Goal: Task Accomplishment & Management: Manage account settings

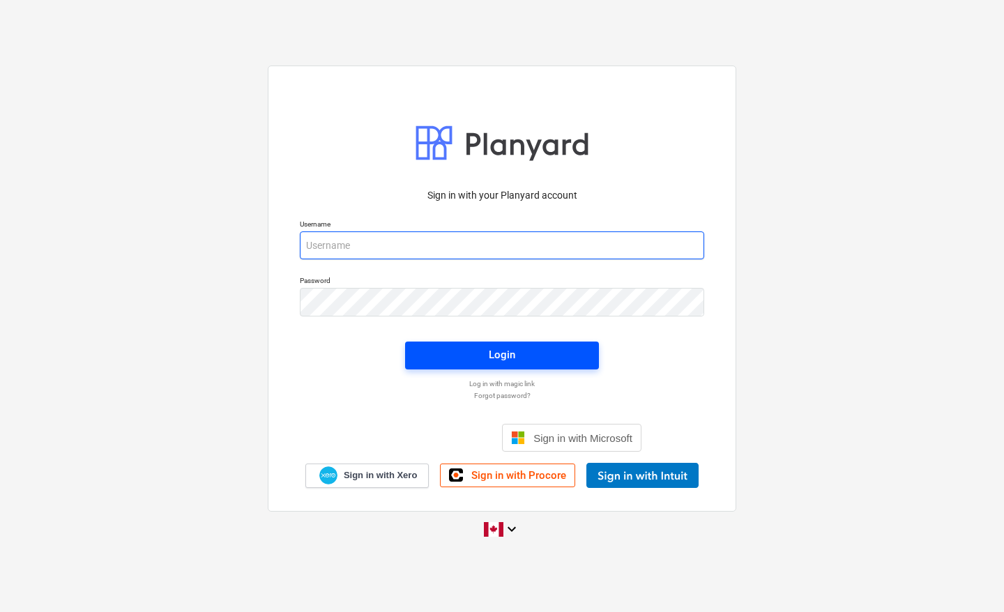
type input "[EMAIL_ADDRESS][DOMAIN_NAME]"
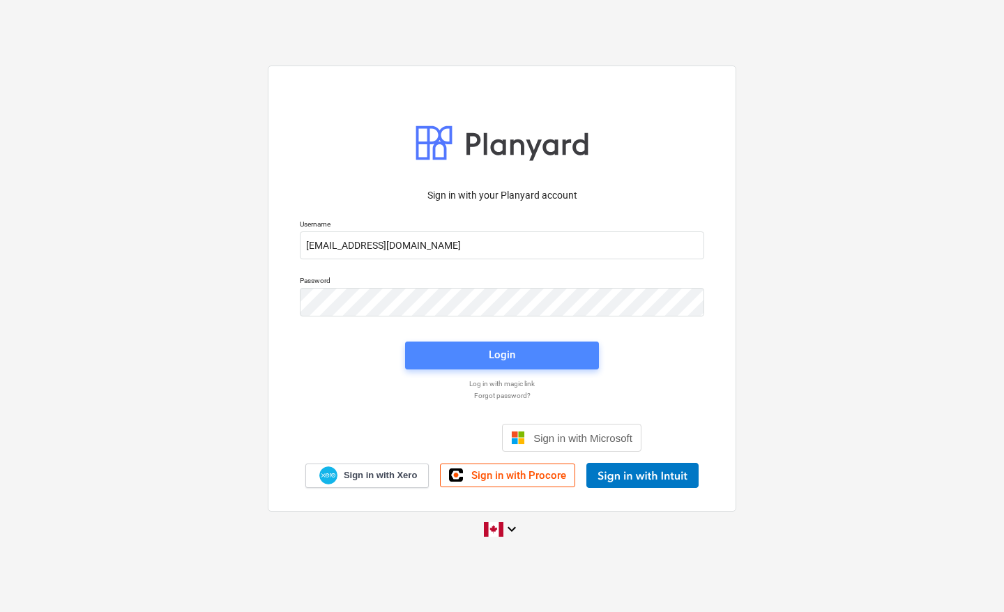
click at [493, 351] on div "Login" at bounding box center [502, 355] width 26 height 18
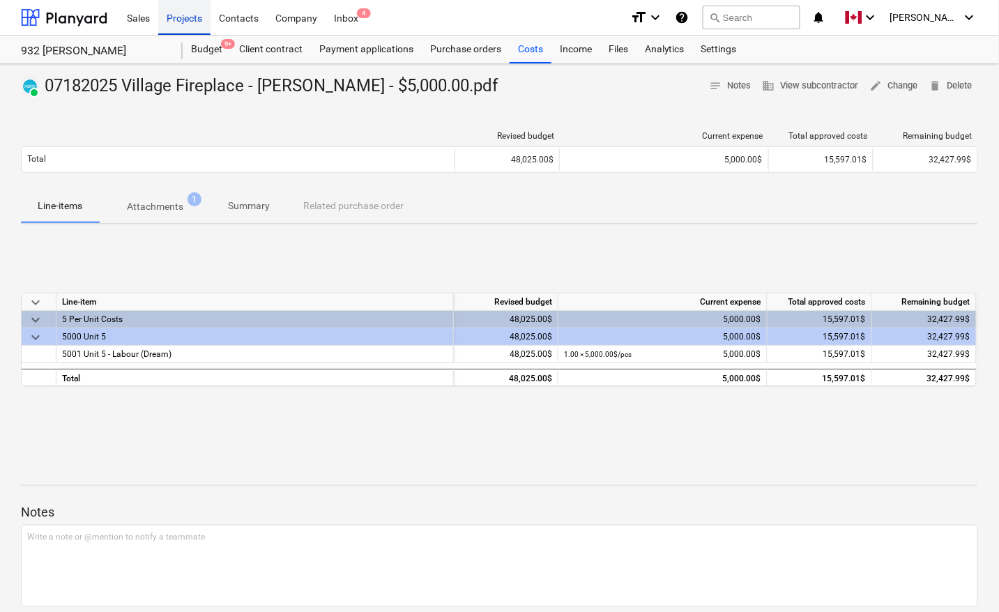
click at [175, 19] on div "Projects" at bounding box center [184, 17] width 52 height 36
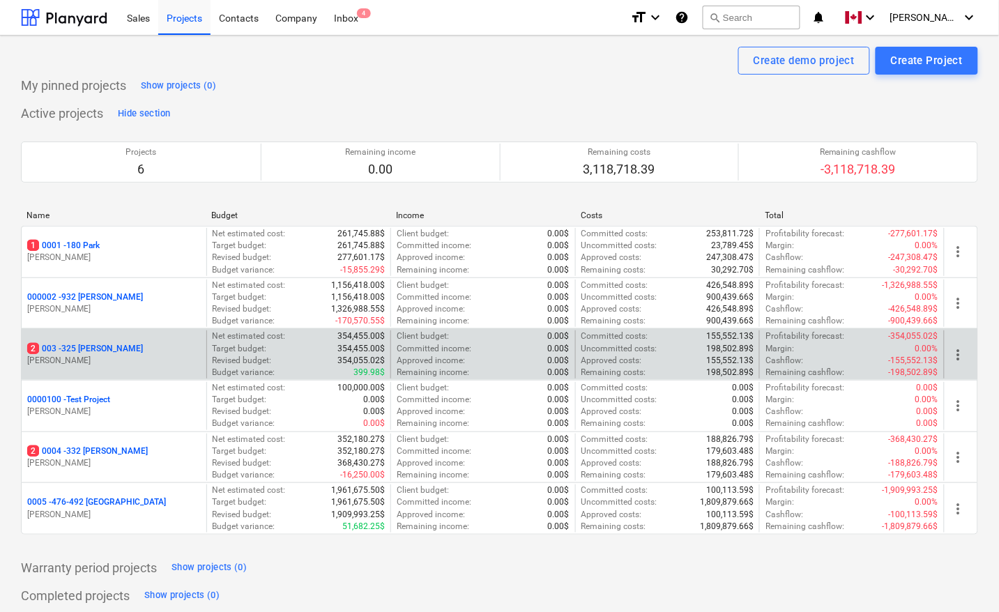
click at [91, 349] on p "2 003 - 325 [PERSON_NAME]" at bounding box center [85, 349] width 116 height 12
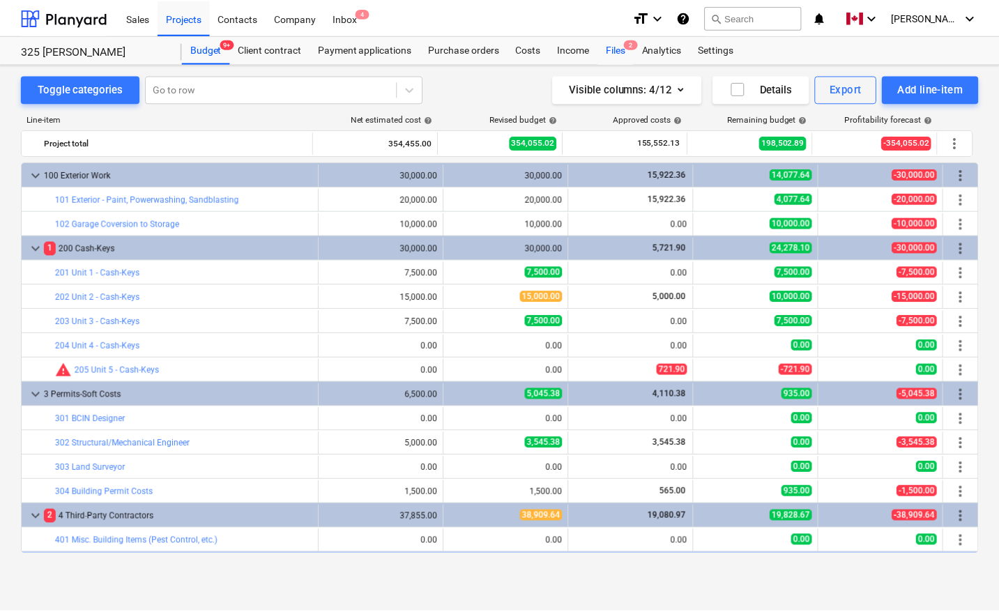
scroll to position [436, 0]
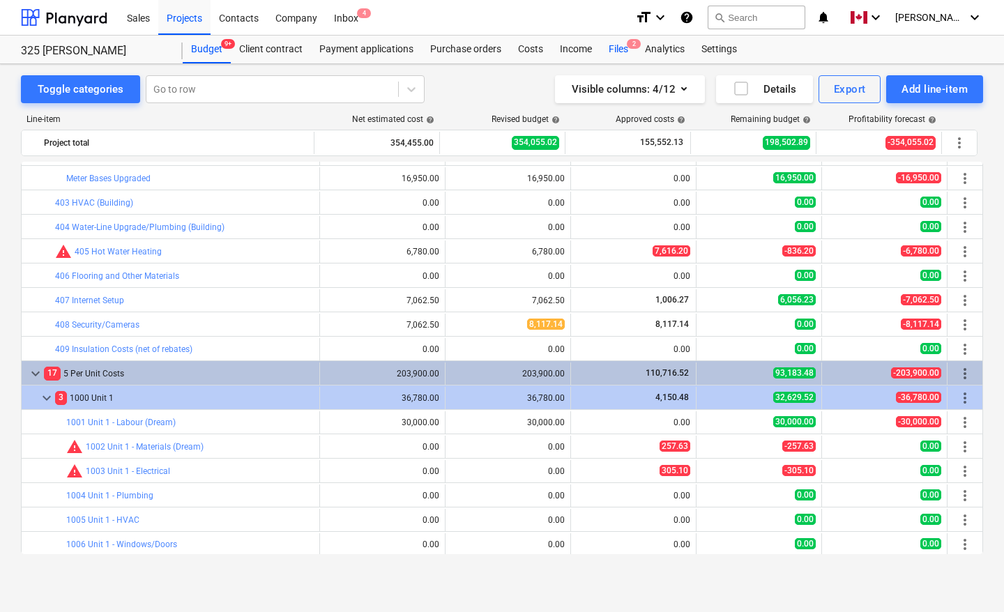
click at [615, 54] on div "Files 2" at bounding box center [618, 50] width 36 height 28
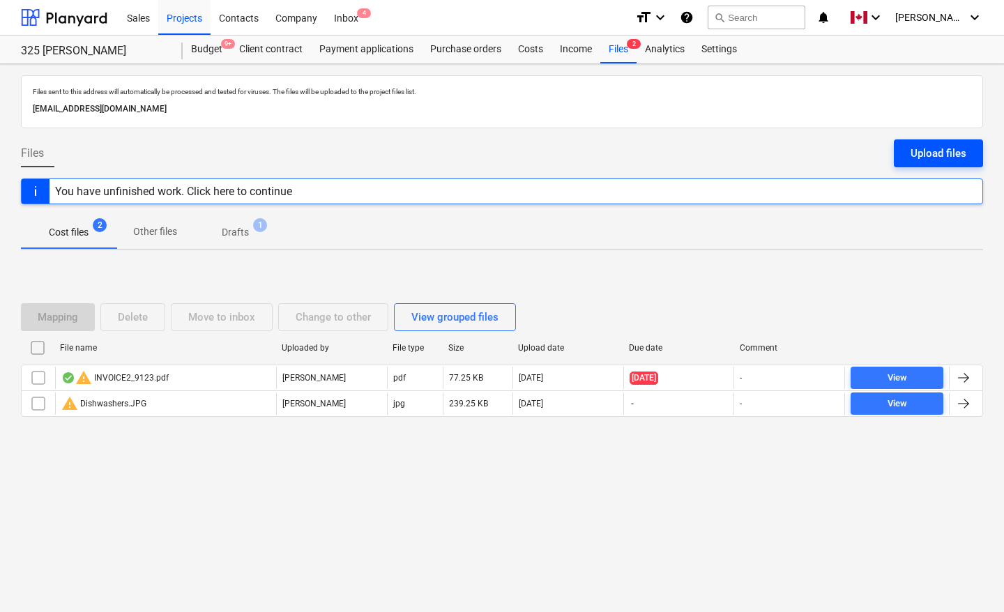
click at [963, 148] on div "Upload files" at bounding box center [938, 153] width 56 height 18
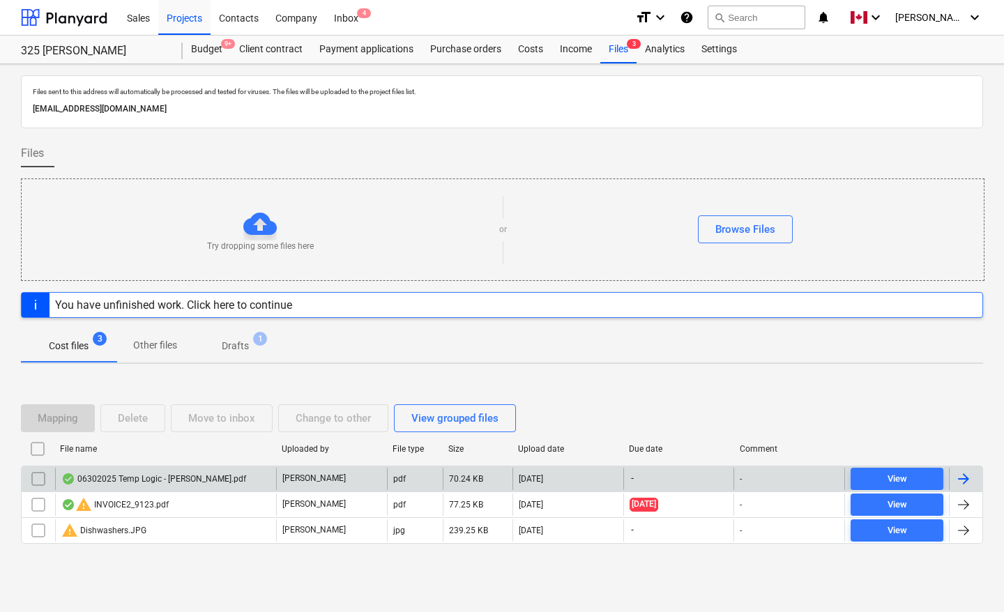
click at [965, 478] on div at bounding box center [963, 478] width 17 height 17
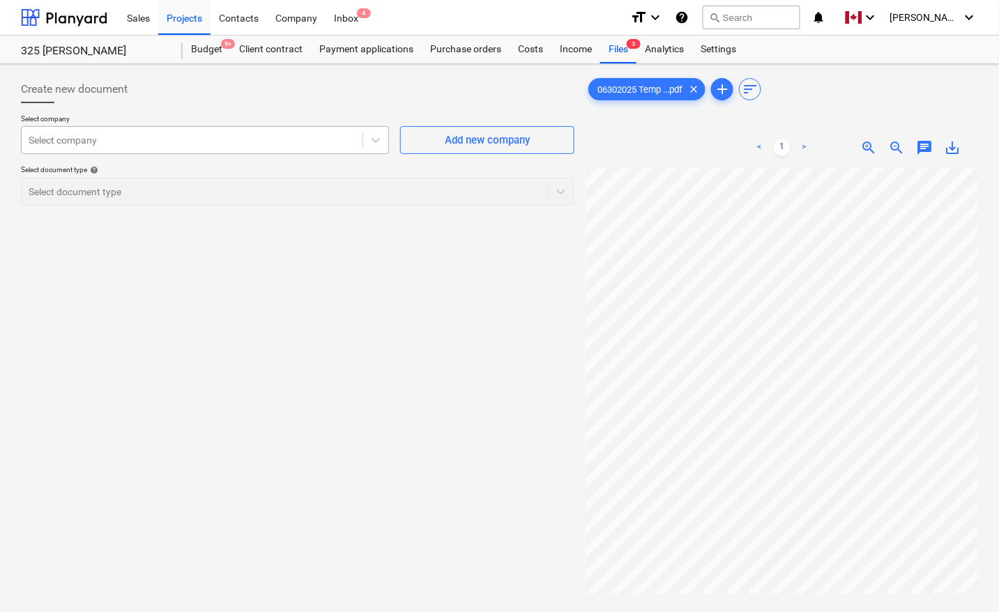
click at [223, 148] on div "Select company" at bounding box center [192, 140] width 341 height 20
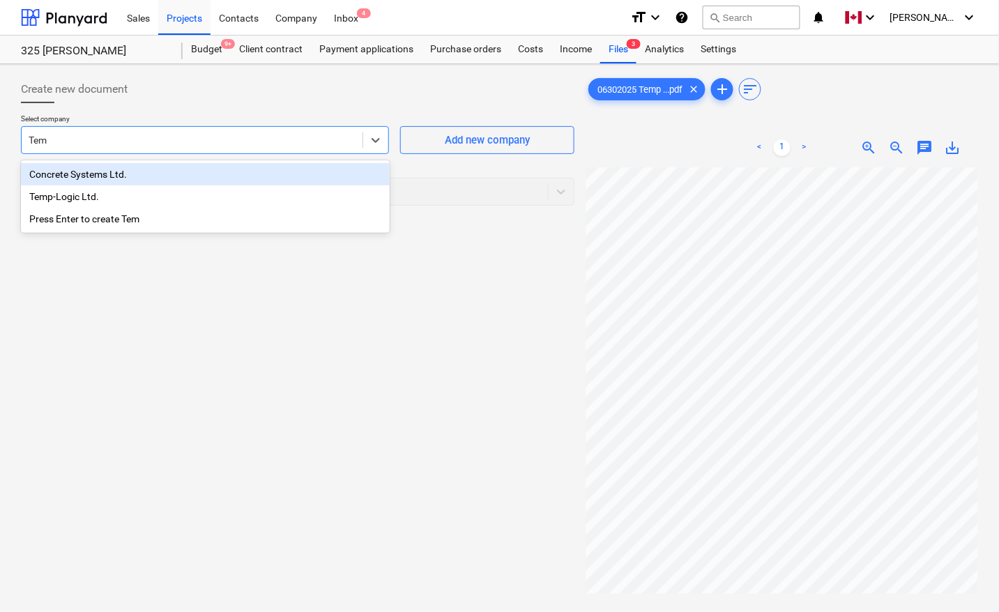
type input "Temp"
click at [166, 171] on div "Temp-Logic Ltd." at bounding box center [205, 174] width 369 height 22
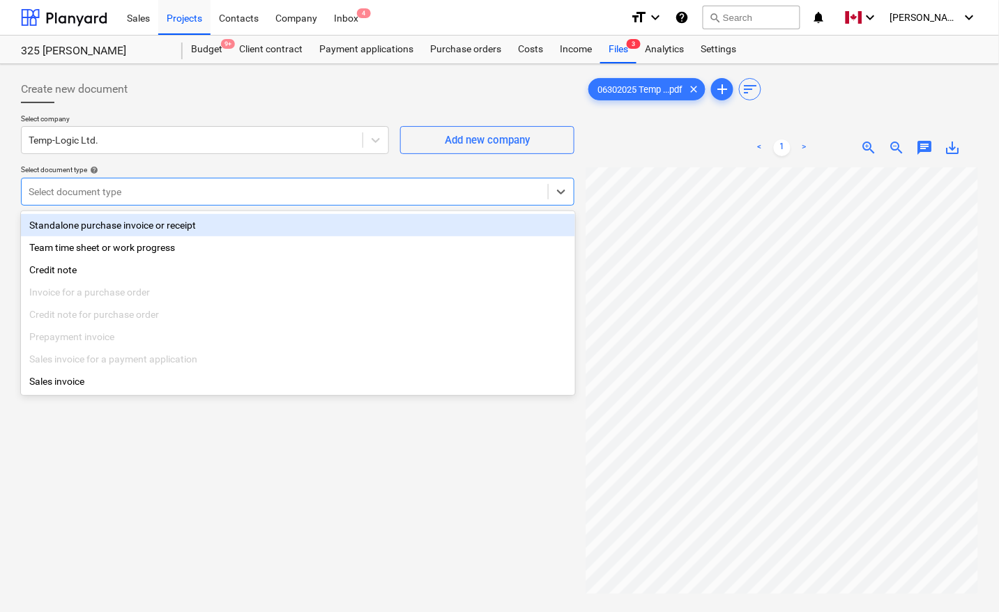
click at [179, 190] on div at bounding box center [285, 192] width 512 height 14
click at [148, 223] on div "Standalone purchase invoice or receipt" at bounding box center [298, 225] width 554 height 22
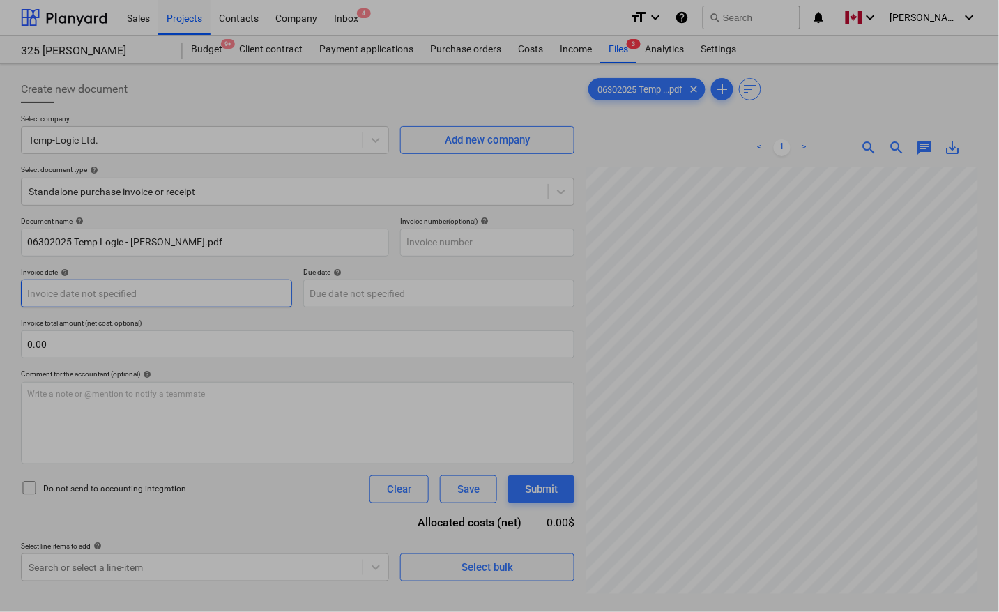
click at [148, 294] on body "Sales Projects Contacts Company Inbox 4 format_size keyboard_arrow_down help se…" at bounding box center [499, 306] width 999 height 612
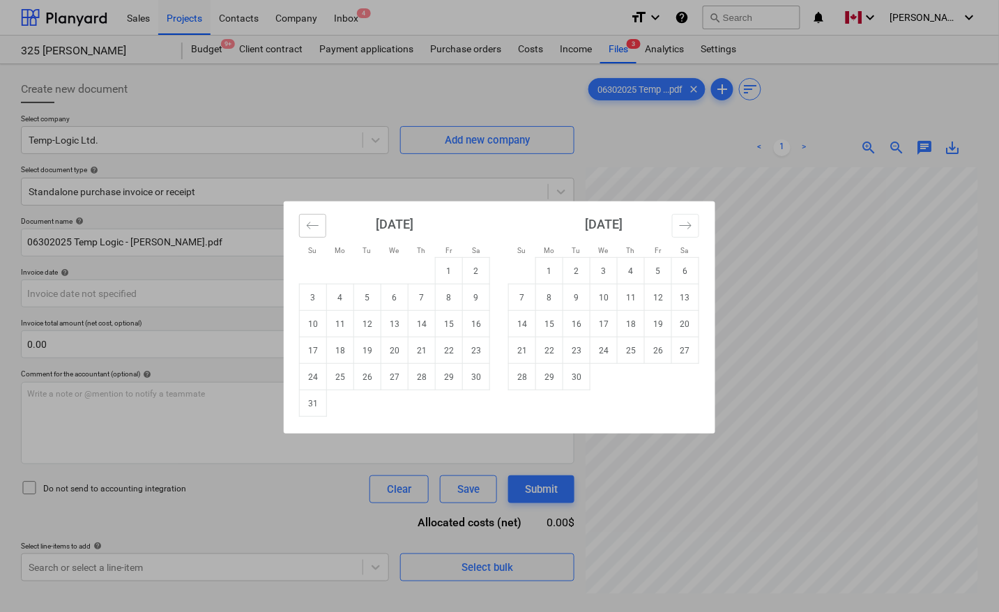
click at [315, 227] on icon "Move backward to switch to the previous month." at bounding box center [312, 225] width 13 height 13
click at [310, 227] on icon "Move backward to switch to the previous month." at bounding box center [312, 225] width 13 height 13
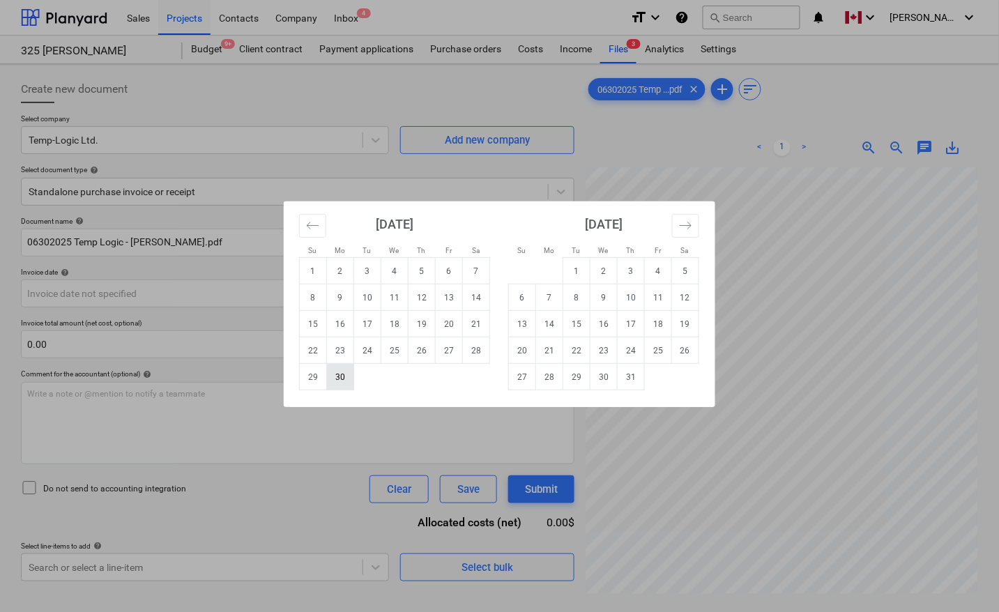
click at [340, 376] on td "30" at bounding box center [340, 377] width 27 height 26
type input "[DATE]"
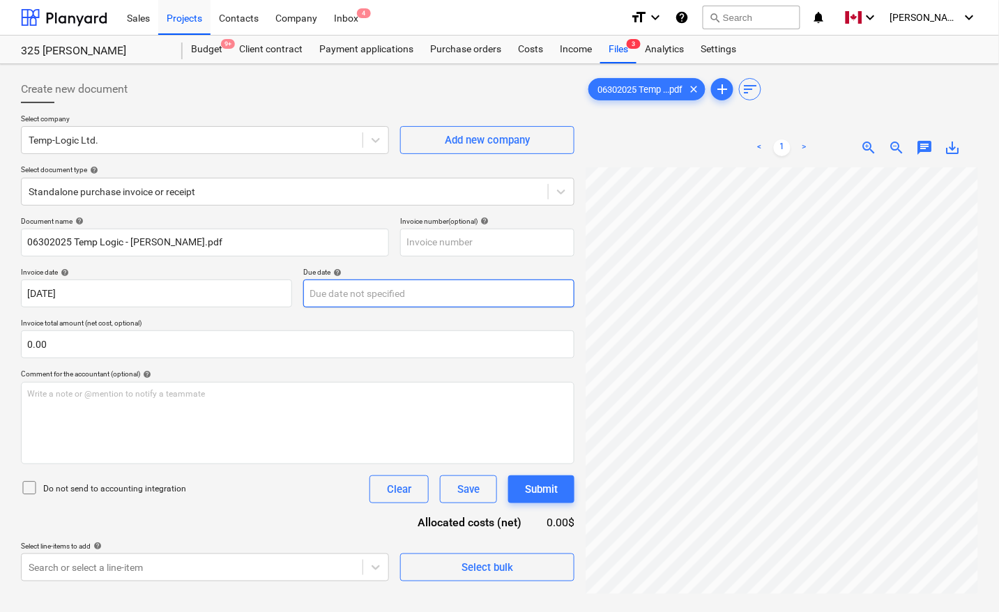
click at [358, 286] on body "Sales Projects Contacts Company Inbox 4 format_size keyboard_arrow_down help se…" at bounding box center [499, 306] width 999 height 612
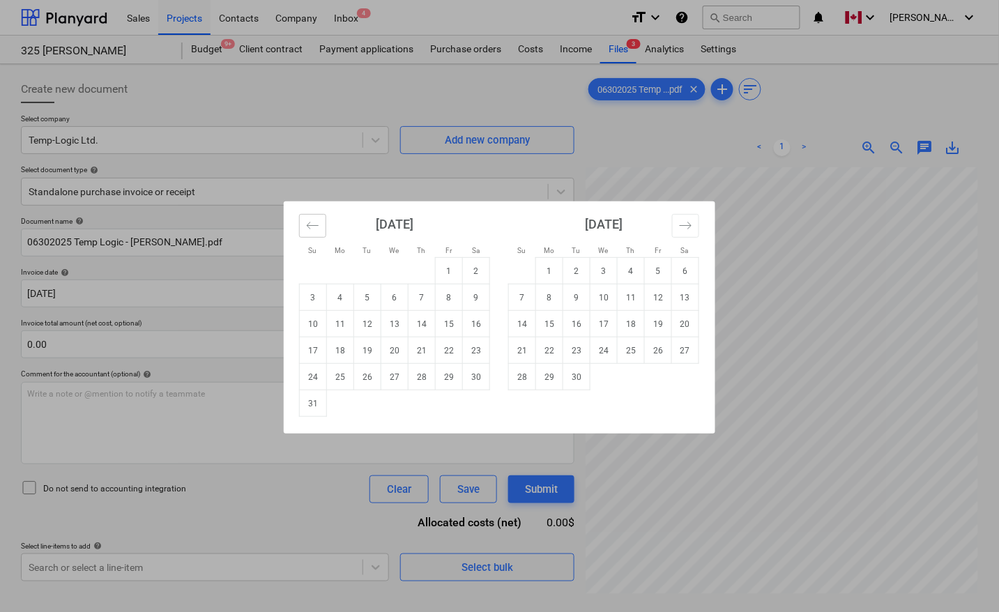
click at [312, 224] on icon "Move backward to switch to the previous month." at bounding box center [312, 225] width 13 height 13
click at [312, 221] on icon "Move backward to switch to the previous month." at bounding box center [312, 225] width 13 height 13
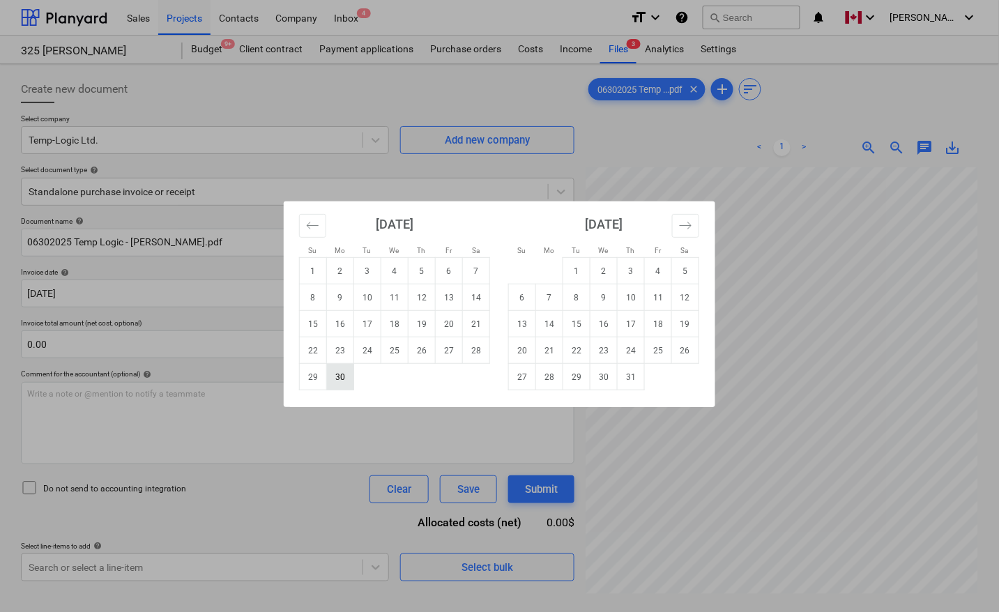
click at [344, 371] on td "30" at bounding box center [340, 377] width 27 height 26
type input "[DATE]"
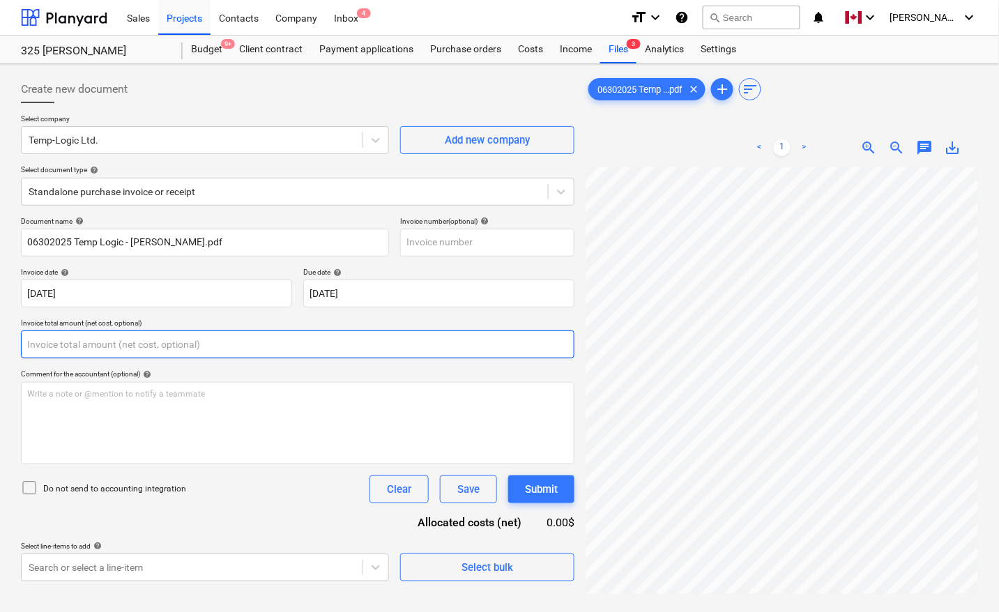
click at [229, 346] on input "text" at bounding box center [297, 344] width 553 height 28
type input "0.00"
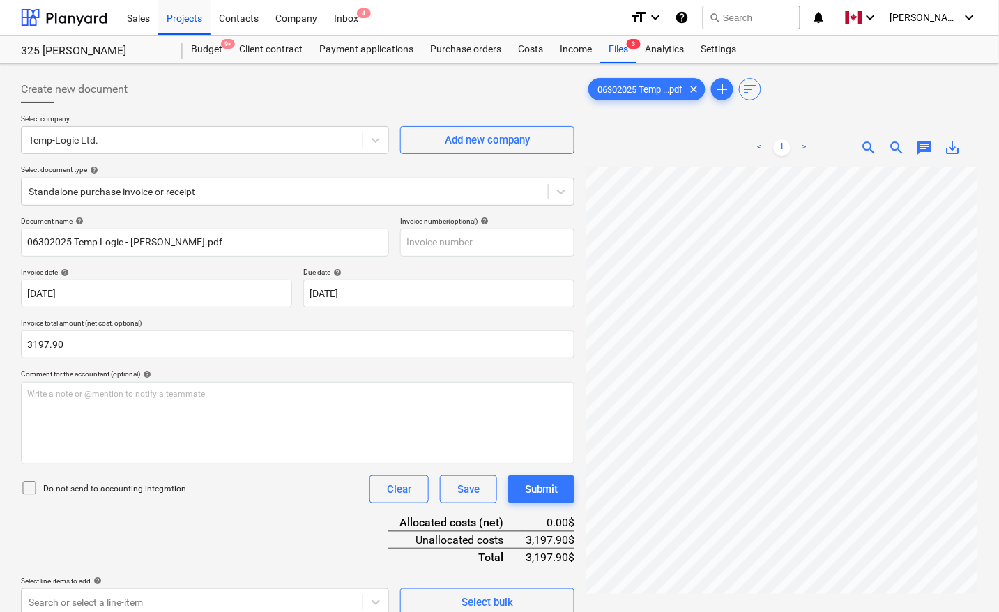
type input "3,197.90"
click at [252, 542] on div "Document name help 06302025 Temp Logic - [PERSON_NAME].pdf Invoice number (opti…" at bounding box center [297, 416] width 553 height 399
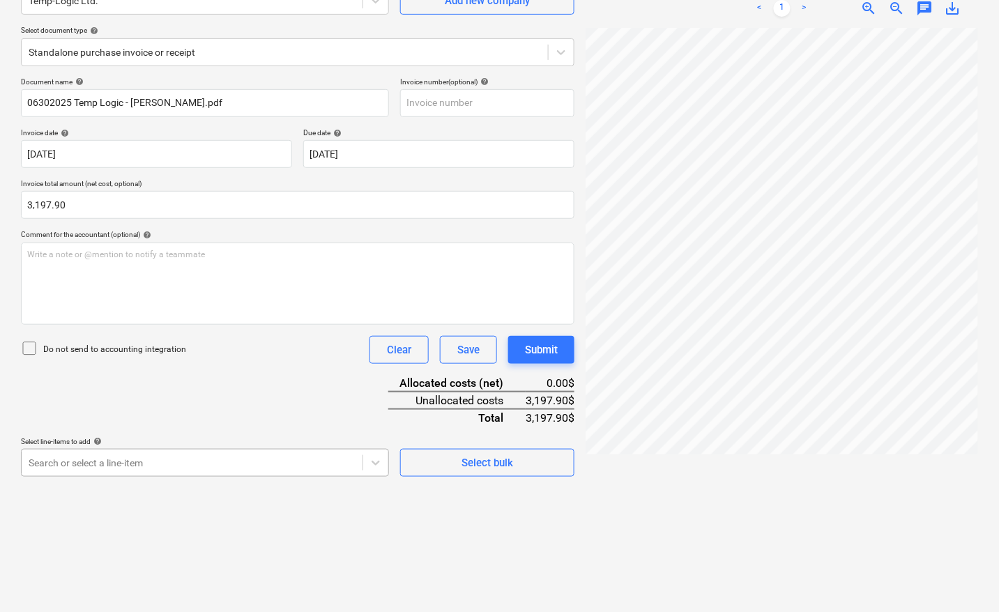
scroll to position [220, 0]
click at [155, 460] on body "Sales Projects Contacts Company Inbox 4 format_size keyboard_arrow_down help se…" at bounding box center [499, 167] width 999 height 612
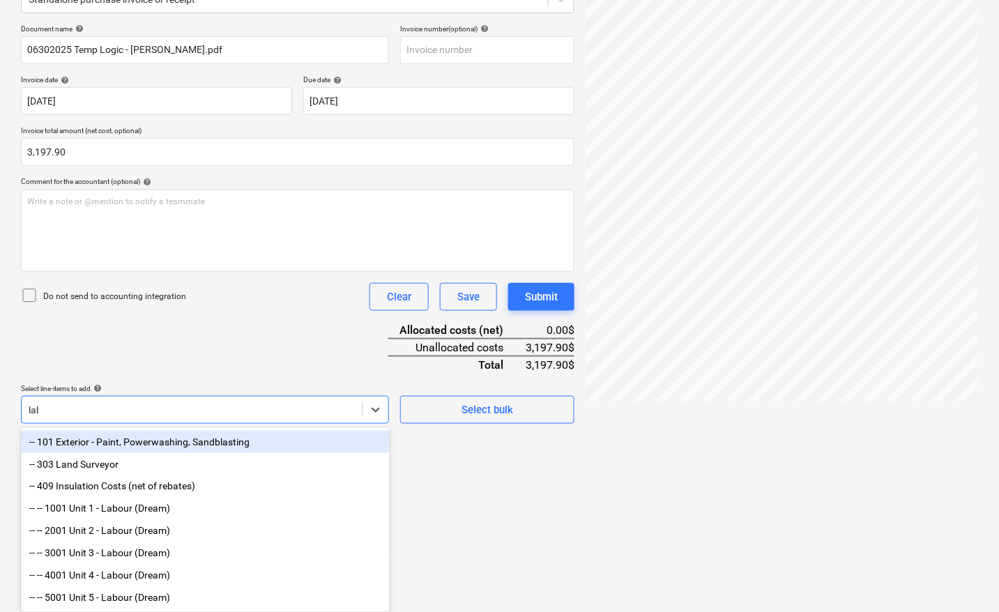
scroll to position [139, 0]
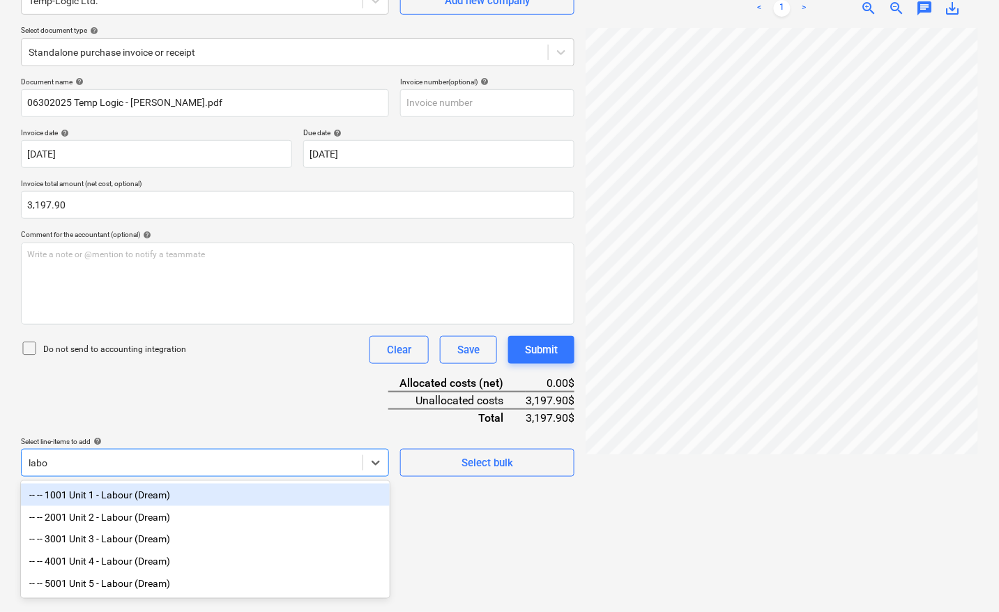
type input "labou"
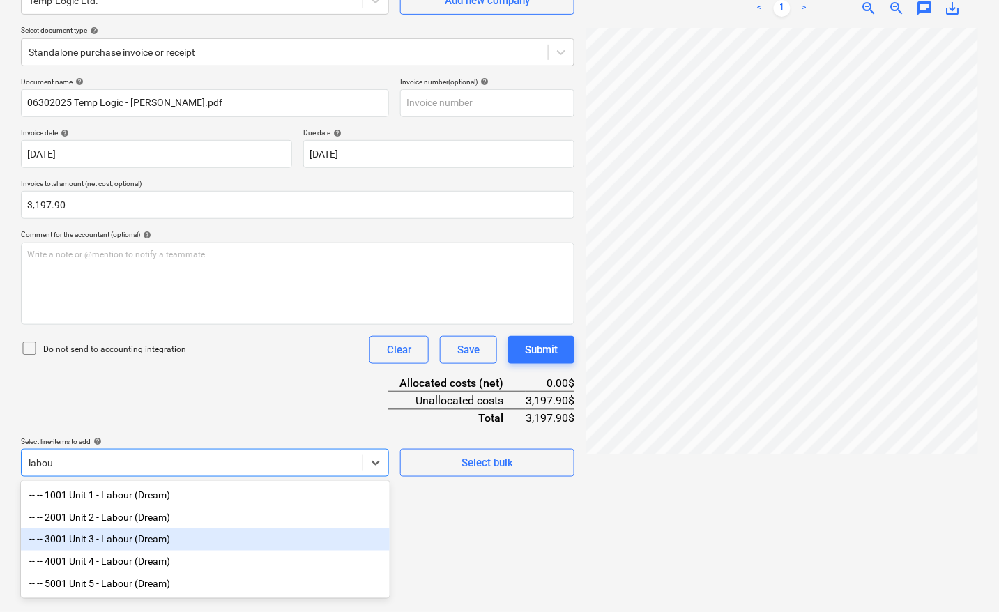
click at [151, 546] on div "-- -- 3001 Unit 3 - Labour (Dream)" at bounding box center [205, 539] width 369 height 22
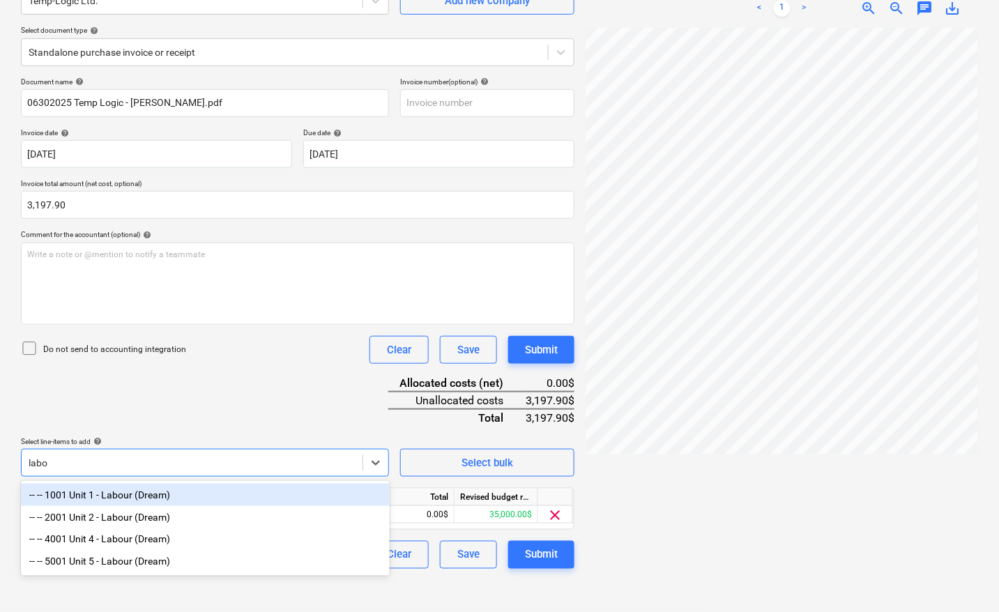
type input "labou"
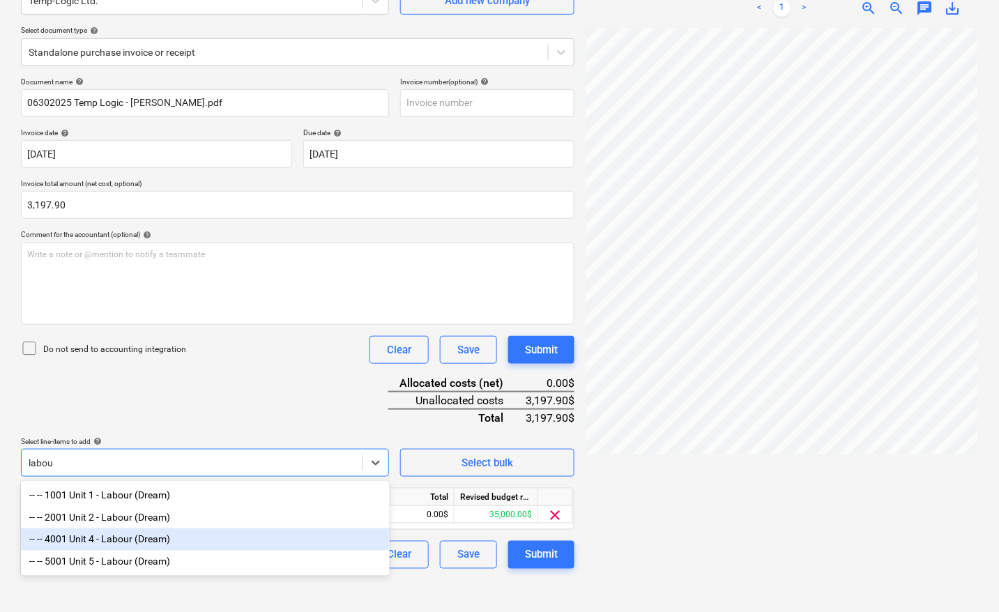
click at [160, 547] on div "-- -- 4001 Unit 4 - Labour (Dream)" at bounding box center [205, 539] width 369 height 22
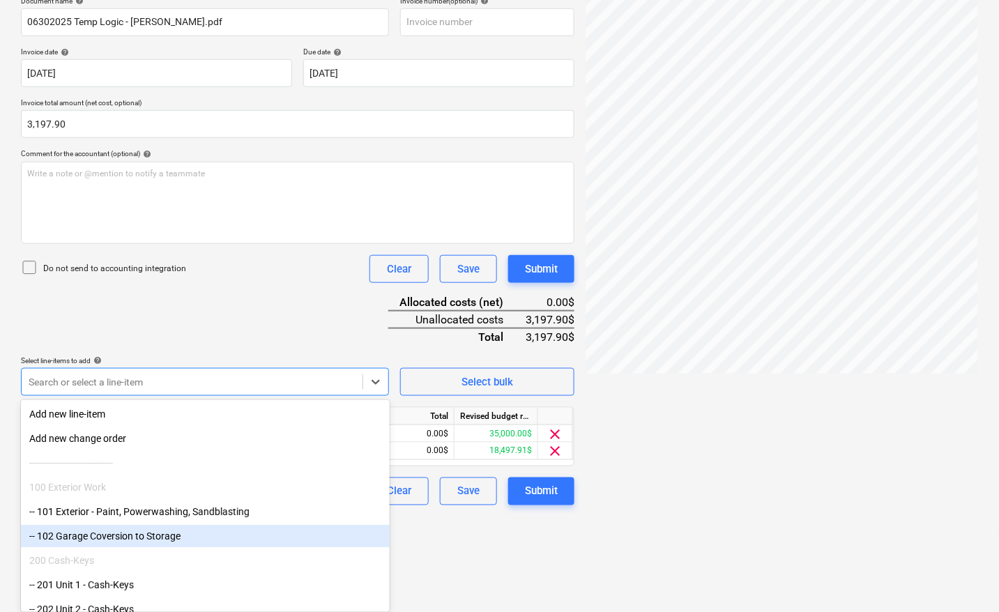
click at [678, 440] on div at bounding box center [781, 233] width 392 height 573
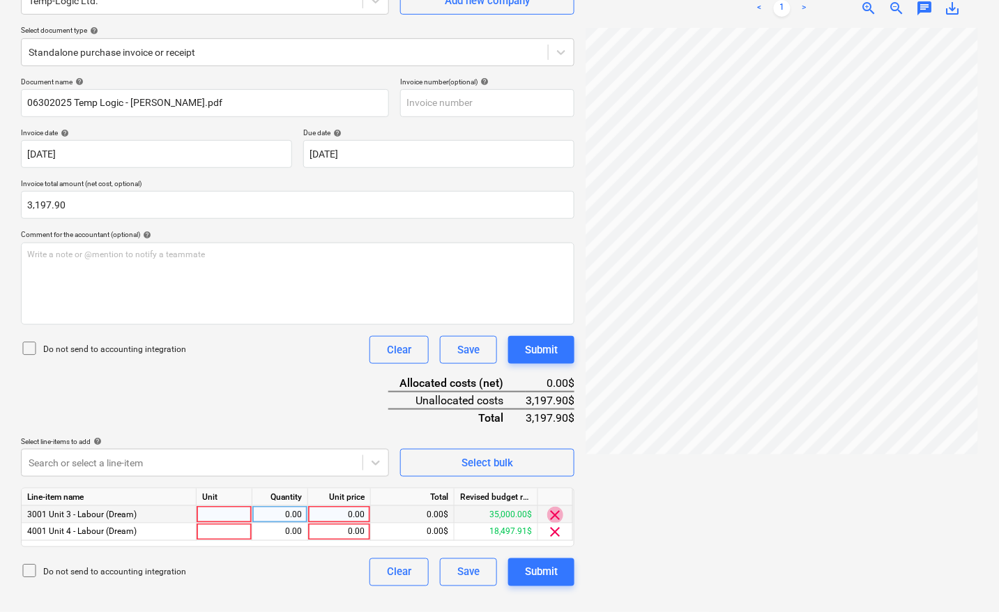
click at [555, 513] on span "clear" at bounding box center [555, 515] width 17 height 17
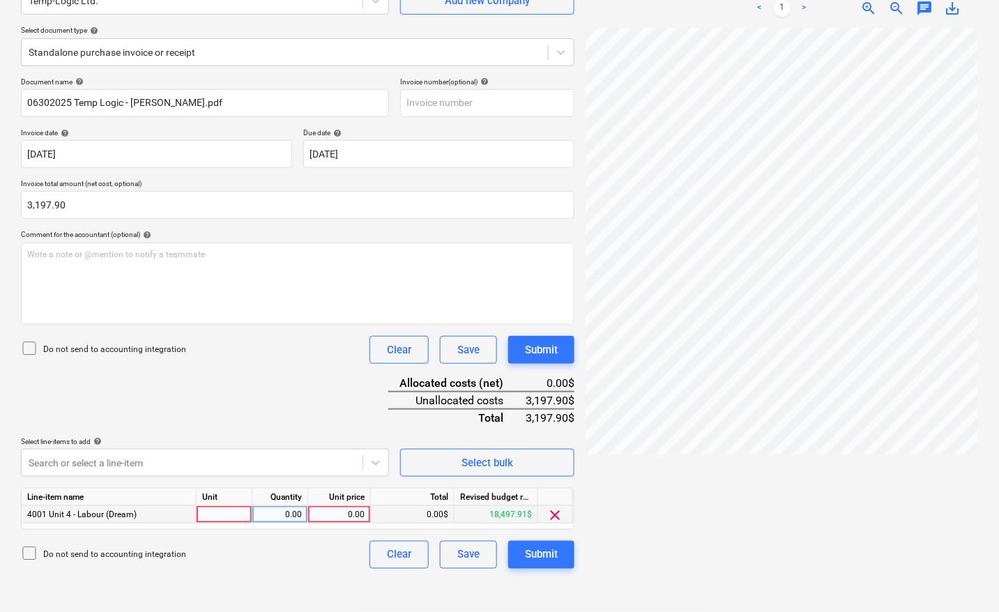
click at [215, 516] on div at bounding box center [225, 514] width 56 height 17
type input "pcs"
type input "3197.90"
click at [239, 573] on div "Create new document Select company Temp-Logic Ltd. Add new company Select docum…" at bounding box center [297, 268] width 565 height 676
click at [552, 552] on div "Submit" at bounding box center [541, 555] width 33 height 18
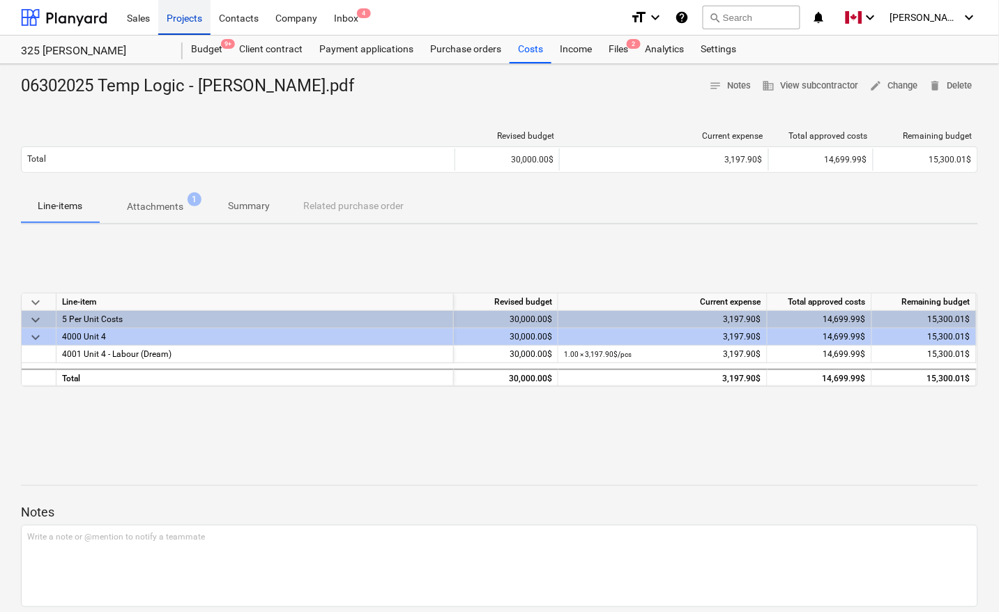
click at [179, 15] on div "Projects" at bounding box center [184, 17] width 52 height 36
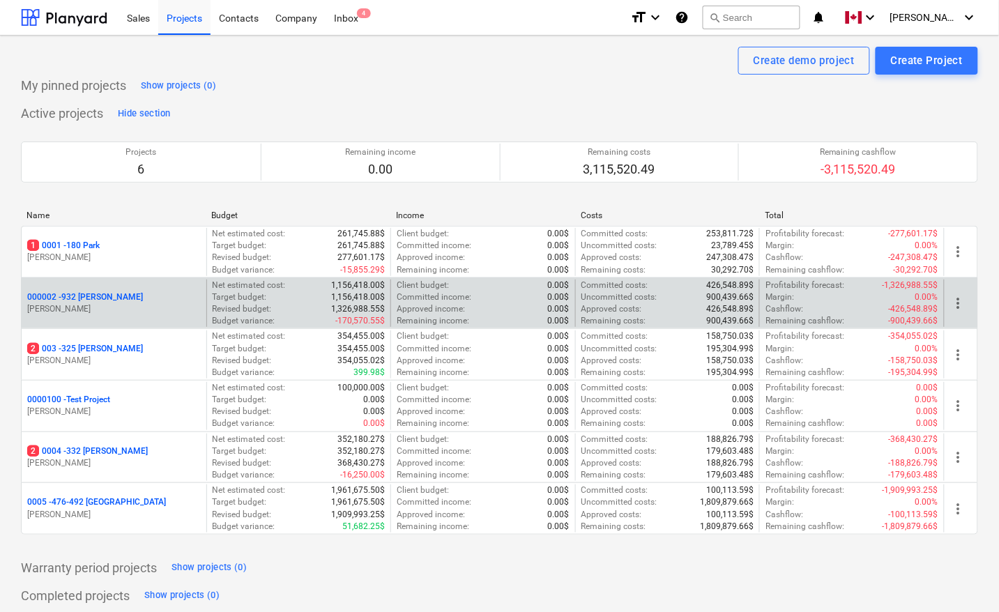
click at [71, 296] on p "000002 - 932 [PERSON_NAME]" at bounding box center [85, 297] width 116 height 12
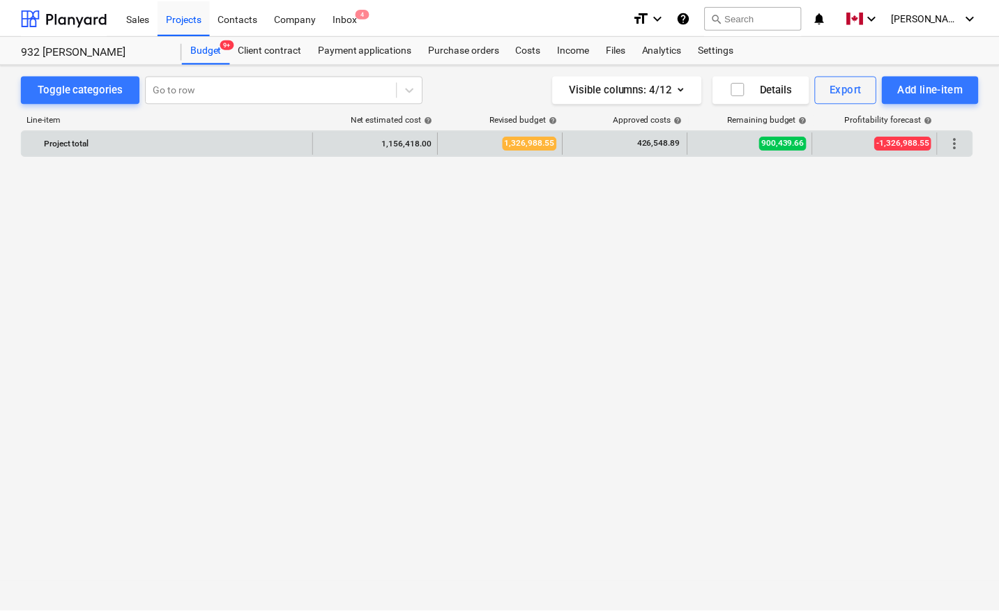
scroll to position [956, 0]
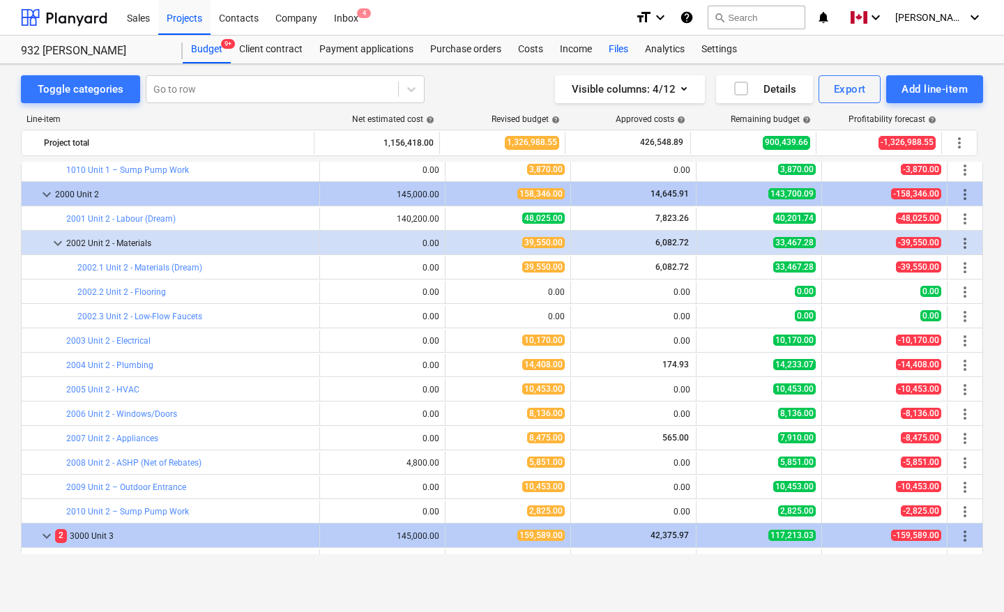
click at [622, 49] on div "Files" at bounding box center [618, 50] width 36 height 28
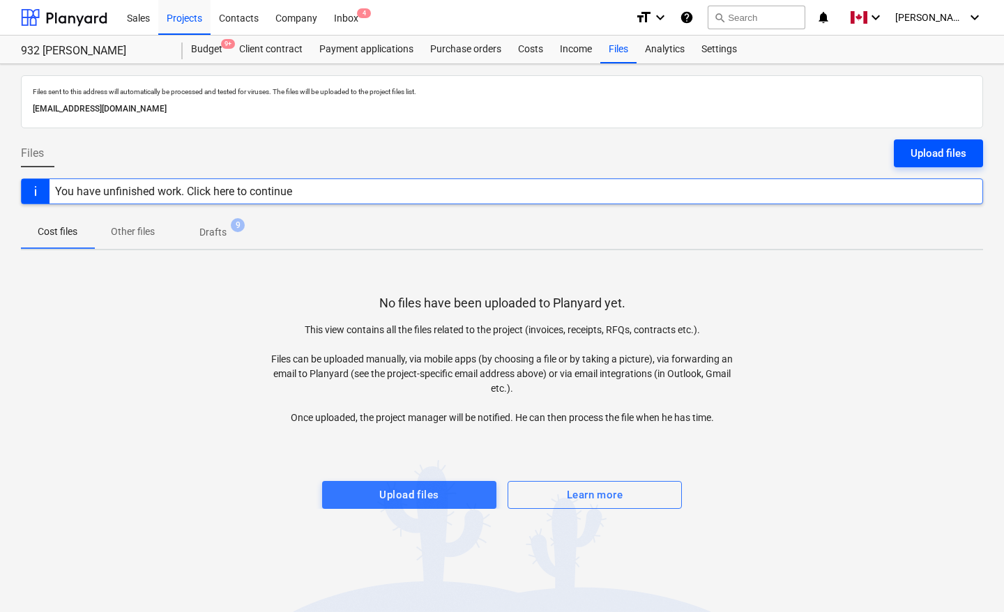
click at [952, 154] on div "Upload files" at bounding box center [938, 153] width 56 height 18
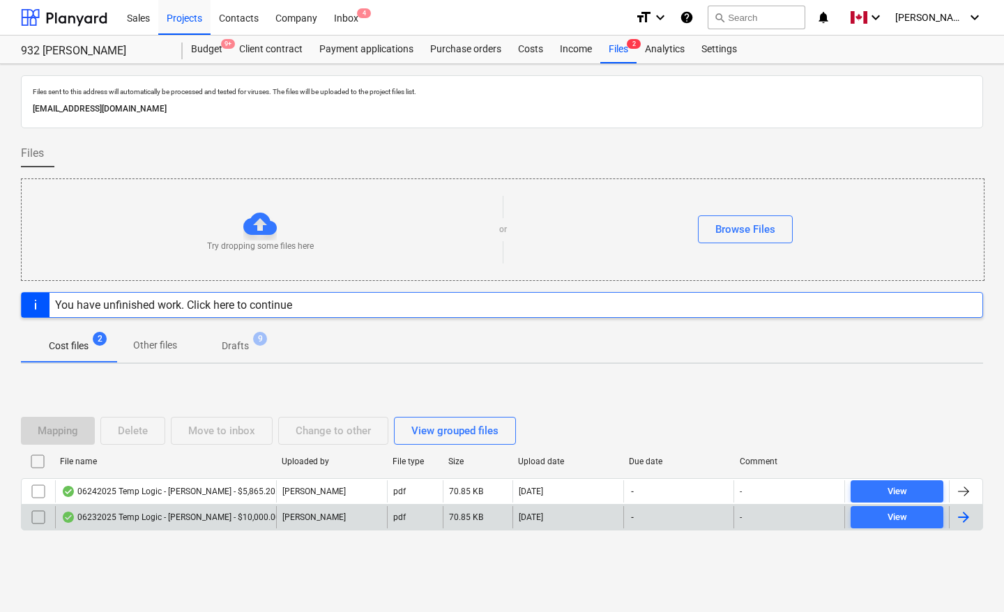
click at [966, 516] on div at bounding box center [963, 517] width 17 height 17
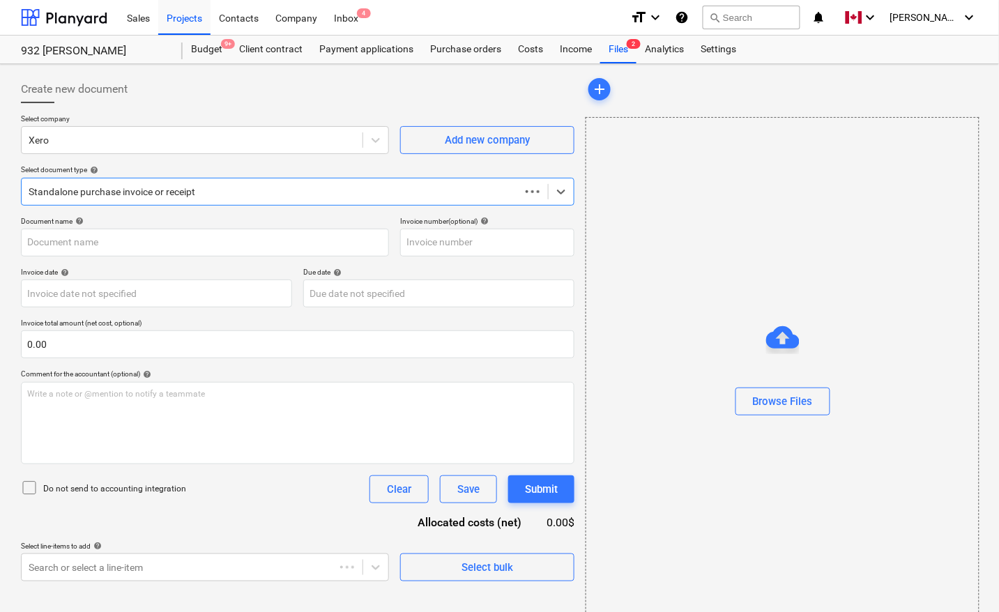
type input "06232025 Temp Logic - [PERSON_NAME] - $10,000.00.pdf"
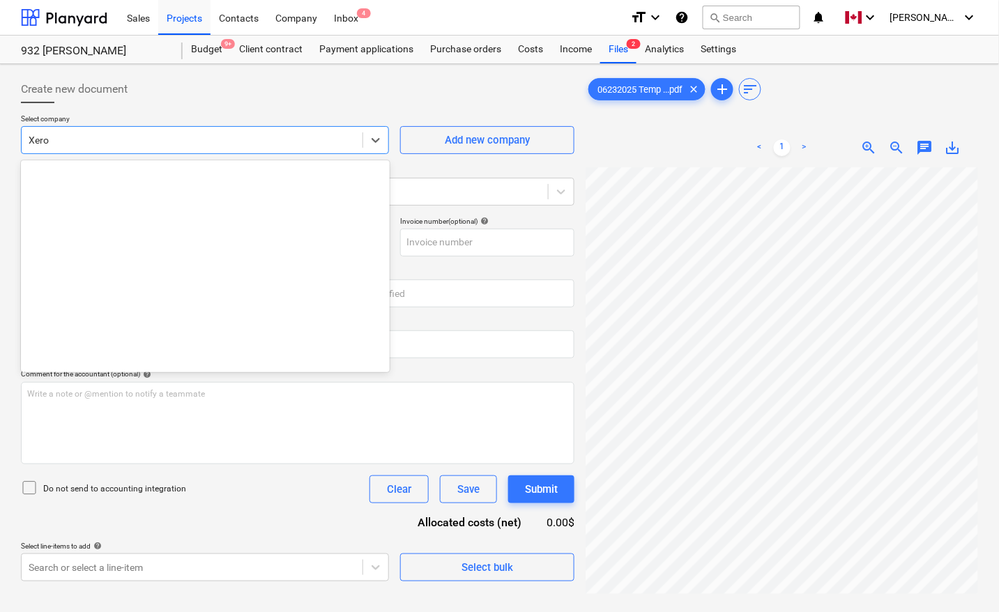
click at [140, 143] on div at bounding box center [192, 140] width 327 height 14
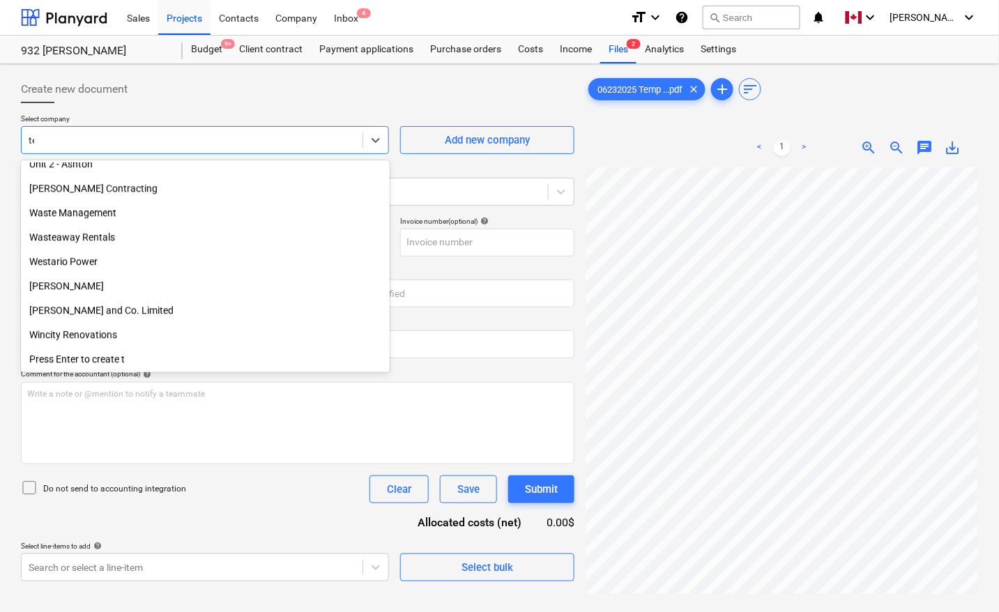
scroll to position [401, 0]
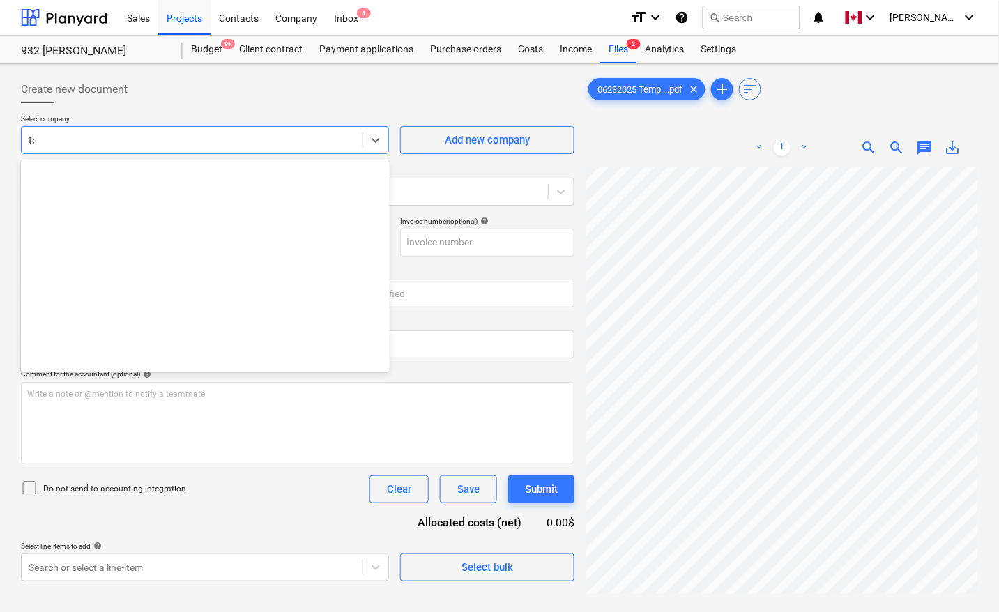
type input "tem"
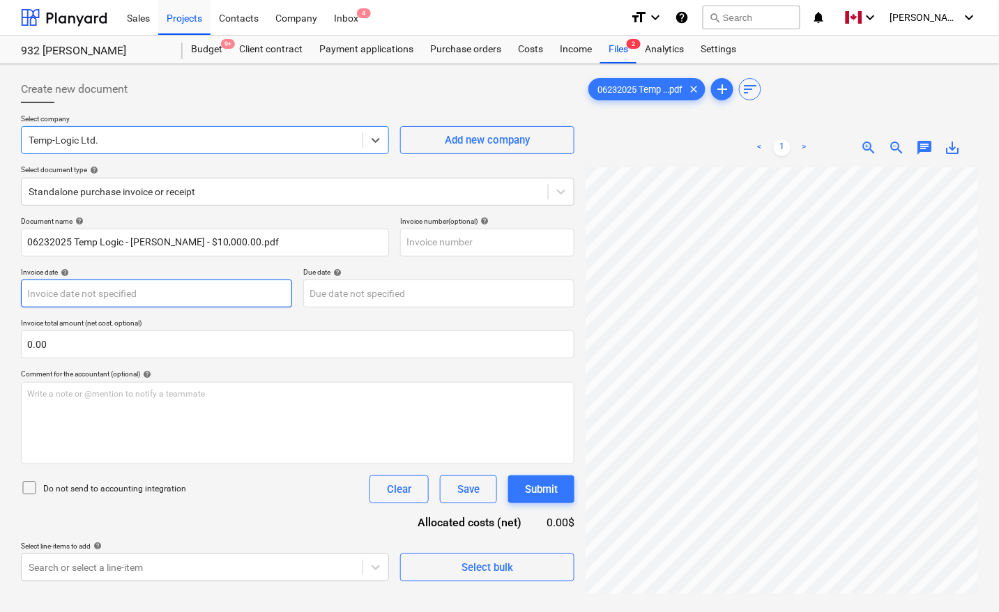
click at [105, 302] on body "Sales Projects Contacts Company Inbox 4 format_size keyboard_arrow_down help se…" at bounding box center [499, 306] width 999 height 612
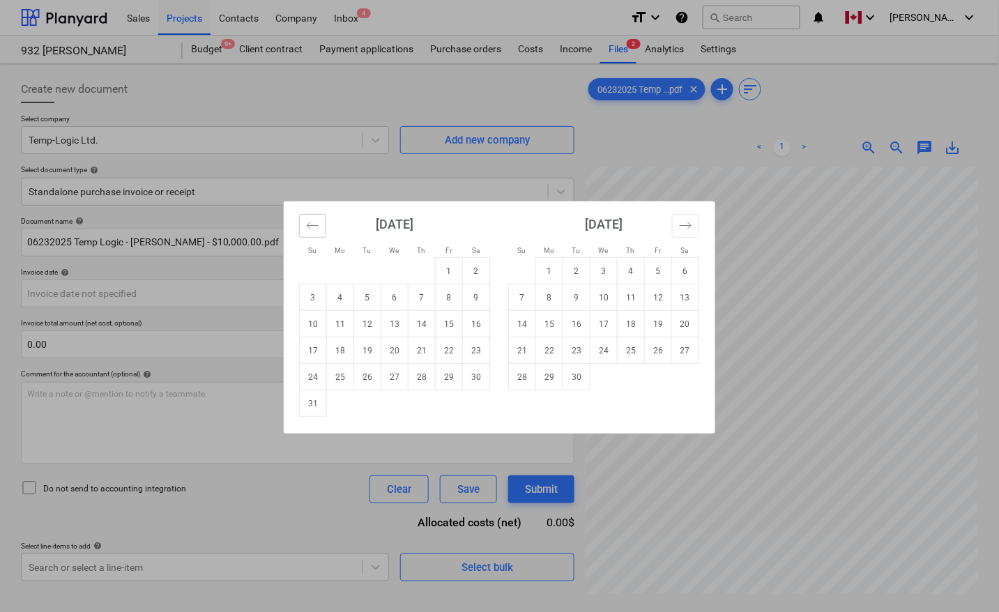
click at [307, 228] on icon "Move backward to switch to the previous month." at bounding box center [312, 225] width 13 height 13
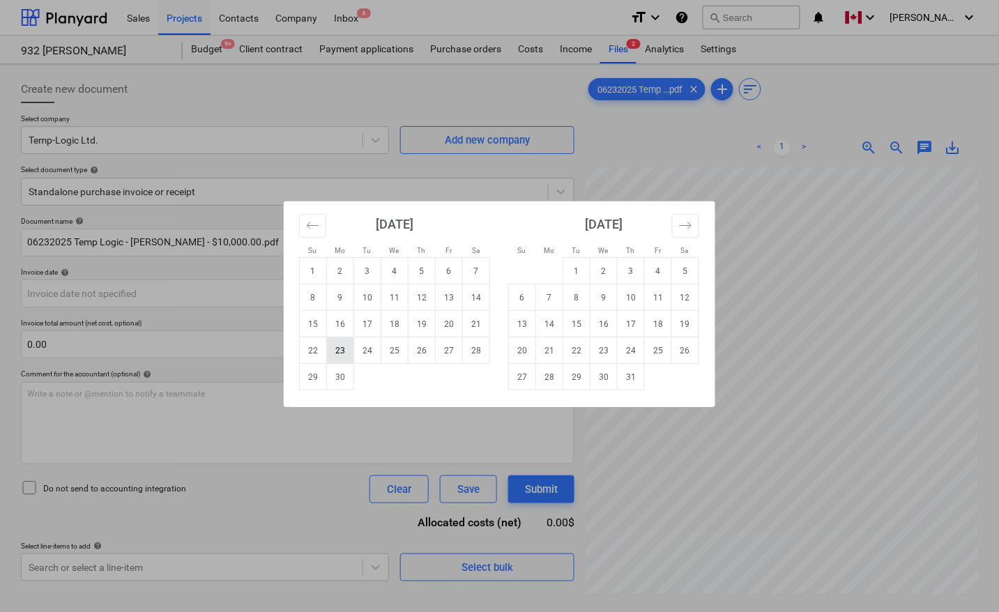
click at [339, 353] on td "23" at bounding box center [340, 350] width 27 height 26
type input "[DATE]"
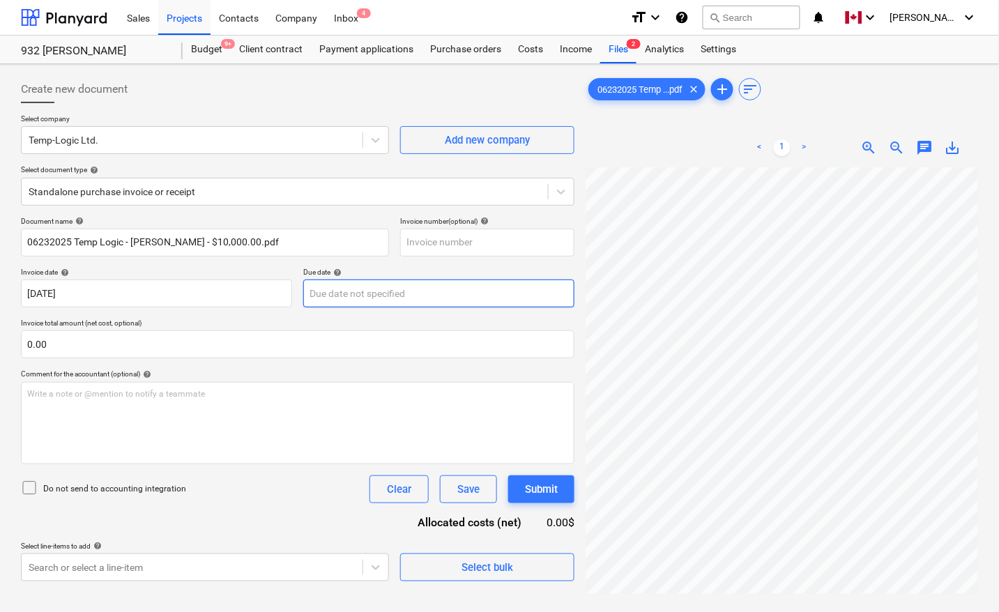
click at [360, 297] on body "Sales Projects Contacts Company Inbox 4 format_size keyboard_arrow_down help se…" at bounding box center [499, 306] width 999 height 612
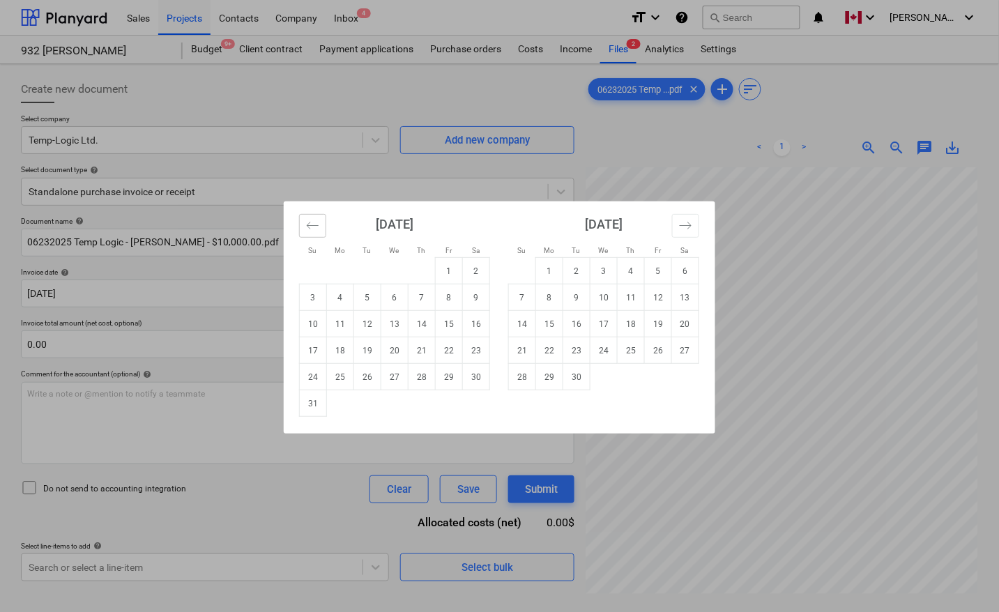
click at [312, 224] on icon "Move backward to switch to the previous month." at bounding box center [312, 225] width 13 height 13
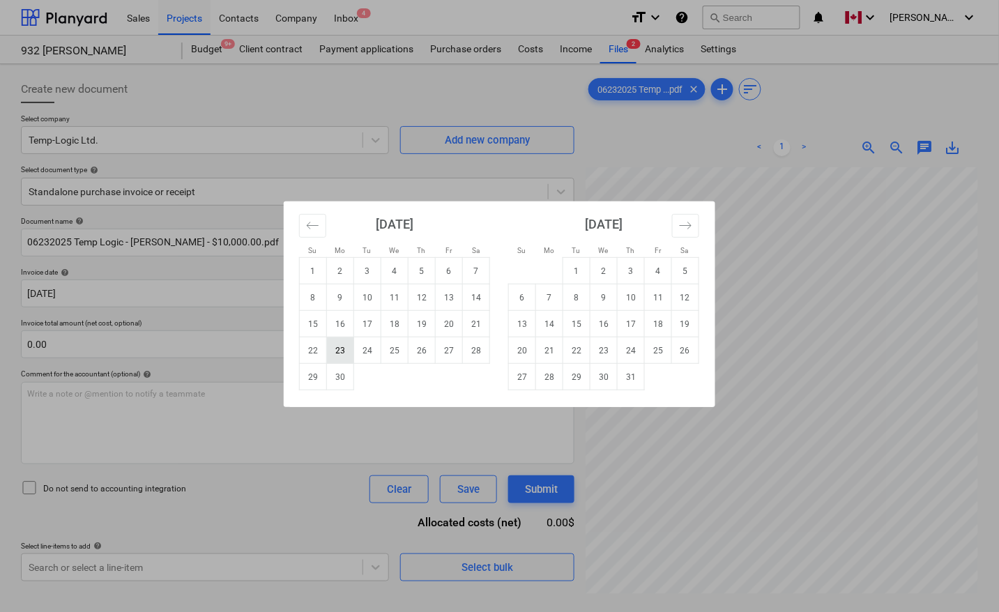
click at [346, 353] on td "23" at bounding box center [340, 350] width 27 height 26
type input "[DATE]"
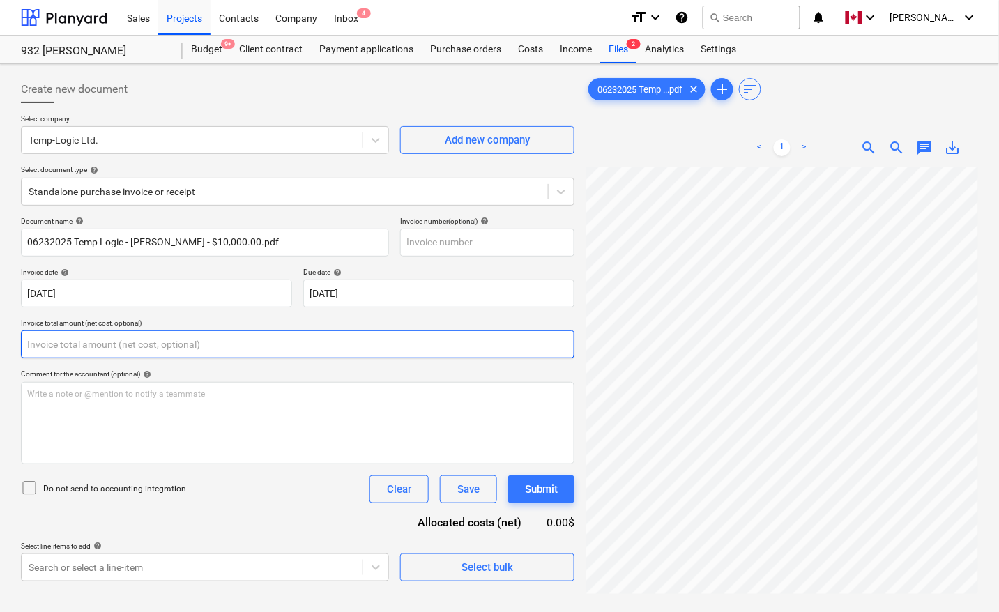
click at [242, 347] on input "text" at bounding box center [297, 344] width 553 height 28
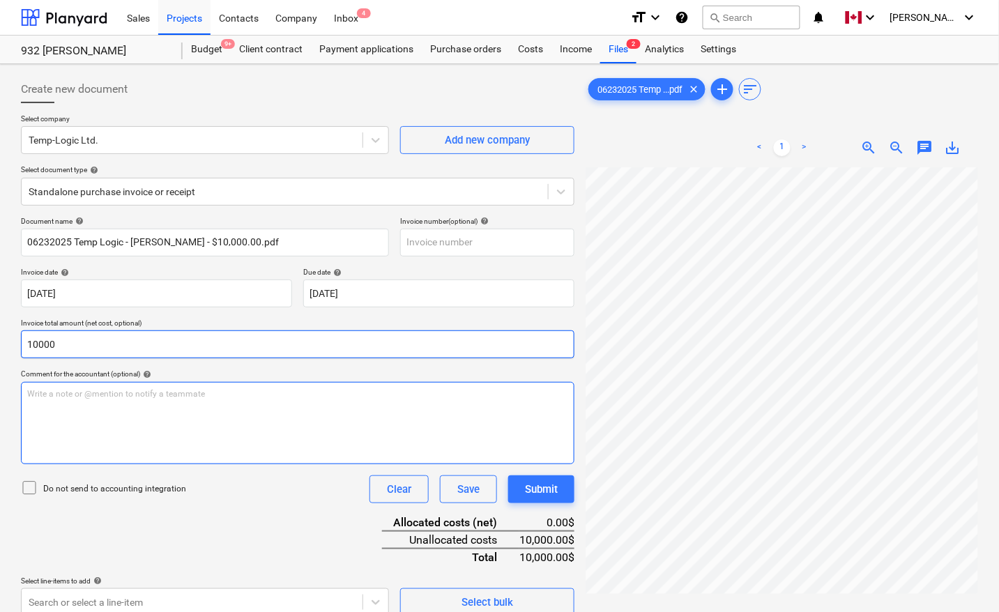
type input "10,000.00"
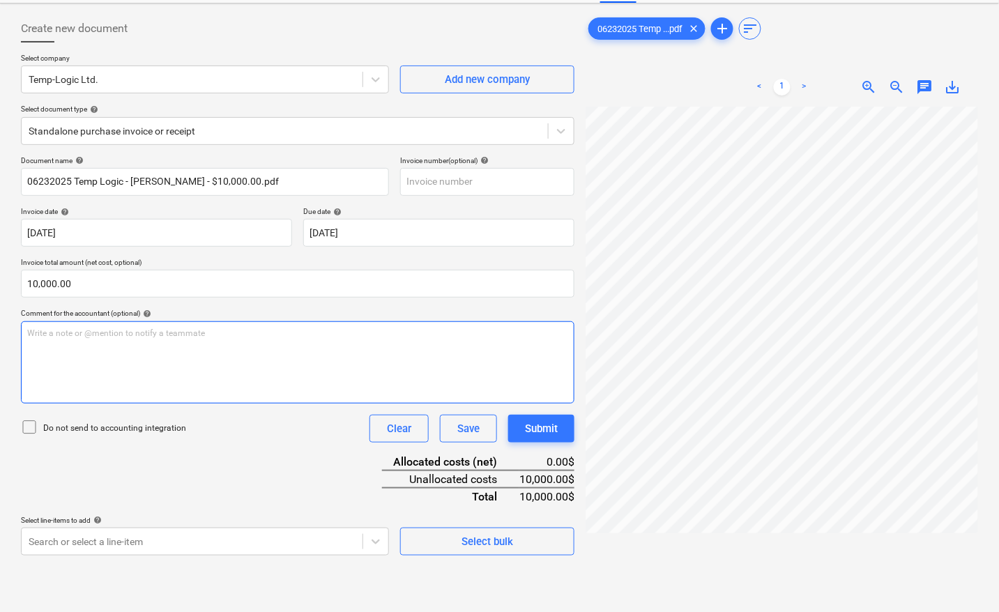
scroll to position [139, 0]
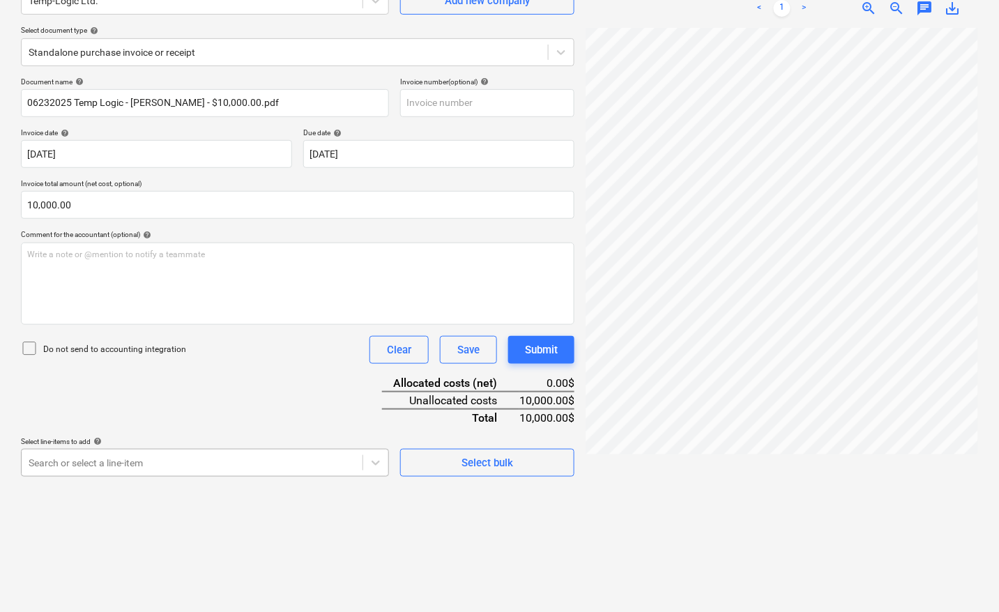
click at [134, 466] on body "Sales Projects Contacts Company Inbox 4 format_size keyboard_arrow_down help se…" at bounding box center [499, 167] width 999 height 612
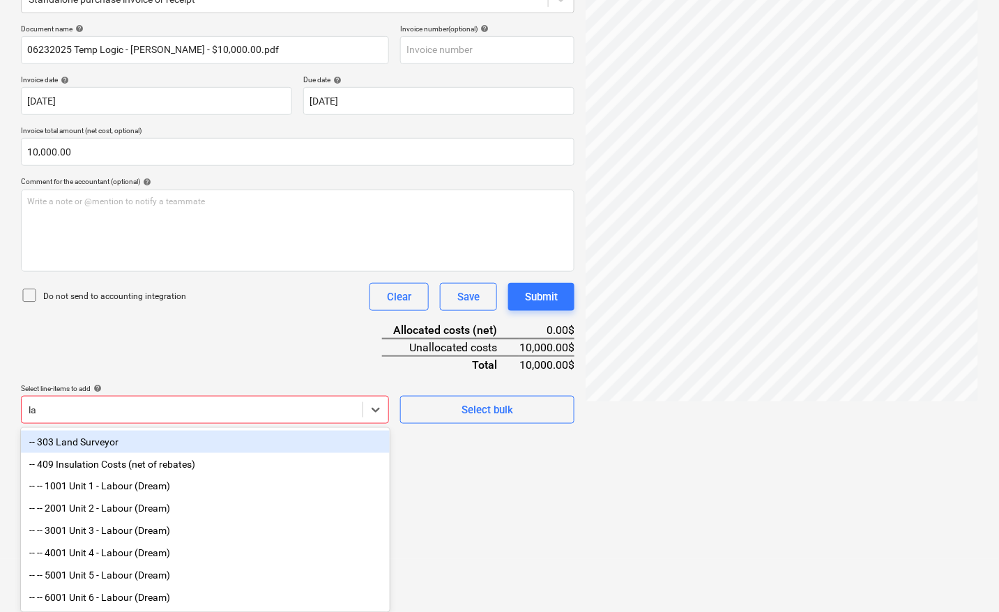
type input "lab"
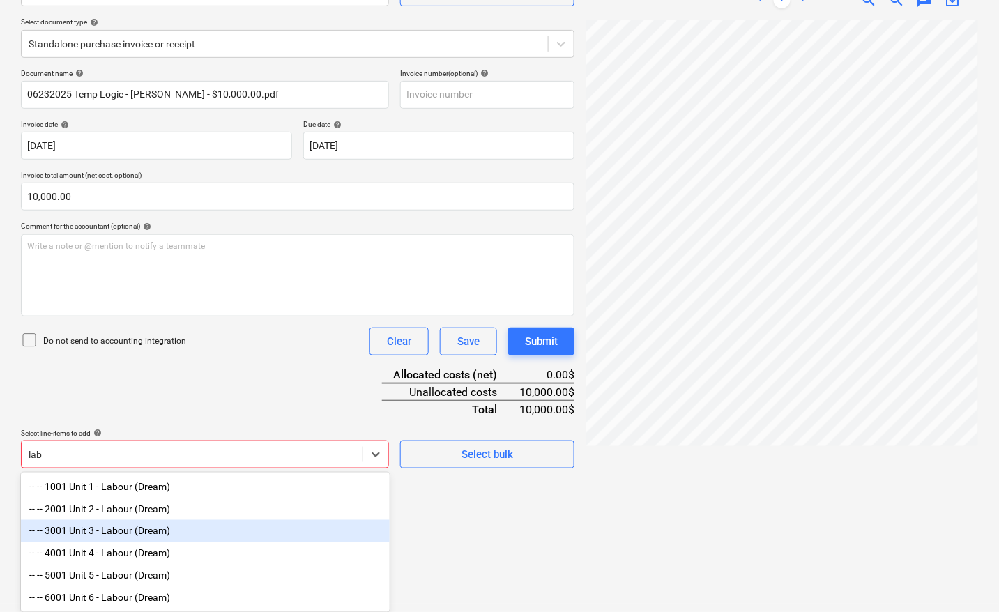
click at [133, 532] on div "-- -- 3001 Unit 3 - Labour (Dream)" at bounding box center [205, 531] width 369 height 22
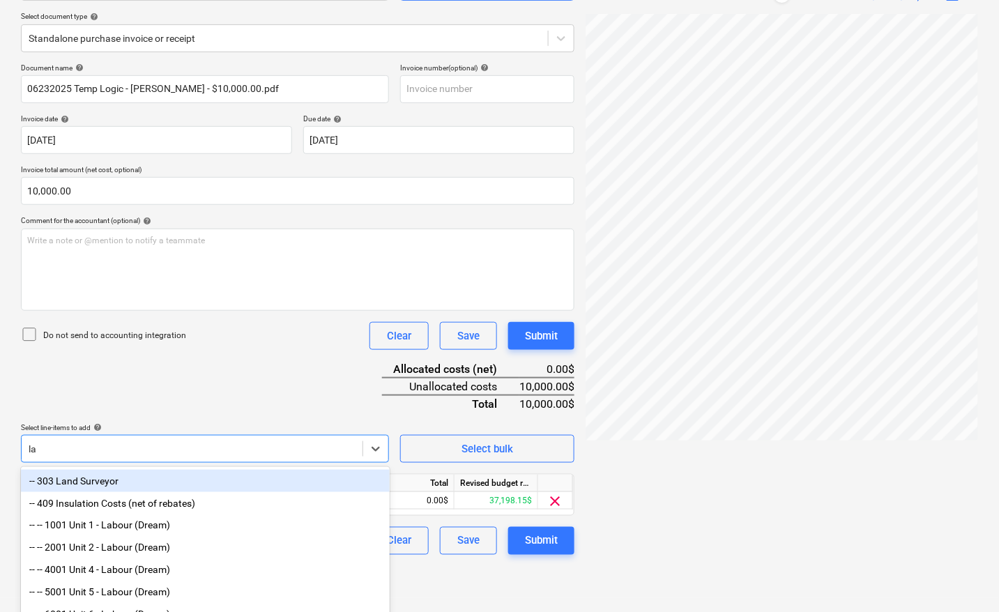
type input "lab"
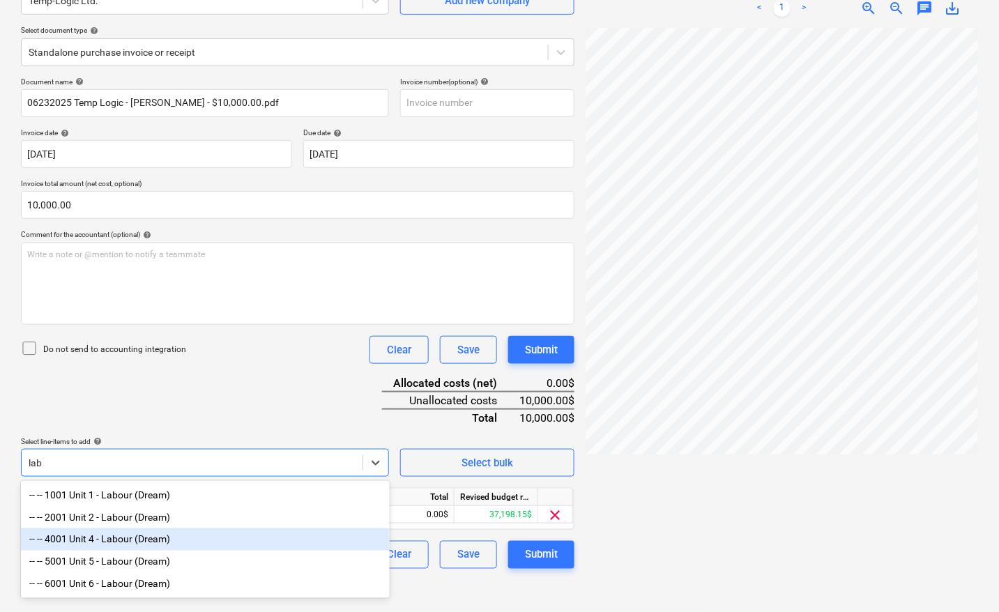
click at [130, 541] on div "-- -- 4001 Unit 4 - Labour (Dream)" at bounding box center [205, 539] width 369 height 22
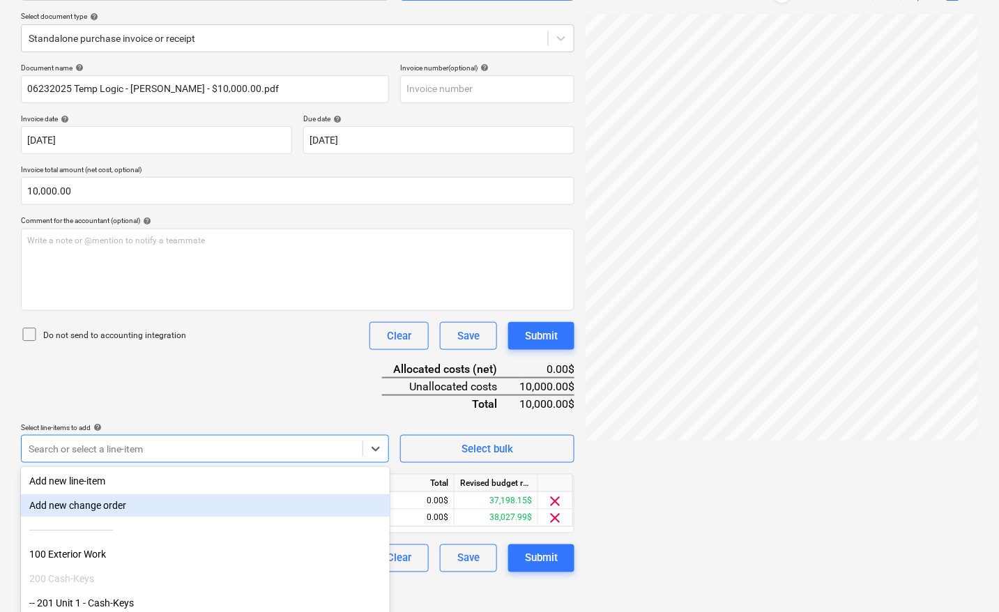
click at [746, 455] on div at bounding box center [781, 300] width 392 height 573
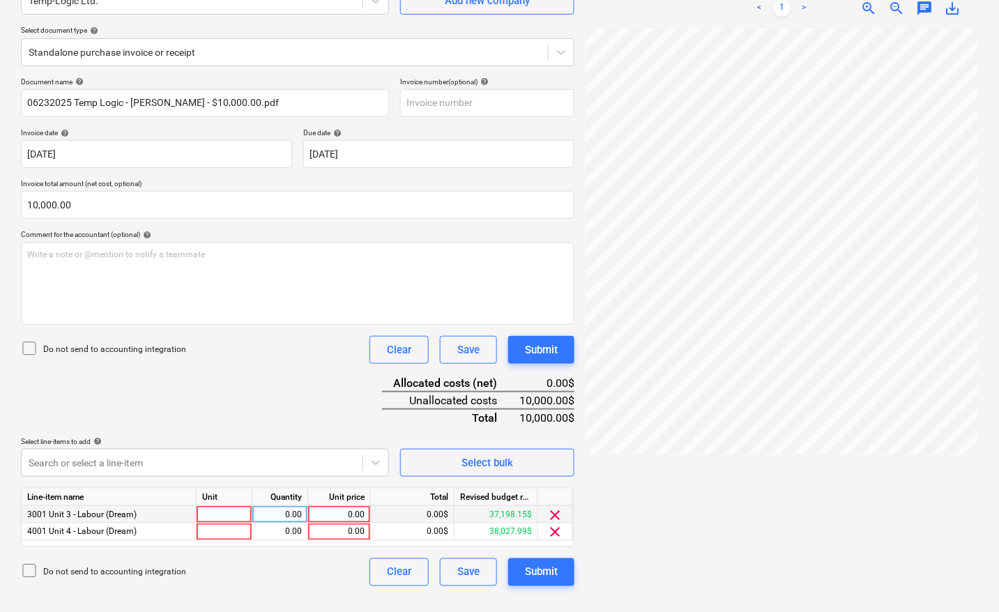
click at [228, 514] on div at bounding box center [225, 514] width 56 height 17
type input "pcs"
type input "5288.40"
type input "pcs"
type input "4711.60"
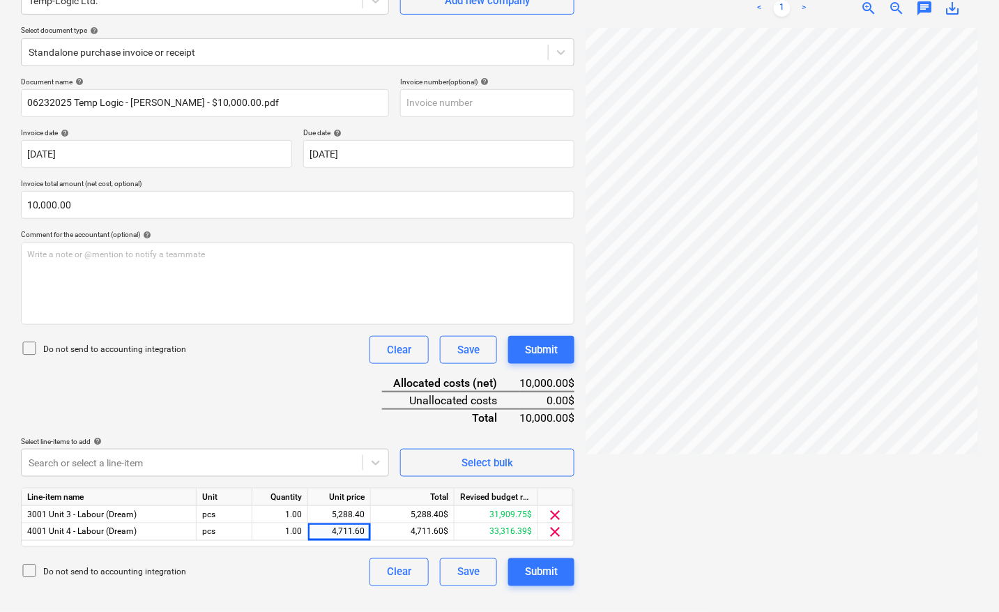
click at [646, 495] on div at bounding box center [781, 314] width 392 height 573
click at [538, 570] on div "Submit" at bounding box center [541, 572] width 33 height 18
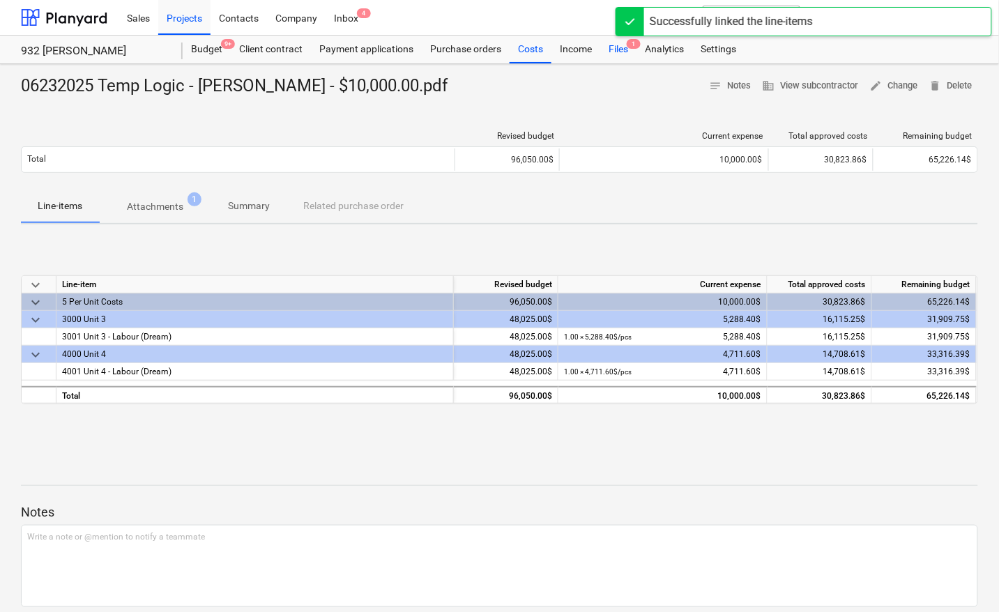
click at [618, 49] on div "Files 1" at bounding box center [618, 50] width 36 height 28
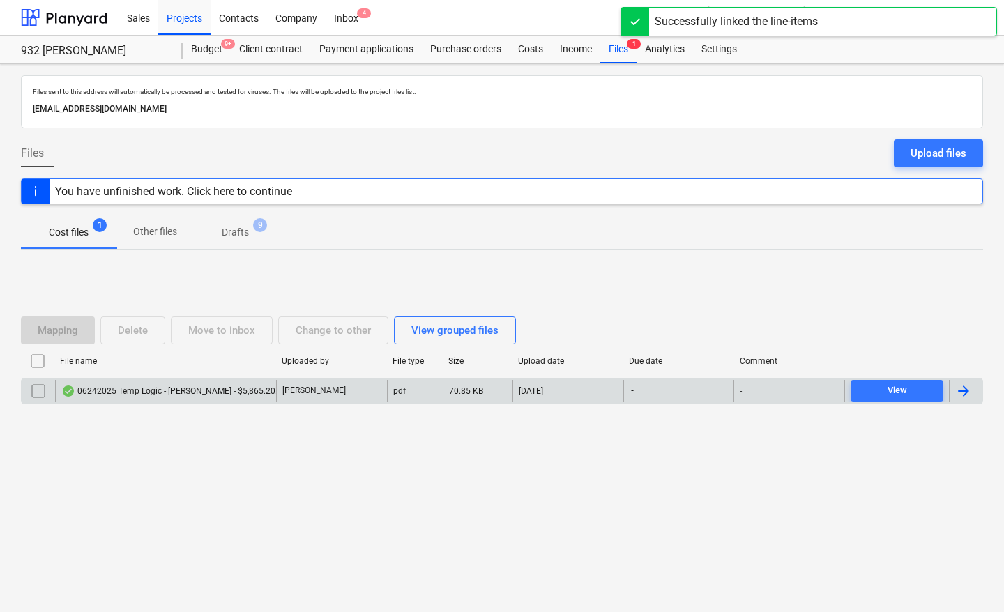
click at [971, 388] on div at bounding box center [963, 391] width 17 height 17
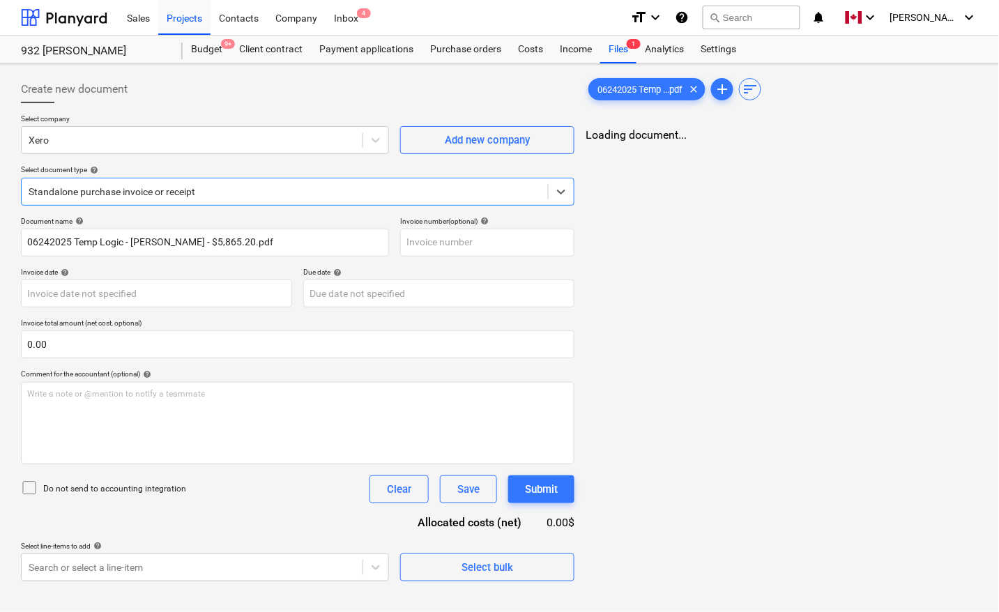
type input "06242025 Temp Logic - [PERSON_NAME] - $5,865.20.pdf"
click at [141, 143] on div at bounding box center [194, 140] width 330 height 14
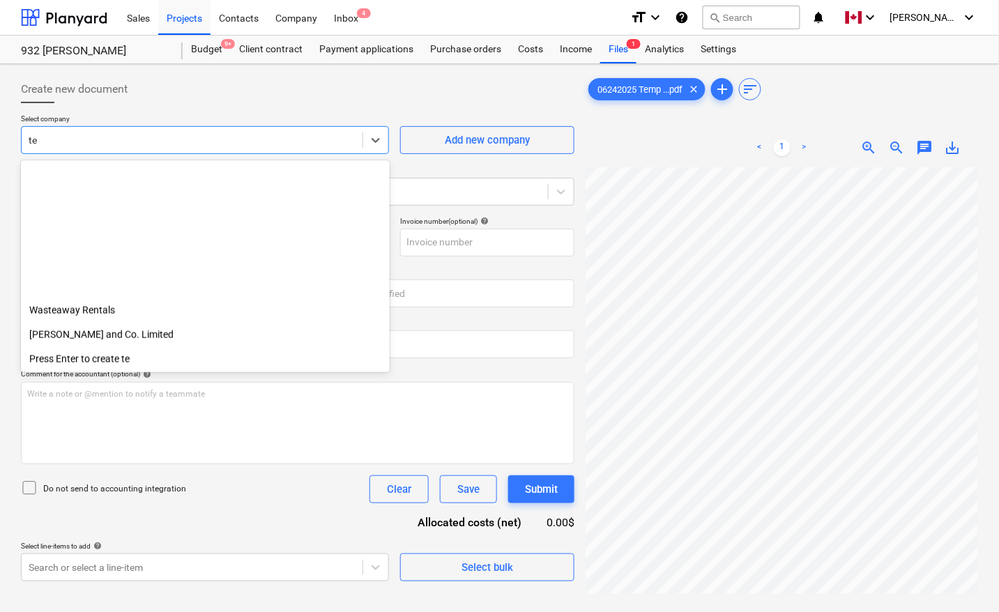
scroll to position [401, 0]
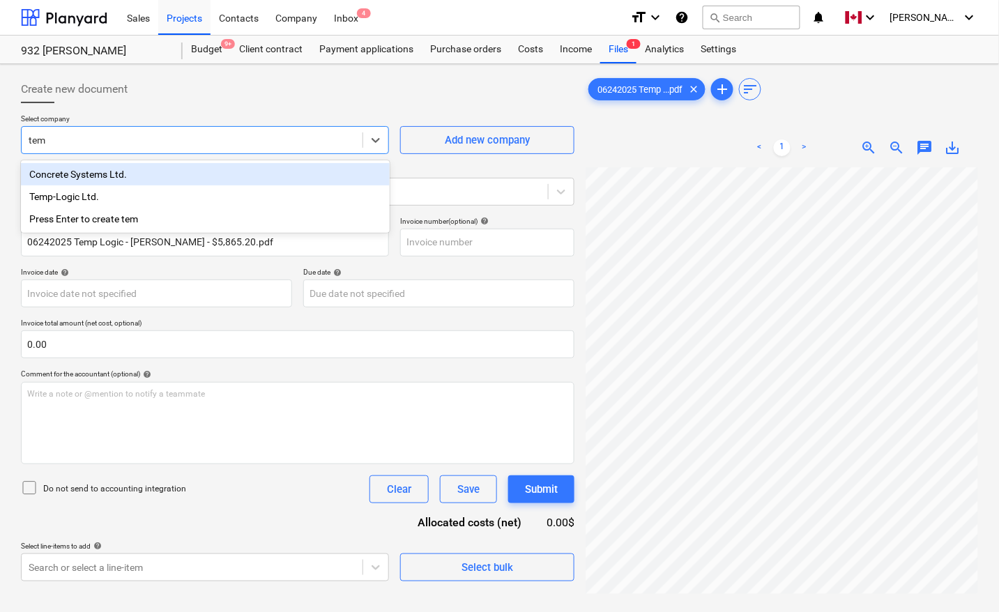
type input "temp"
click at [112, 168] on div "Temp-Logic Ltd." at bounding box center [205, 174] width 369 height 22
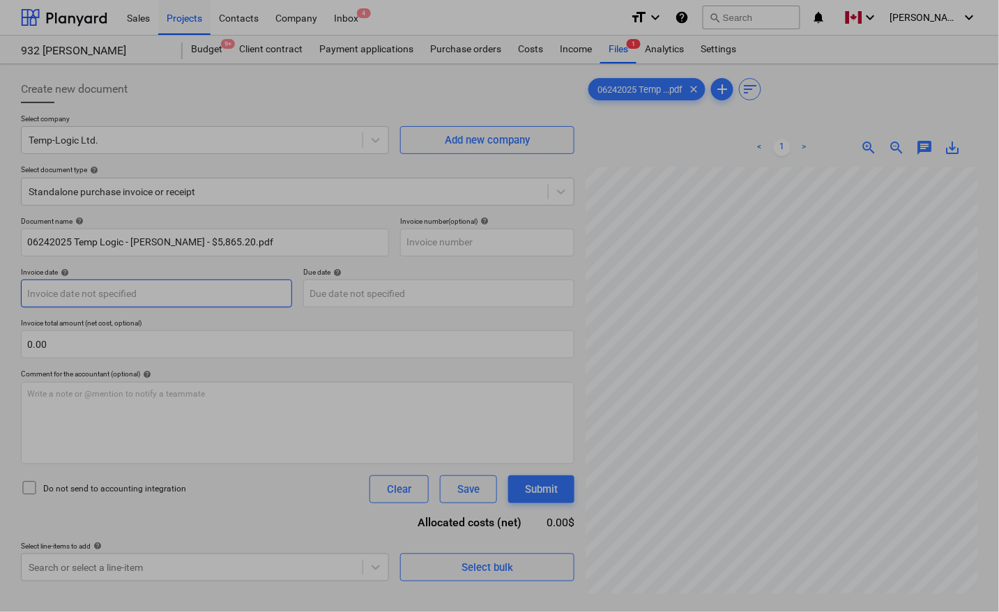
click at [87, 300] on body "Sales Projects Contacts Company Inbox 4 format_size keyboard_arrow_down help se…" at bounding box center [499, 306] width 999 height 612
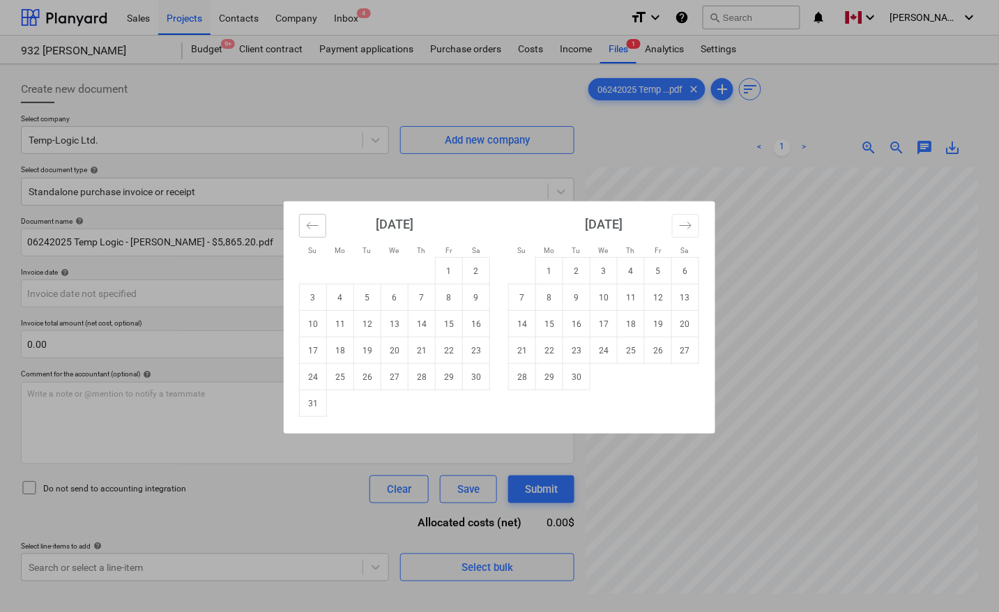
click at [316, 219] on icon "Move backward to switch to the previous month." at bounding box center [312, 225] width 13 height 13
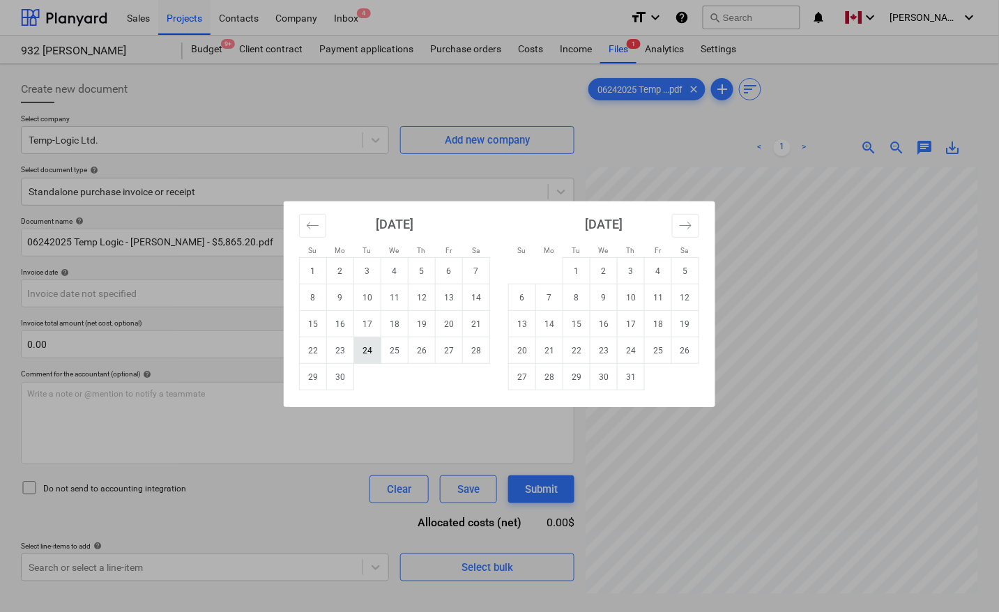
click at [366, 350] on td "24" at bounding box center [367, 350] width 27 height 26
type input "[DATE]"
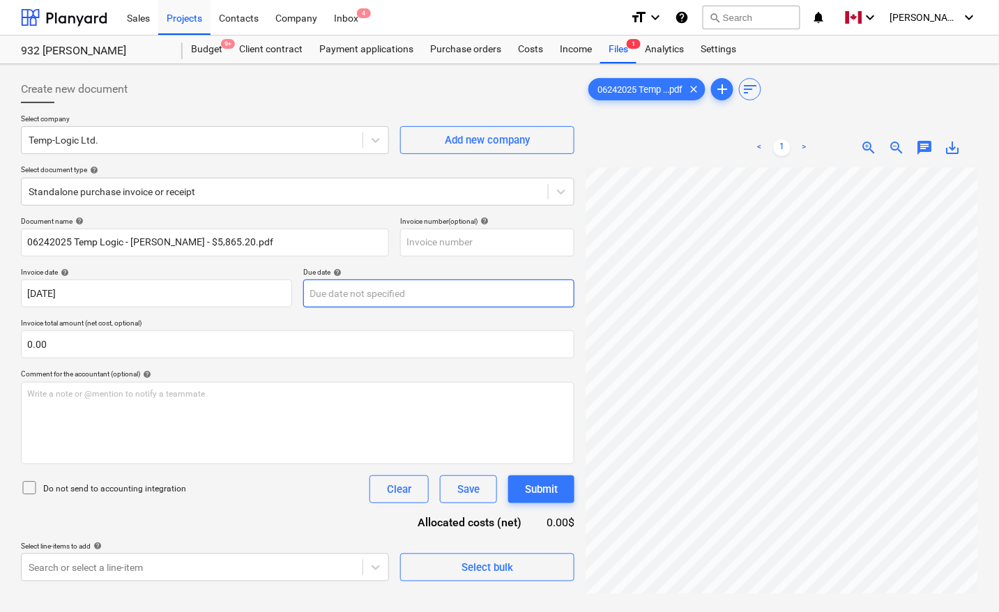
click at [371, 291] on body "Sales Projects Contacts Company Inbox 4 format_size keyboard_arrow_down help se…" at bounding box center [499, 306] width 999 height 612
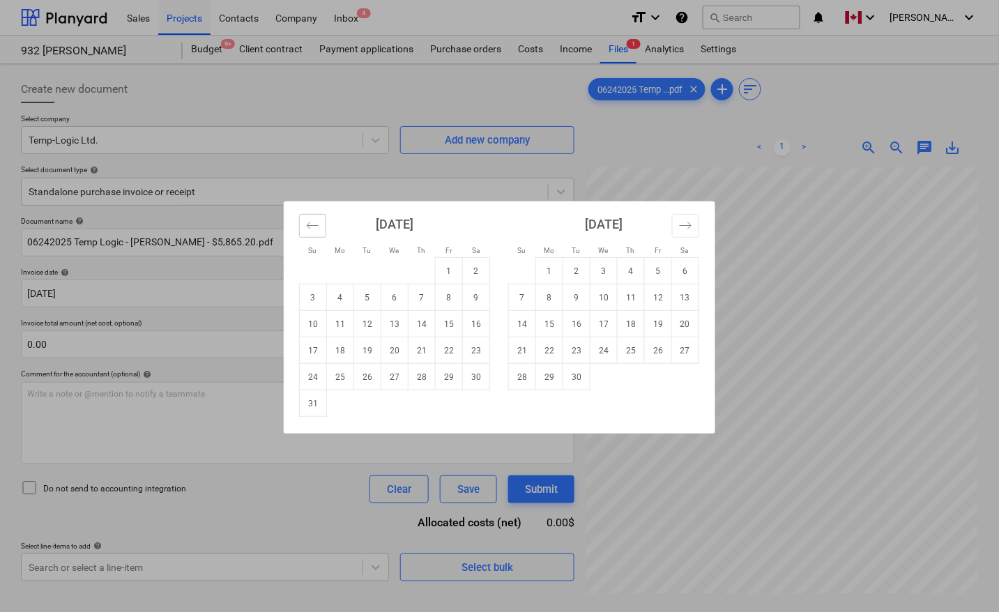
click at [319, 228] on button "Move backward to switch to the previous month." at bounding box center [312, 226] width 27 height 24
click at [317, 228] on icon "Move backward to switch to the previous month." at bounding box center [312, 225] width 13 height 13
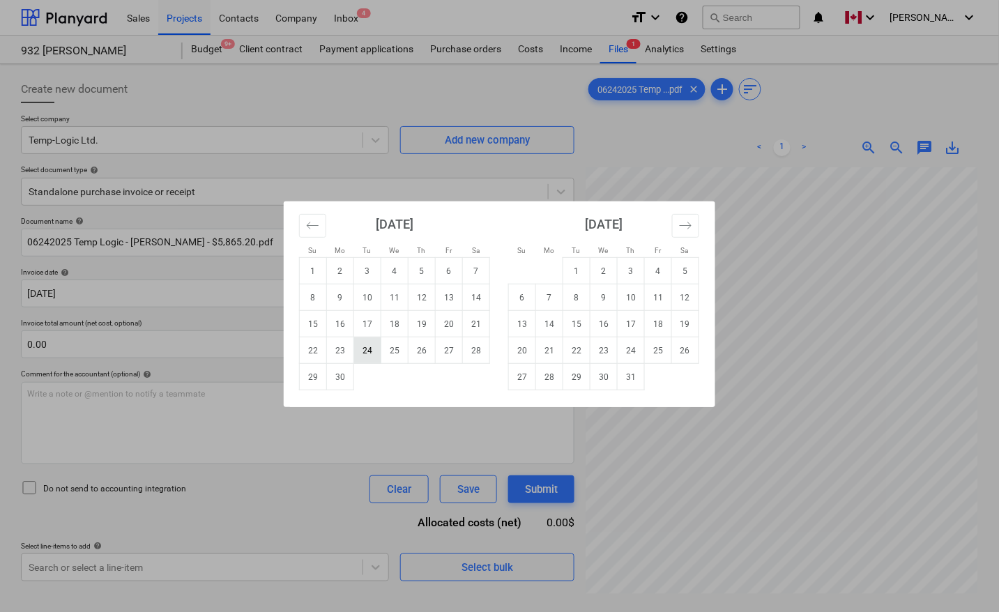
click at [366, 355] on td "24" at bounding box center [367, 350] width 27 height 26
type input "[DATE]"
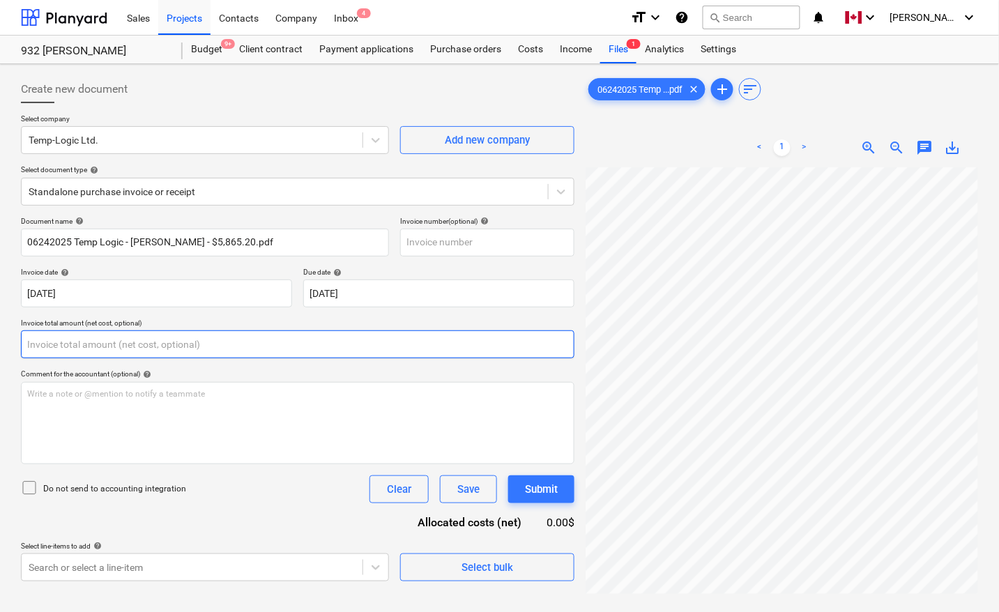
click at [202, 349] on input "text" at bounding box center [297, 344] width 553 height 28
type input "0.00"
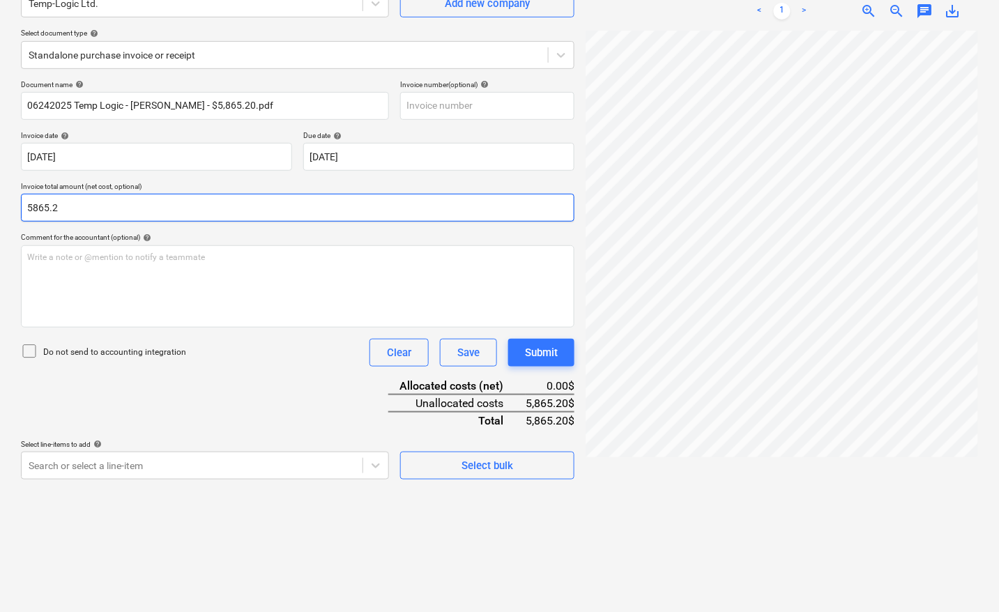
scroll to position [139, 0]
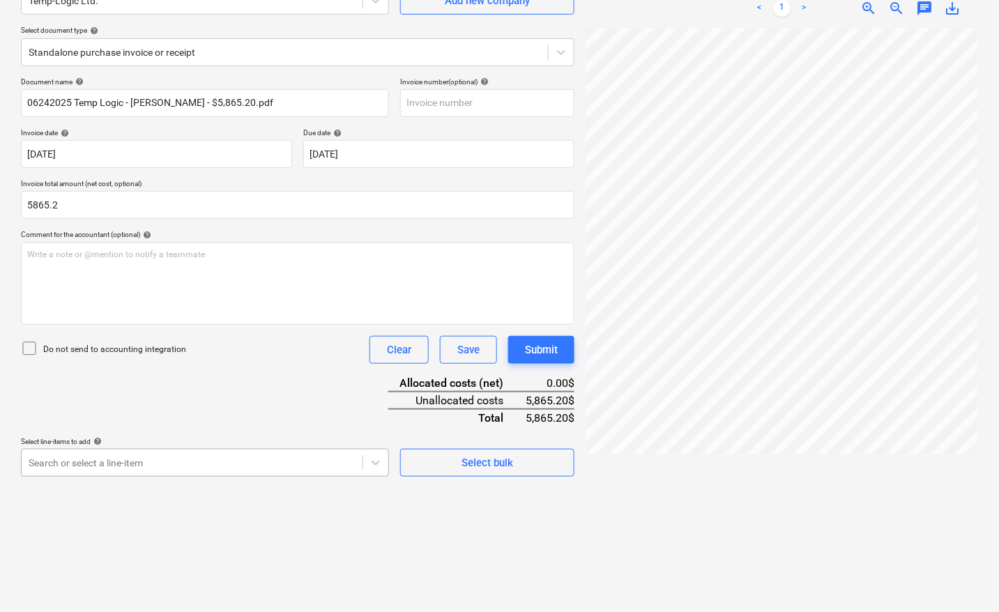
type input "5,865.20"
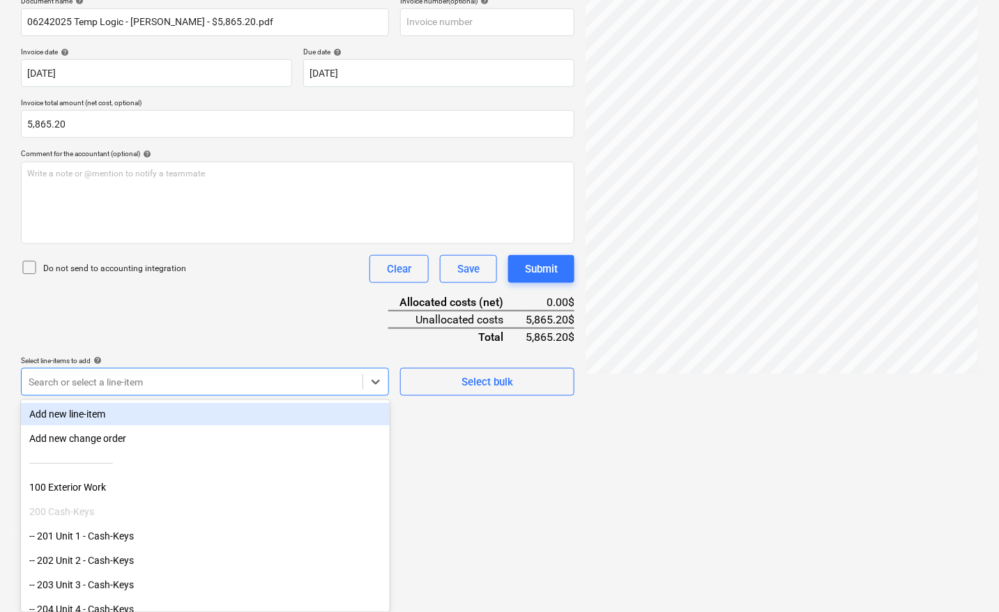
click at [98, 392] on body "Sales Projects Contacts Company Inbox 4 format_size keyboard_arrow_down help se…" at bounding box center [499, 86] width 999 height 612
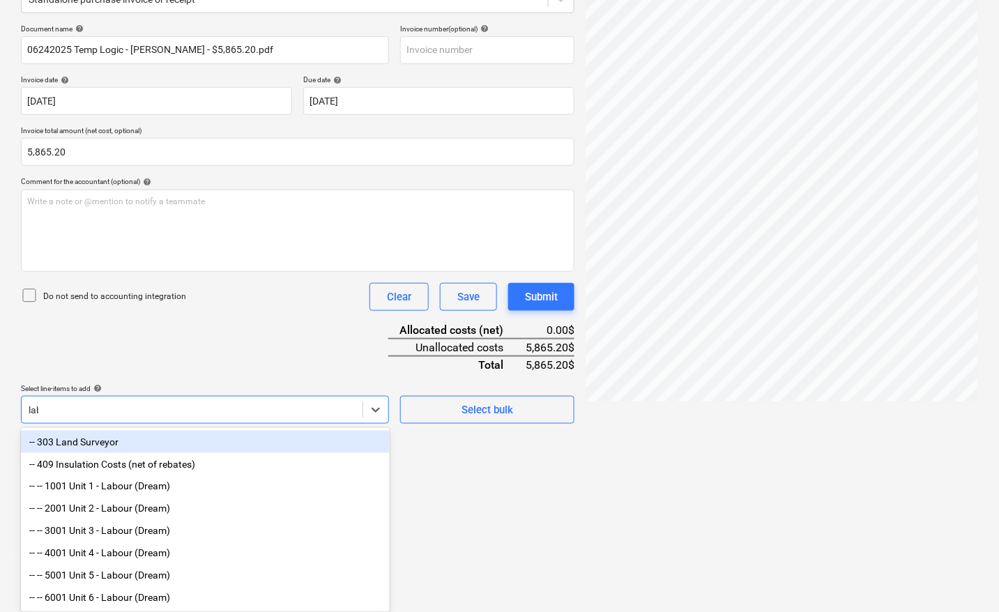
scroll to position [153, 0]
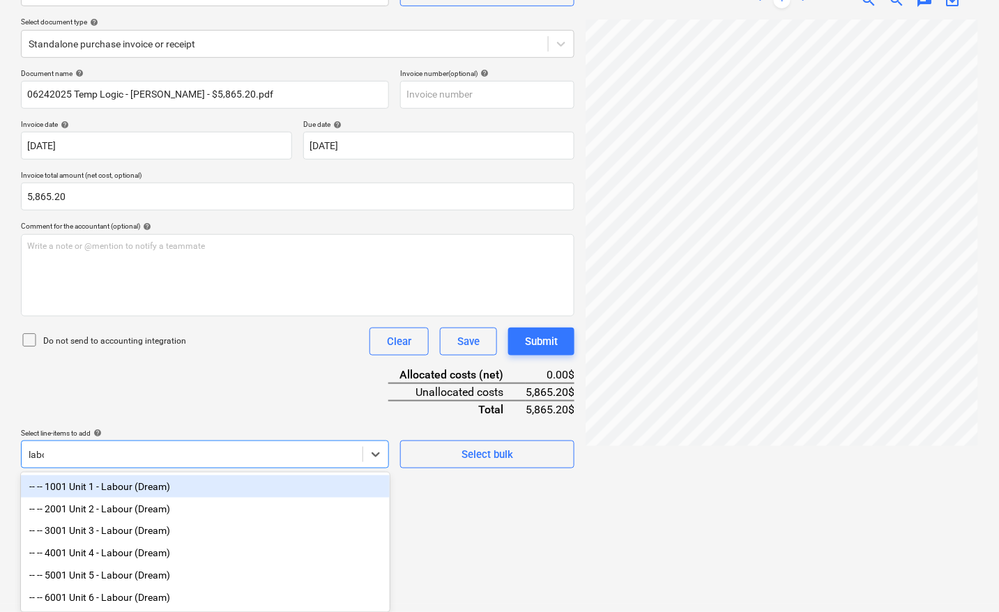
type input "labou"
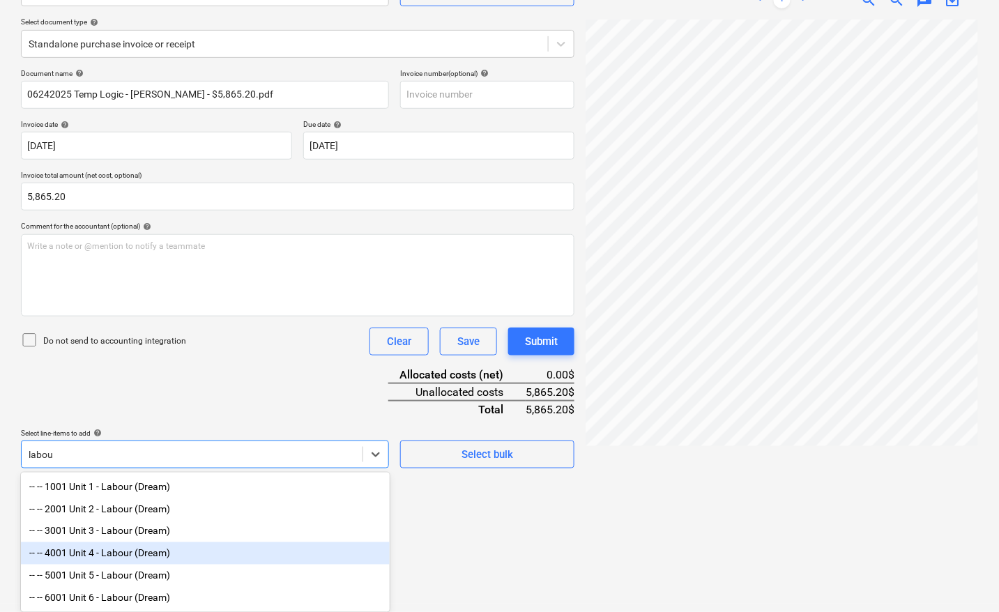
click at [164, 548] on div "-- -- 4001 Unit 4 - Labour (Dream)" at bounding box center [205, 553] width 369 height 22
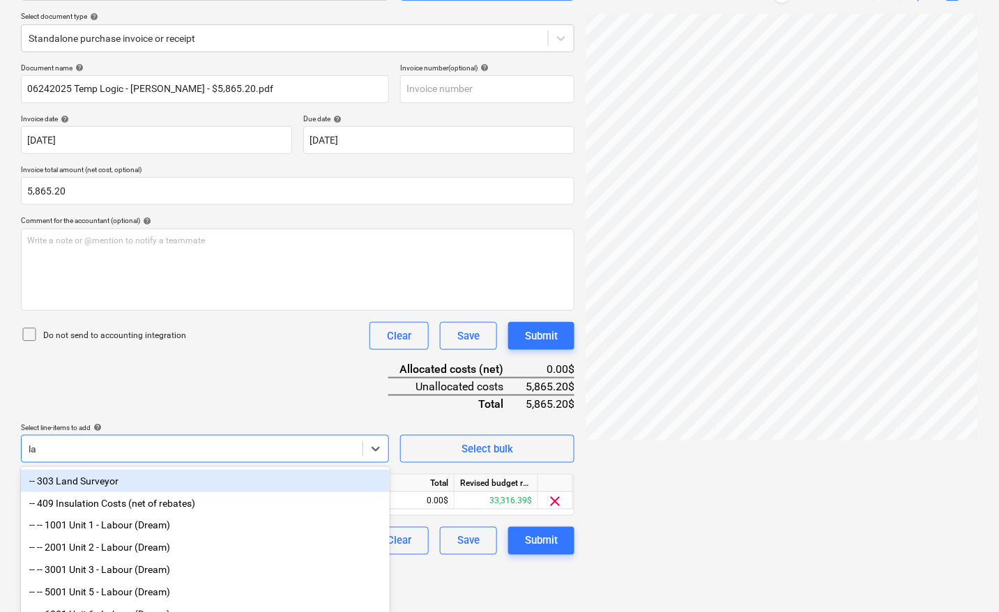
type input "lab"
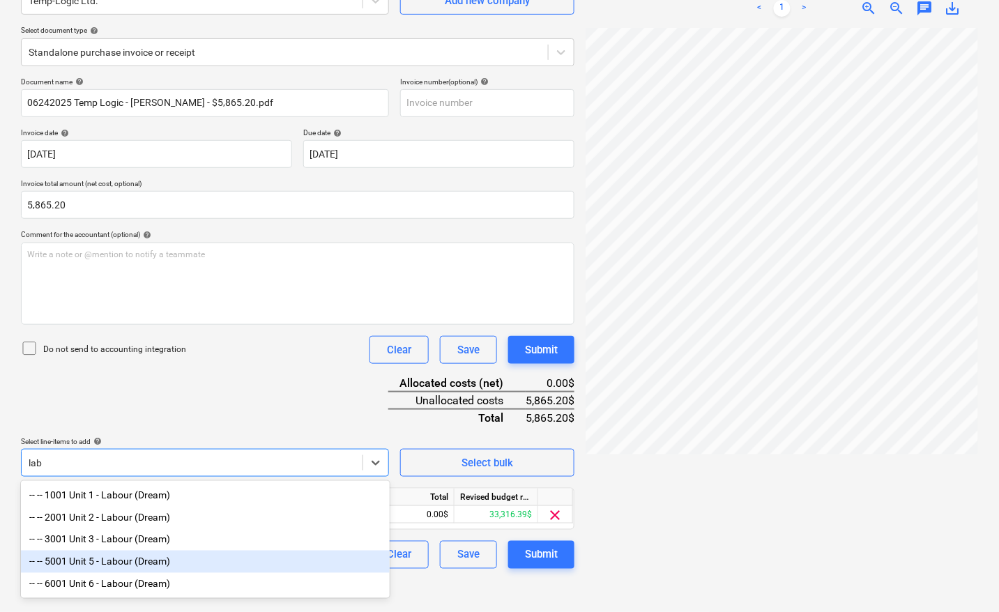
click at [130, 561] on div "-- -- 5001 Unit 5 - Labour (Dream)" at bounding box center [205, 562] width 369 height 22
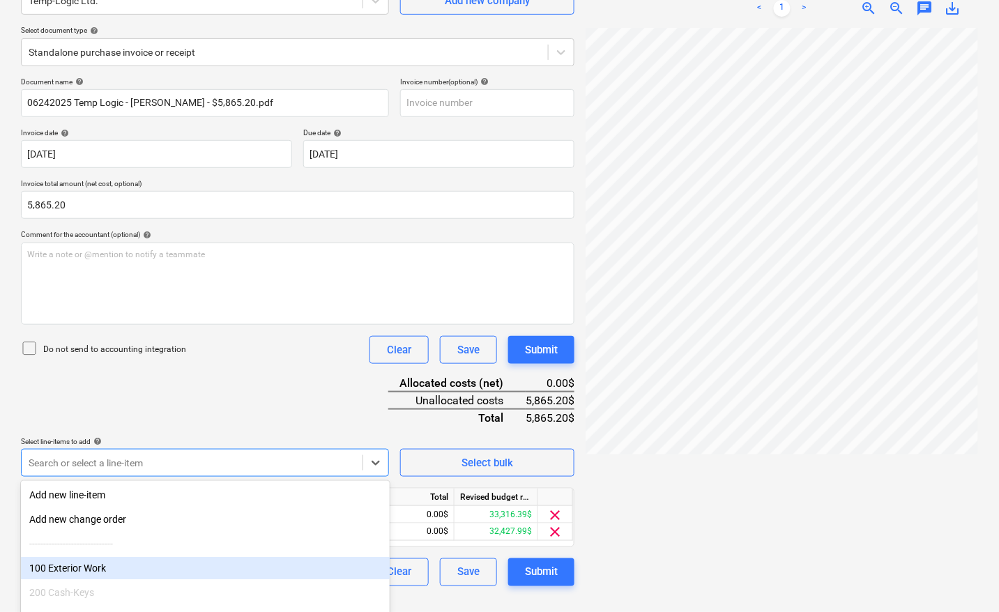
scroll to position [153, 0]
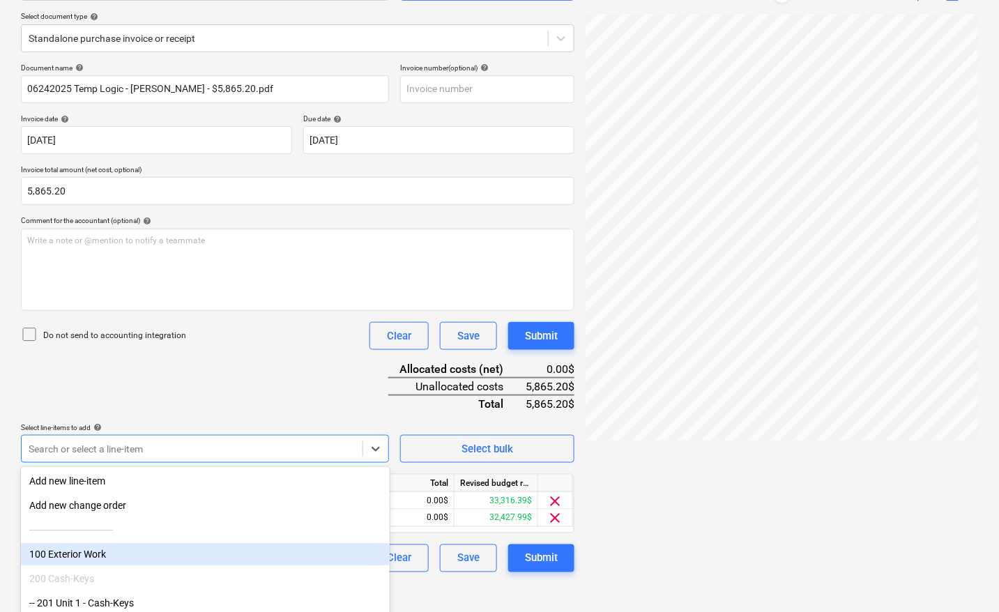
click at [760, 512] on div at bounding box center [781, 300] width 392 height 573
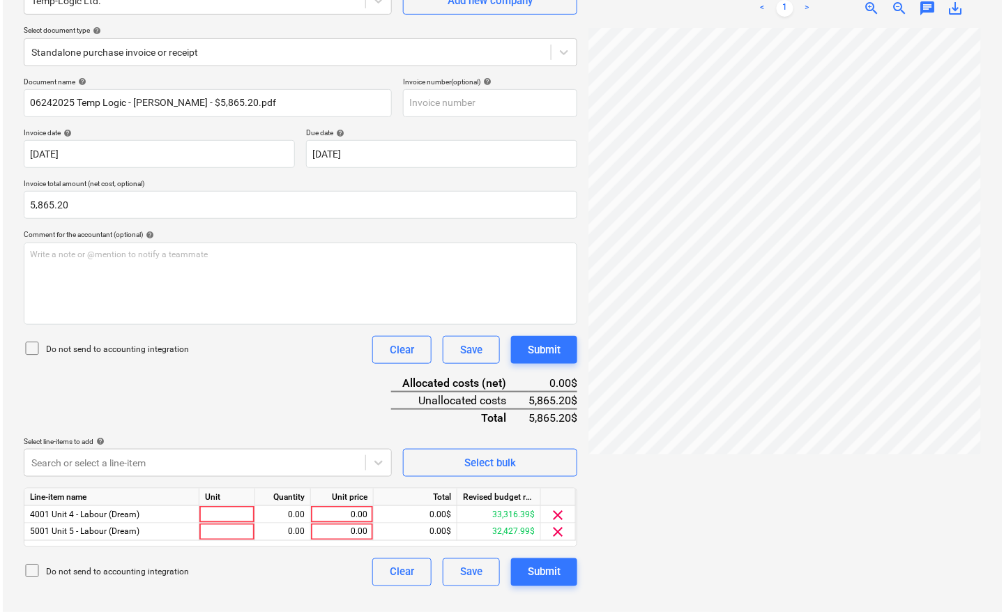
scroll to position [139, 0]
click at [227, 512] on div at bounding box center [225, 514] width 56 height 17
type input "pcs"
type input "576.80"
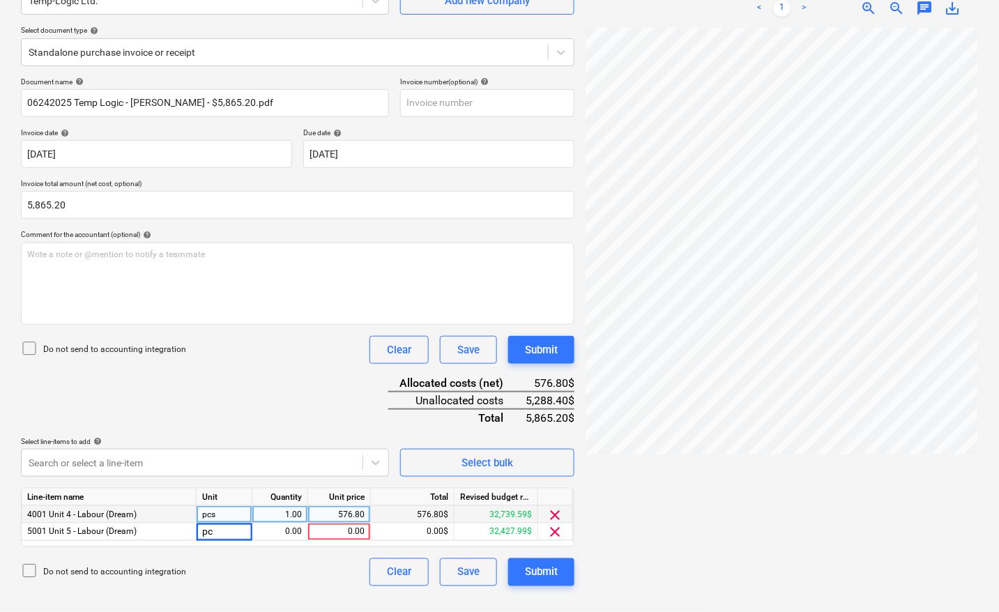
type input "pcs"
type input "5288.40"
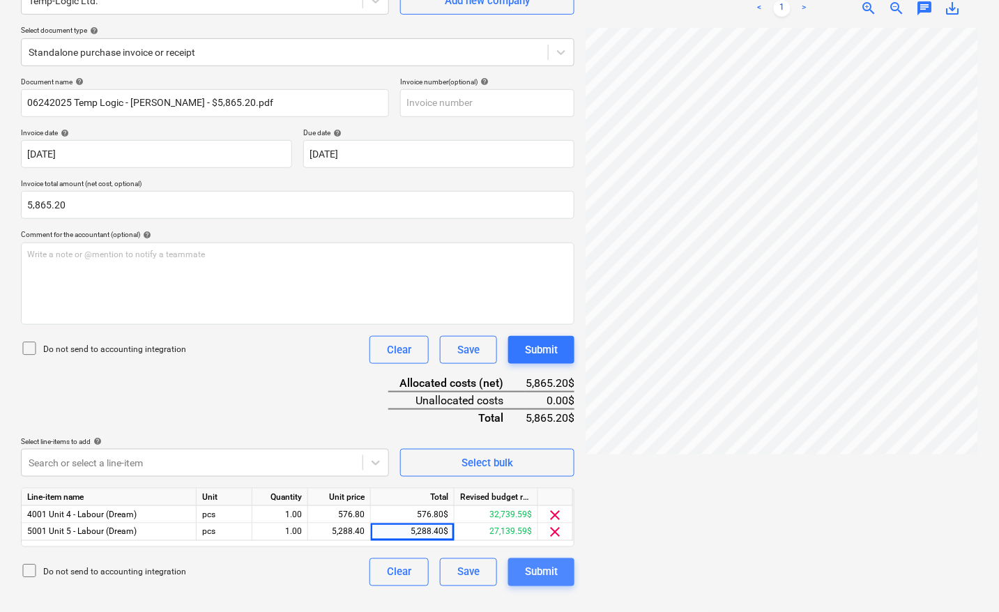
click at [556, 572] on div "Submit" at bounding box center [541, 572] width 33 height 18
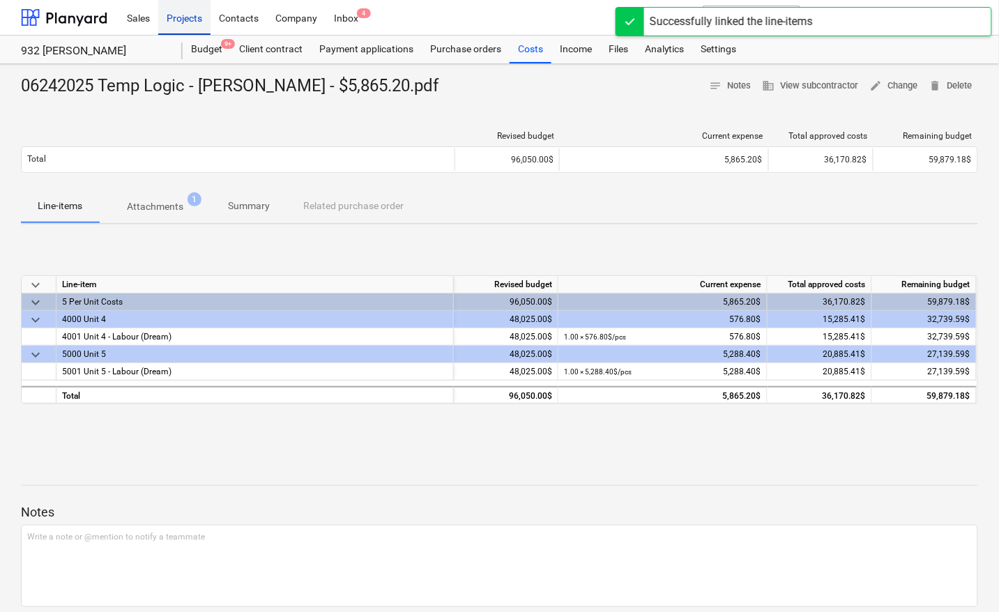
click at [189, 12] on div "Projects" at bounding box center [184, 17] width 52 height 36
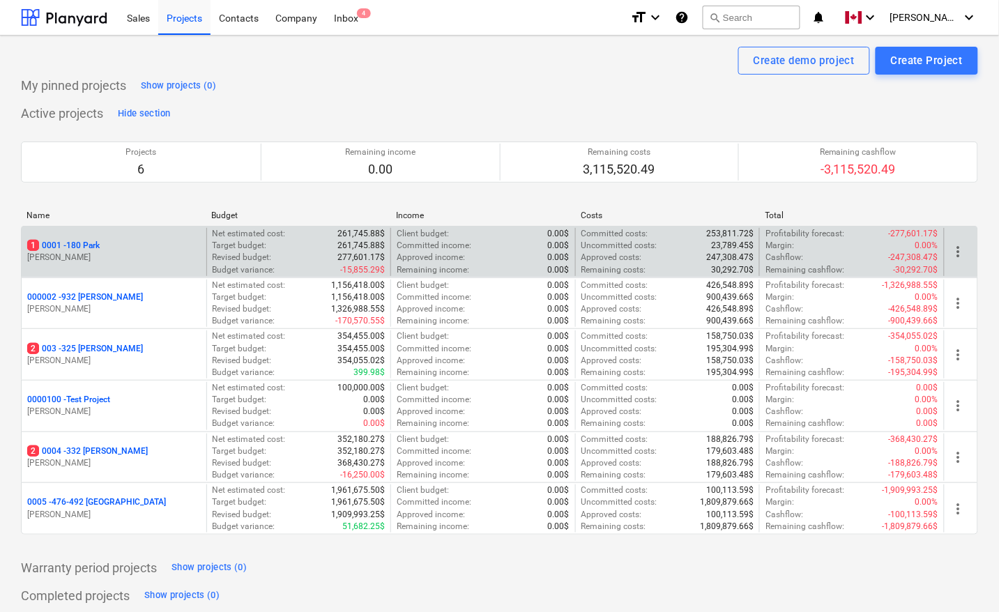
click at [65, 244] on p "1 0001 - 180 Park" at bounding box center [63, 246] width 72 height 12
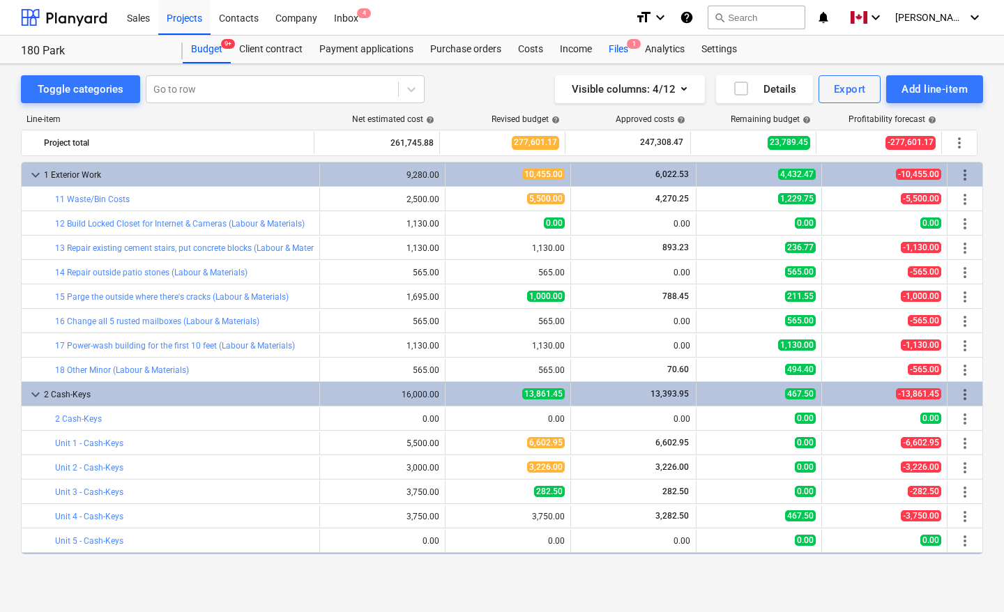
click at [621, 51] on div "Files 1" at bounding box center [618, 50] width 36 height 28
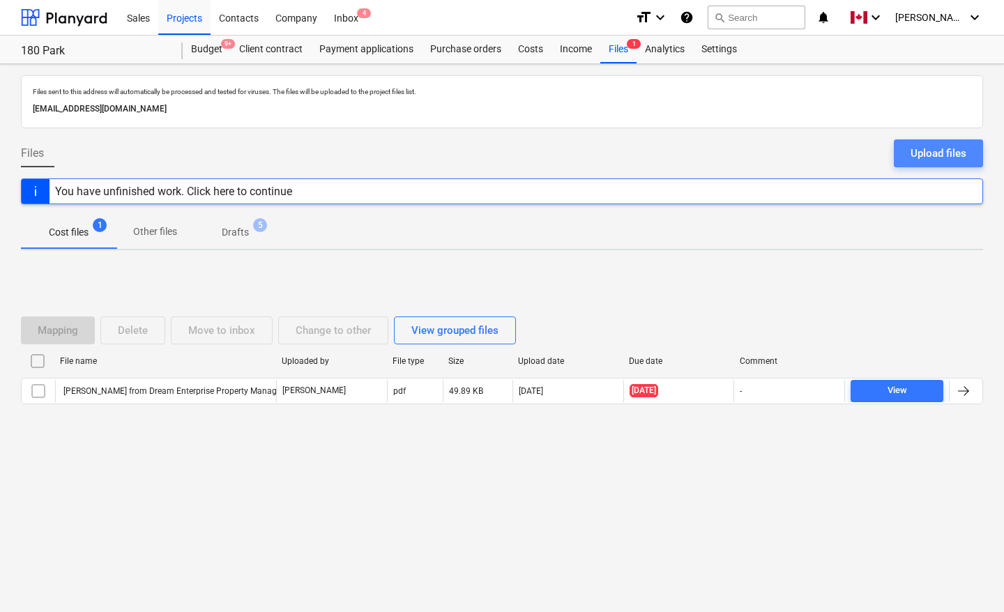
click at [960, 154] on div "Upload files" at bounding box center [938, 153] width 56 height 18
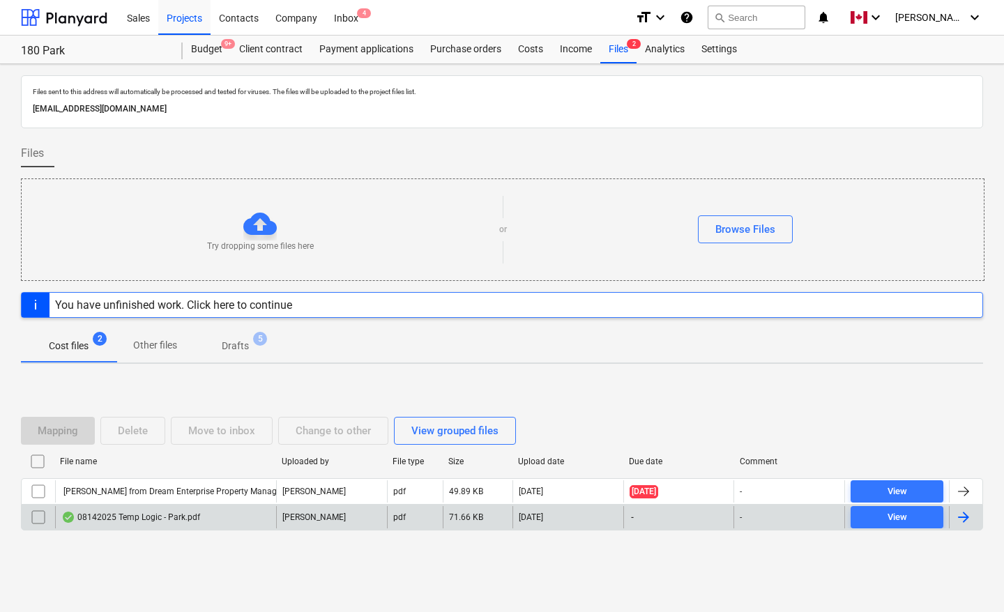
click at [969, 523] on div at bounding box center [963, 517] width 17 height 17
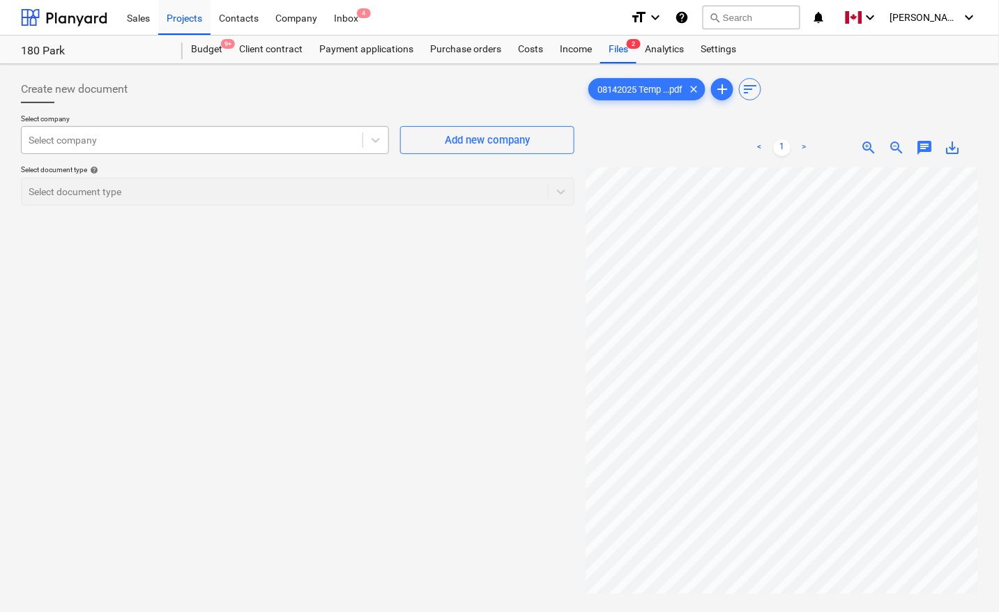
click at [124, 135] on div at bounding box center [192, 140] width 327 height 14
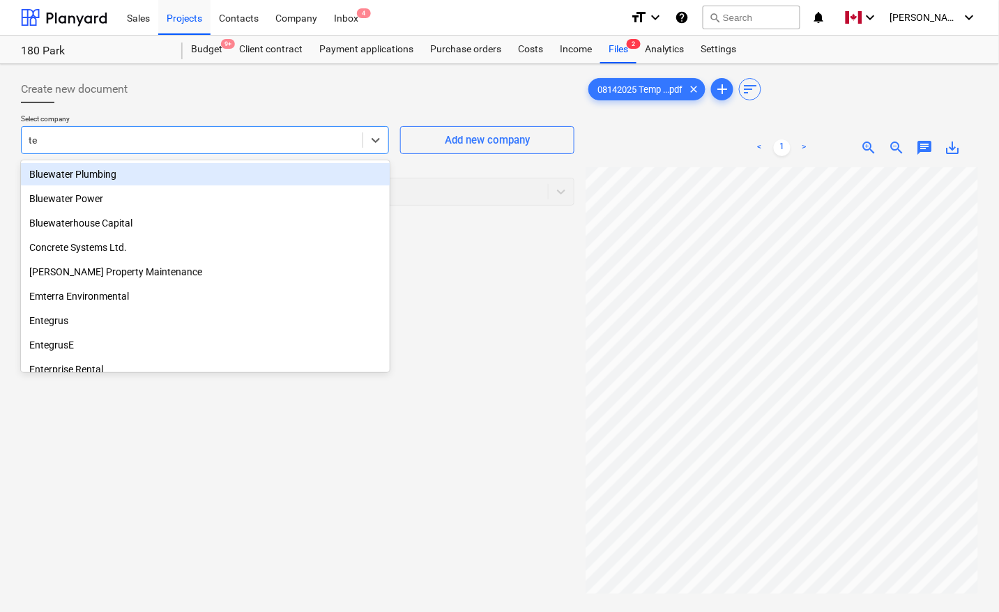
type input "tem"
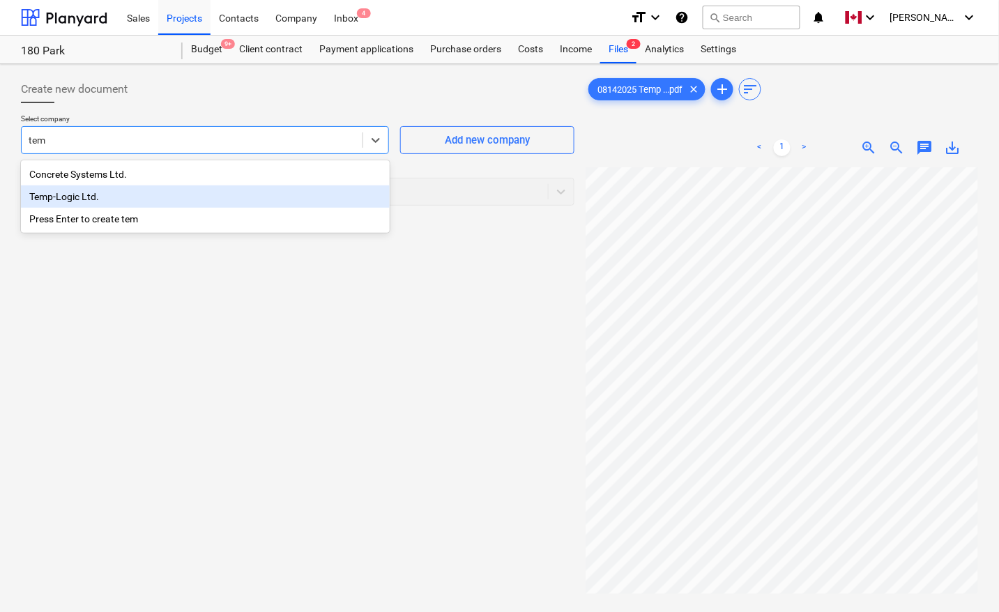
click at [105, 194] on div "Temp-Logic Ltd." at bounding box center [205, 196] width 369 height 22
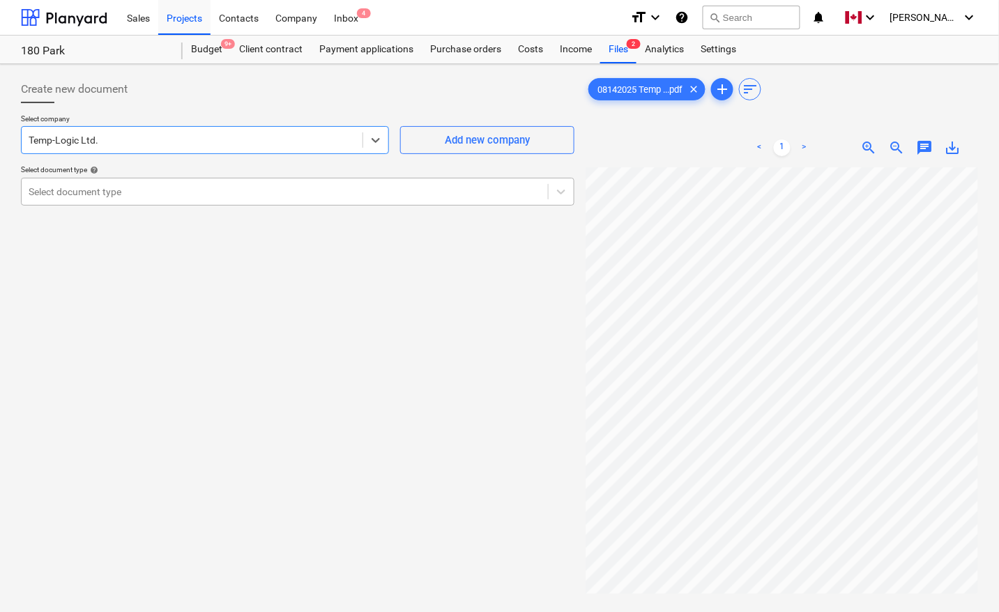
click at [105, 195] on div at bounding box center [285, 192] width 512 height 14
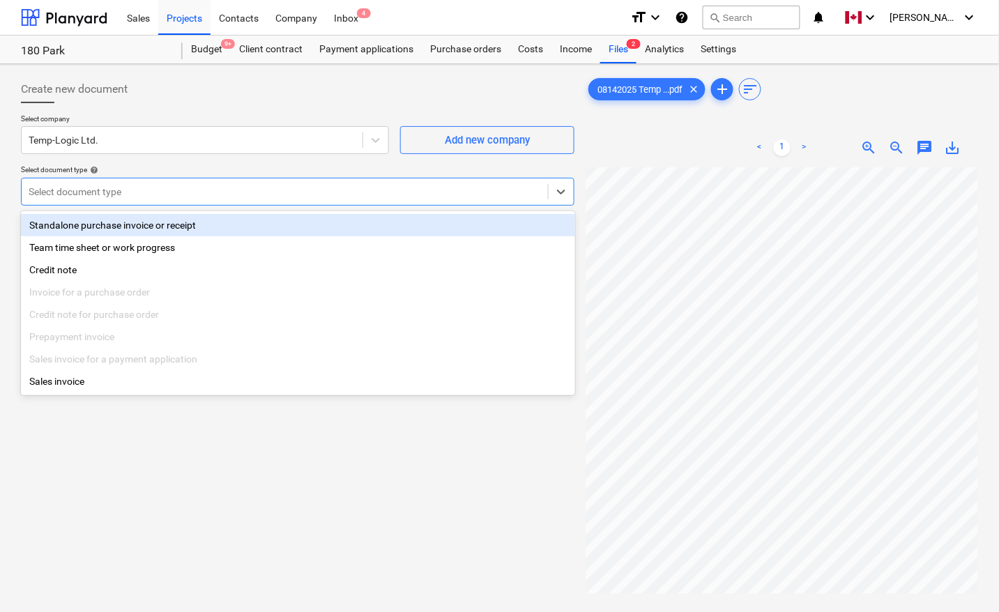
click at [101, 231] on div "Standalone purchase invoice or receipt" at bounding box center [298, 225] width 554 height 22
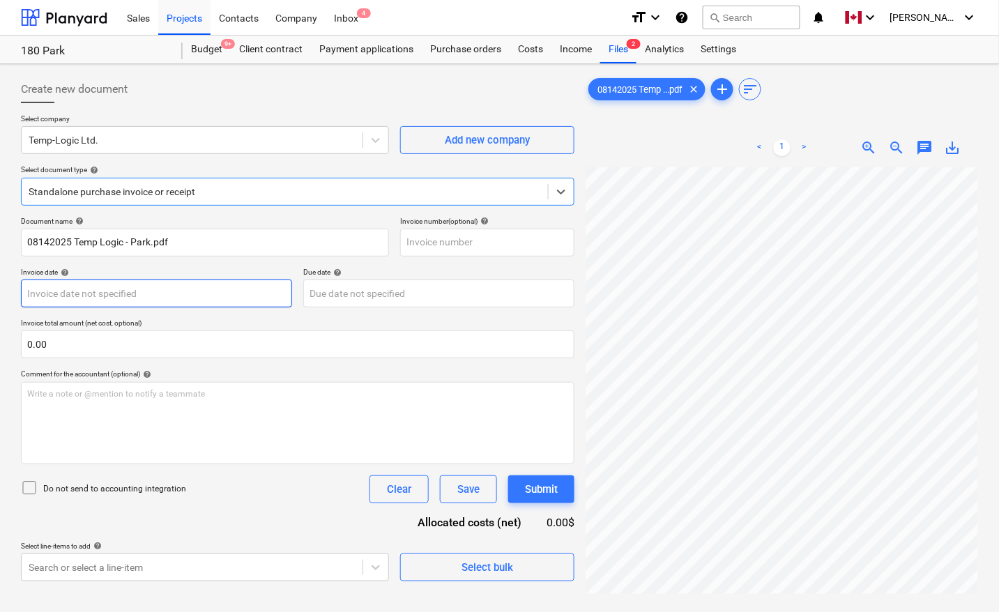
click at [131, 293] on body "Sales Projects Contacts Company Inbox 4 format_size keyboard_arrow_down help se…" at bounding box center [499, 306] width 999 height 612
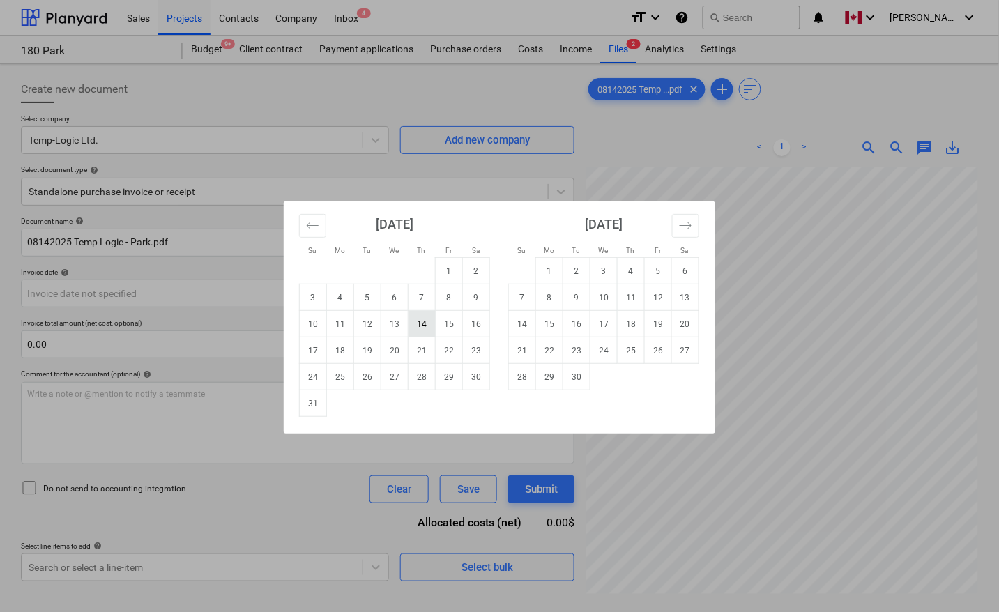
click at [419, 330] on td "14" at bounding box center [421, 324] width 27 height 26
type input "[DATE]"
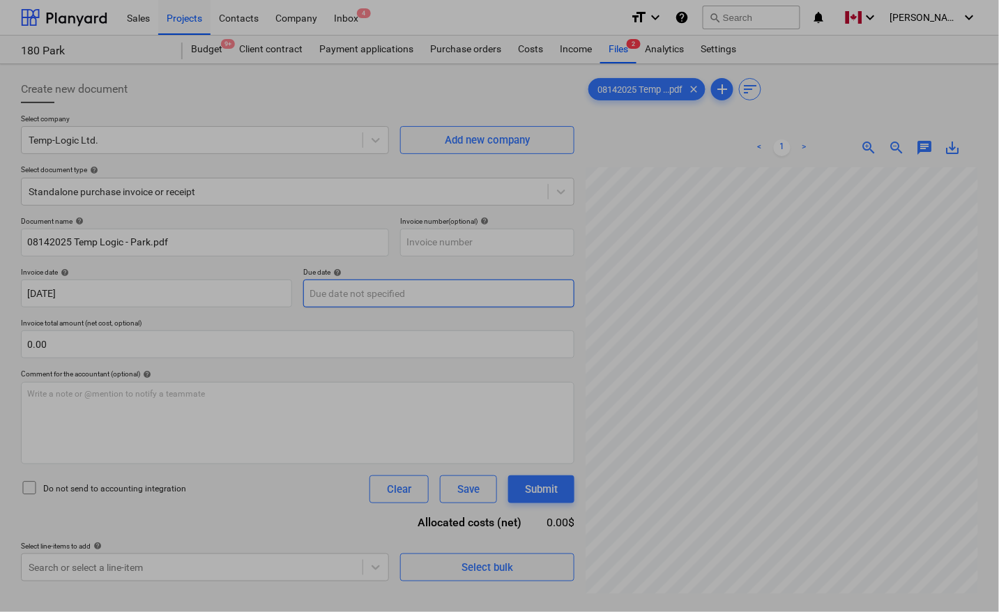
click at [417, 290] on body "Sales Projects Contacts Company Inbox 4 format_size keyboard_arrow_down help se…" at bounding box center [499, 306] width 999 height 612
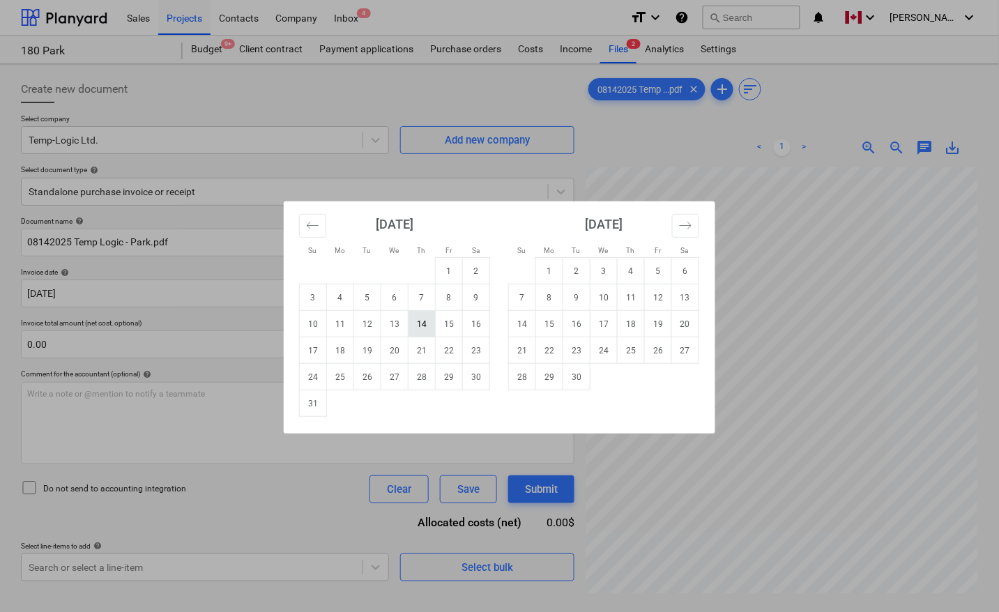
click at [422, 321] on td "14" at bounding box center [421, 324] width 27 height 26
type input "[DATE]"
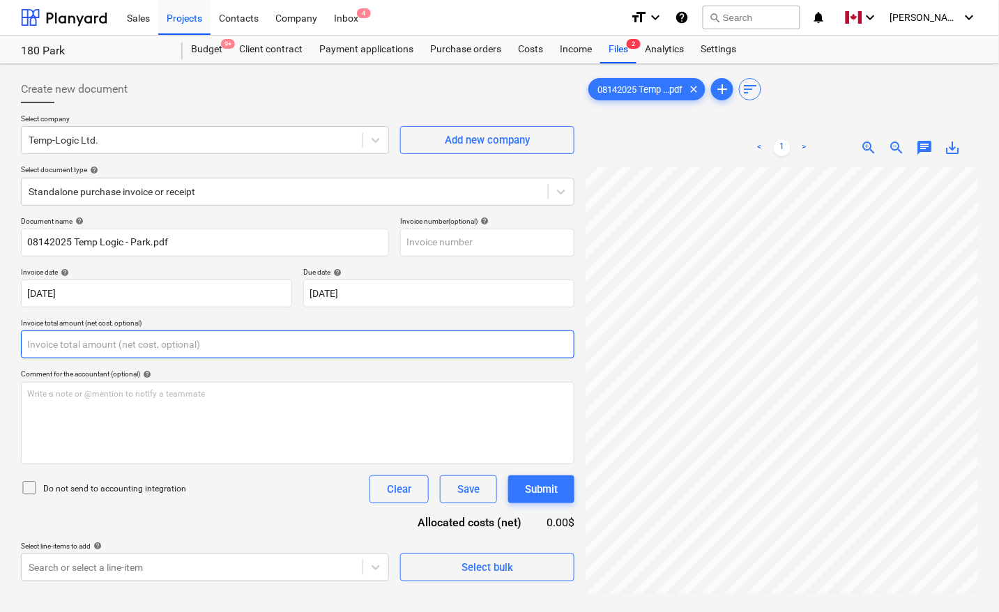
click at [206, 342] on input "text" at bounding box center [297, 344] width 553 height 28
type input "0.00"
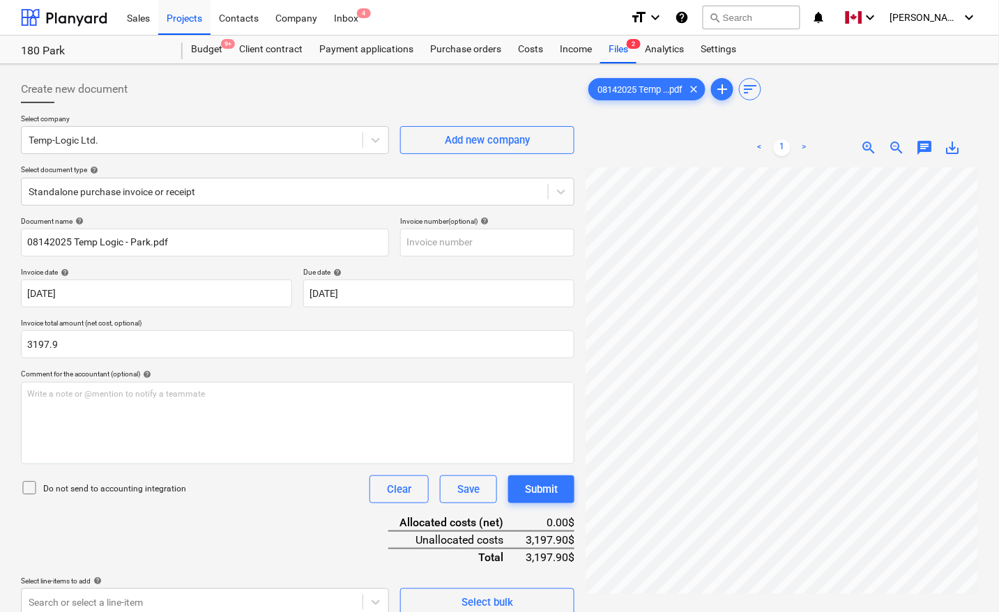
type input "3,197.90"
click at [229, 532] on div "Document name help 08142025 Temp Logic - Park.pdf Invoice number (optional) hel…" at bounding box center [297, 416] width 553 height 399
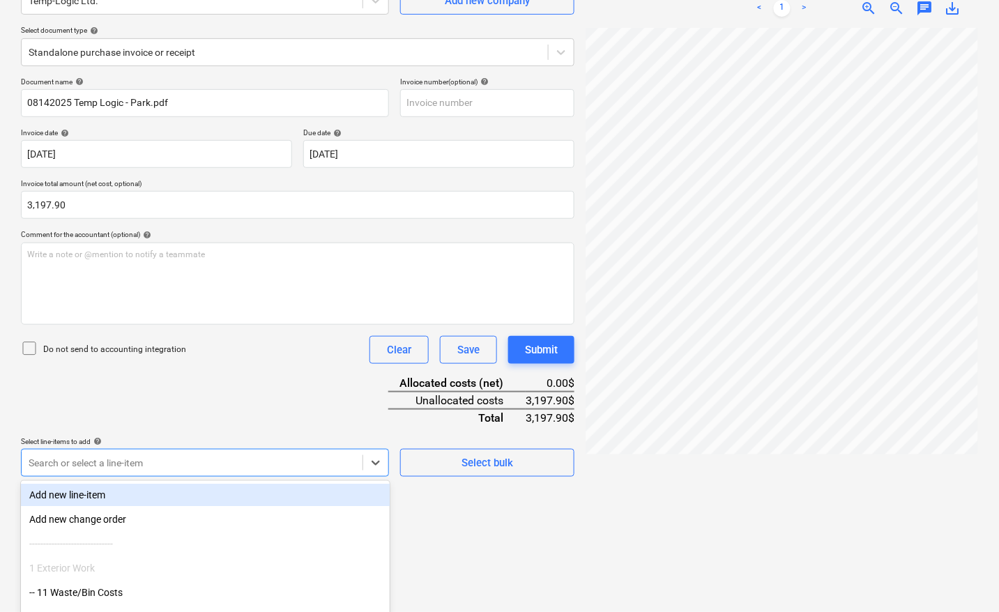
click at [194, 454] on body "Sales Projects Contacts Company Inbox 4 format_size keyboard_arrow_down help se…" at bounding box center [499, 167] width 999 height 612
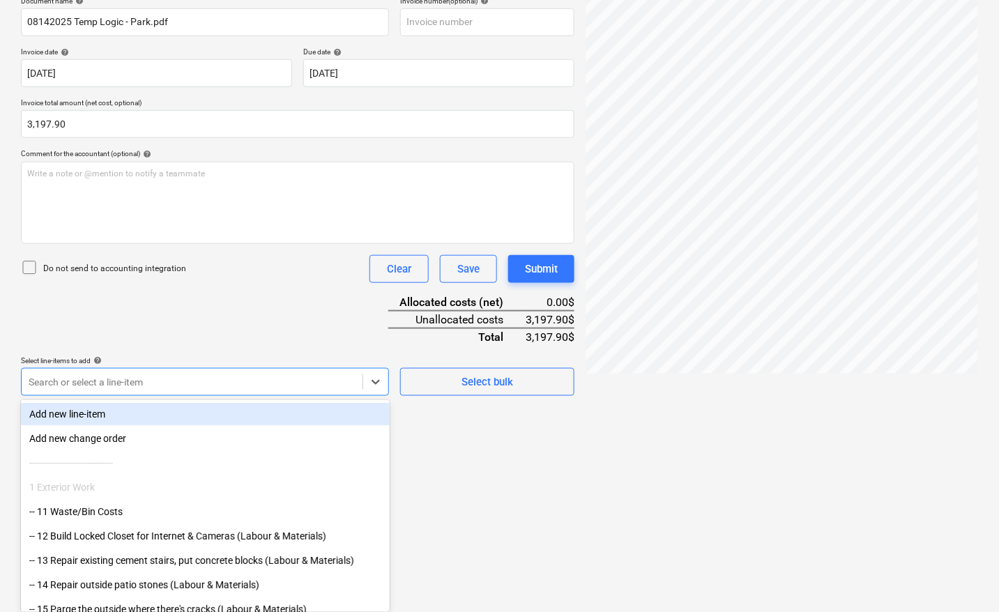
scroll to position [139, 0]
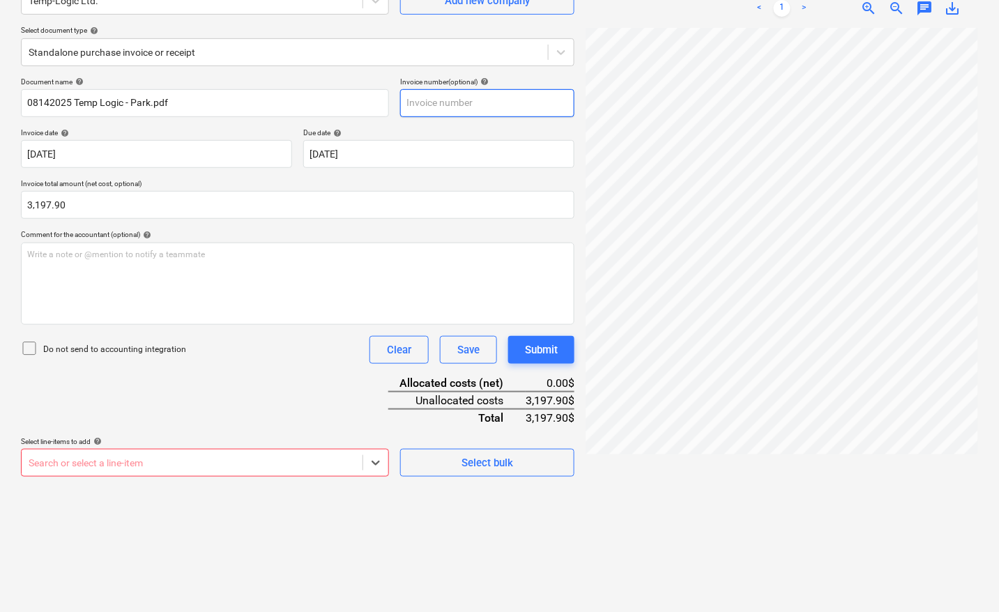
click at [465, 100] on input "text" at bounding box center [487, 103] width 174 height 28
type input "1310"
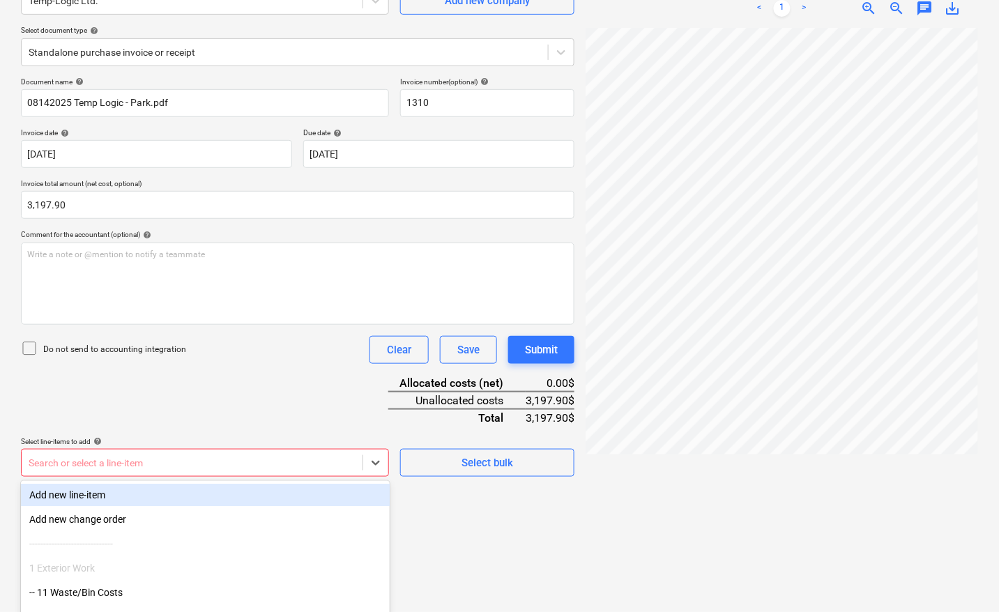
scroll to position [220, 0]
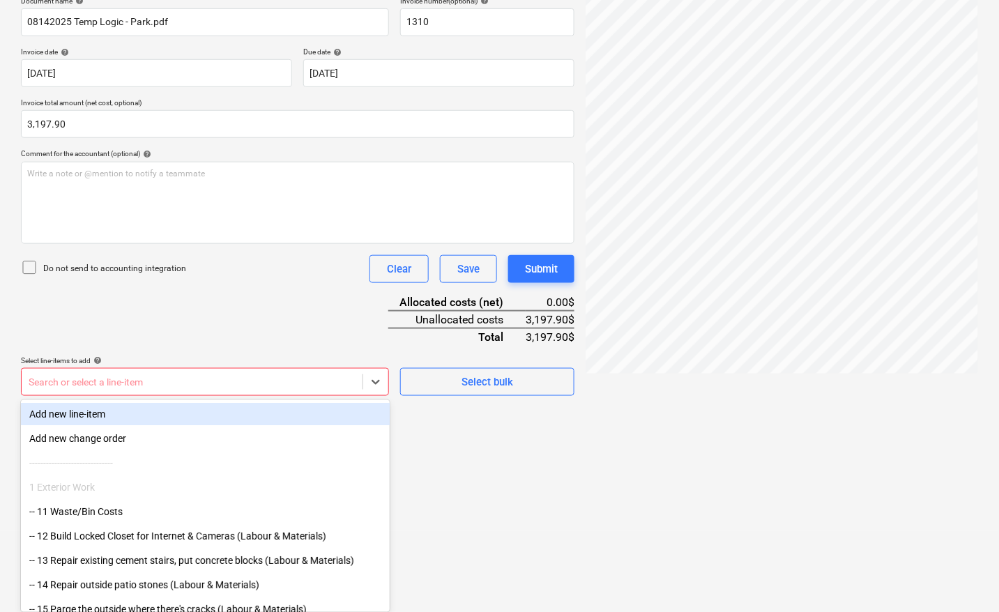
click at [131, 392] on body "Sales Projects Contacts Company Inbox 4 format_size keyboard_arrow_down help se…" at bounding box center [499, 86] width 999 height 612
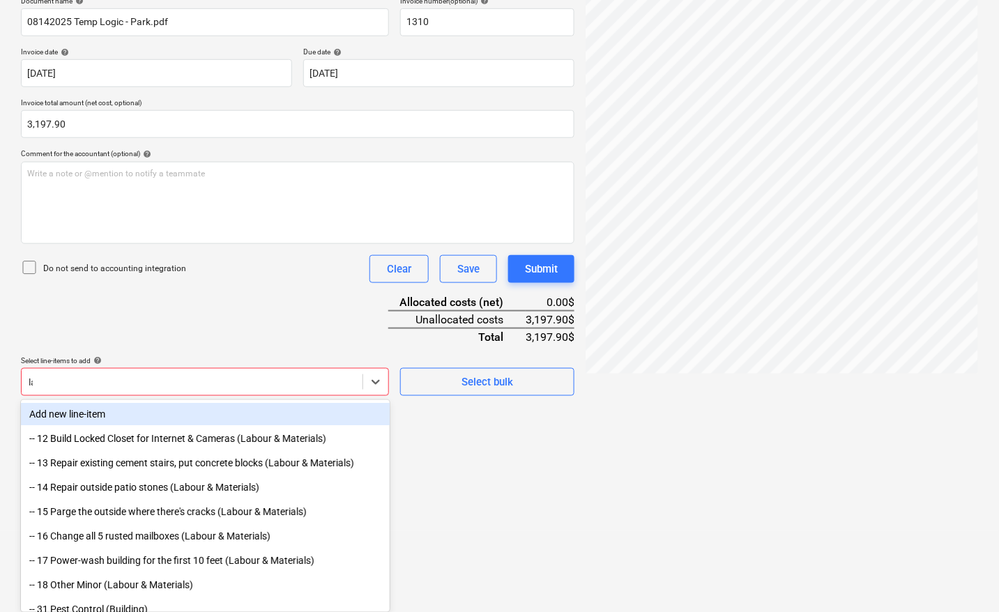
scroll to position [217, 0]
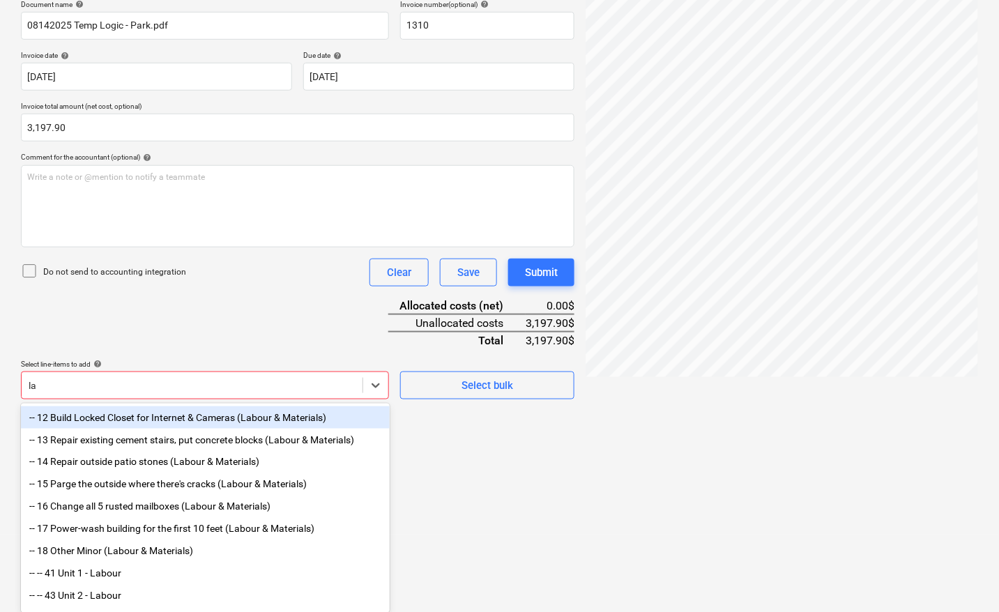
type input "lab"
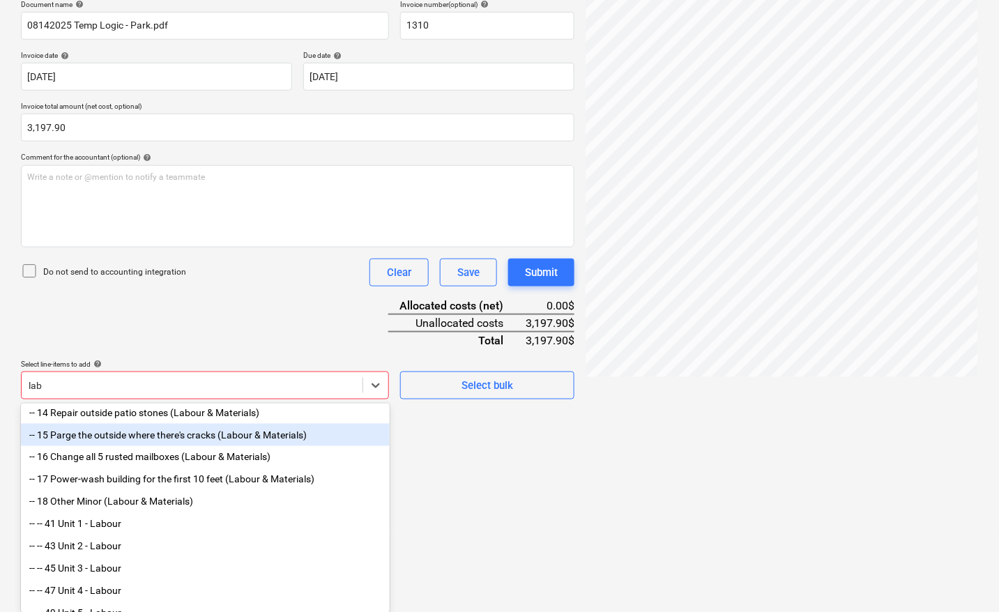
scroll to position [77, 0]
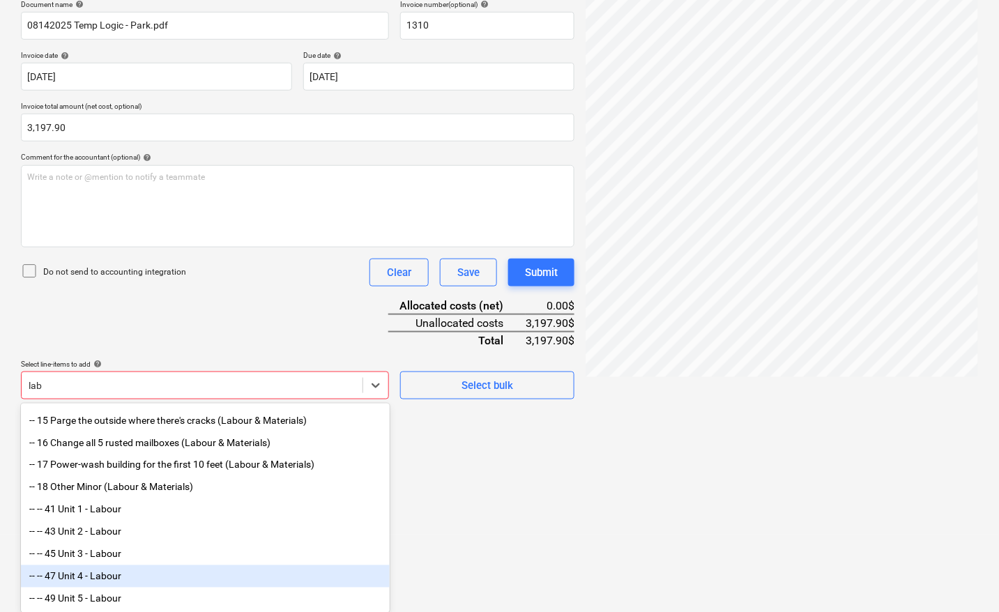
click at [113, 568] on div "-- -- 47 Unit 4 - Labour" at bounding box center [205, 576] width 369 height 22
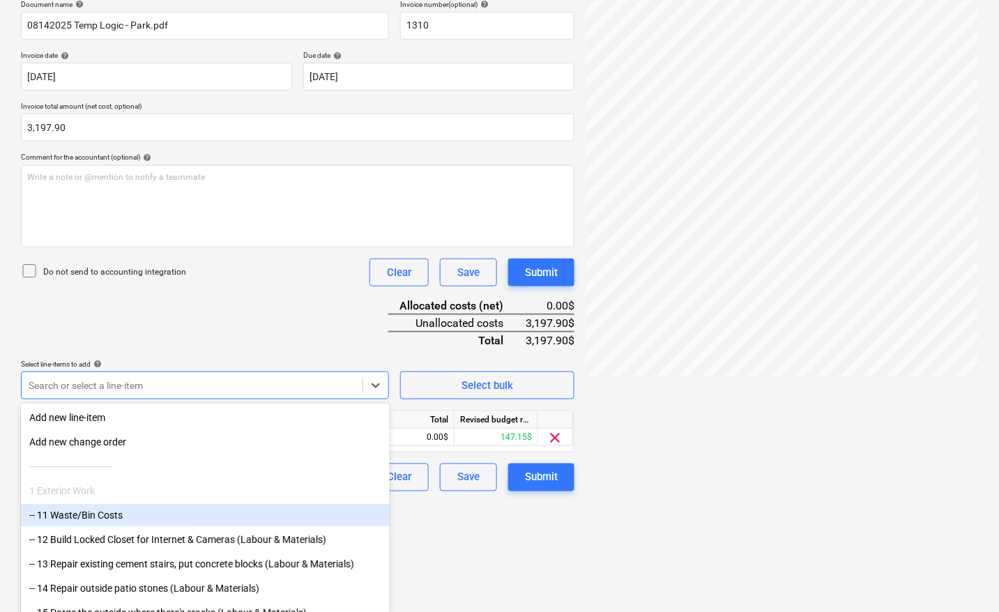
click at [443, 523] on div "Create new document Select company Temp-Logic Ltd. Add new company Select docum…" at bounding box center [297, 191] width 565 height 676
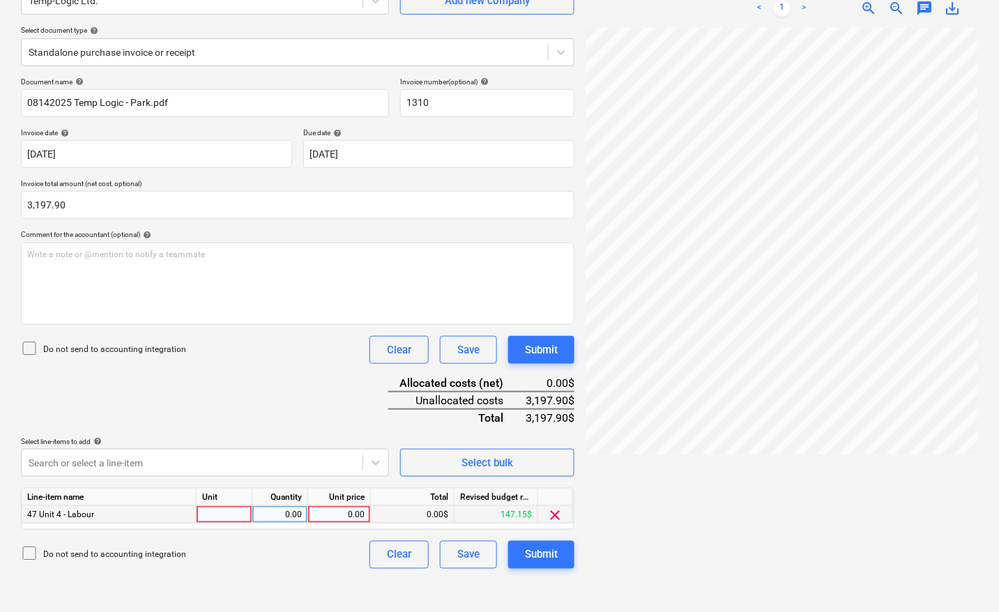
click at [221, 514] on div at bounding box center [225, 514] width 56 height 17
type input "pcs"
type input "3197.90"
click at [671, 537] on div at bounding box center [781, 314] width 392 height 573
click at [556, 558] on div "Submit" at bounding box center [541, 555] width 33 height 18
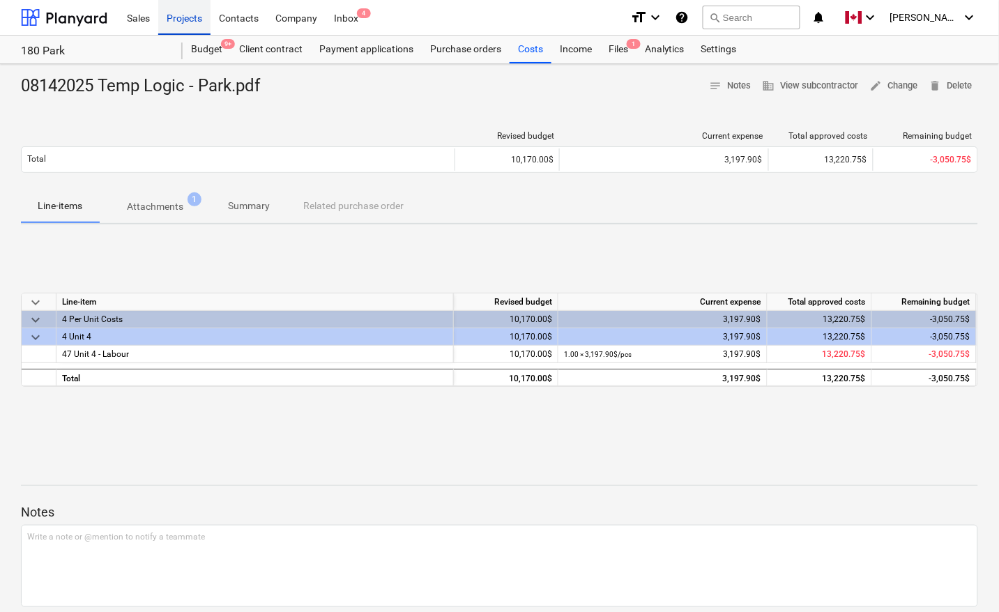
click at [181, 22] on div "Projects" at bounding box center [184, 17] width 52 height 36
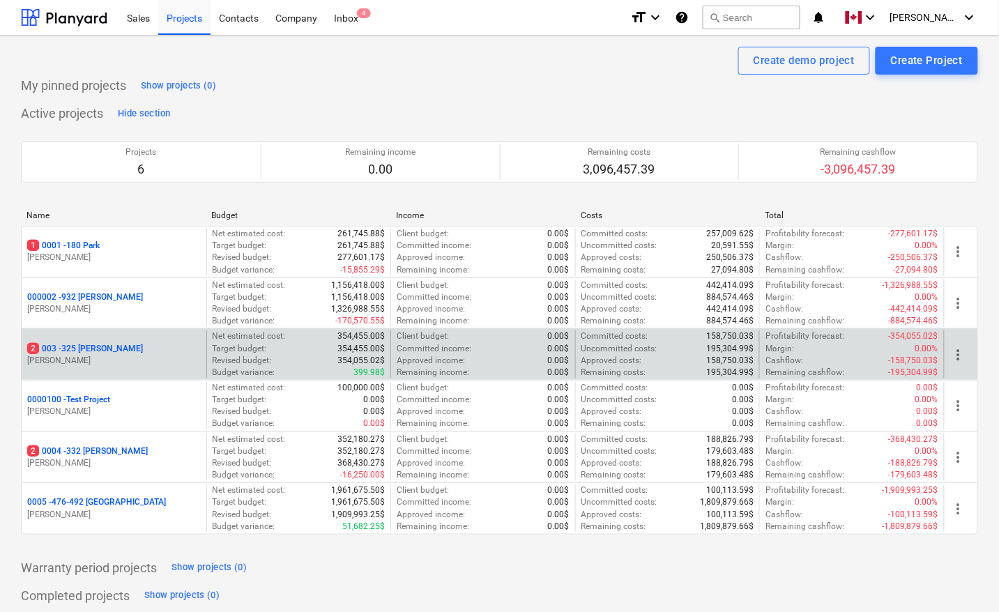
click at [92, 349] on p "2 003 - 325 [PERSON_NAME]" at bounding box center [85, 349] width 116 height 12
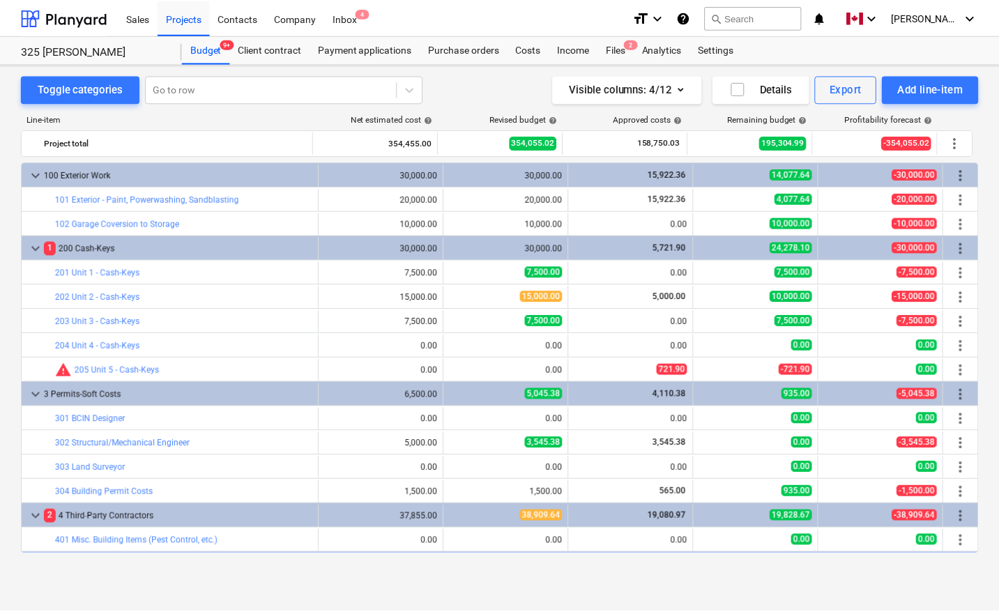
scroll to position [436, 0]
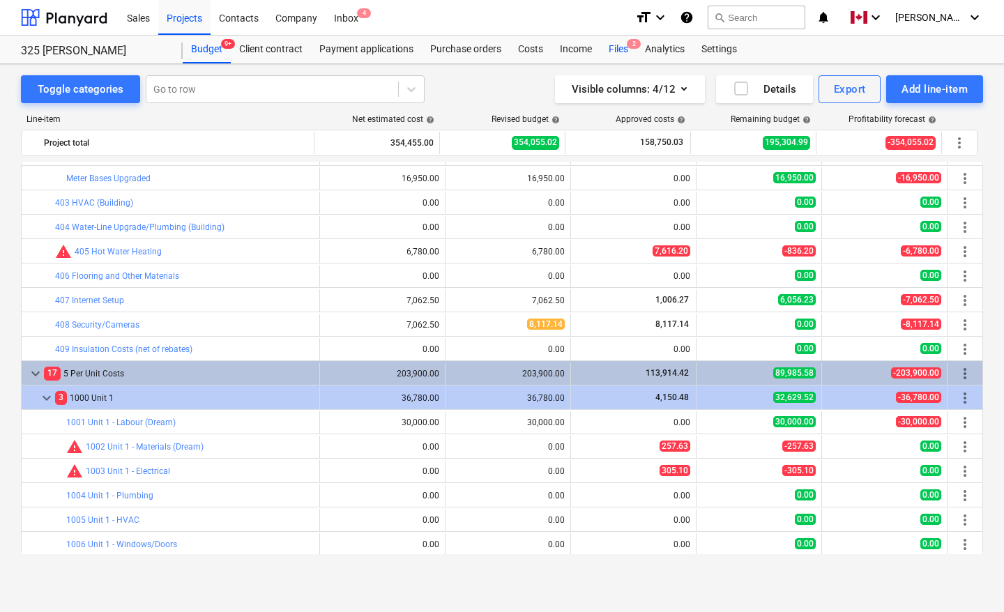
click at [620, 49] on div "Files 2" at bounding box center [618, 50] width 36 height 28
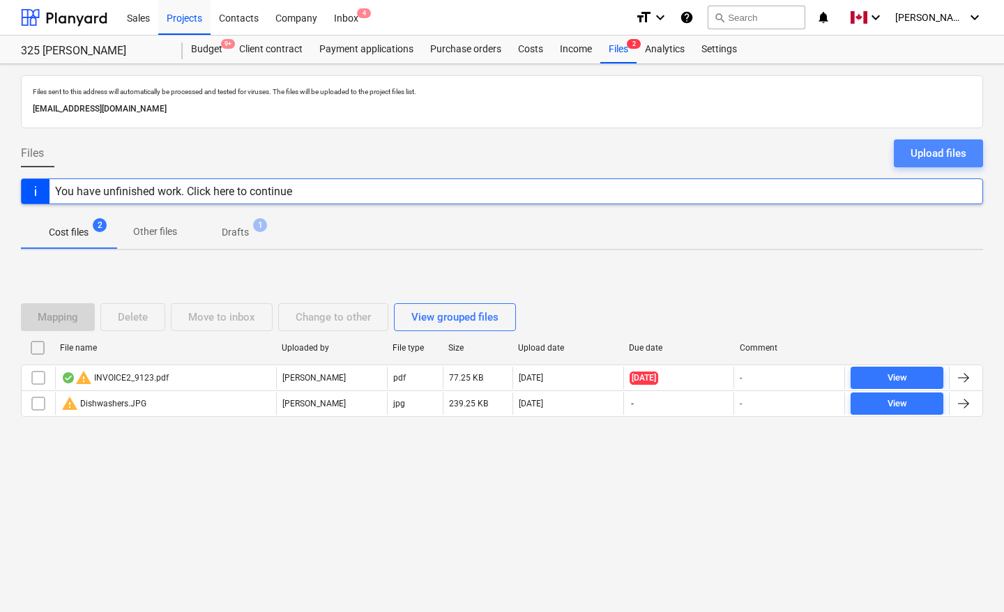
click at [951, 154] on div "Upload files" at bounding box center [938, 153] width 56 height 18
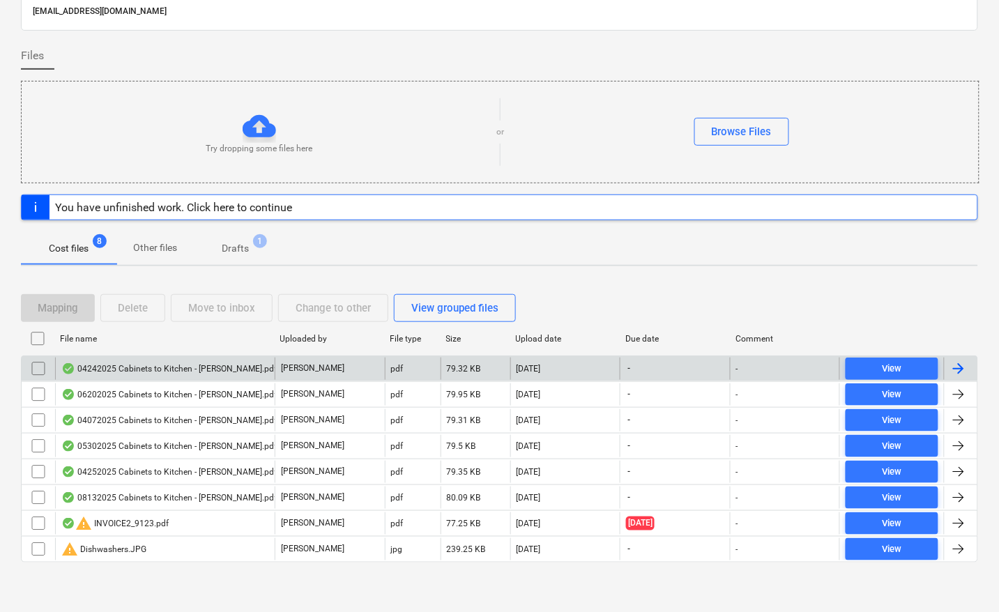
scroll to position [99, 0]
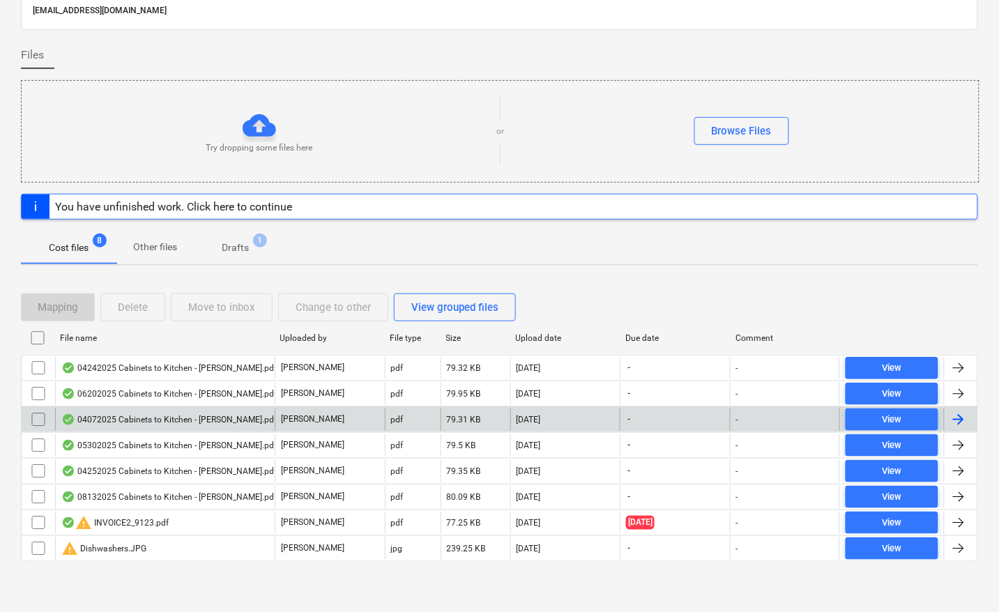
click at [963, 423] on div at bounding box center [958, 419] width 17 height 17
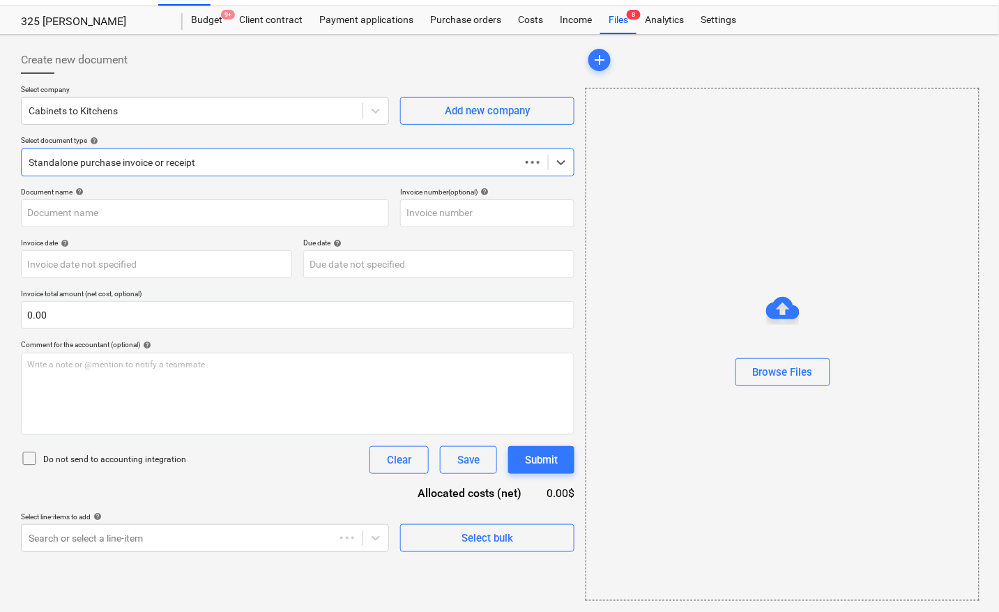
scroll to position [30, 0]
type input "04072025 Cabinets to Kitchen - [PERSON_NAME].pdf"
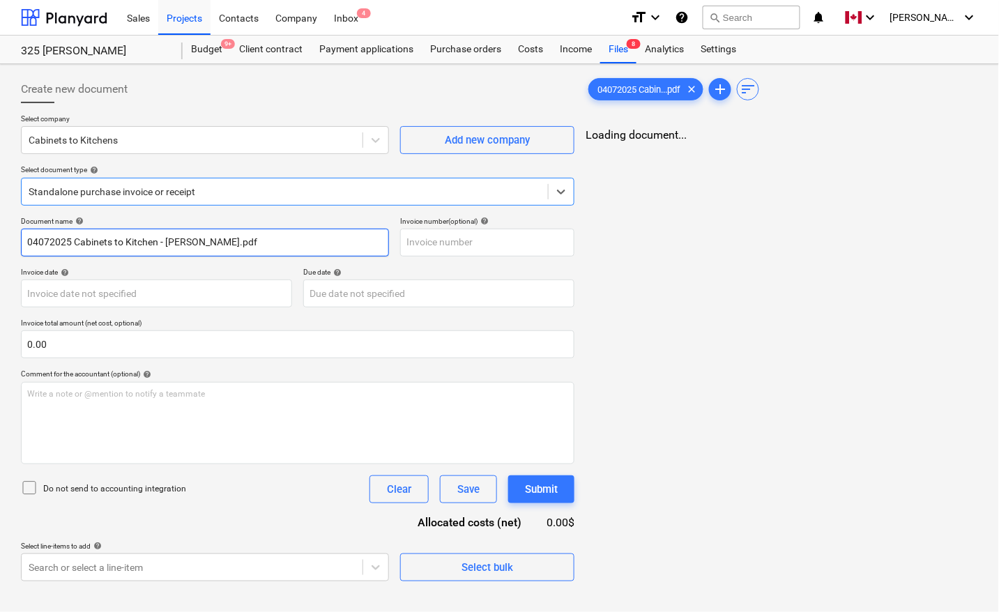
scroll to position [0, 0]
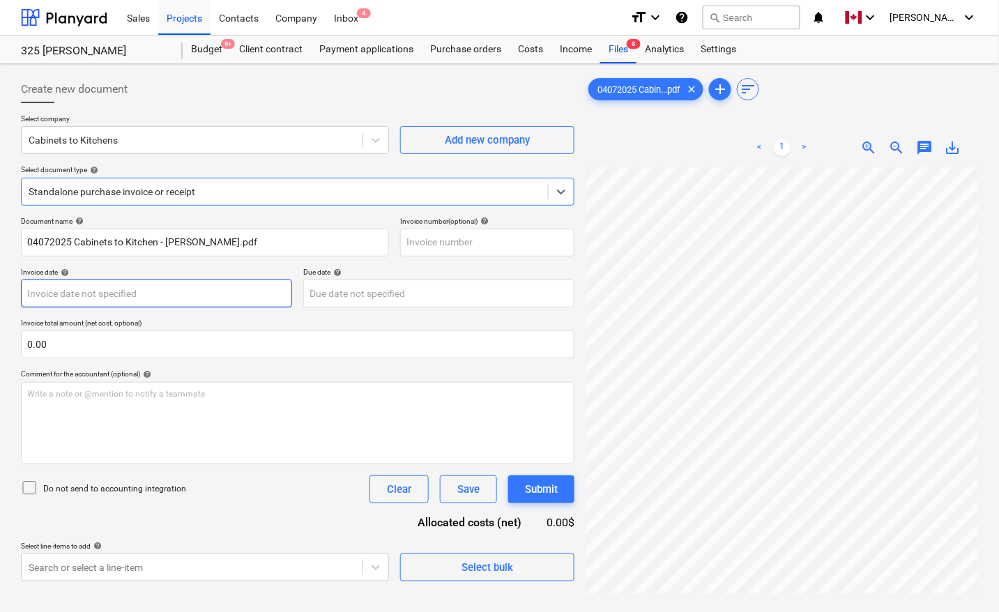
click at [61, 294] on body "Sales Projects Contacts Company Inbox 4 format_size keyboard_arrow_down help se…" at bounding box center [499, 306] width 999 height 612
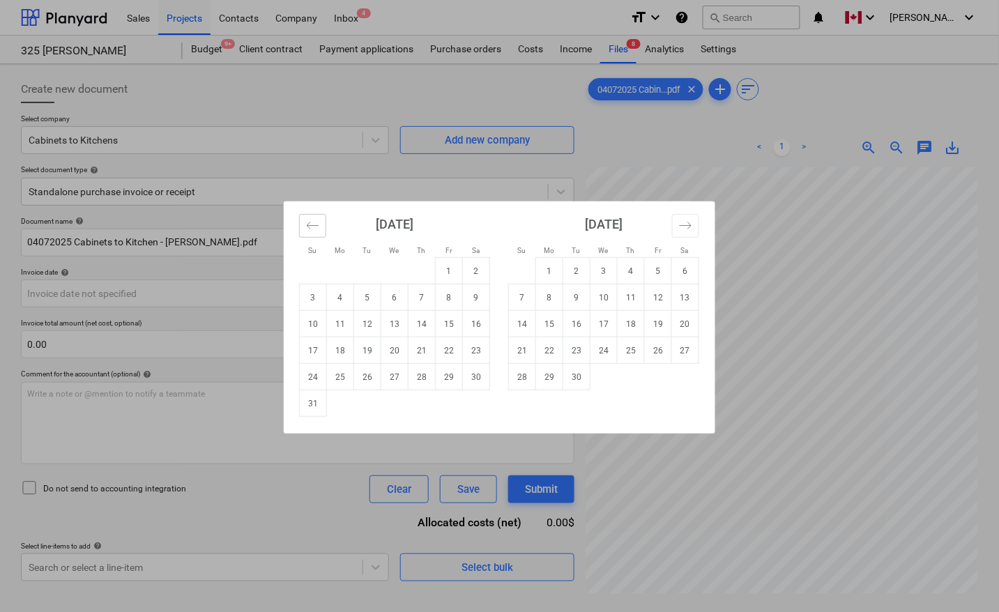
click at [302, 231] on button "Move backward to switch to the previous month." at bounding box center [312, 226] width 27 height 24
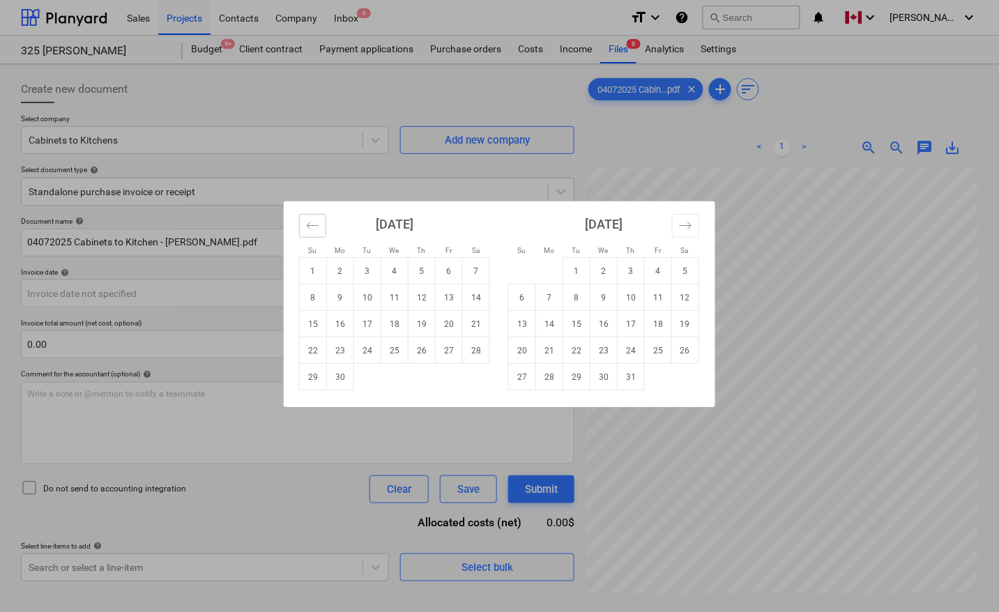
click at [302, 231] on button "Move backward to switch to the previous month." at bounding box center [312, 226] width 27 height 24
click at [335, 298] on td "7" at bounding box center [340, 297] width 27 height 26
type input "[DATE]"
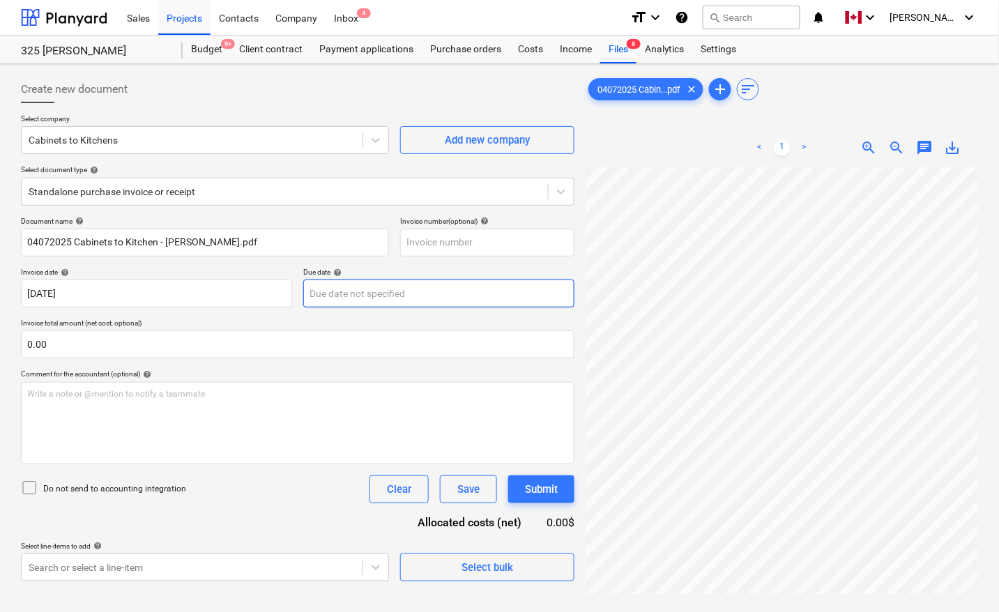
click at [344, 288] on body "Sales Projects Contacts Company Inbox 4 format_size keyboard_arrow_down help se…" at bounding box center [499, 306] width 999 height 612
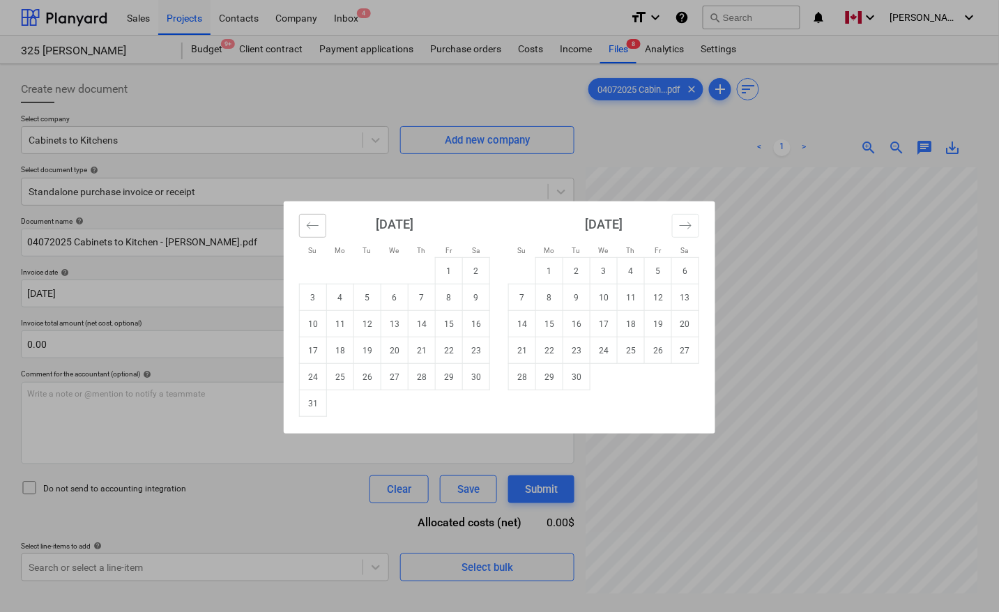
click at [303, 220] on button "Move backward to switch to the previous month." at bounding box center [312, 226] width 27 height 24
click at [303, 221] on button "Move backward to switch to the previous month." at bounding box center [312, 226] width 27 height 24
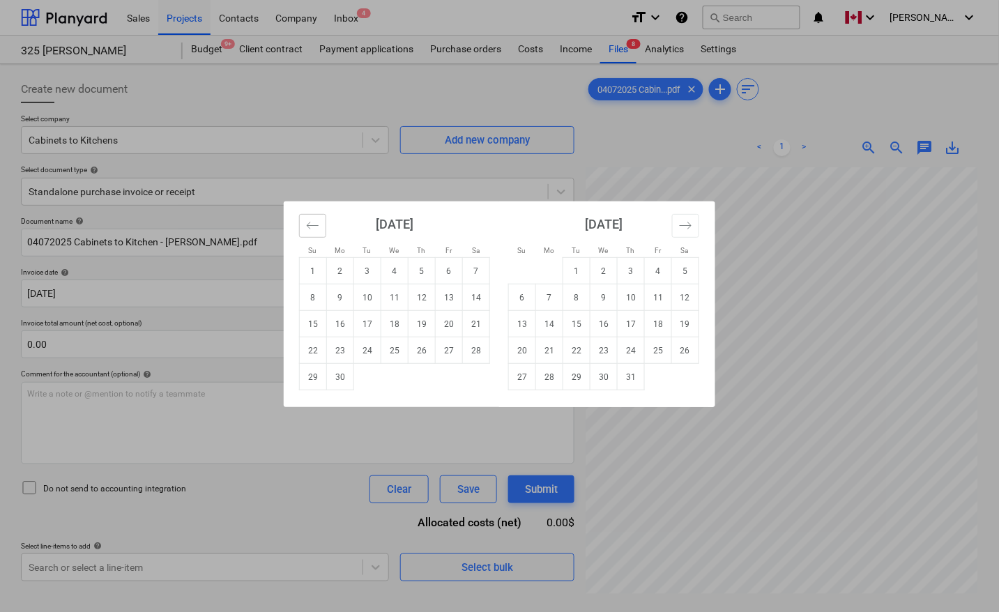
click at [304, 221] on button "Move backward to switch to the previous month." at bounding box center [312, 226] width 27 height 24
click at [304, 222] on button "Move backward to switch to the previous month." at bounding box center [312, 226] width 27 height 24
click at [339, 300] on td "7" at bounding box center [340, 297] width 27 height 26
type input "[DATE]"
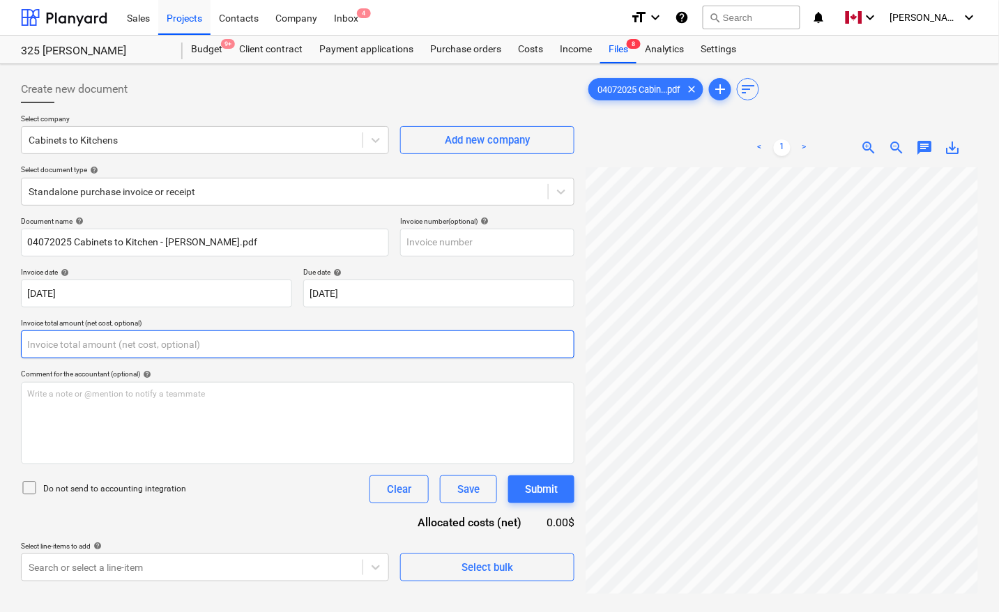
click at [155, 346] on input "text" at bounding box center [297, 344] width 553 height 28
type input "0.00"
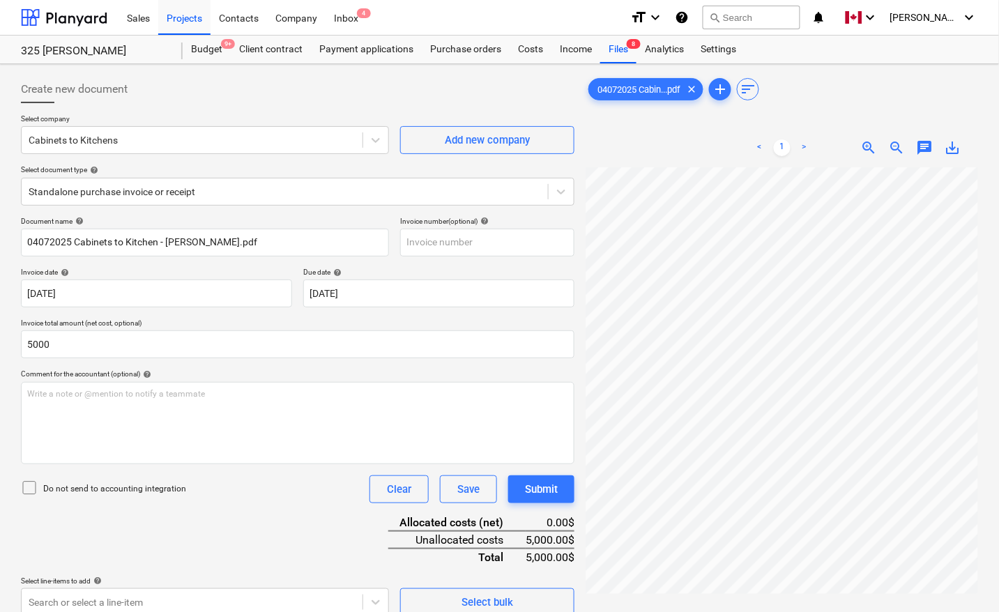
type input "5,000.00"
click at [259, 509] on div "Document name help 04072025 Cabinets to Kitchen - [PERSON_NAME].pdf Invoice num…" at bounding box center [297, 416] width 553 height 399
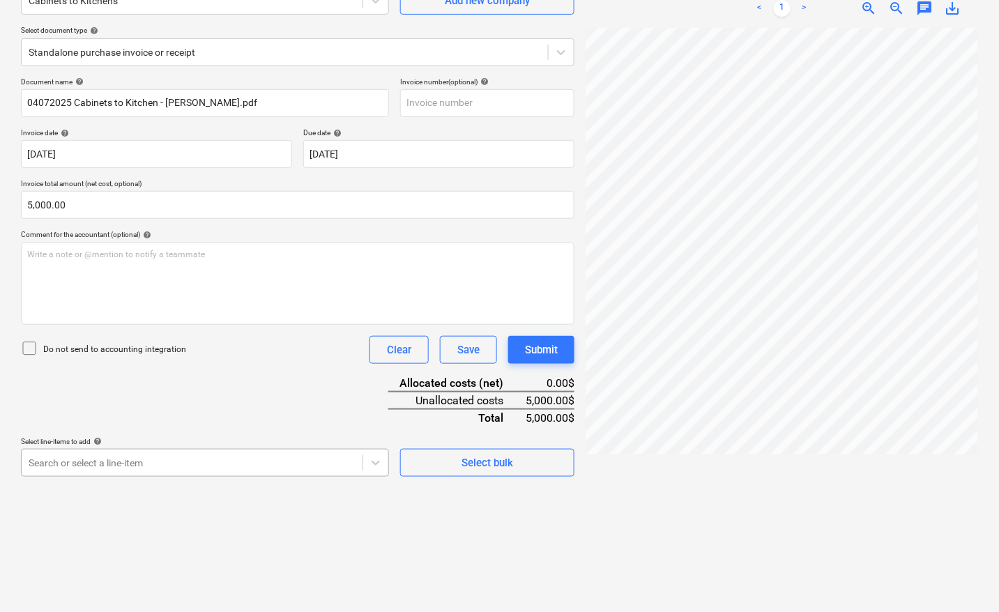
scroll to position [220, 0]
click at [120, 471] on body "Sales Projects Contacts Company Inbox 4 format_size keyboard_arrow_down help se…" at bounding box center [499, 167] width 999 height 612
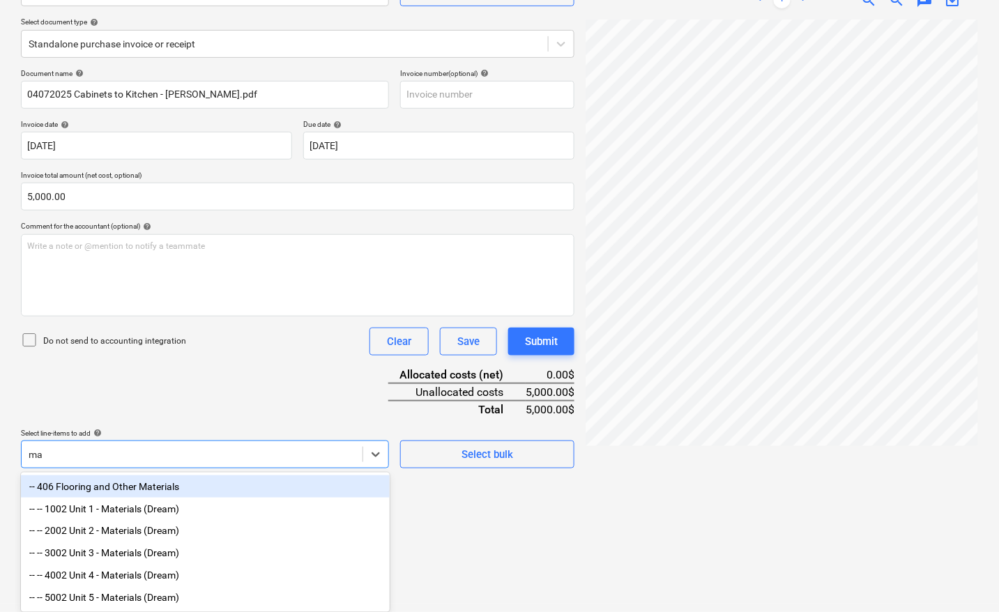
scroll to position [153, 0]
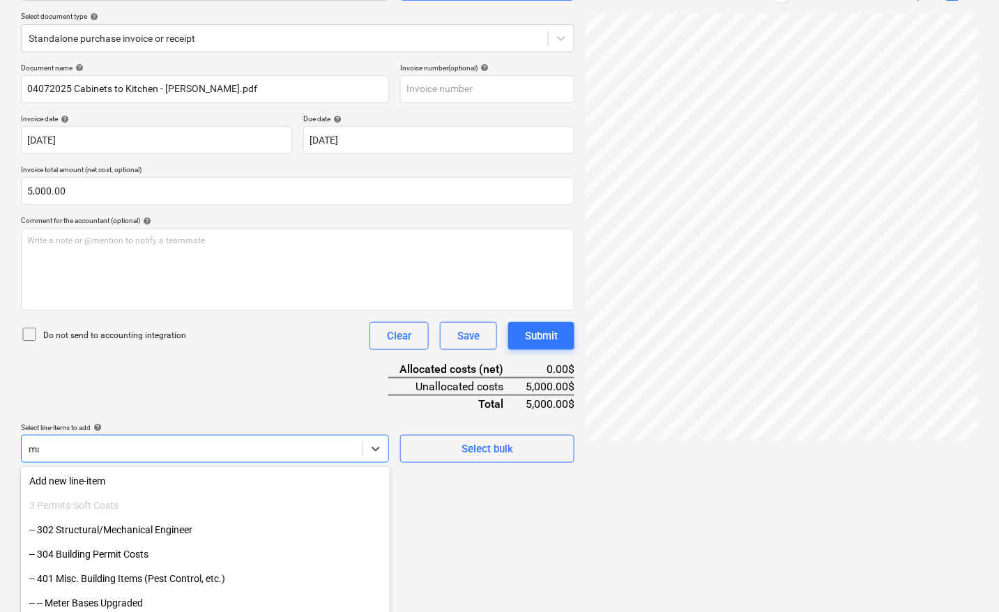
type input "m"
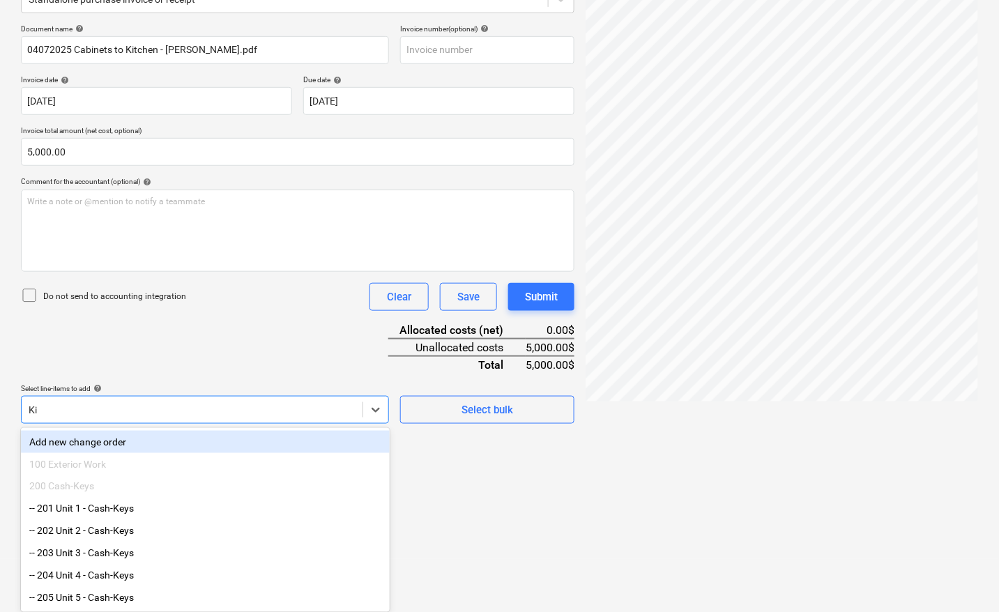
scroll to position [139, 0]
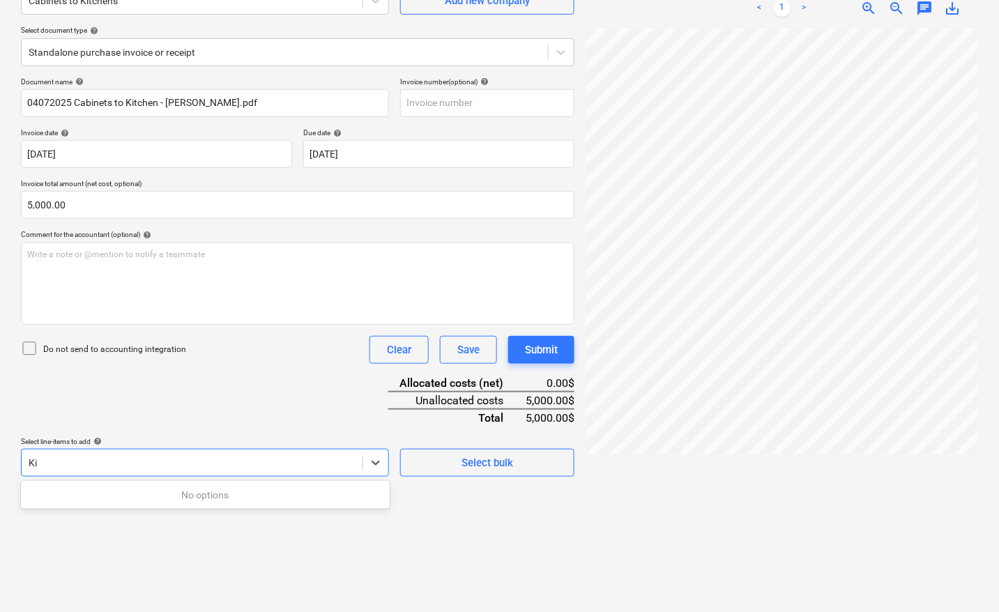
type input "K"
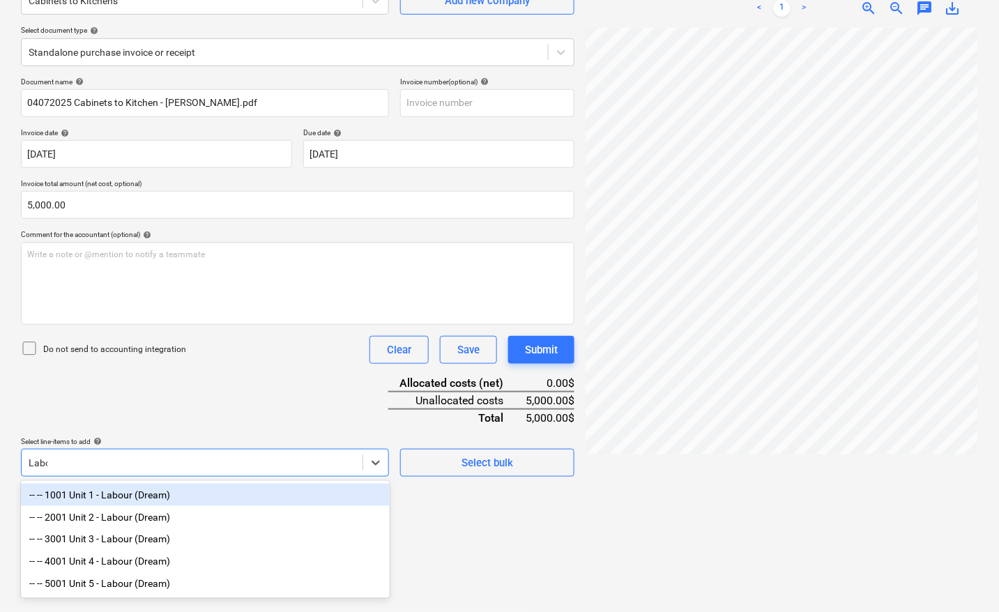
type input "Labou"
click at [137, 495] on div "-- -- 1001 Unit 1 - Labour (Dream)" at bounding box center [205, 495] width 369 height 22
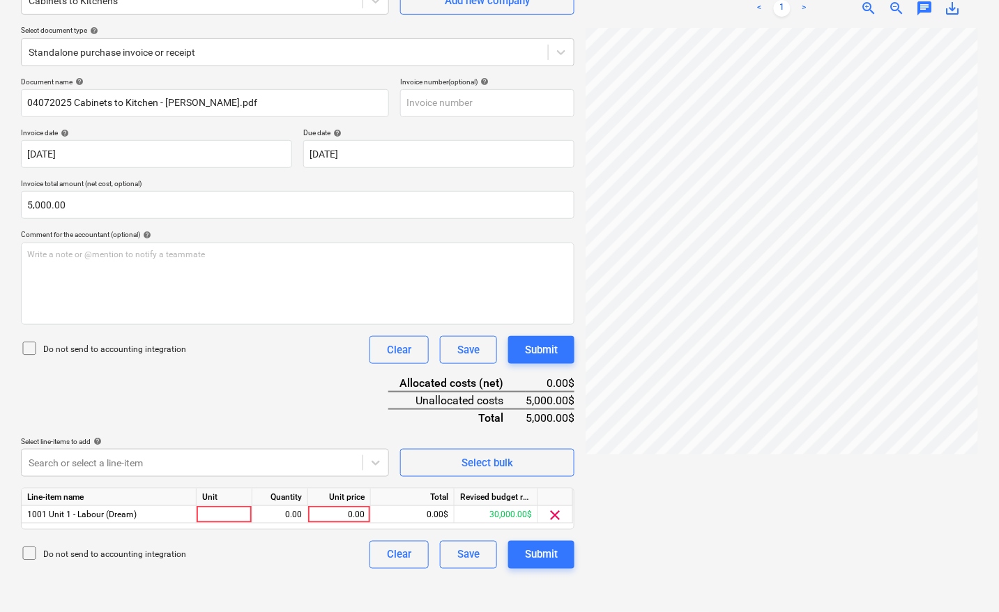
click at [673, 495] on div at bounding box center [781, 314] width 392 height 573
drag, startPoint x: 555, startPoint y: 514, endPoint x: 534, endPoint y: 510, distance: 22.0
click at [556, 514] on span "clear" at bounding box center [555, 515] width 17 height 17
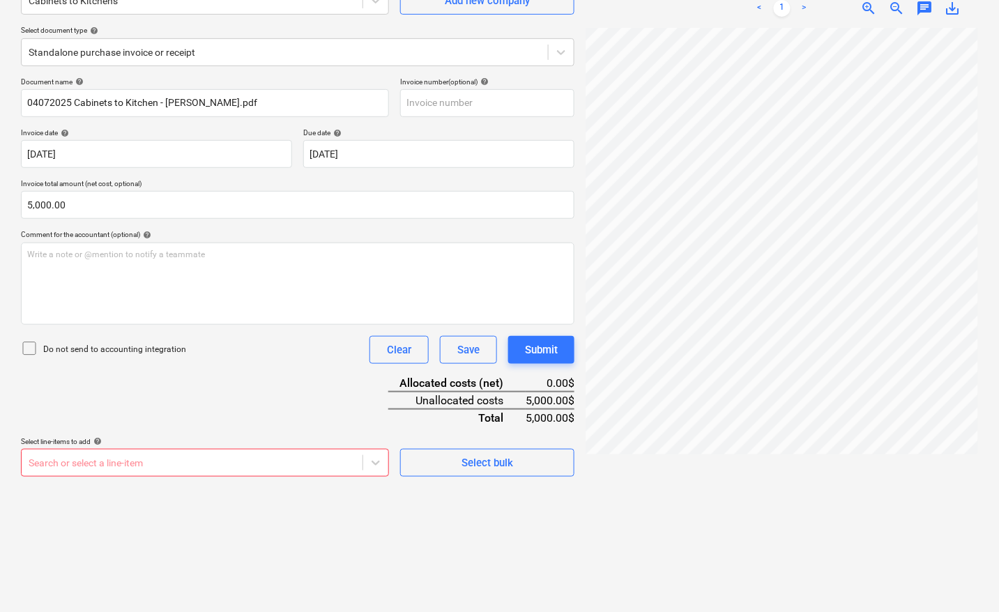
click at [64, 465] on body "Sales Projects Contacts Company Inbox 4 format_size keyboard_arrow_down help se…" at bounding box center [499, 167] width 999 height 612
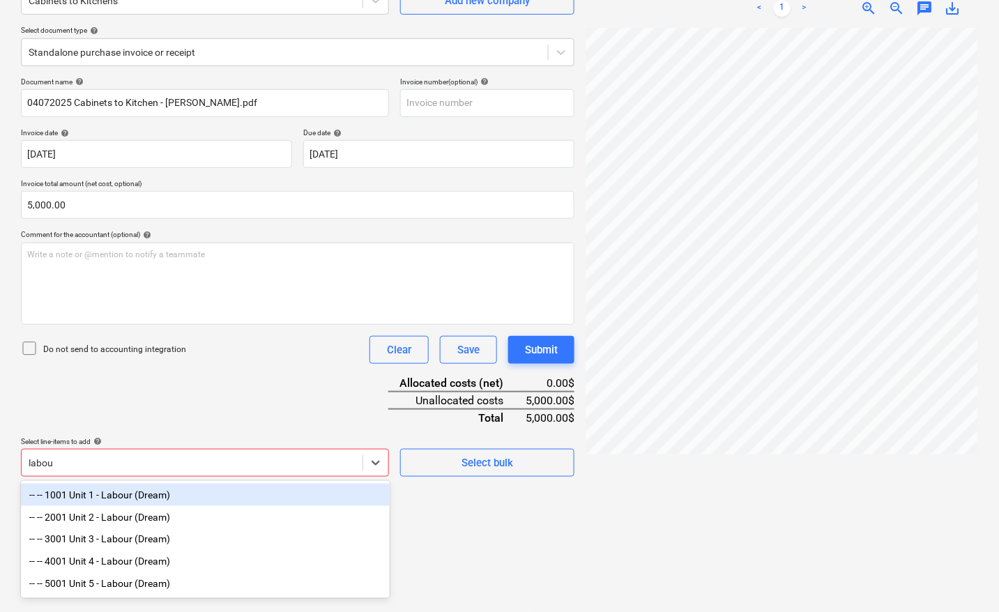
type input "labour"
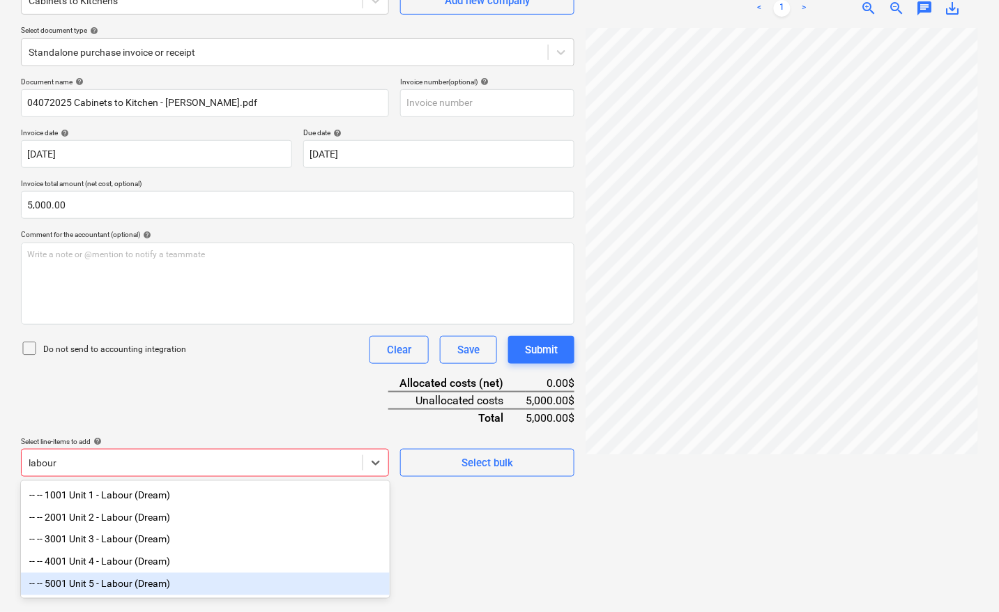
click at [107, 592] on div "-- -- 5001 Unit 5 - Labour (Dream)" at bounding box center [205, 584] width 369 height 22
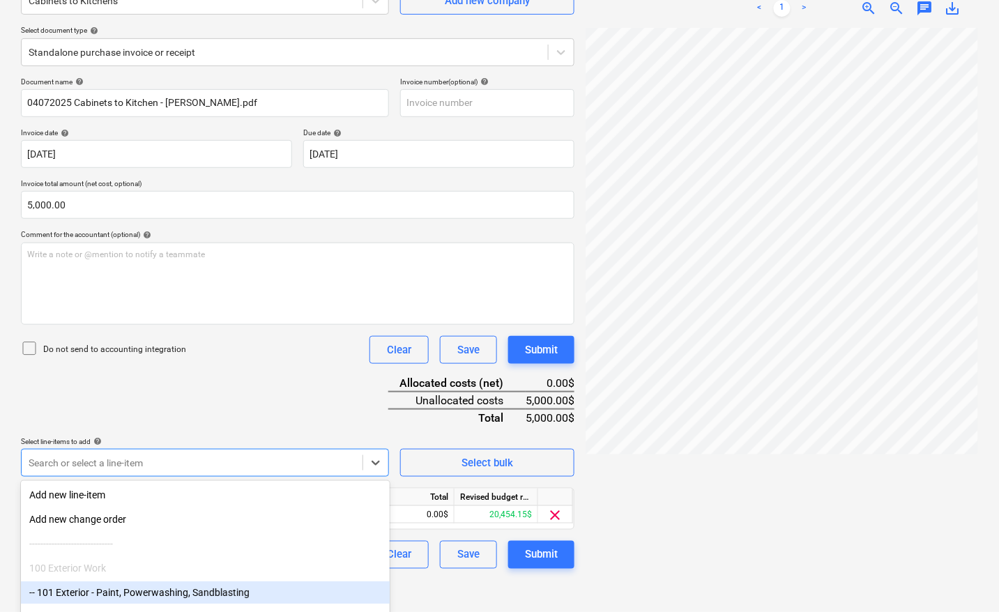
click at [705, 516] on div at bounding box center [781, 314] width 392 height 573
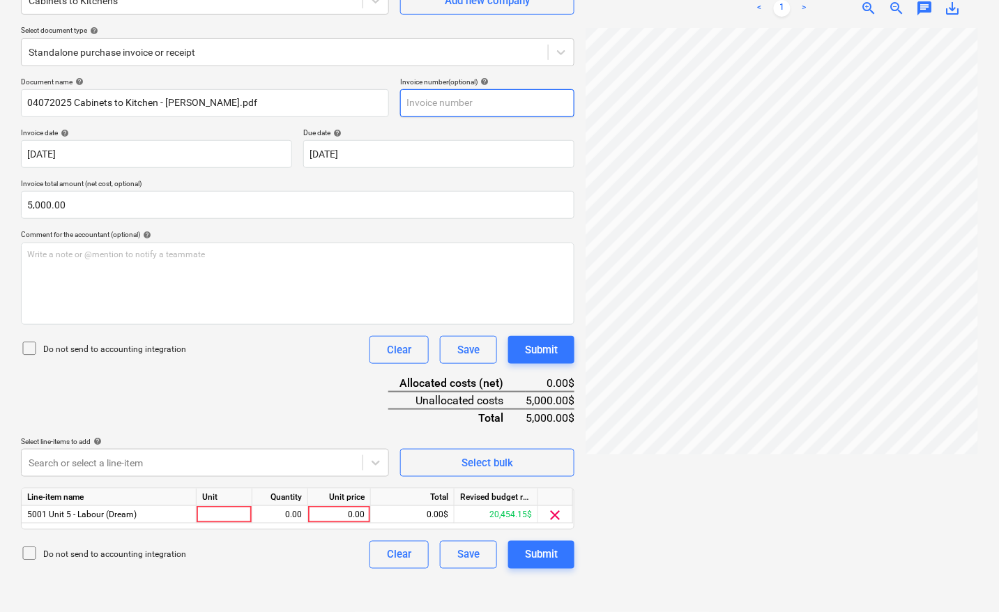
click at [458, 105] on input "text" at bounding box center [487, 103] width 174 height 28
type input "6752"
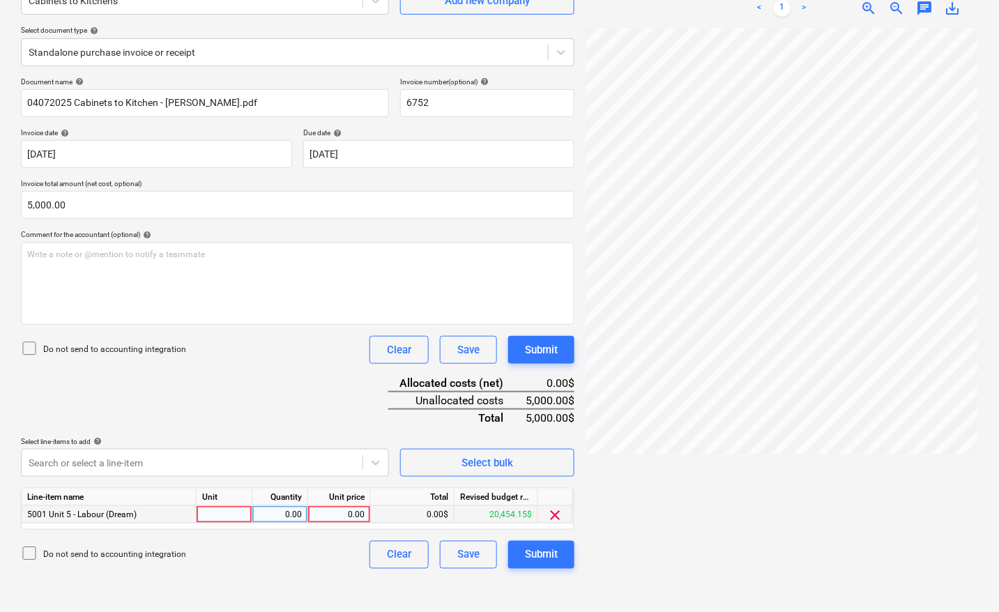
click at [227, 518] on div at bounding box center [225, 514] width 56 height 17
type input "pcs"
type input "5000"
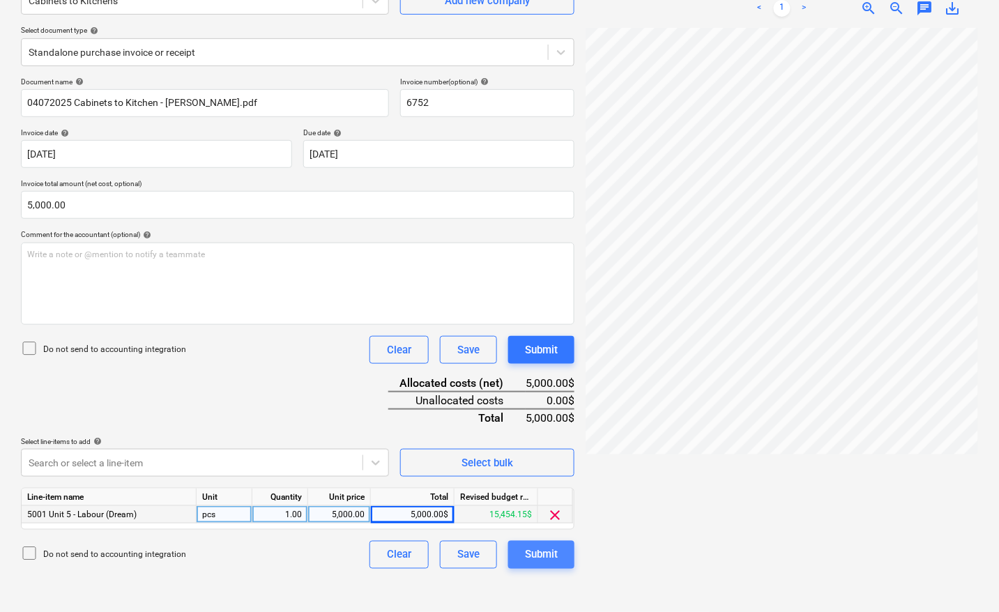
click at [555, 555] on div "Submit" at bounding box center [541, 555] width 33 height 18
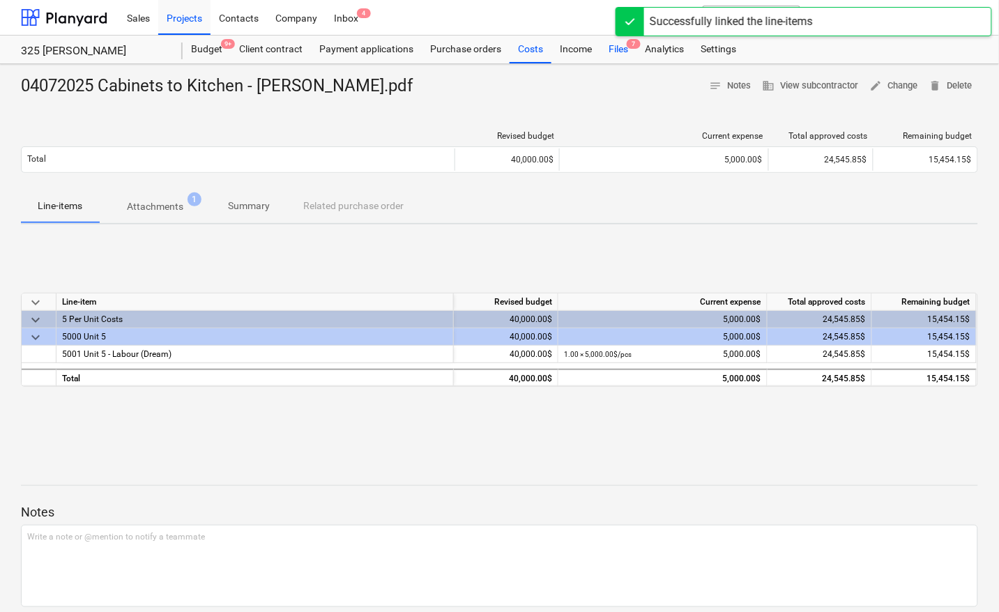
click at [615, 46] on div "Files 7" at bounding box center [618, 50] width 36 height 28
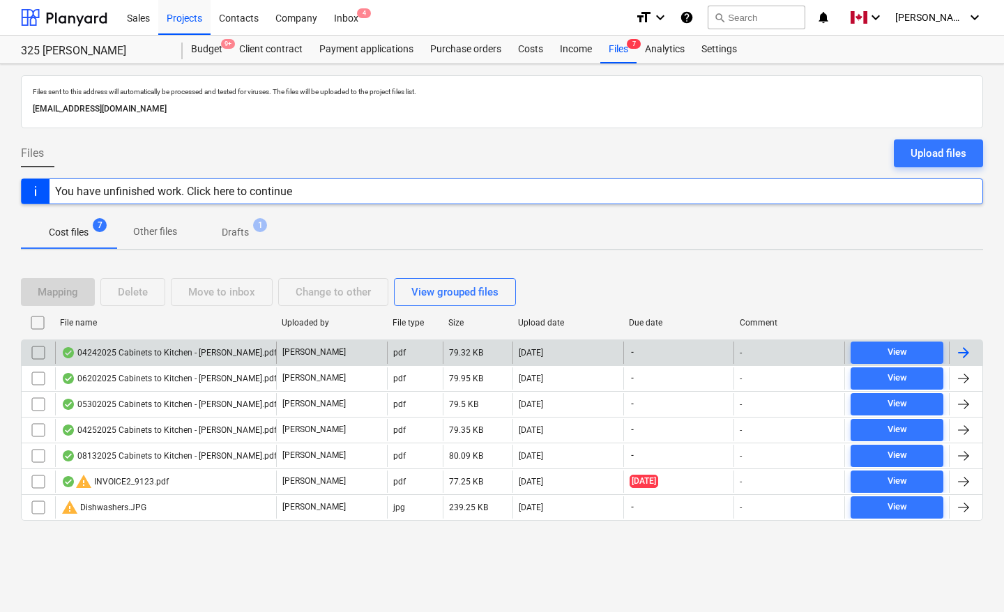
click at [965, 354] on div at bounding box center [963, 352] width 17 height 17
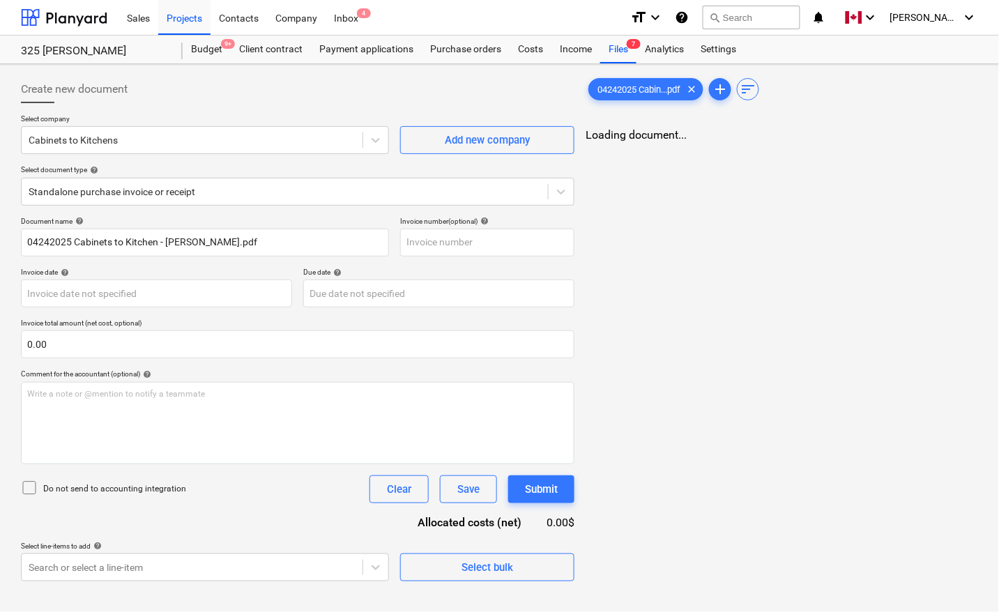
type input "04242025 Cabinets to Kitchen - [PERSON_NAME].pdf"
click at [137, 291] on body "Sales Projects Contacts Company Inbox 4 format_size keyboard_arrow_down help se…" at bounding box center [499, 306] width 999 height 612
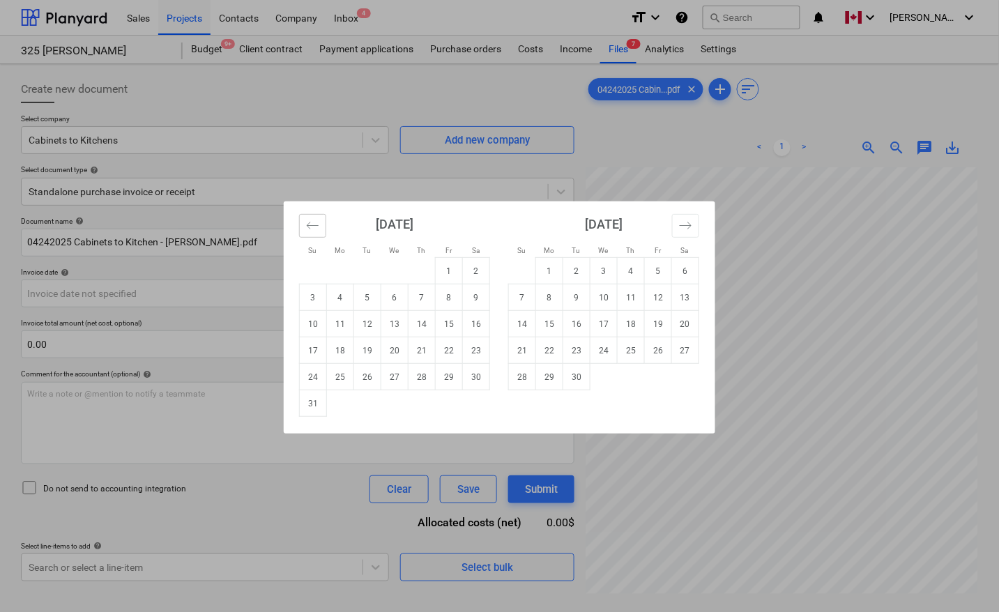
click at [321, 230] on button "Move backward to switch to the previous month." at bounding box center [312, 226] width 27 height 24
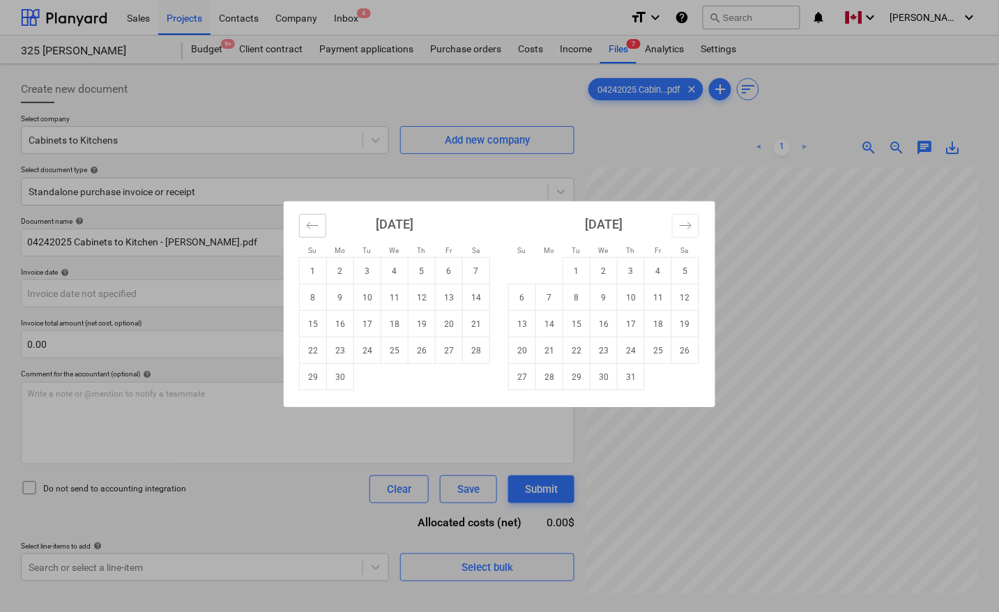
click at [319, 230] on button "Move backward to switch to the previous month." at bounding box center [312, 226] width 27 height 24
click at [308, 220] on icon "Move backward to switch to the previous month." at bounding box center [312, 225] width 13 height 13
click at [419, 347] on td "24" at bounding box center [421, 350] width 27 height 26
type input "[DATE]"
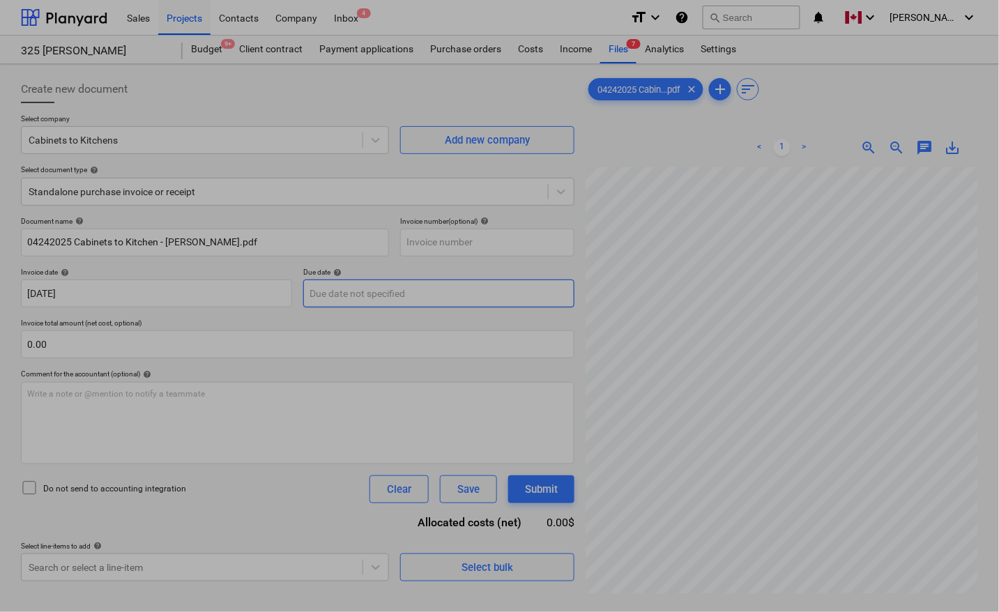
click at [403, 291] on body "Sales Projects Contacts Company Inbox 4 format_size keyboard_arrow_down help se…" at bounding box center [499, 306] width 999 height 612
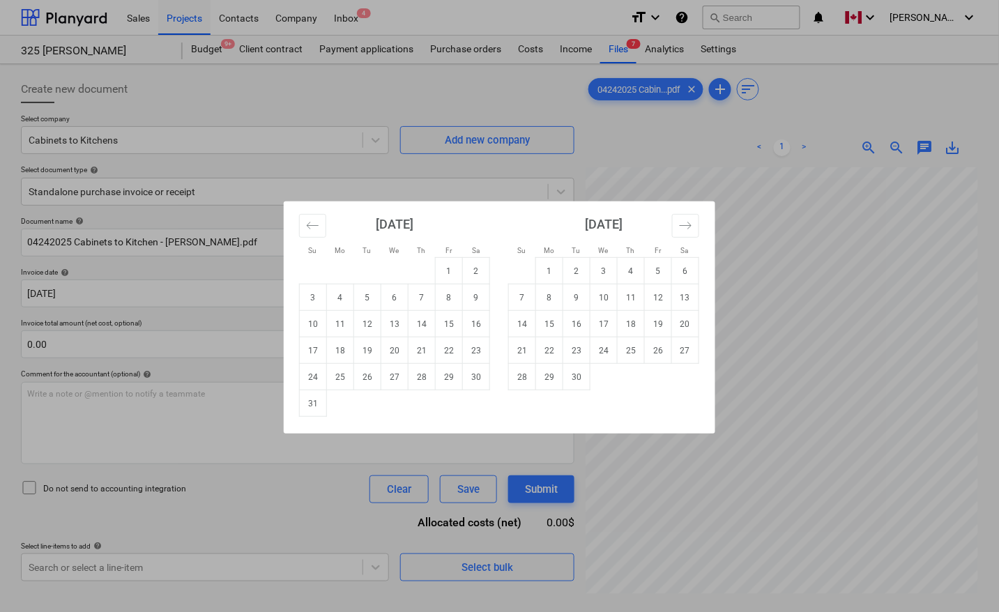
click at [291, 215] on div "[DATE] 1 2 3 4 5 6 7 8 9 10 11 12 13 14 15 16 17 18 19 20 21 22 23 24 25 26 27 …" at bounding box center [394, 308] width 209 height 215
click at [307, 220] on icon "Move backward to switch to the previous month." at bounding box center [312, 225] width 13 height 13
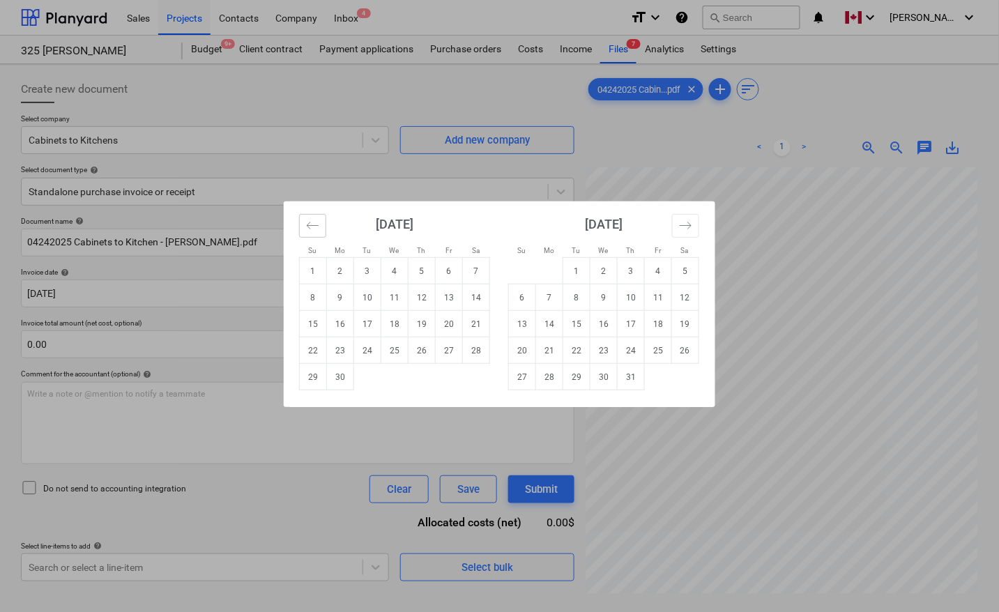
click at [307, 221] on icon "Move backward to switch to the previous month." at bounding box center [312, 225] width 13 height 13
click at [419, 349] on td "24" at bounding box center [421, 350] width 27 height 26
type input "[DATE]"
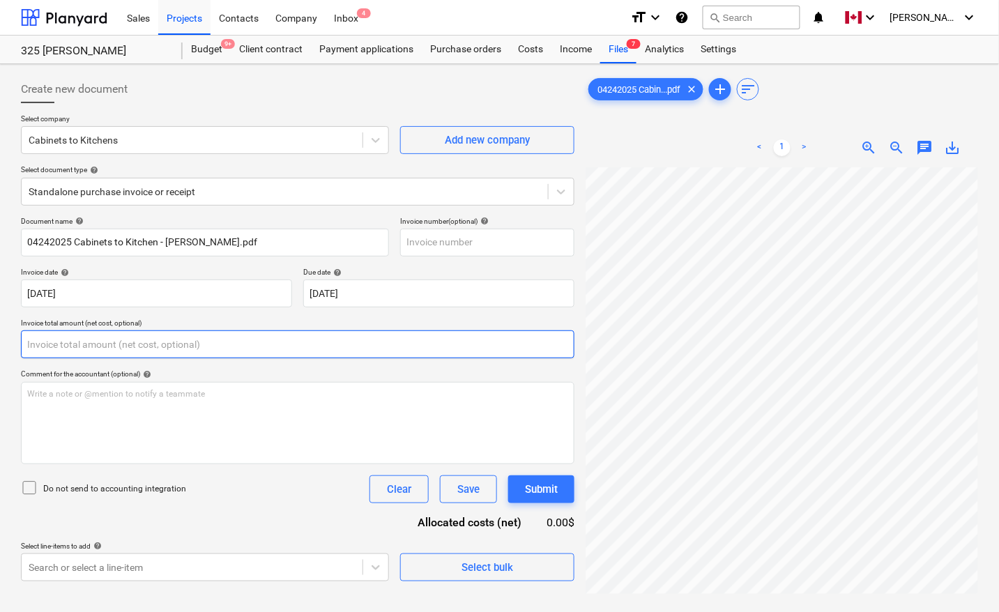
click at [203, 345] on input "text" at bounding box center [297, 344] width 553 height 28
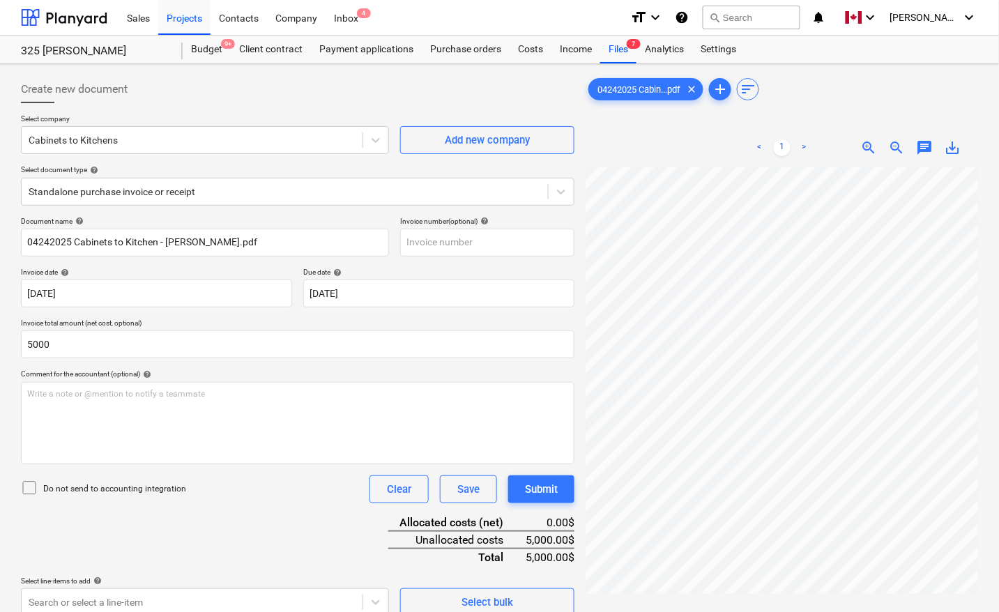
type input "5,000.00"
click at [277, 499] on div "Do not send to accounting integration Clear Save Submit" at bounding box center [297, 489] width 553 height 28
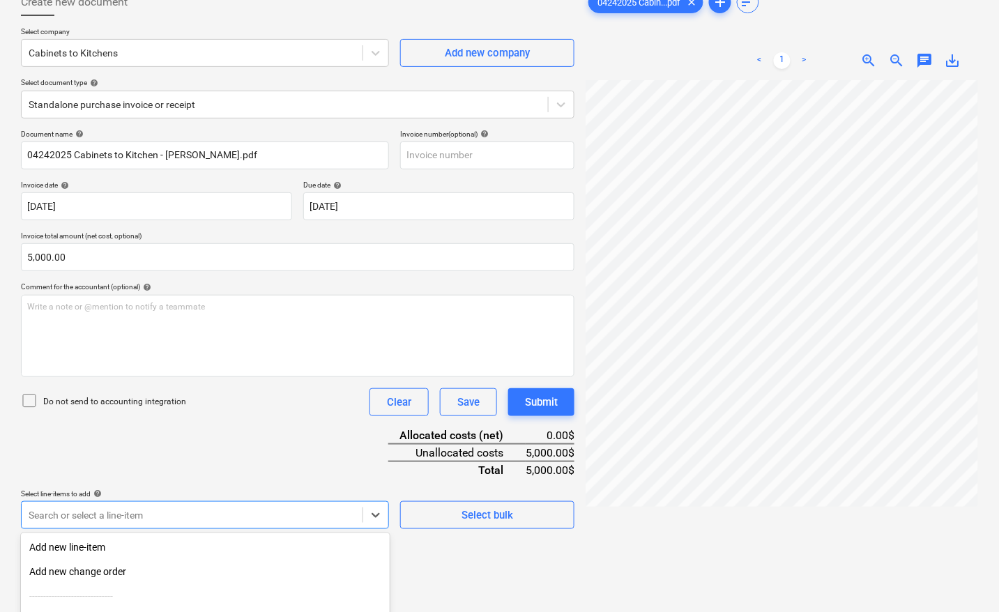
scroll to position [220, 0]
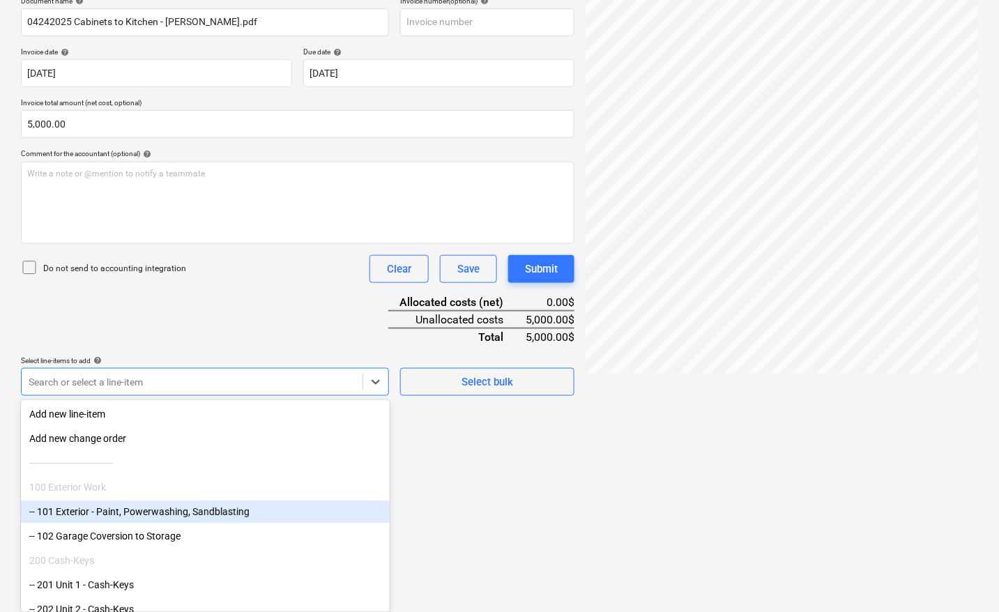
click at [222, 392] on body "Sales Projects Contacts Company Inbox 4 format_size keyboard_arrow_down help se…" at bounding box center [499, 86] width 999 height 612
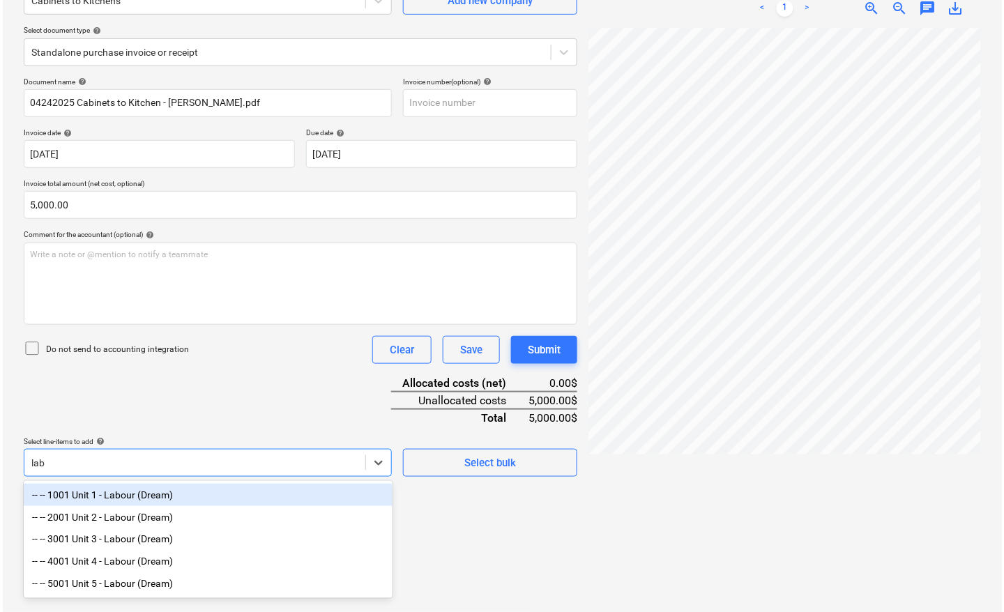
scroll to position [139, 0]
type input "labou"
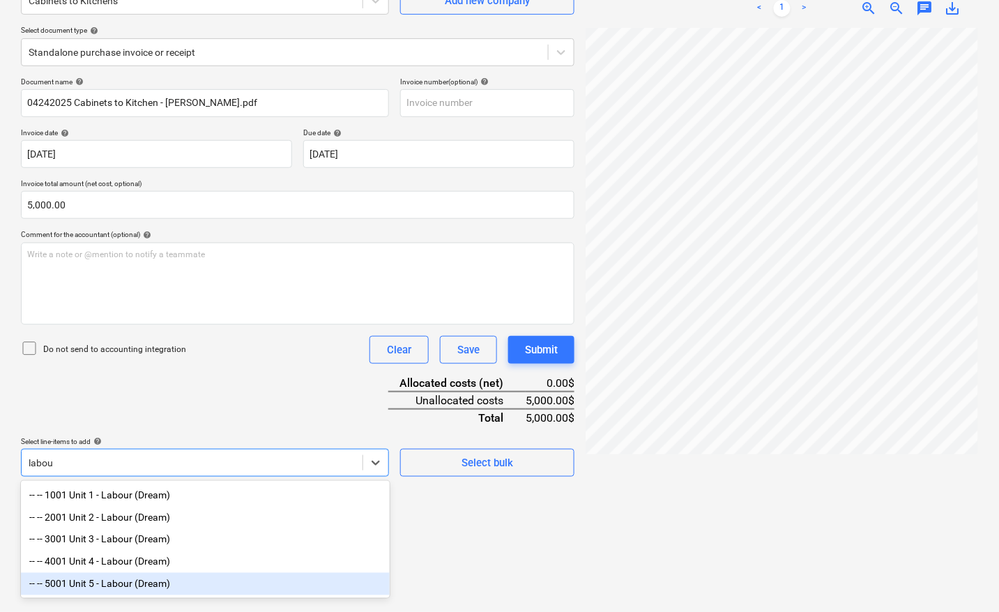
click at [168, 583] on div "-- -- 5001 Unit 5 - Labour (Dream)" at bounding box center [205, 584] width 369 height 22
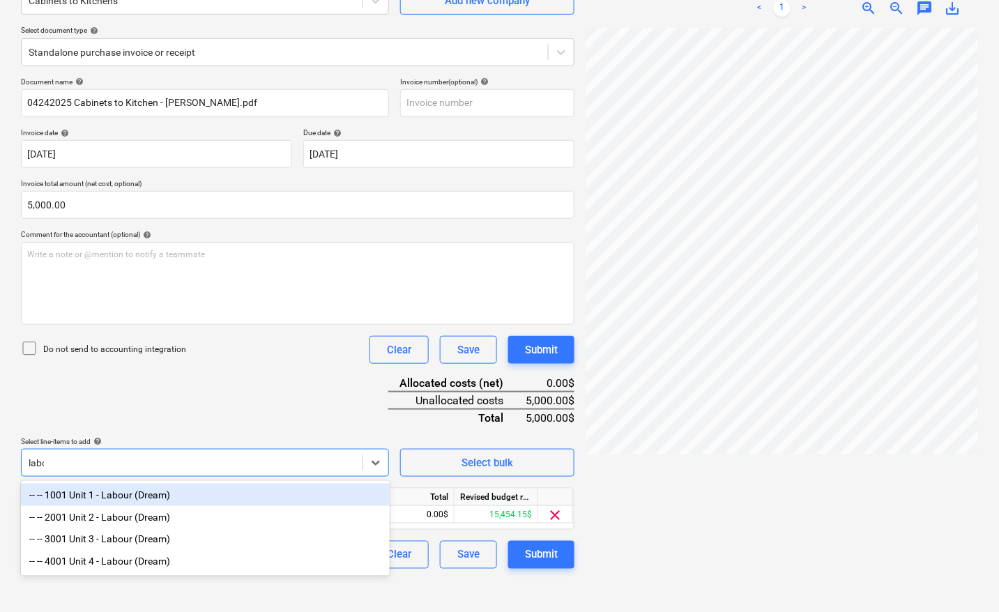
type input "labou"
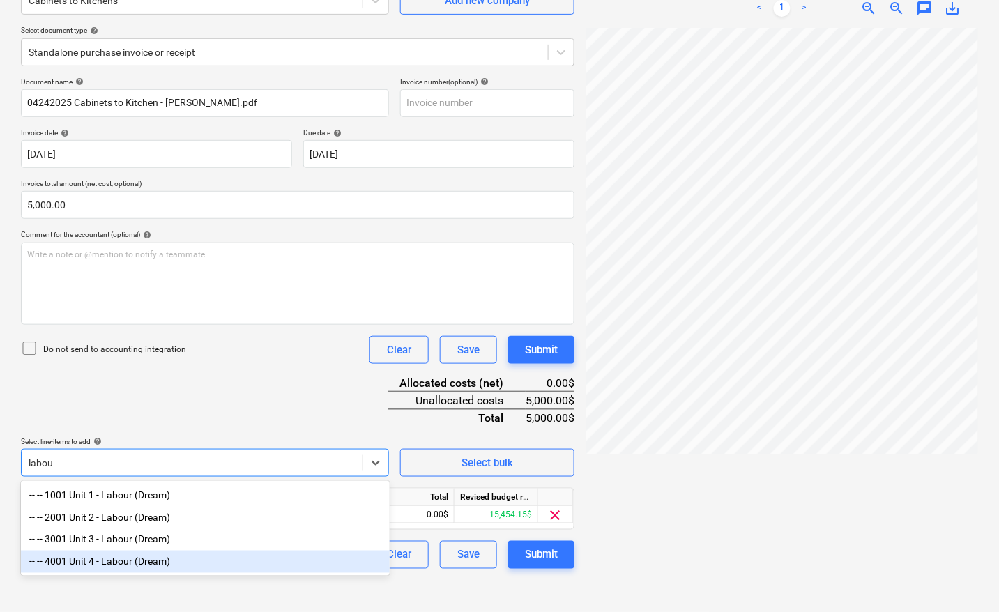
click at [118, 566] on div "-- -- 4001 Unit 4 - Labour (Dream)" at bounding box center [205, 562] width 369 height 22
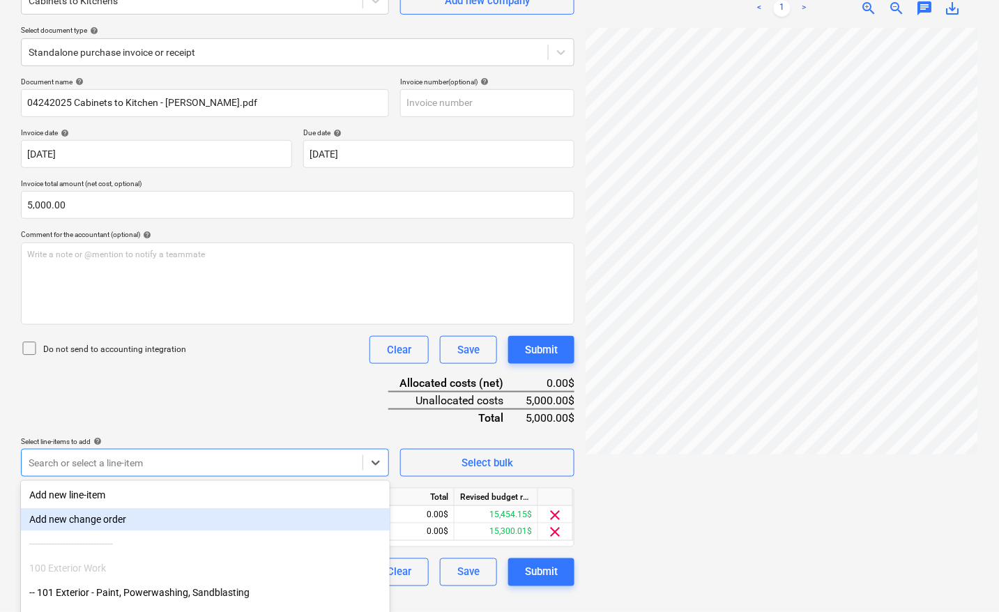
click at [703, 516] on div at bounding box center [781, 314] width 392 height 573
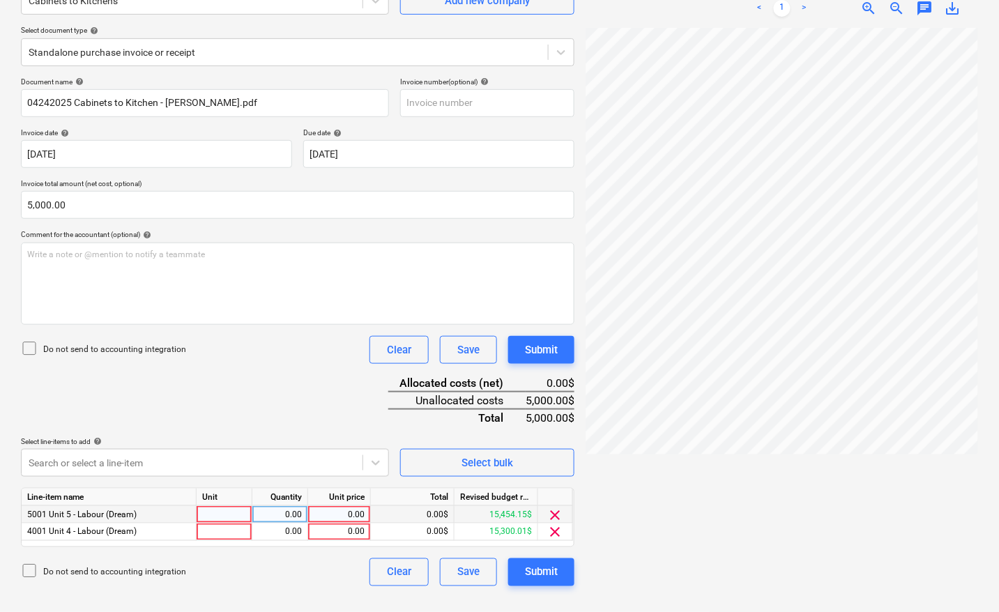
click at [238, 511] on div at bounding box center [225, 514] width 56 height 17
type input "pcs"
type input "2900.14"
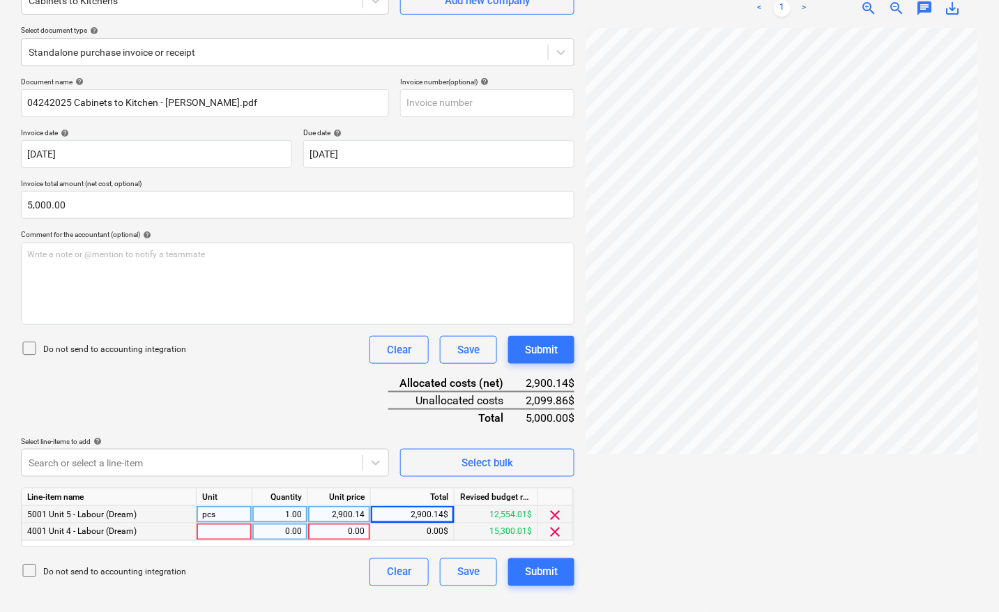
click at [217, 532] on div at bounding box center [225, 531] width 56 height 17
type input "pcs"
type input "2099.86"
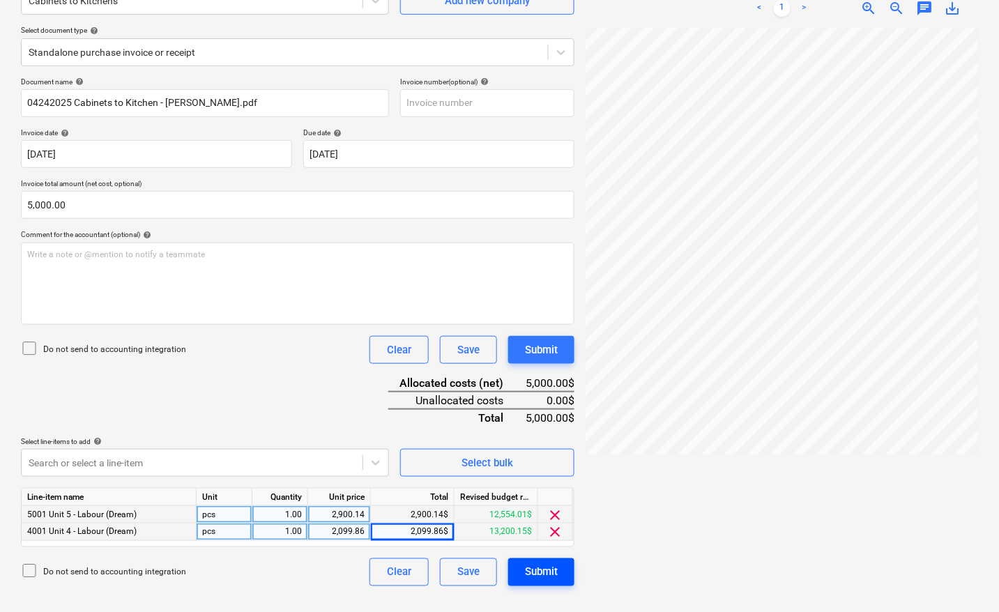
click at [545, 575] on div "Submit" at bounding box center [541, 572] width 33 height 18
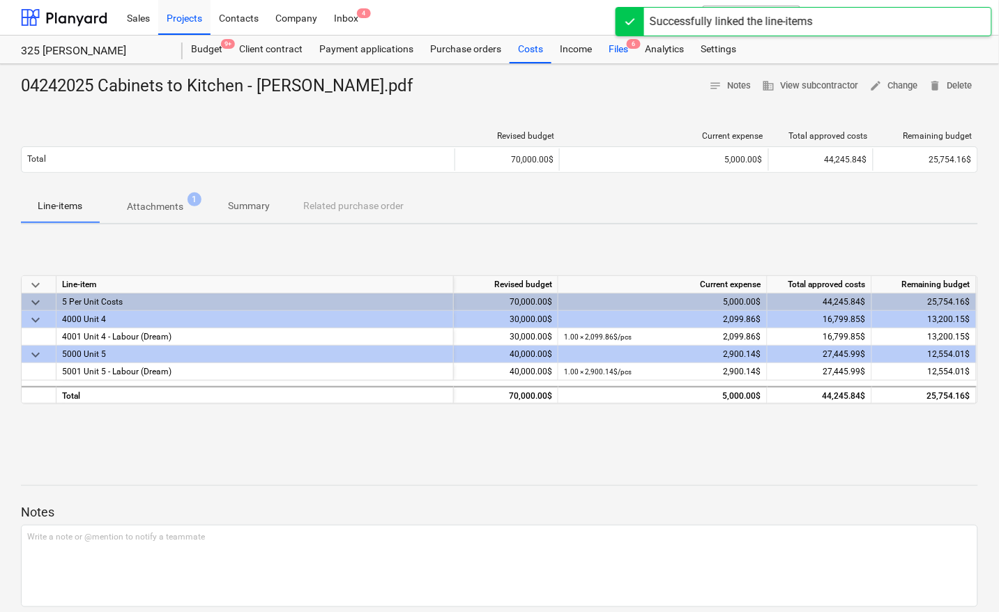
drag, startPoint x: 610, startPoint y: 51, endPoint x: 614, endPoint y: 61, distance: 10.6
click at [611, 51] on div "Files 6" at bounding box center [618, 50] width 36 height 28
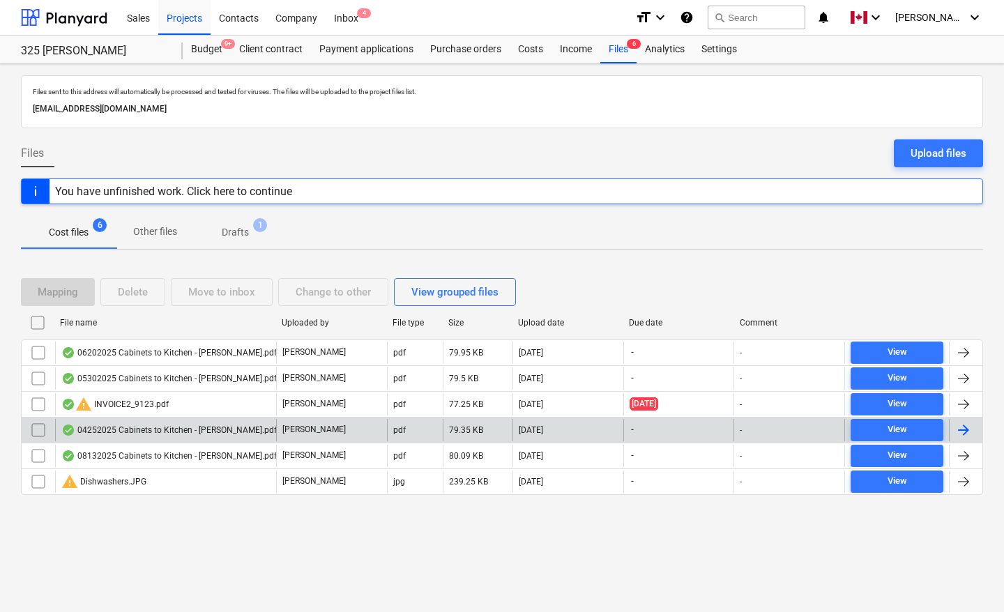
click at [960, 431] on div at bounding box center [963, 430] width 17 height 17
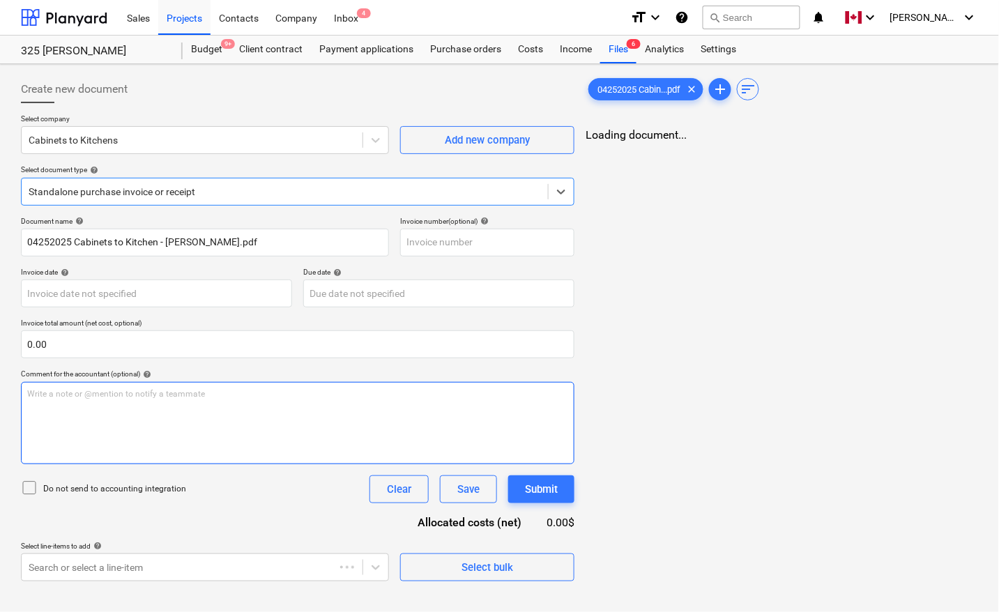
type input "04252025 Cabinets to Kitchen - [PERSON_NAME].pdf"
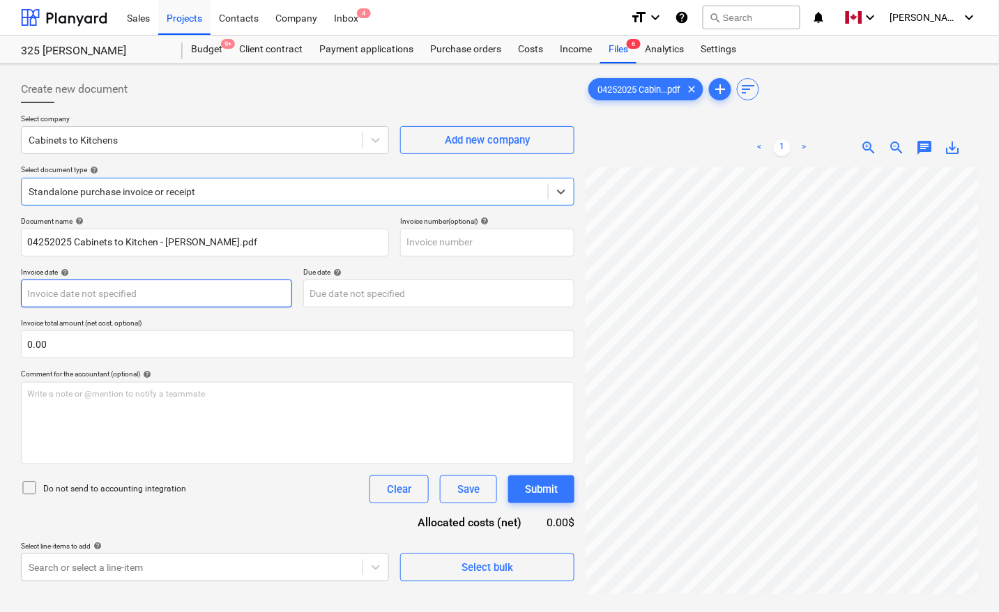
click at [63, 300] on body "Sales Projects Contacts Company Inbox 4 format_size keyboard_arrow_down help se…" at bounding box center [499, 306] width 999 height 612
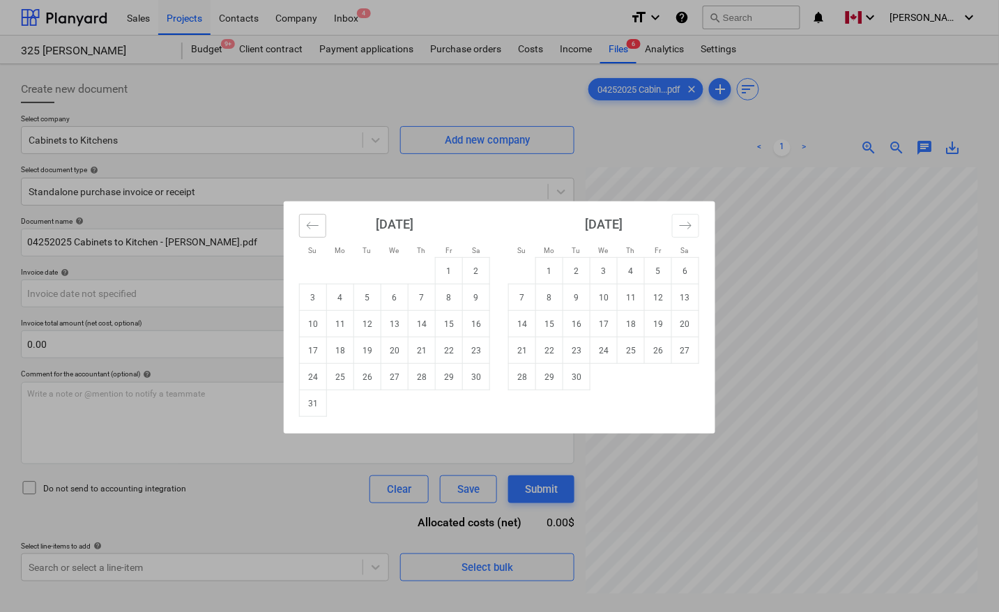
click at [314, 228] on icon "Move backward to switch to the previous month." at bounding box center [312, 225] width 13 height 13
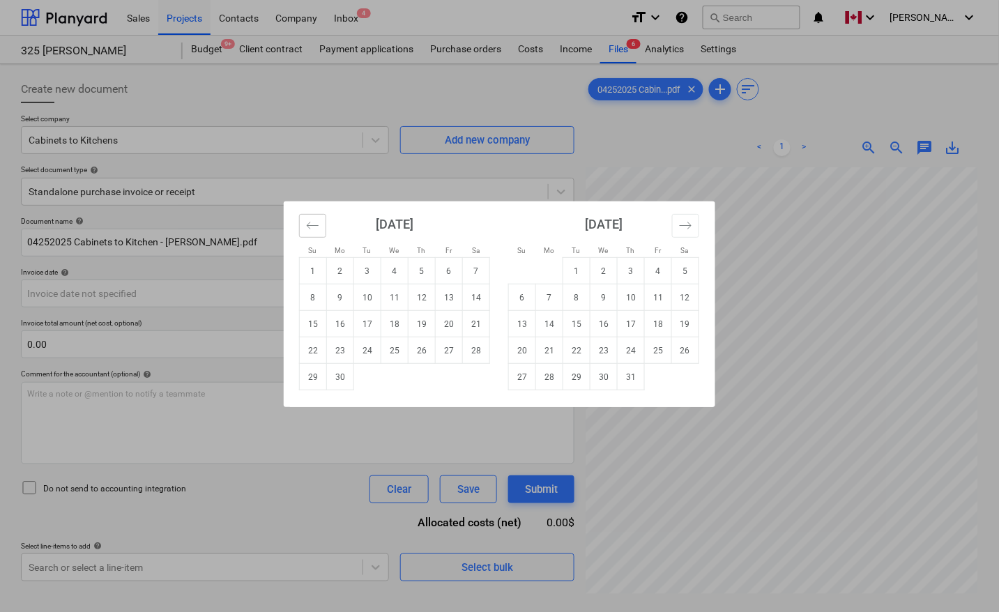
click at [314, 228] on icon "Move backward to switch to the previous month." at bounding box center [312, 225] width 13 height 13
click at [446, 356] on td "25" at bounding box center [449, 350] width 27 height 26
type input "[DATE]"
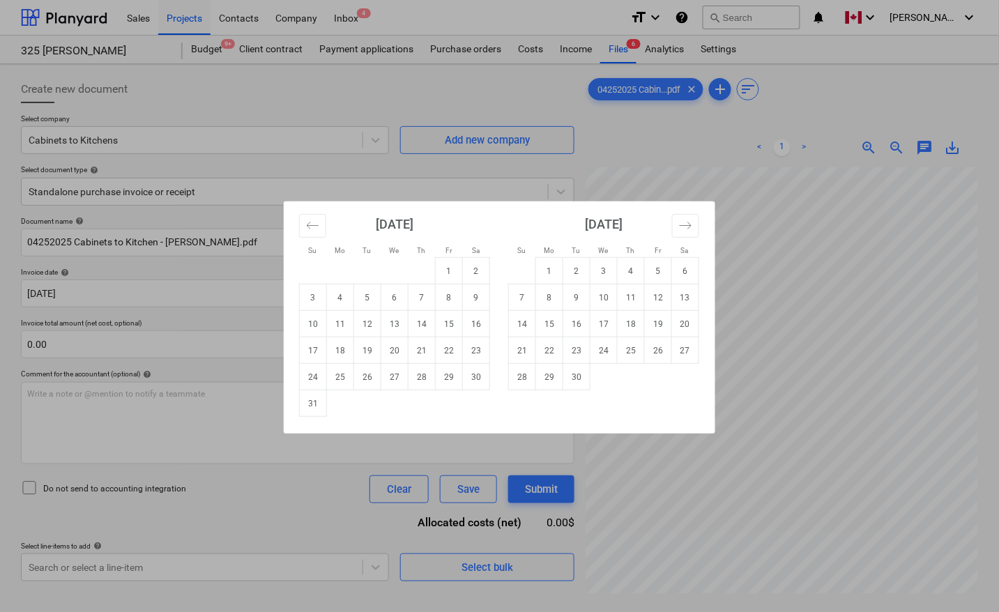
click at [406, 297] on body "Sales Projects Contacts Company Inbox 4 format_size keyboard_arrow_down help se…" at bounding box center [499, 306] width 999 height 612
click at [319, 221] on button "Move backward to switch to the previous month." at bounding box center [312, 226] width 27 height 24
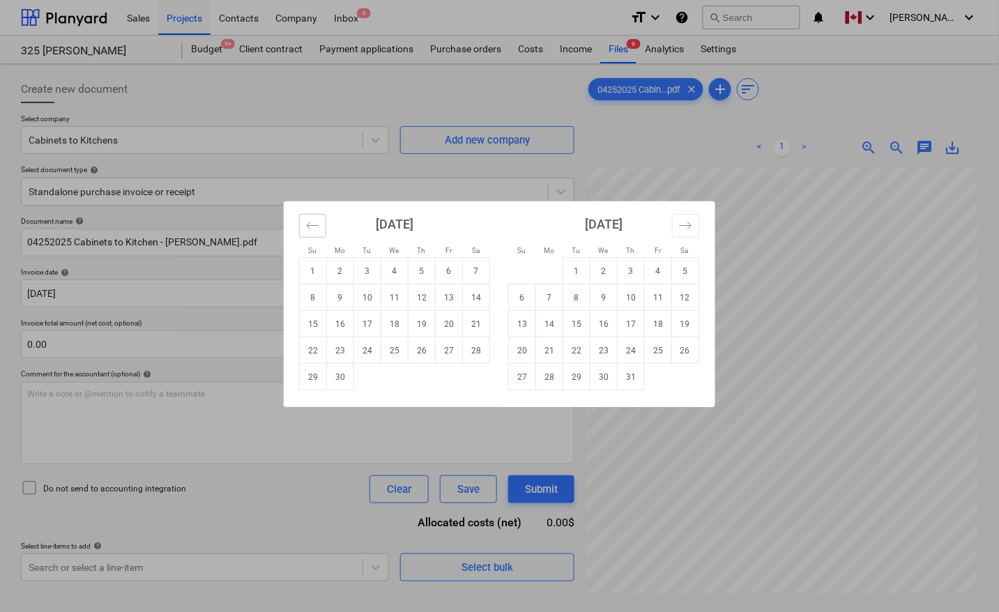
click at [319, 221] on button "Move backward to switch to the previous month." at bounding box center [312, 226] width 27 height 24
click at [319, 221] on icon "Move backward to switch to the previous month." at bounding box center [312, 225] width 13 height 13
click at [443, 355] on td "25" at bounding box center [449, 350] width 27 height 26
type input "[DATE]"
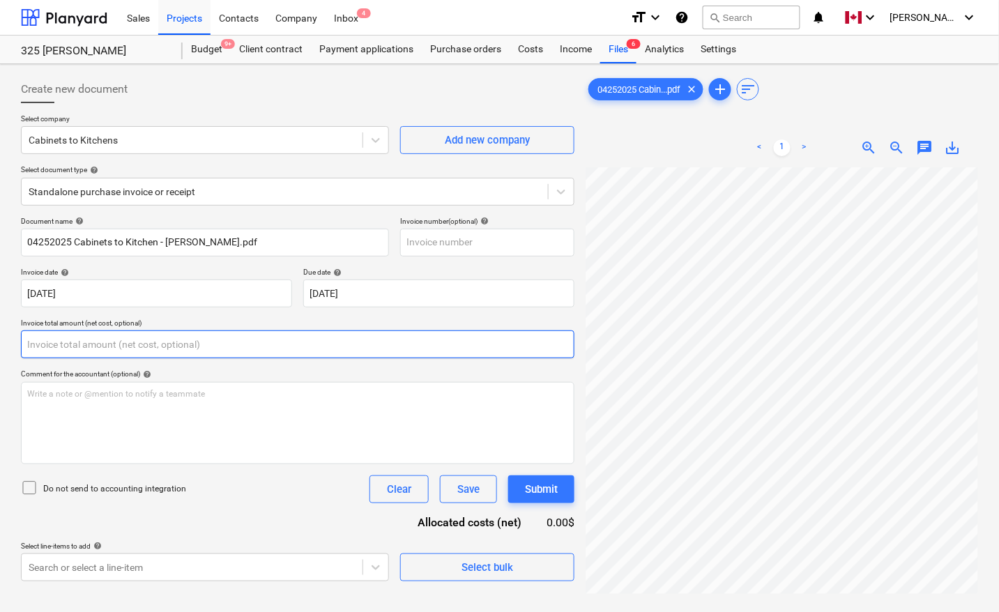
click at [291, 348] on input "text" at bounding box center [297, 344] width 553 height 28
type input "0.00"
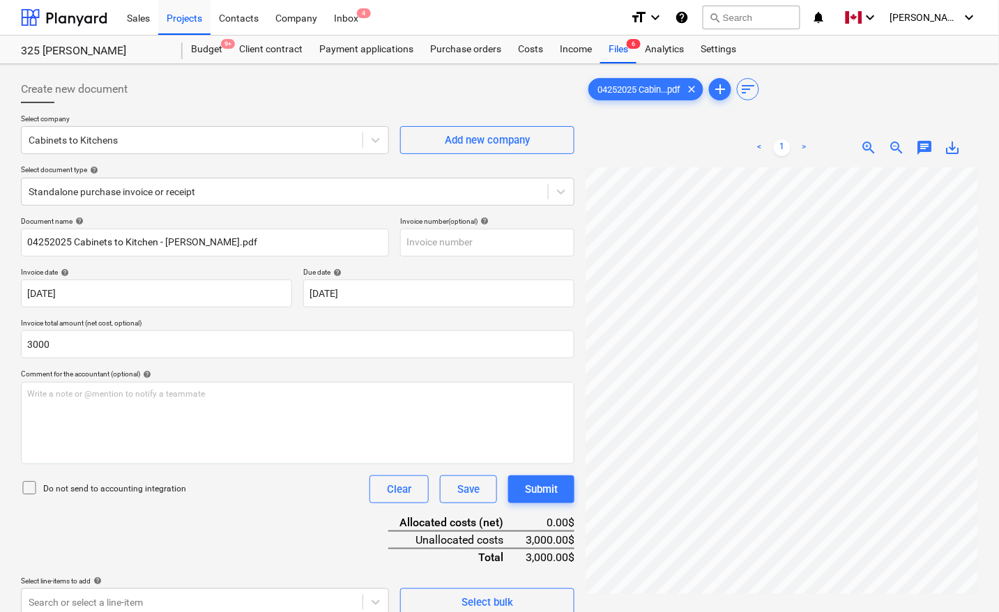
type input "3,000.00"
click at [154, 547] on div "Document name help 04252025 Cabinets to Kitchen - [PERSON_NAME].pdf Invoice num…" at bounding box center [297, 416] width 553 height 399
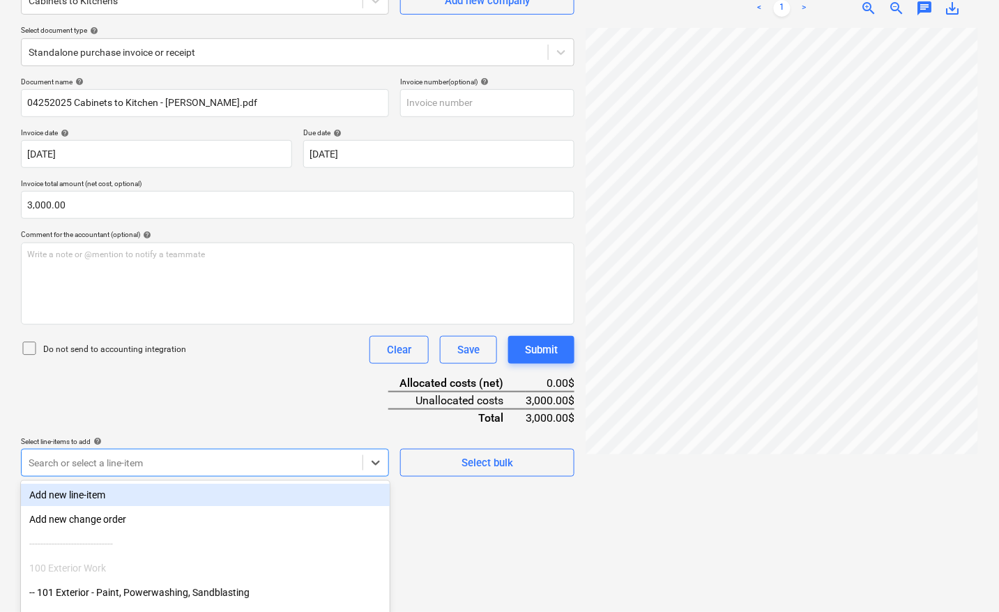
scroll to position [220, 0]
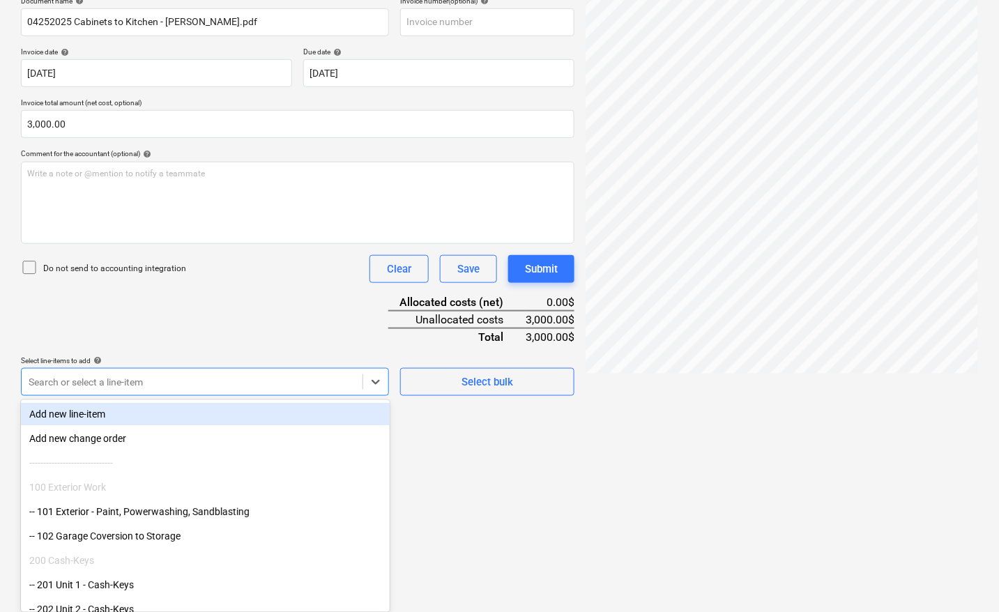
click at [84, 392] on body "Sales Projects Contacts Company Inbox 4 format_size keyboard_arrow_down help se…" at bounding box center [499, 86] width 999 height 612
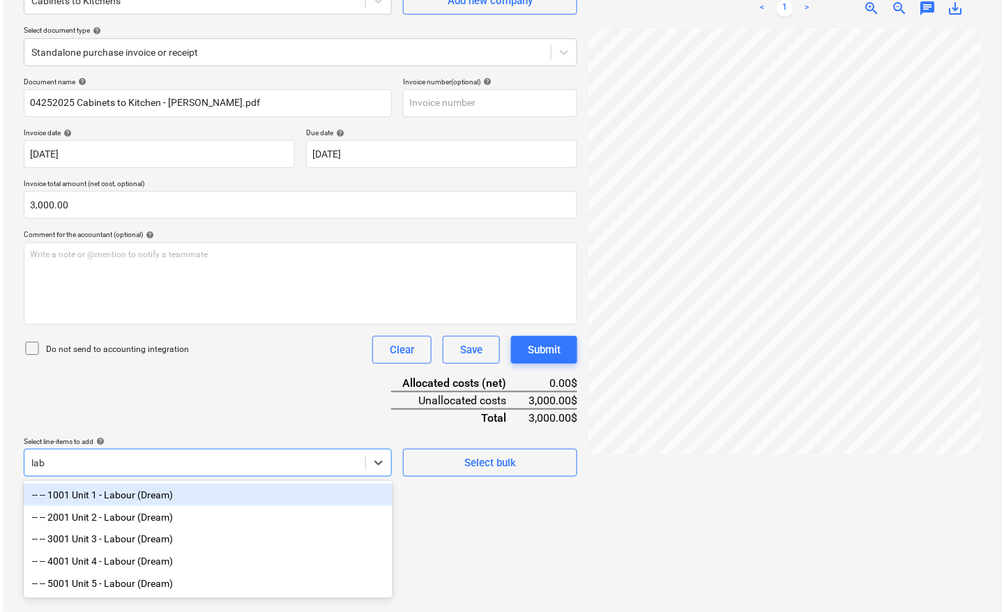
scroll to position [139, 0]
type input "labou"
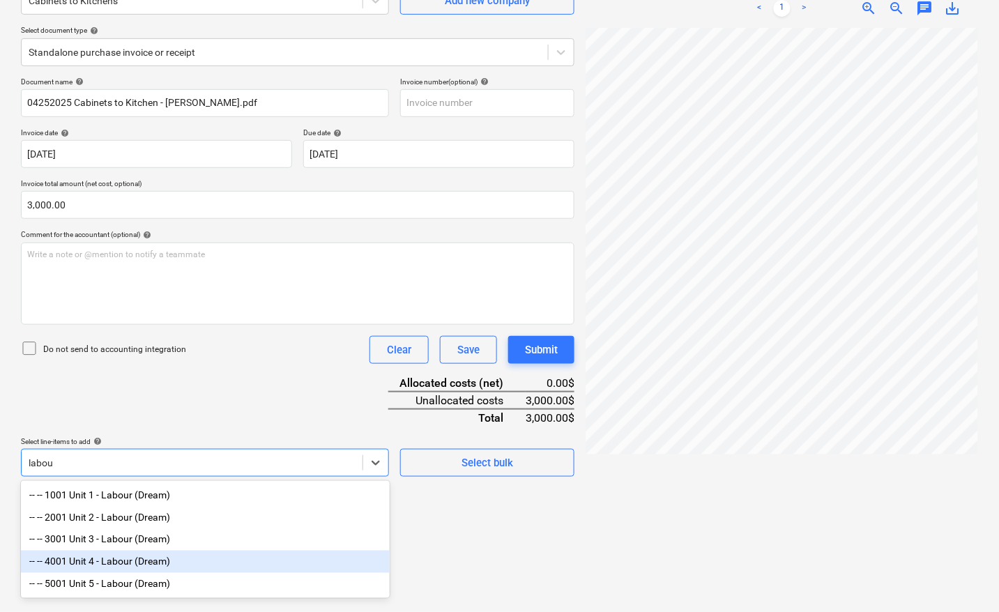
click at [109, 569] on div "-- -- 4001 Unit 4 - Labour (Dream)" at bounding box center [205, 562] width 369 height 22
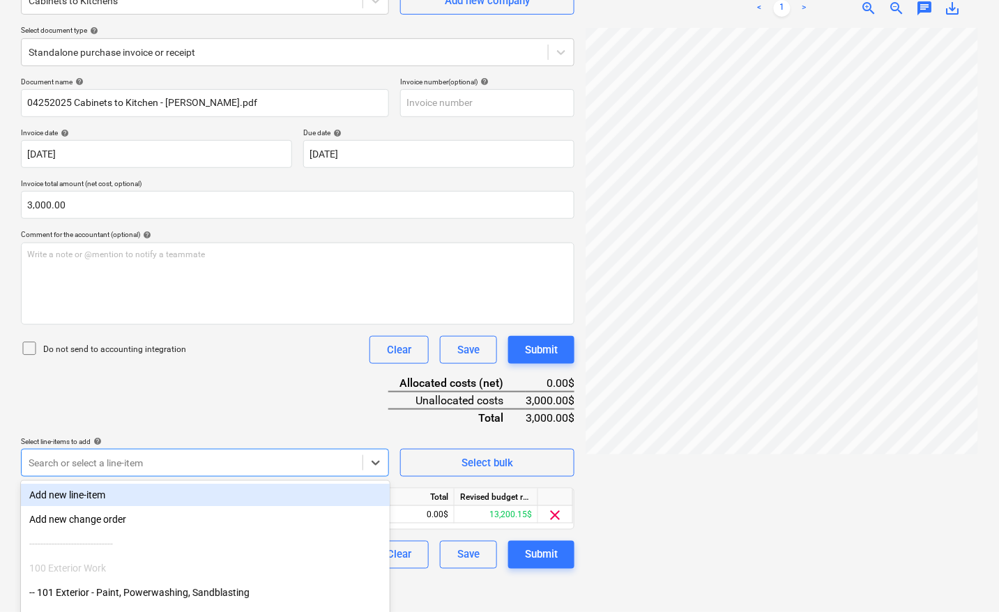
click at [673, 507] on div at bounding box center [781, 314] width 392 height 573
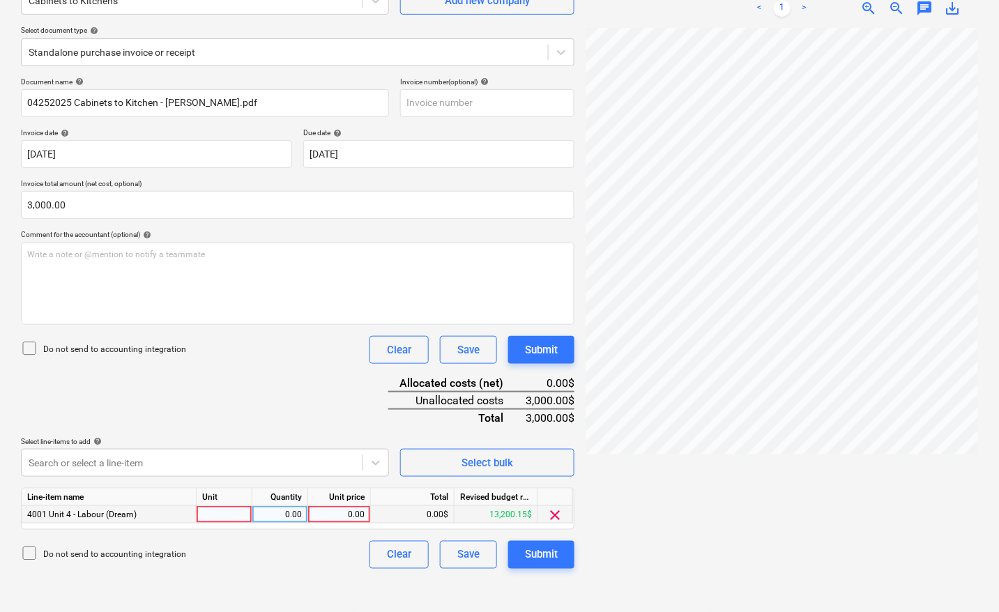
click at [220, 517] on div at bounding box center [225, 514] width 56 height 17
type input "pcs"
type input "3000"
click at [558, 555] on div "Submit" at bounding box center [541, 555] width 33 height 18
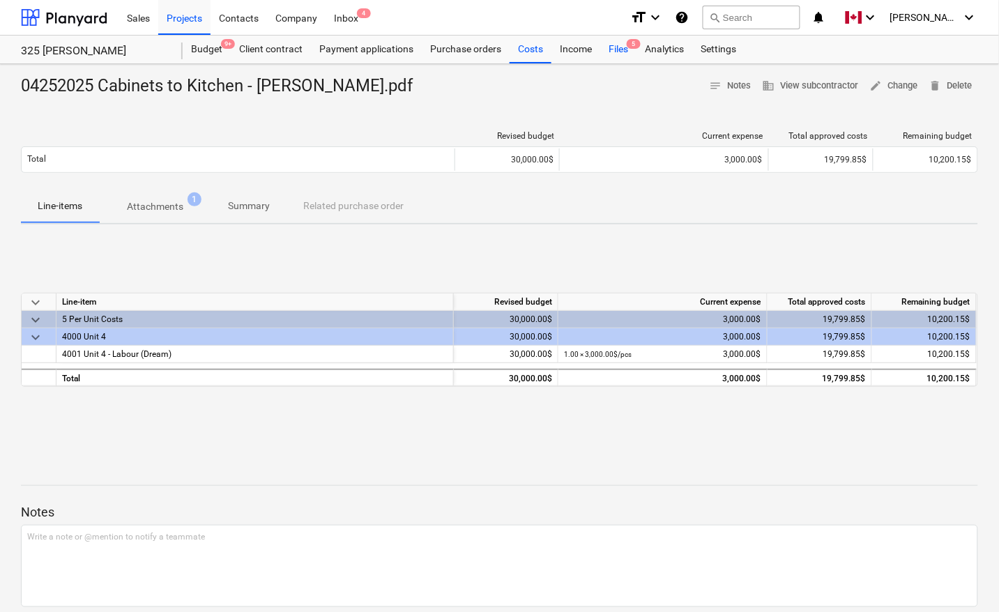
click at [617, 50] on div "Files 5" at bounding box center [618, 50] width 36 height 28
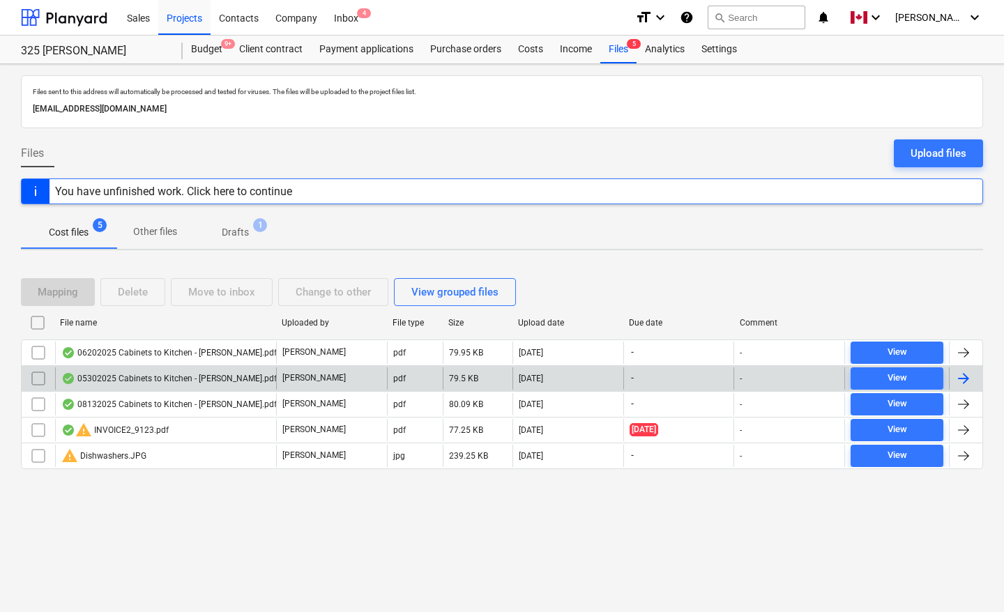
click at [971, 381] on div at bounding box center [963, 378] width 17 height 17
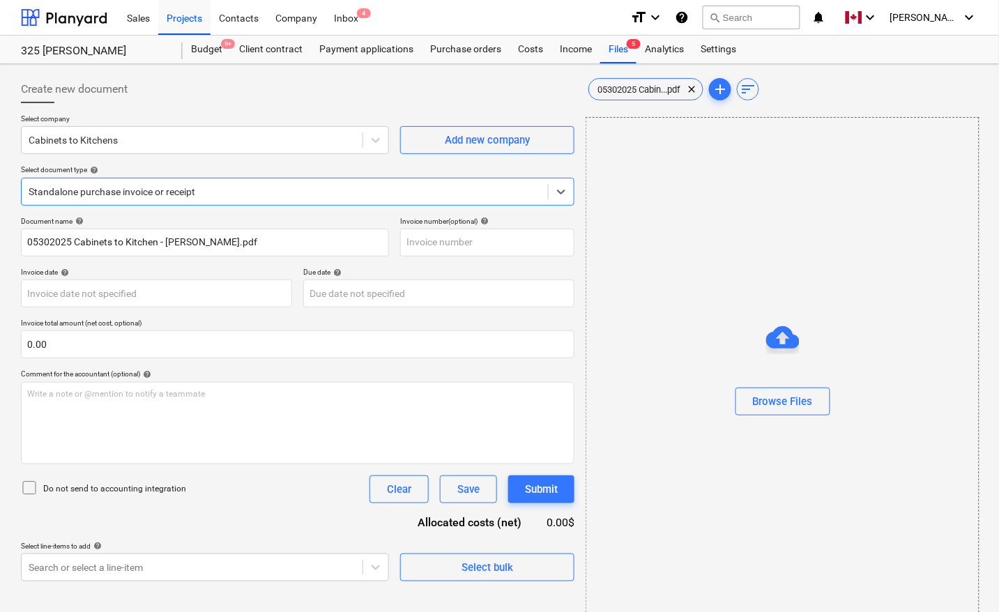
type input "05302025 Cabinets to Kitchen - [PERSON_NAME].pdf"
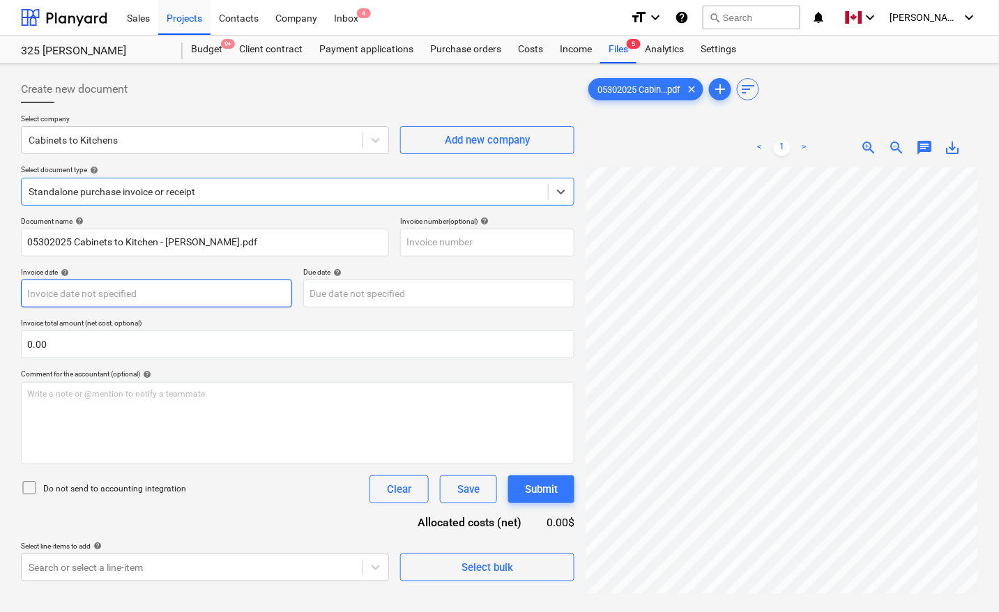
click at [77, 305] on body "Sales Projects Contacts Company Inbox 4 format_size keyboard_arrow_down help se…" at bounding box center [499, 306] width 999 height 612
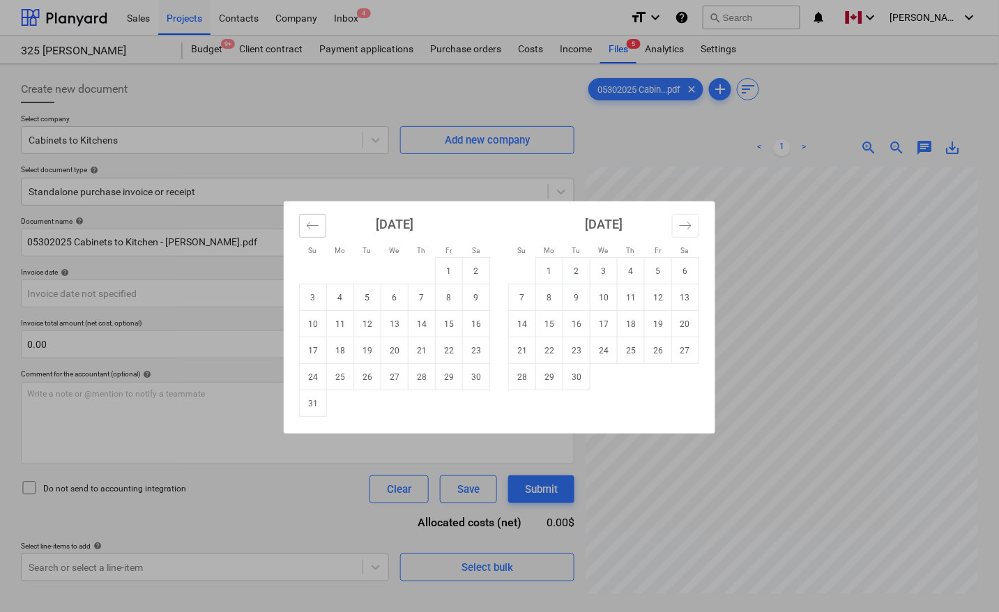
click at [314, 233] on button "Move backward to switch to the previous month." at bounding box center [312, 226] width 27 height 24
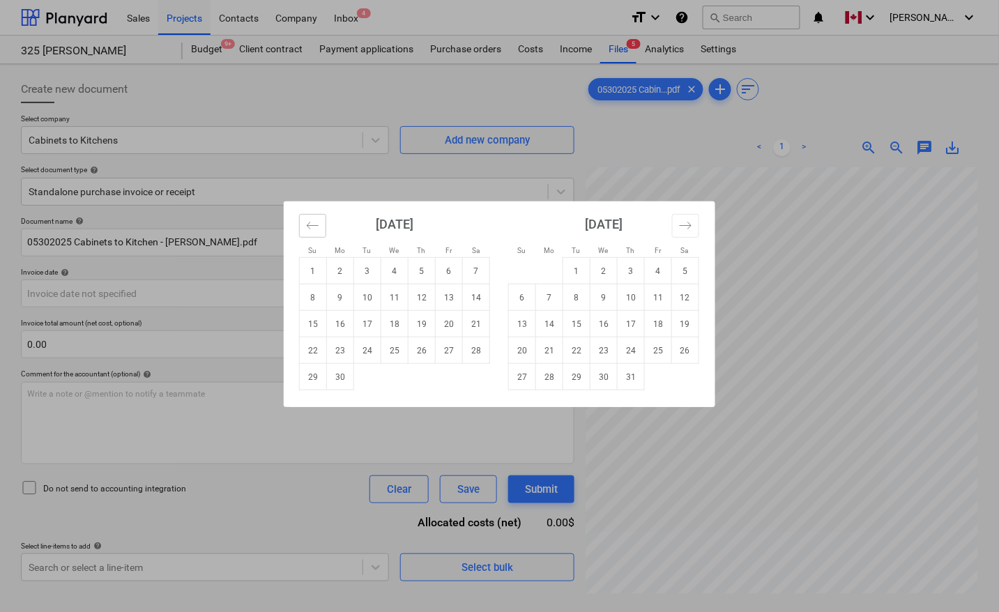
click at [314, 232] on button "Move backward to switch to the previous month." at bounding box center [312, 226] width 27 height 24
click at [451, 374] on td "30" at bounding box center [449, 377] width 27 height 26
type input "[DATE]"
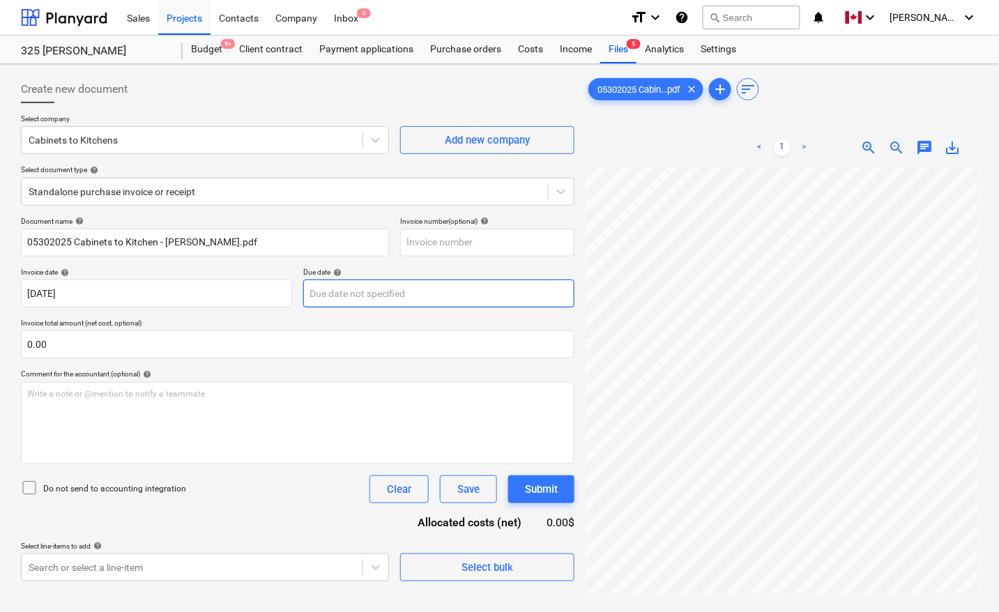
click at [398, 293] on body "Sales Projects Contacts Company Inbox 4 format_size keyboard_arrow_down help se…" at bounding box center [499, 306] width 999 height 612
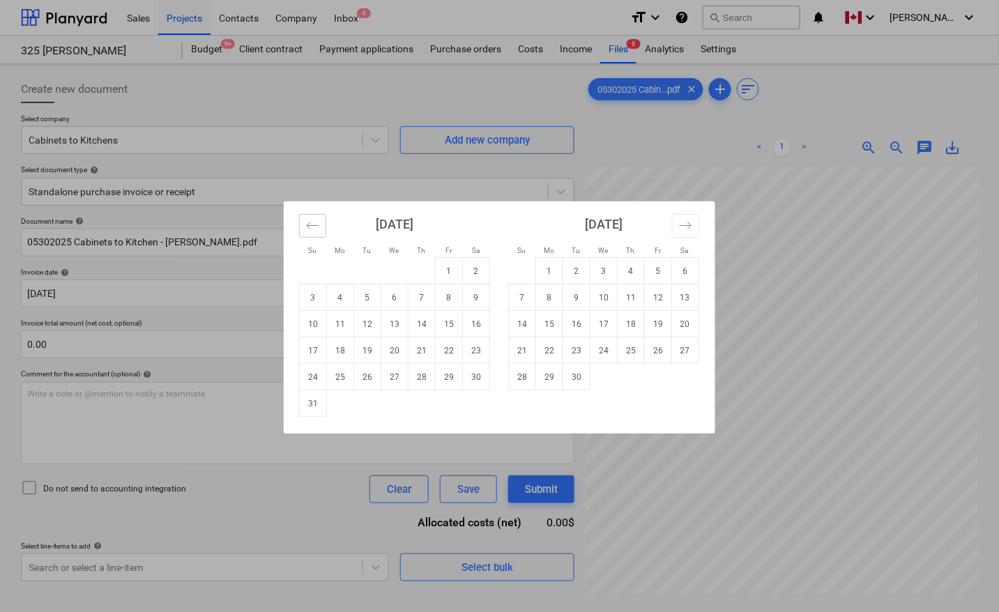
click at [308, 225] on icon "Move backward to switch to the previous month." at bounding box center [312, 225] width 13 height 13
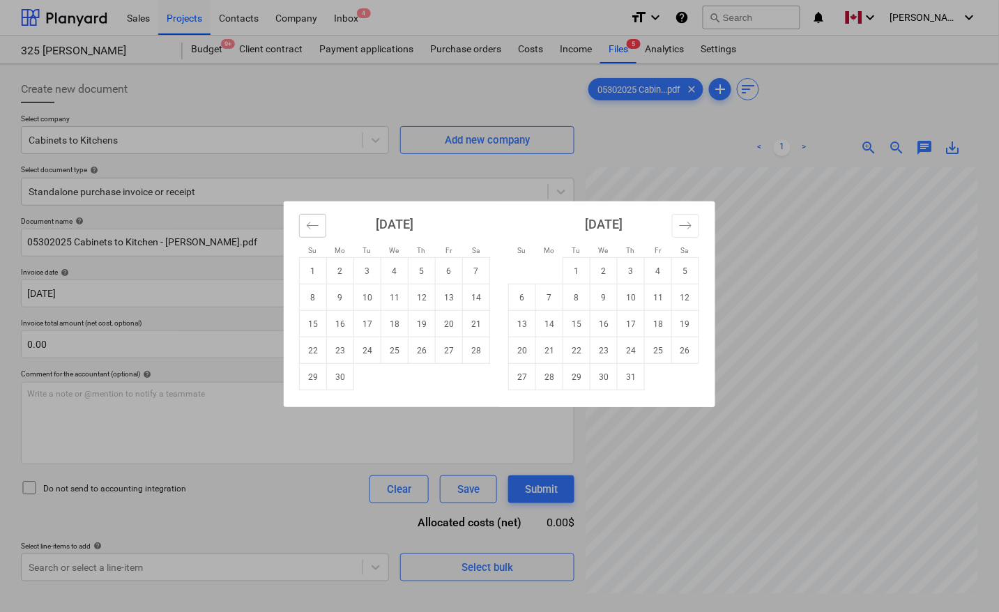
click at [308, 225] on icon "Move backward to switch to the previous month." at bounding box center [312, 225] width 13 height 13
click at [444, 373] on td "30" at bounding box center [449, 377] width 27 height 26
type input "[DATE]"
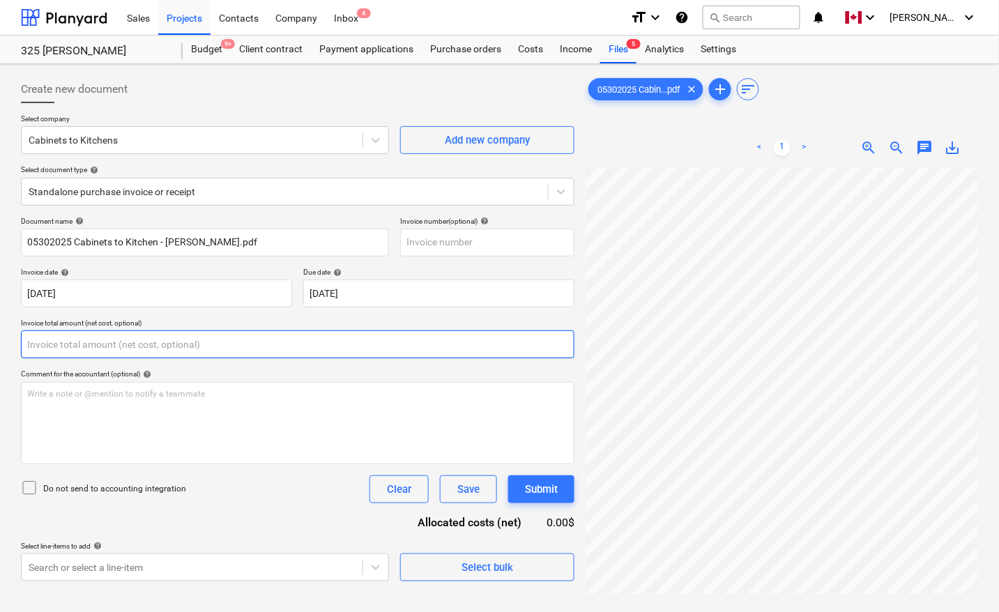
click at [231, 345] on input "text" at bounding box center [297, 344] width 553 height 28
type input "0.00"
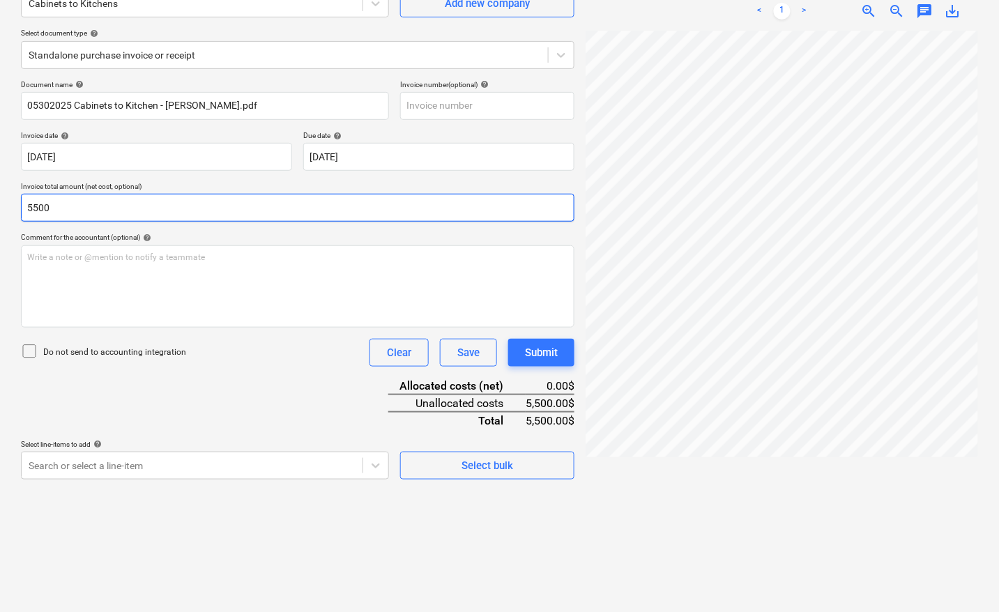
scroll to position [139, 0]
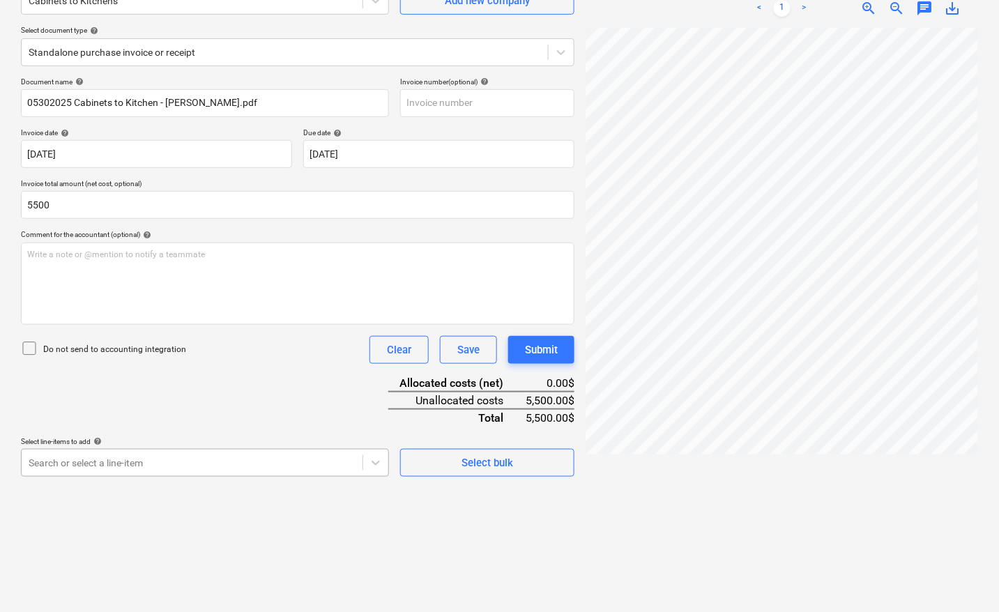
type input "5,500.00"
click at [114, 457] on body "Sales Projects Contacts Company Inbox 4 format_size keyboard_arrow_down help se…" at bounding box center [499, 167] width 999 height 612
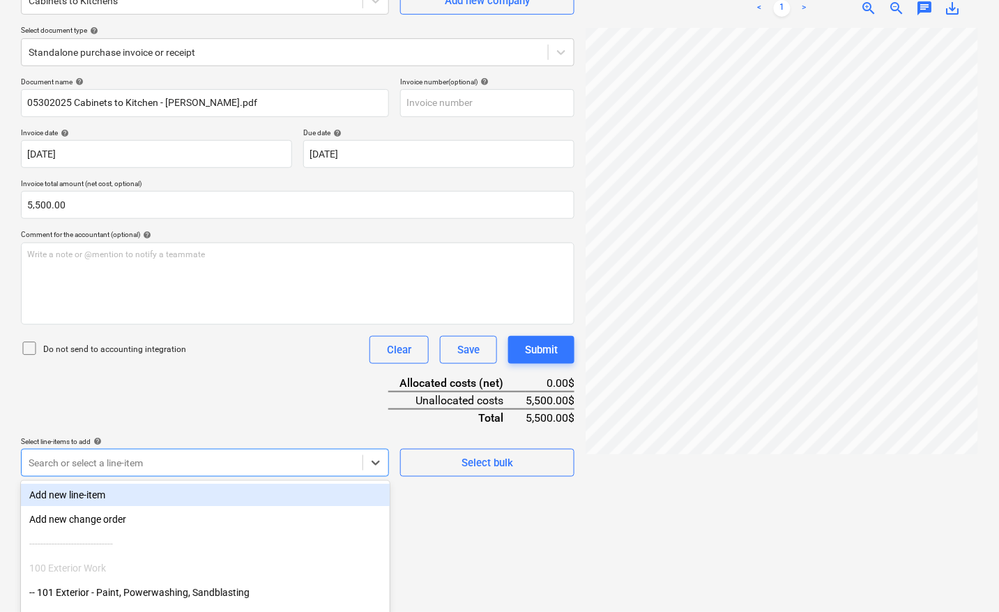
scroll to position [220, 0]
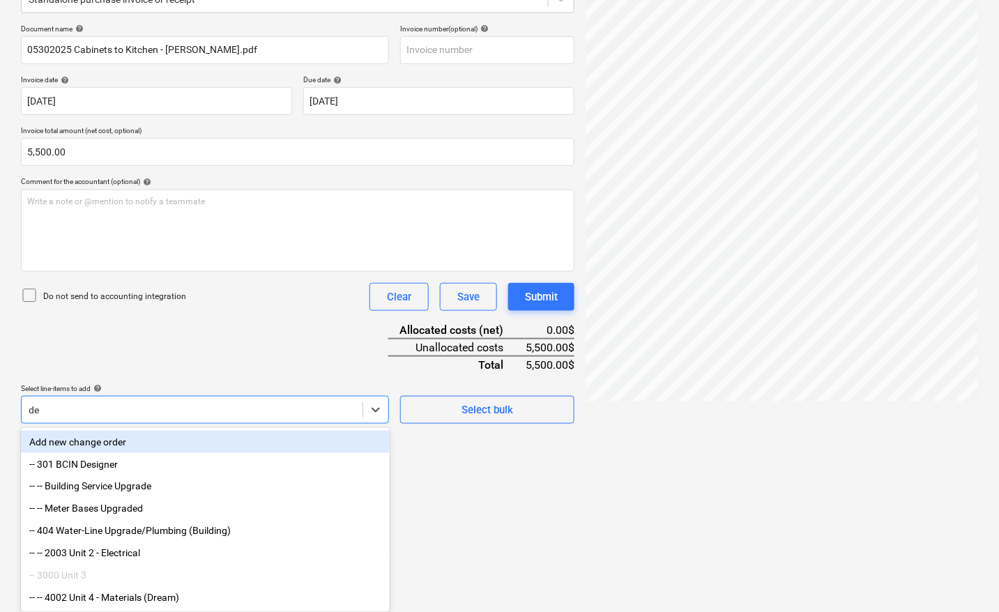
type input "d"
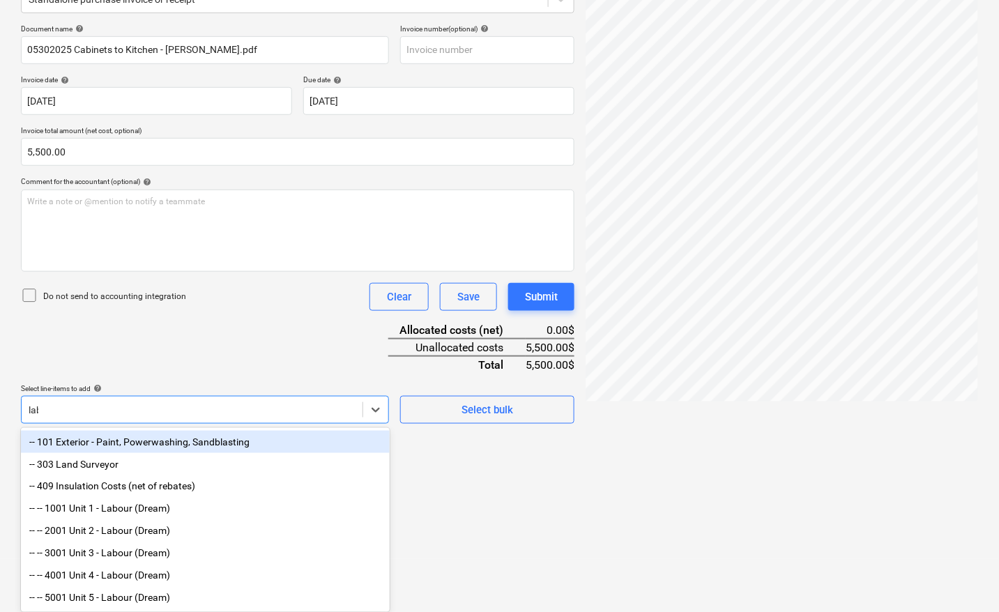
scroll to position [139, 0]
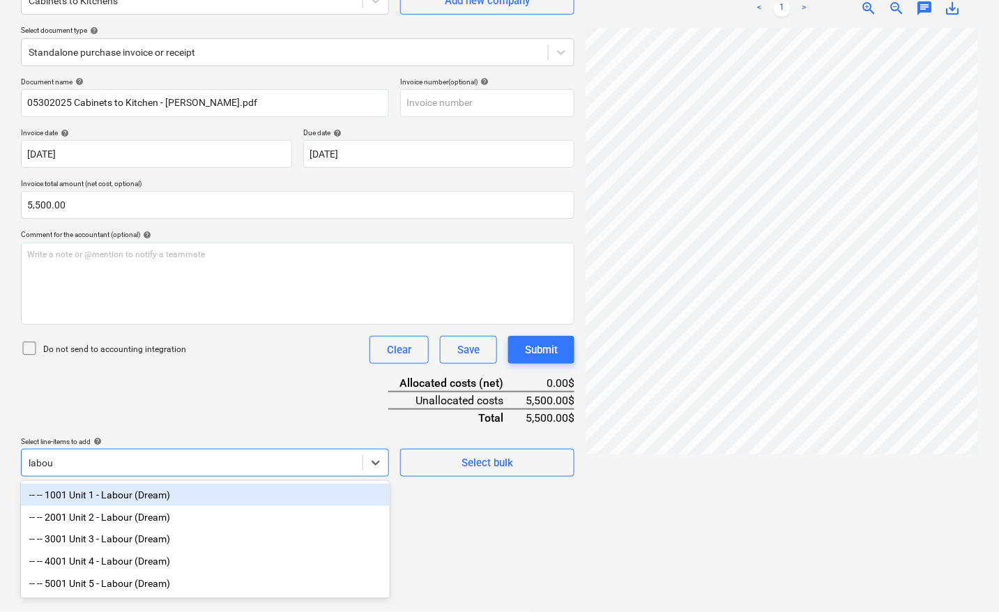
type input "labour"
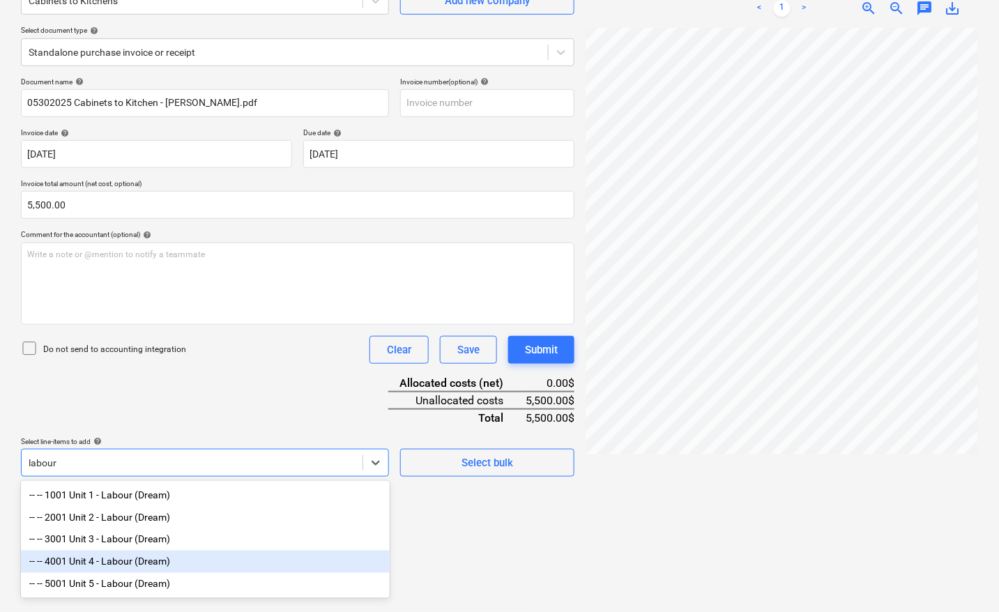
click at [116, 562] on div "-- -- 4001 Unit 4 - Labour (Dream)" at bounding box center [205, 562] width 369 height 22
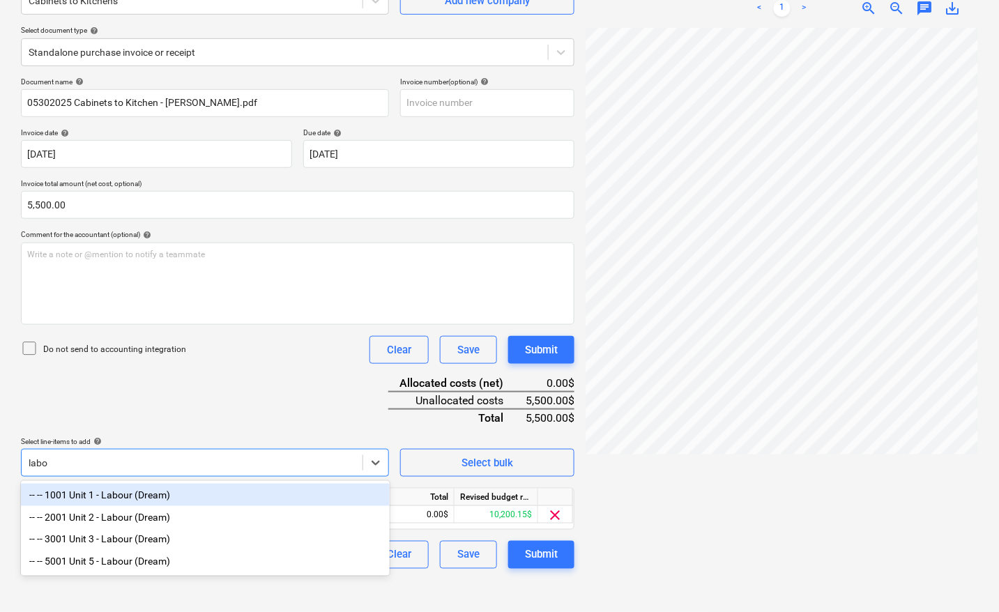
type input "labou"
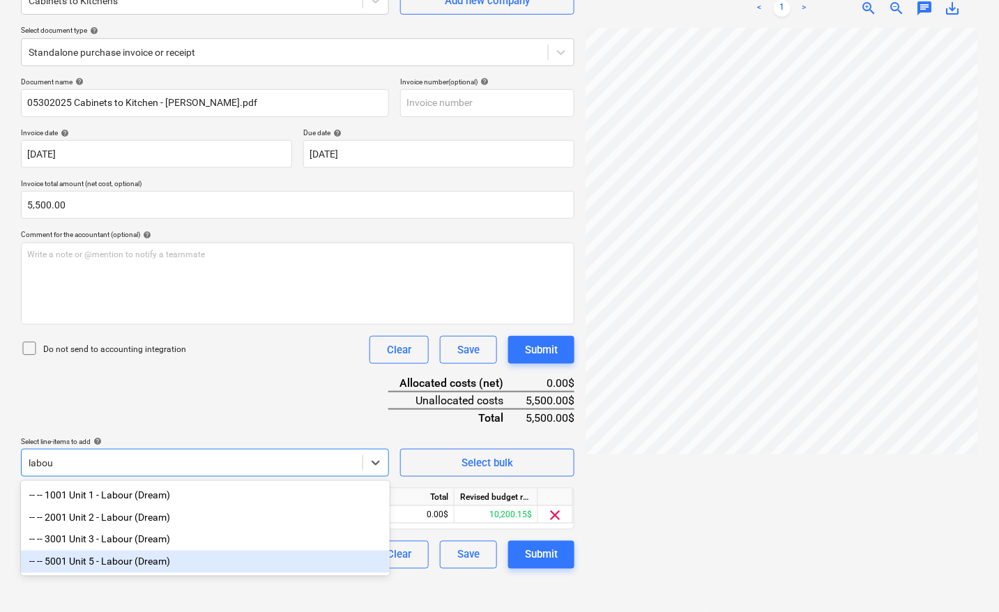
click at [108, 565] on div "-- -- 5001 Unit 5 - Labour (Dream)" at bounding box center [205, 562] width 369 height 22
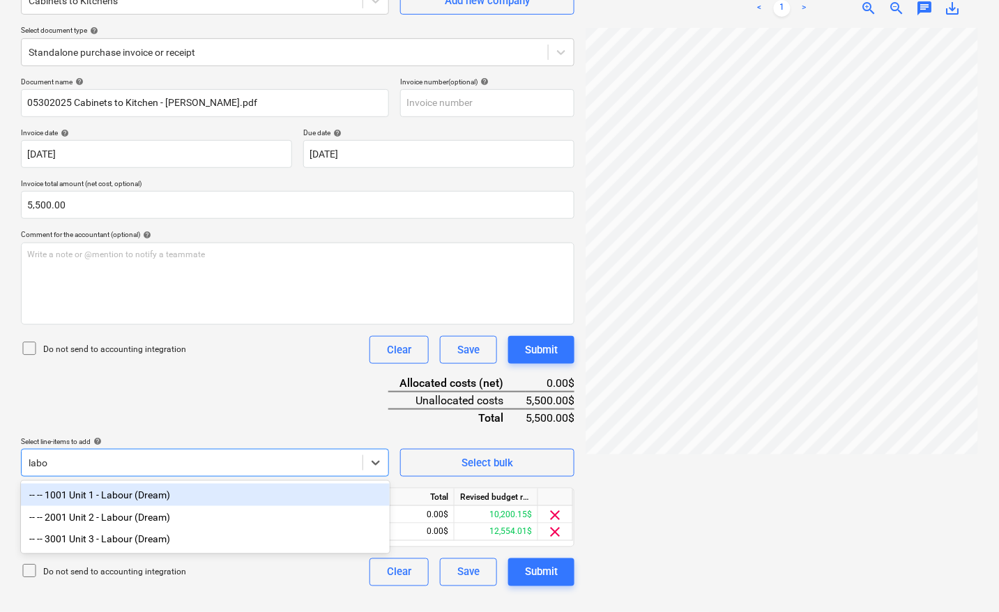
type input "labou"
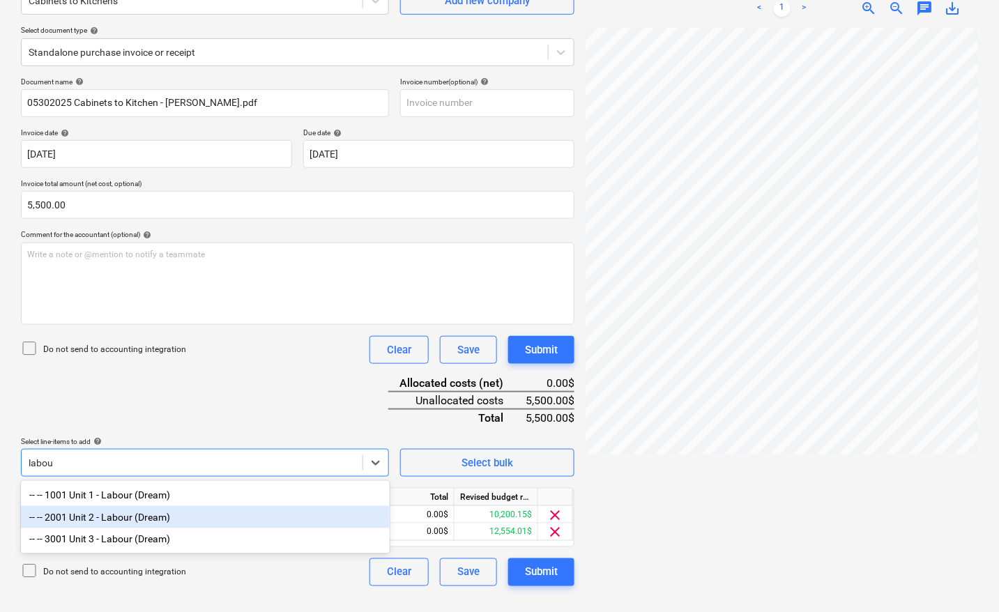
click at [119, 513] on div "-- -- 2001 Unit 2 - Labour (Dream)" at bounding box center [205, 517] width 369 height 22
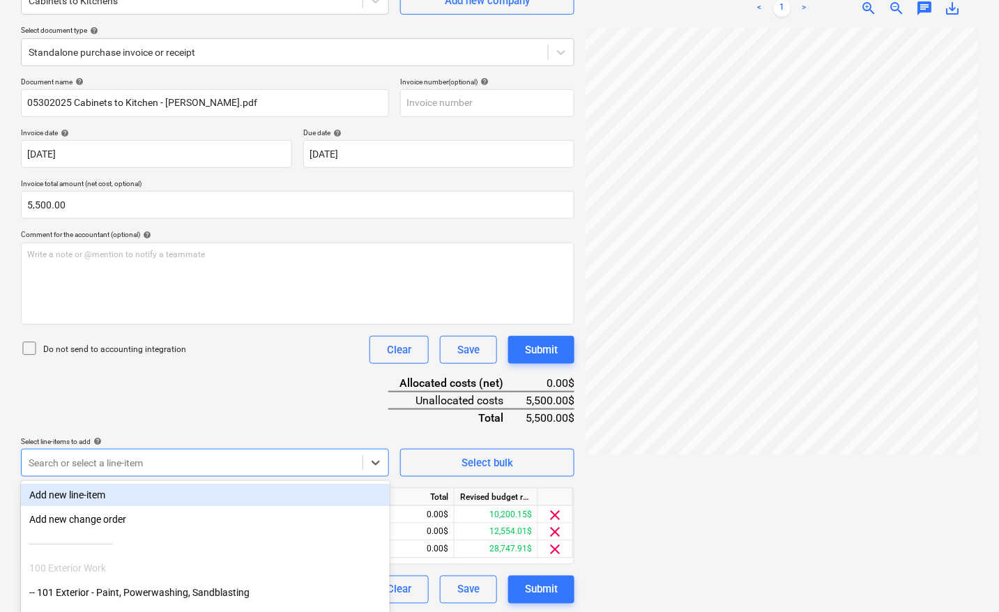
click at [681, 500] on div at bounding box center [781, 314] width 392 height 573
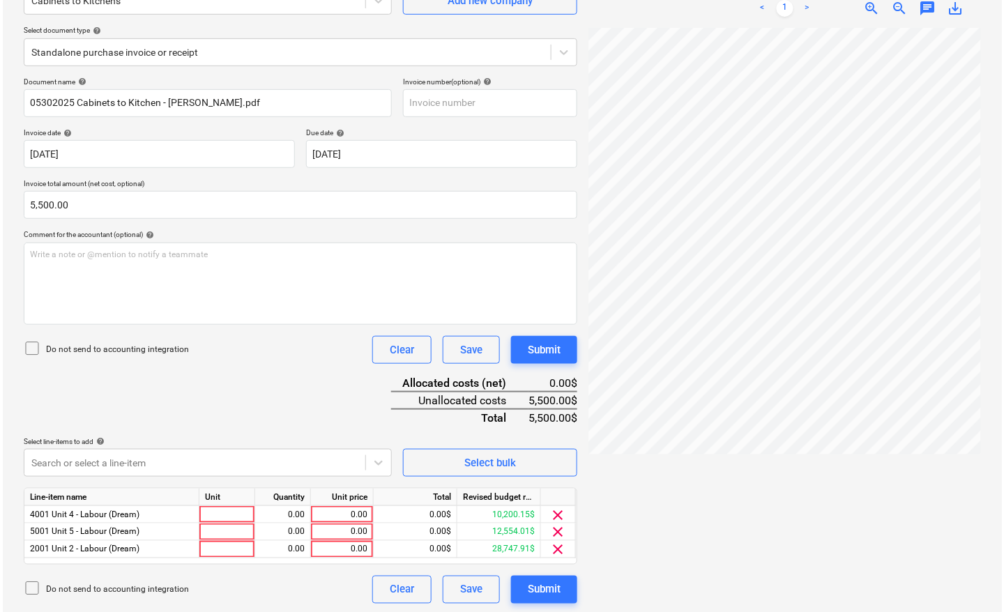
scroll to position [140, 0]
click at [227, 510] on div at bounding box center [225, 513] width 56 height 17
type input "pcs"
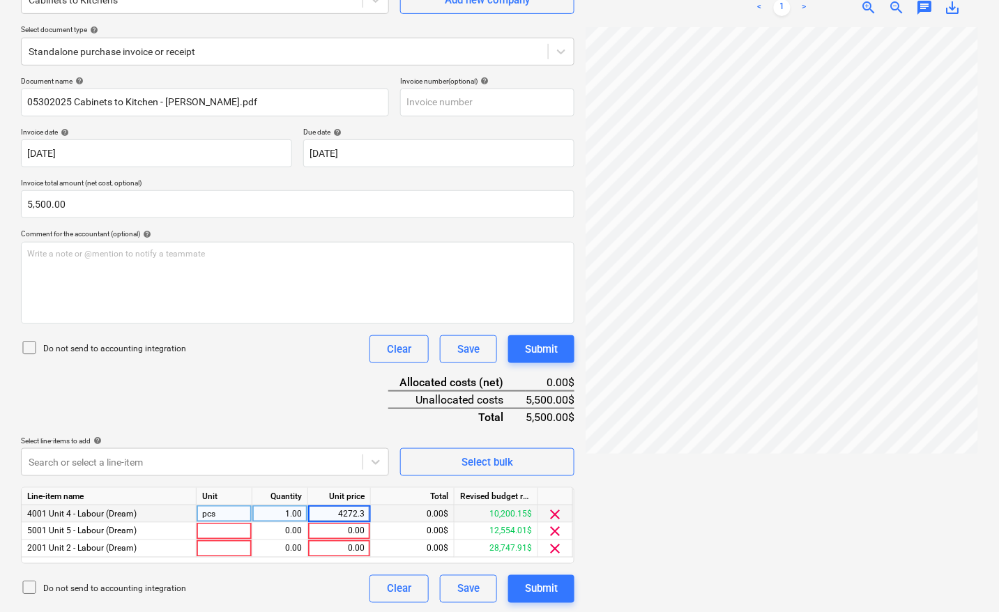
type input "4272.38"
type input "pcs"
type input "472.12"
type input "pcs"
type input "755.50"
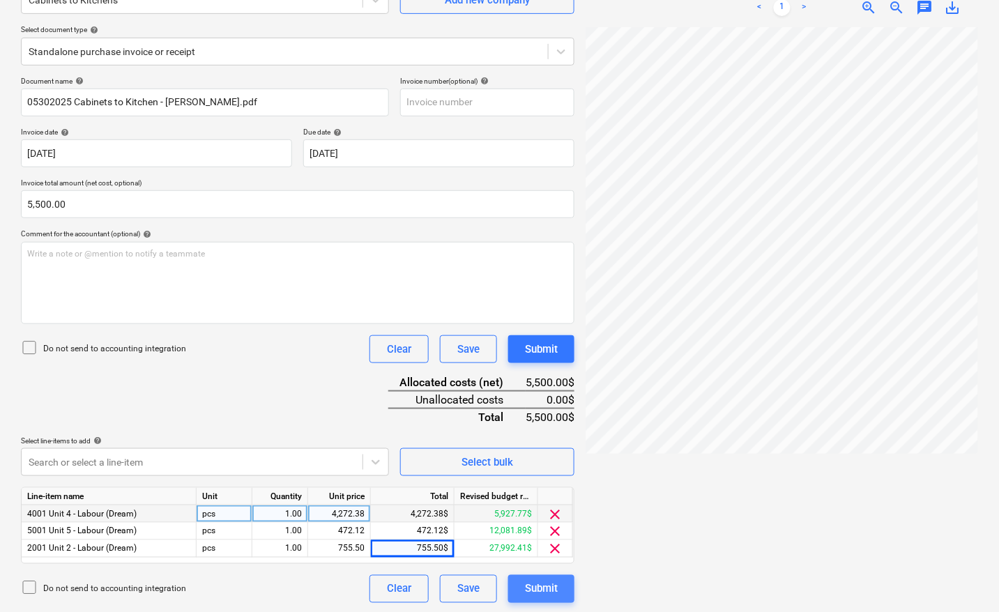
click at [565, 590] on button "Submit" at bounding box center [541, 589] width 66 height 28
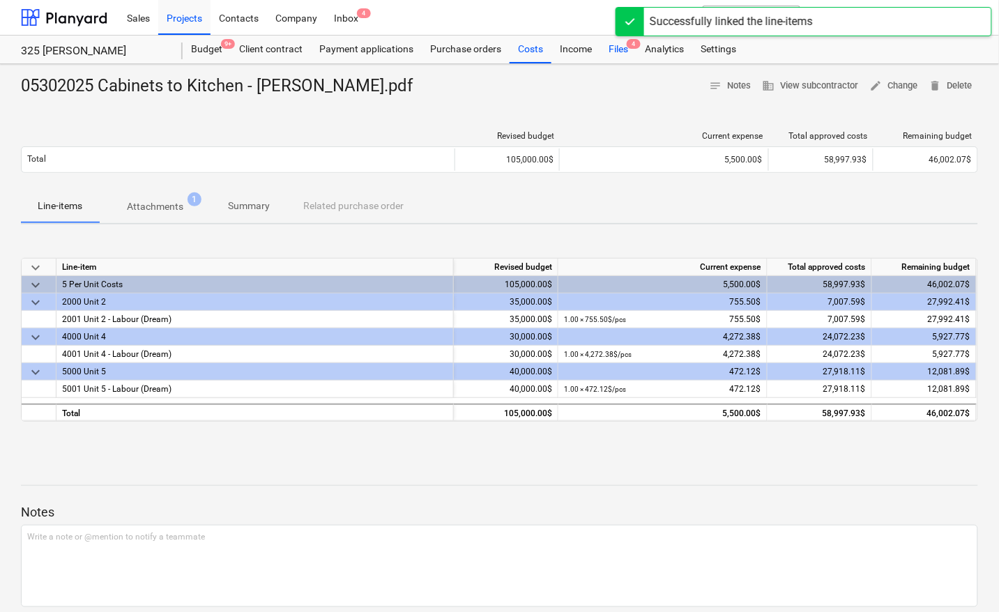
click at [620, 53] on div "Files 4" at bounding box center [618, 50] width 36 height 28
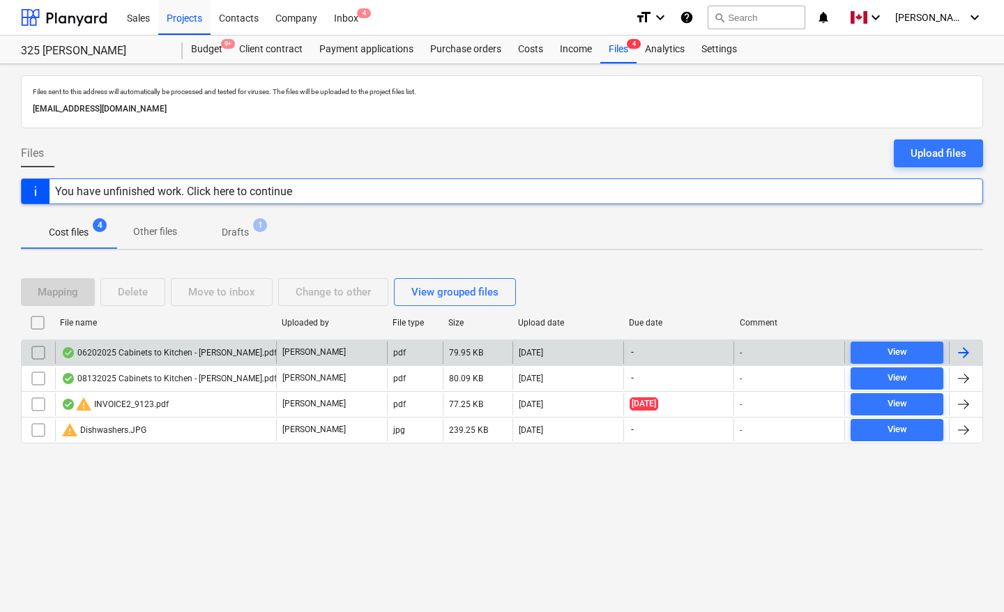
click at [962, 352] on div at bounding box center [963, 352] width 17 height 17
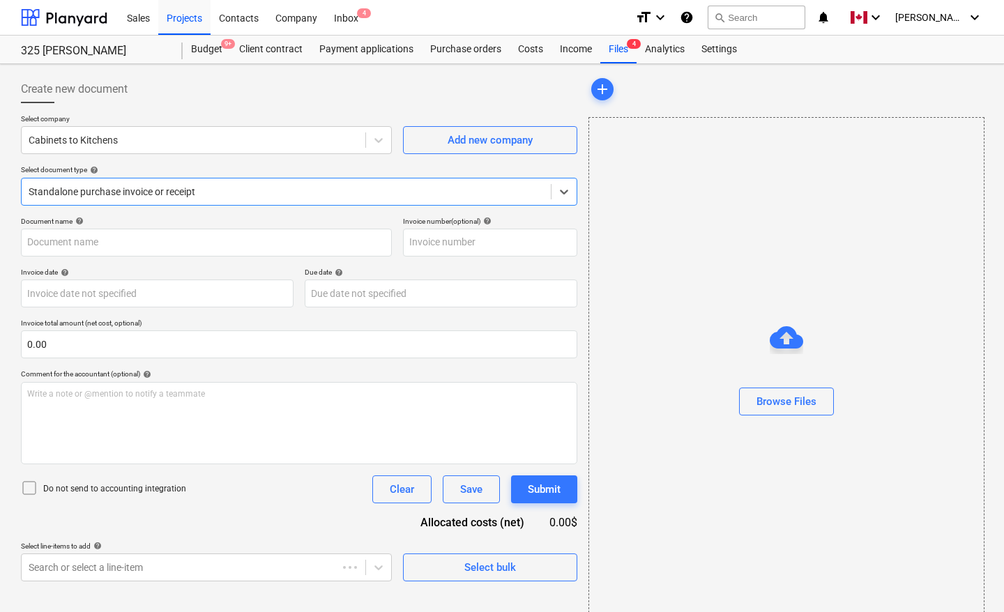
type input "06202025 Cabinets to Kitchen - [PERSON_NAME].pdf"
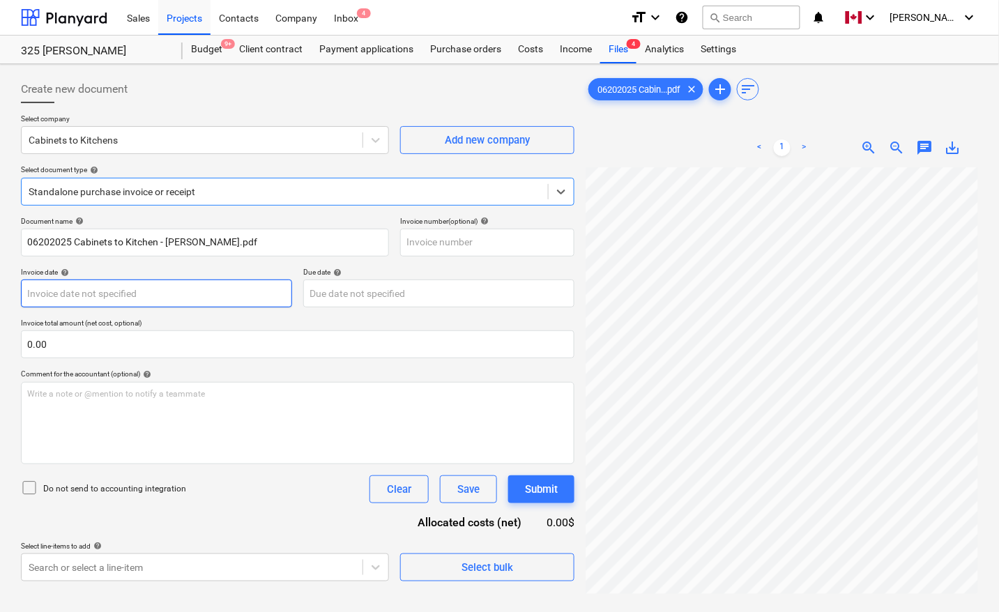
click at [126, 295] on body "Sales Projects Contacts Company Inbox 4 format_size keyboard_arrow_down help se…" at bounding box center [499, 306] width 999 height 612
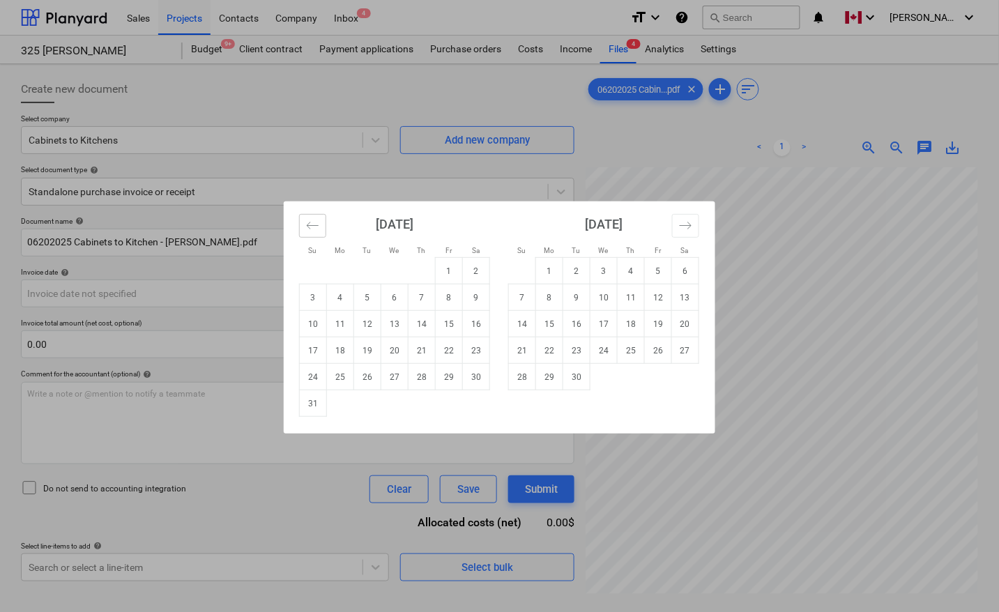
click at [307, 225] on icon "Move backward to switch to the previous month." at bounding box center [312, 225] width 13 height 13
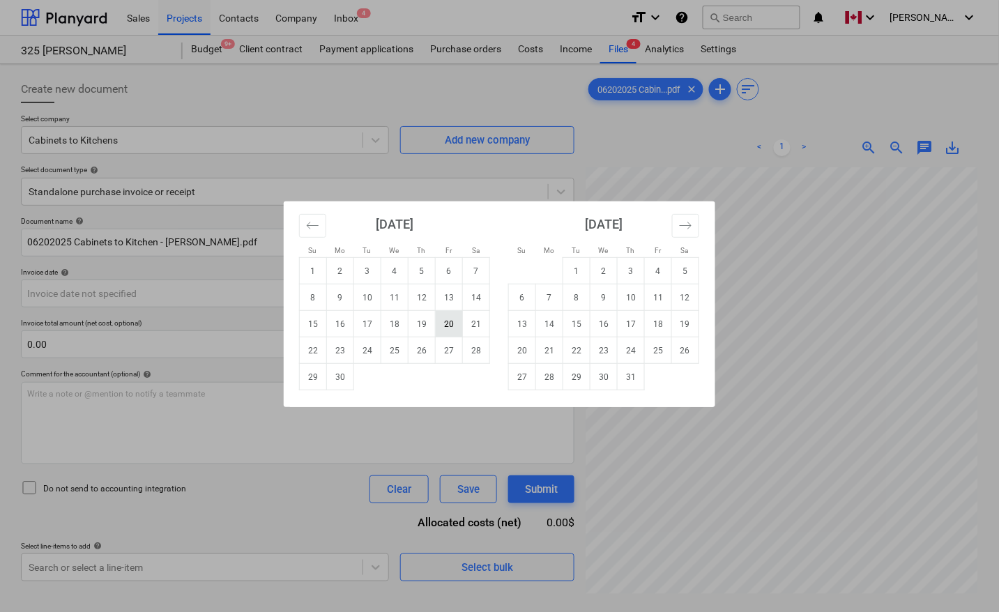
click at [443, 324] on td "20" at bounding box center [449, 324] width 27 height 26
type input "[DATE]"
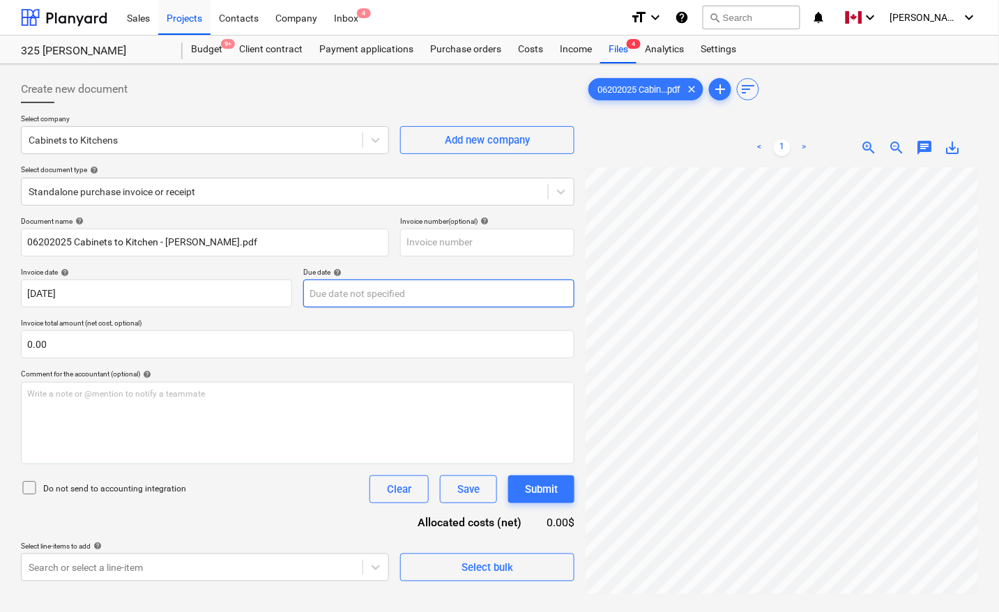
click at [390, 298] on body "Sales Projects Contacts Company Inbox 4 format_size keyboard_arrow_down help se…" at bounding box center [499, 306] width 999 height 612
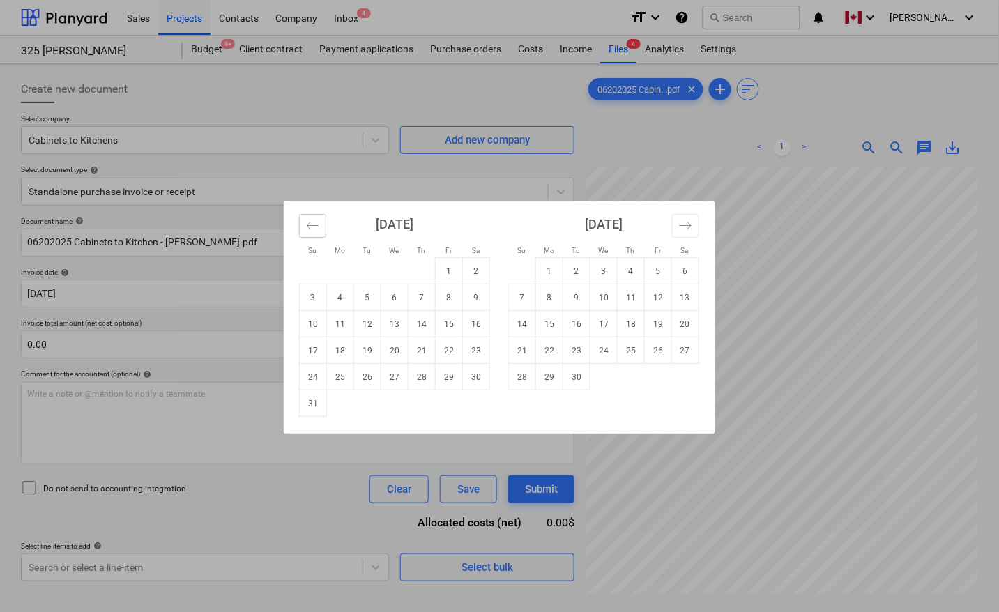
click at [319, 225] on icon "Move backward to switch to the previous month." at bounding box center [312, 225] width 13 height 13
click at [317, 227] on icon "Move backward to switch to the previous month." at bounding box center [312, 225] width 13 height 13
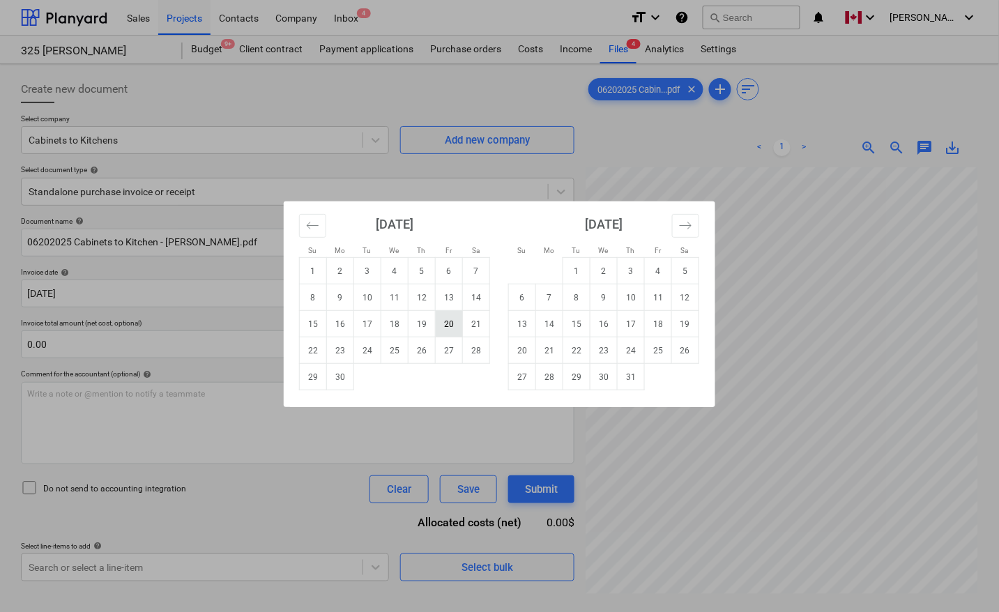
click at [452, 326] on td "20" at bounding box center [449, 324] width 27 height 26
type input "[DATE]"
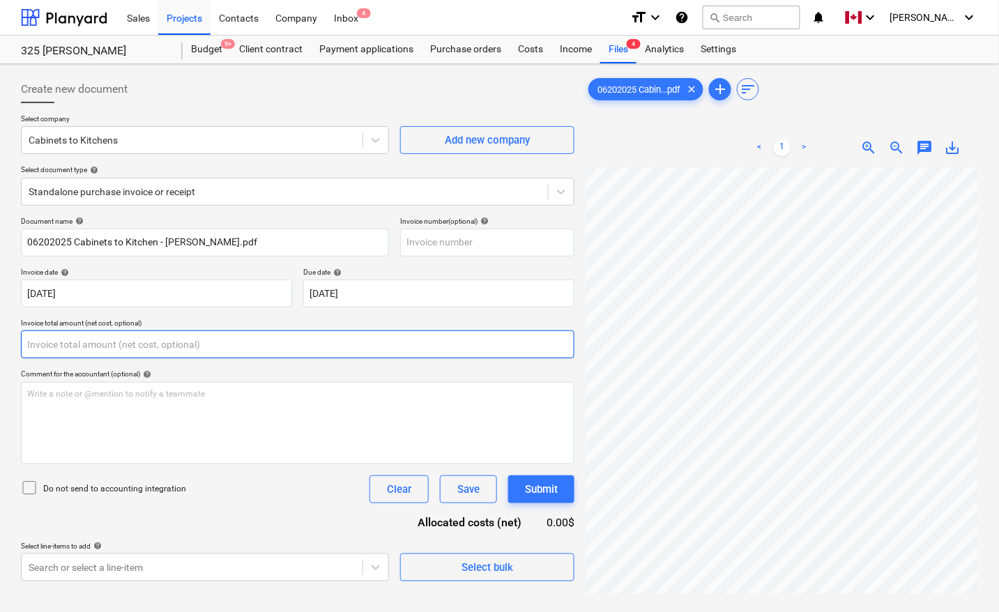
click at [179, 346] on input "text" at bounding box center [297, 344] width 553 height 28
type input "0.00"
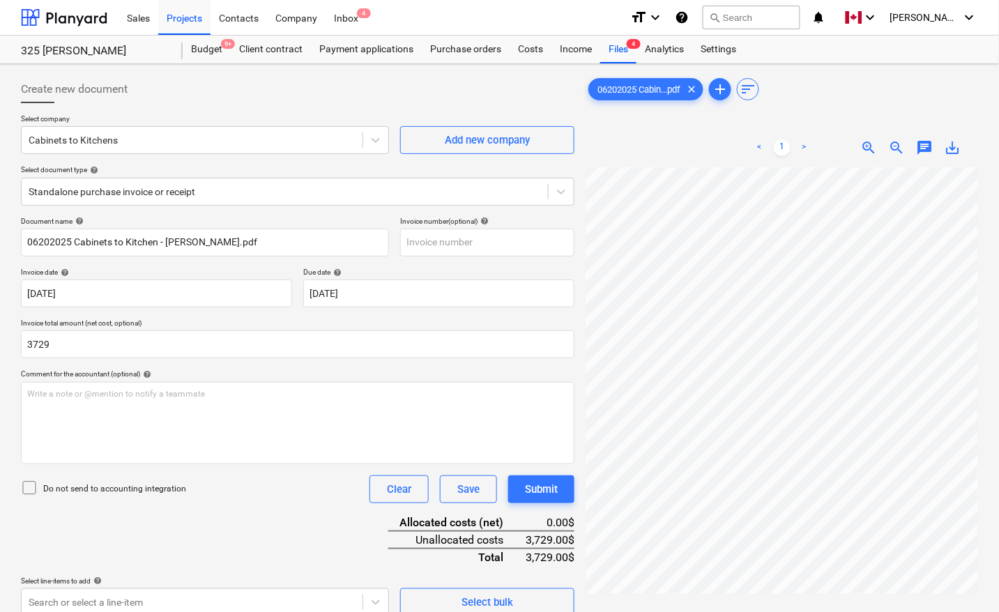
type input "3,729.00"
click at [236, 528] on div "Document name help 06202025 Cabinets to Kitchen - [PERSON_NAME].pdf Invoice num…" at bounding box center [297, 416] width 553 height 399
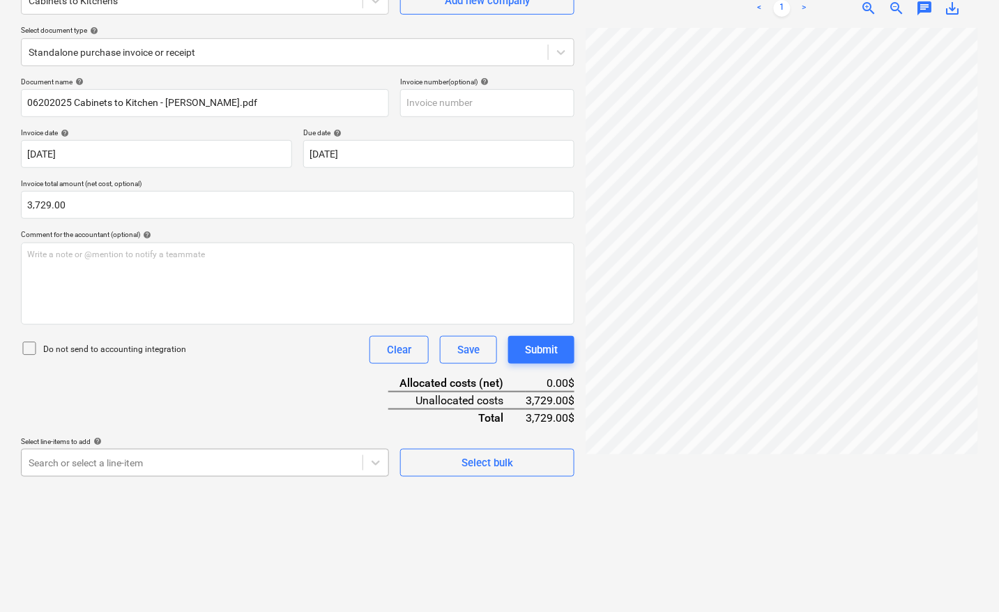
scroll to position [220, 0]
click at [218, 457] on body "Sales Projects Contacts Company Inbox 4 format_size keyboard_arrow_down help se…" at bounding box center [499, 167] width 999 height 612
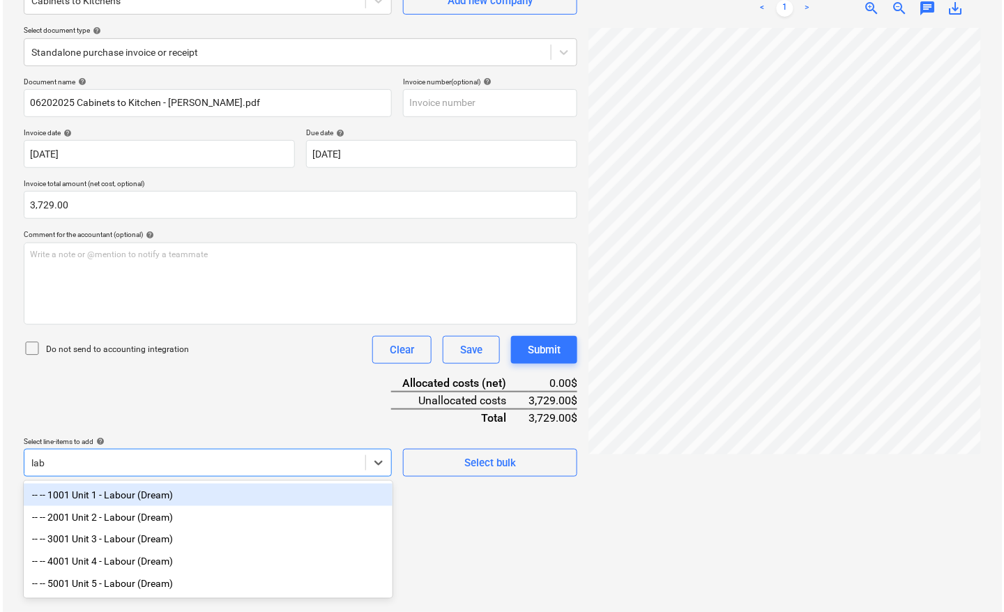
scroll to position [139, 0]
type input "labou"
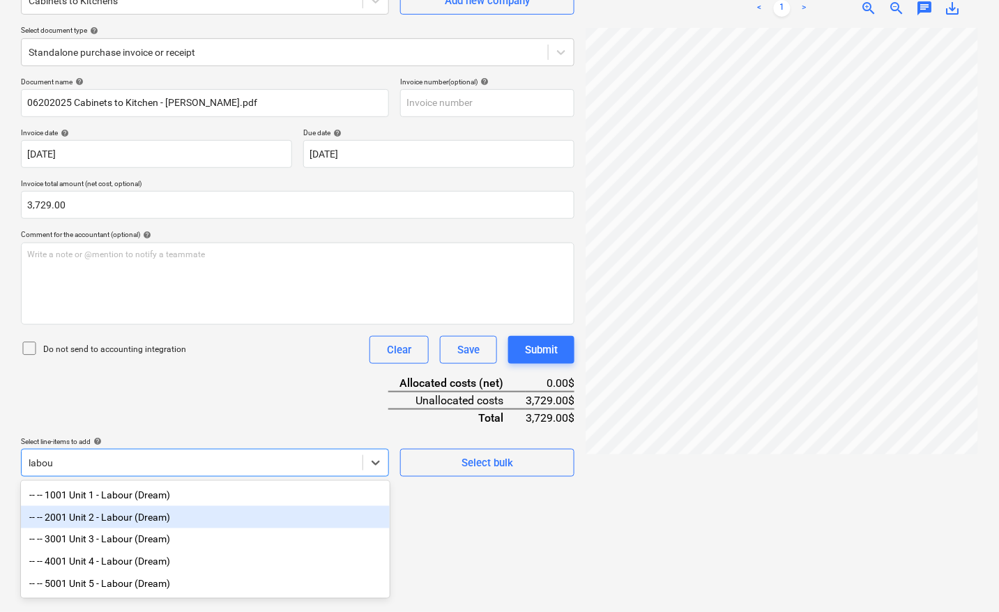
click at [173, 521] on div "-- -- 2001 Unit 2 - Labour (Dream)" at bounding box center [205, 517] width 369 height 22
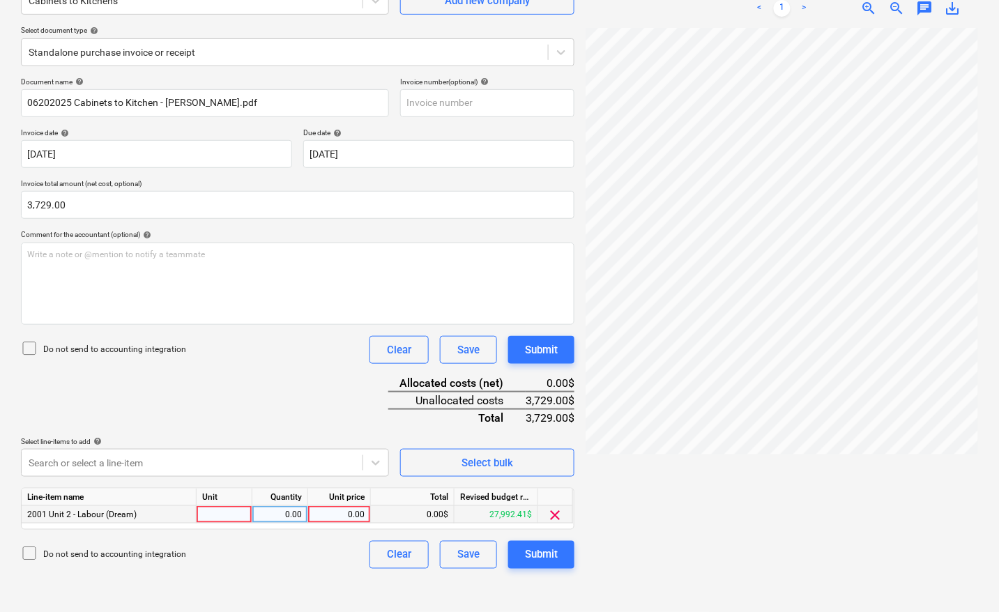
click at [225, 509] on div at bounding box center [225, 514] width 56 height 17
type input "pcs"
type input "3729"
click at [663, 521] on div at bounding box center [781, 314] width 392 height 573
click at [552, 558] on div "Submit" at bounding box center [541, 555] width 33 height 18
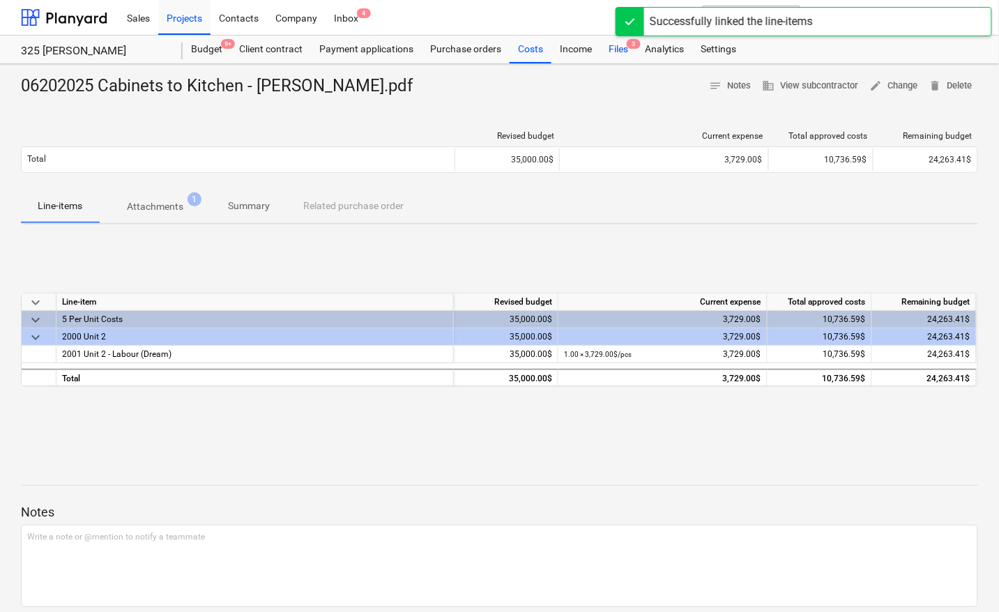
click at [617, 54] on div "Files 3" at bounding box center [618, 50] width 36 height 28
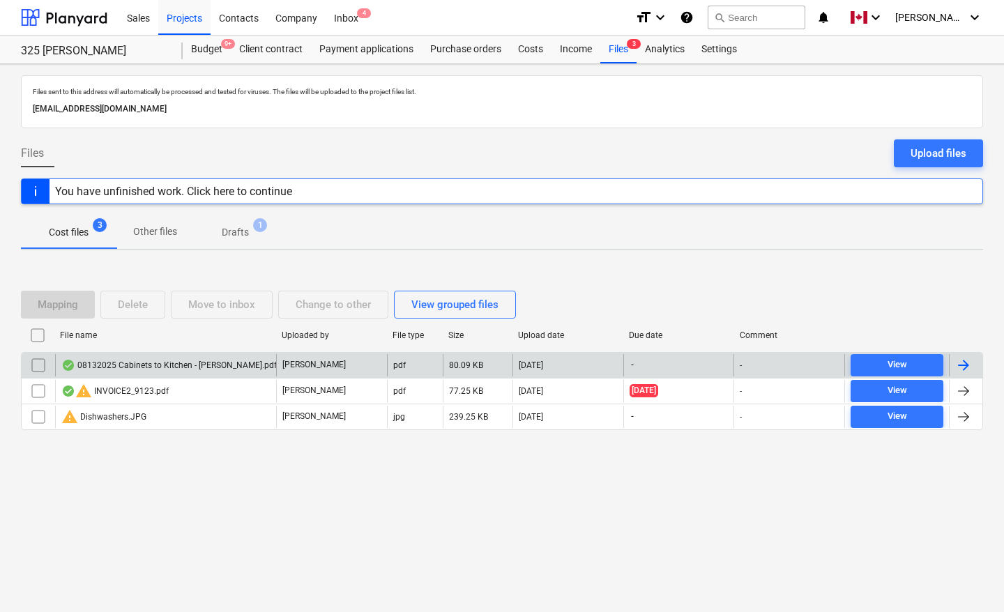
click at [973, 365] on div at bounding box center [965, 365] width 33 height 22
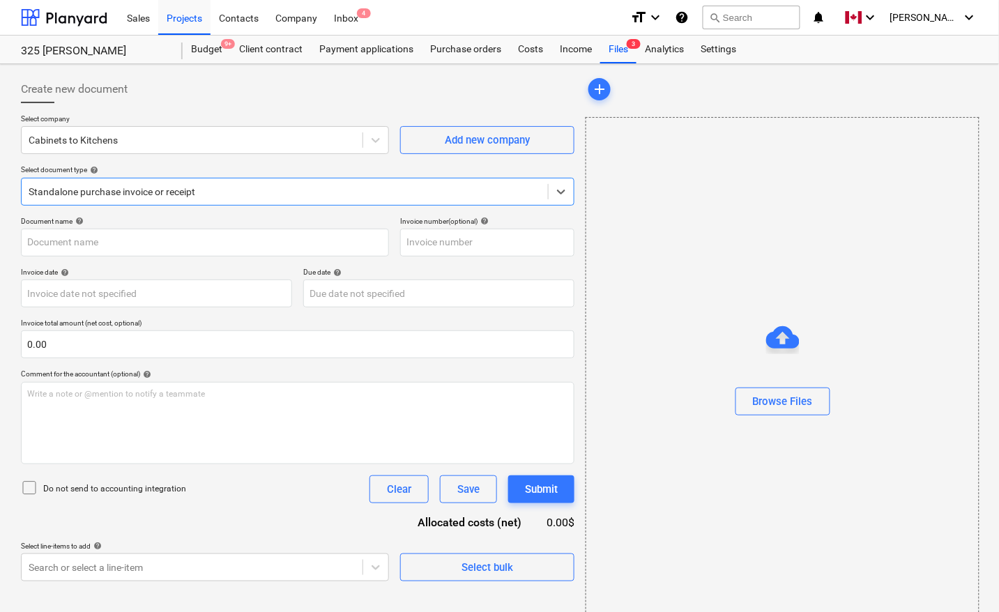
type input "08132025 Cabinets to Kitchen - [PERSON_NAME].pdf"
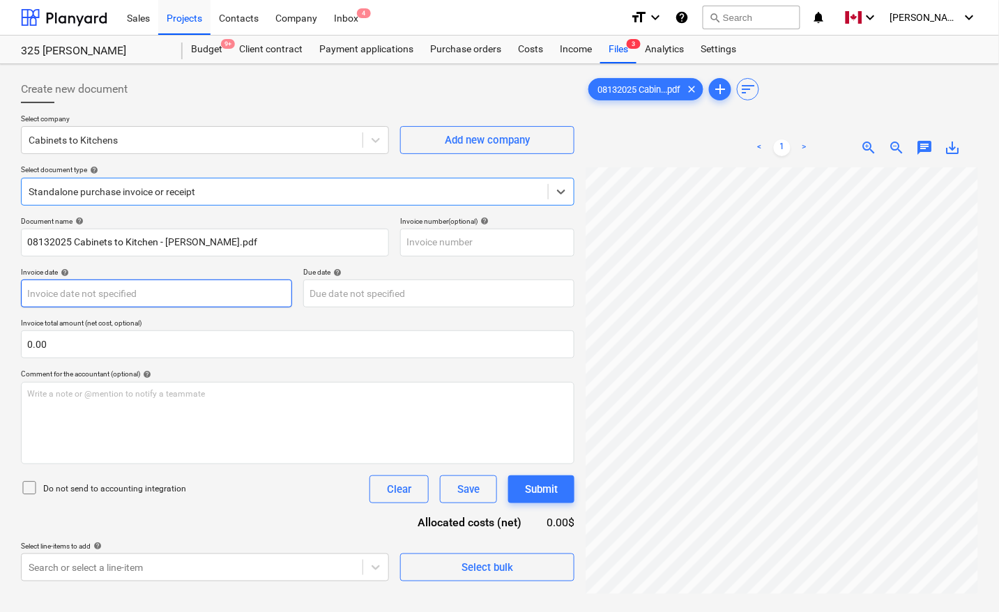
click at [63, 290] on body "Sales Projects Contacts Company Inbox 4 format_size keyboard_arrow_down help se…" at bounding box center [499, 306] width 999 height 612
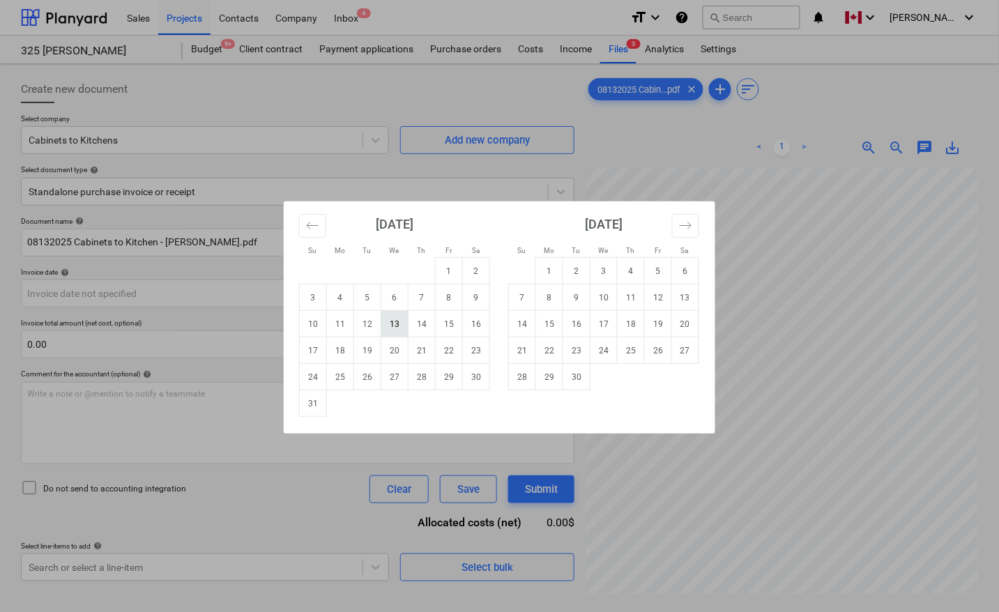
click at [396, 328] on td "13" at bounding box center [394, 324] width 27 height 26
type input "[DATE]"
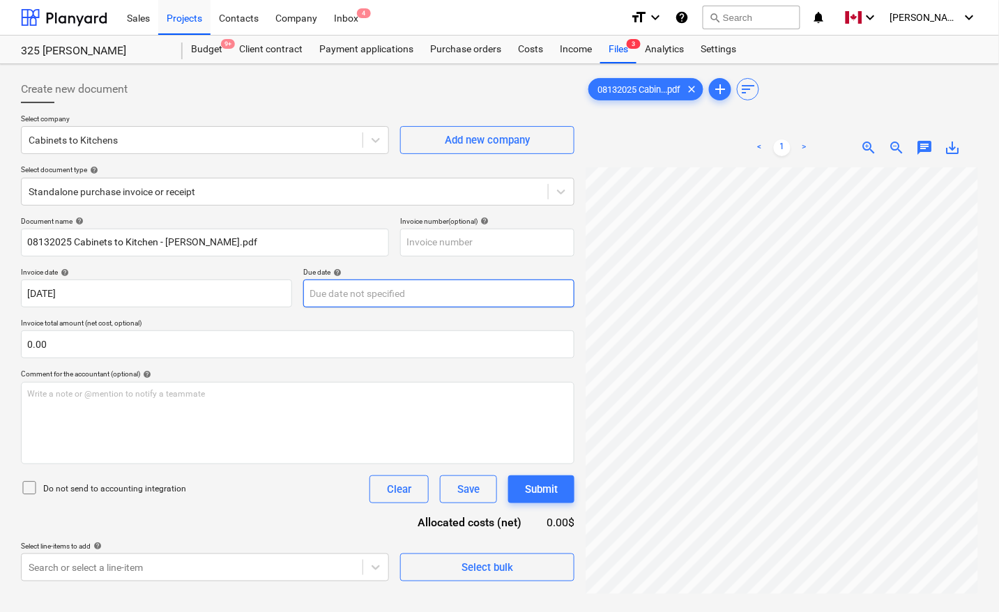
click at [384, 293] on body "Sales Projects Contacts Company Inbox 4 format_size keyboard_arrow_down help se…" at bounding box center [499, 306] width 999 height 612
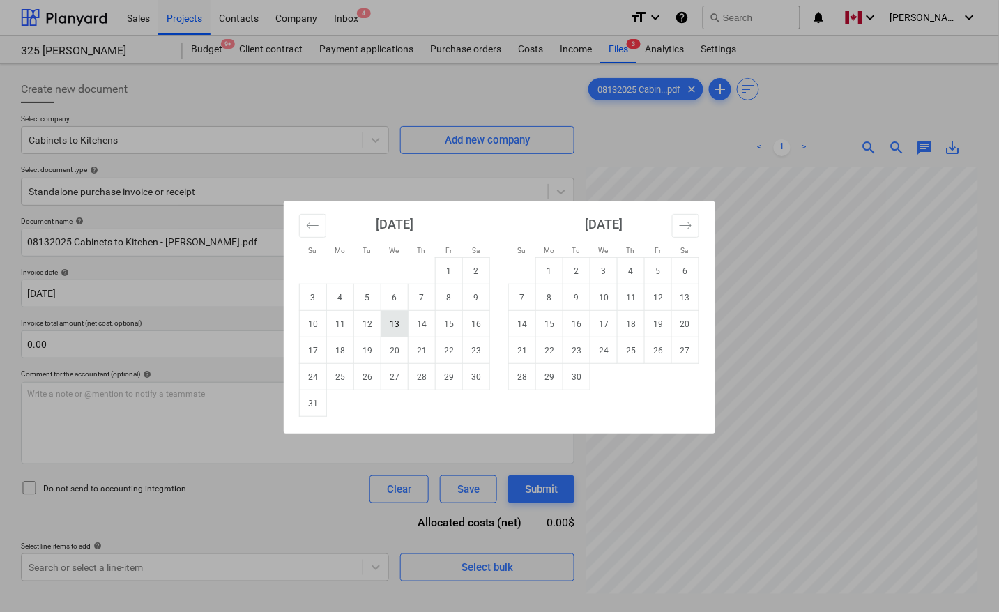
click at [398, 324] on td "13" at bounding box center [394, 324] width 27 height 26
type input "[DATE]"
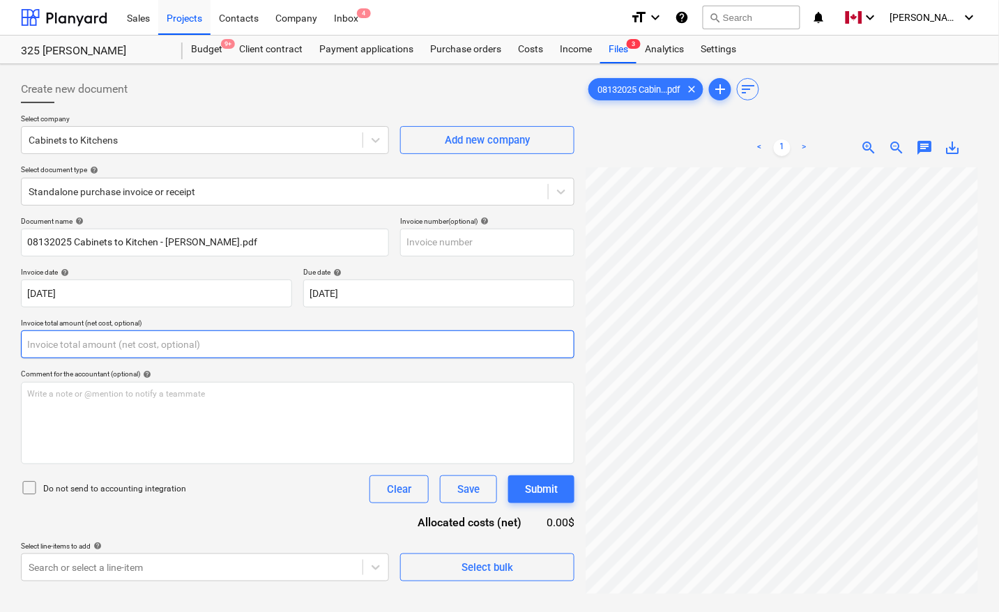
click at [145, 339] on input "text" at bounding box center [297, 344] width 553 height 28
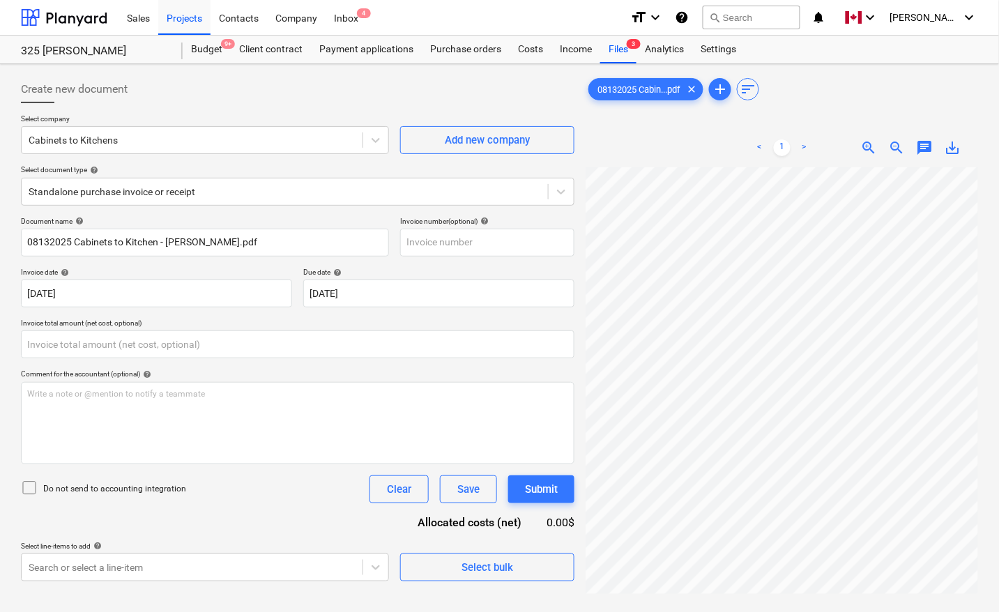
type input "0.00"
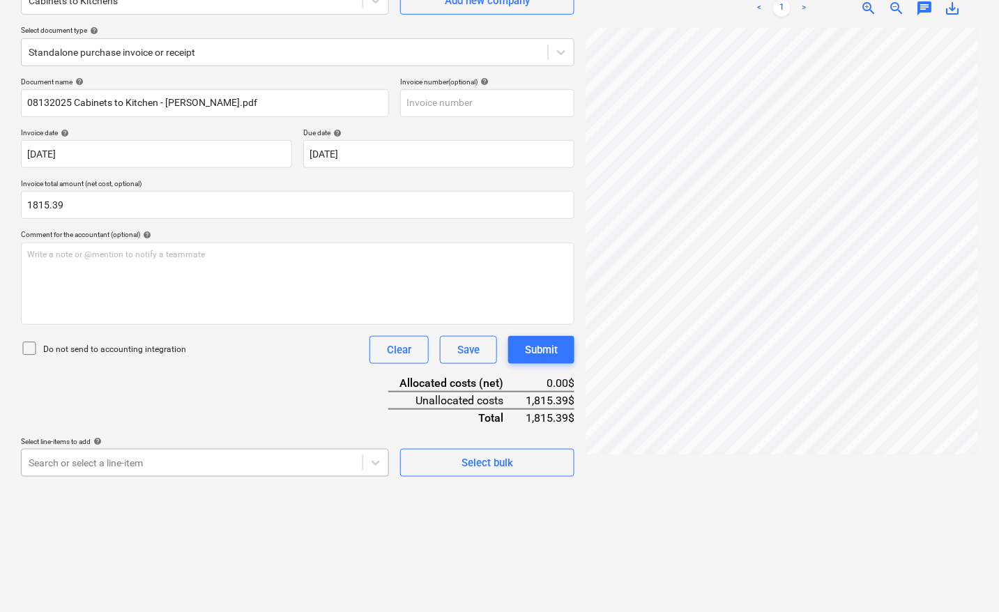
type input "1,815.39"
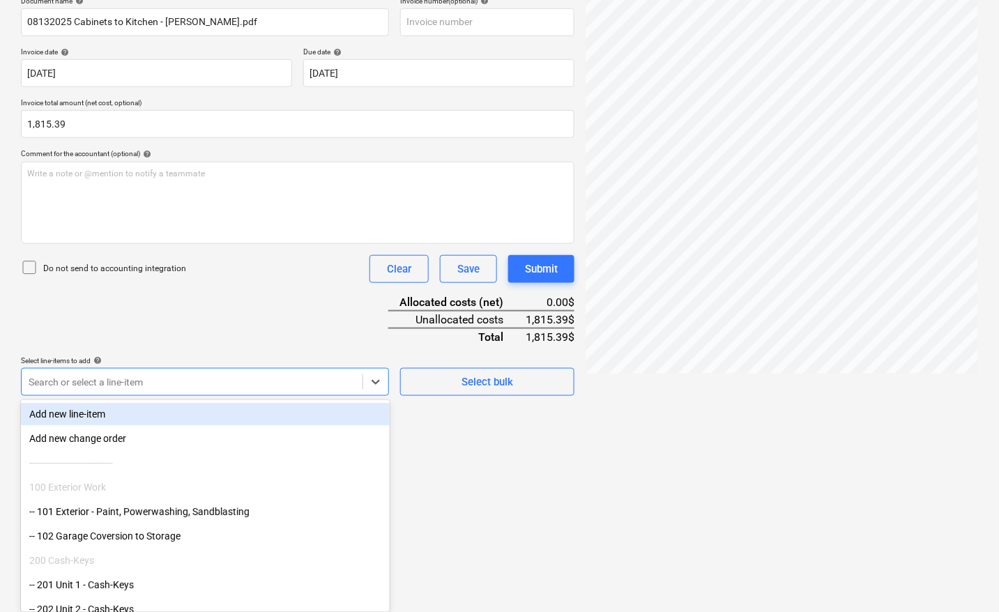
click at [152, 392] on body "Sales Projects Contacts Company Inbox 4 format_size keyboard_arrow_down help se…" at bounding box center [499, 86] width 999 height 612
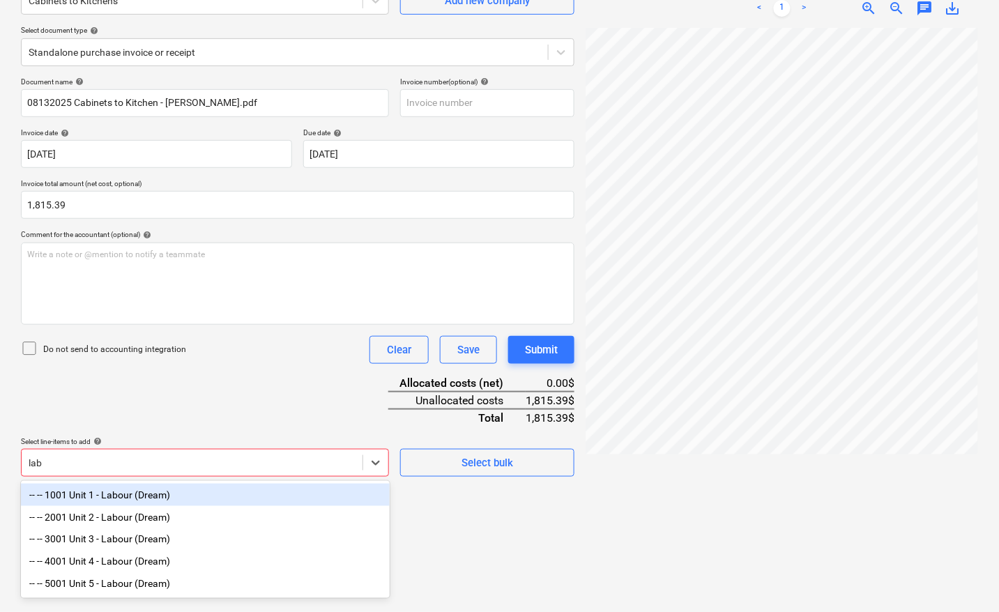
scroll to position [139, 0]
type input "labou"
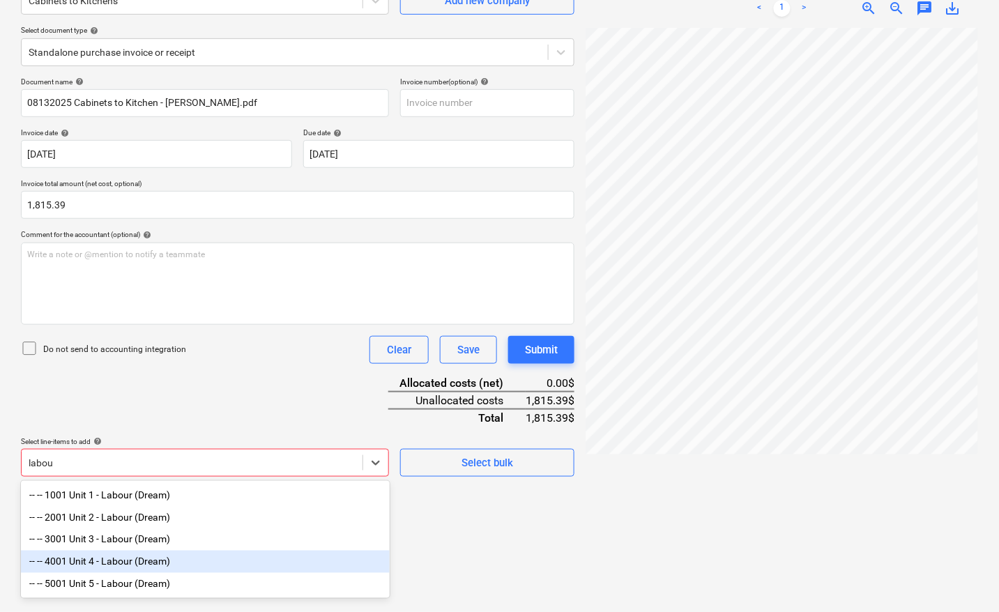
click at [120, 562] on div "-- -- 4001 Unit 4 - Labour (Dream)" at bounding box center [205, 562] width 369 height 22
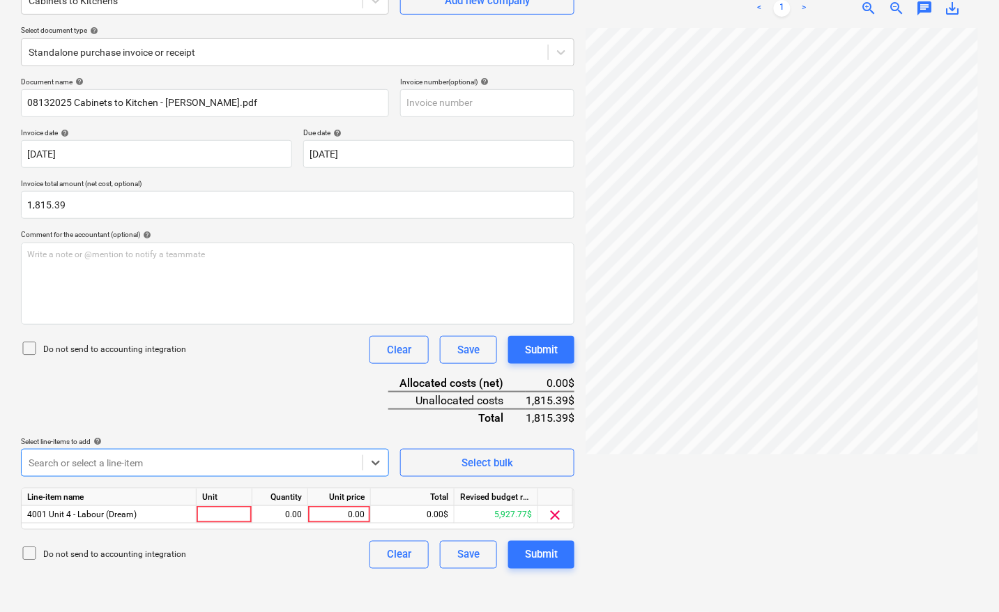
click at [107, 462] on div at bounding box center [192, 463] width 327 height 14
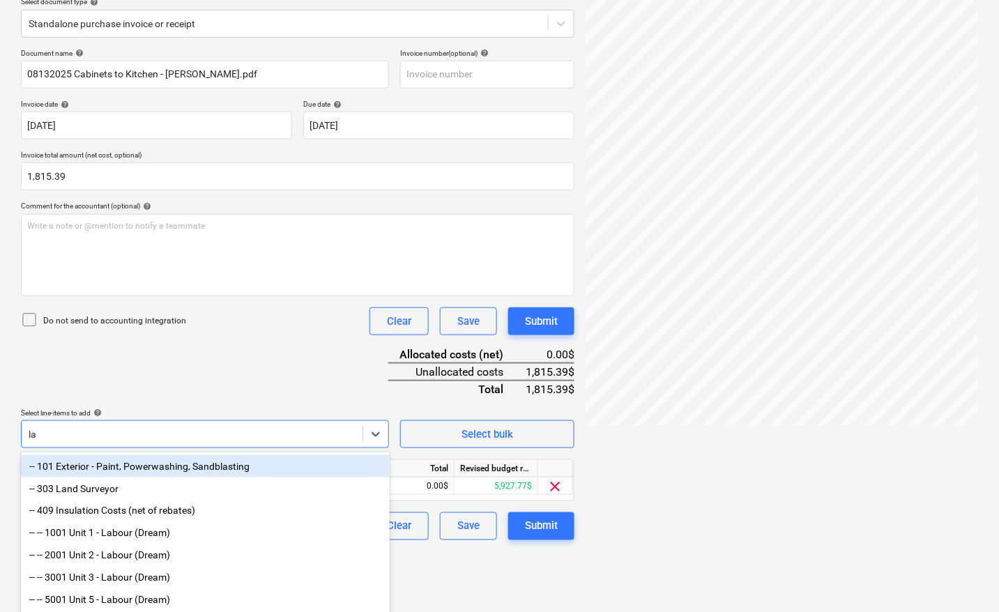
type input "lab"
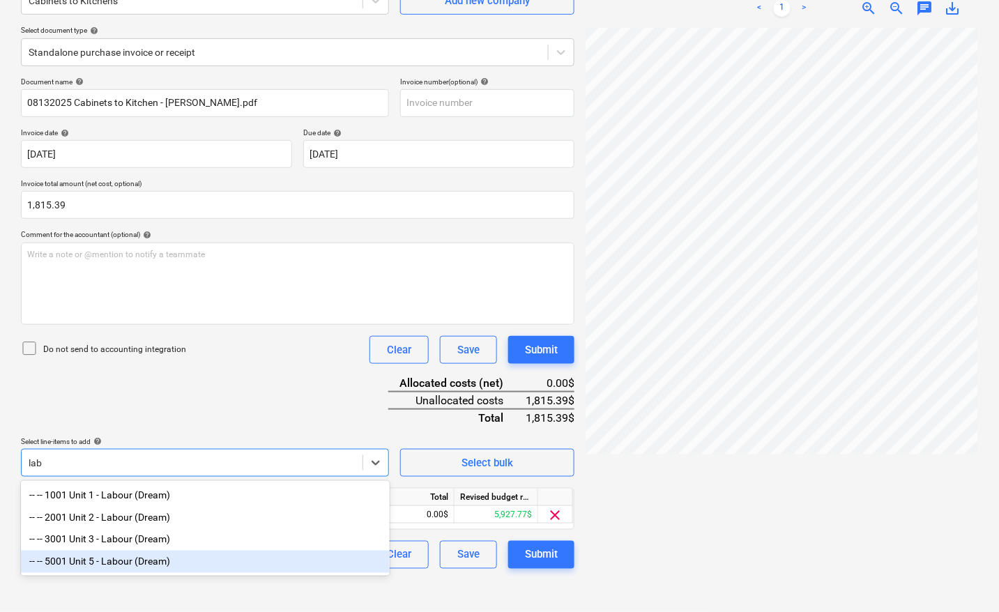
click at [95, 562] on div "-- -- 5001 Unit 5 - Labour (Dream)" at bounding box center [205, 562] width 369 height 22
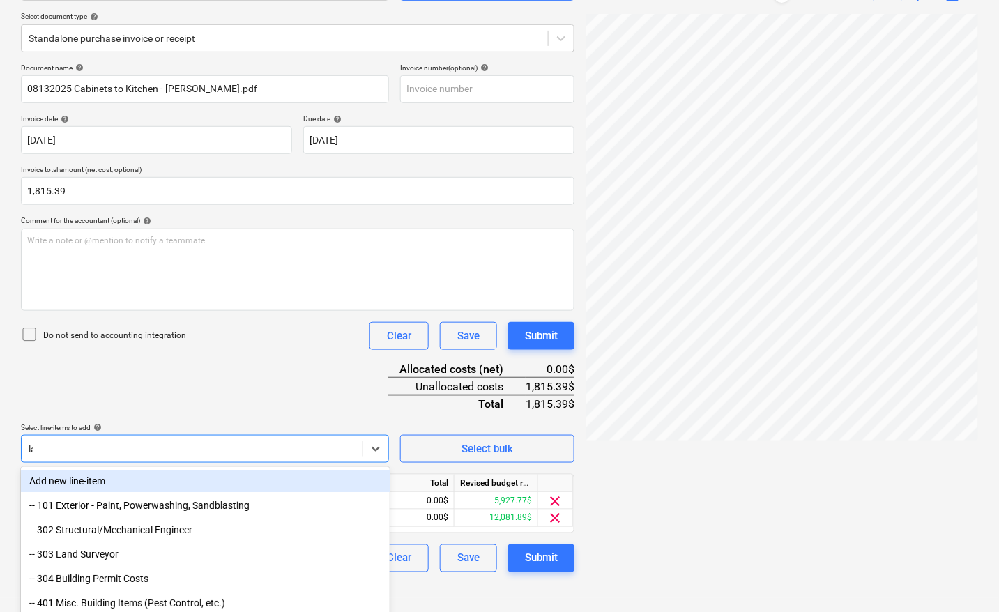
type input "lab"
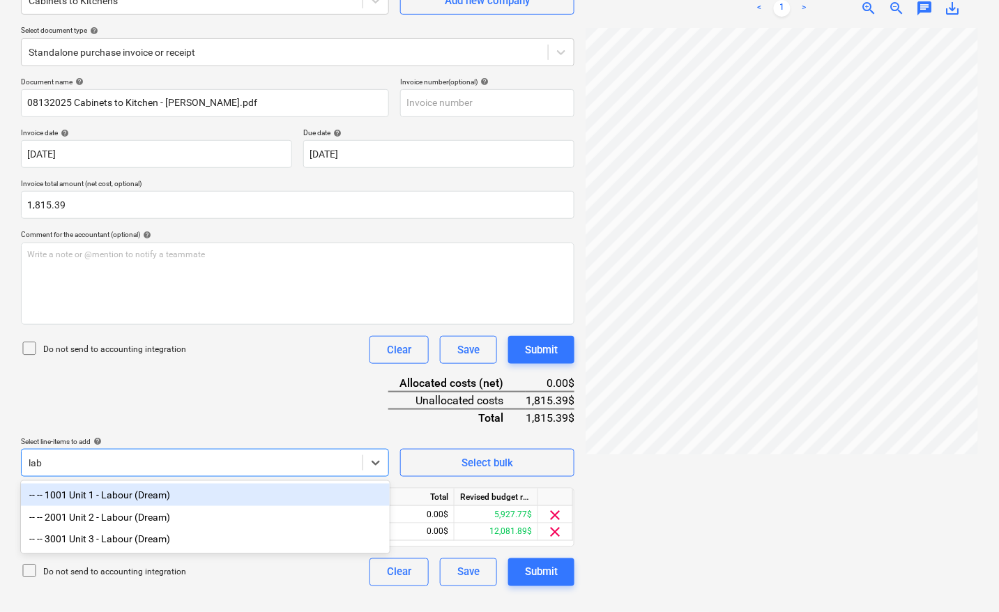
scroll to position [139, 0]
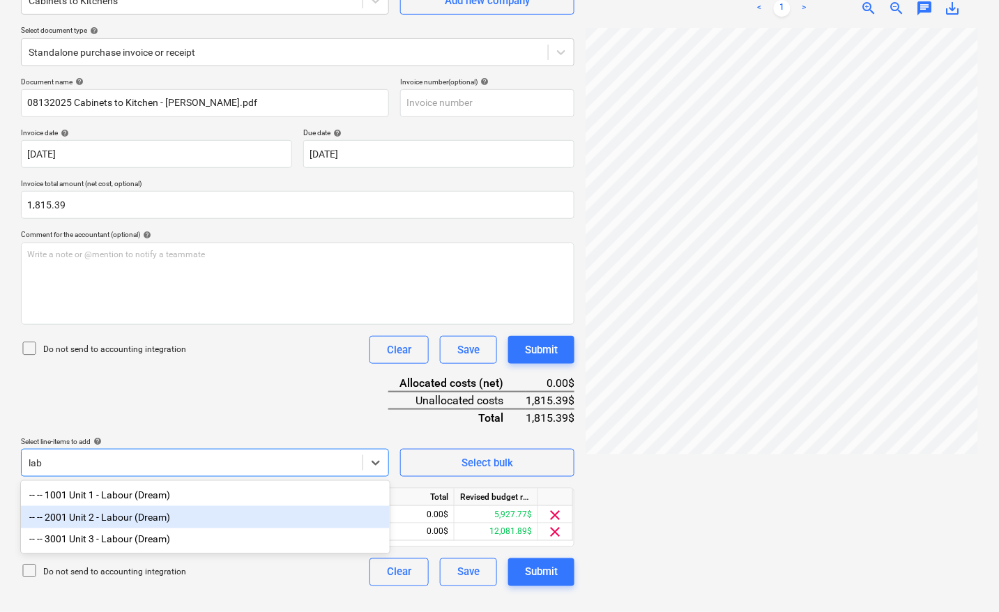
click at [114, 523] on div "-- -- 2001 Unit 2 - Labour (Dream)" at bounding box center [205, 517] width 369 height 22
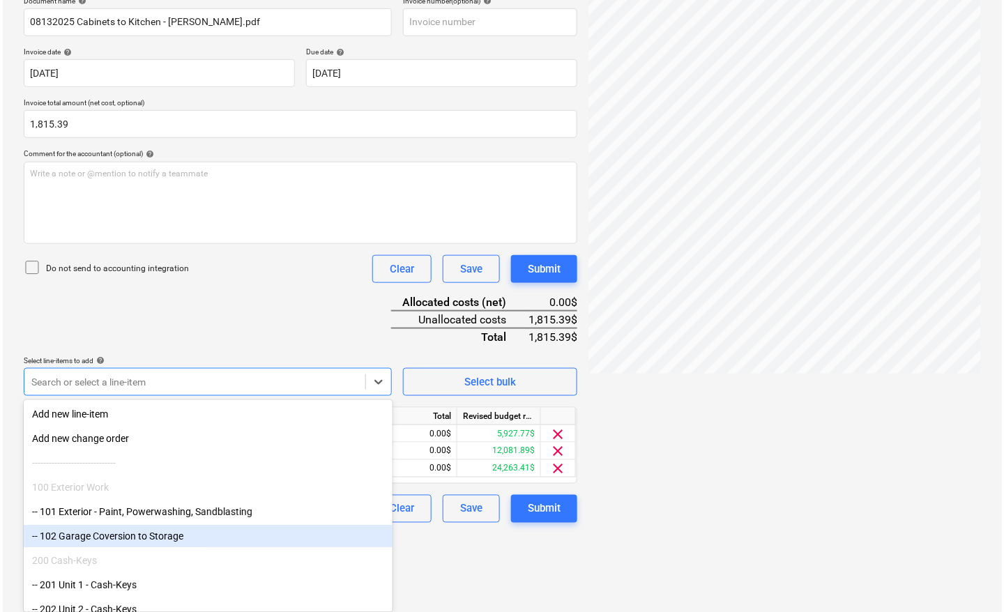
scroll to position [140, 0]
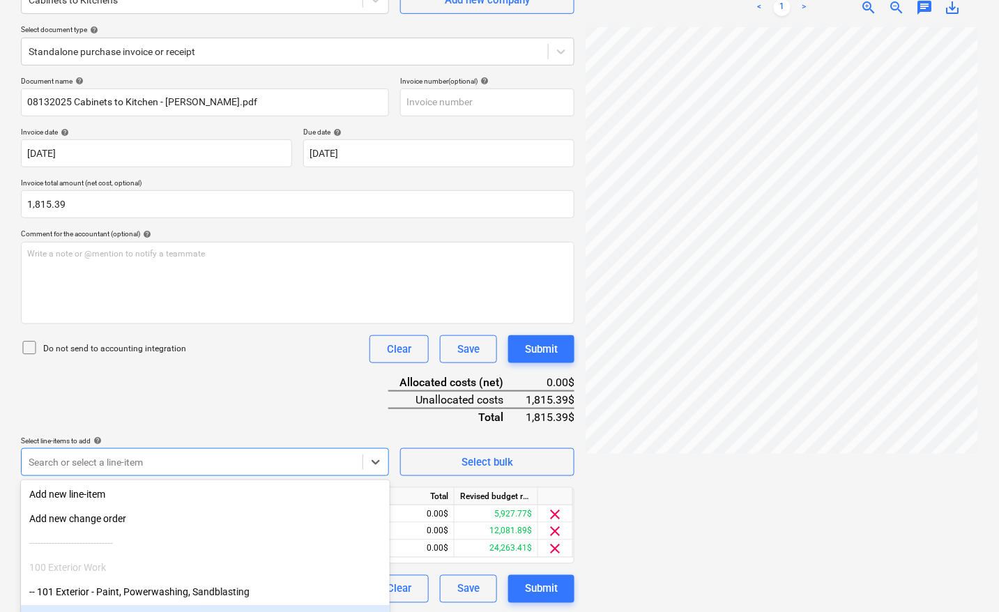
click at [810, 427] on div at bounding box center [781, 313] width 392 height 573
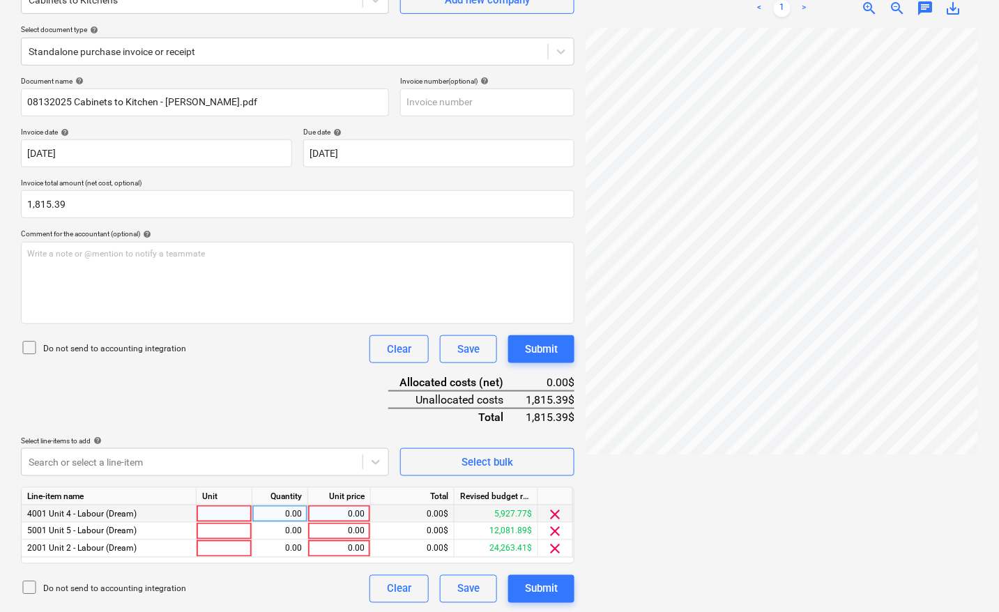
click at [218, 516] on div at bounding box center [225, 513] width 56 height 17
type input "pcs"
type input "242.95"
type input "pcs"
type input "242.95"
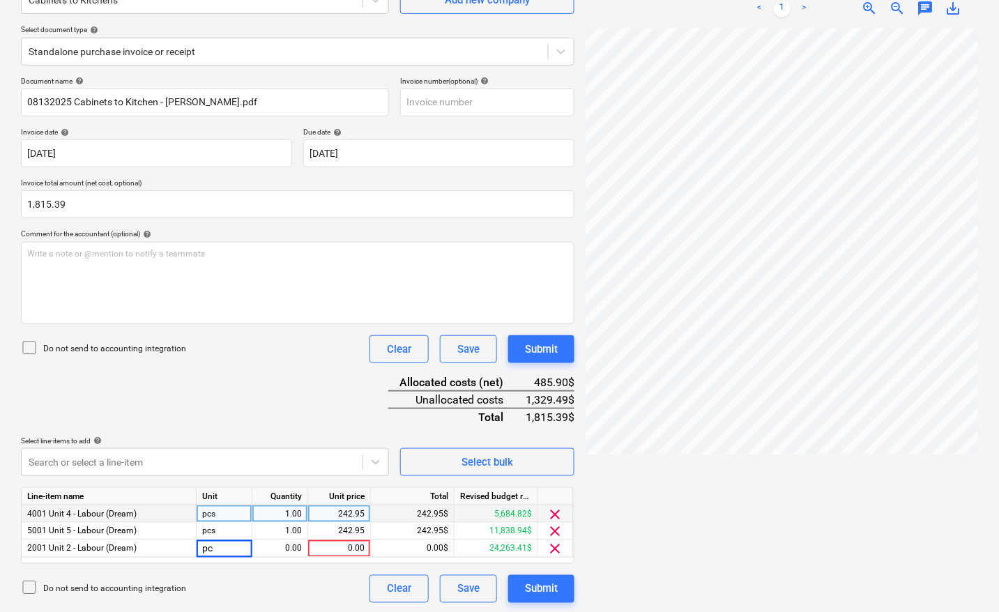
type input "pcs"
type input "1329.49"
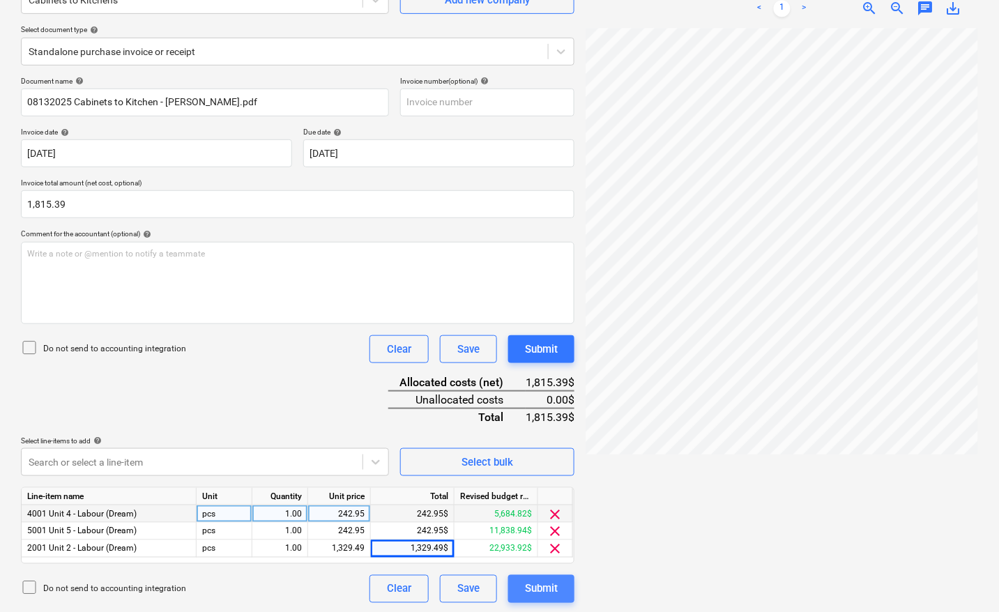
click at [562, 588] on button "Submit" at bounding box center [541, 589] width 66 height 28
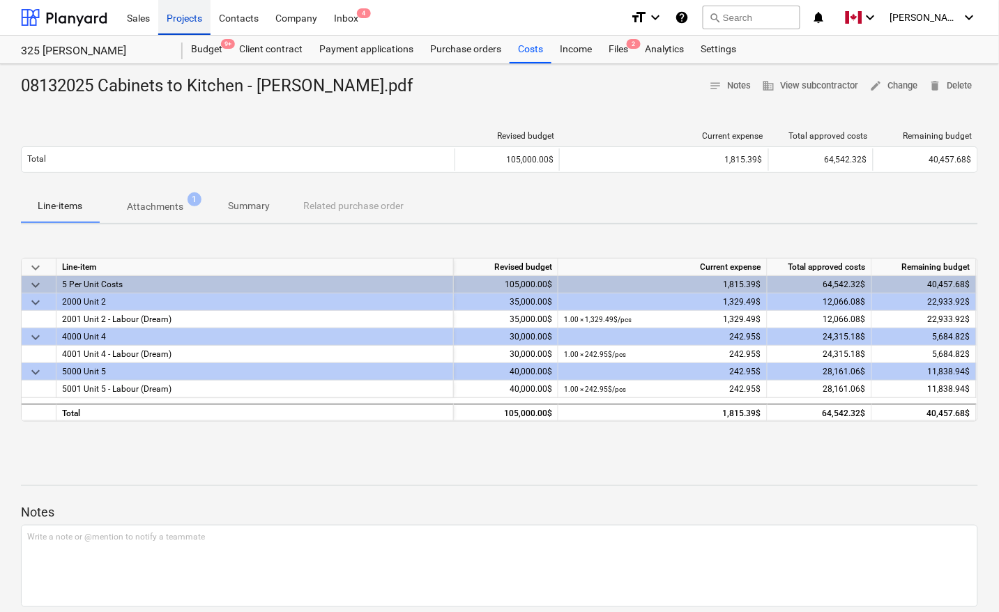
click at [181, 17] on div "Projects" at bounding box center [184, 17] width 52 height 36
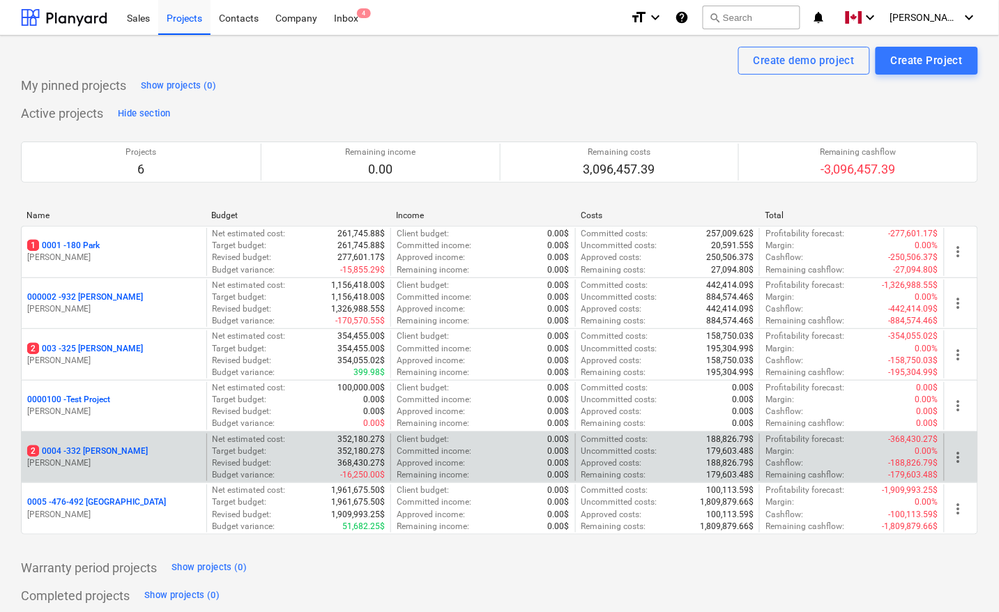
click at [91, 452] on p "2 0004 - 332 [PERSON_NAME]" at bounding box center [87, 451] width 121 height 12
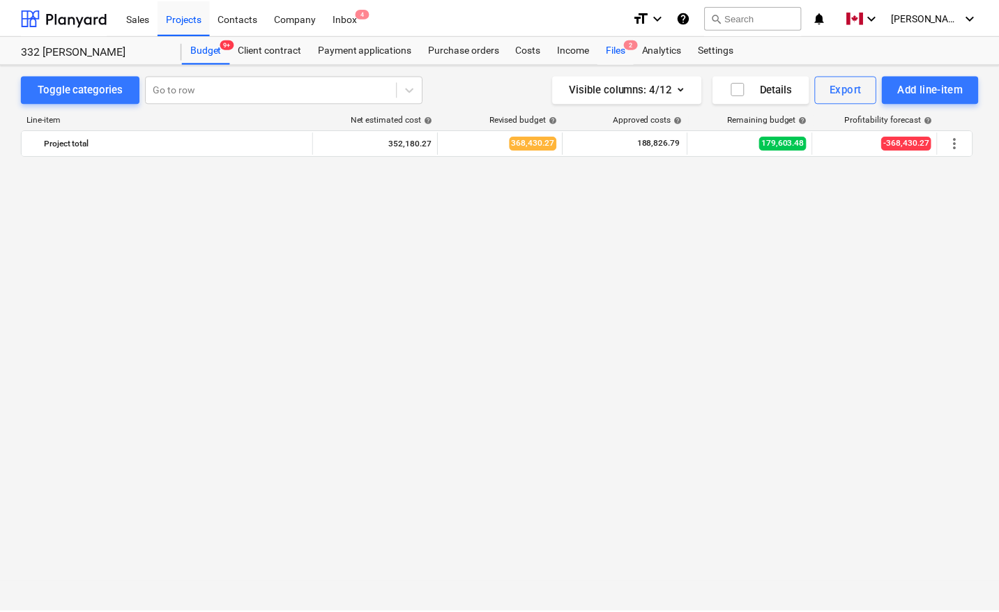
scroll to position [1252, 0]
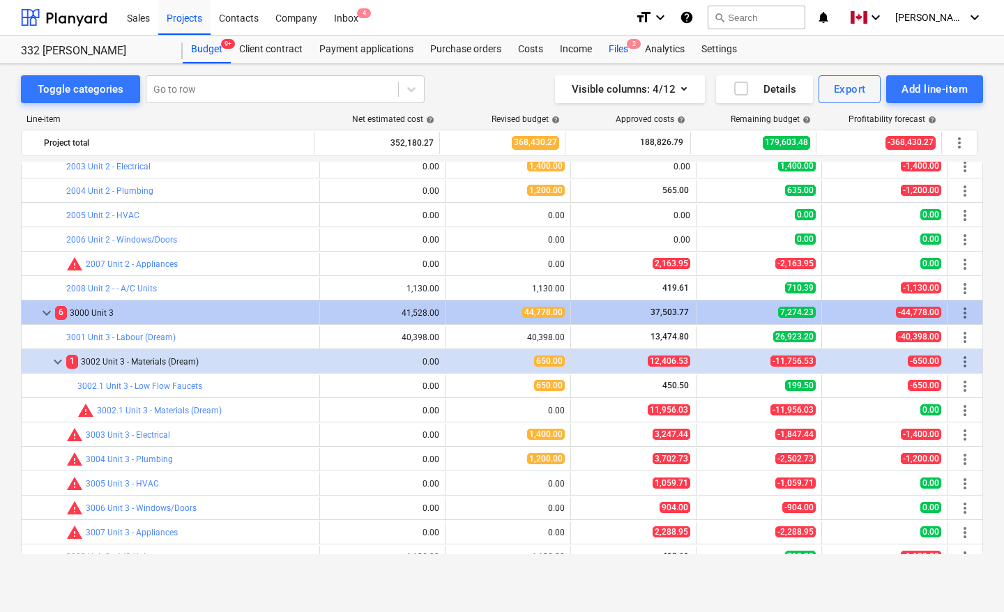
click at [618, 49] on div "Files 2" at bounding box center [618, 50] width 36 height 28
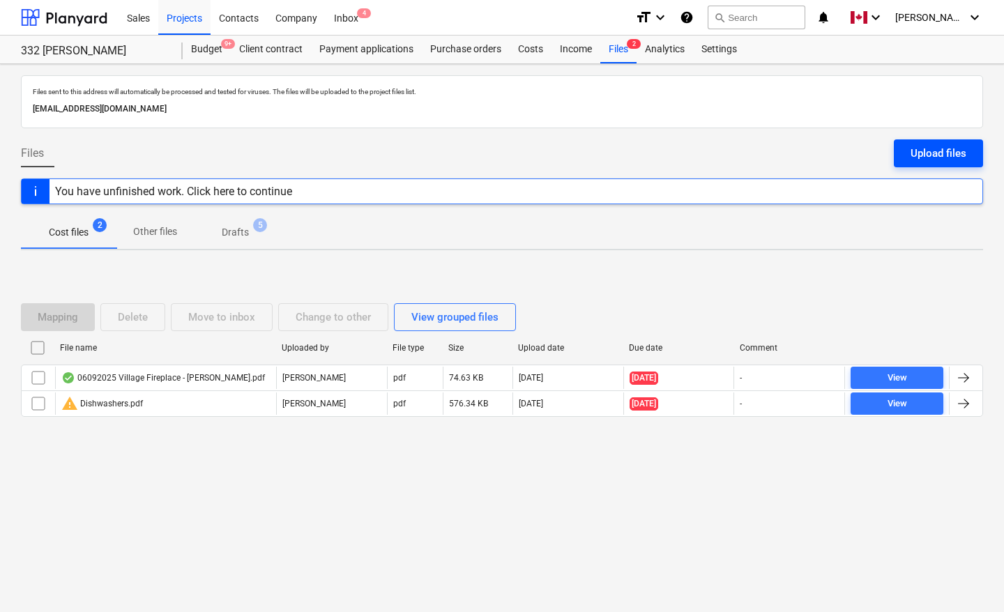
click at [933, 145] on div "Upload files" at bounding box center [938, 153] width 56 height 18
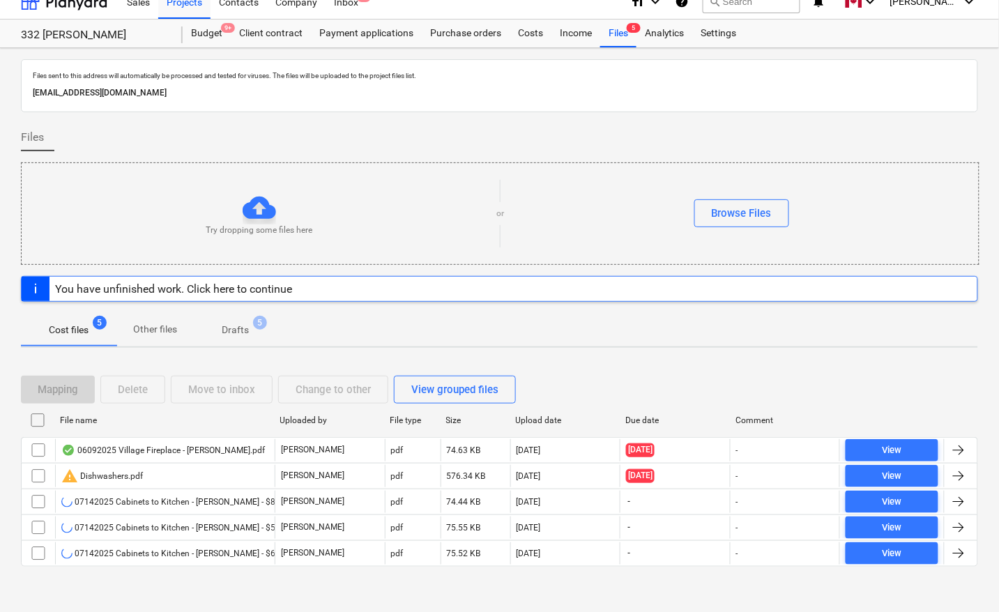
scroll to position [22, 0]
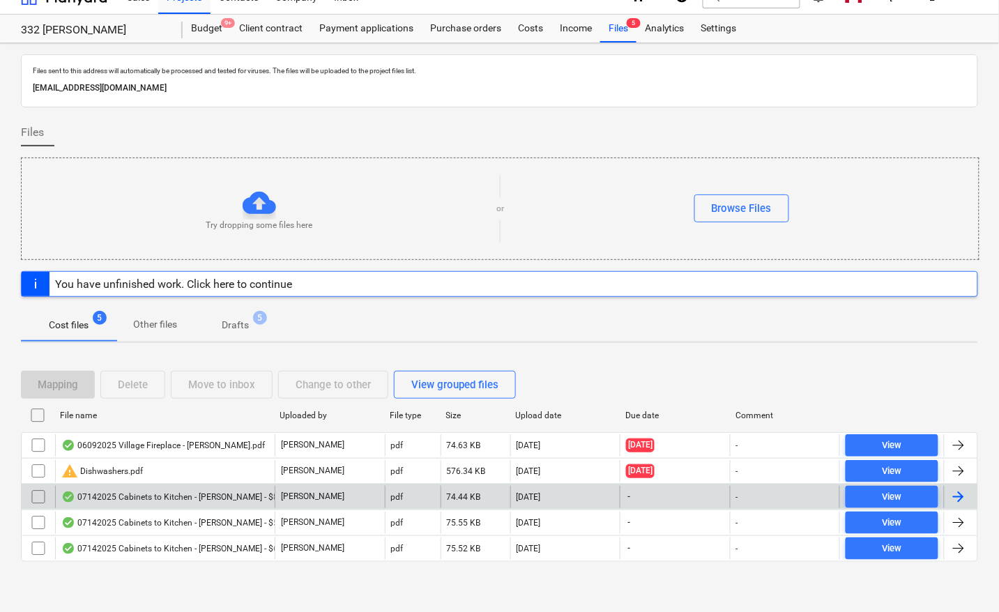
click at [959, 497] on div at bounding box center [958, 497] width 17 height 17
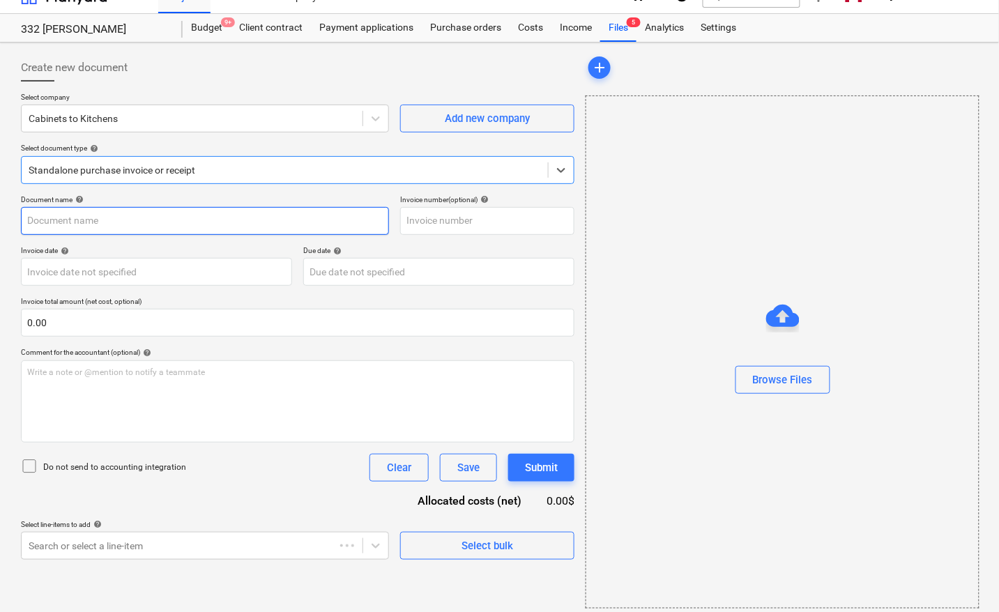
type input "07142025 Cabinets to Kitchen - [PERSON_NAME] - $8,588.31.pdf"
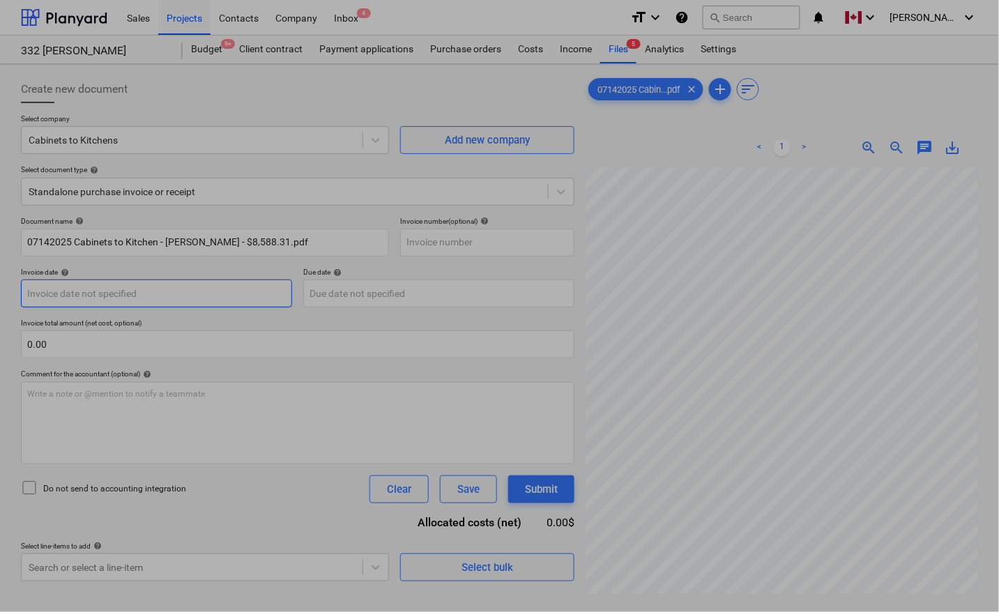
click at [167, 291] on body "Sales Projects Contacts Company Inbox 4 format_size keyboard_arrow_down help se…" at bounding box center [499, 306] width 999 height 612
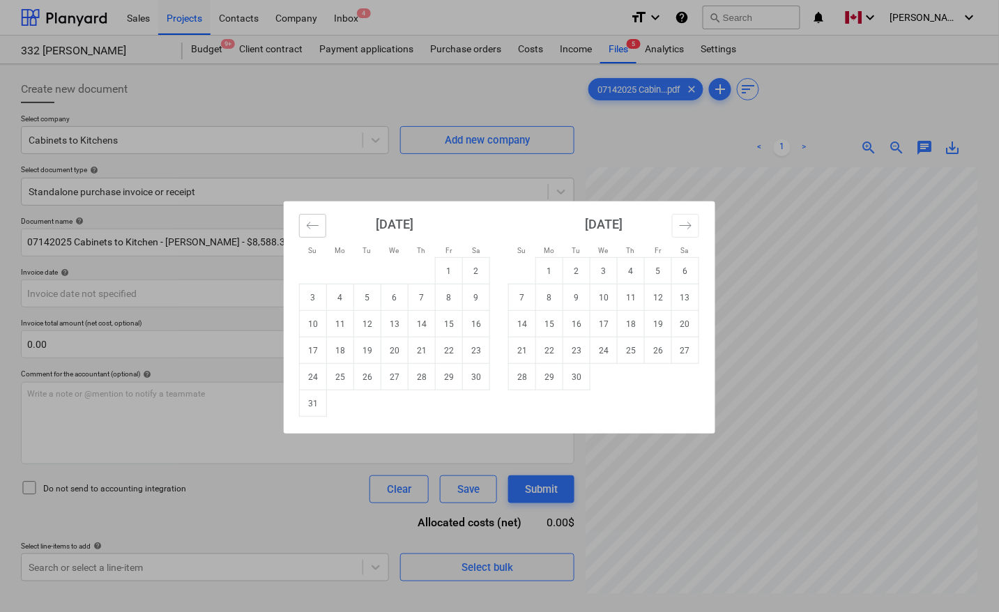
click at [316, 223] on icon "Move backward to switch to the previous month." at bounding box center [312, 225] width 13 height 13
click at [335, 323] on td "14" at bounding box center [340, 324] width 27 height 26
type input "[DATE]"
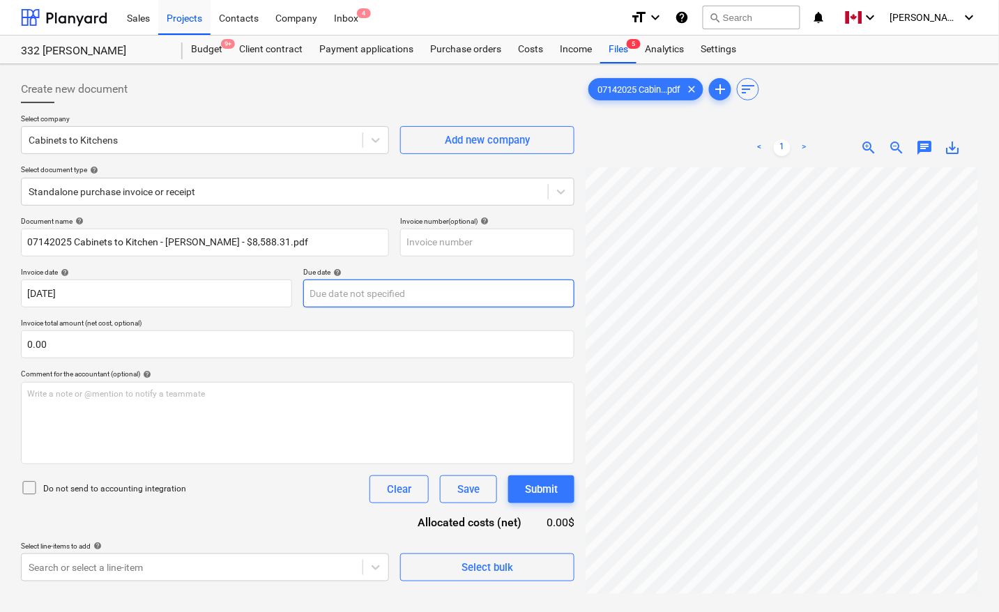
click at [339, 291] on body "Sales Projects Contacts Company Inbox 4 format_size keyboard_arrow_down help se…" at bounding box center [499, 306] width 999 height 612
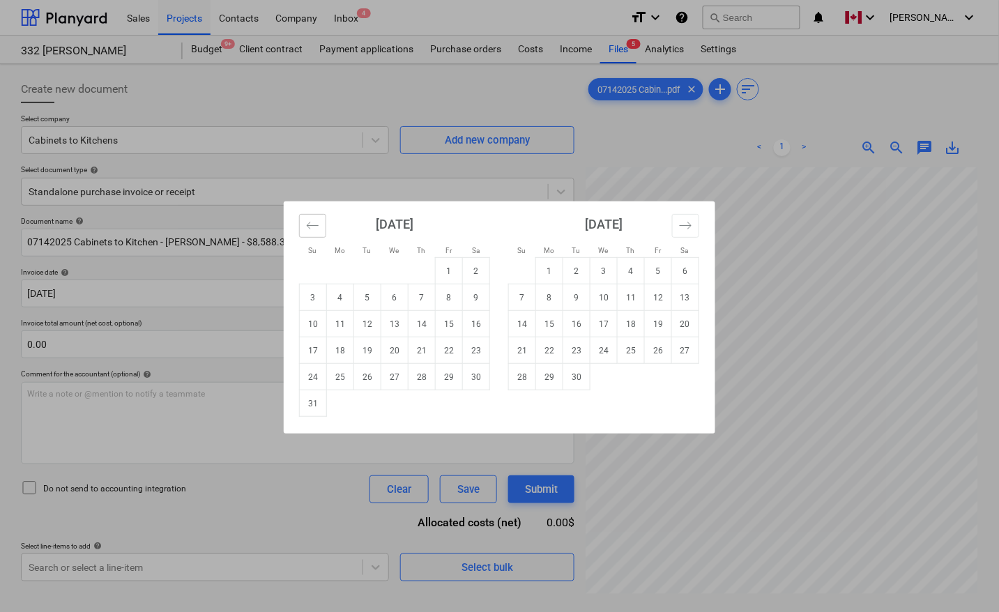
click at [315, 222] on icon "Move backward to switch to the previous month." at bounding box center [312, 225] width 13 height 13
click at [342, 326] on td "14" at bounding box center [340, 324] width 27 height 26
type input "[DATE]"
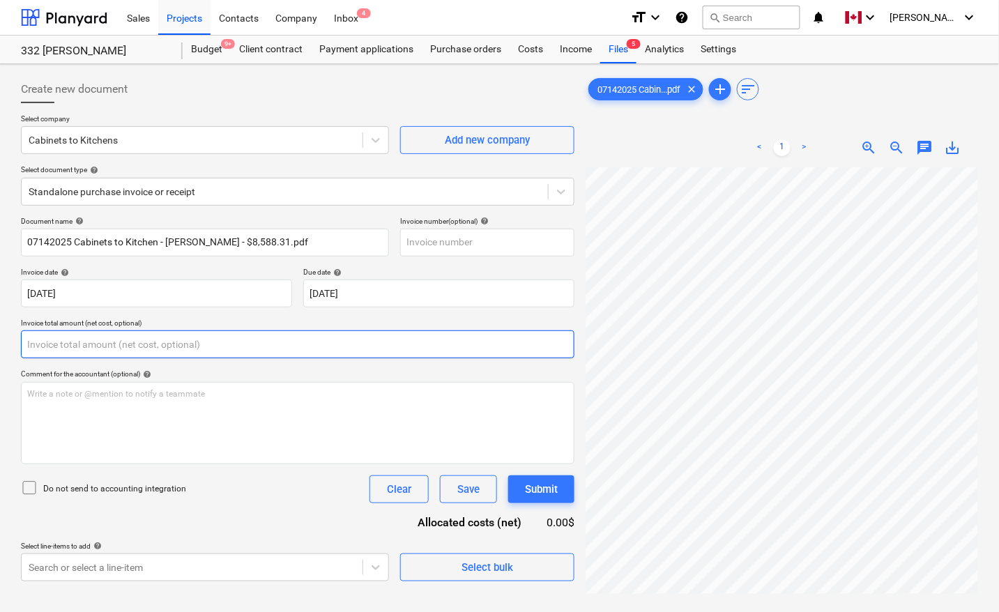
click at [245, 336] on input "text" at bounding box center [297, 344] width 553 height 28
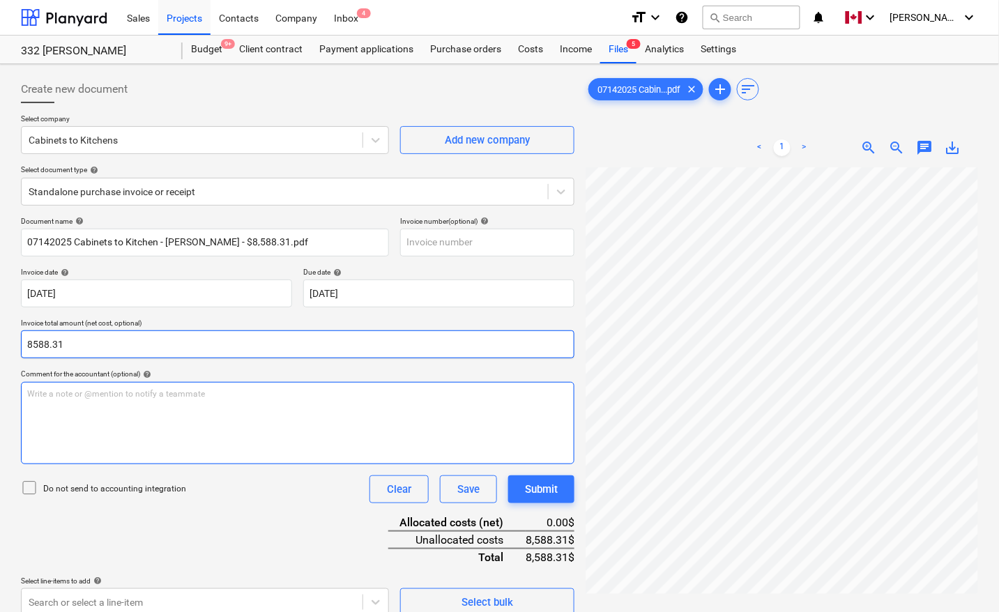
type input "8,588.31"
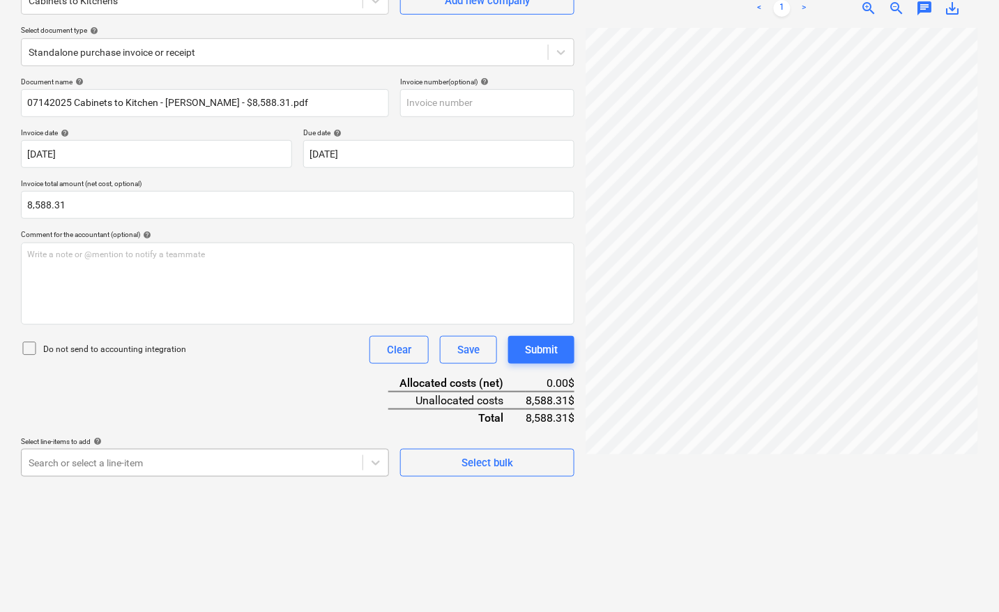
scroll to position [220, 0]
click at [107, 466] on body "Sales Projects Contacts Company Inbox 4 format_size keyboard_arrow_down help se…" at bounding box center [499, 167] width 999 height 612
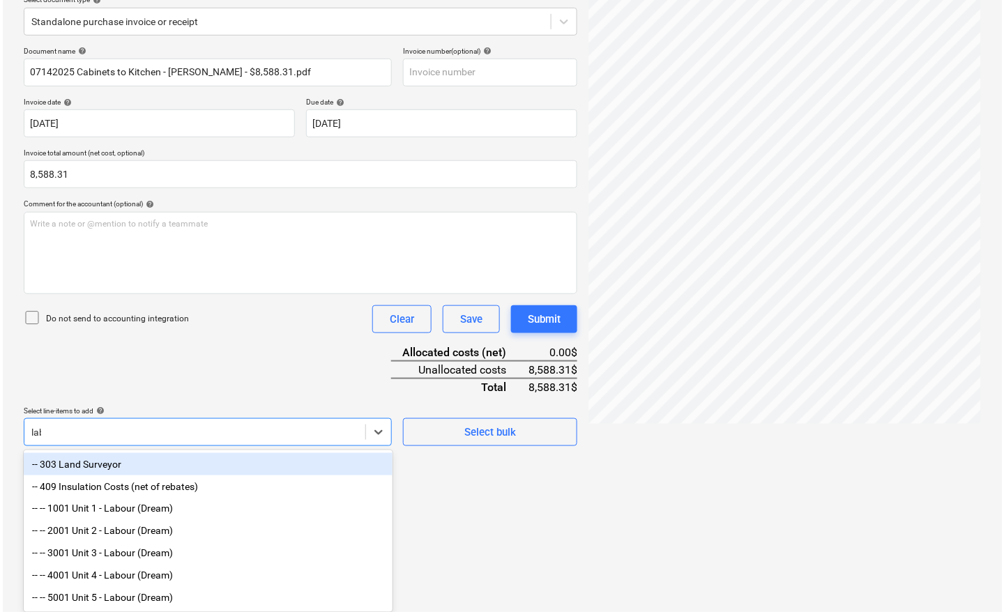
scroll to position [139, 0]
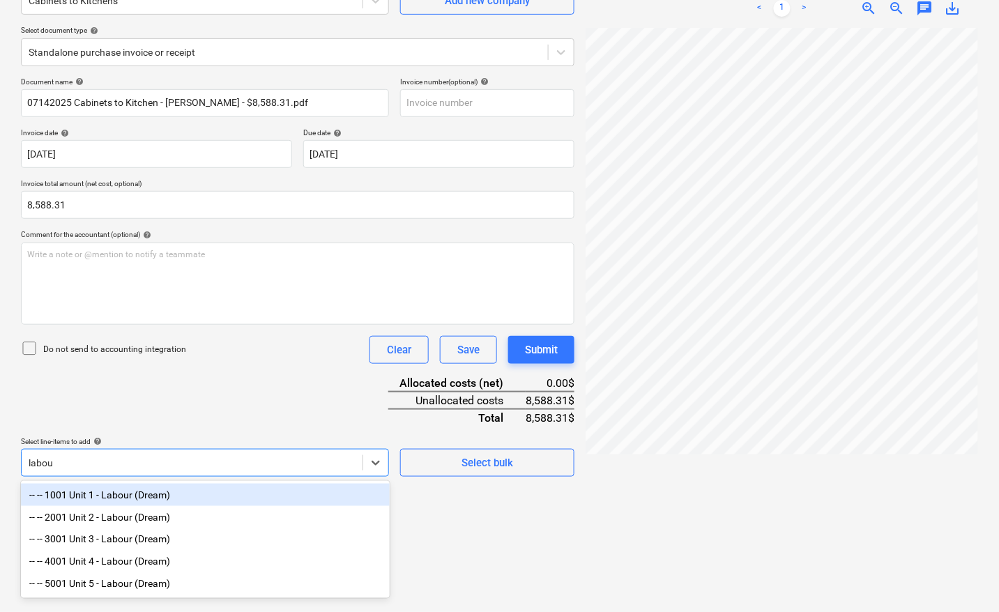
type input "labour"
click at [118, 498] on div "-- -- 1001 Unit 1 - Labour (Dream)" at bounding box center [205, 495] width 369 height 22
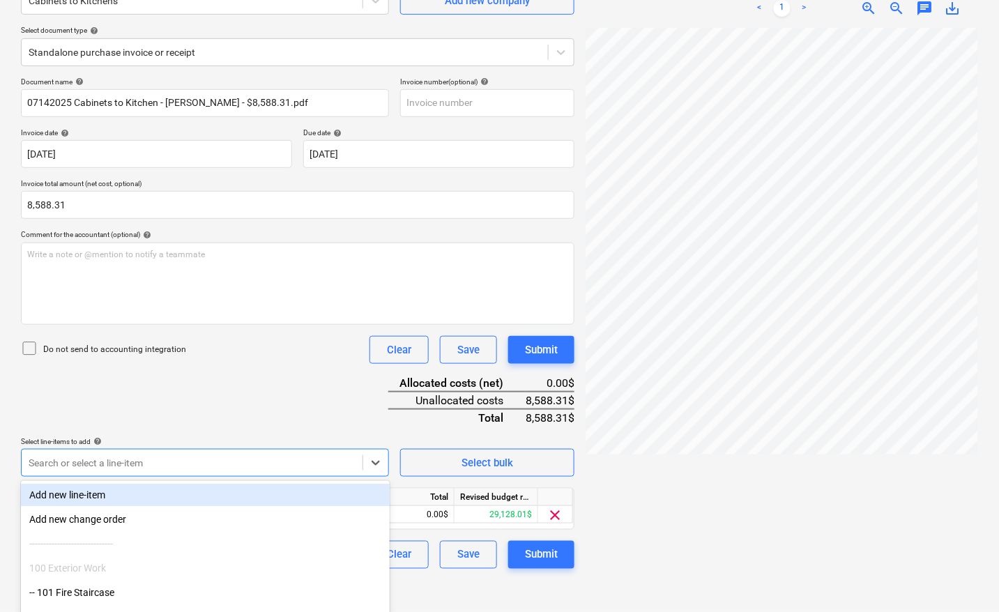
click at [720, 479] on div at bounding box center [781, 314] width 392 height 573
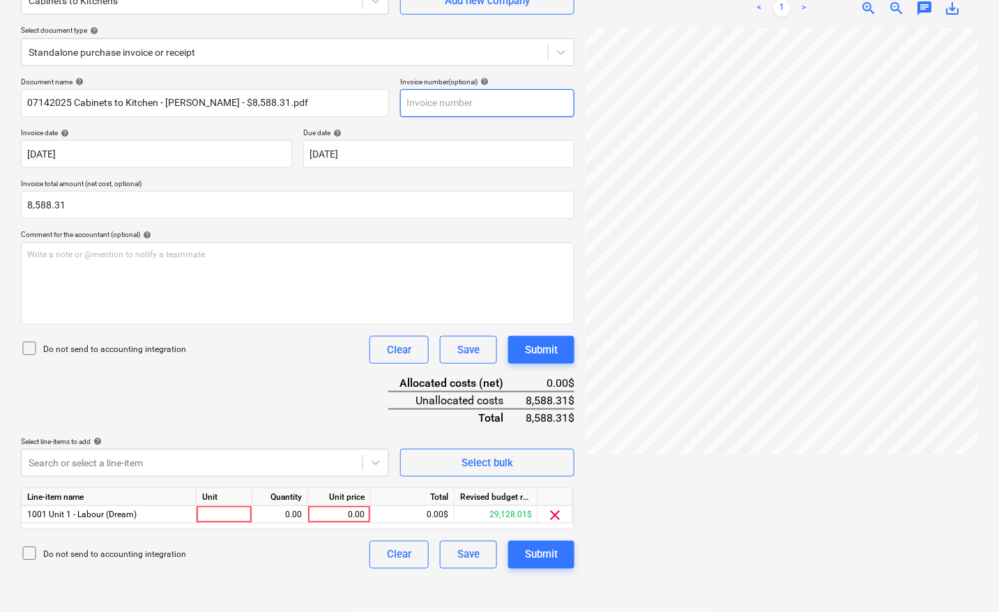
click at [445, 107] on input "text" at bounding box center [487, 103] width 174 height 28
type input "7178"
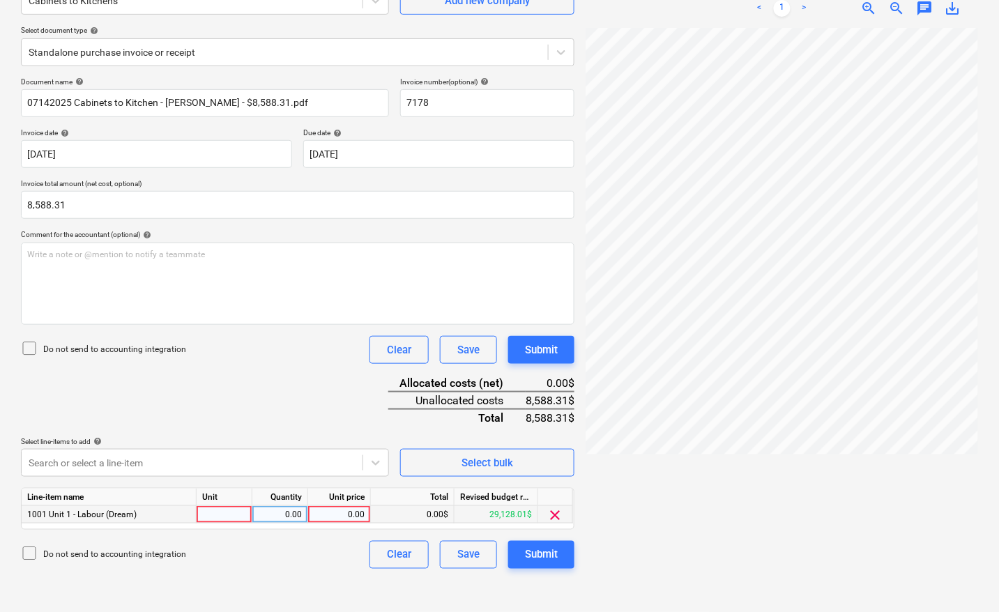
click at [213, 509] on div at bounding box center [225, 514] width 56 height 17
type input "pcs"
type input "8588.31"
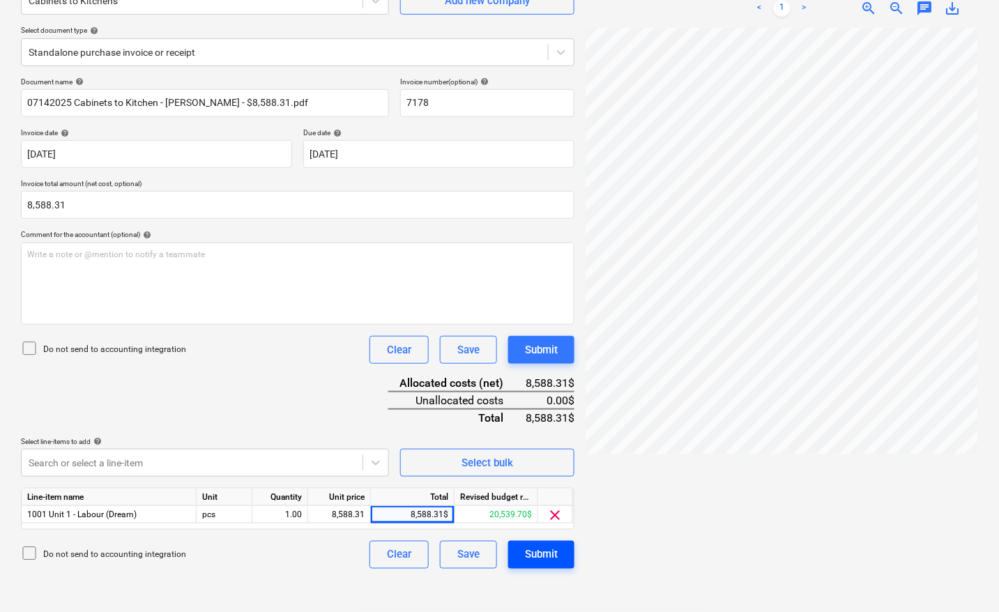
click at [551, 555] on div "Submit" at bounding box center [541, 555] width 33 height 18
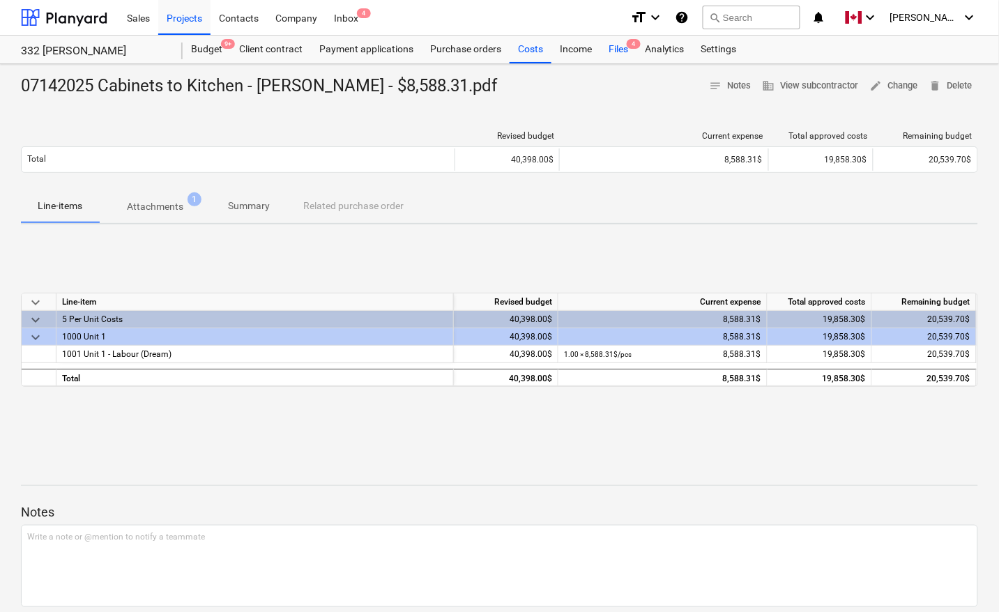
click at [622, 47] on div "Files 4" at bounding box center [618, 50] width 36 height 28
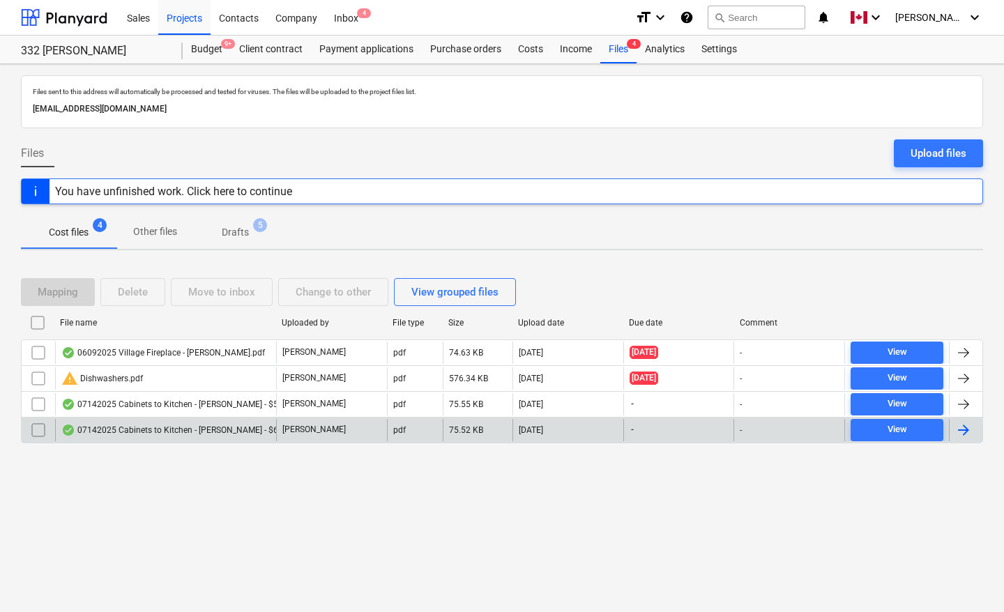
click at [963, 433] on div at bounding box center [963, 430] width 17 height 17
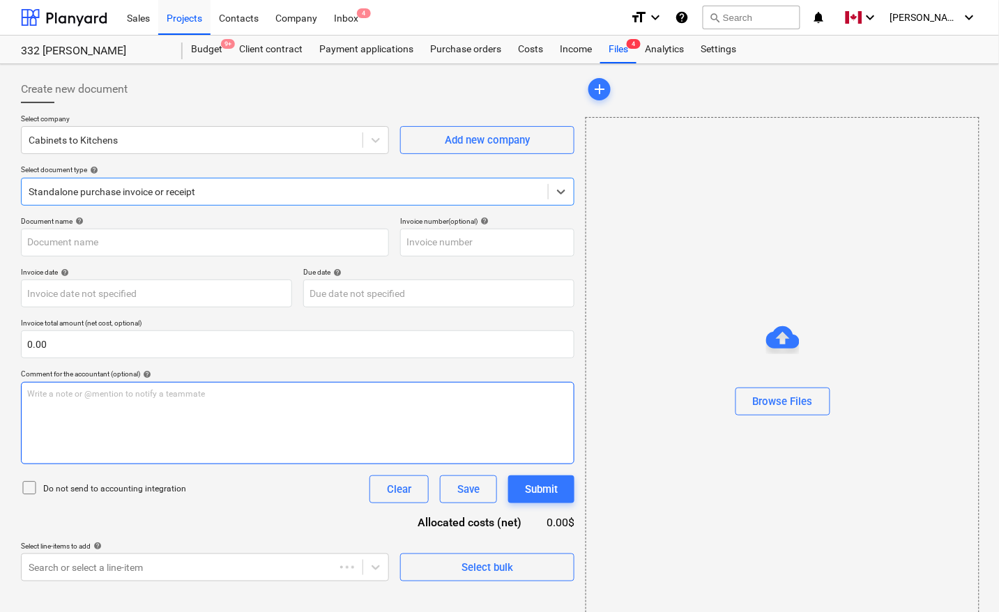
type input "07142025 Cabinets to Kitchen - [PERSON_NAME] - $6,444.70.pdf"
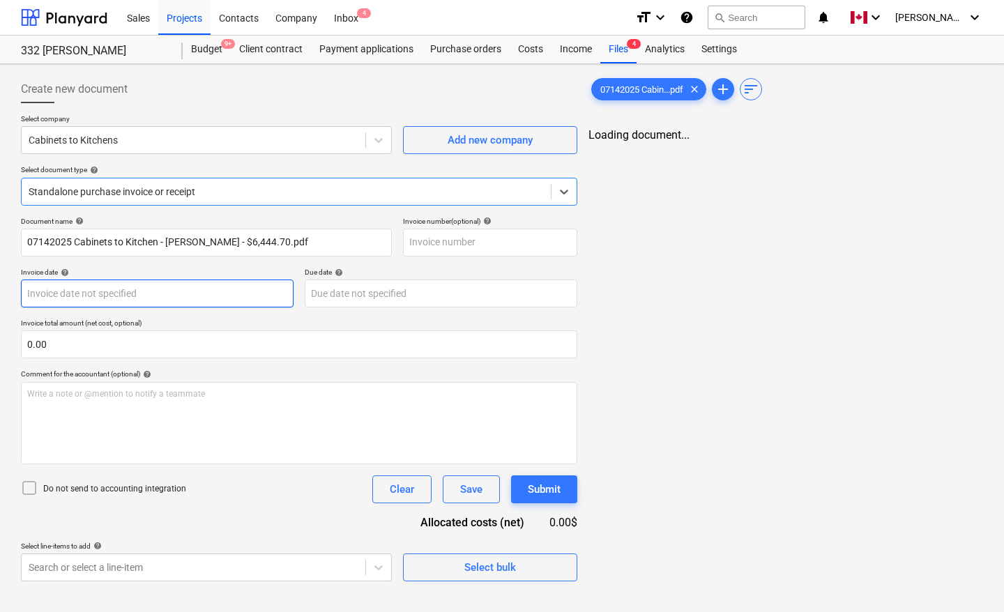
click at [53, 297] on body "Sales Projects Contacts Company Inbox 4 format_size keyboard_arrow_down help se…" at bounding box center [502, 306] width 1004 height 612
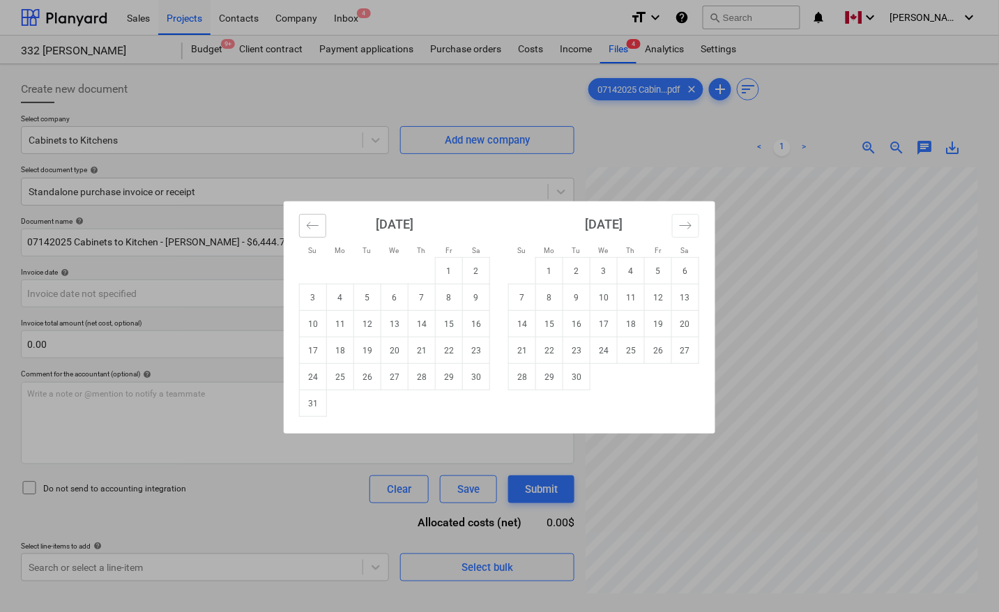
click at [317, 231] on icon "Move backward to switch to the previous month." at bounding box center [312, 225] width 13 height 13
click at [338, 322] on td "14" at bounding box center [340, 324] width 27 height 26
type input "[DATE]"
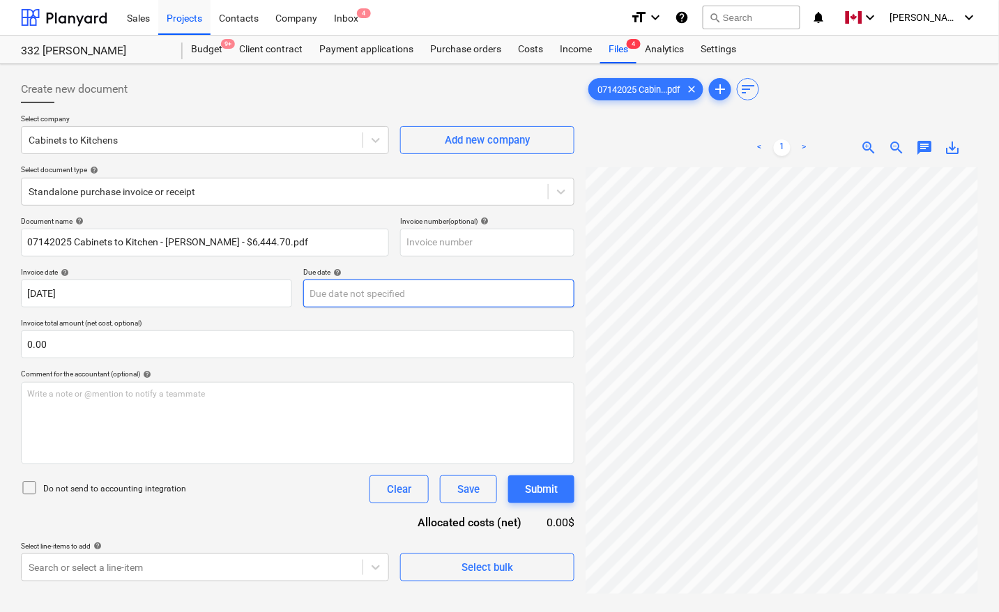
click at [328, 291] on body "Sales Projects Contacts Company Inbox 4 format_size keyboard_arrow_down help se…" at bounding box center [499, 306] width 999 height 612
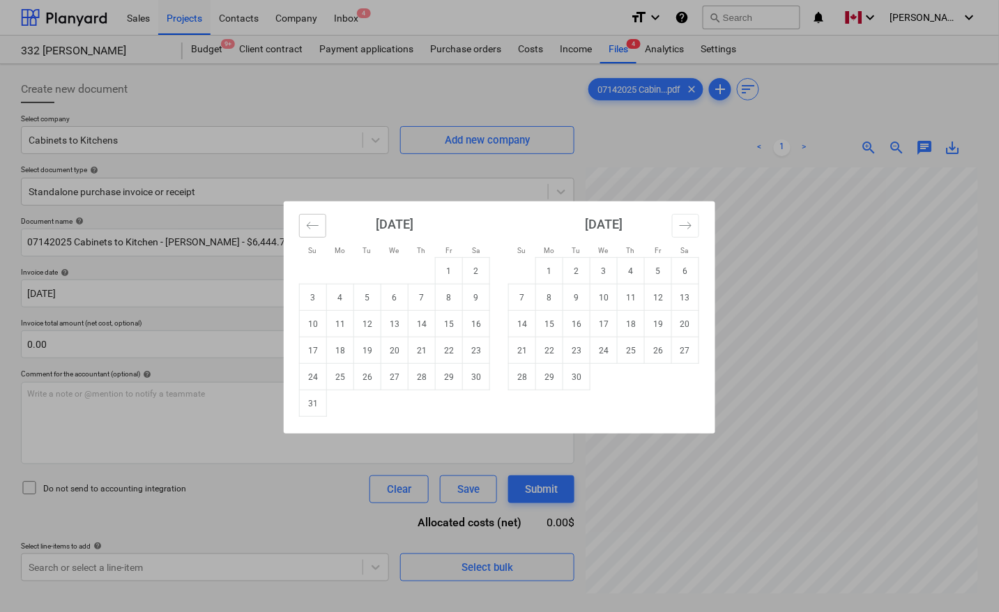
click at [312, 225] on icon "Move backward to switch to the previous month." at bounding box center [312, 225] width 13 height 13
click at [346, 326] on td "14" at bounding box center [340, 324] width 27 height 26
type input "[DATE]"
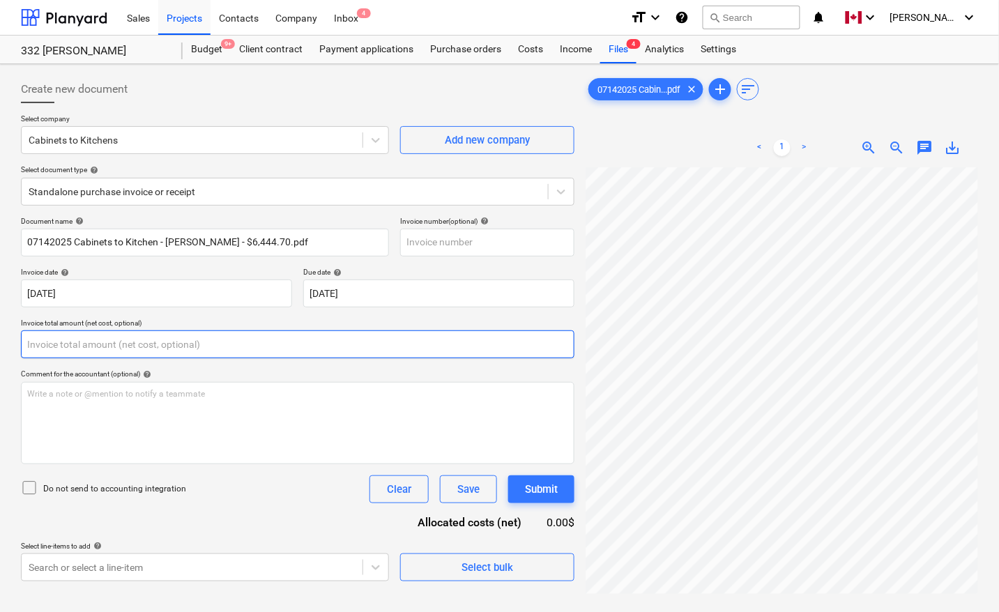
click at [138, 342] on input "text" at bounding box center [297, 344] width 553 height 28
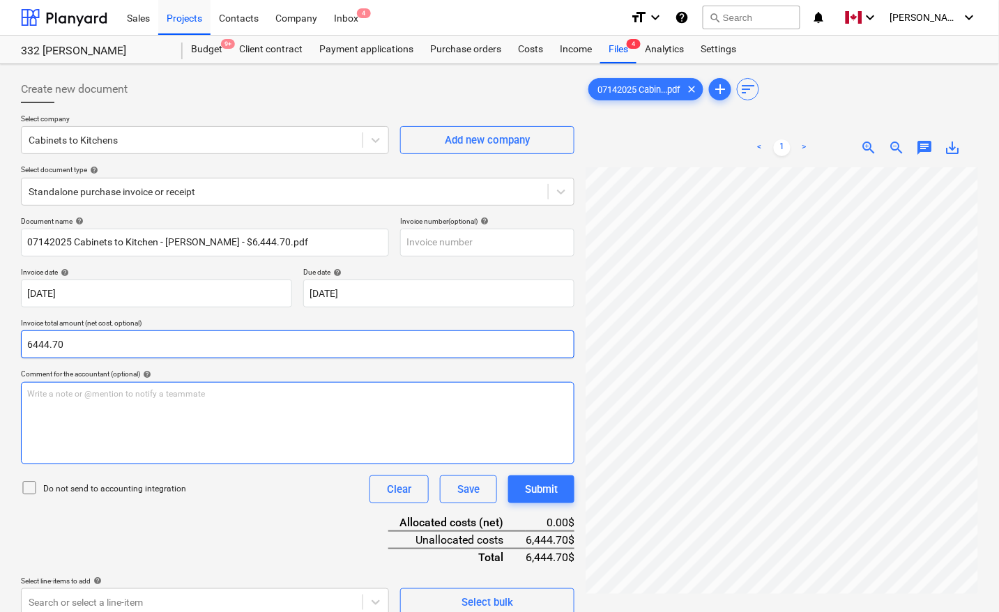
type input "6,444.70"
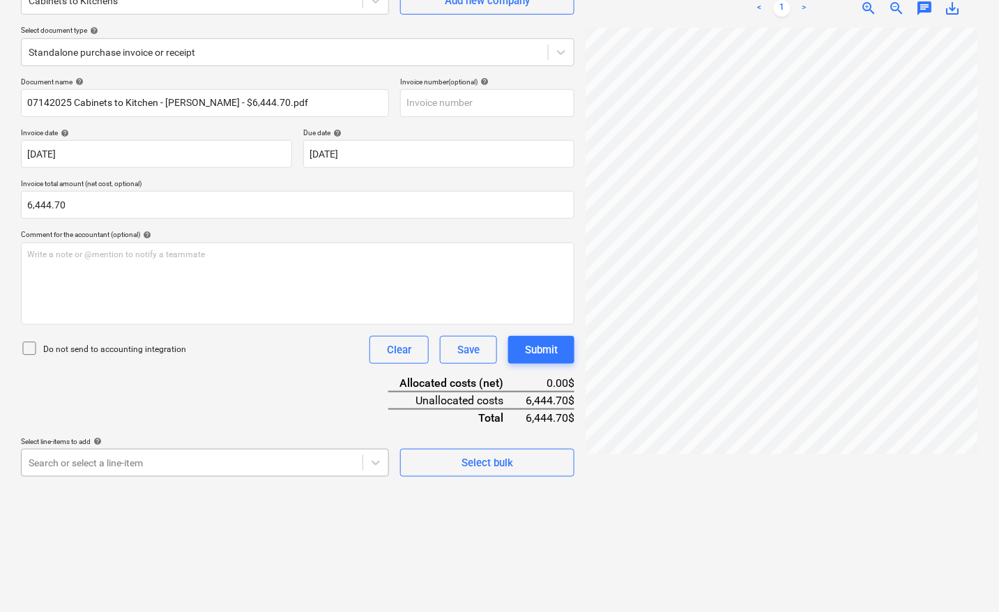
click at [86, 466] on body "Sales Projects Contacts Company Inbox 4 format_size keyboard_arrow_down help se…" at bounding box center [499, 167] width 999 height 612
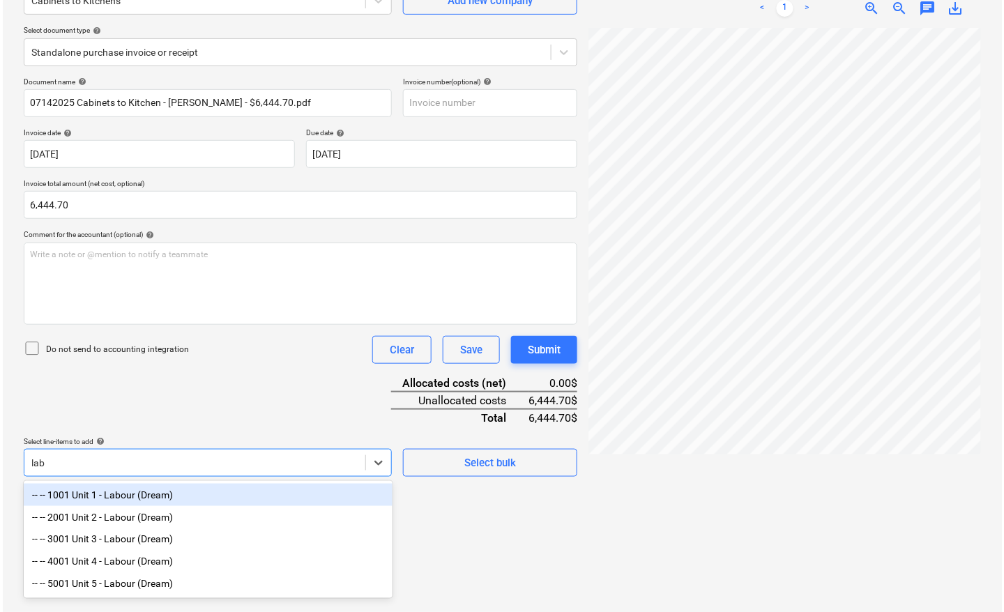
scroll to position [139, 0]
type input "labou"
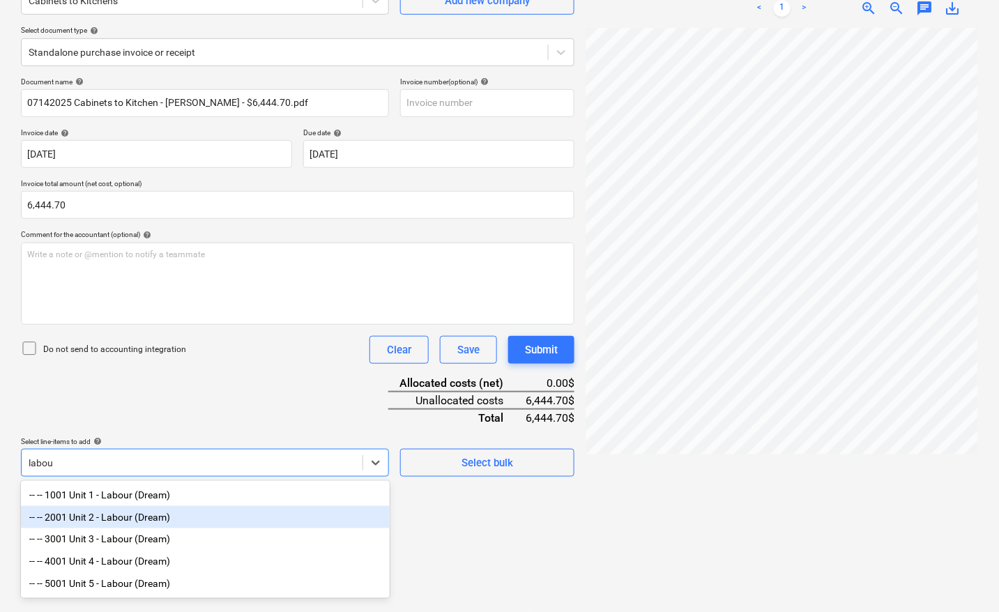
click at [98, 519] on div "-- -- 2001 Unit 2 - Labour (Dream)" at bounding box center [205, 517] width 369 height 22
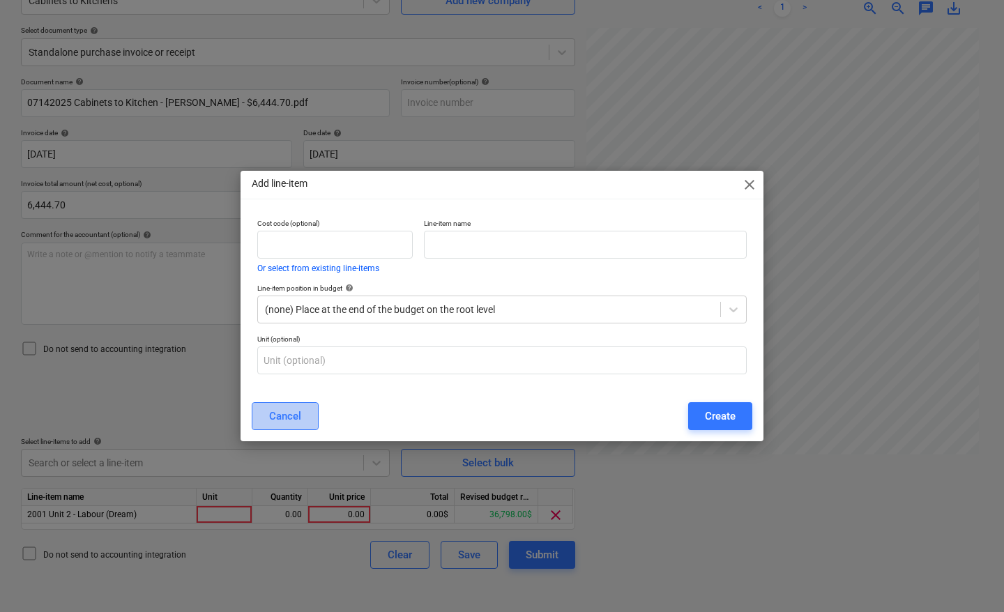
click at [290, 413] on div "Cancel" at bounding box center [285, 416] width 32 height 18
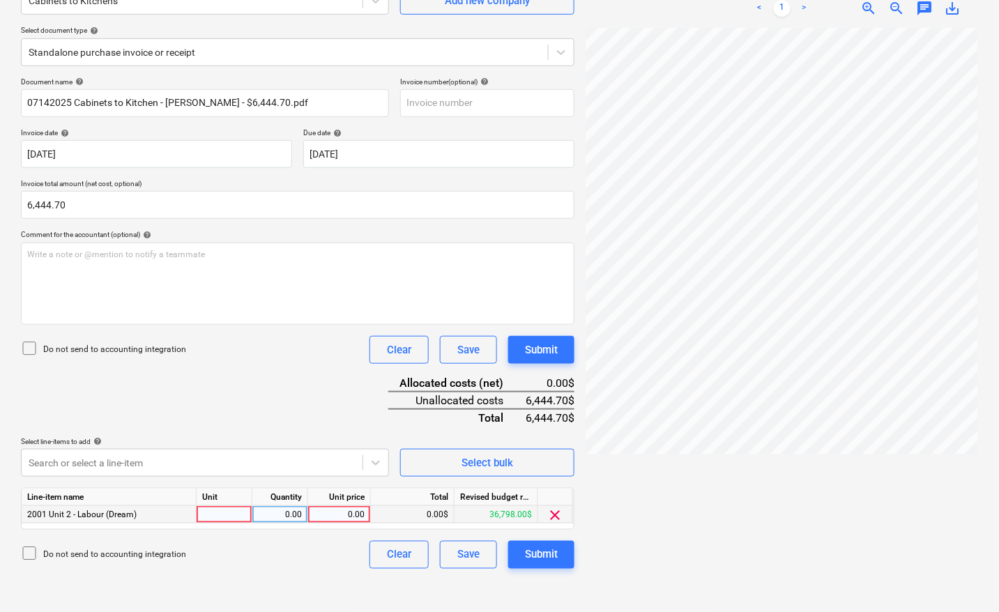
click at [231, 518] on div at bounding box center [225, 514] width 56 height 17
type input "pcs"
type input "6444.70"
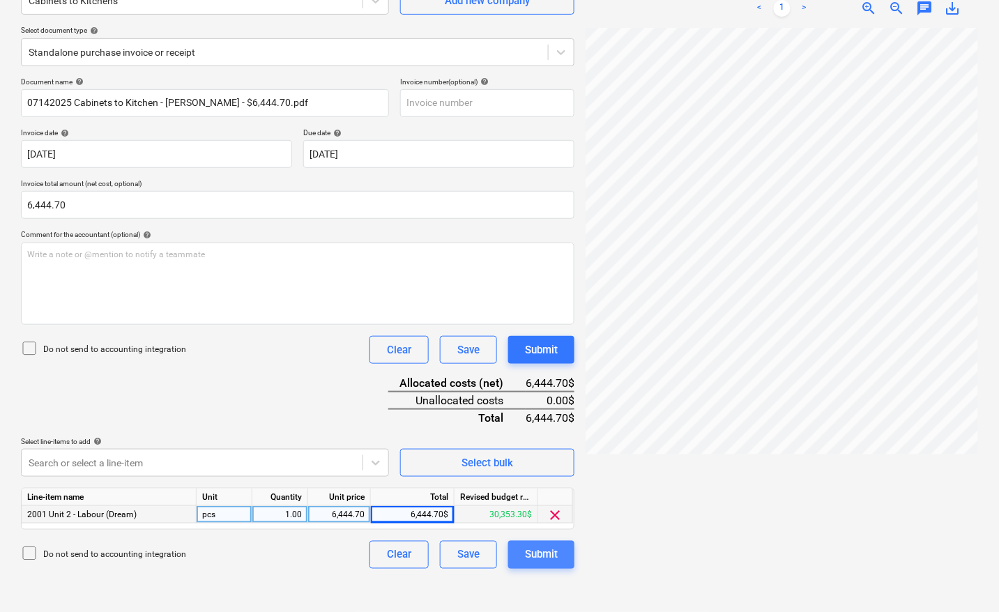
click at [562, 551] on button "Submit" at bounding box center [541, 555] width 66 height 28
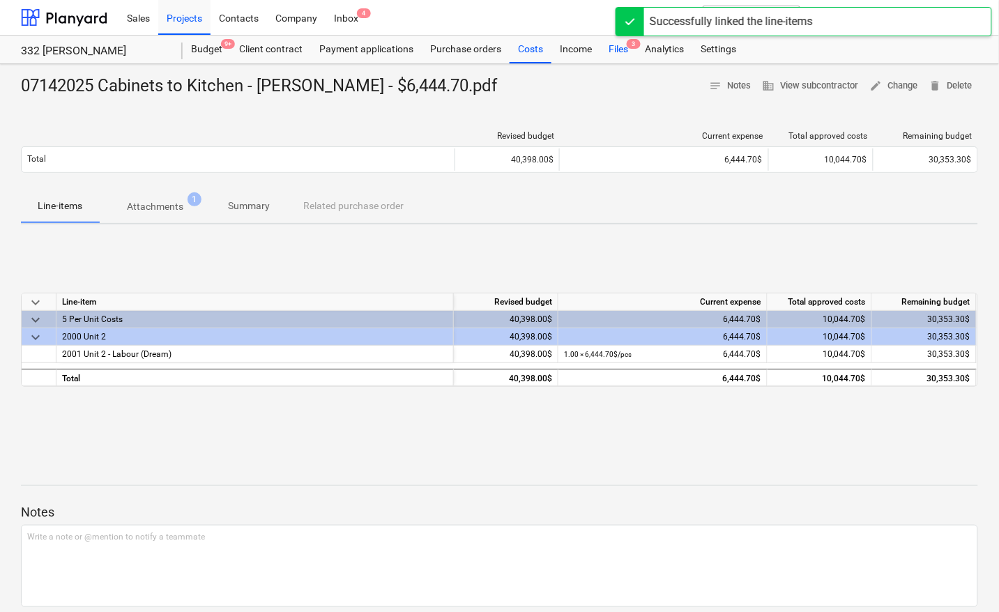
click at [624, 49] on div "Files 3" at bounding box center [618, 50] width 36 height 28
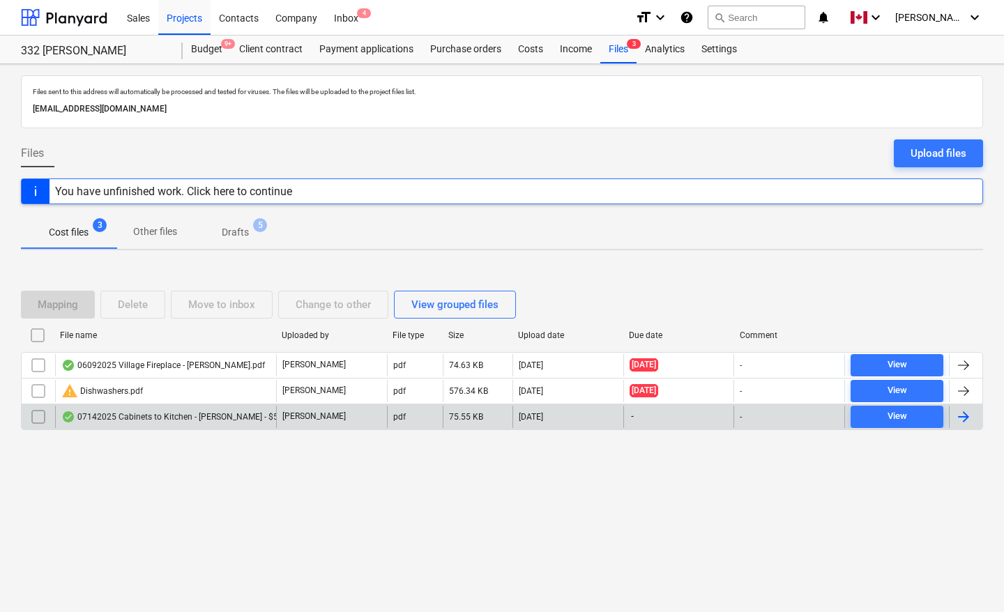
click at [969, 420] on div at bounding box center [963, 416] width 17 height 17
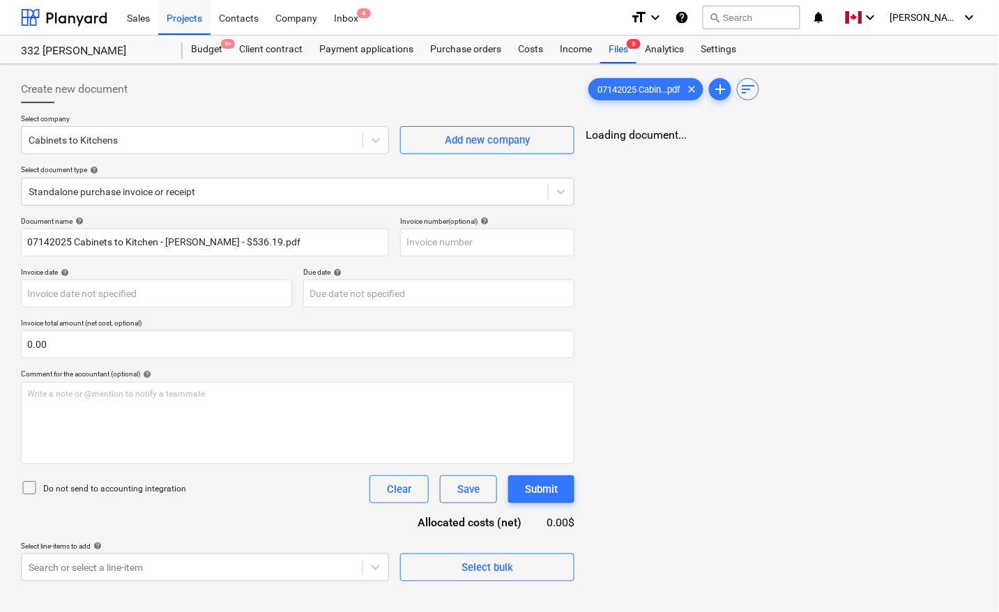
type input "07142025 Cabinets to Kitchen - [PERSON_NAME] - $536.19.pdf"
click at [106, 288] on body "Sales Projects Contacts Company Inbox 4 format_size keyboard_arrow_down help se…" at bounding box center [499, 306] width 999 height 612
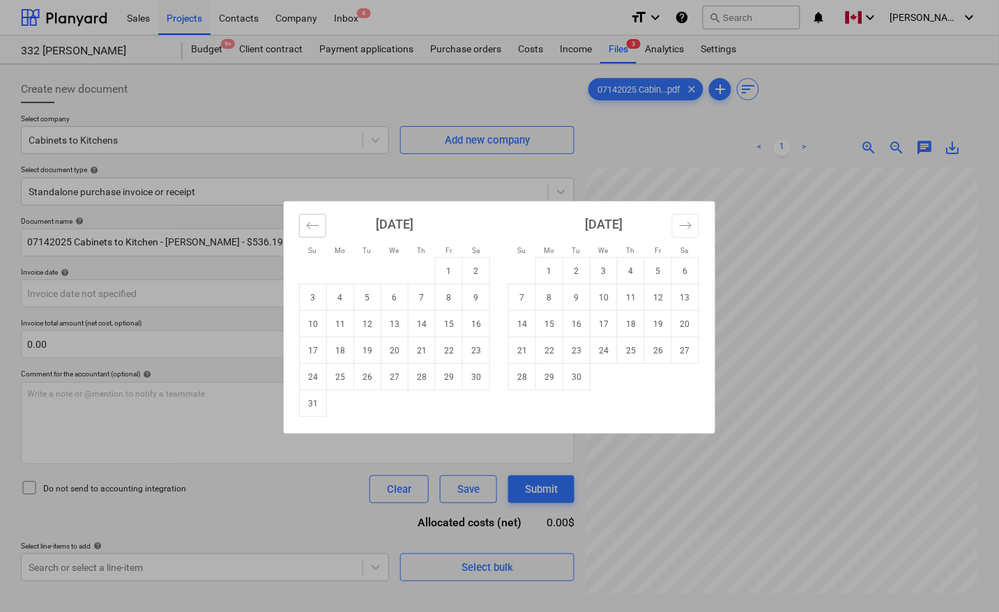
click at [319, 224] on button "Move backward to switch to the previous month." at bounding box center [312, 226] width 27 height 24
click at [340, 326] on td "14" at bounding box center [340, 324] width 27 height 26
type input "[DATE]"
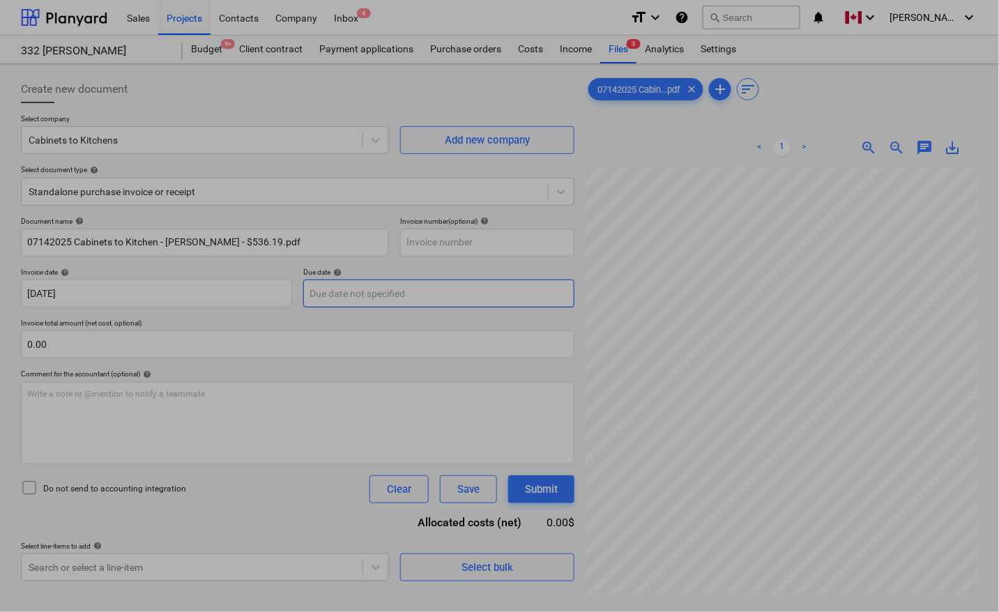
click at [344, 294] on body "Sales Projects Contacts Company Inbox 4 format_size keyboard_arrow_down help se…" at bounding box center [499, 306] width 999 height 612
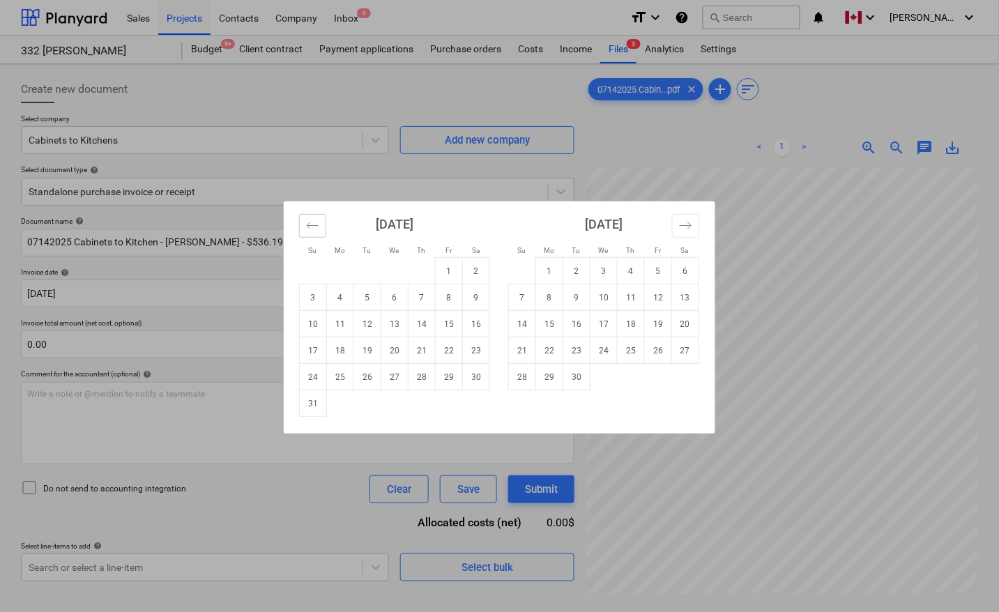
click at [312, 231] on icon "Move backward to switch to the previous month." at bounding box center [312, 225] width 13 height 13
click at [339, 328] on td "14" at bounding box center [340, 324] width 27 height 26
type input "[DATE]"
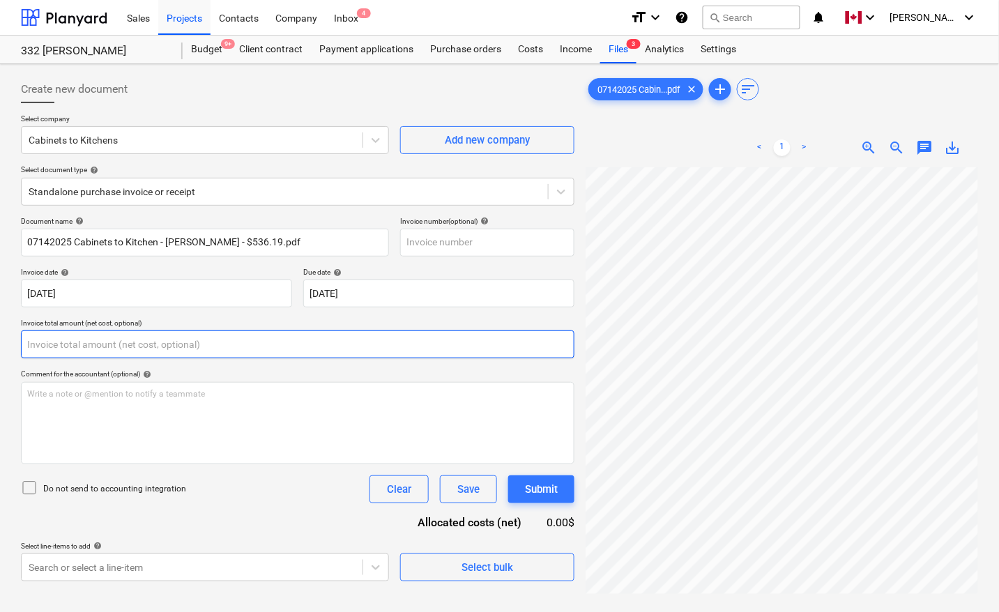
click at [174, 342] on input "text" at bounding box center [297, 344] width 553 height 28
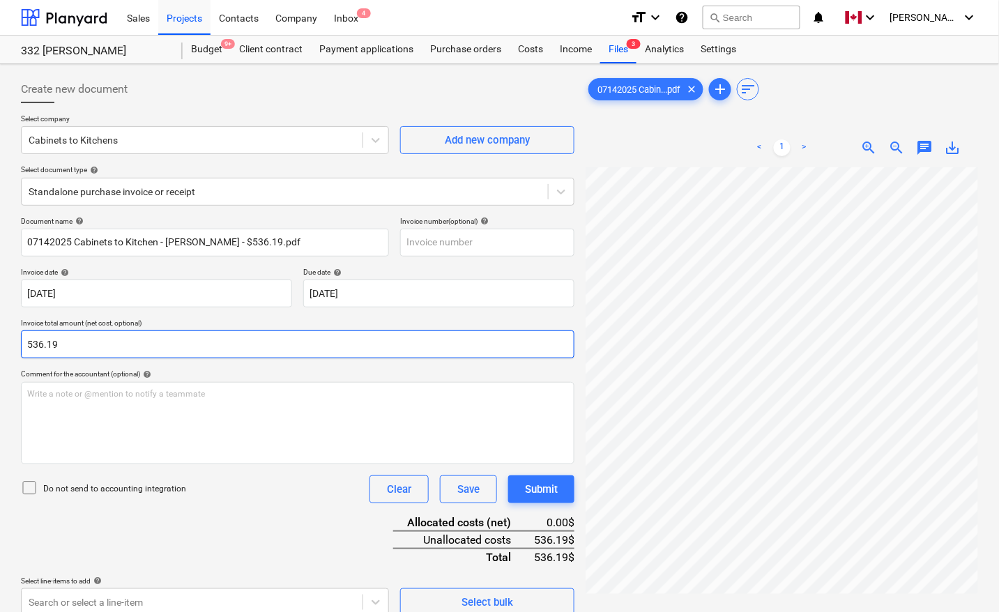
type input "536.19"
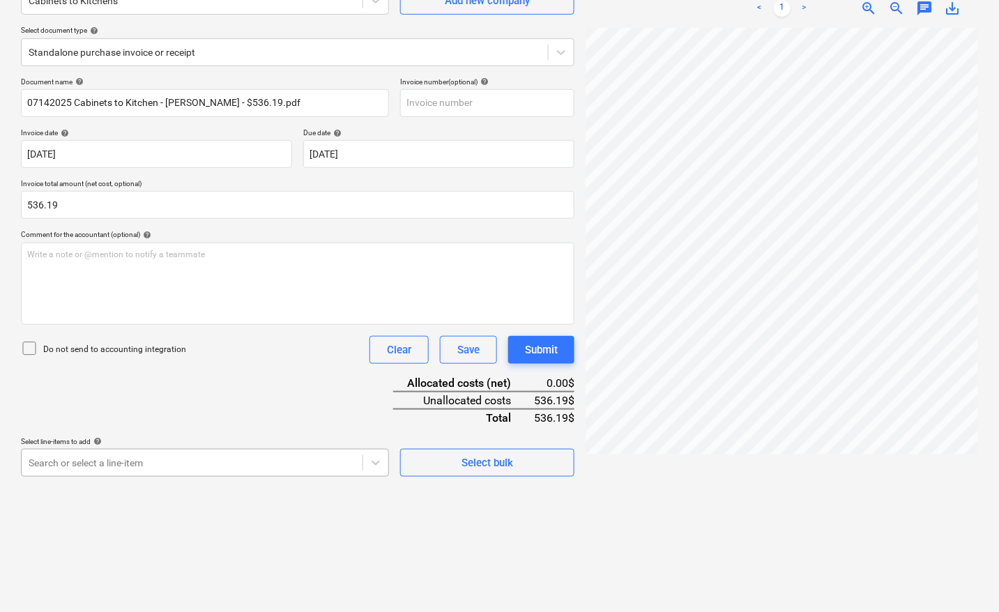
click at [147, 468] on body "Sales Projects Contacts Company Inbox 4 format_size keyboard_arrow_down help se…" at bounding box center [499, 167] width 999 height 612
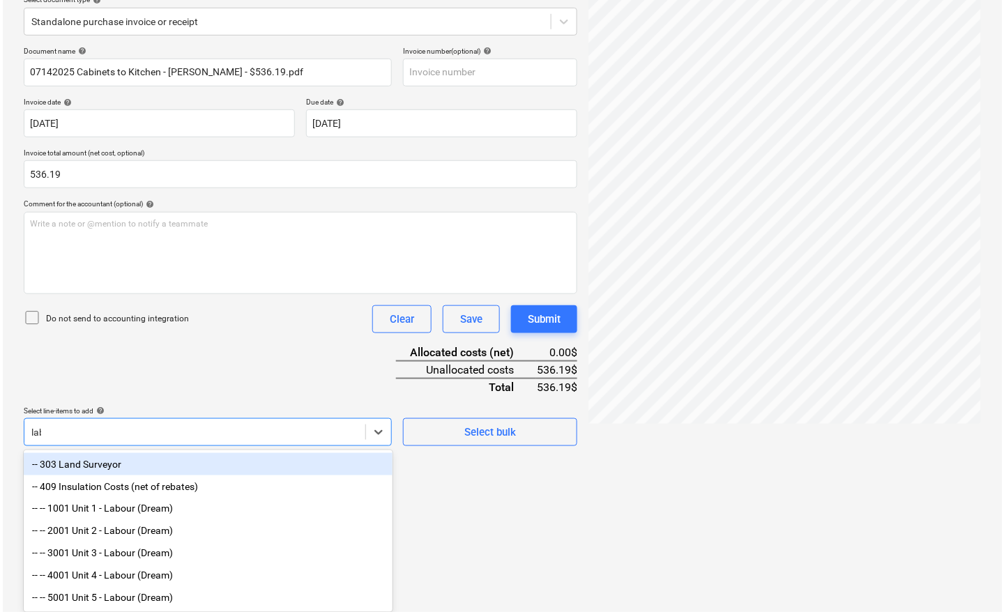
scroll to position [139, 0]
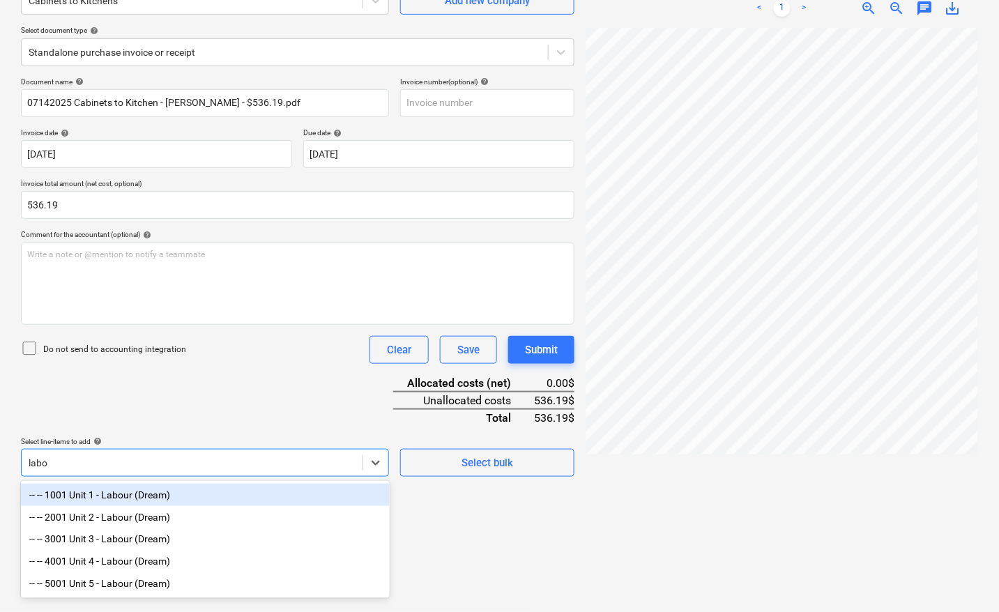
type input "labou"
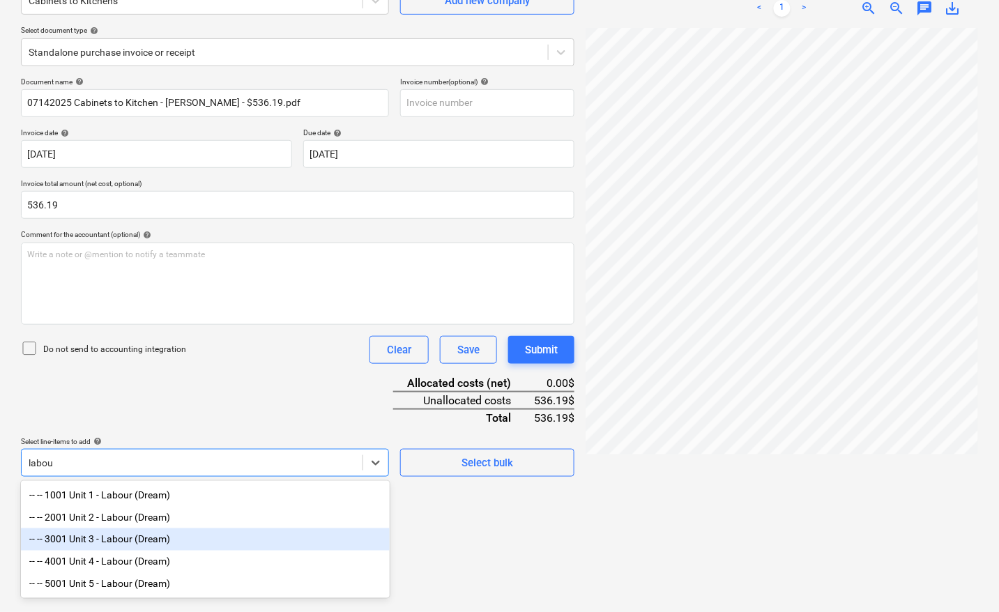
click at [183, 535] on div "-- -- 3001 Unit 3 - Labour (Dream)" at bounding box center [205, 539] width 369 height 22
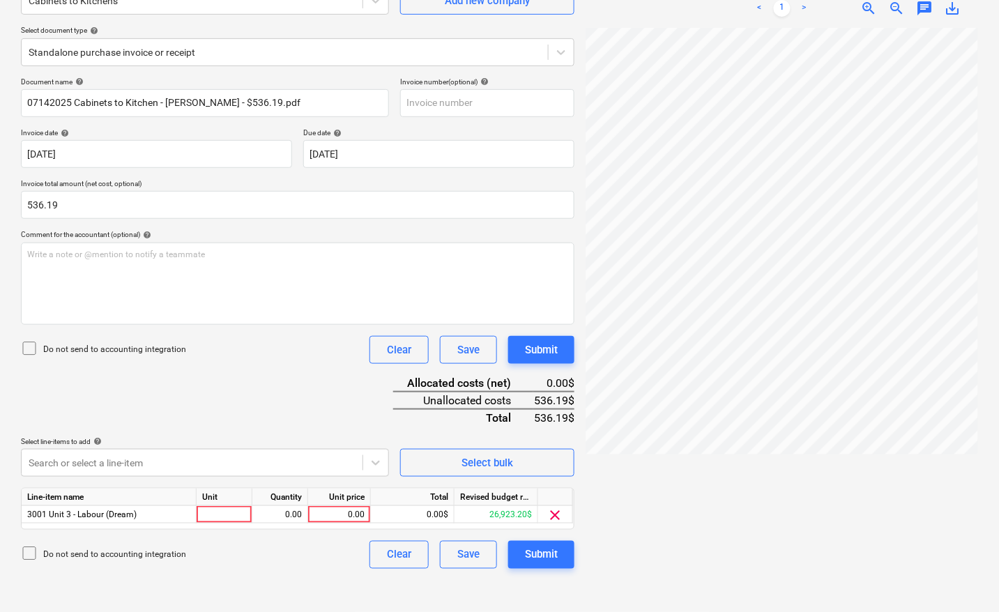
click at [664, 523] on div at bounding box center [781, 314] width 392 height 573
click at [229, 510] on div at bounding box center [225, 514] width 56 height 17
type input "pcs"
type input "536.19"
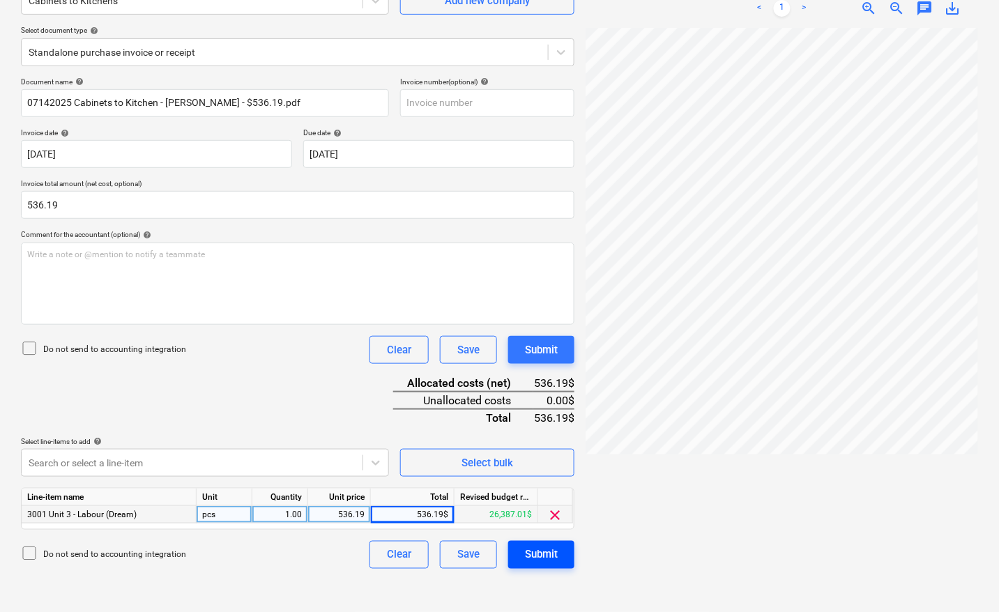
click at [554, 549] on div "Submit" at bounding box center [541, 555] width 33 height 18
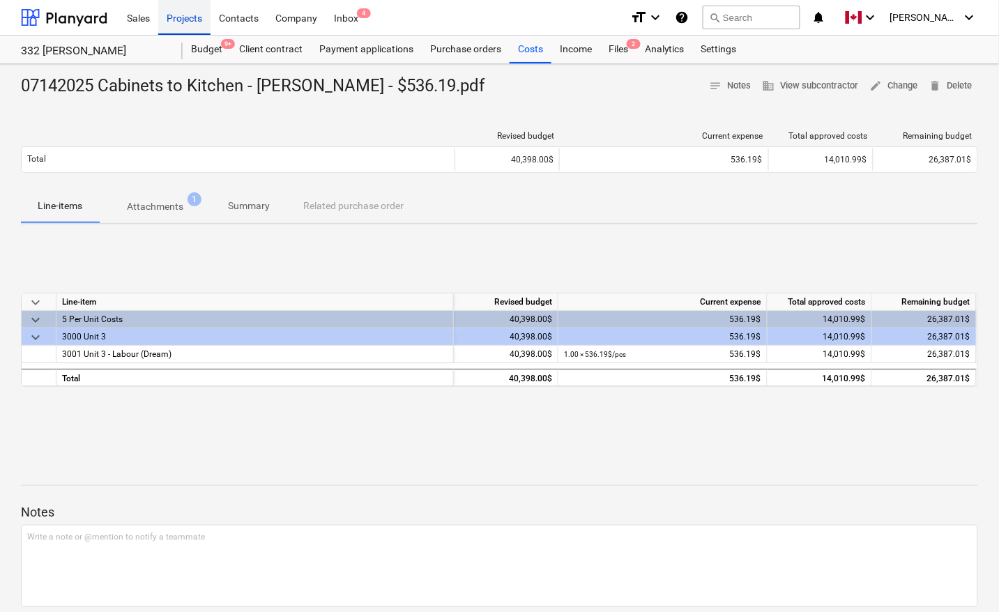
click at [189, 18] on div "Projects" at bounding box center [184, 17] width 52 height 36
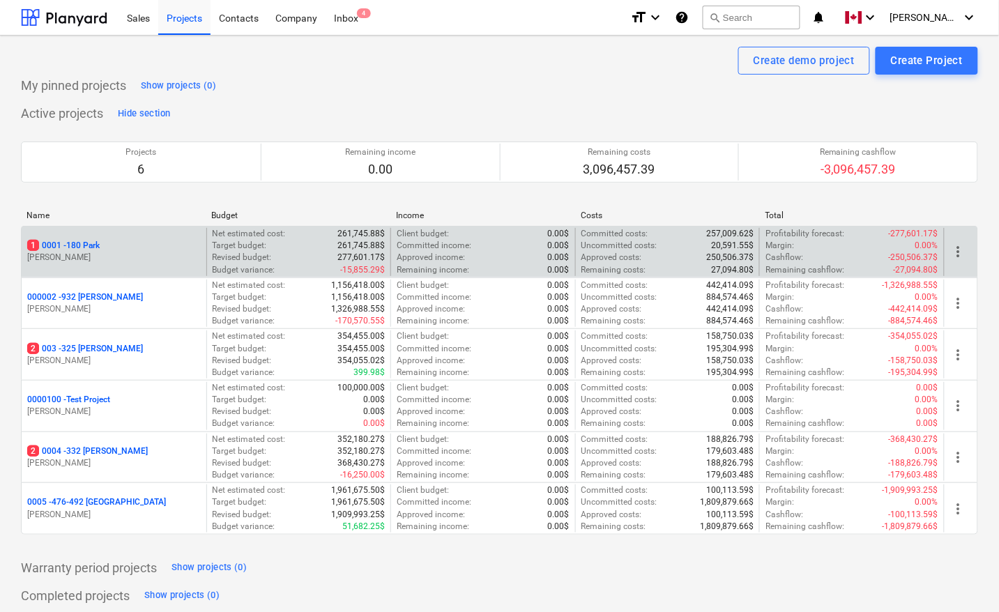
click at [86, 245] on p "1 0001 - 180 Park" at bounding box center [63, 246] width 72 height 12
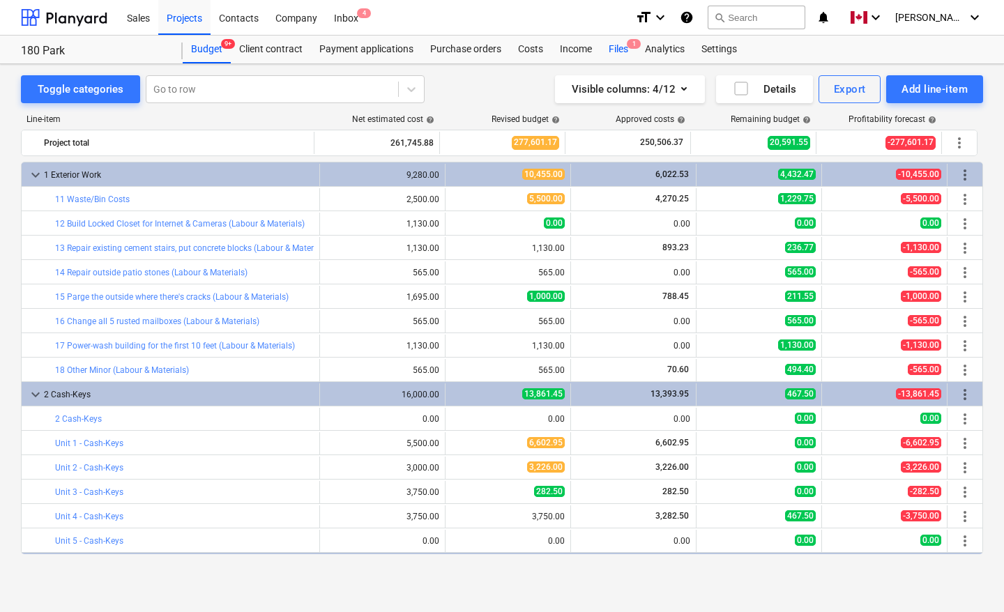
click at [620, 52] on div "Files 1" at bounding box center [618, 50] width 36 height 28
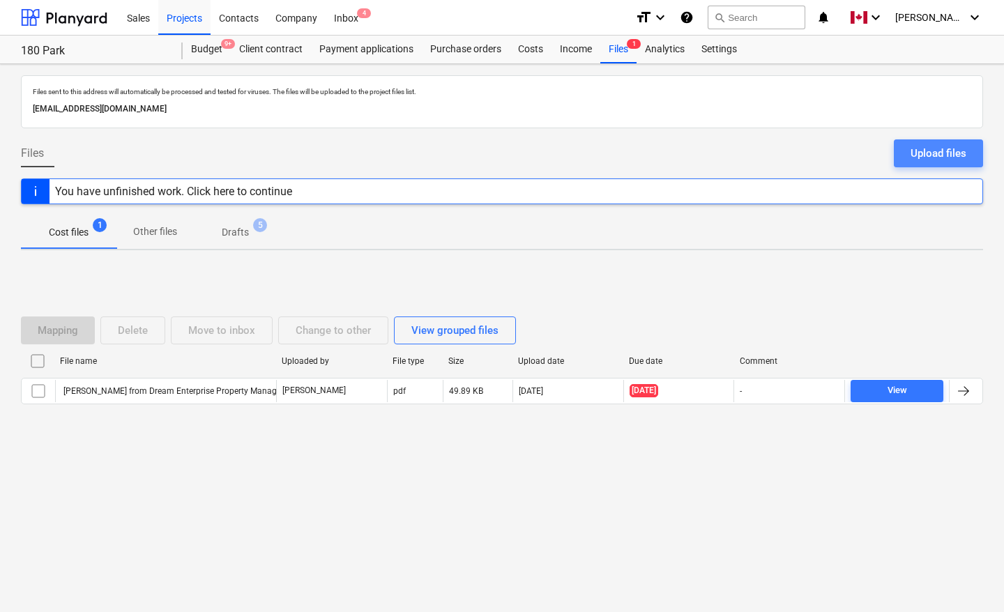
click at [948, 147] on div "Upload files" at bounding box center [938, 153] width 56 height 18
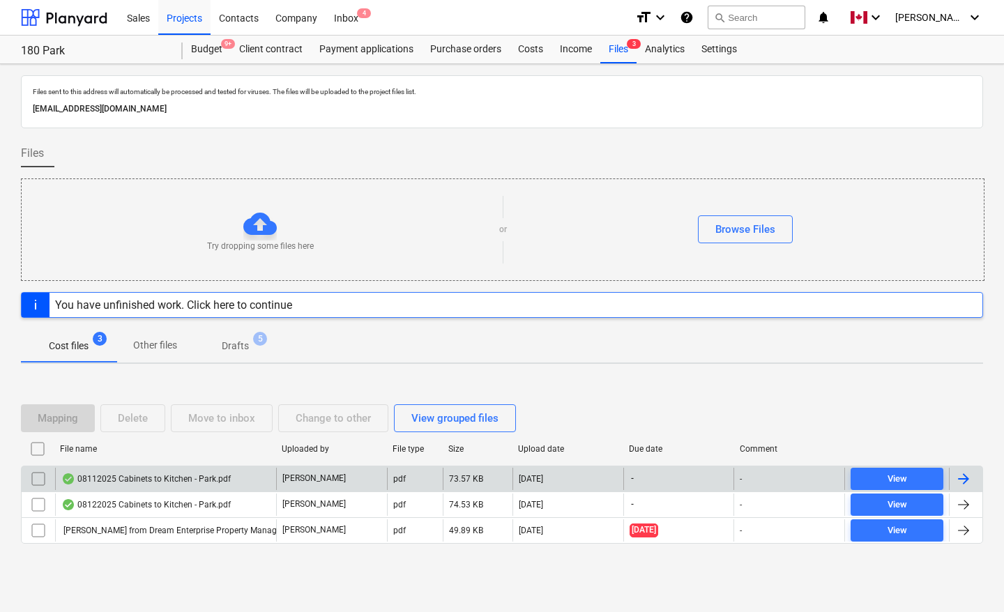
click at [957, 480] on div at bounding box center [963, 478] width 17 height 17
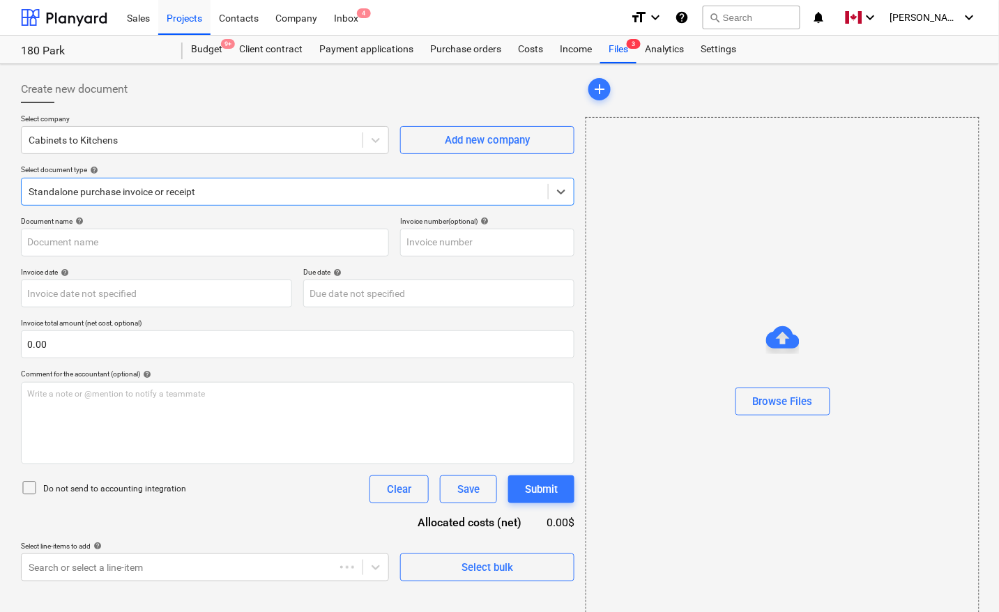
type input "08112025 Cabinets to Kitchen - Park.pdf"
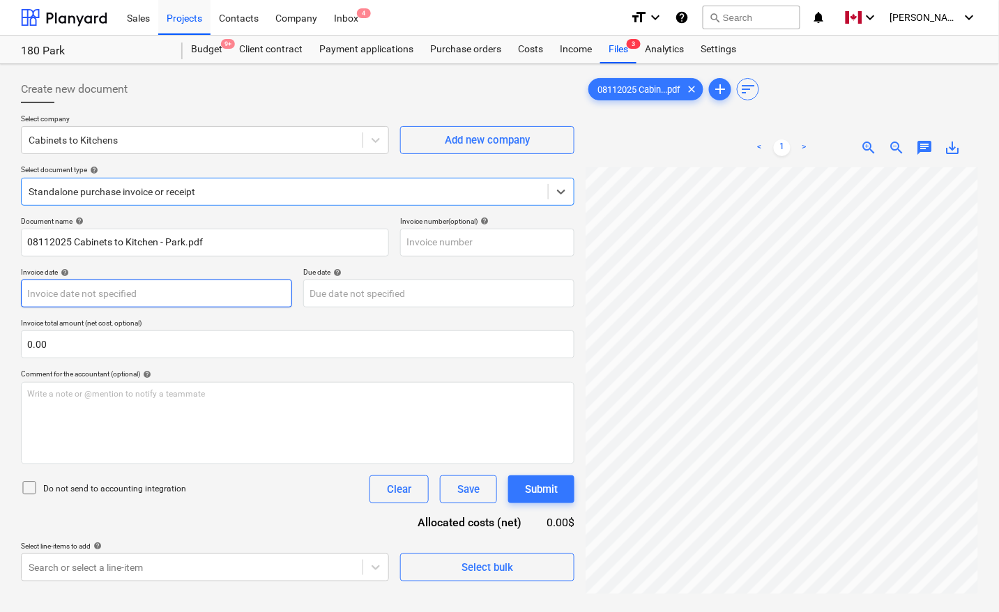
click at [67, 294] on body "Sales Projects Contacts Company Inbox 4 format_size keyboard_arrow_down help se…" at bounding box center [499, 306] width 999 height 612
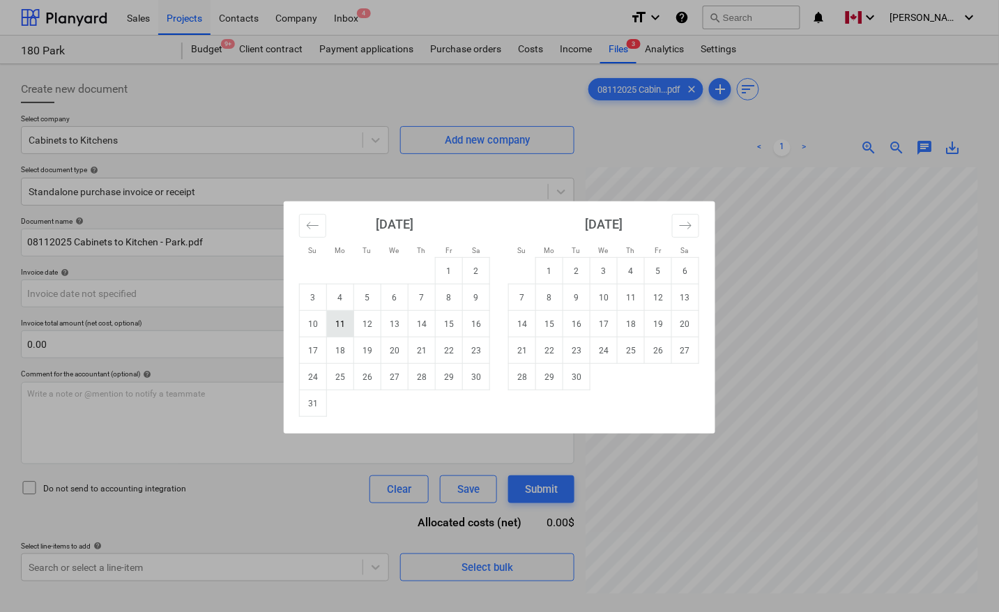
click at [339, 324] on td "11" at bounding box center [340, 324] width 27 height 26
type input "[DATE]"
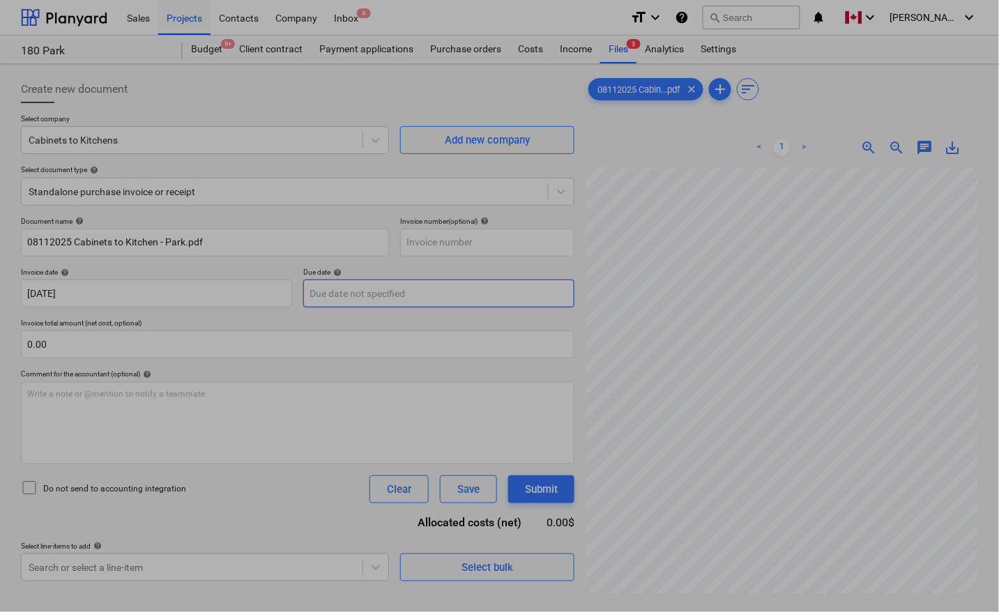
click at [347, 293] on body "Sales Projects Contacts Company Inbox 4 format_size keyboard_arrow_down help se…" at bounding box center [499, 306] width 999 height 612
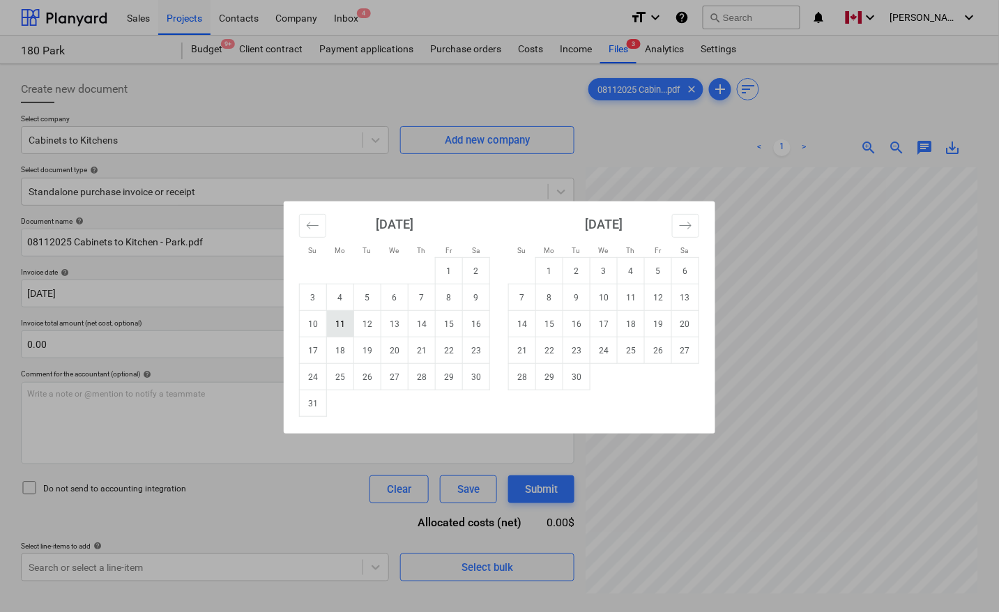
click at [338, 328] on td "11" at bounding box center [340, 324] width 27 height 26
type input "[DATE]"
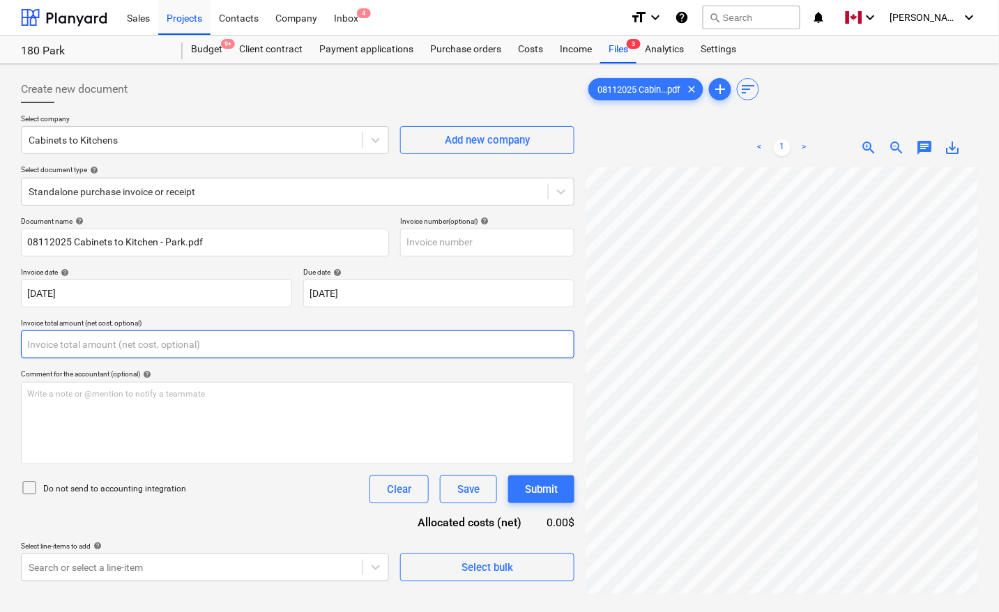
click at [200, 343] on input "text" at bounding box center [297, 344] width 553 height 28
type input "0.00"
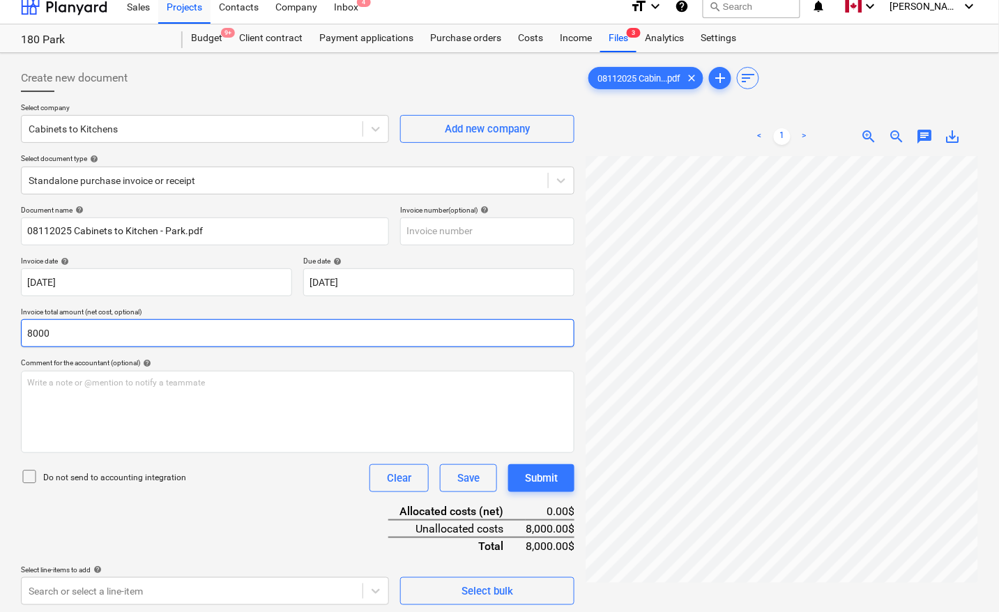
scroll to position [139, 0]
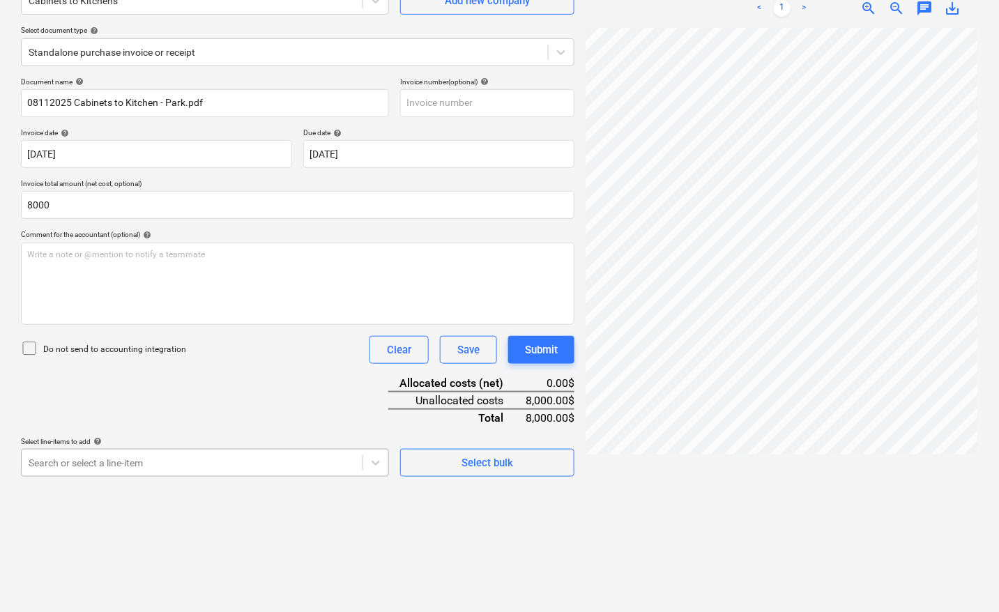
type input "8,000.00"
click at [129, 457] on body "Sales Projects Contacts Company Inbox 4 format_size keyboard_arrow_down help se…" at bounding box center [499, 167] width 999 height 612
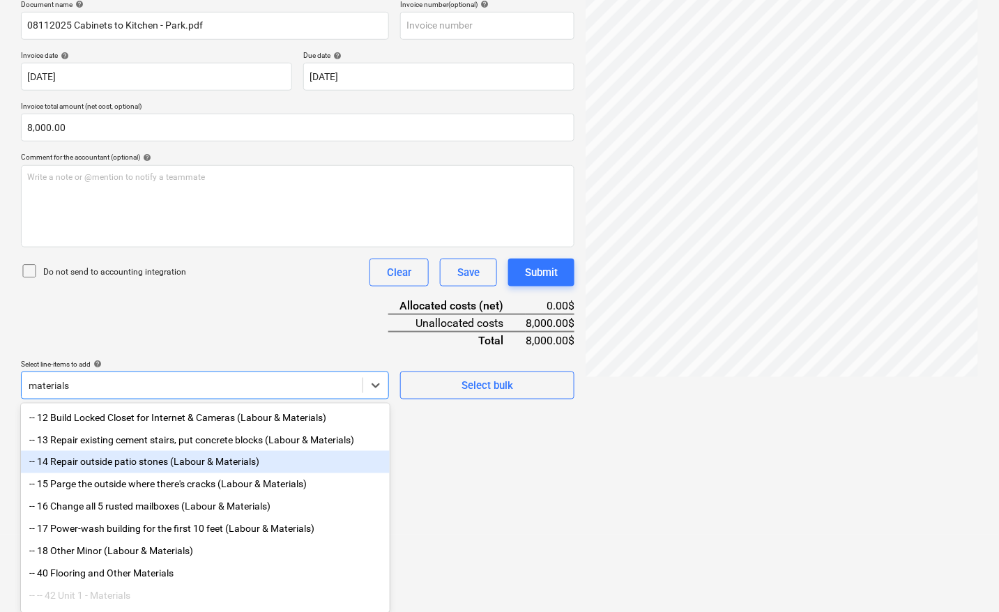
scroll to position [87, 0]
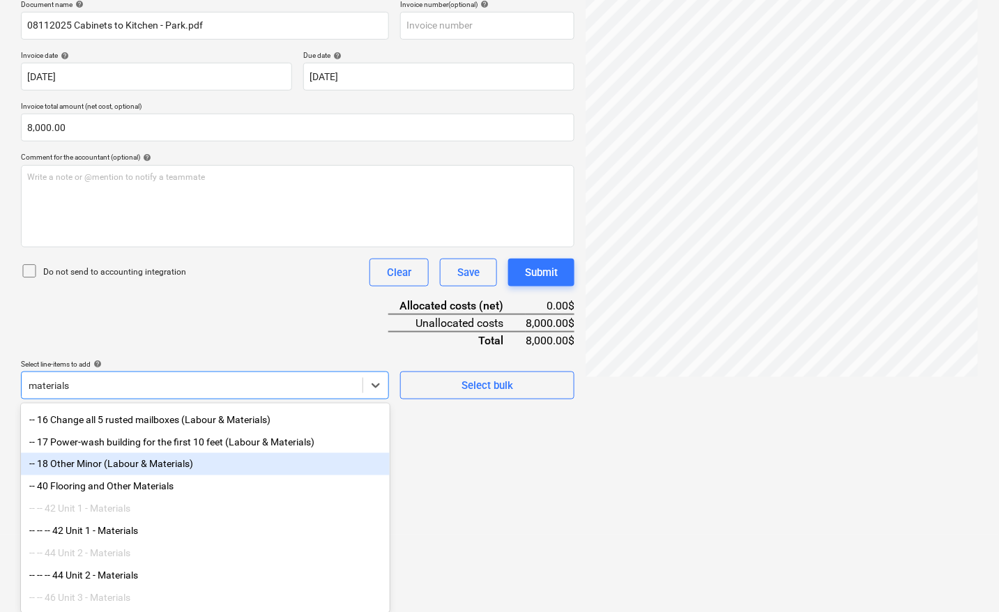
type input "materials"
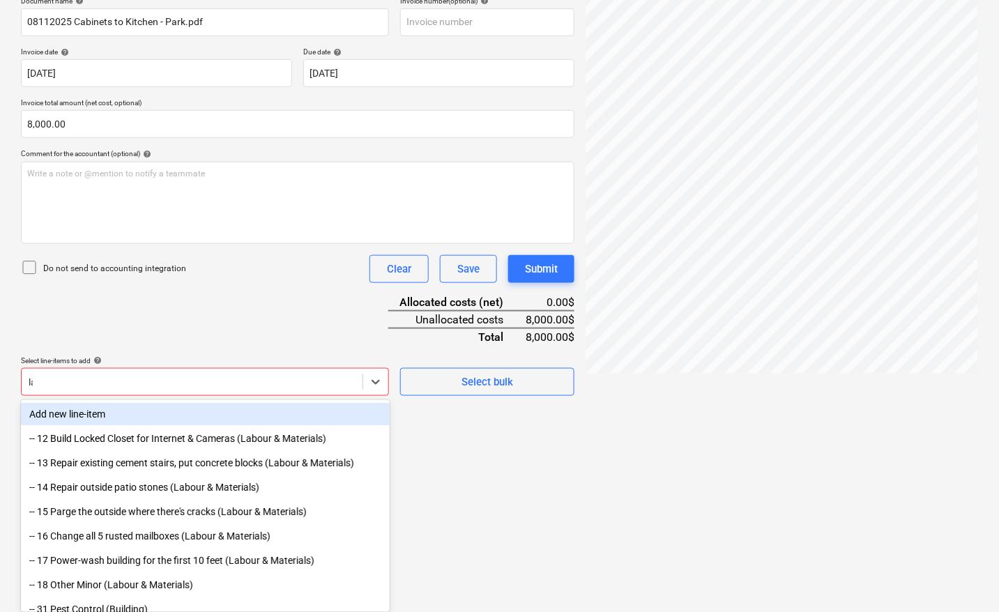
scroll to position [217, 0]
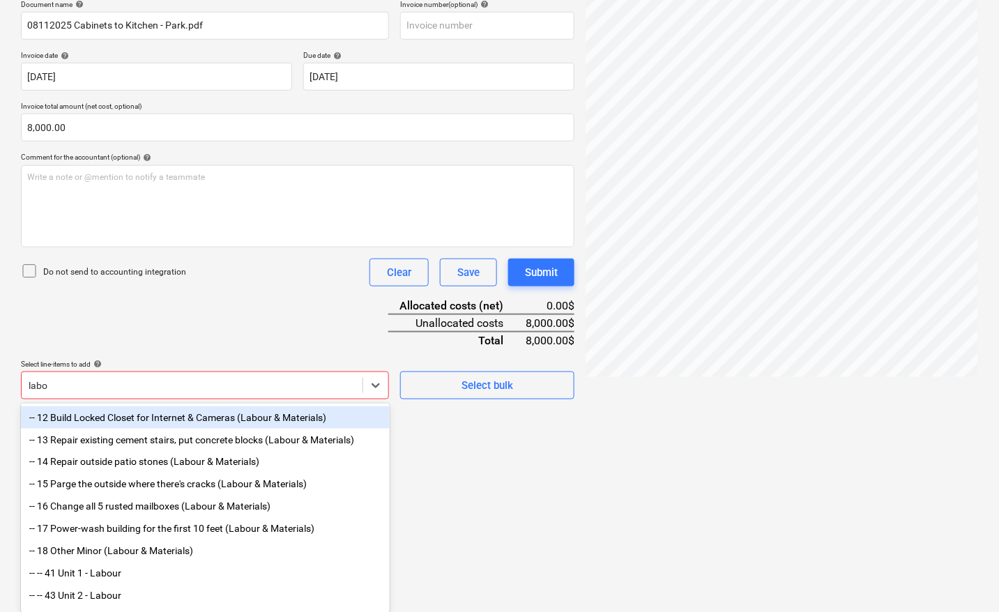
type input "labou"
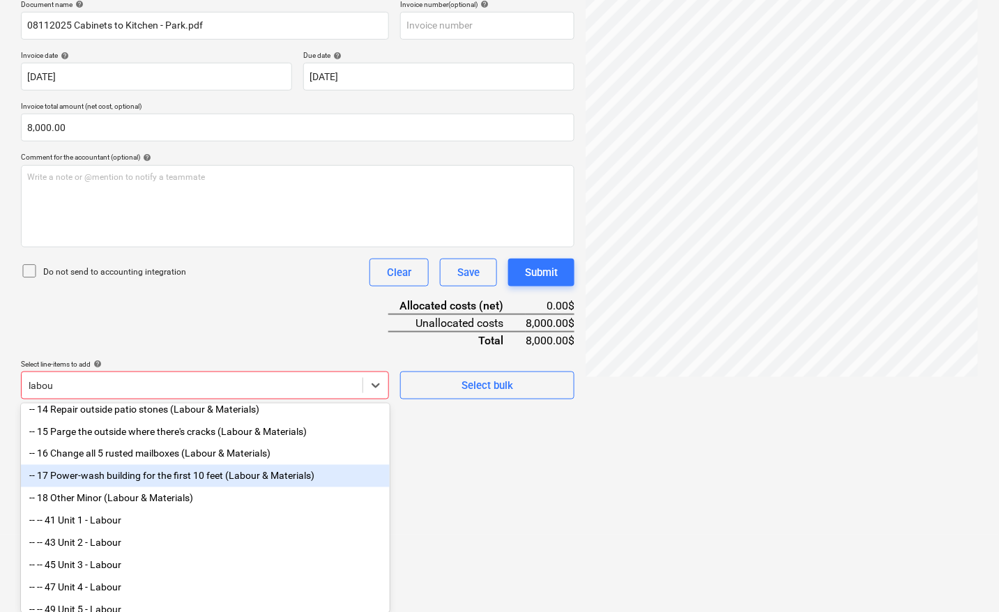
scroll to position [77, 0]
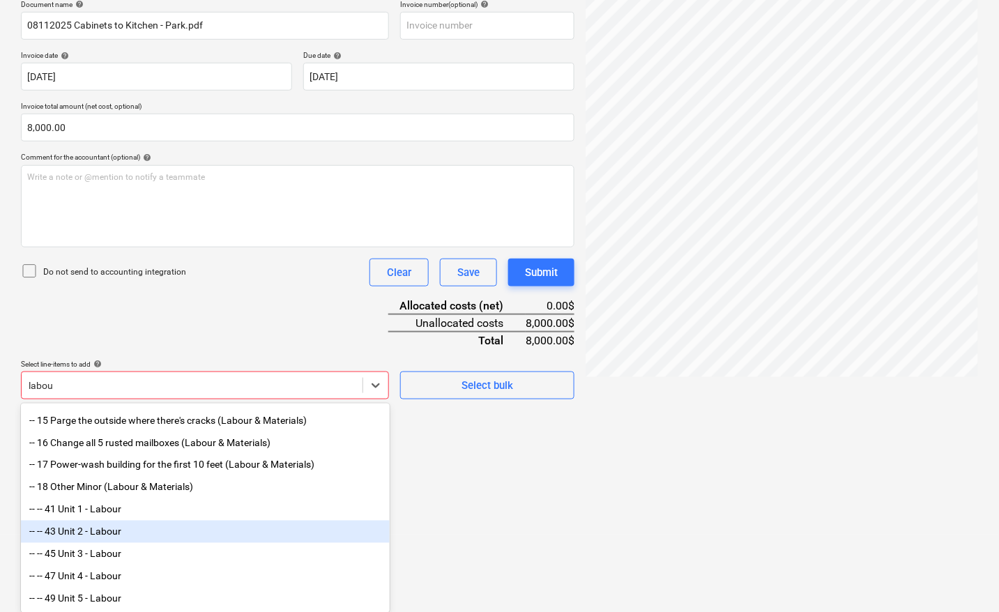
click at [101, 530] on div "-- -- 43 Unit 2 - Labour" at bounding box center [205, 532] width 369 height 22
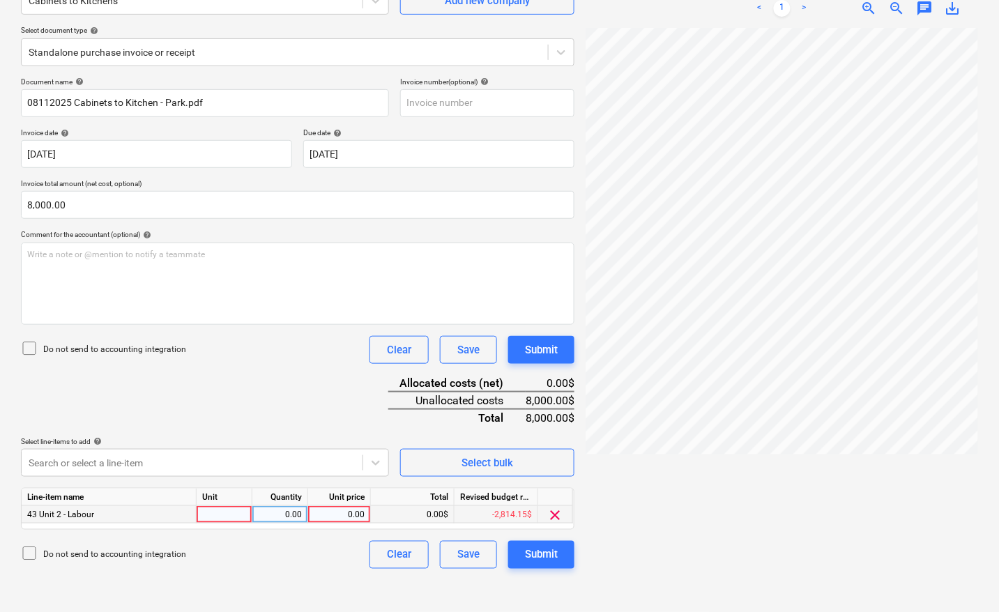
scroll to position [139, 0]
click at [556, 514] on span "clear" at bounding box center [555, 515] width 17 height 17
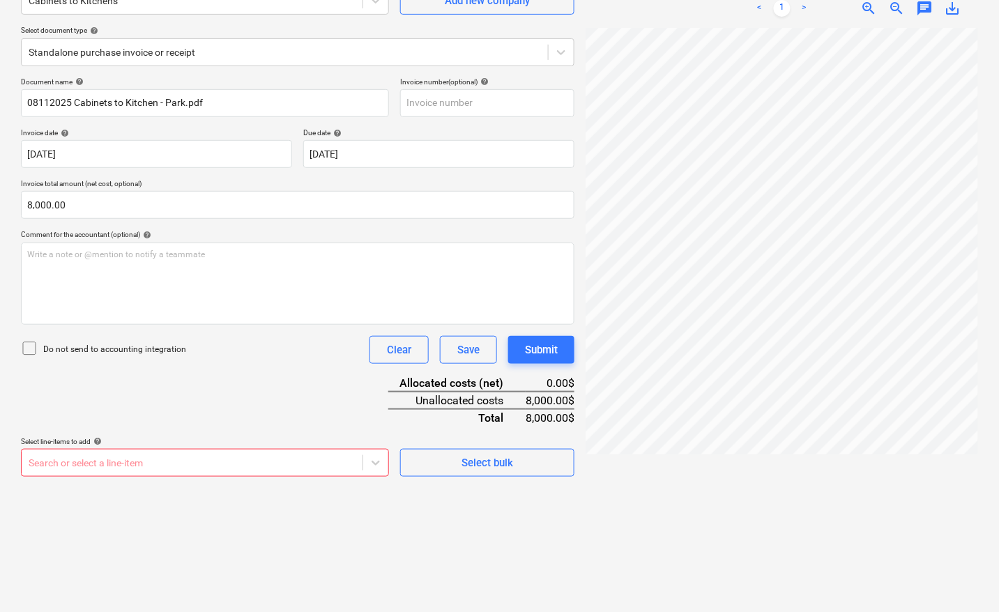
scroll to position [220, 0]
click at [190, 464] on body "Sales Projects Contacts Company Inbox 4 format_size keyboard_arrow_down help se…" at bounding box center [499, 167] width 999 height 612
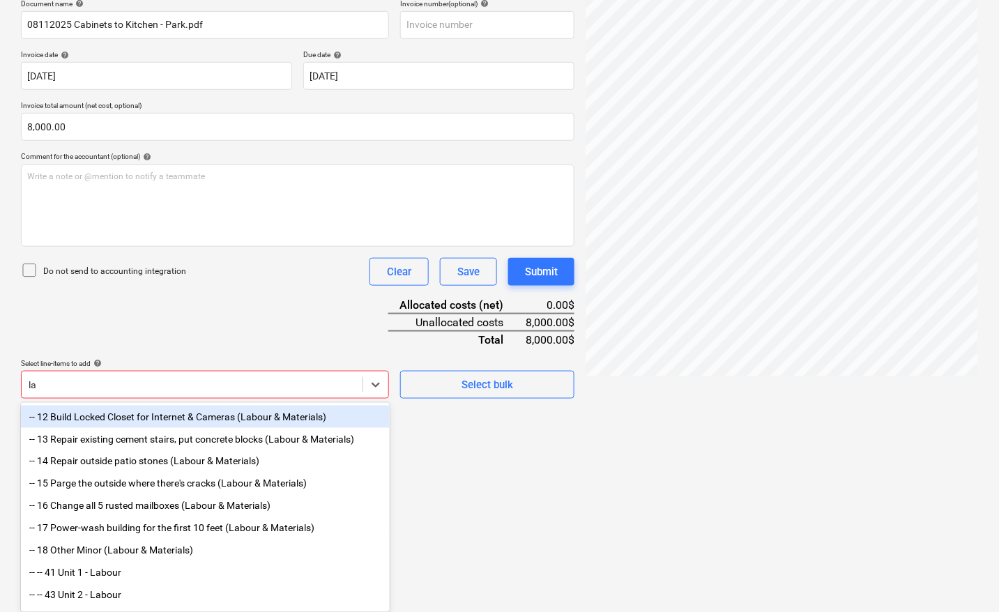
scroll to position [217, 0]
type input "labour"
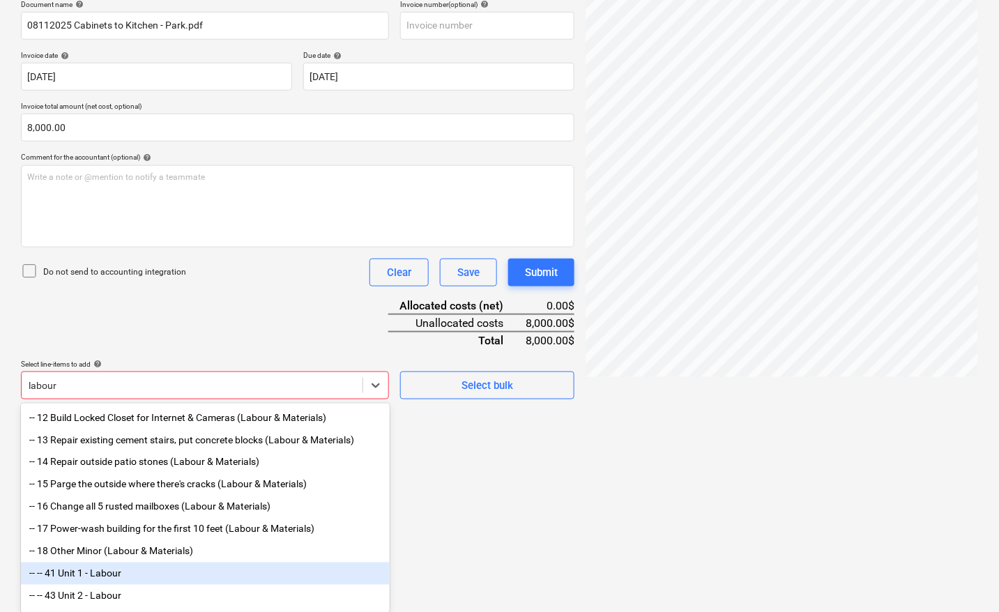
click at [88, 577] on div "-- -- 41 Unit 1 - Labour" at bounding box center [205, 573] width 369 height 22
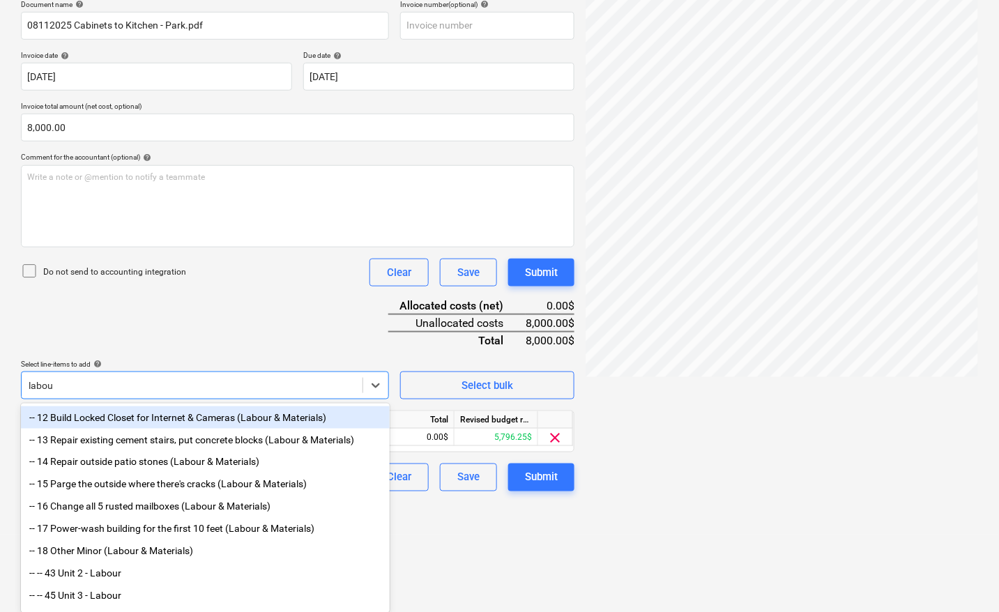
type input "labour"
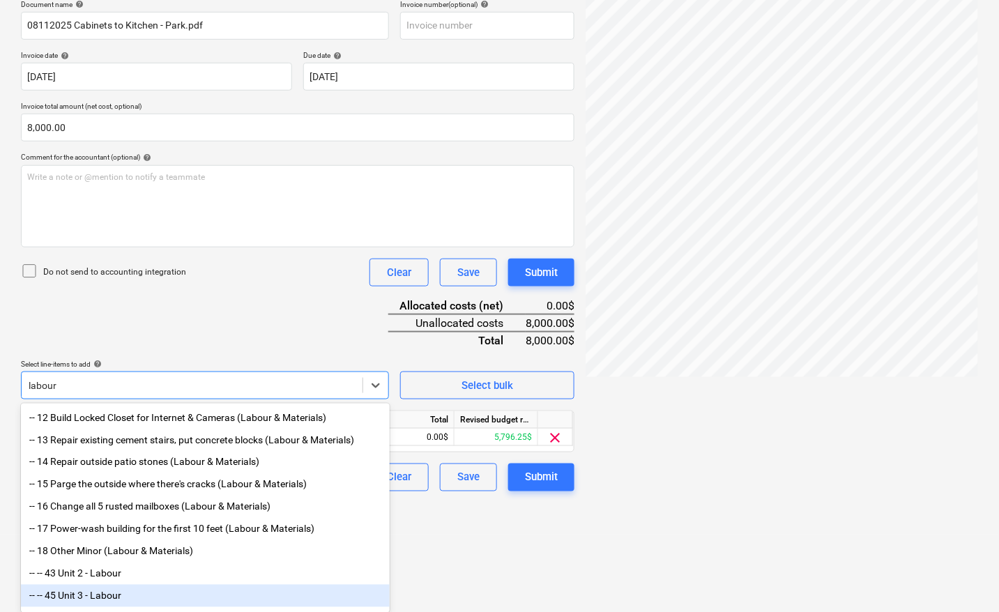
click at [125, 597] on div "-- -- 45 Unit 3 - Labour" at bounding box center [205, 596] width 369 height 22
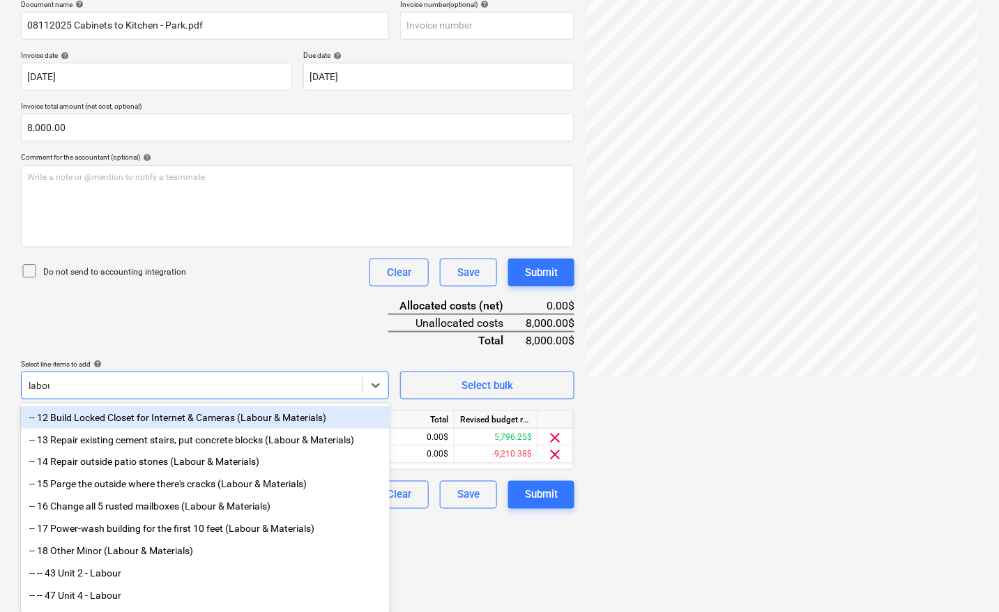
type input "labour"
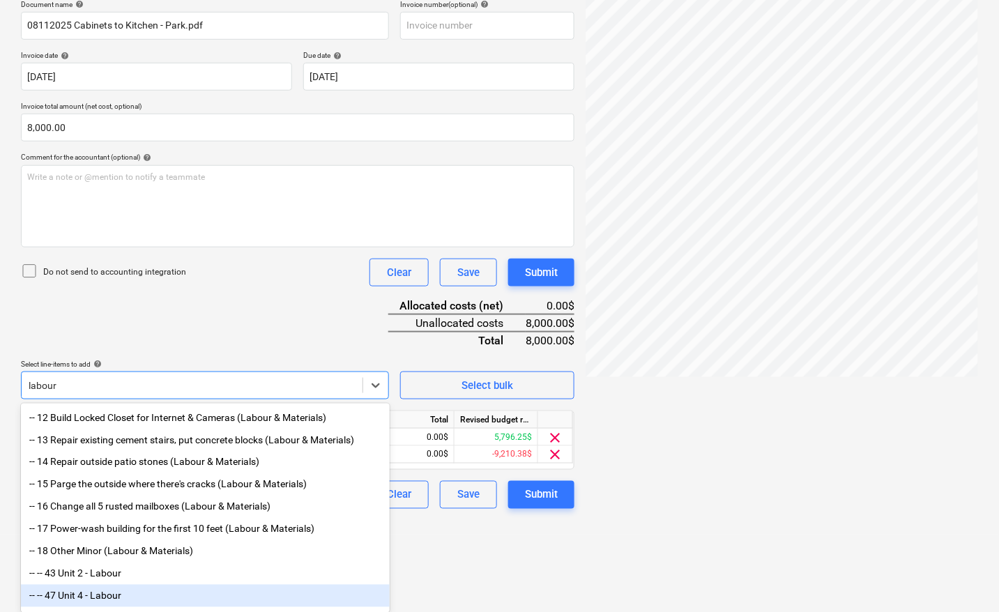
click at [102, 601] on div "-- -- 47 Unit 4 - Labour" at bounding box center [205, 596] width 369 height 22
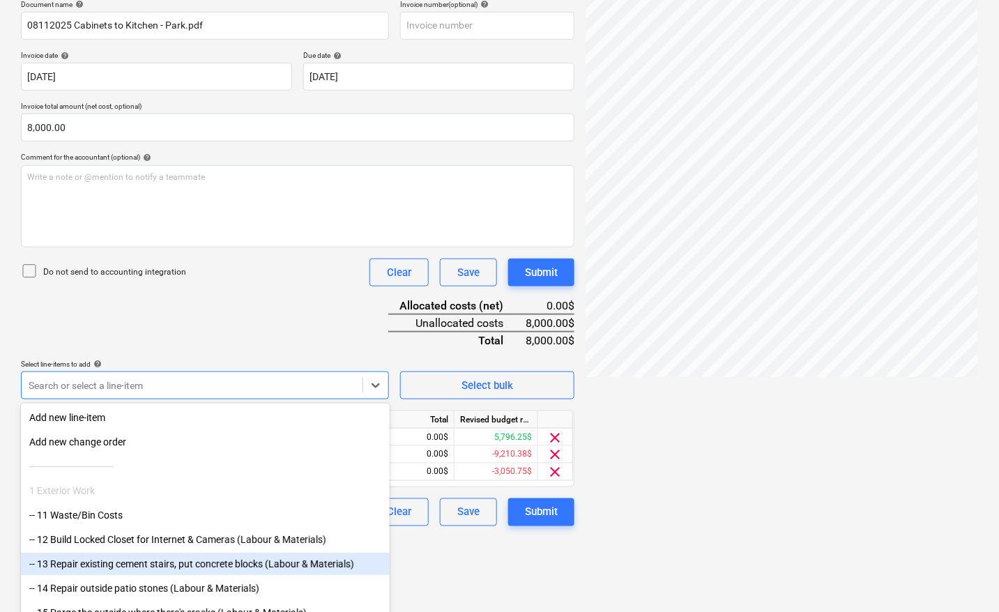
click at [677, 429] on div at bounding box center [781, 237] width 392 height 573
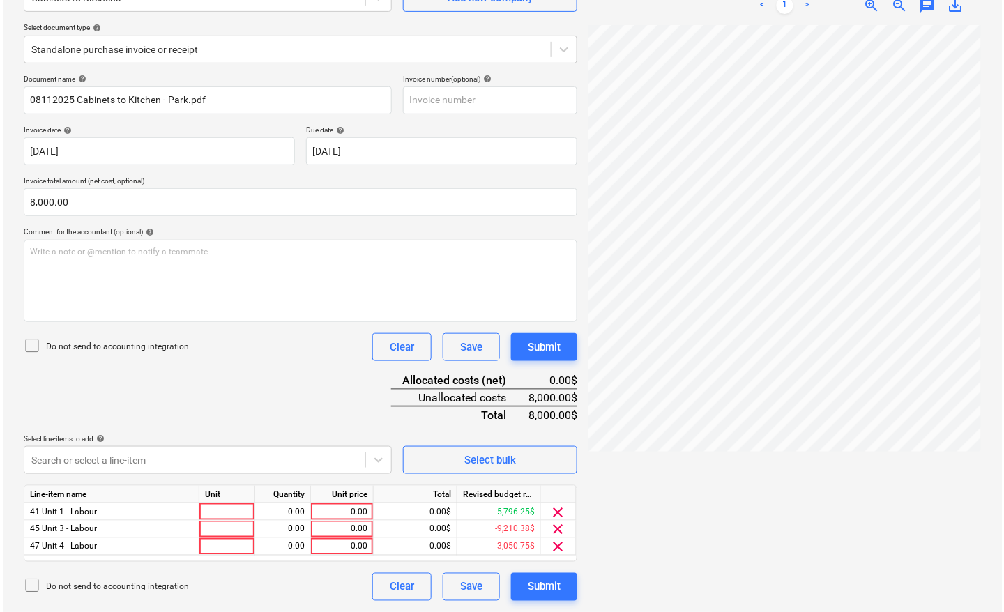
scroll to position [140, 0]
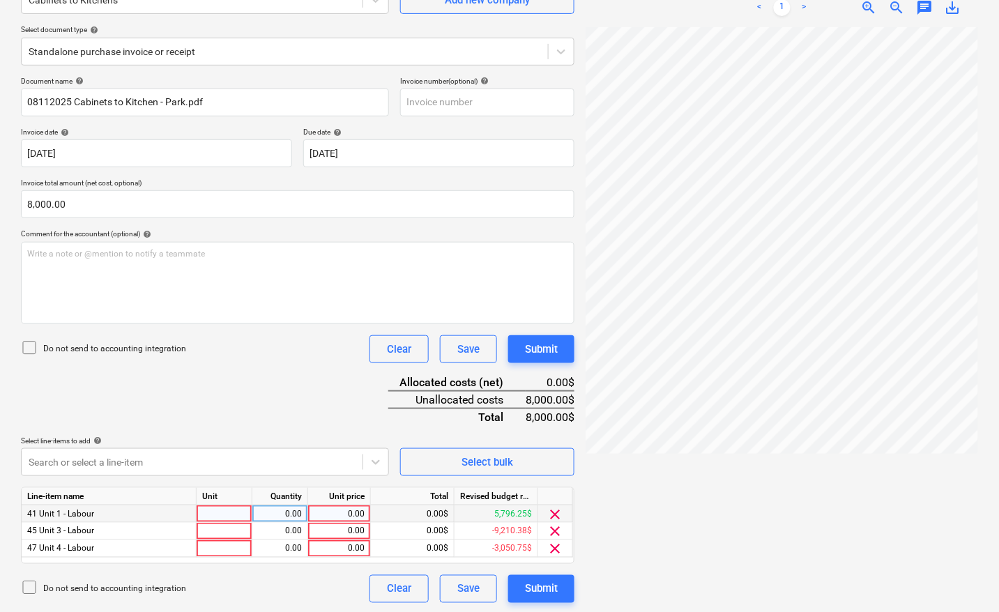
click at [227, 511] on div at bounding box center [225, 513] width 56 height 17
type input "o"
type input "pcs"
type input "2208.79"
type input "pcs"
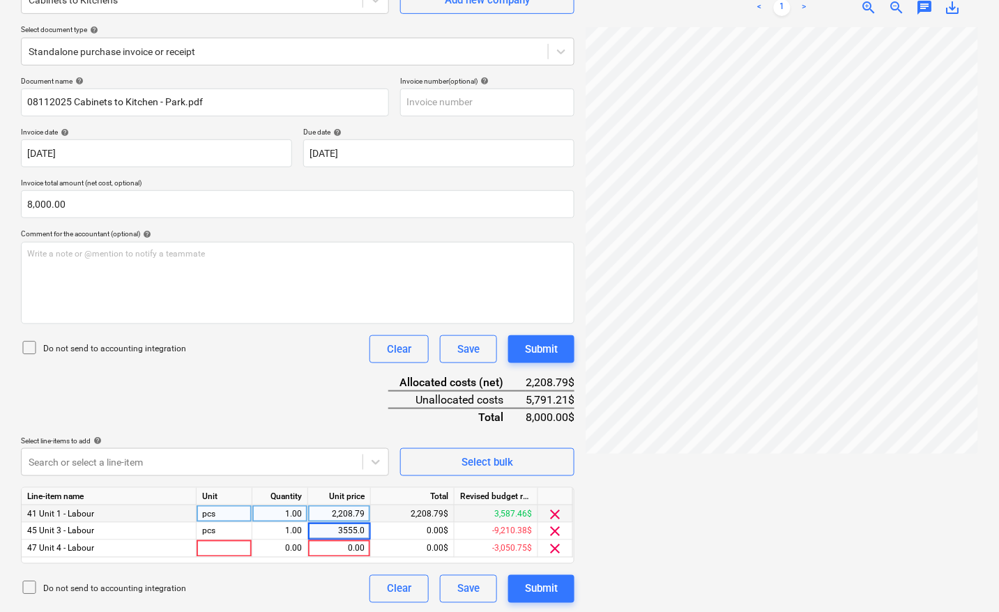
type input "3555.04"
type input "pcs"
type input "2236.17"
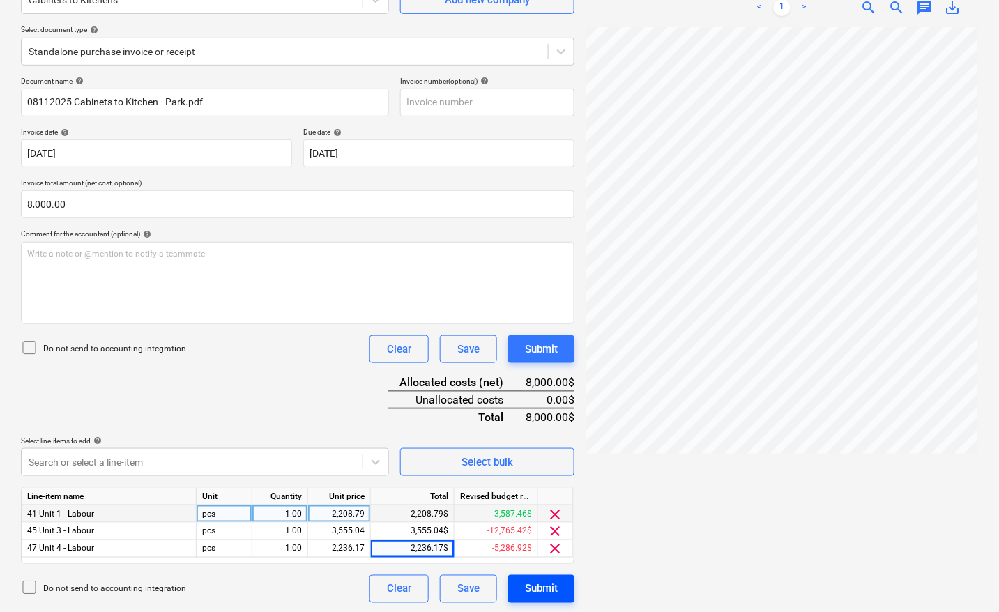
click at [562, 590] on button "Submit" at bounding box center [541, 589] width 66 height 28
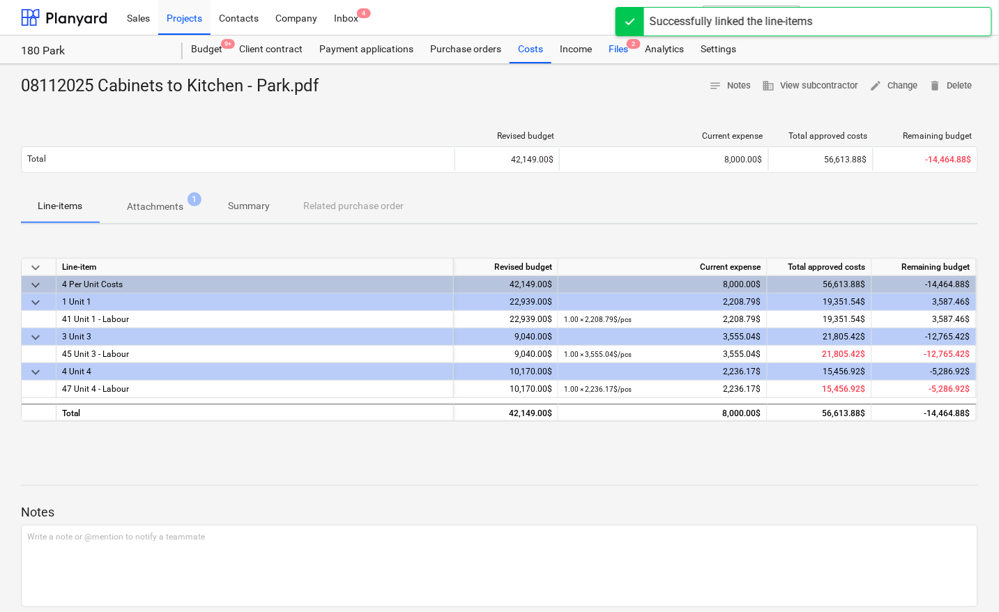
click at [613, 53] on div "Files 2" at bounding box center [618, 50] width 36 height 28
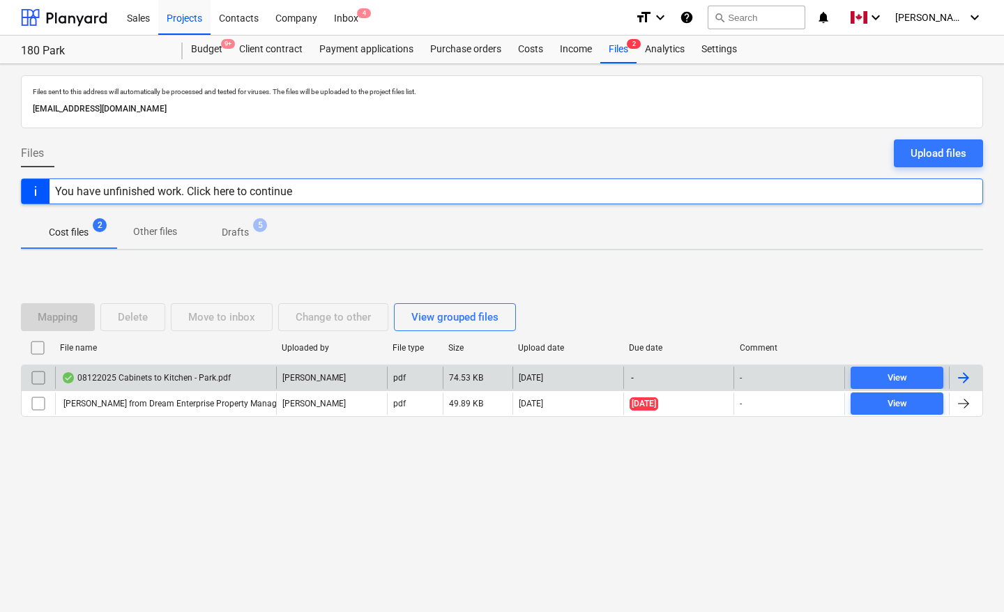
click at [974, 381] on div at bounding box center [965, 378] width 33 height 22
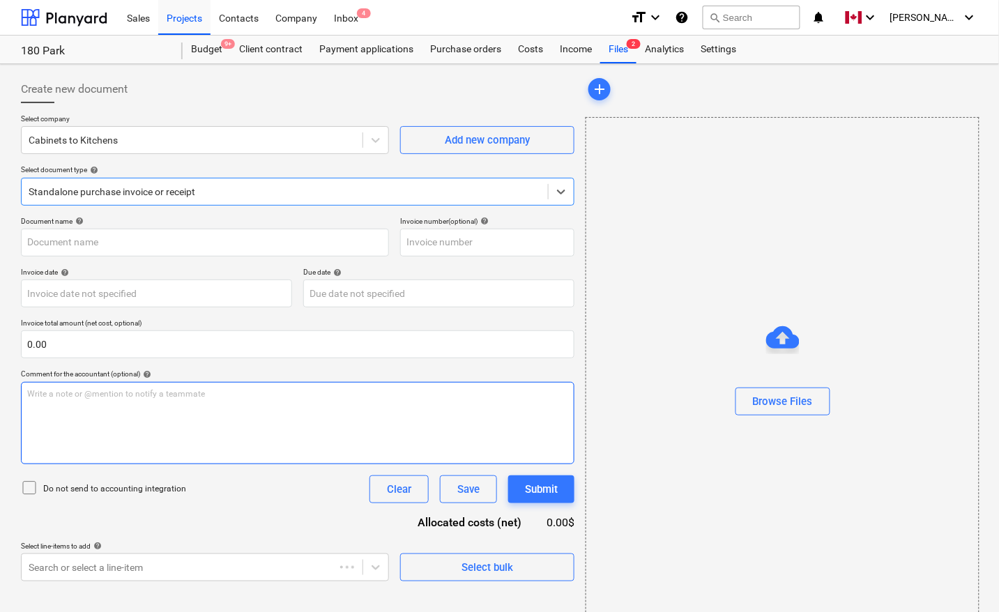
type input "08122025 Cabinets to Kitchen - Park.pdf"
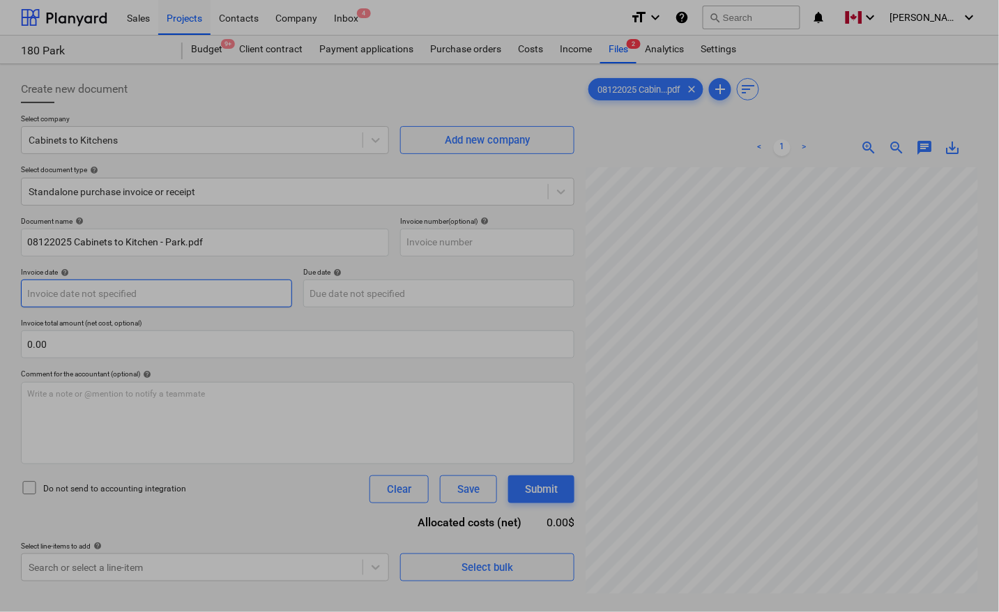
click at [110, 300] on body "Sales Projects Contacts Company Inbox 4 format_size keyboard_arrow_down help se…" at bounding box center [499, 306] width 999 height 612
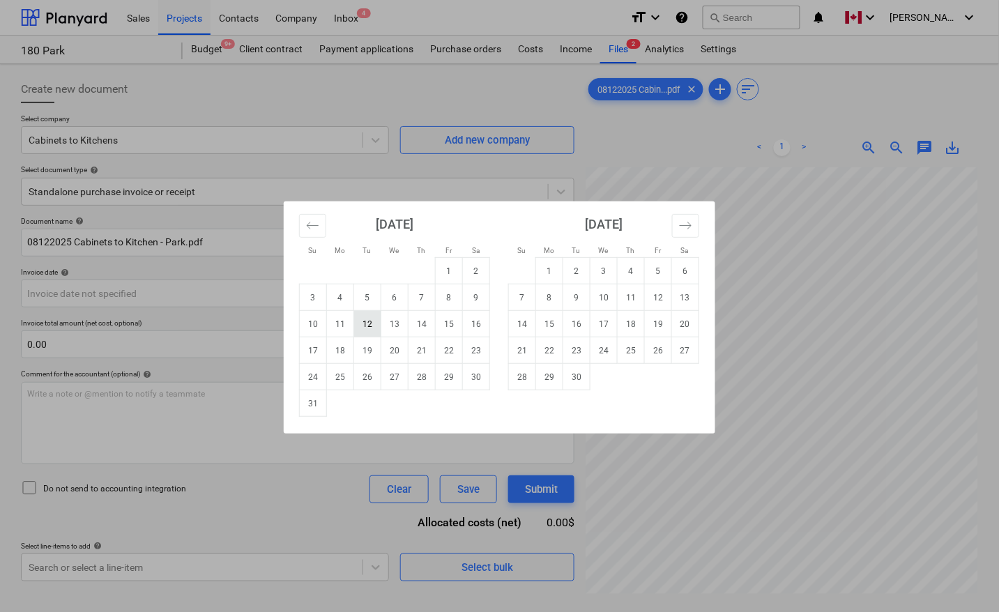
click at [370, 329] on td "12" at bounding box center [367, 324] width 27 height 26
type input "[DATE]"
click at [382, 300] on body "Sales Projects Contacts Company Inbox 4 format_size keyboard_arrow_down help se…" at bounding box center [499, 306] width 999 height 612
click at [374, 324] on td "12" at bounding box center [367, 324] width 27 height 26
type input "[DATE]"
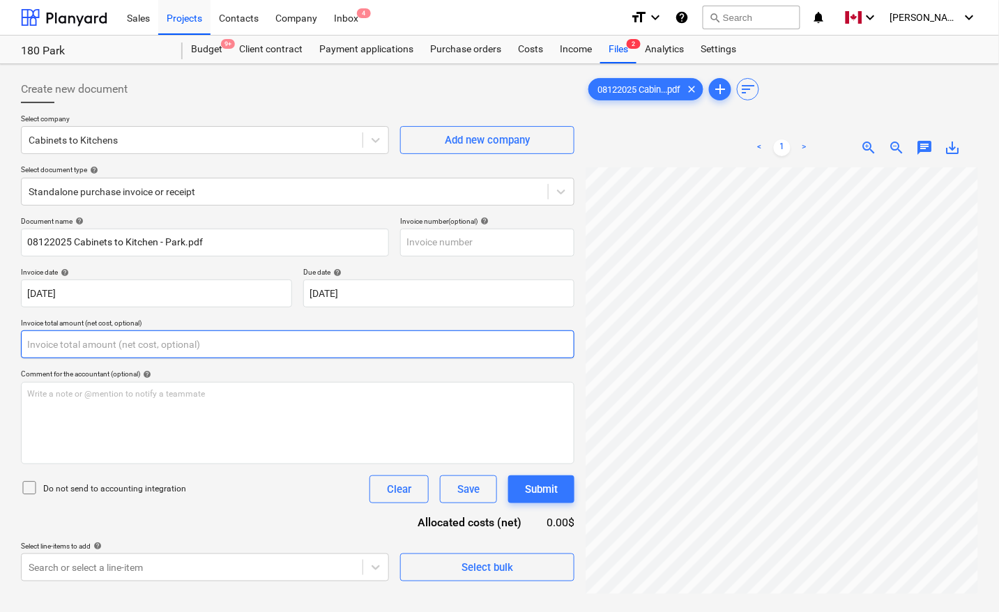
click at [190, 337] on input "text" at bounding box center [297, 344] width 553 height 28
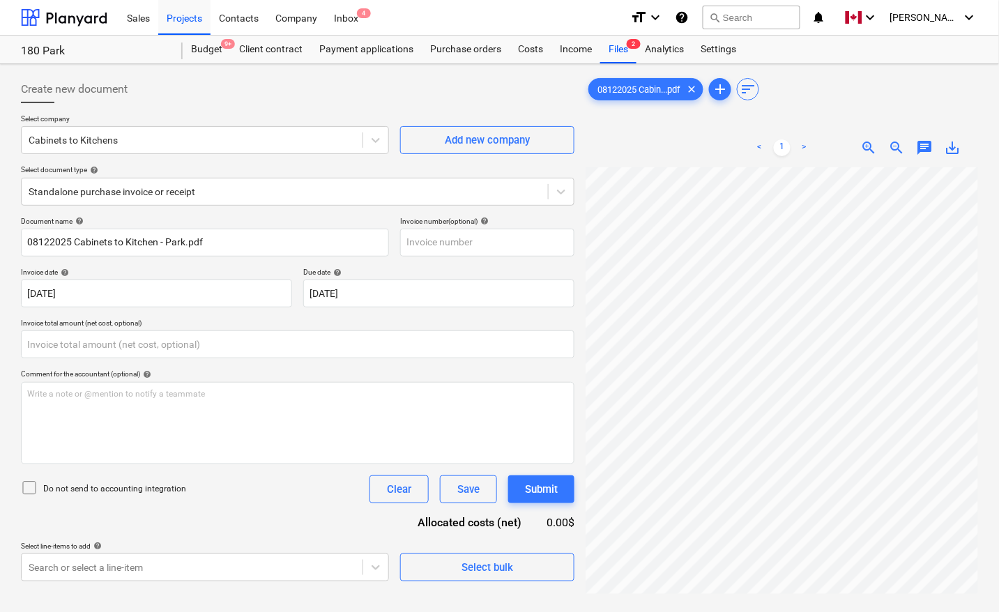
type input "0.00"
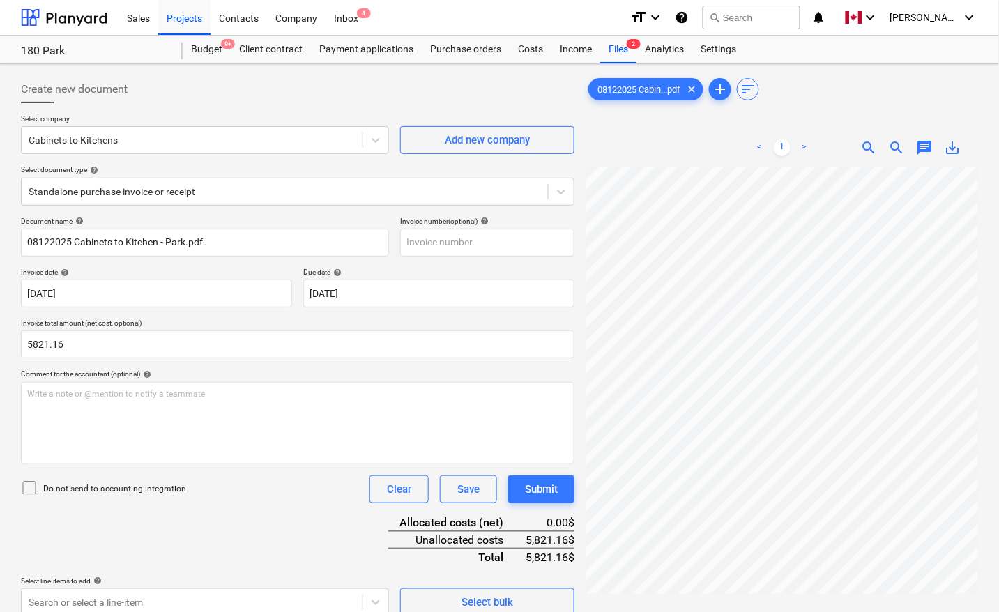
type input "5,821.16"
click at [243, 503] on div "Document name help 08122025 Cabinets to Kitchen - Park.pdf Invoice number (opti…" at bounding box center [297, 416] width 553 height 399
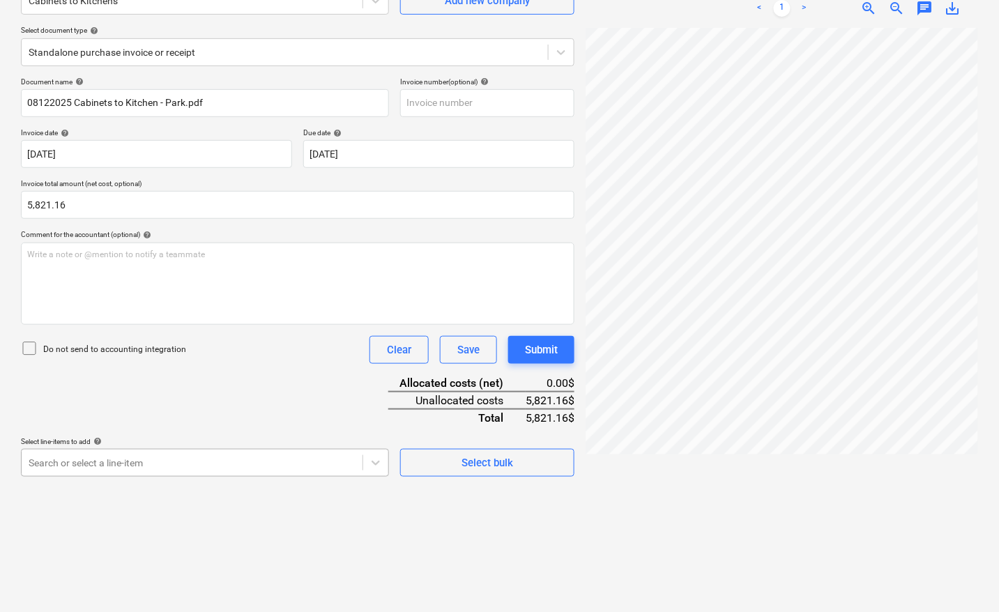
scroll to position [220, 0]
click at [255, 460] on body "Sales Projects Contacts Company Inbox 4 format_size keyboard_arrow_down help se…" at bounding box center [499, 167] width 999 height 612
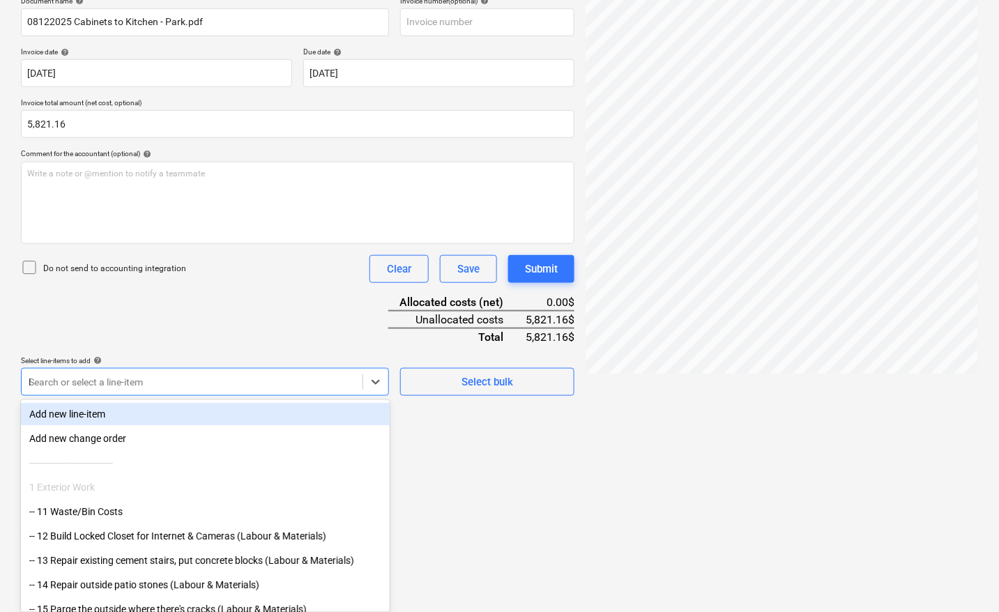
scroll to position [217, 0]
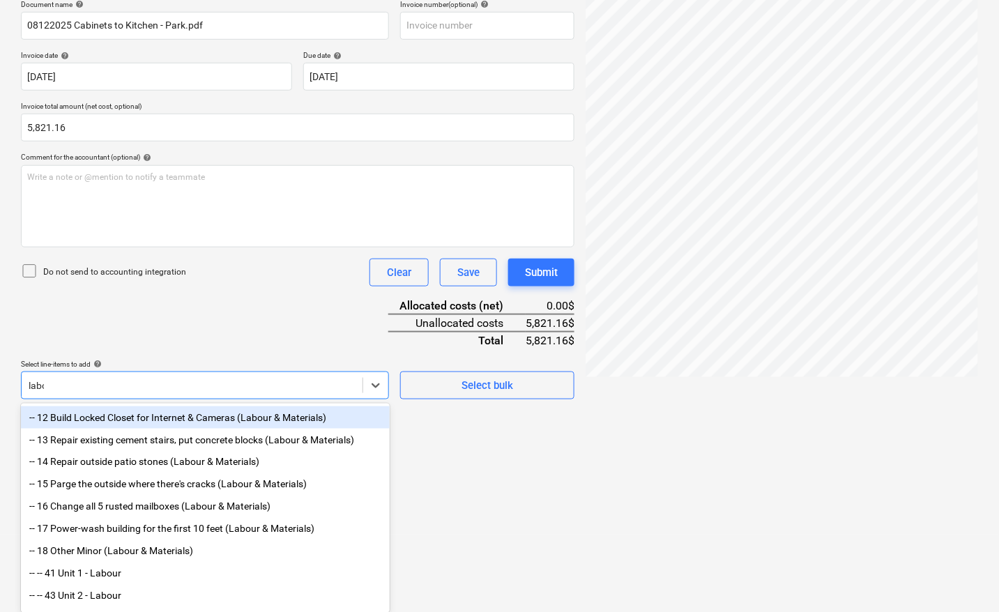
type input "labou"
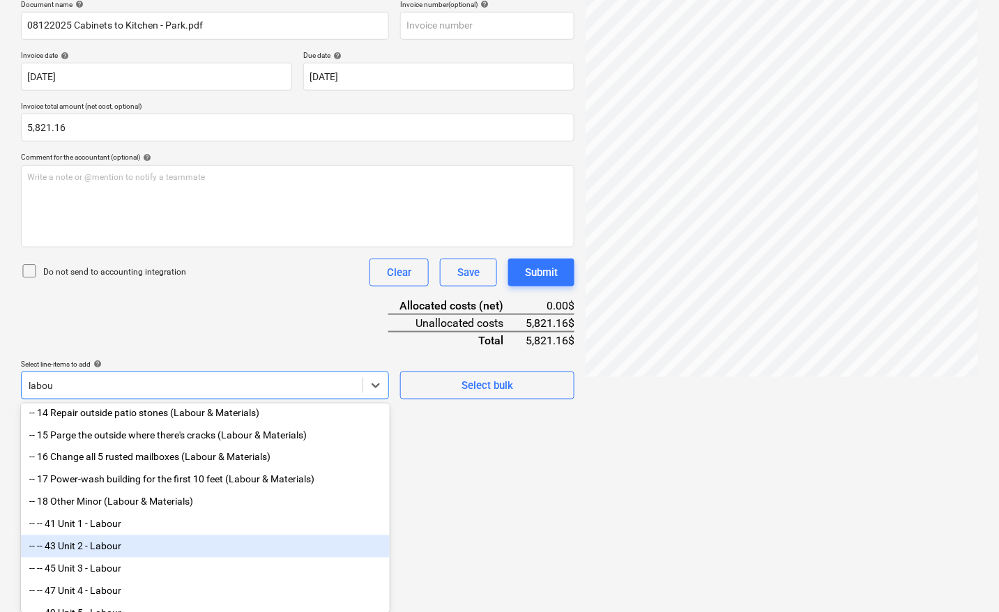
scroll to position [77, 0]
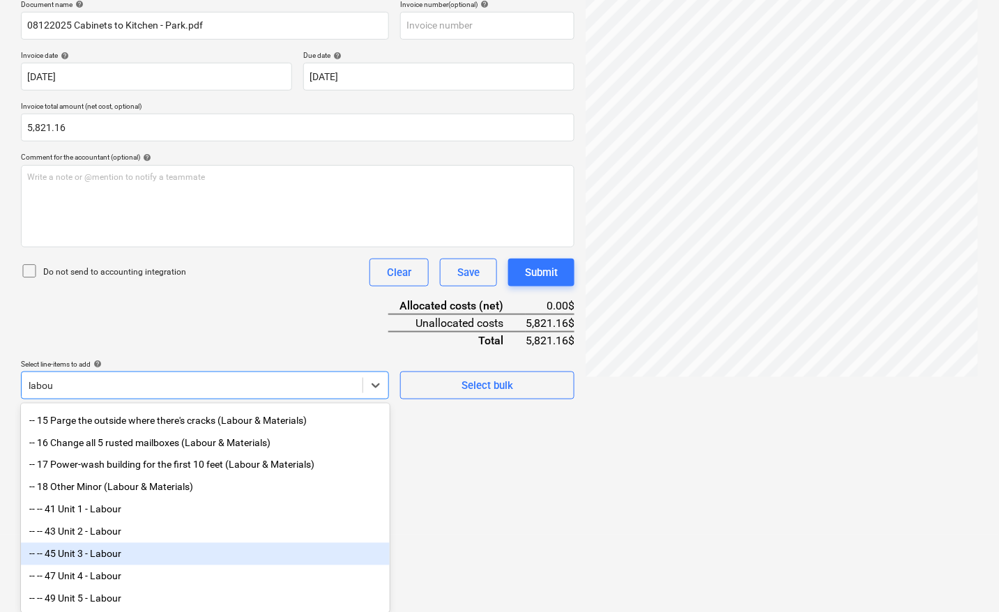
click at [120, 558] on div "-- -- 45 Unit 3 - Labour" at bounding box center [205, 554] width 369 height 22
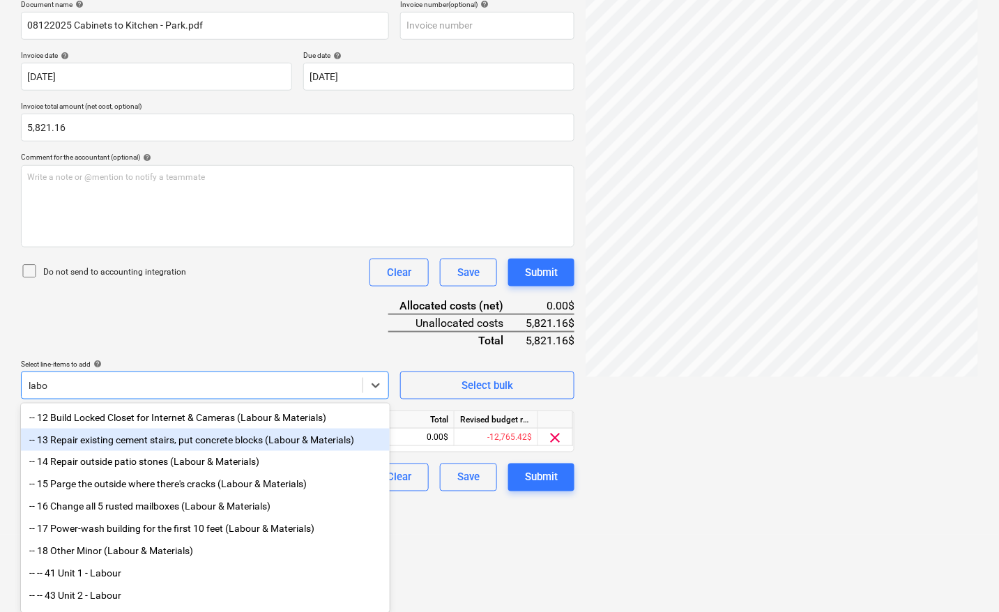
type input "labou"
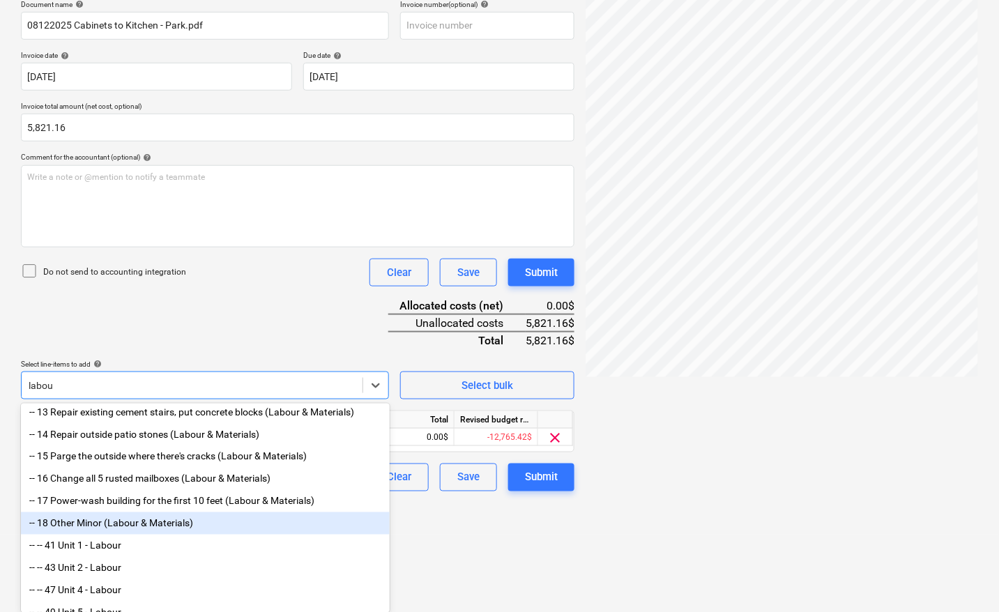
scroll to position [53, 0]
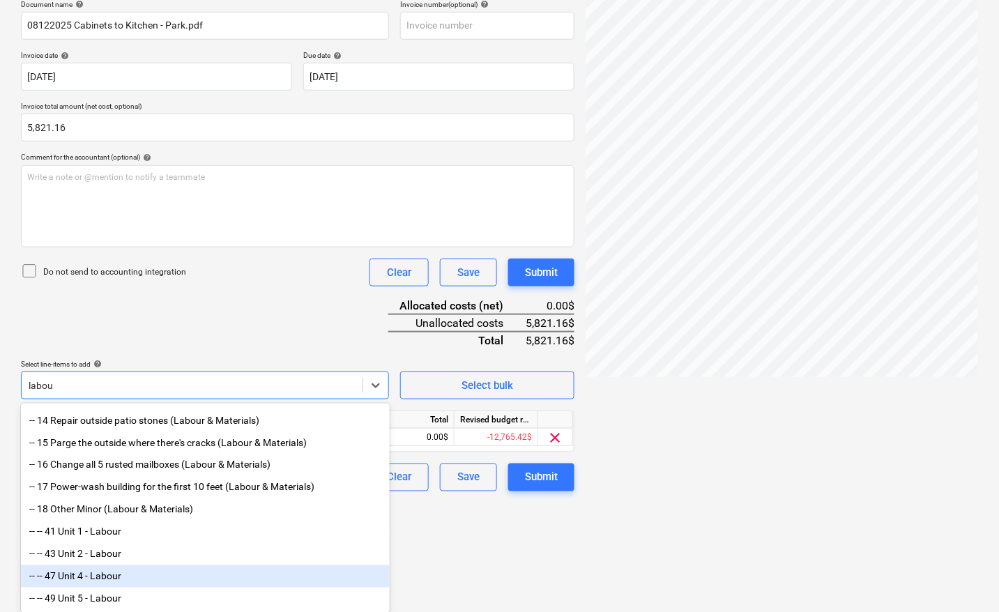
click at [106, 574] on div "-- -- 47 Unit 4 - Labour" at bounding box center [205, 576] width 369 height 22
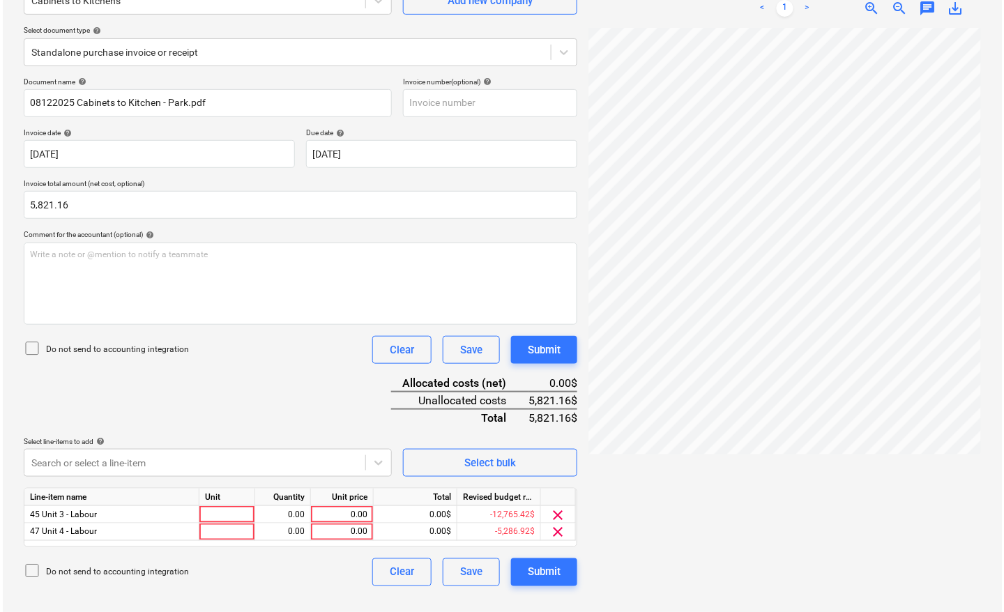
scroll to position [139, 0]
click at [525, 473] on html "Sales Projects Contacts Company Inbox 4 format_size keyboard_arrow_down help se…" at bounding box center [499, 167] width 999 height 612
click at [199, 518] on div at bounding box center [225, 514] width 56 height 17
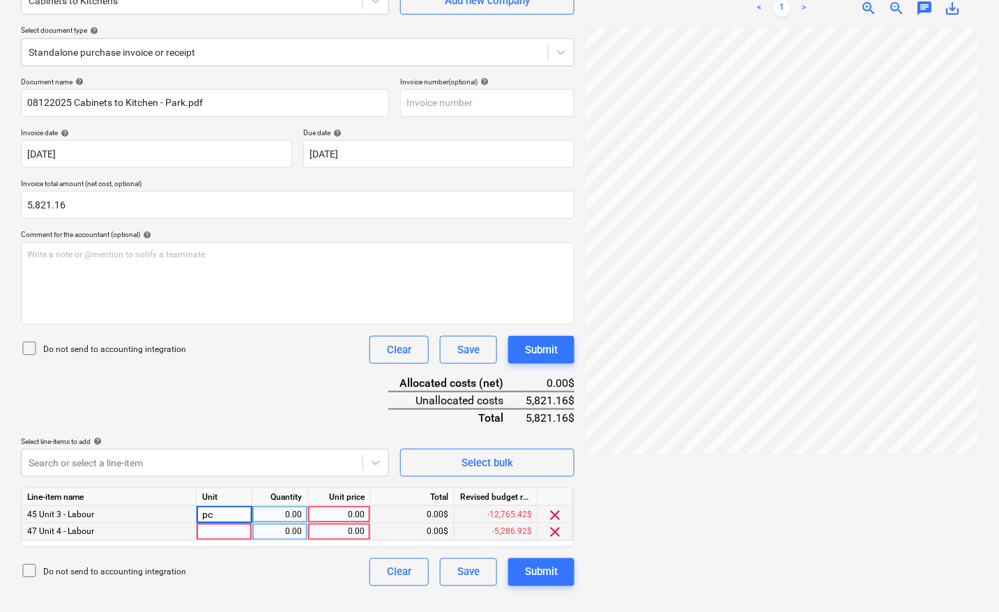
type input "pcs"
type input "1671.17"
drag, startPoint x: 356, startPoint y: 516, endPoint x: 413, endPoint y: 516, distance: 56.5
click at [357, 516] on div "1,671.17" at bounding box center [339, 514] width 51 height 17
type input "1671.71"
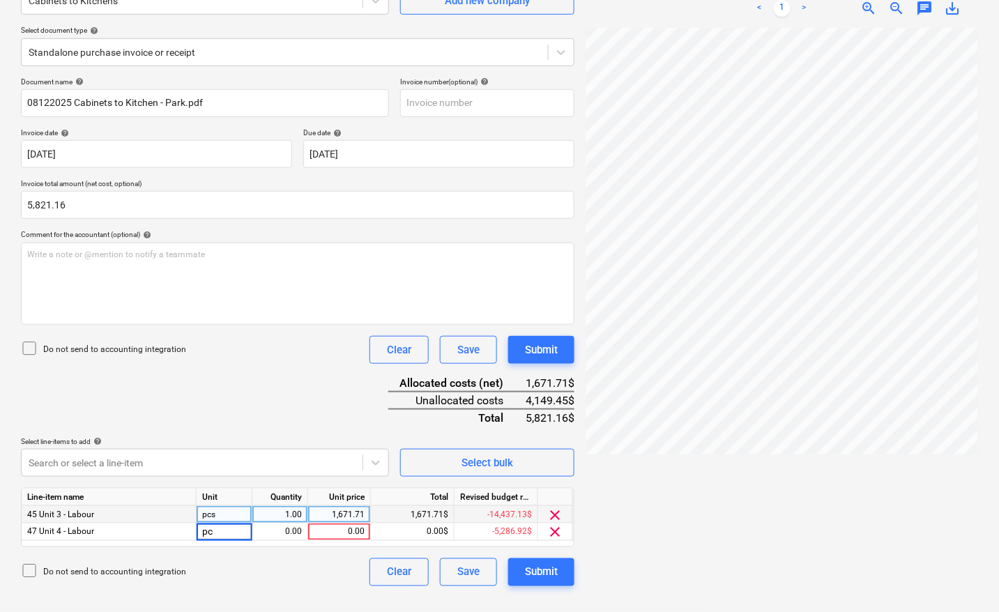
type input "pcs"
type input "4149.45"
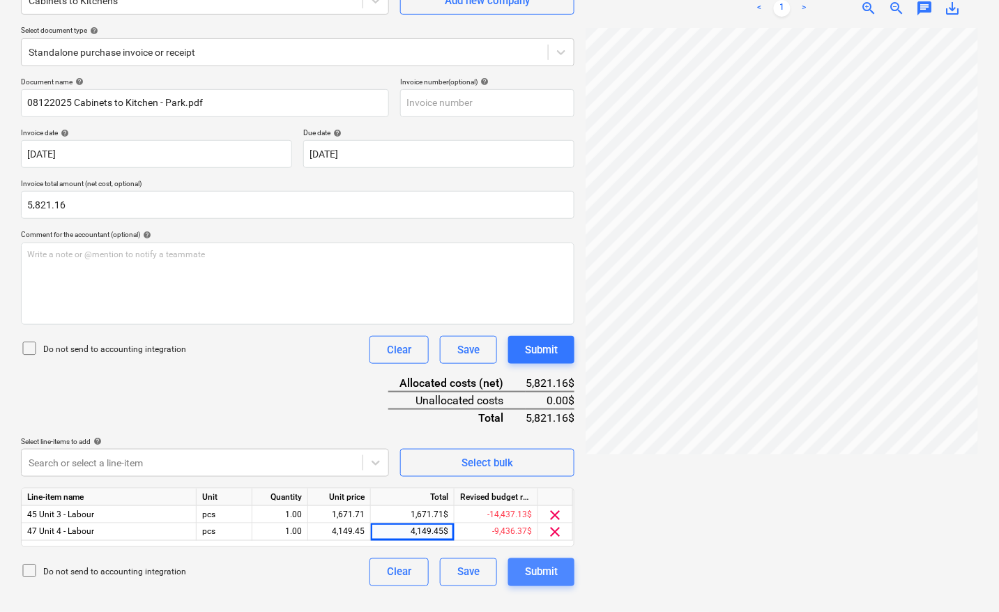
click at [547, 567] on div "Submit" at bounding box center [541, 572] width 33 height 18
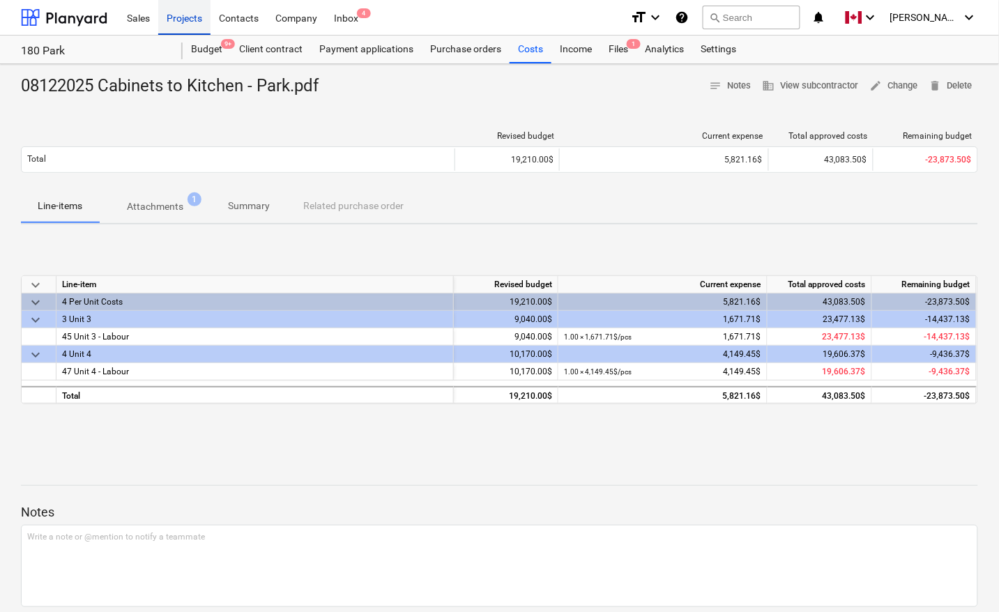
click at [178, 15] on div "Projects" at bounding box center [184, 17] width 52 height 36
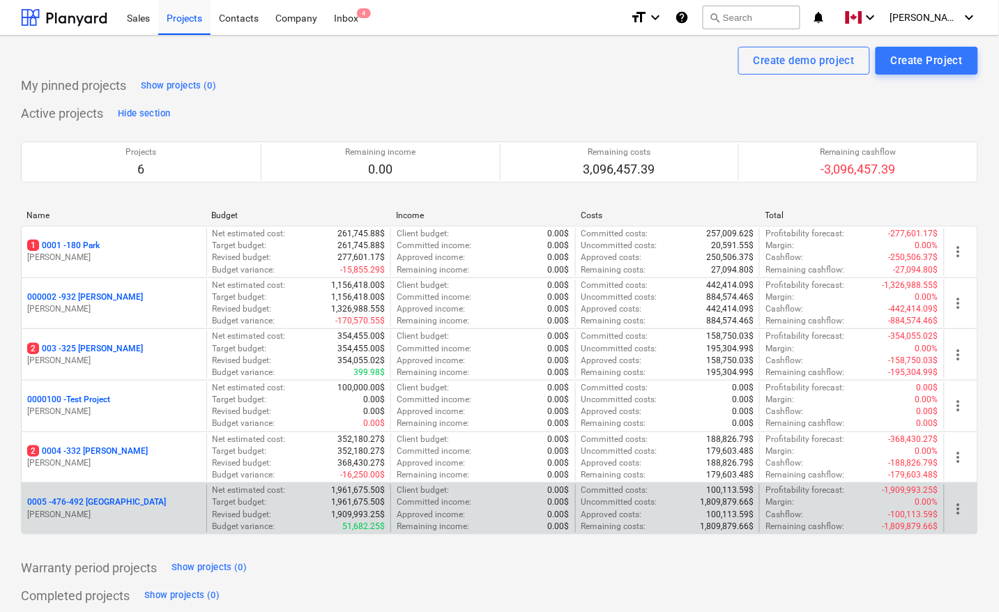
click at [94, 500] on p "0005 - 476-492 [GEOGRAPHIC_DATA]" at bounding box center [96, 502] width 139 height 12
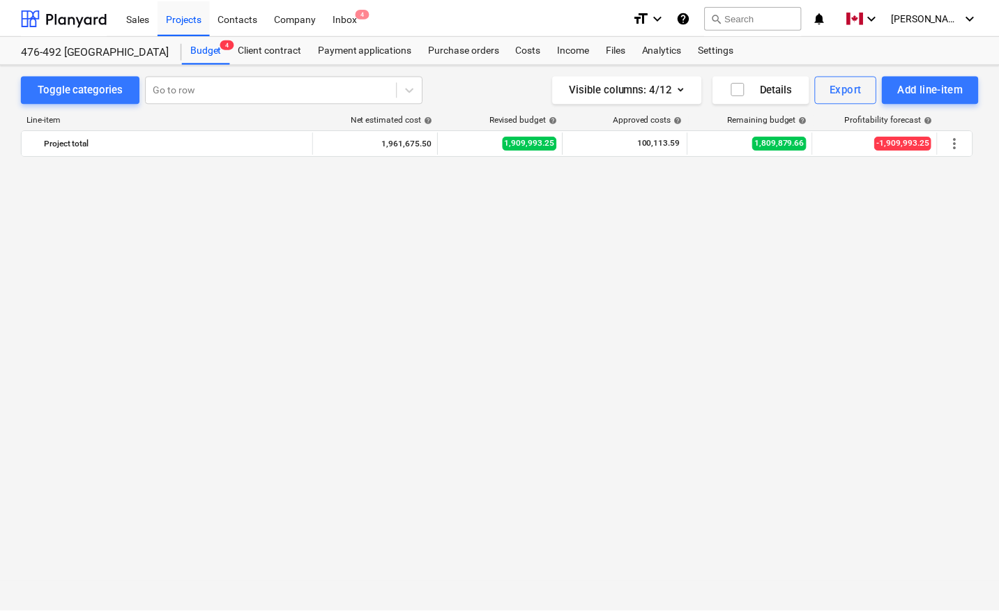
scroll to position [9278, 0]
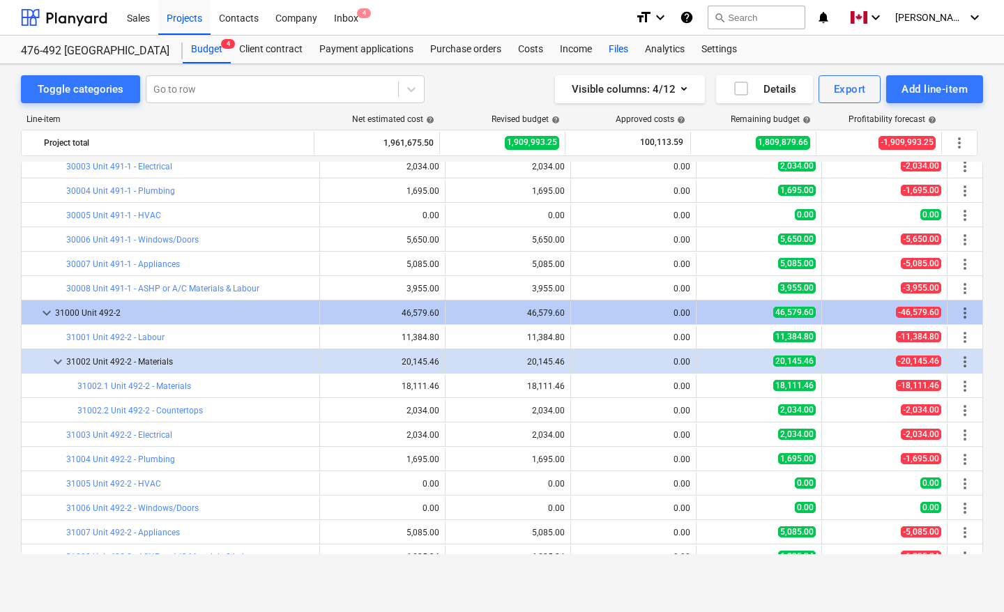
click at [624, 45] on div "Files" at bounding box center [618, 50] width 36 height 28
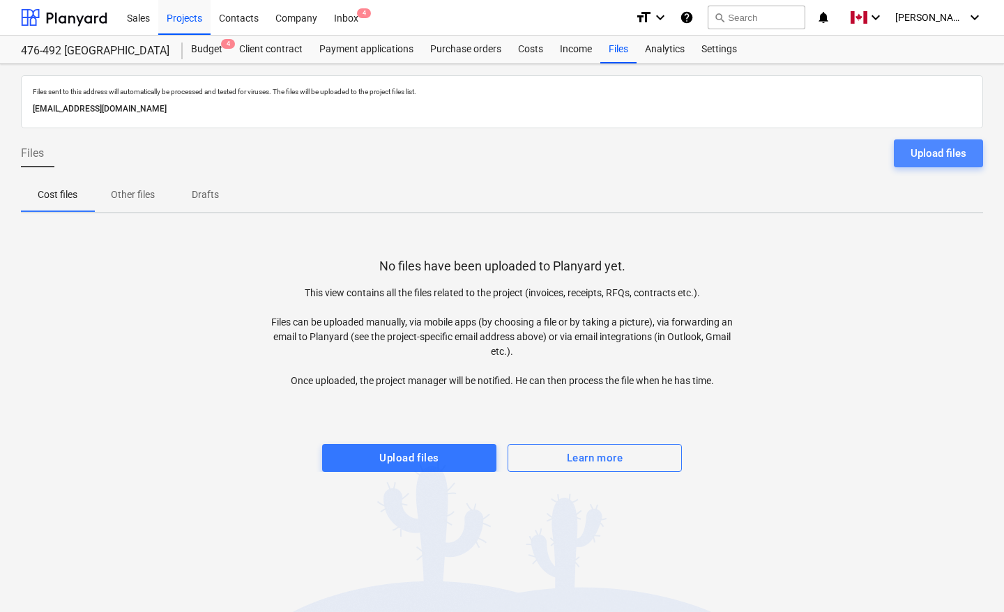
click at [941, 155] on div "Upload files" at bounding box center [938, 153] width 56 height 18
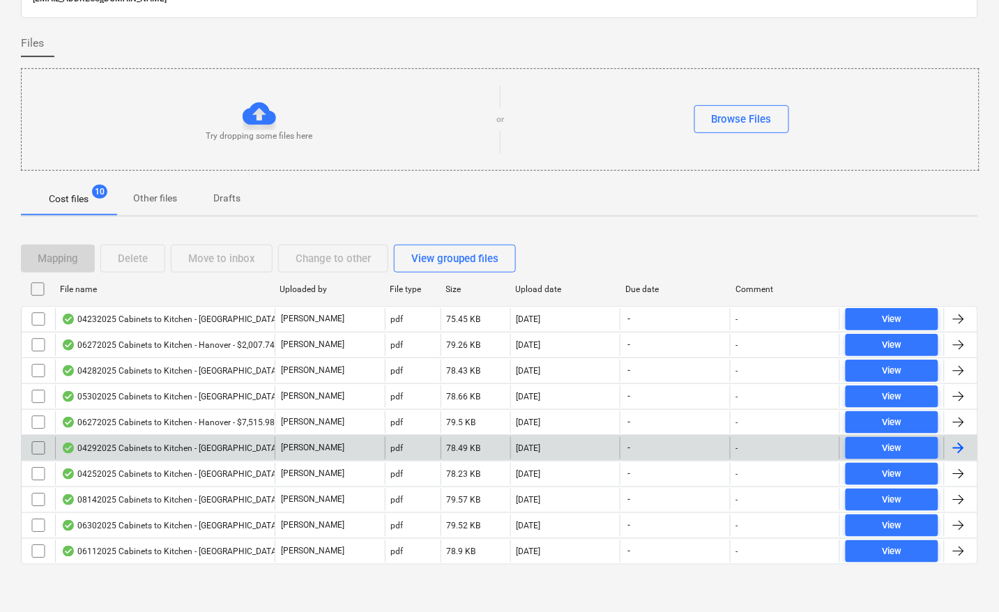
scroll to position [114, 0]
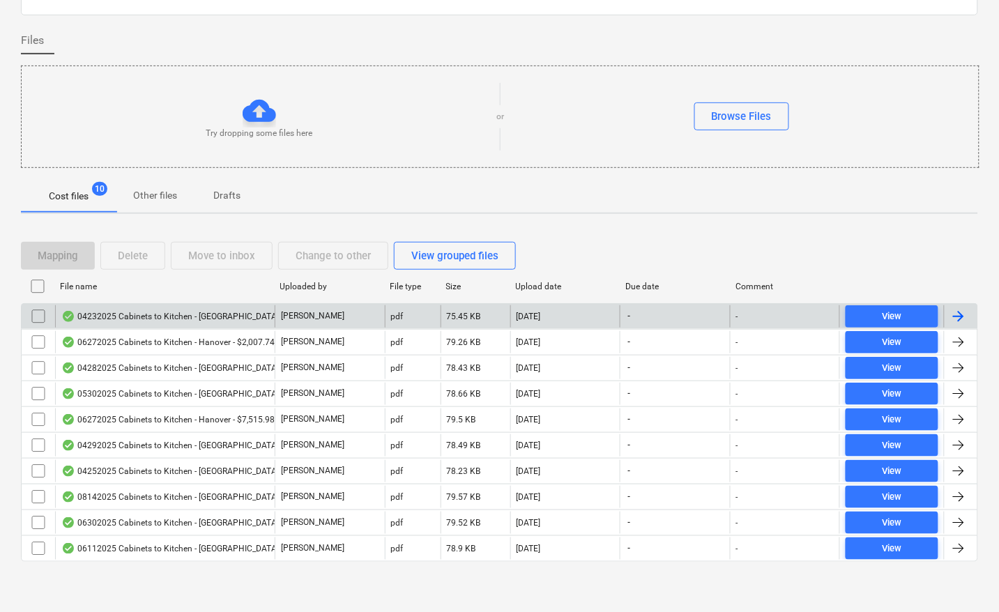
click at [963, 319] on div at bounding box center [958, 316] width 17 height 17
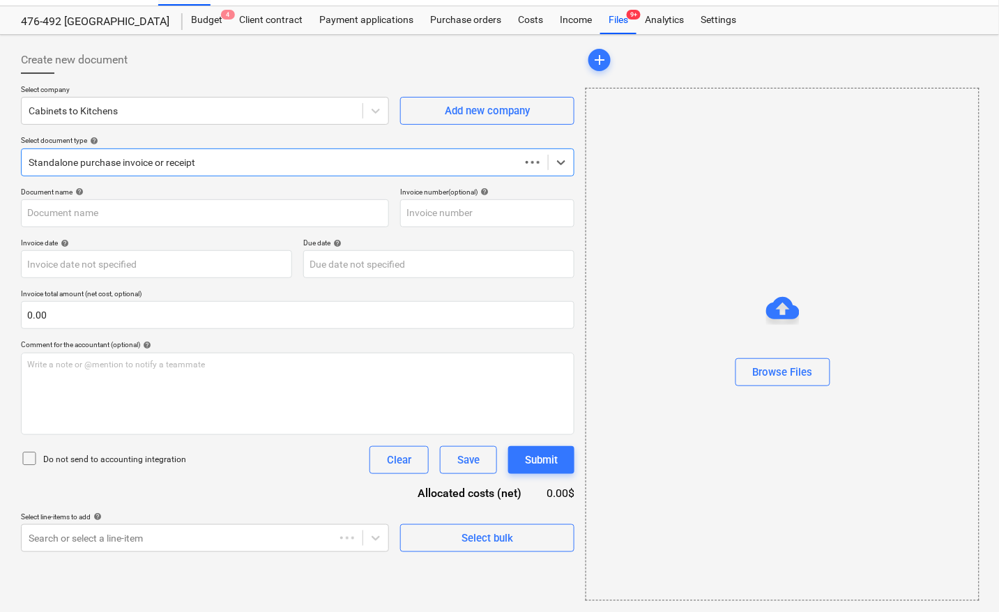
scroll to position [30, 0]
type input "04232025 Cabinets to Kitchen - [GEOGRAPHIC_DATA]pdf"
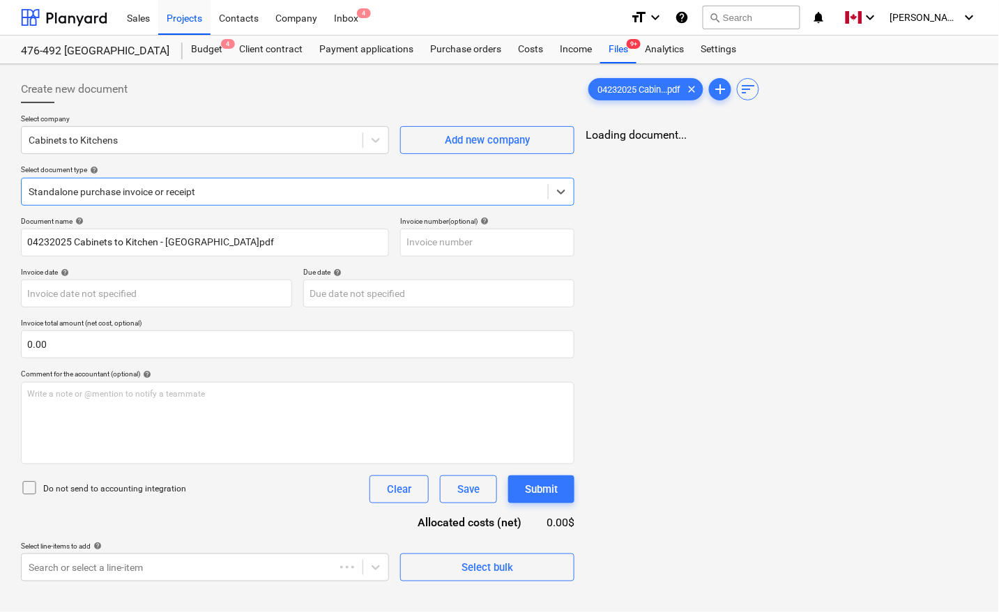
scroll to position [0, 0]
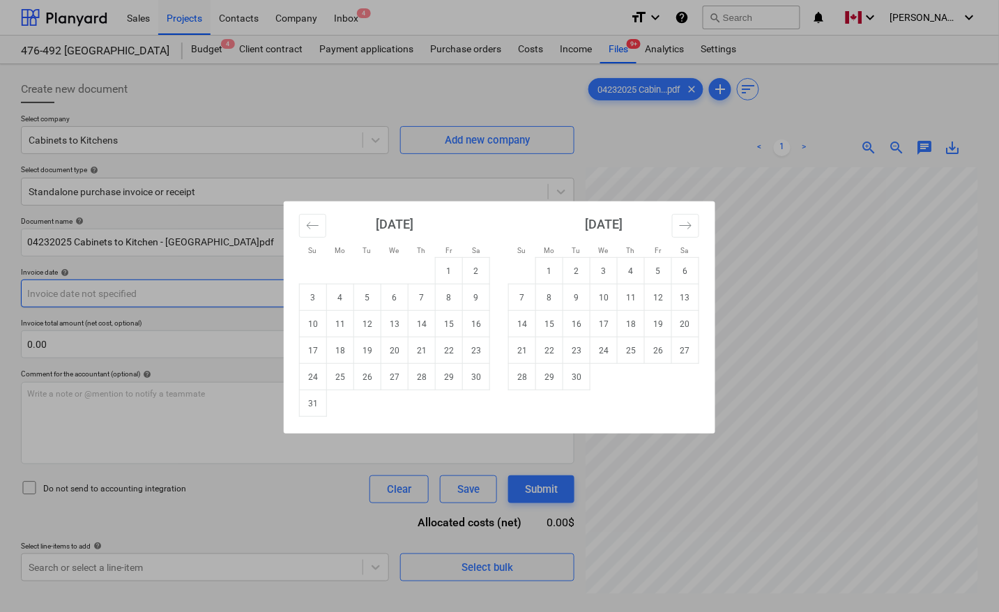
click at [89, 298] on body "Sales Projects Contacts Company Inbox 4 format_size keyboard_arrow_down help se…" at bounding box center [499, 306] width 999 height 612
click at [317, 232] on button "Move backward to switch to the previous month." at bounding box center [312, 226] width 27 height 24
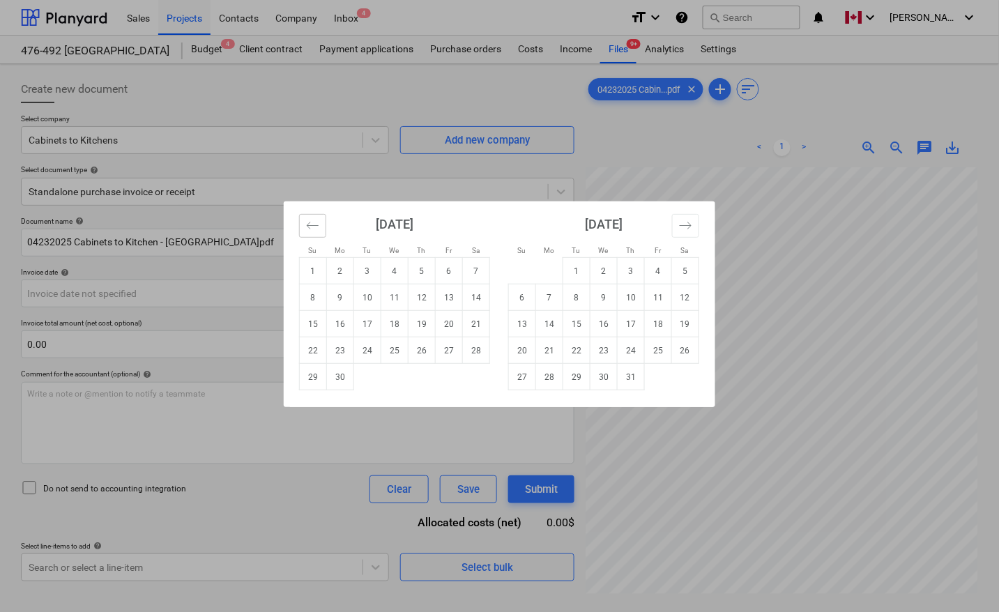
click at [317, 232] on button "Move backward to switch to the previous month." at bounding box center [312, 226] width 27 height 24
click at [397, 349] on td "23" at bounding box center [394, 350] width 27 height 26
type input "[DATE]"
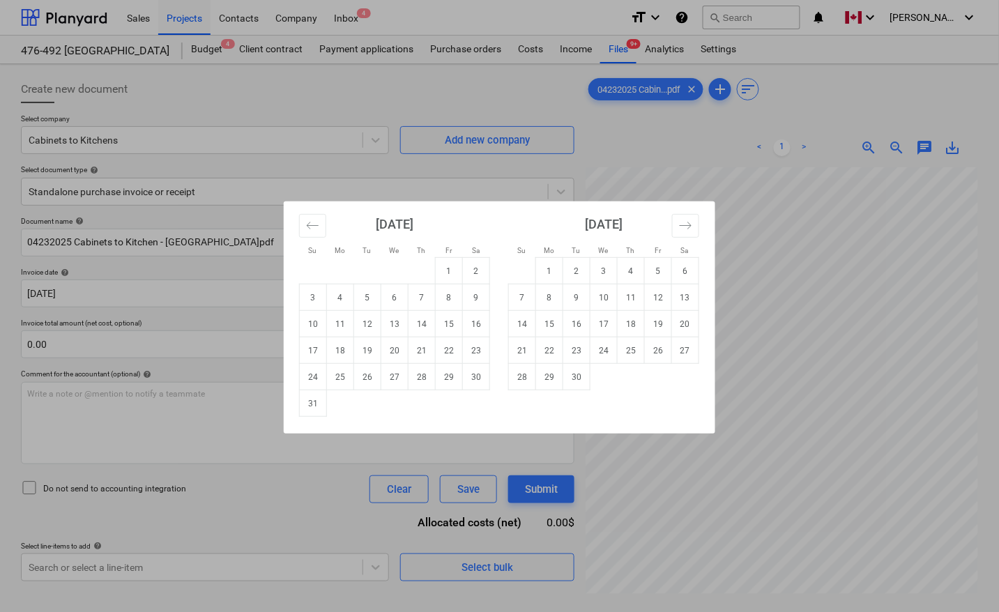
click at [410, 293] on body "Sales Projects Contacts Company Inbox 4 format_size keyboard_arrow_down help se…" at bounding box center [499, 306] width 999 height 612
click at [307, 224] on icon "Move backward to switch to the previous month." at bounding box center [312, 225] width 13 height 13
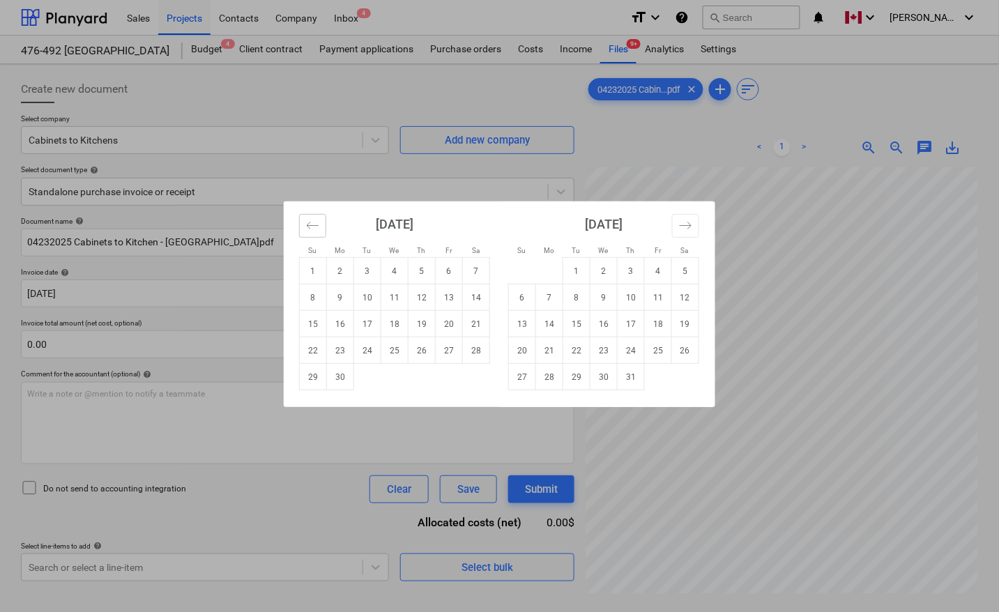
click at [307, 224] on icon "Move backward to switch to the previous month." at bounding box center [312, 225] width 13 height 13
click at [392, 347] on td "23" at bounding box center [394, 350] width 27 height 26
type input "[DATE]"
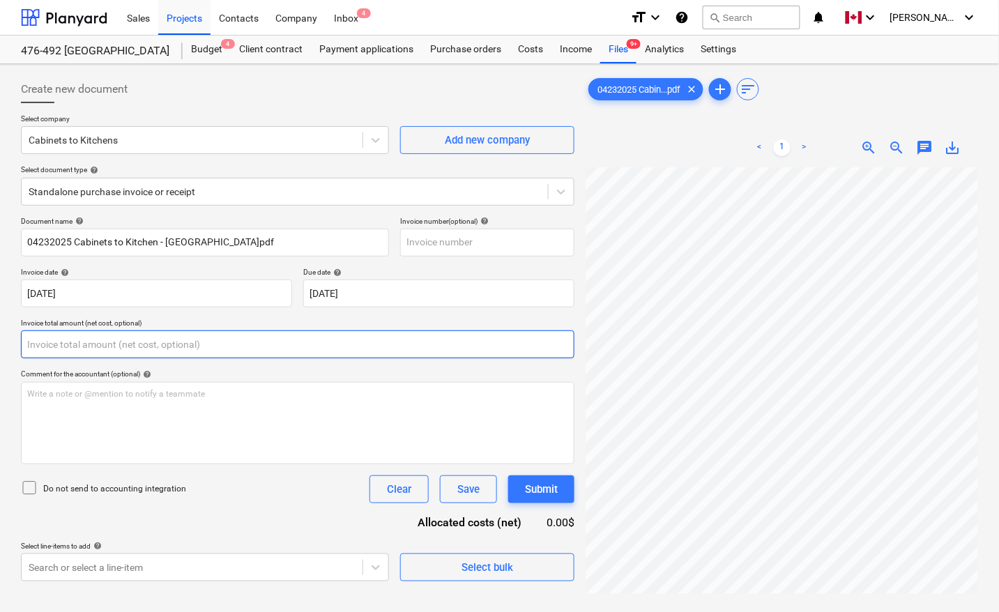
click at [248, 343] on input "text" at bounding box center [297, 344] width 553 height 28
type input "0.00"
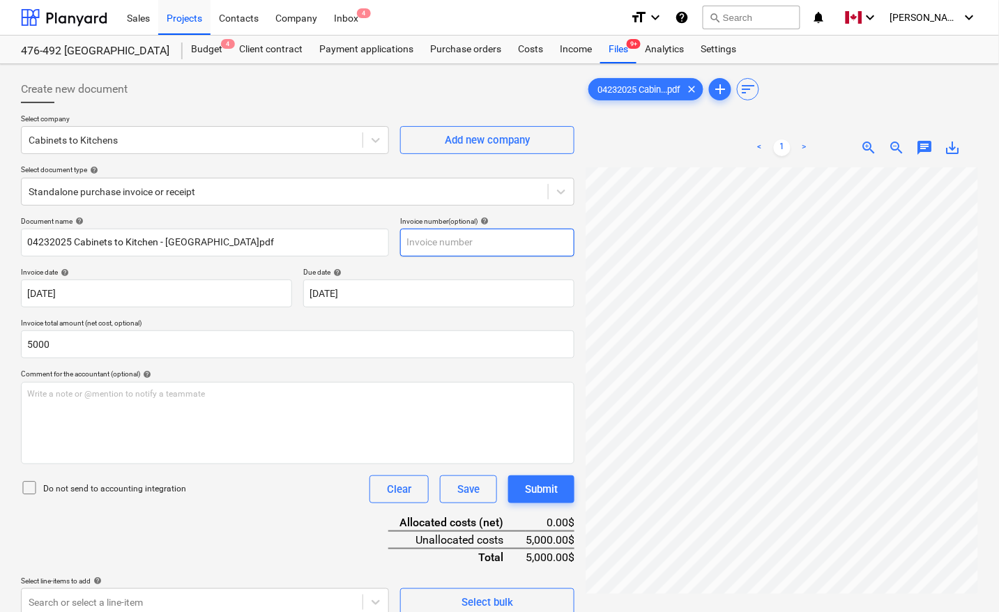
type input "5,000.00"
click at [462, 235] on input "text" at bounding box center [487, 243] width 174 height 28
type input "6817"
click at [210, 523] on div "Document name help 04232025 Cabinets to Kitchen - [GEOGRAPHIC_DATA]pdf Invoice …" at bounding box center [297, 416] width 553 height 399
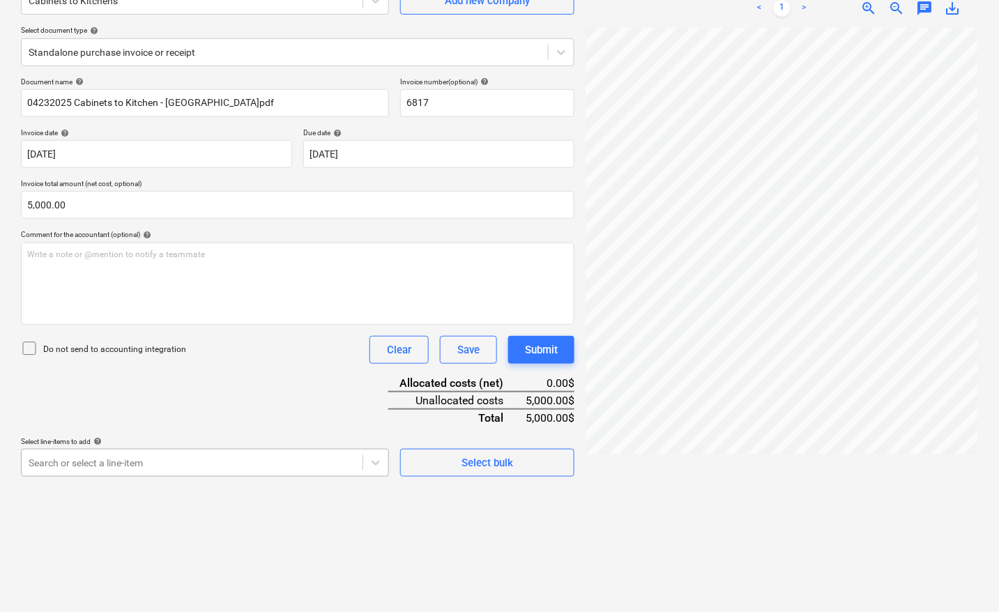
scroll to position [220, 0]
click at [193, 468] on body "Sales Projects Contacts Company Inbox 4 format_size keyboard_arrow_down help se…" at bounding box center [499, 167] width 999 height 612
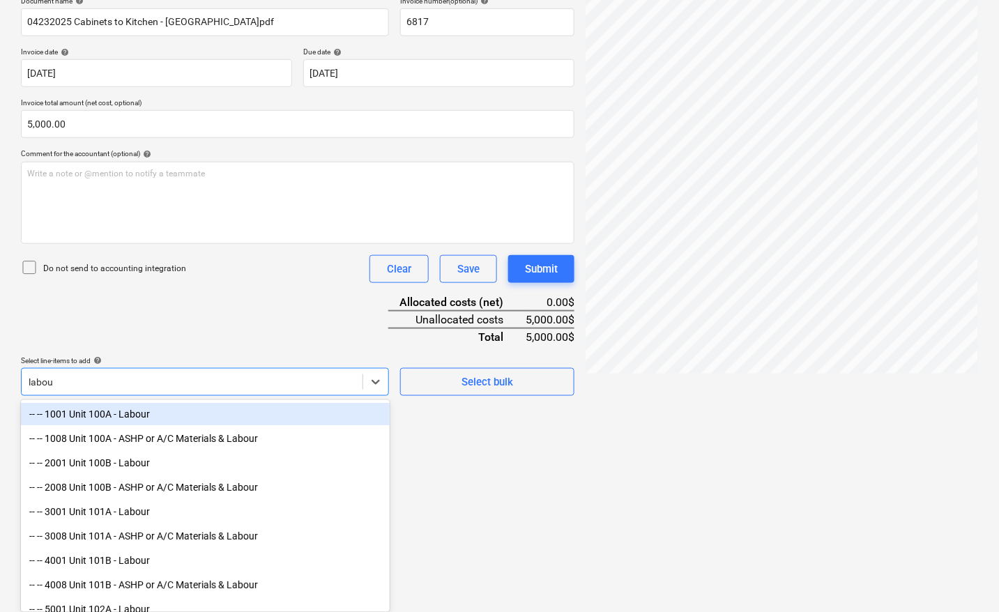
type input "labour"
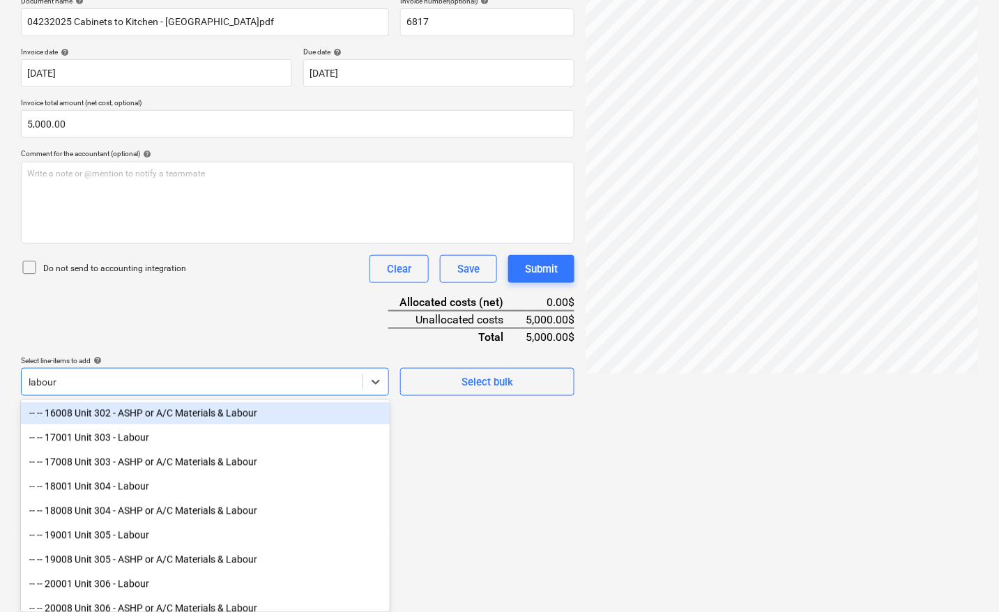
scroll to position [784, 0]
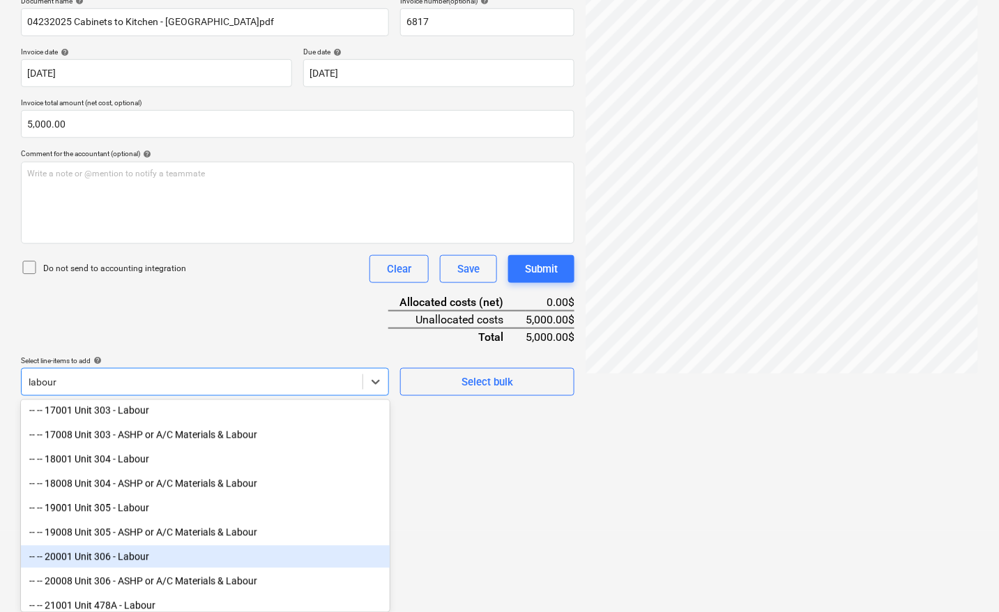
click at [141, 565] on div "-- -- 20001 Unit 306 - Labour" at bounding box center [205, 557] width 369 height 22
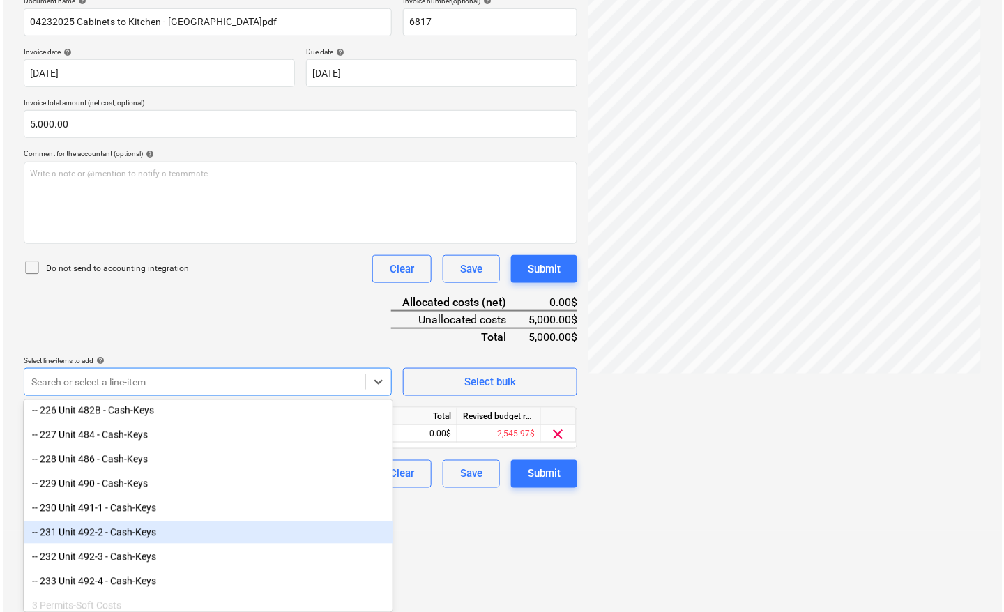
scroll to position [139, 0]
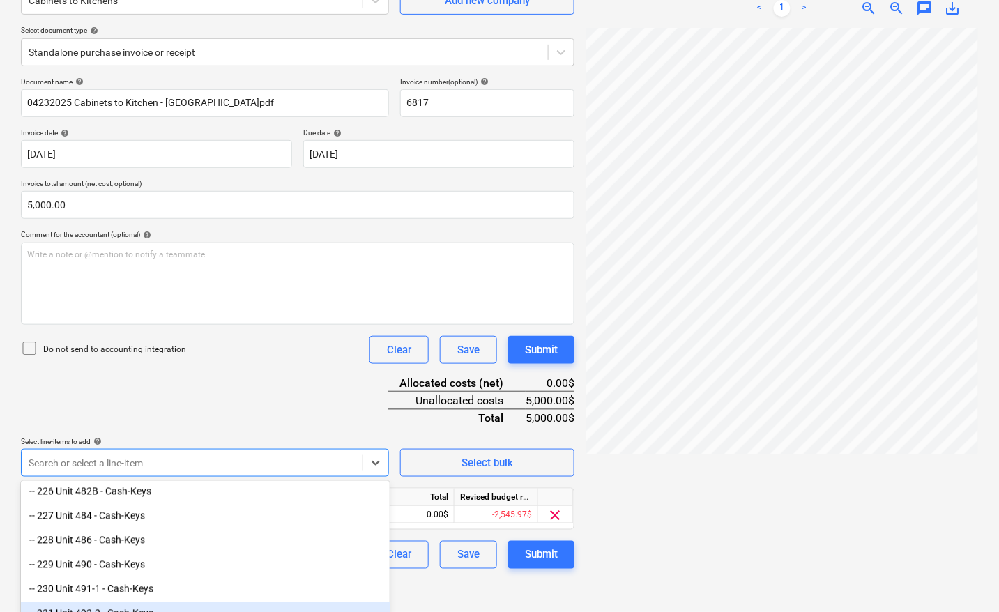
click at [660, 466] on div at bounding box center [781, 314] width 392 height 573
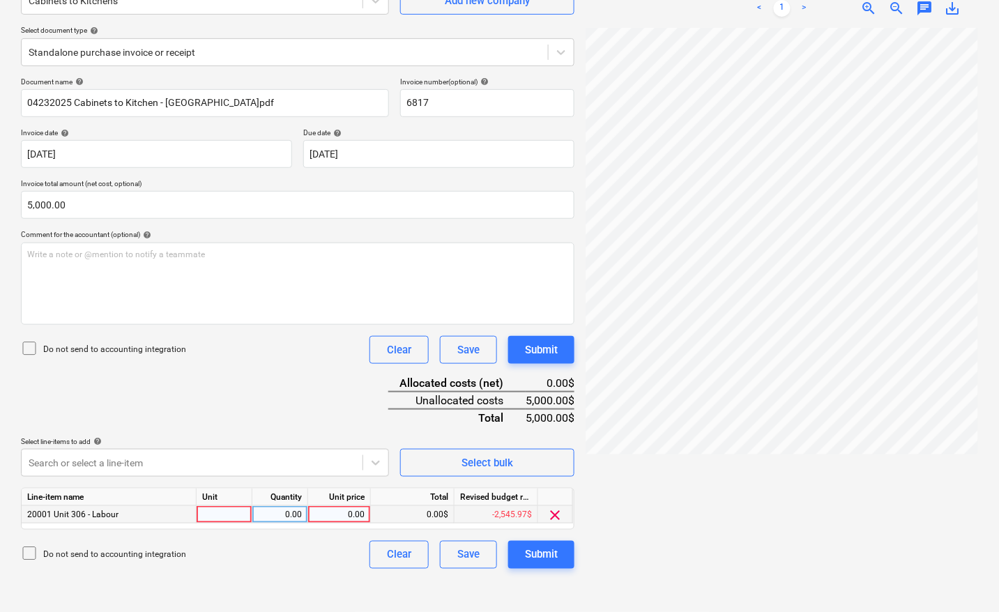
click at [218, 520] on div at bounding box center [225, 514] width 56 height 17
type input "pcs"
type input "5000"
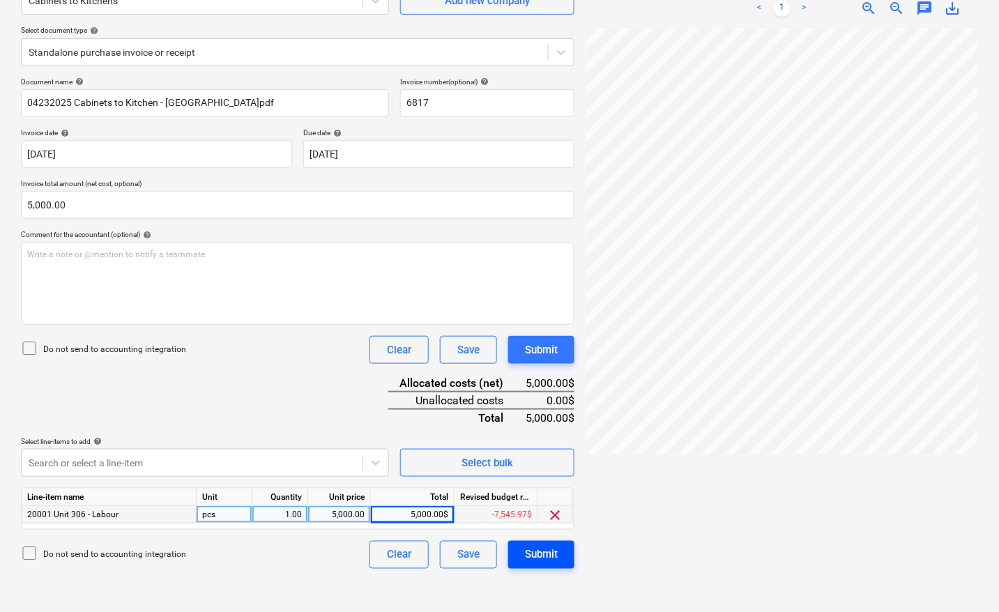
click at [549, 549] on div "Submit" at bounding box center [541, 555] width 33 height 18
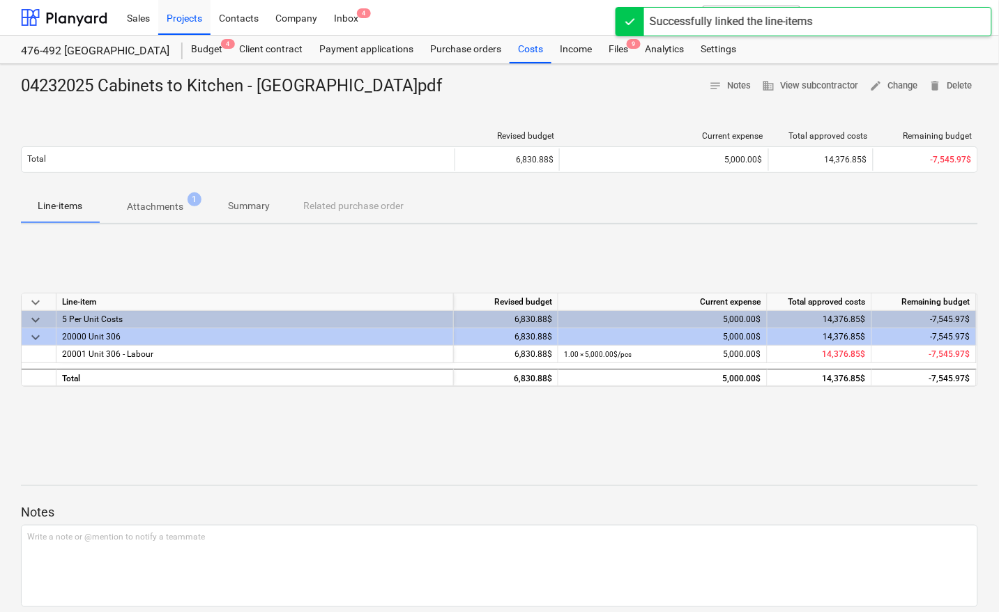
drag, startPoint x: 624, startPoint y: 52, endPoint x: 625, endPoint y: 63, distance: 11.2
click at [624, 51] on div "Files 9" at bounding box center [618, 50] width 36 height 28
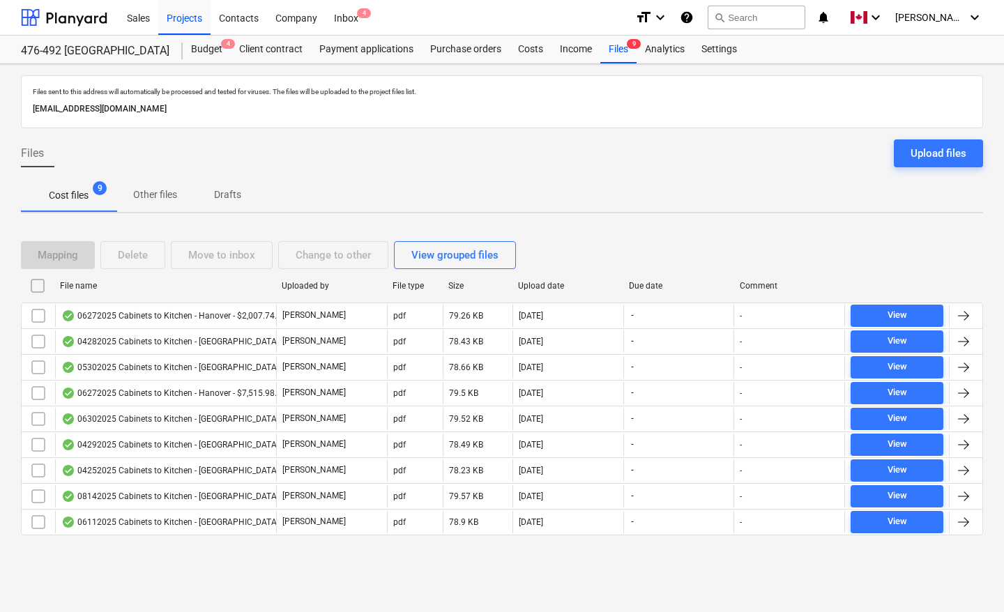
click at [85, 284] on div "File name" at bounding box center [165, 286] width 210 height 10
checkbox input "false"
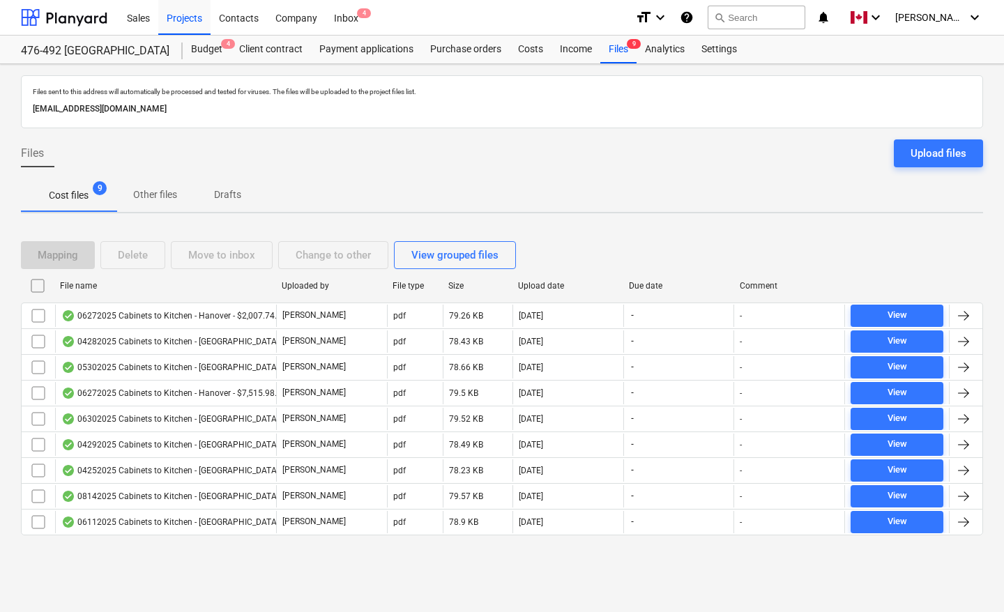
checkbox input "false"
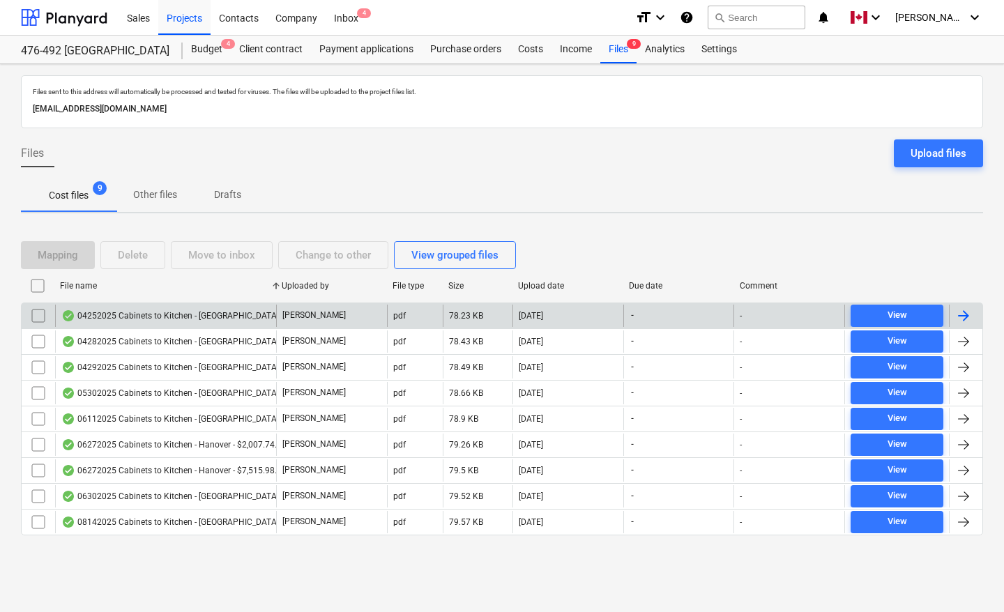
click at [963, 316] on div at bounding box center [963, 315] width 17 height 17
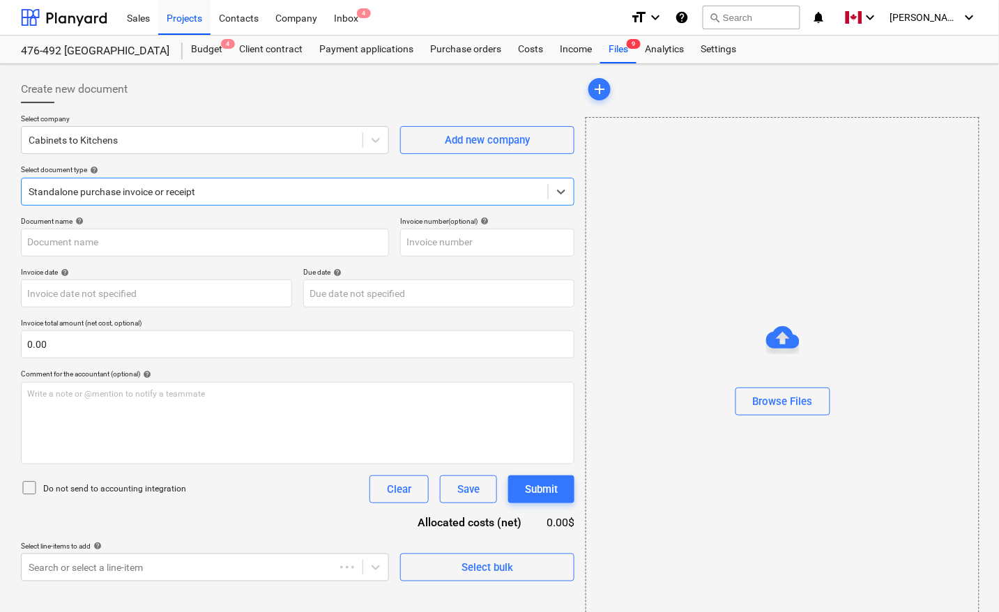
type input "04252025 Cabinets to Kitchen - [GEOGRAPHIC_DATA]pdf"
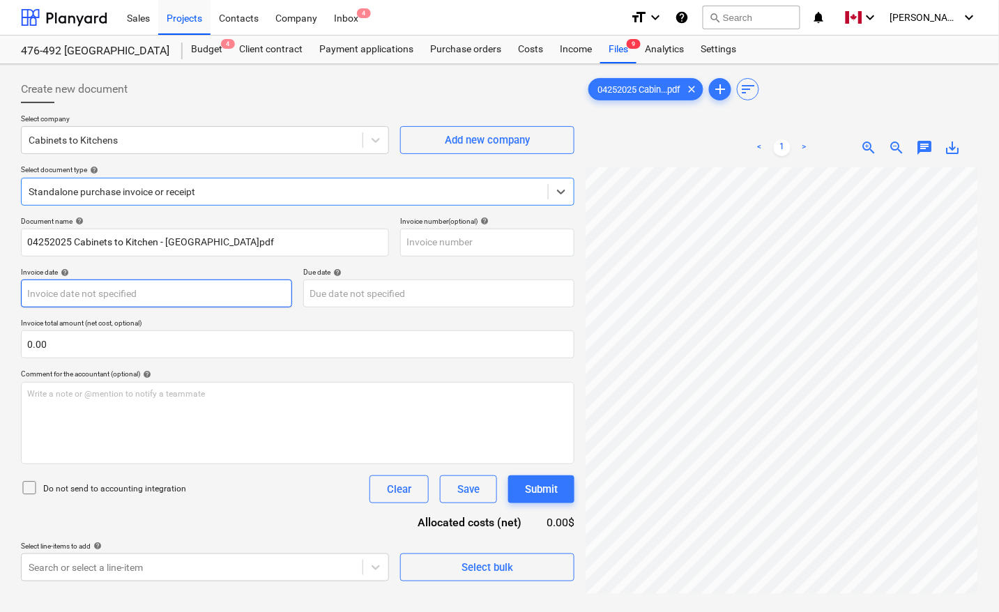
click at [141, 294] on body "Sales Projects Contacts Company Inbox 4 format_size keyboard_arrow_down help se…" at bounding box center [499, 306] width 999 height 612
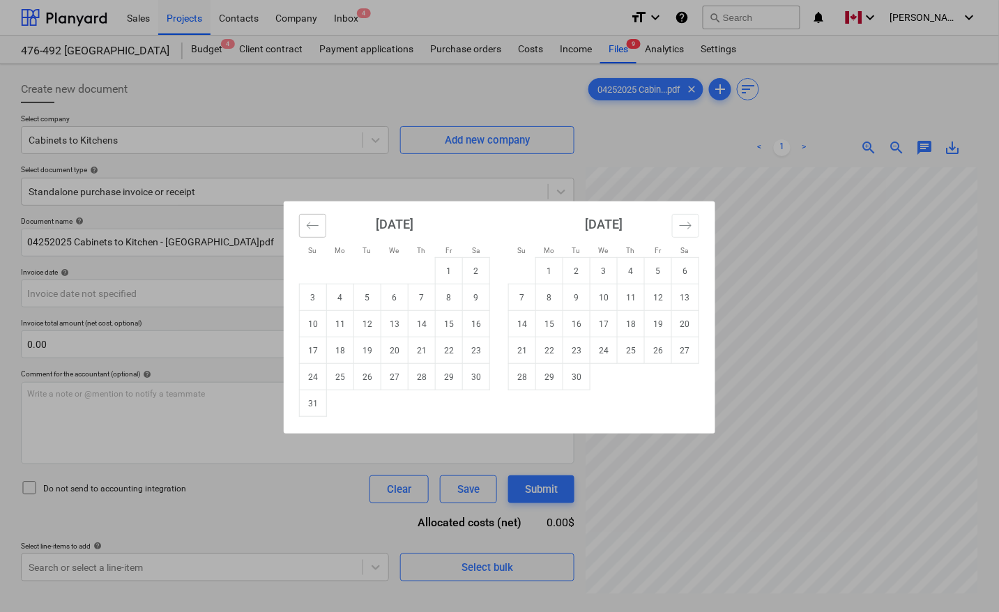
click at [315, 231] on icon "Move backward to switch to the previous month." at bounding box center [312, 225] width 13 height 13
click at [314, 231] on icon "Move backward to switch to the previous month." at bounding box center [312, 225] width 13 height 13
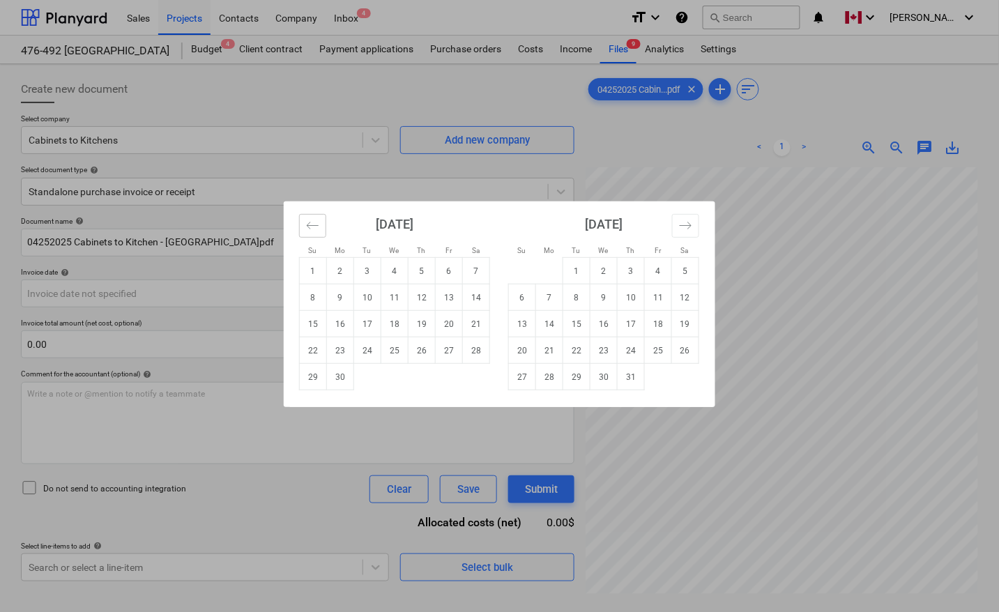
click at [314, 231] on icon "Move backward to switch to the previous month." at bounding box center [312, 225] width 13 height 13
click at [443, 348] on td "25" at bounding box center [449, 350] width 27 height 26
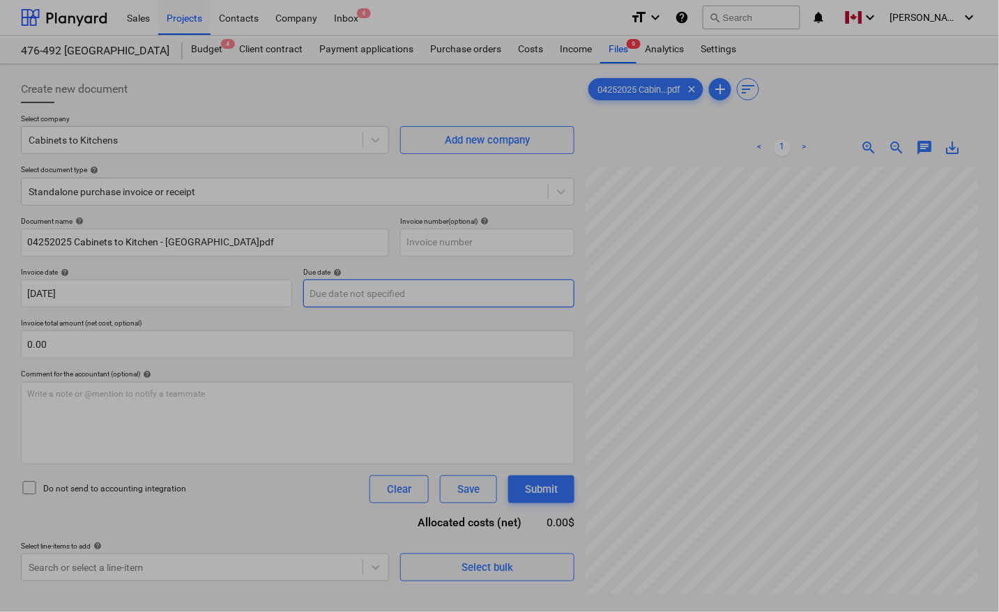
click at [418, 297] on body "Sales Projects Contacts Company Inbox 4 format_size keyboard_arrow_down help se…" at bounding box center [499, 306] width 999 height 612
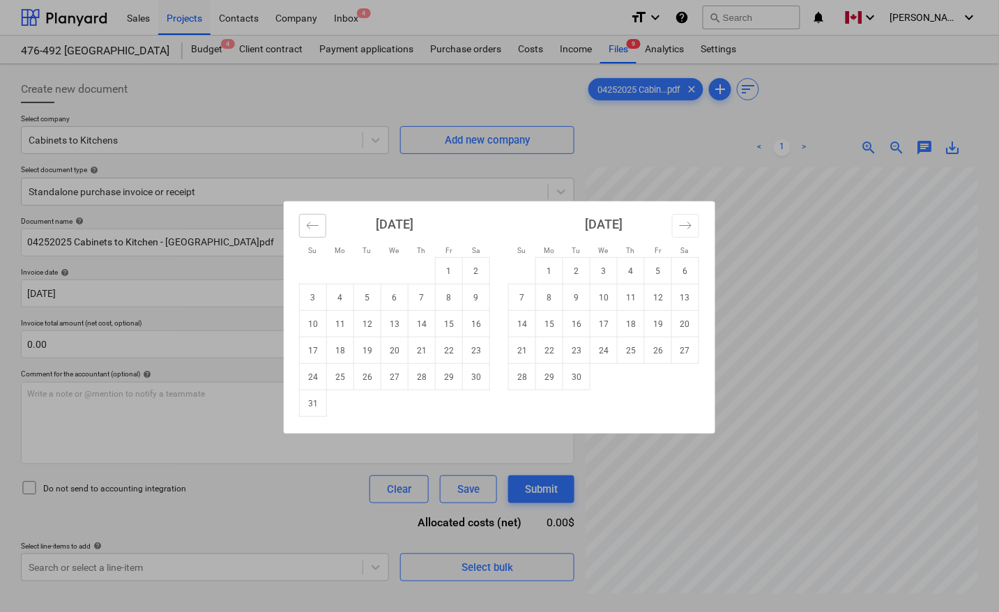
click at [323, 224] on button "Move backward to switch to the previous month." at bounding box center [312, 226] width 27 height 24
click at [322, 224] on button "Move backward to switch to the previous month." at bounding box center [312, 226] width 27 height 24
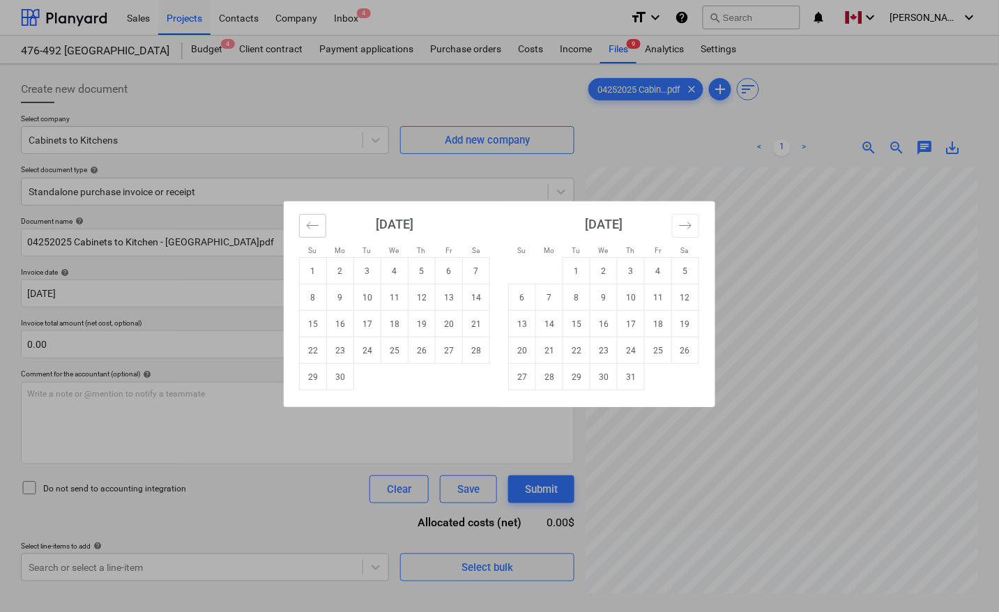
click at [322, 224] on button "Move backward to switch to the previous month." at bounding box center [312, 226] width 27 height 24
click at [321, 224] on button "Move backward to switch to the previous month." at bounding box center [312, 226] width 27 height 24
click at [450, 350] on td "25" at bounding box center [449, 350] width 27 height 26
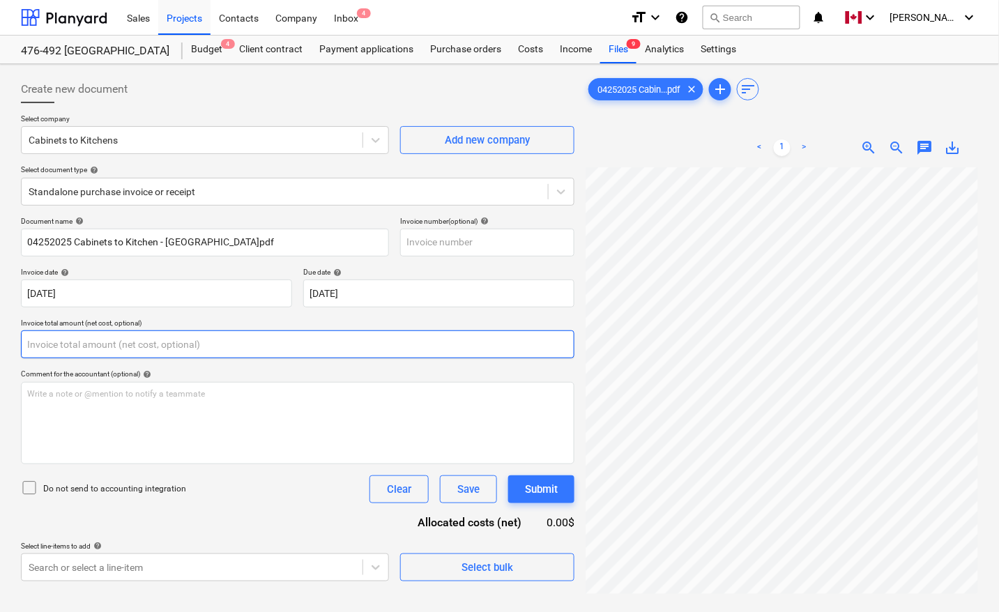
click at [151, 346] on input "text" at bounding box center [297, 344] width 553 height 28
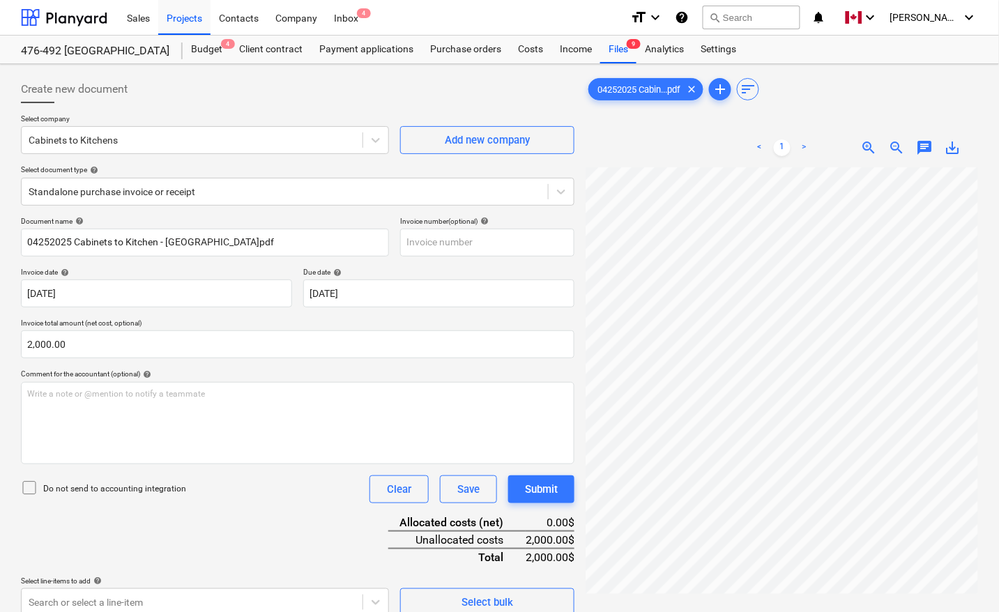
click at [246, 502] on div "Do not send to accounting integration Clear Save Submit" at bounding box center [297, 489] width 553 height 28
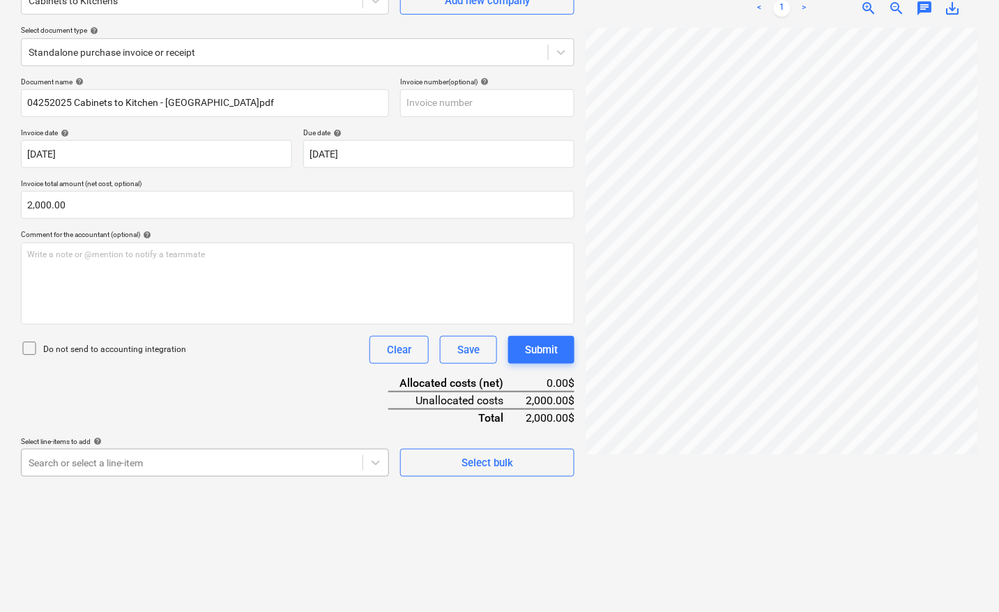
click at [192, 454] on body "Sales Projects Contacts Company Inbox 4 format_size keyboard_arrow_down help se…" at bounding box center [499, 167] width 999 height 612
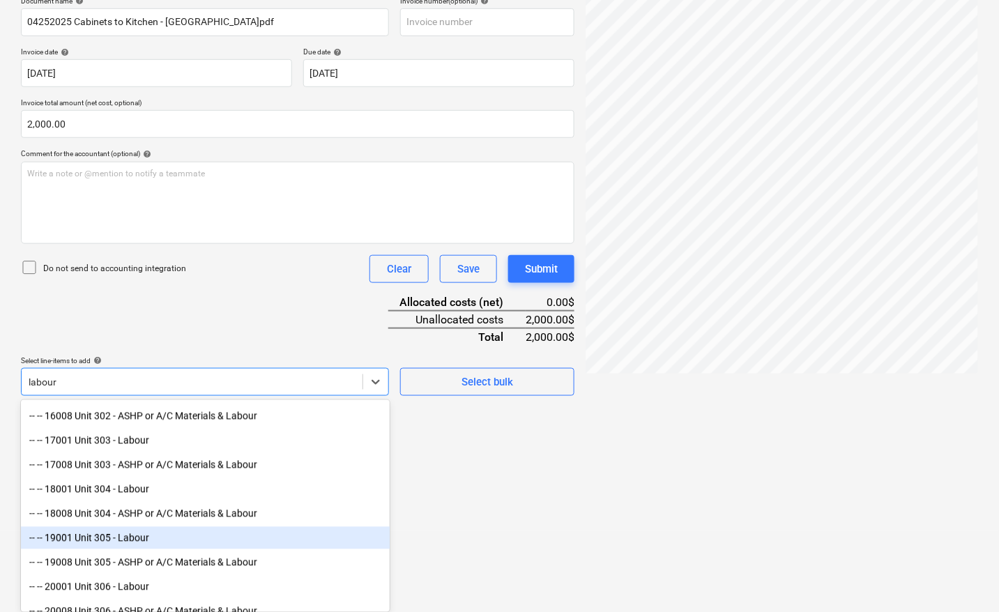
scroll to position [784, 0]
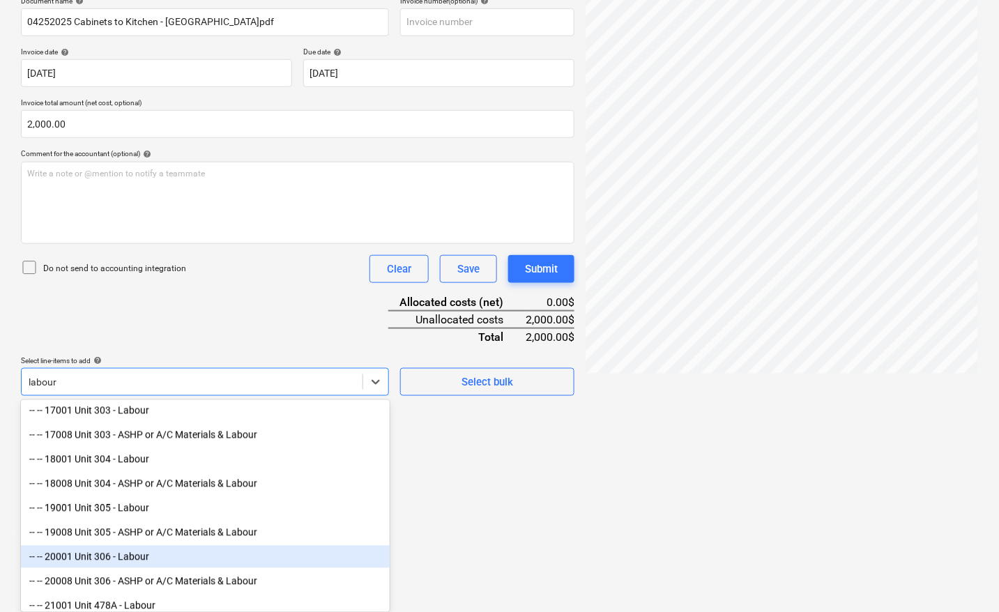
click at [135, 553] on div "-- -- 20001 Unit 306 - Labour" at bounding box center [205, 557] width 369 height 22
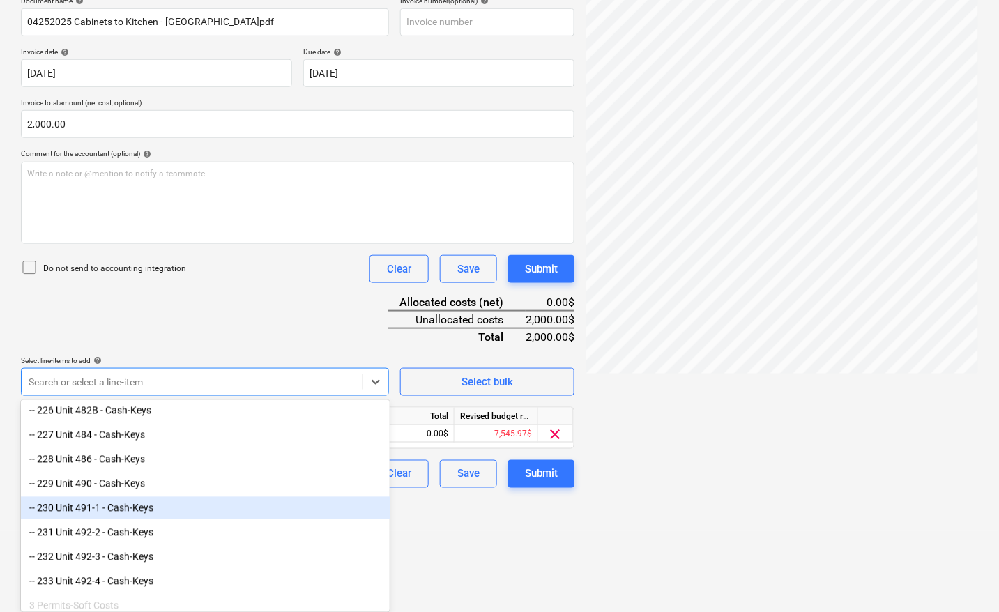
click at [730, 464] on div at bounding box center [781, 233] width 392 height 573
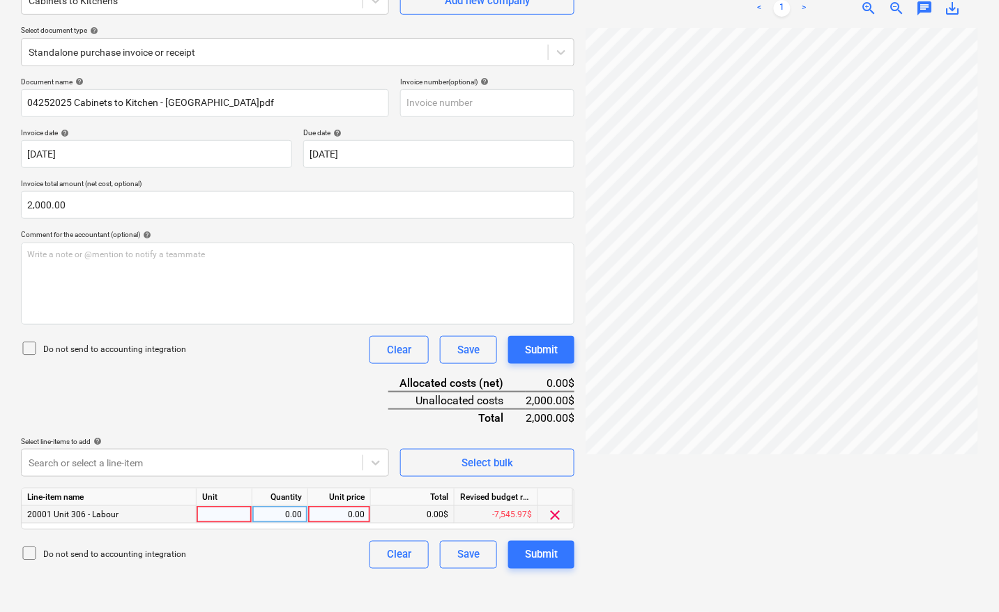
click at [220, 507] on div at bounding box center [225, 514] width 56 height 17
click at [462, 105] on input "text" at bounding box center [487, 103] width 174 height 28
click at [240, 517] on div at bounding box center [225, 514] width 56 height 17
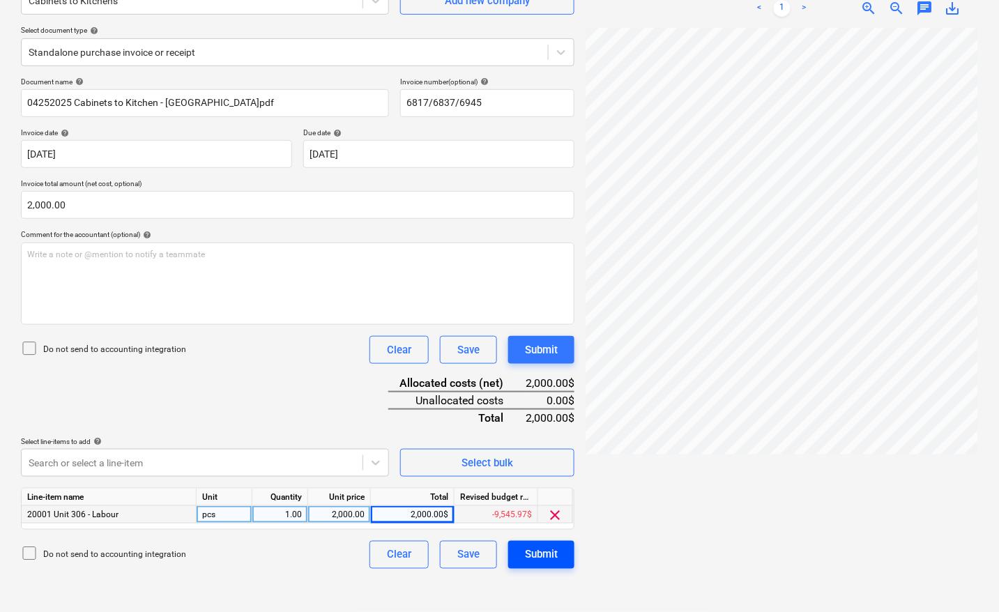
click at [551, 546] on div "Submit" at bounding box center [541, 555] width 33 height 18
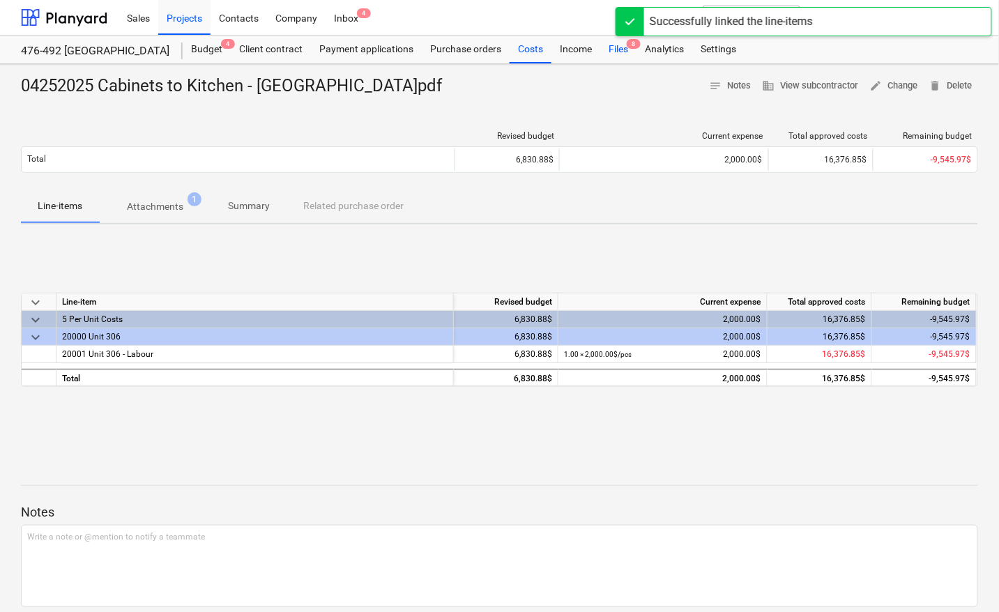
click at [617, 52] on div "Files 8" at bounding box center [618, 50] width 36 height 28
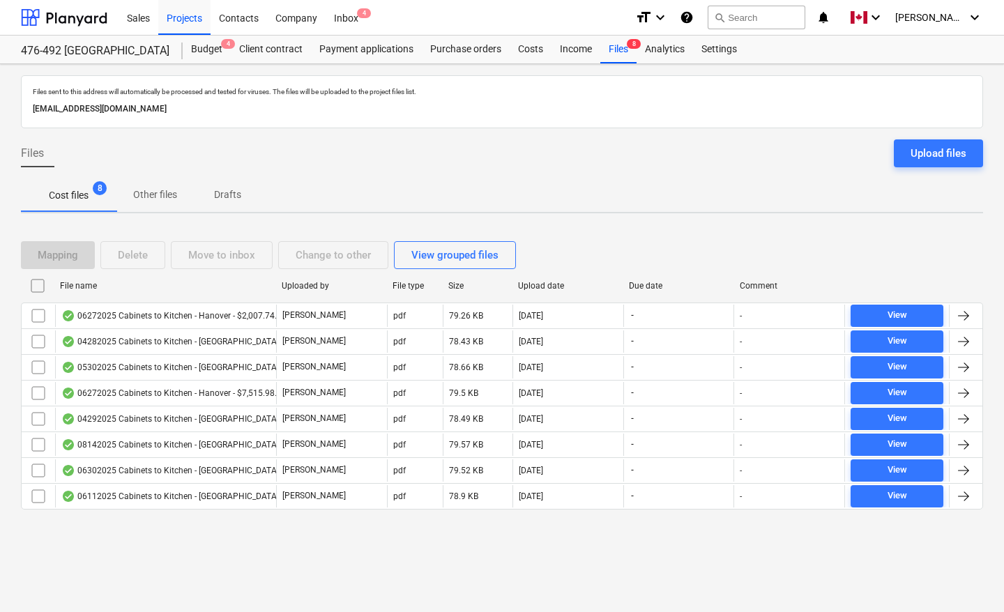
click at [81, 284] on div "File name" at bounding box center [165, 286] width 210 height 10
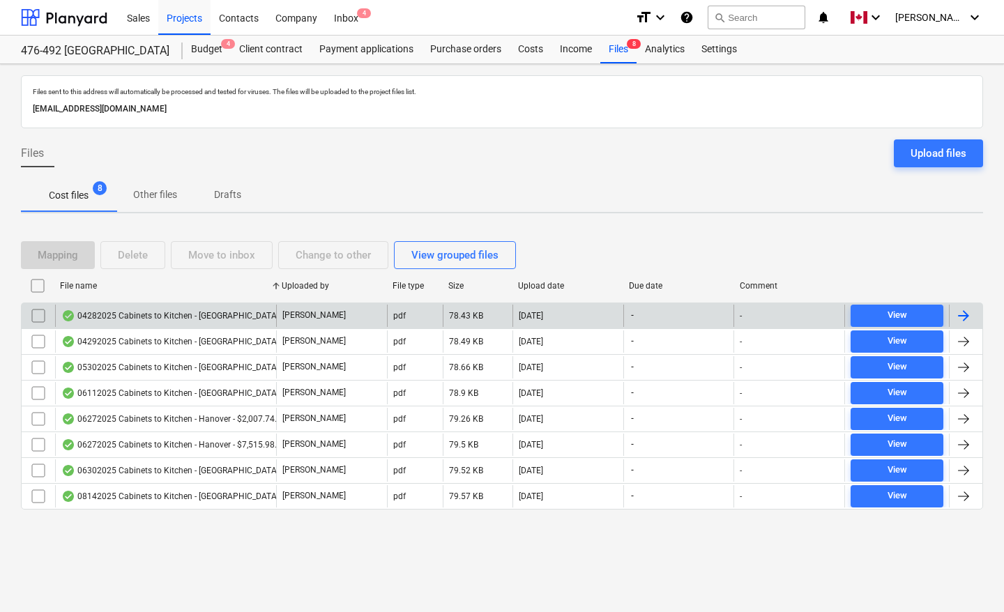
click at [959, 317] on div at bounding box center [963, 315] width 17 height 17
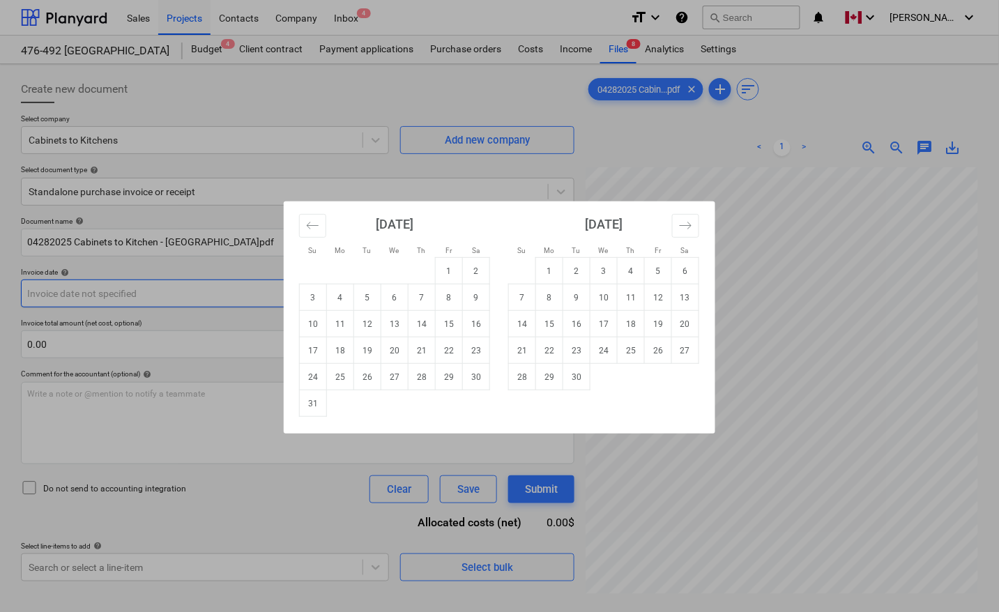
click at [91, 288] on body "Sales Projects Contacts Company Inbox 4 format_size keyboard_arrow_down help se…" at bounding box center [499, 306] width 999 height 612
click at [317, 221] on icon "Move backward to switch to the previous month." at bounding box center [312, 225] width 13 height 13
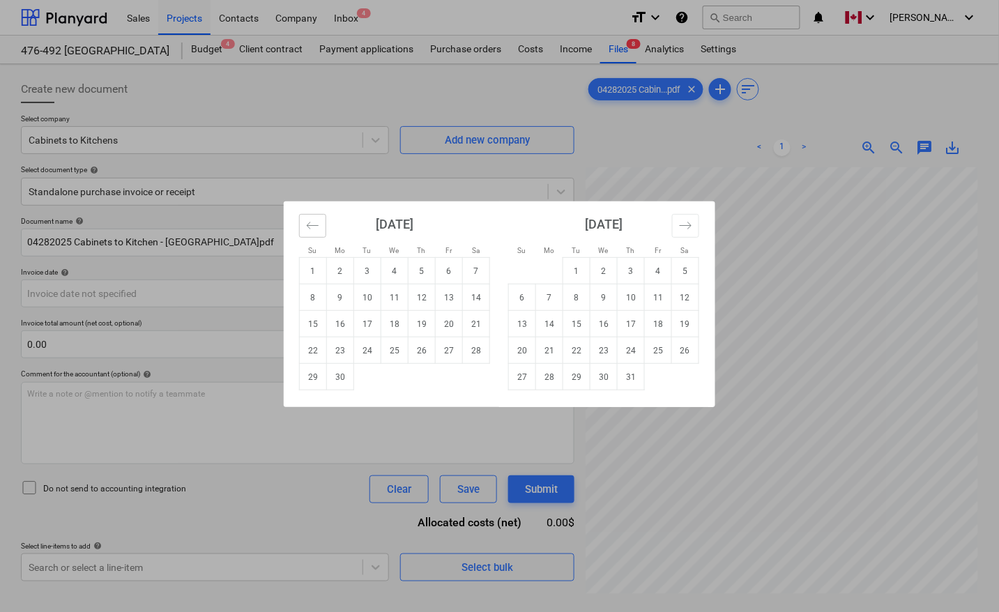
click at [317, 221] on icon "Move backward to switch to the previous month." at bounding box center [312, 225] width 13 height 13
click at [346, 375] on td "28" at bounding box center [340, 377] width 27 height 26
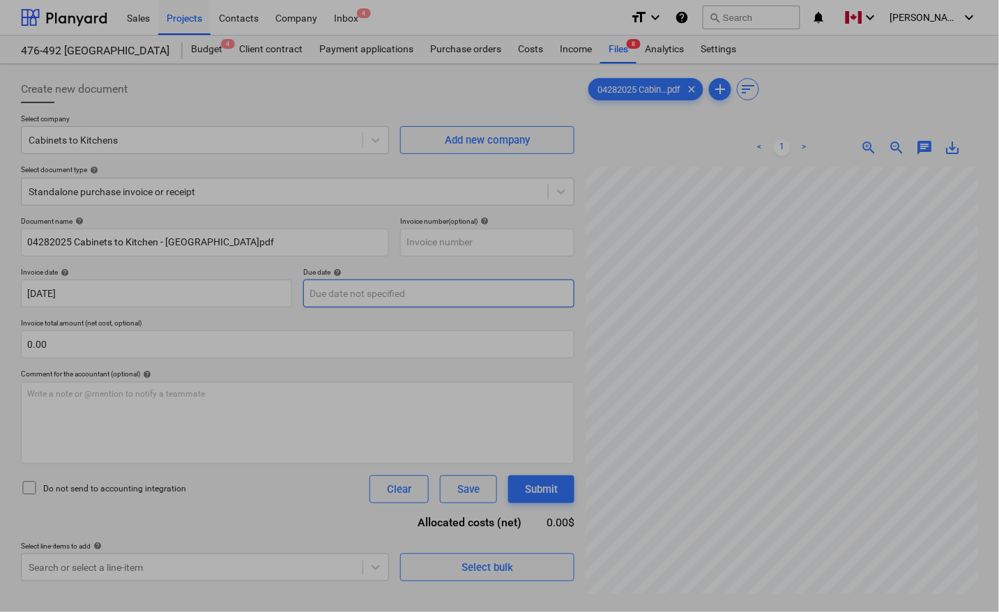
click at [401, 300] on body "Sales Projects Contacts Company Inbox 4 format_size keyboard_arrow_down help se…" at bounding box center [499, 306] width 999 height 612
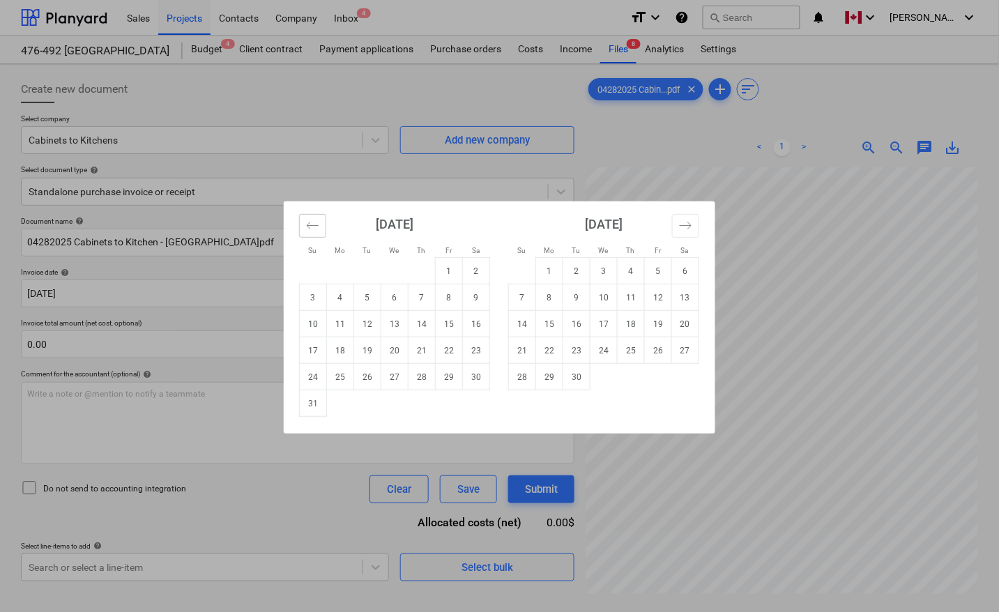
click at [315, 224] on icon "Move backward to switch to the previous month." at bounding box center [312, 225] width 13 height 13
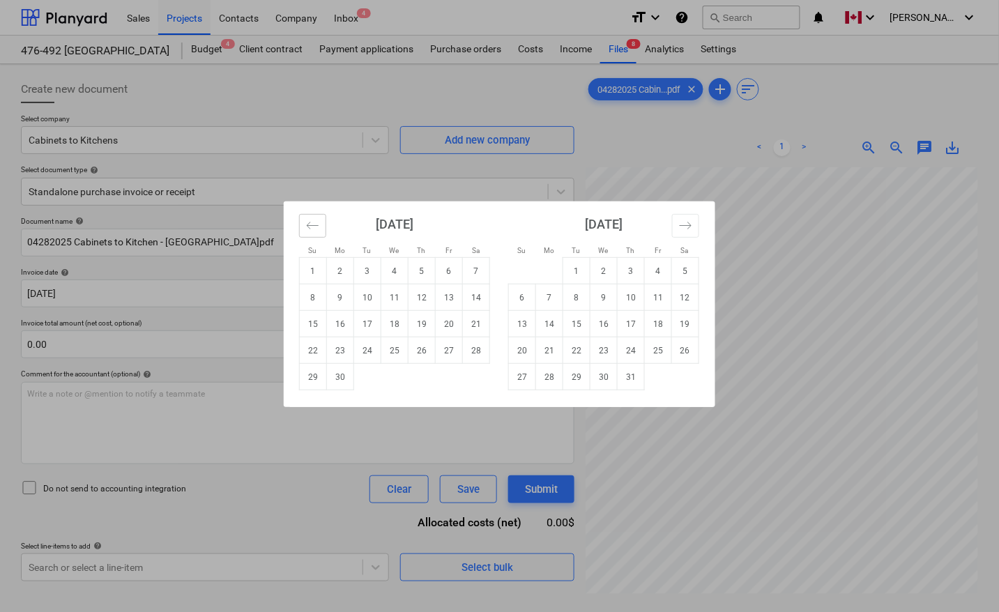
click at [315, 224] on icon "Move backward to switch to the previous month." at bounding box center [312, 225] width 13 height 13
click at [314, 222] on icon "Move backward to switch to the previous month." at bounding box center [312, 225] width 13 height 13
click at [336, 378] on td "28" at bounding box center [340, 377] width 27 height 26
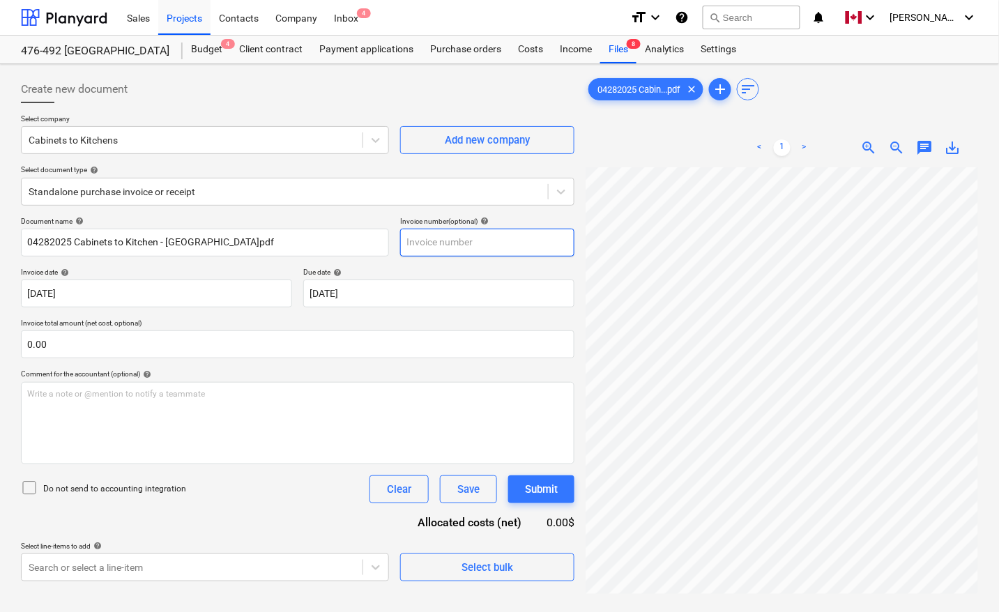
click at [431, 248] on input "text" at bounding box center [487, 243] width 174 height 28
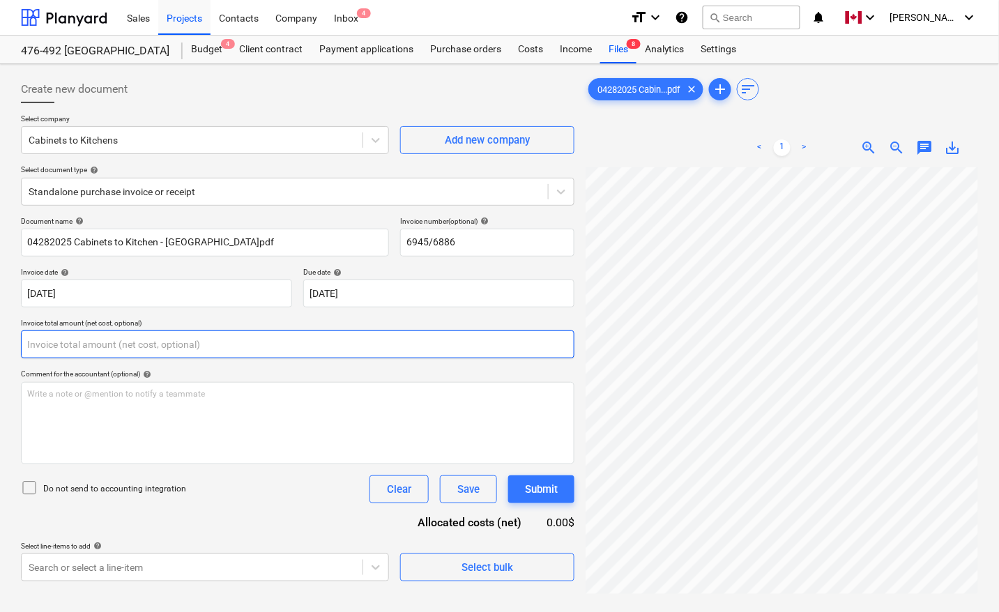
click at [43, 348] on input "text" at bounding box center [297, 344] width 553 height 28
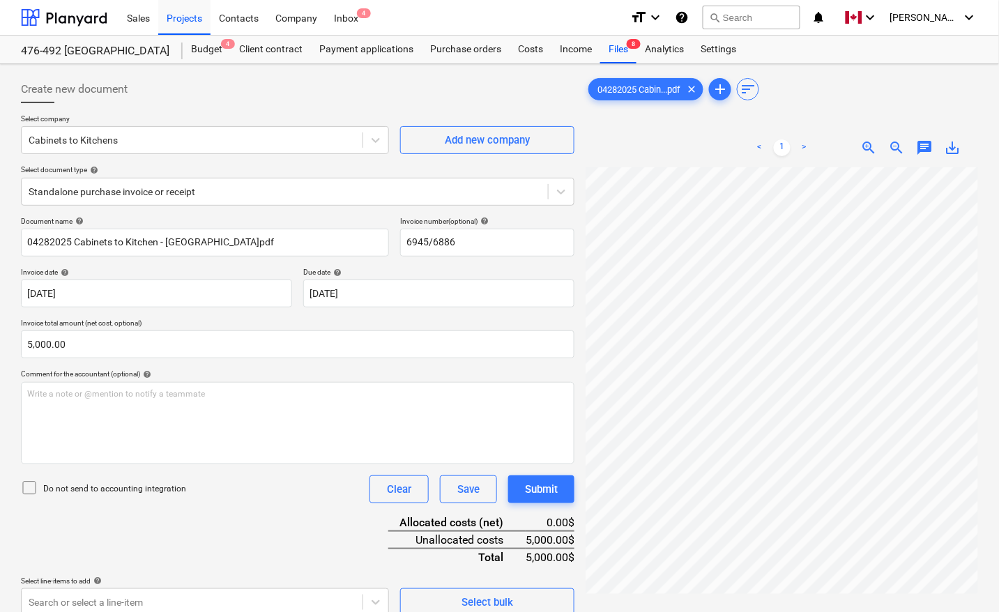
click at [141, 527] on div "Document name help 04282025 Cabinets to Kitchen - [GEOGRAPHIC_DATA]pdf Invoice …" at bounding box center [297, 416] width 553 height 399
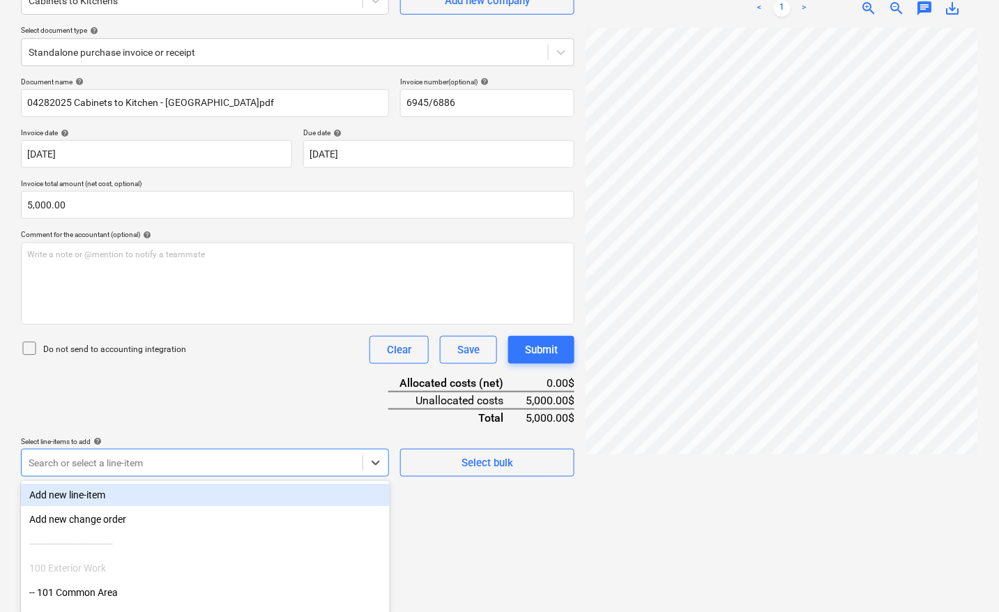
scroll to position [220, 0]
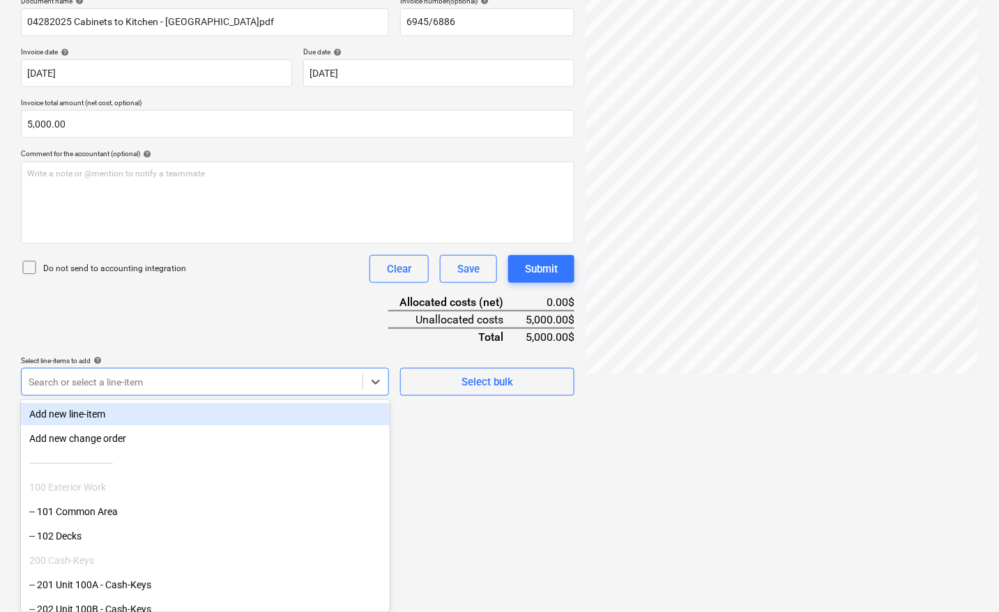
click at [151, 392] on body "Sales Projects Contacts Company Inbox 4 format_size keyboard_arrow_down help se…" at bounding box center [499, 86] width 999 height 612
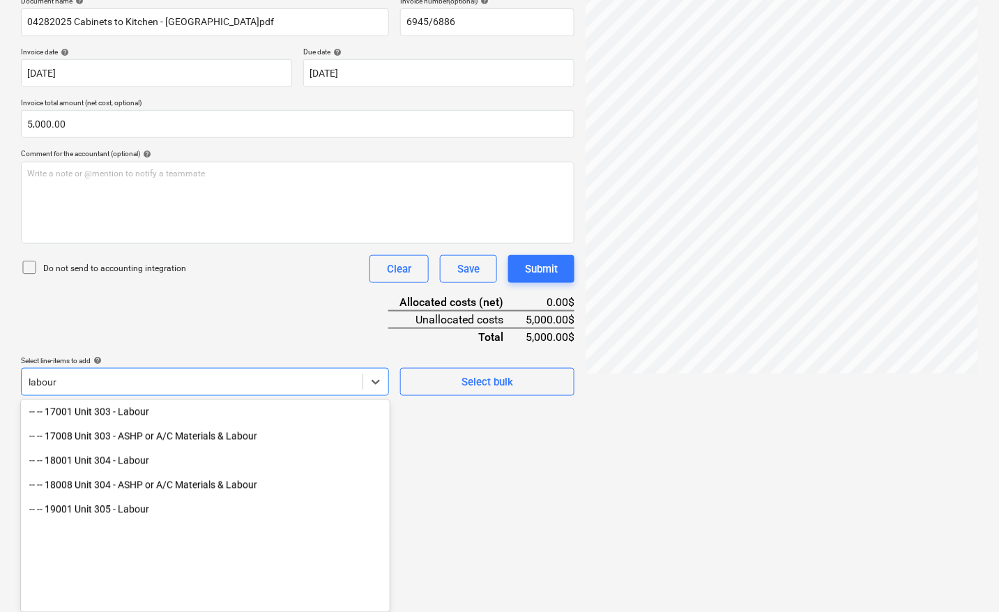
scroll to position [784, 0]
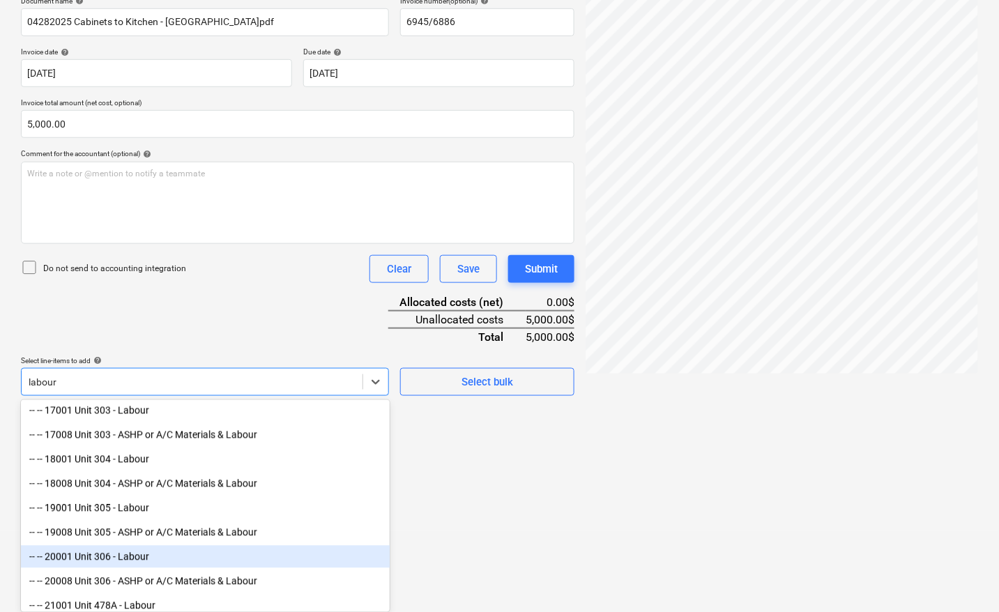
click at [144, 556] on div "-- -- 20001 Unit 306 - Labour" at bounding box center [205, 557] width 369 height 22
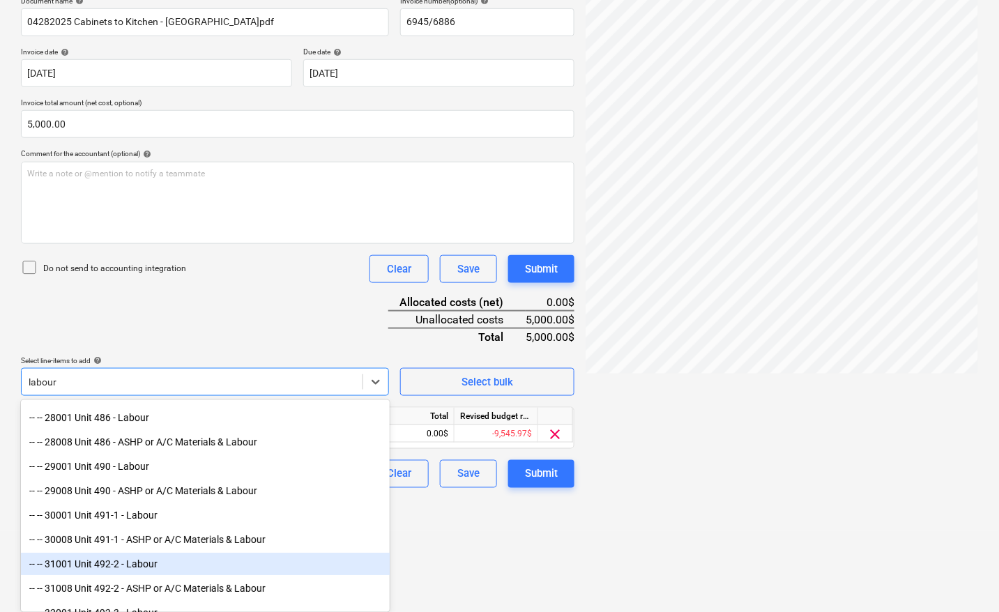
scroll to position [1202, 0]
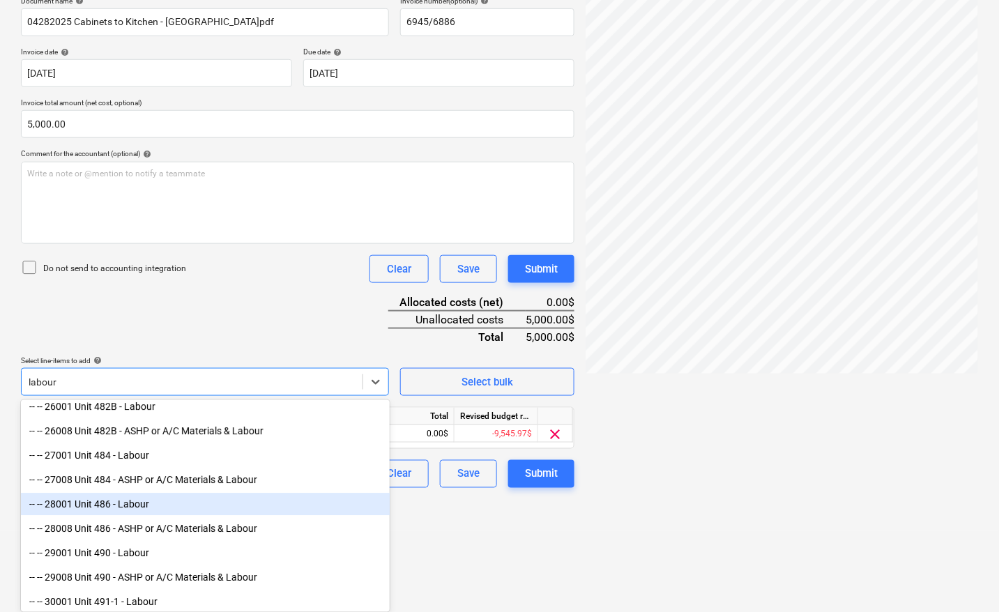
click at [153, 507] on div "-- -- 28001 Unit 486 - Labour" at bounding box center [205, 504] width 369 height 22
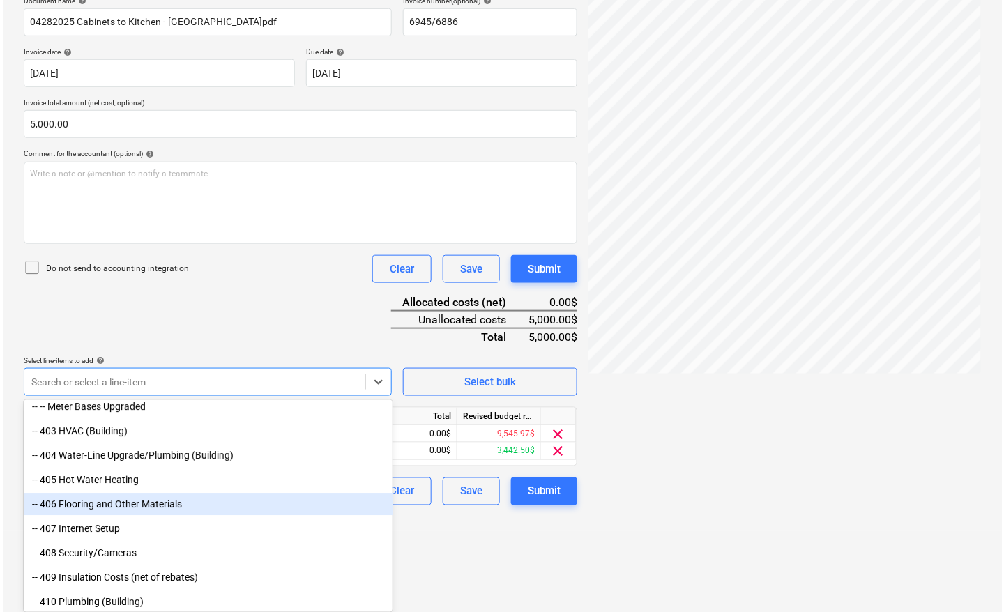
scroll to position [139, 0]
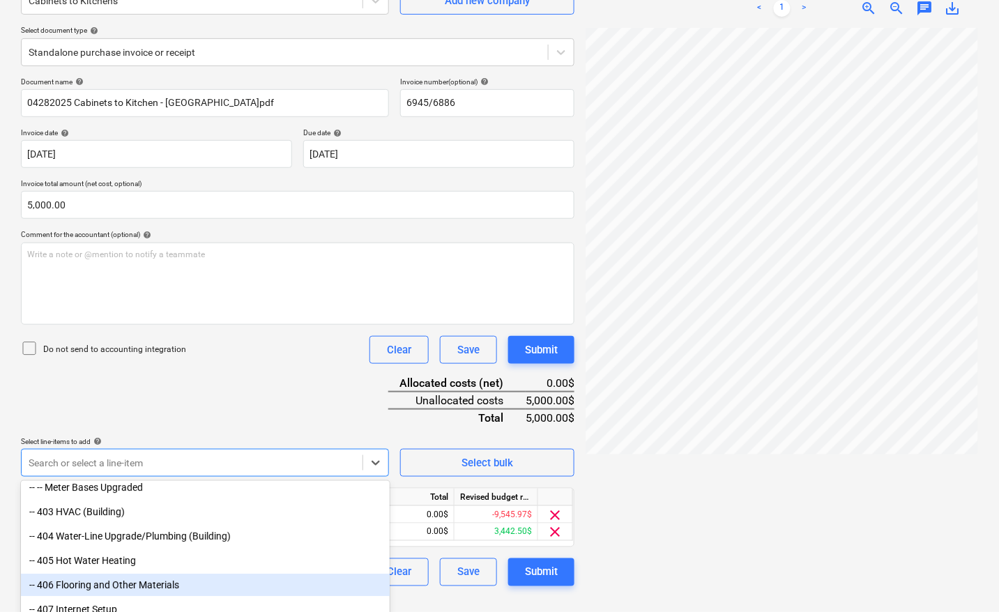
click at [727, 440] on div at bounding box center [781, 314] width 392 height 573
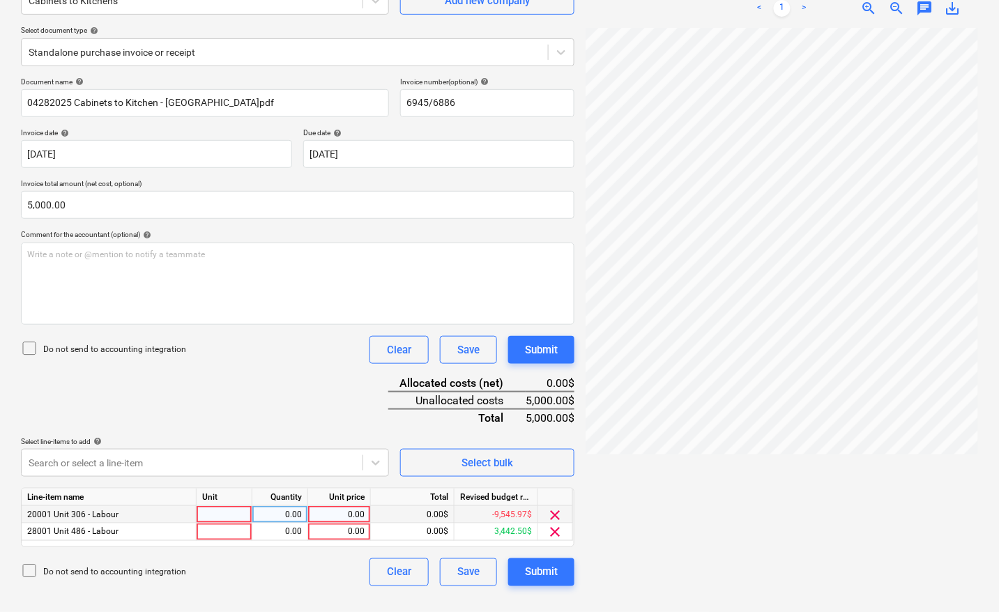
click at [216, 506] on div at bounding box center [225, 514] width 56 height 17
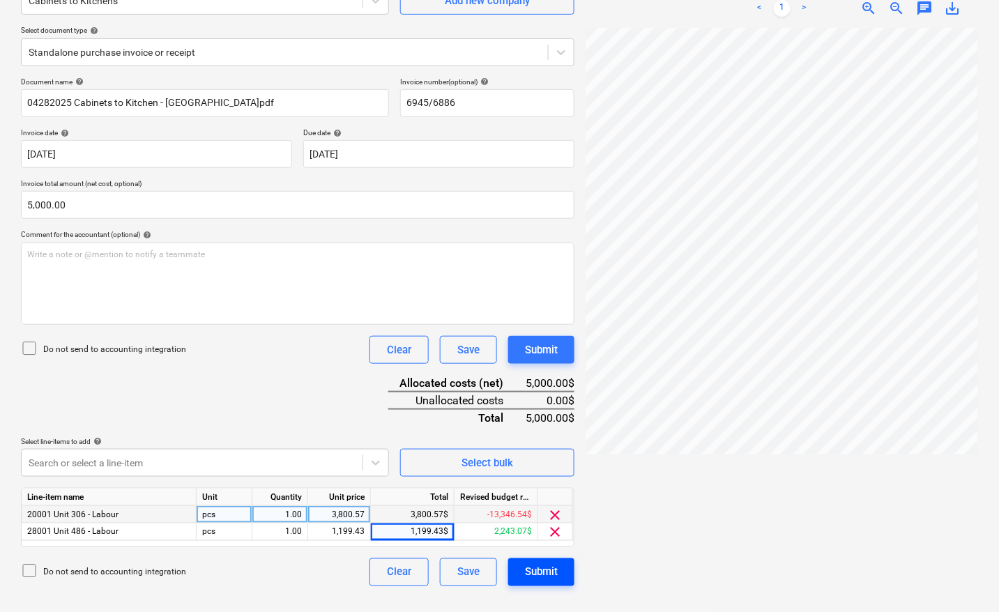
click at [555, 568] on div "Submit" at bounding box center [541, 572] width 33 height 18
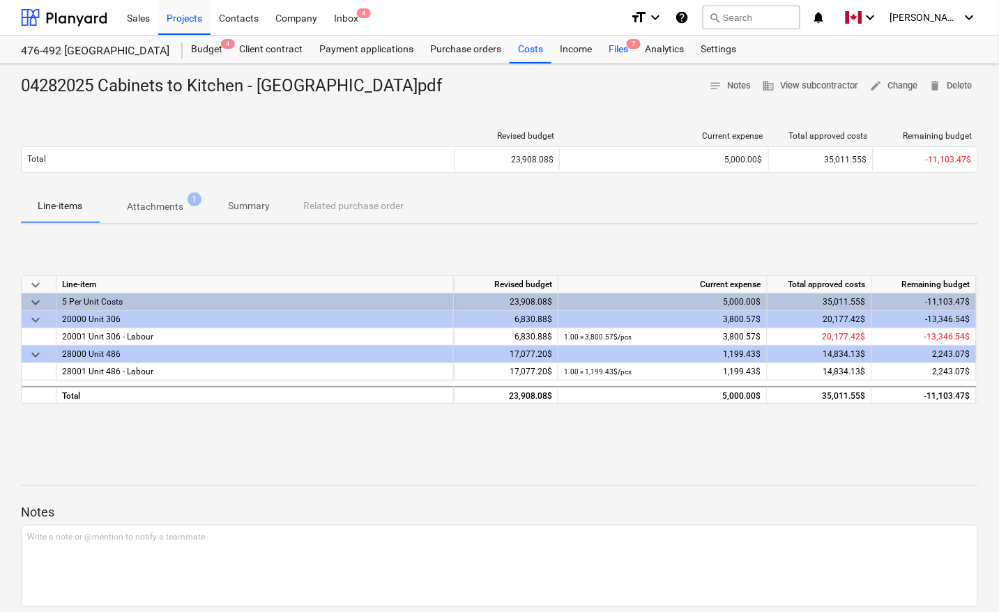
click at [624, 49] on div "Files 7" at bounding box center [618, 50] width 36 height 28
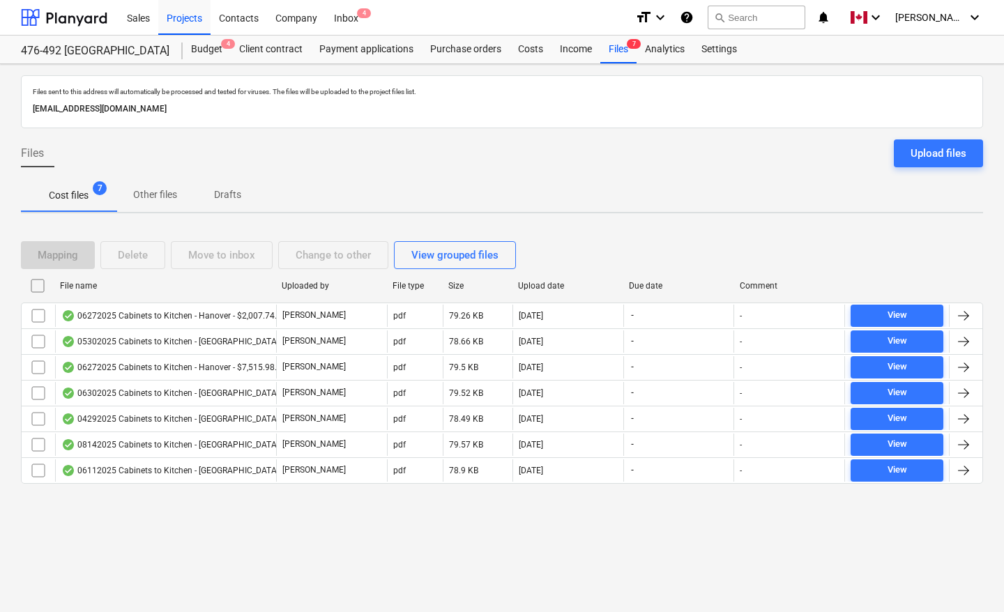
click at [75, 286] on div "File name" at bounding box center [165, 286] width 210 height 10
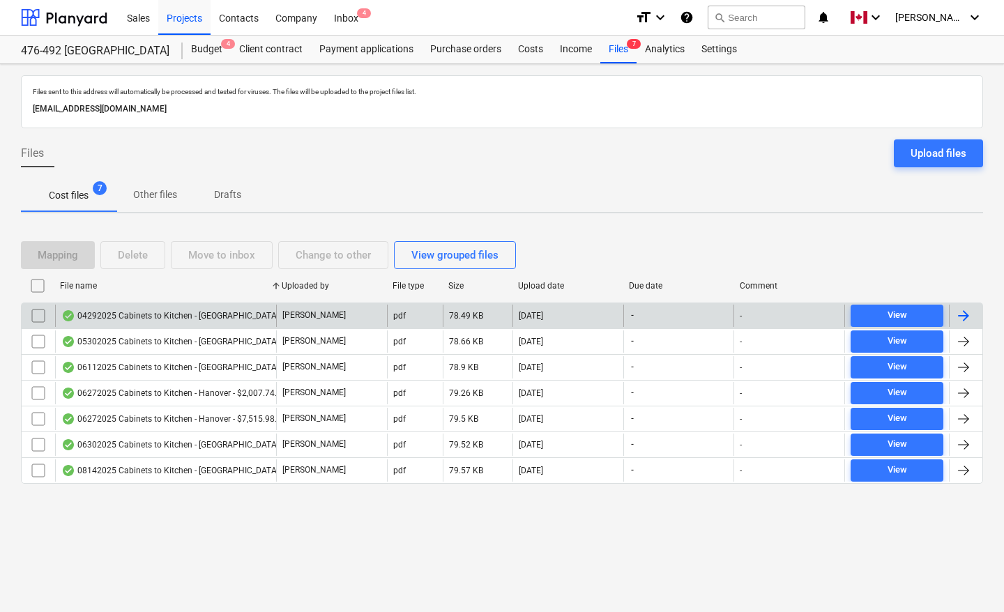
click at [963, 317] on div at bounding box center [963, 315] width 17 height 17
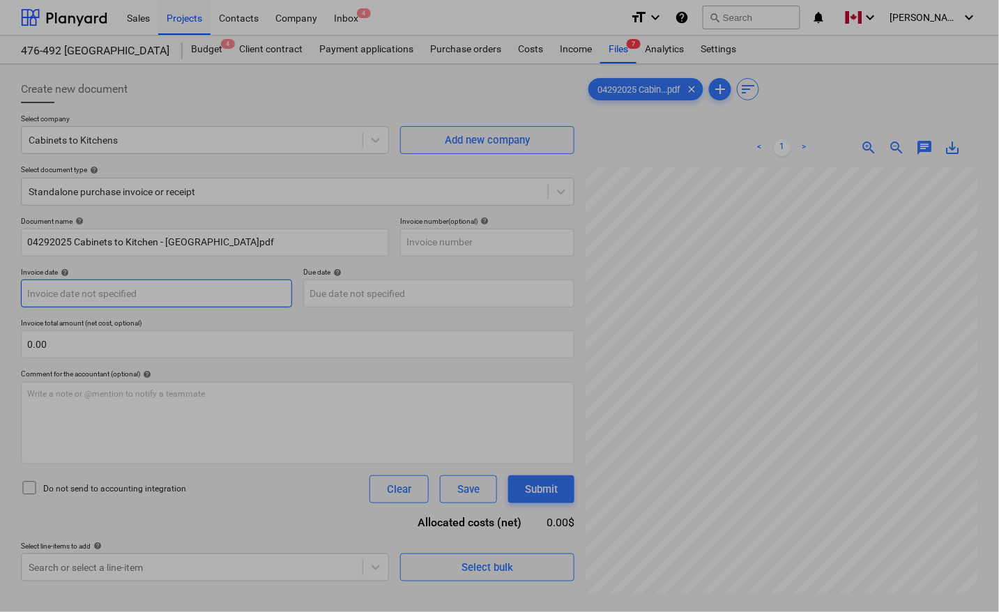
click at [59, 296] on body "Sales Projects Contacts Company Inbox 4 format_size keyboard_arrow_down help se…" at bounding box center [499, 306] width 999 height 612
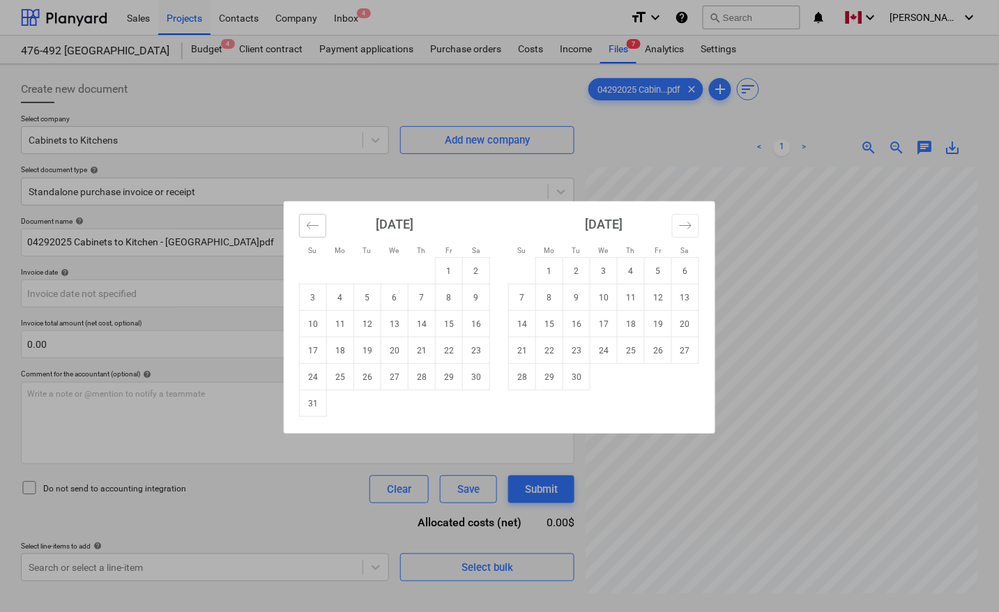
click at [314, 224] on icon "Move backward to switch to the previous month." at bounding box center [312, 225] width 13 height 13
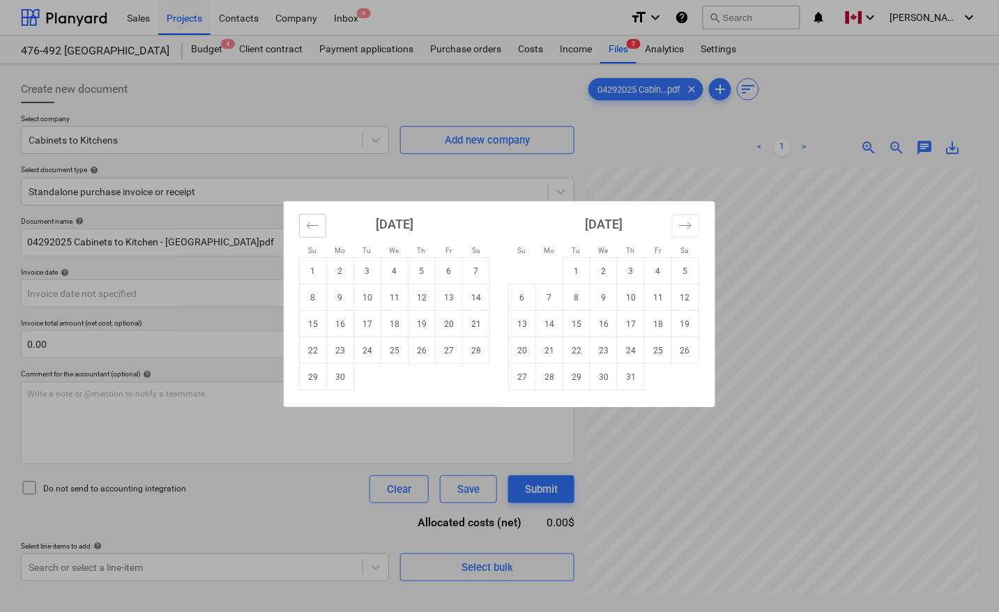
click at [314, 224] on icon "Move backward to switch to the previous month." at bounding box center [312, 225] width 13 height 13
click at [367, 384] on td "29" at bounding box center [367, 377] width 27 height 26
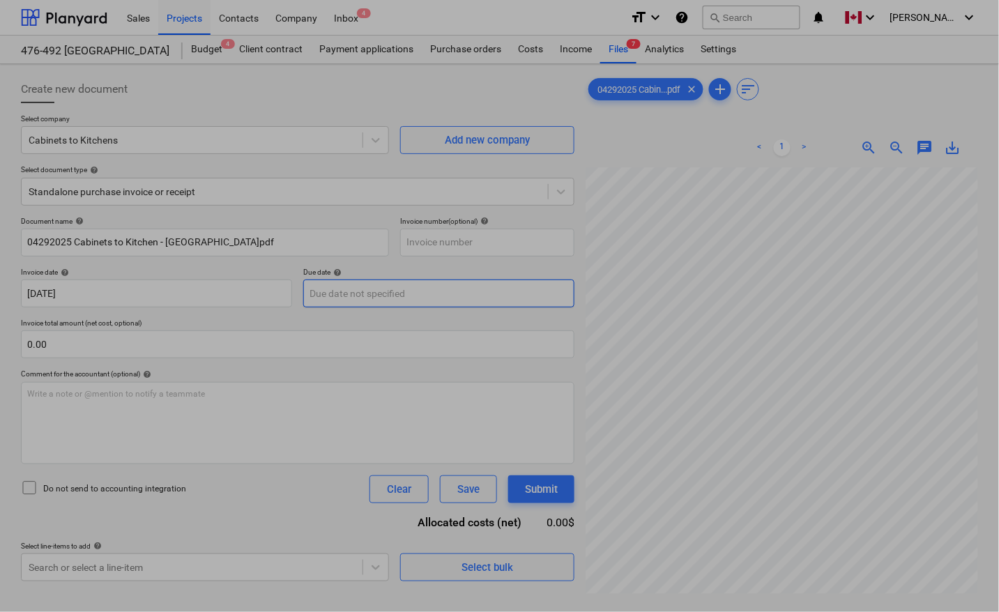
click at [373, 294] on body "Sales Projects Contacts Company Inbox 4 format_size keyboard_arrow_down help se…" at bounding box center [499, 306] width 999 height 612
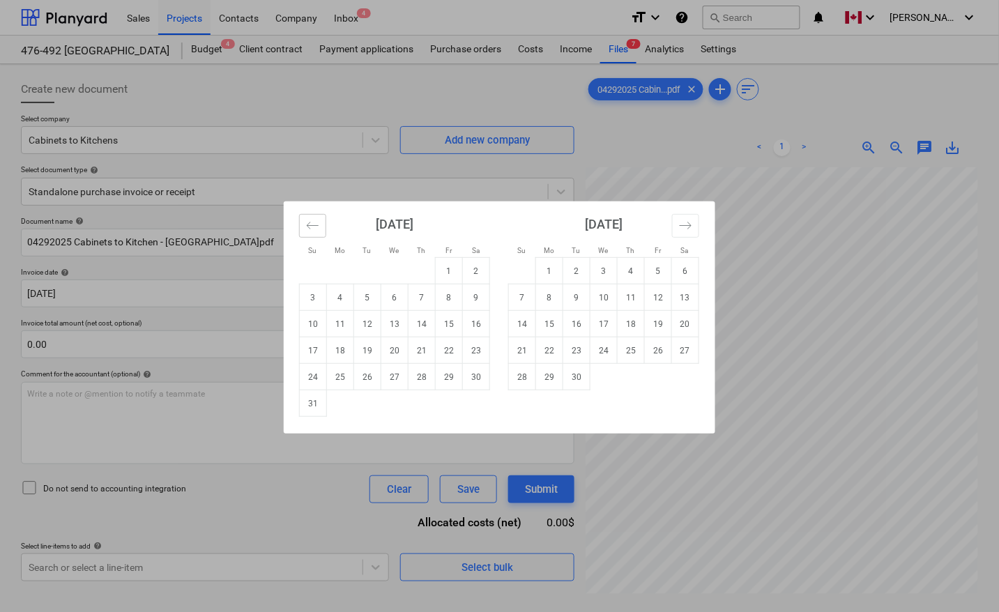
click at [304, 231] on button "Move backward to switch to the previous month." at bounding box center [312, 226] width 27 height 24
click at [307, 229] on icon "Move backward to switch to the previous month." at bounding box center [312, 225] width 13 height 13
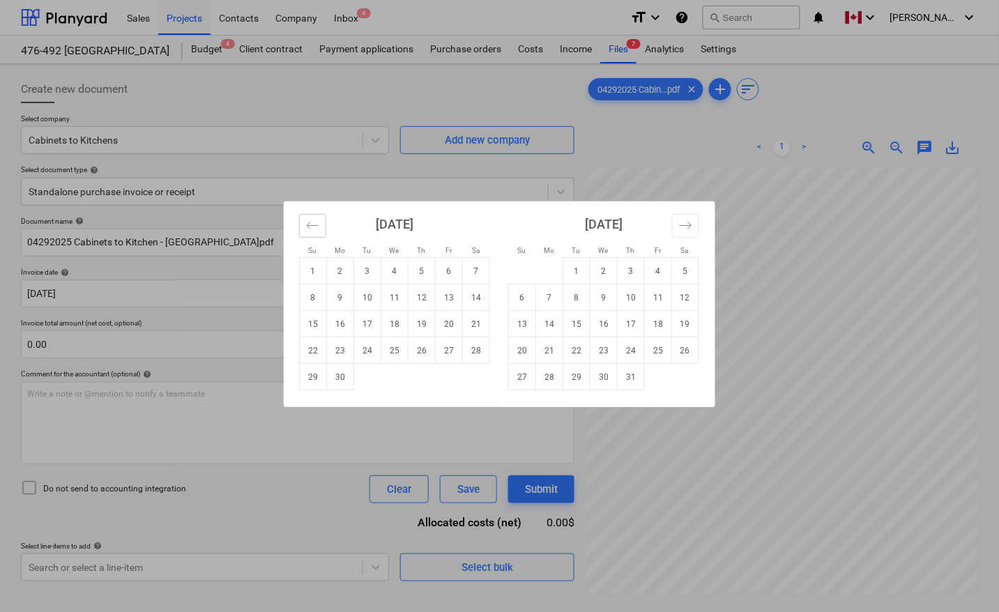
click at [307, 229] on icon "Move backward to switch to the previous month." at bounding box center [312, 225] width 13 height 13
click at [369, 374] on td "29" at bounding box center [367, 377] width 27 height 26
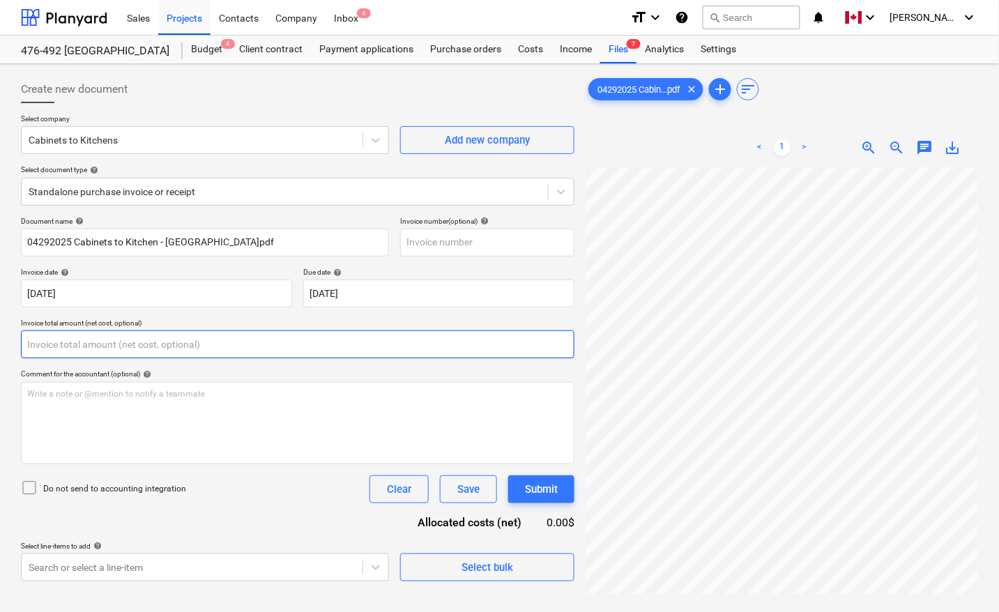
click at [102, 346] on input "text" at bounding box center [297, 344] width 553 height 28
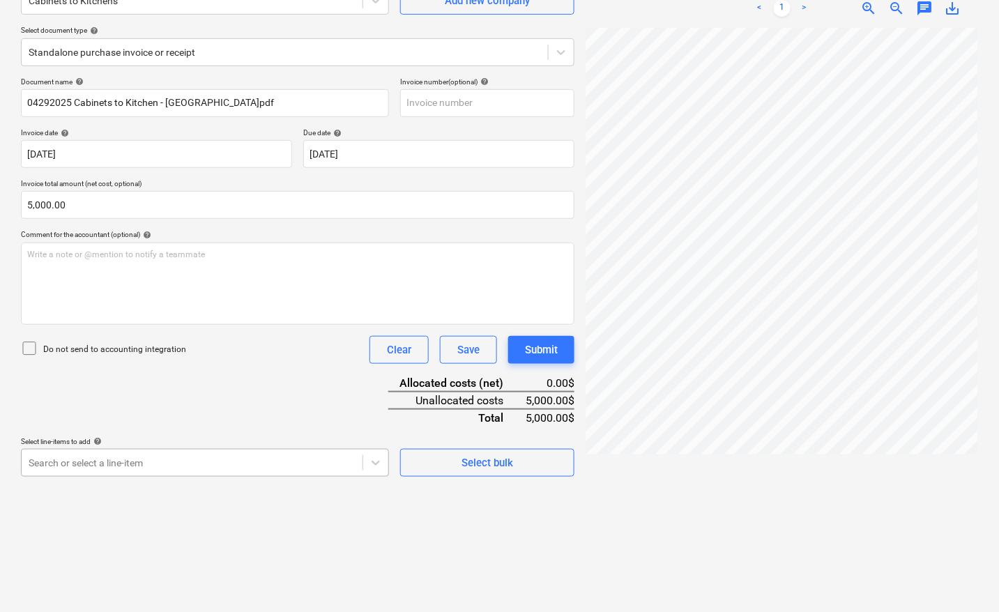
click at [82, 463] on body "Sales Projects Contacts Company Inbox 4 format_size keyboard_arrow_down help se…" at bounding box center [499, 167] width 999 height 612
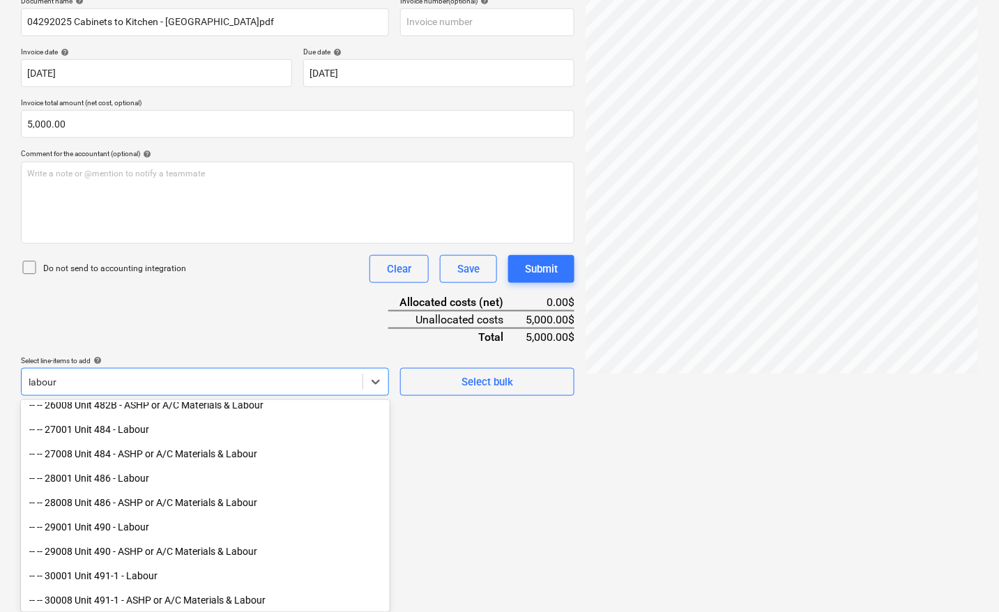
scroll to position [1227, 0]
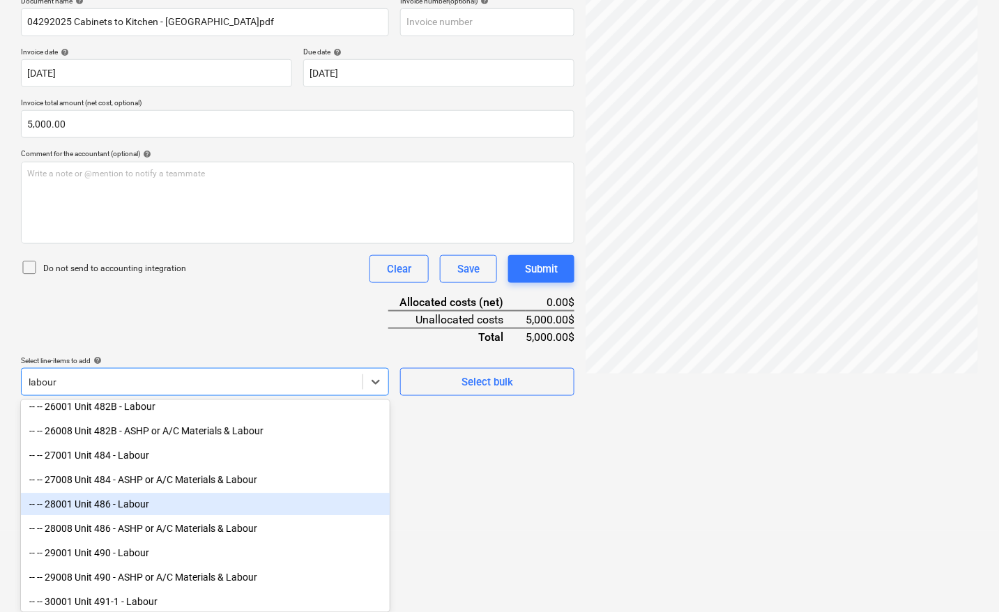
click at [136, 505] on div "-- -- 28001 Unit 486 - Labour" at bounding box center [205, 504] width 369 height 22
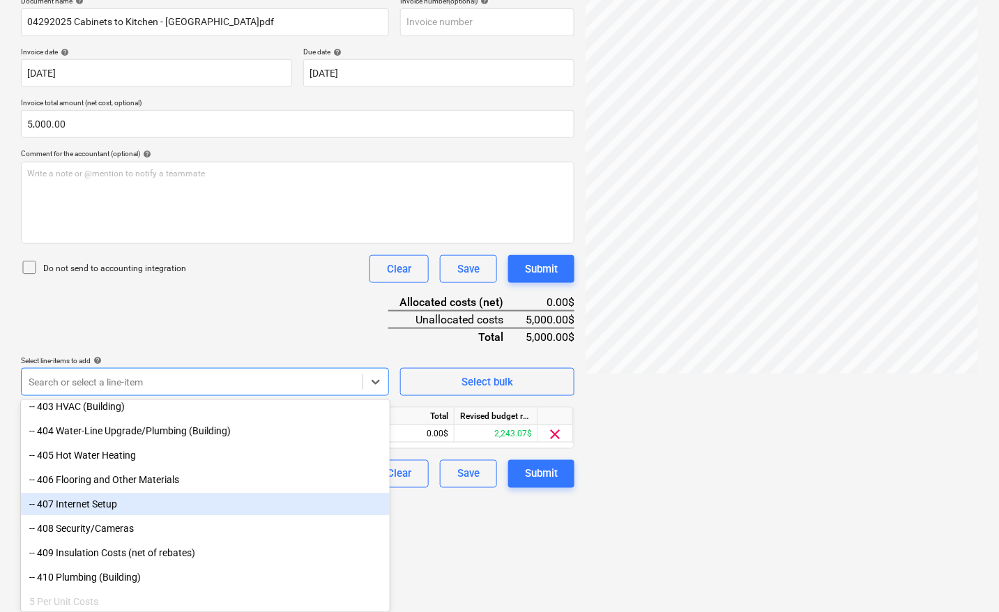
click at [680, 450] on div at bounding box center [781, 233] width 392 height 573
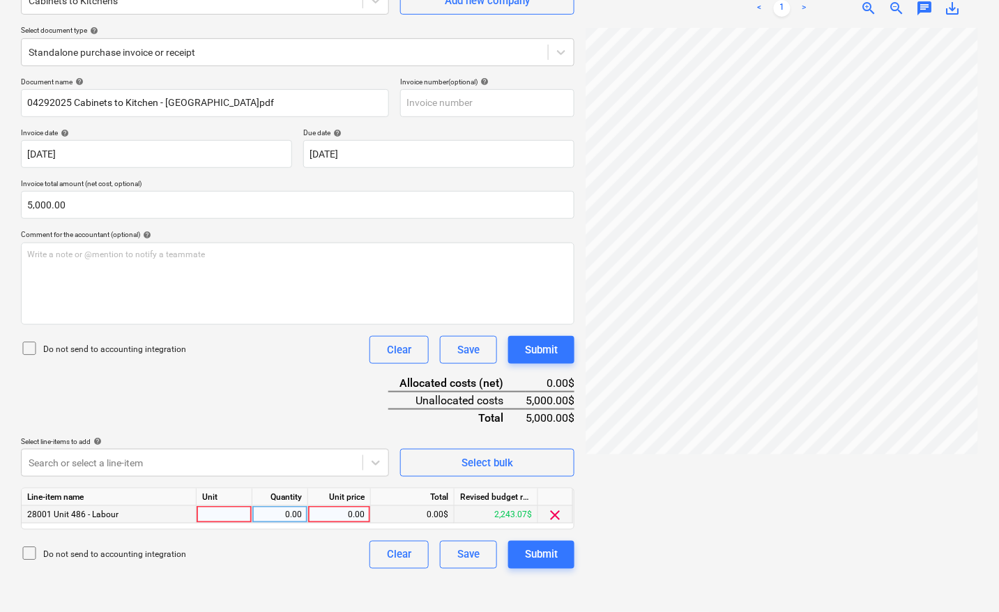
click at [223, 511] on div at bounding box center [225, 514] width 56 height 17
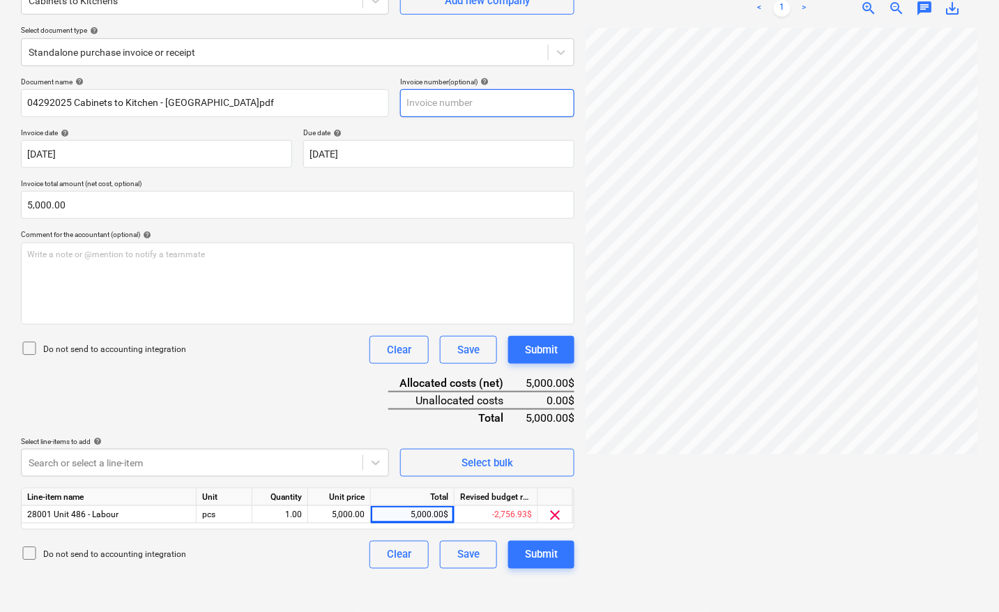
click at [457, 106] on input "text" at bounding box center [487, 103] width 174 height 28
click at [656, 549] on div at bounding box center [781, 314] width 392 height 573
click at [555, 558] on div "Submit" at bounding box center [541, 555] width 33 height 18
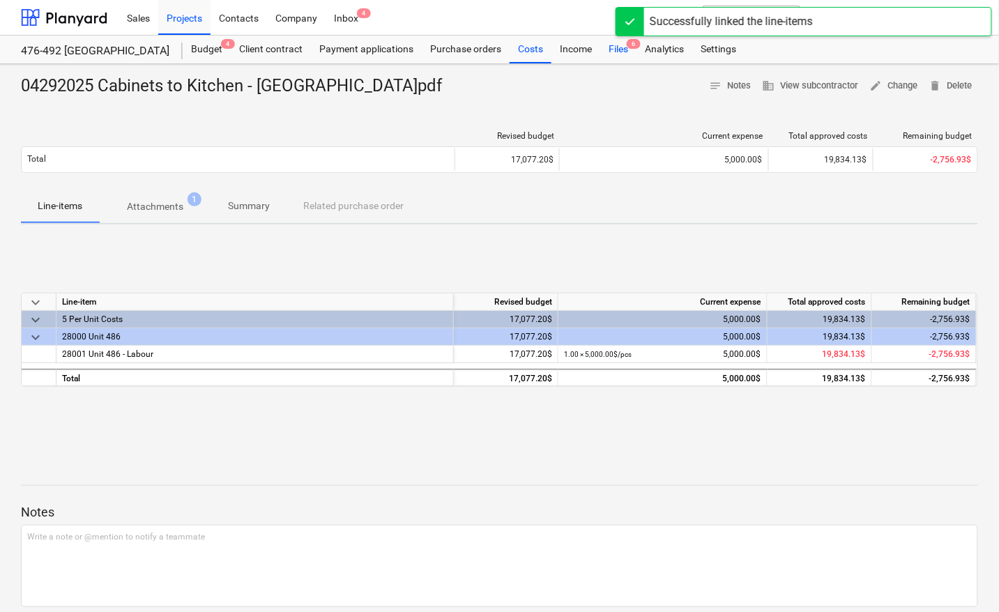
click at [618, 53] on div "Files 6" at bounding box center [618, 50] width 36 height 28
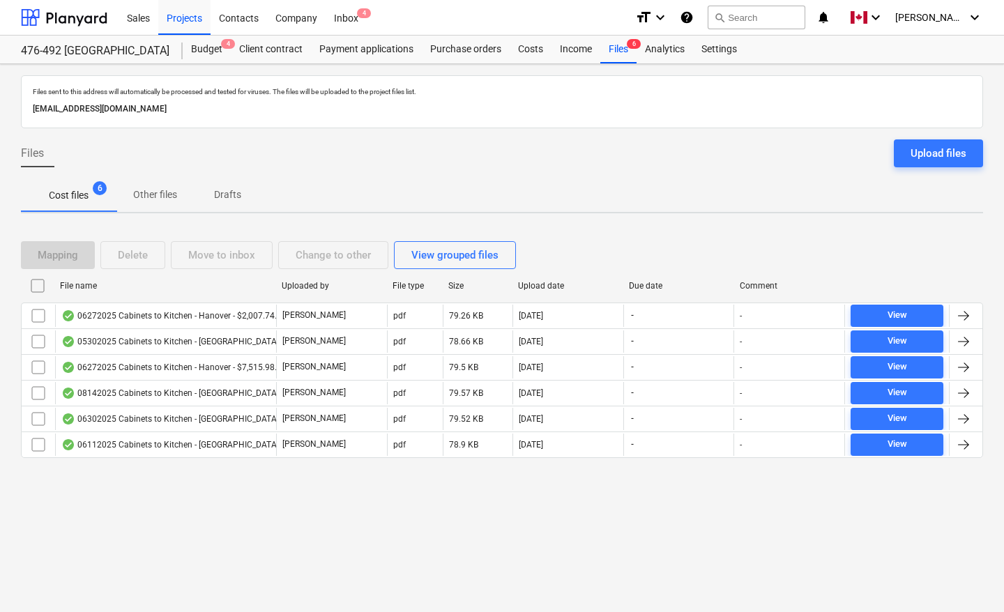
click at [89, 286] on div "File name" at bounding box center [165, 286] width 210 height 10
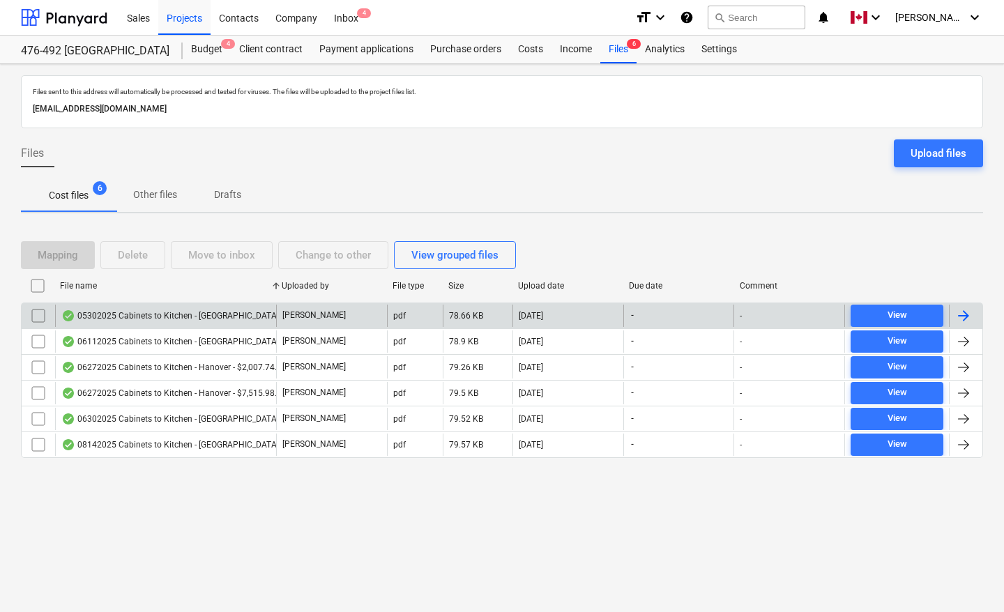
click at [966, 312] on div at bounding box center [963, 315] width 17 height 17
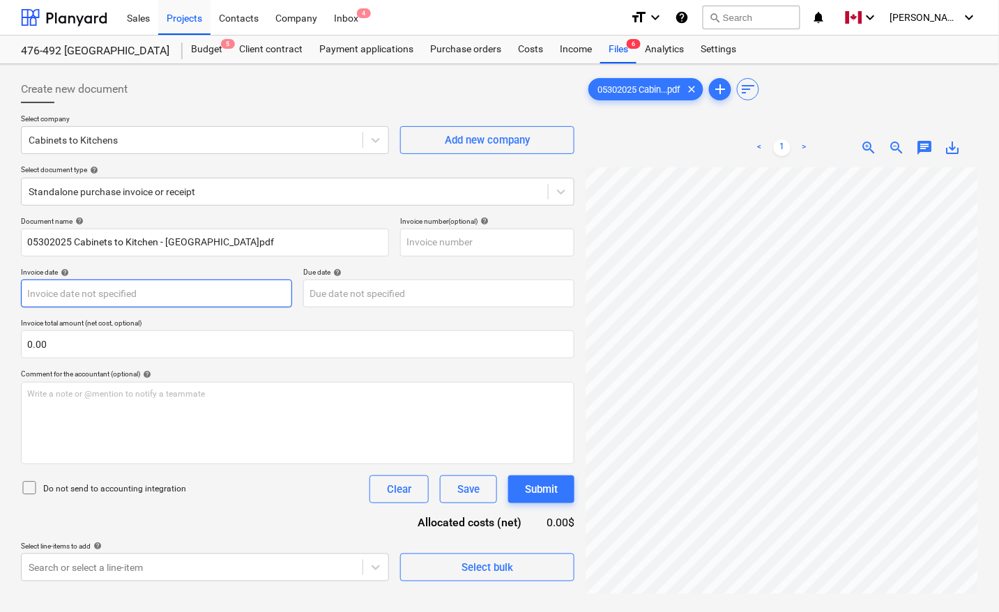
click at [75, 293] on body "Sales Projects Contacts Company Inbox 4 format_size keyboard_arrow_down help se…" at bounding box center [499, 306] width 999 height 612
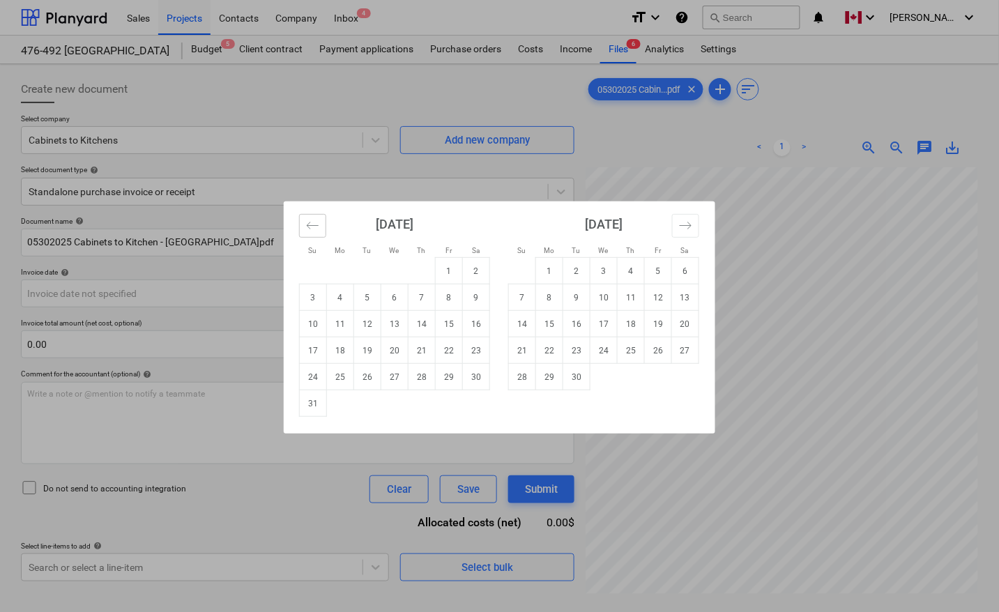
click at [302, 232] on button "Move backward to switch to the previous month." at bounding box center [312, 226] width 27 height 24
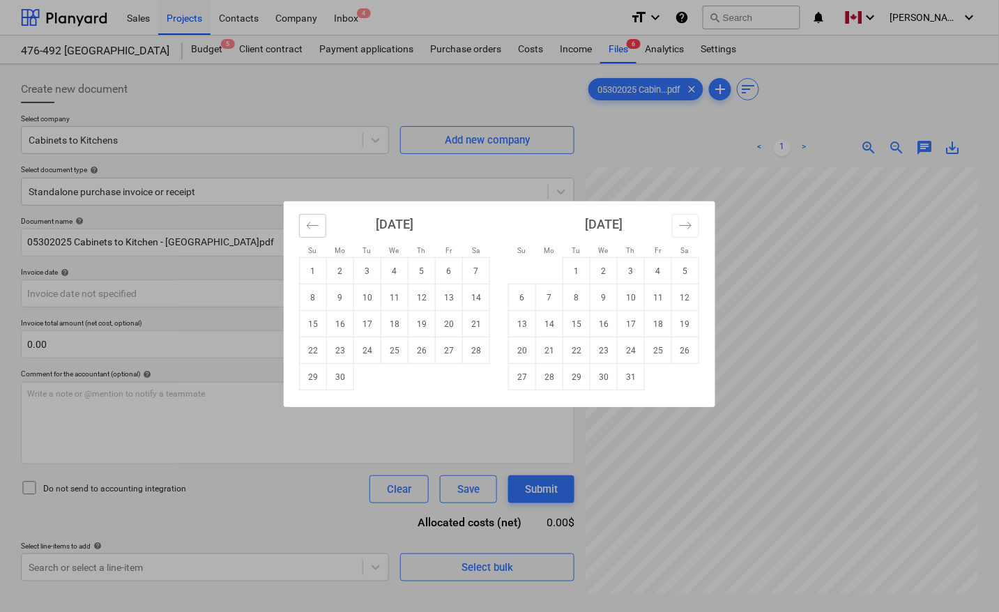
click at [301, 232] on button "Move backward to switch to the previous month." at bounding box center [312, 226] width 27 height 24
click at [440, 374] on td "30" at bounding box center [449, 377] width 27 height 26
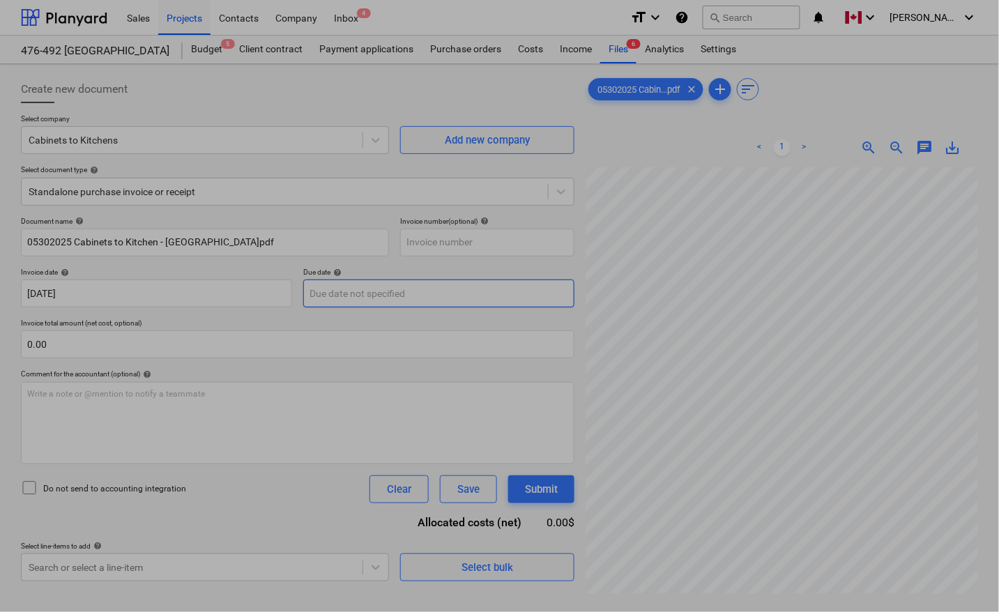
click at [409, 284] on body "Sales Projects Contacts Company Inbox 4 format_size keyboard_arrow_down help se…" at bounding box center [499, 306] width 999 height 612
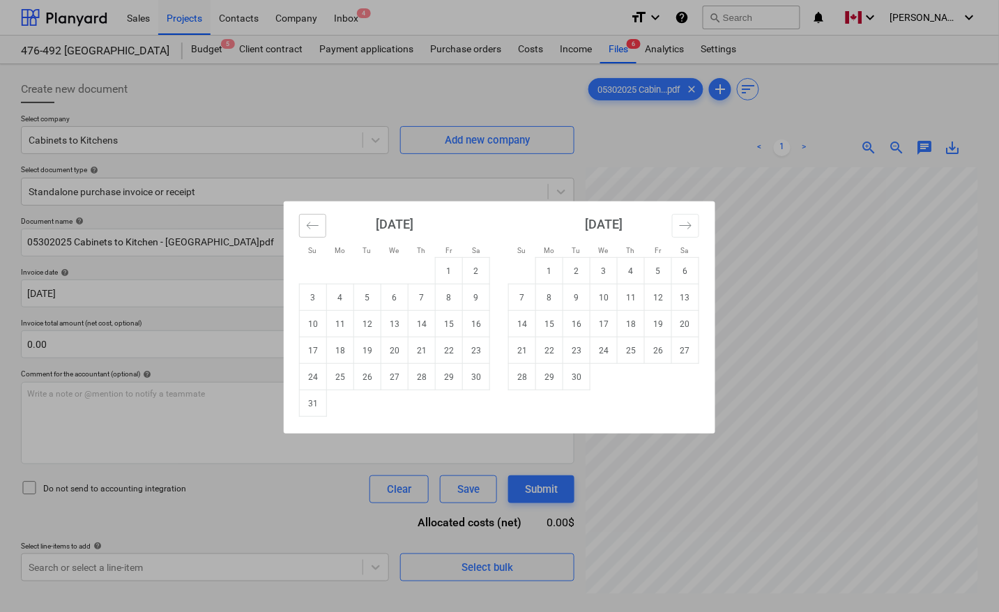
click at [323, 224] on button "Move backward to switch to the previous month." at bounding box center [312, 226] width 27 height 24
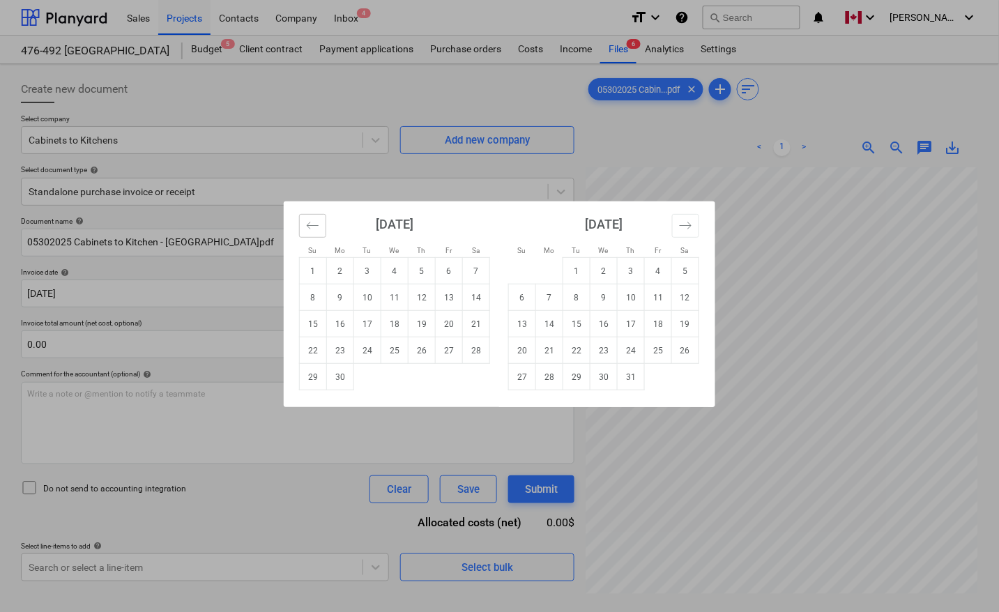
click at [323, 224] on button "Move backward to switch to the previous month." at bounding box center [312, 226] width 27 height 24
click at [446, 378] on td "30" at bounding box center [449, 377] width 27 height 26
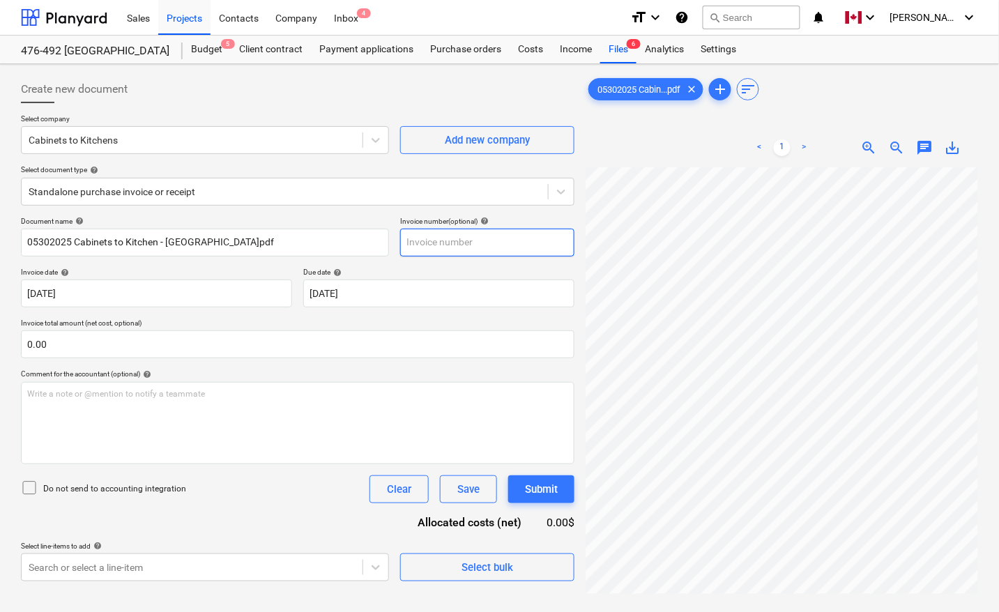
click at [416, 250] on input "text" at bounding box center [487, 243] width 174 height 28
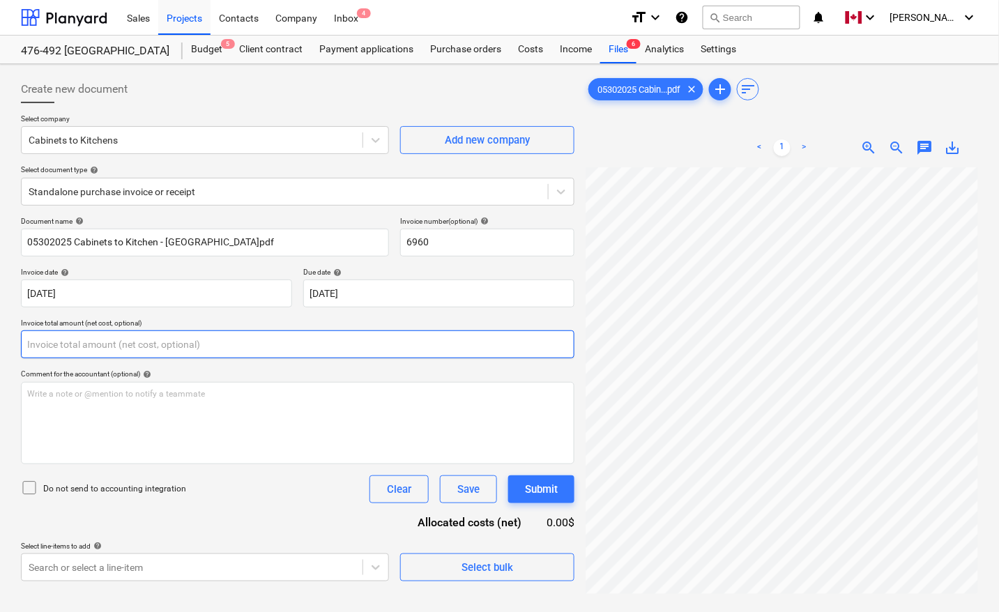
click at [54, 346] on input "text" at bounding box center [297, 344] width 553 height 28
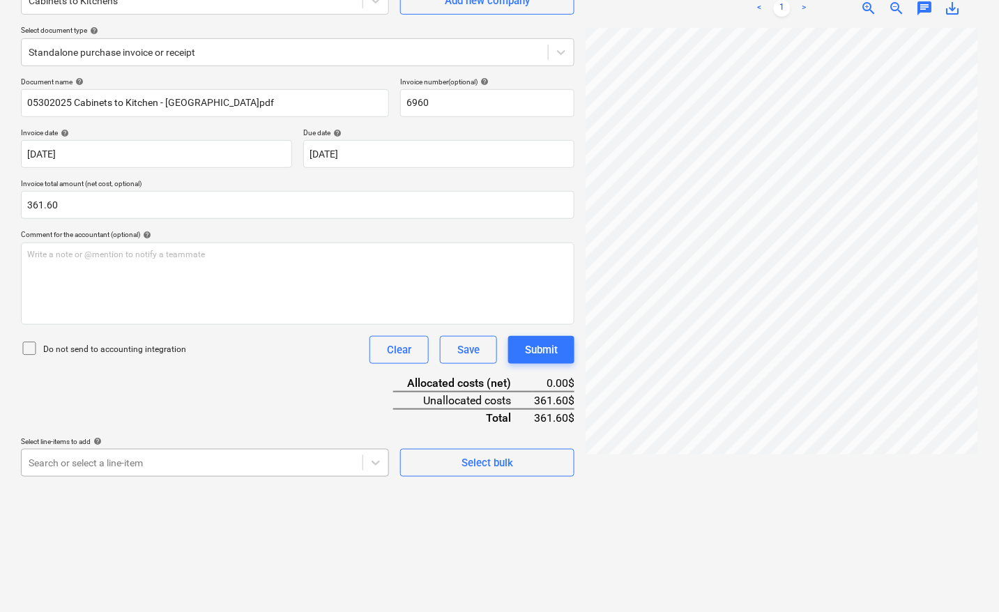
scroll to position [220, 0]
click at [171, 455] on body "Sales Projects Contacts Company Inbox 4 format_size keyboard_arrow_down help se…" at bounding box center [499, 167] width 999 height 612
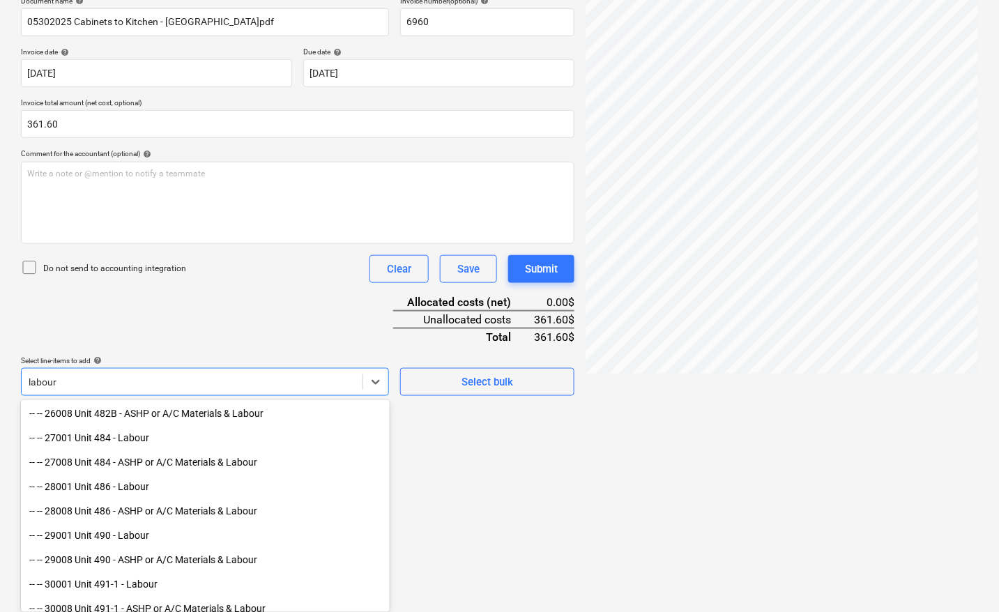
scroll to position [1220, 0]
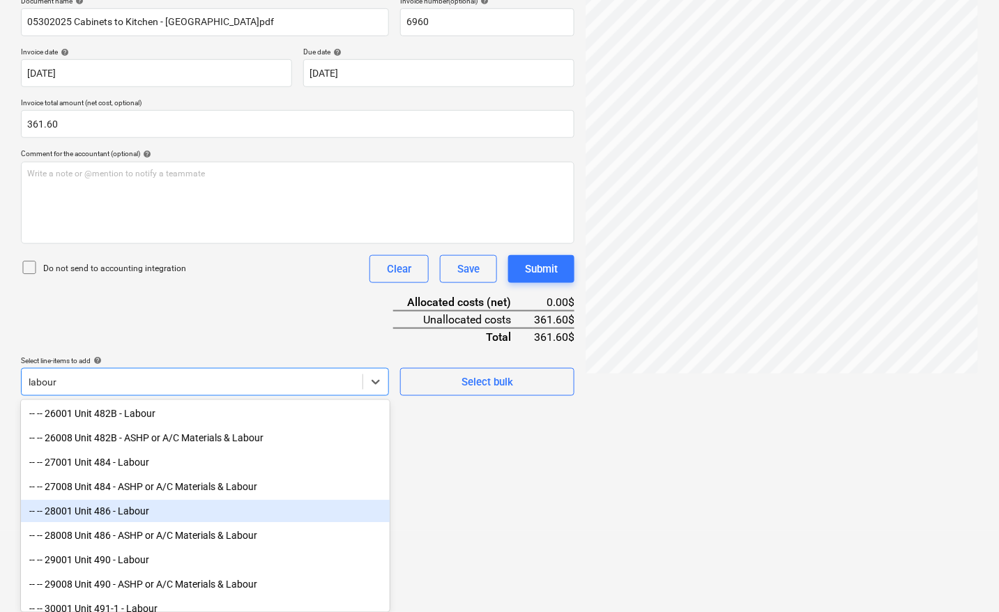
click at [126, 506] on div "-- -- 28001 Unit 486 - Labour" at bounding box center [205, 511] width 369 height 22
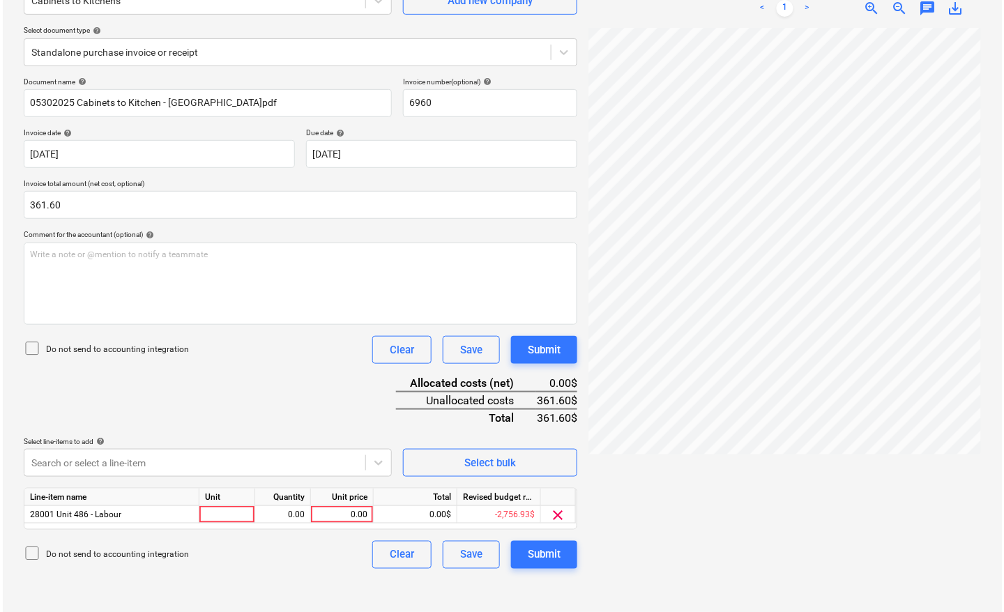
scroll to position [139, 0]
click at [221, 513] on div at bounding box center [225, 514] width 56 height 17
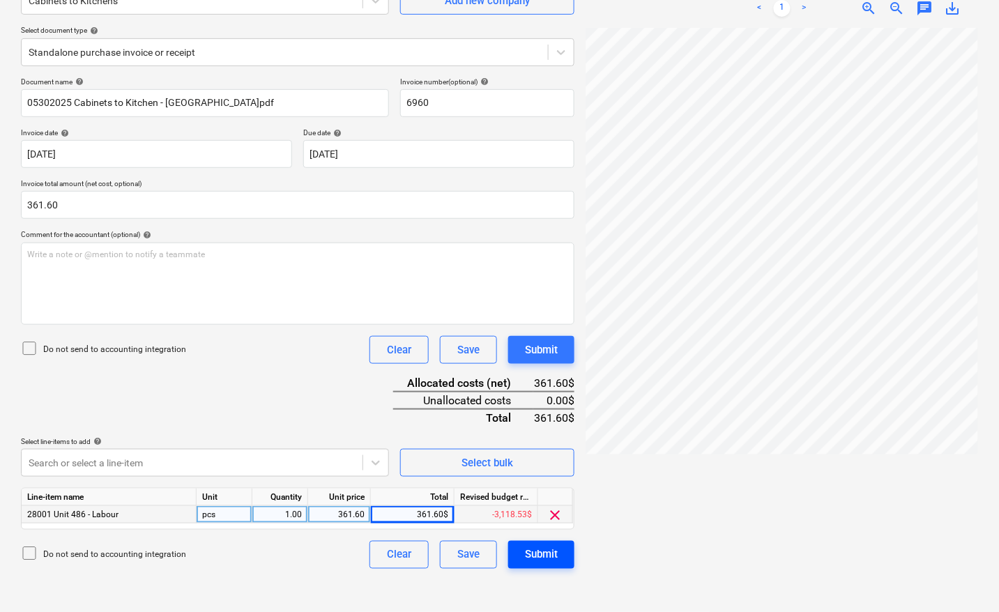
click at [559, 558] on button "Submit" at bounding box center [541, 555] width 66 height 28
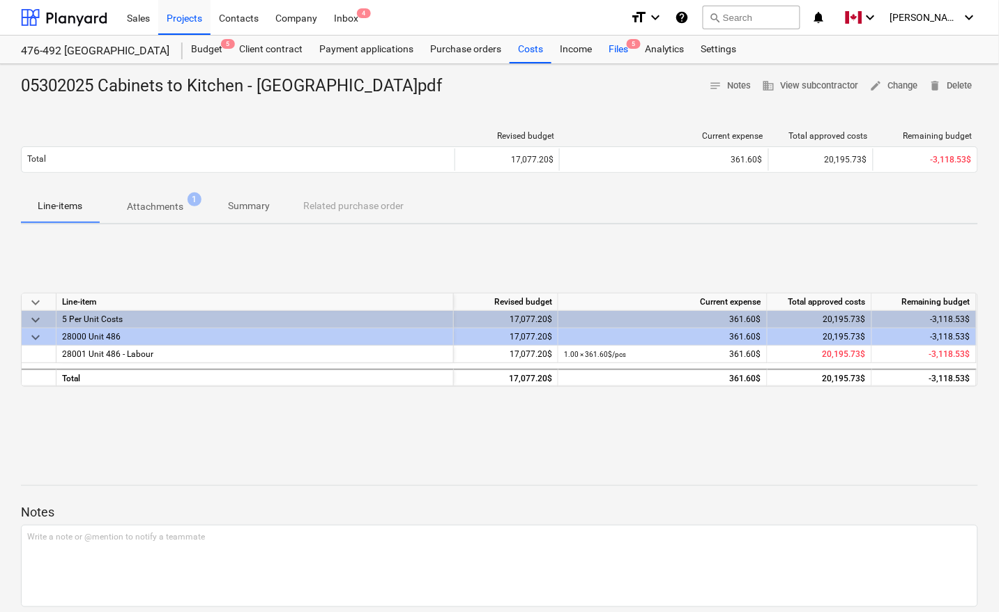
click at [627, 44] on span "5" at bounding box center [634, 44] width 14 height 10
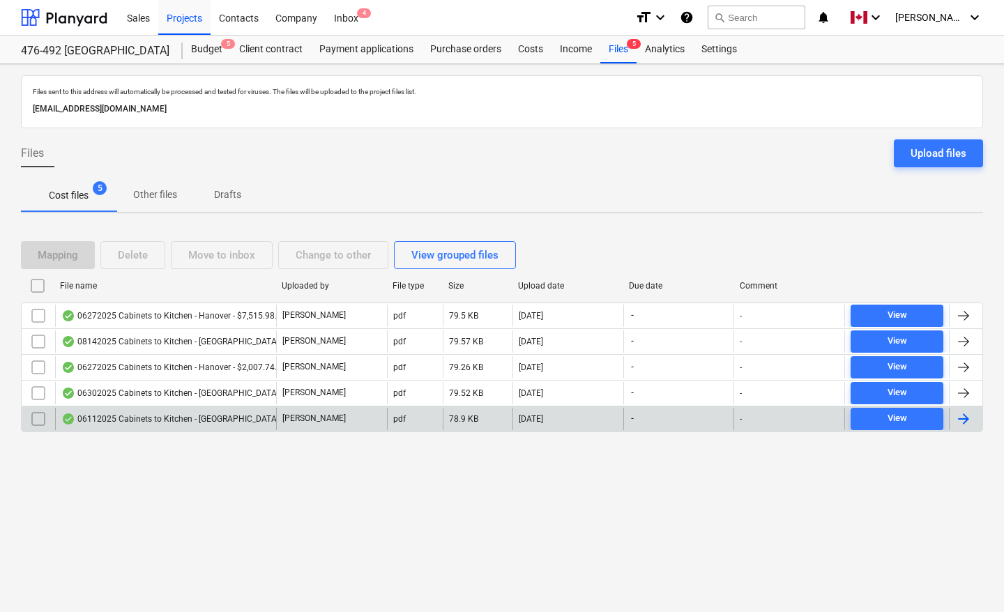
click at [965, 419] on div at bounding box center [963, 419] width 17 height 17
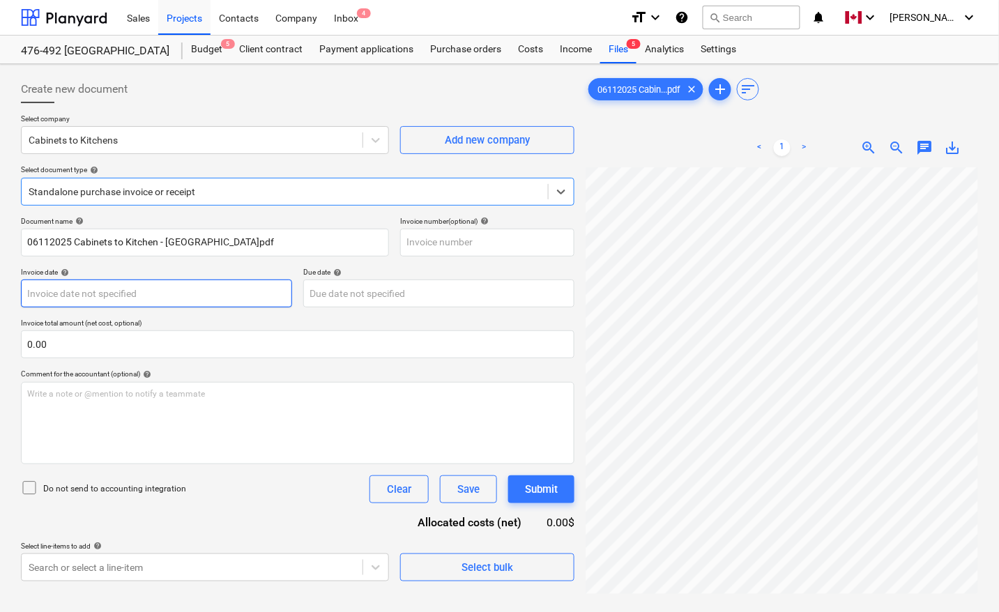
click at [68, 296] on body "Sales Projects Contacts Company Inbox 4 format_size keyboard_arrow_down help se…" at bounding box center [499, 306] width 999 height 612
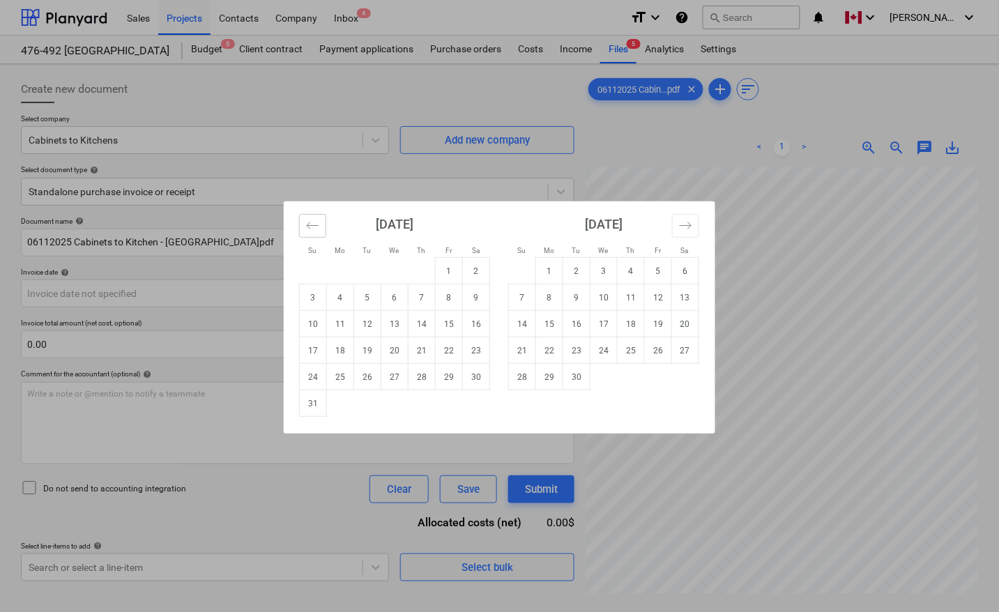
click at [319, 227] on button "Move backward to switch to the previous month." at bounding box center [312, 226] width 27 height 24
click at [319, 227] on icon "Move backward to switch to the previous month." at bounding box center [312, 225] width 13 height 13
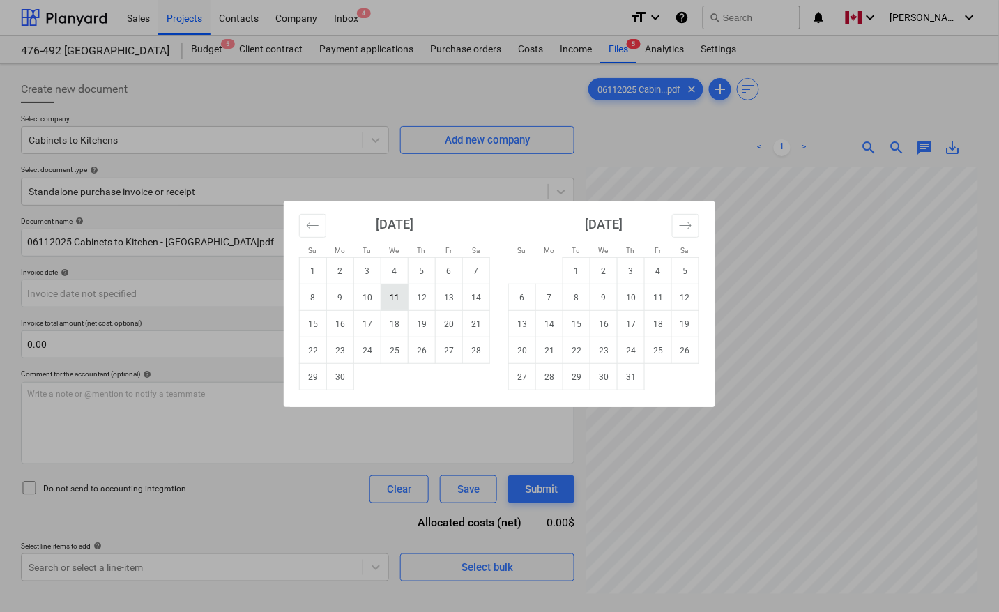
click at [394, 302] on td "11" at bounding box center [394, 297] width 27 height 26
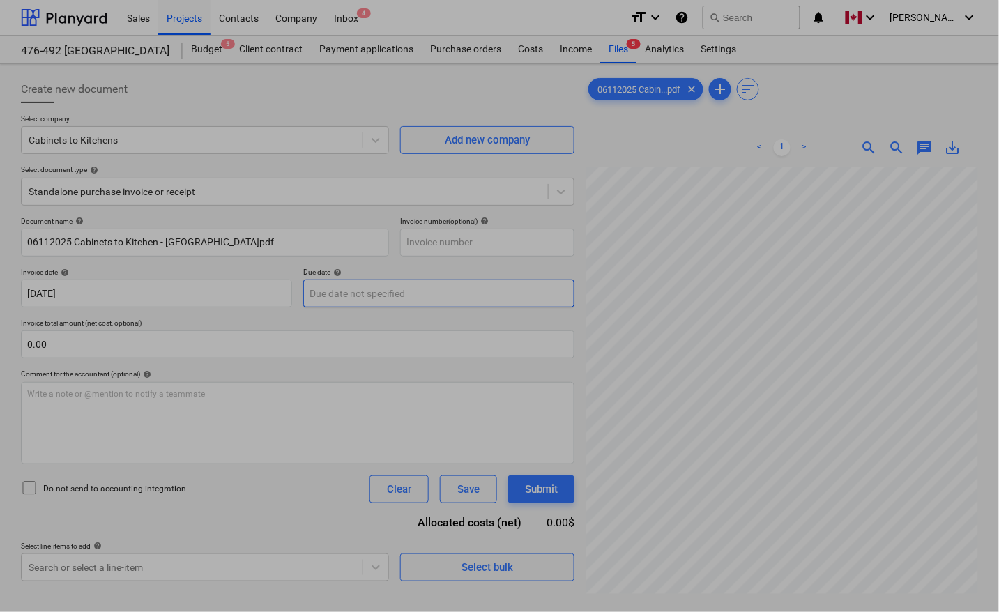
click at [394, 294] on body "Sales Projects Contacts Company Inbox 4 format_size keyboard_arrow_down help se…" at bounding box center [499, 306] width 999 height 612
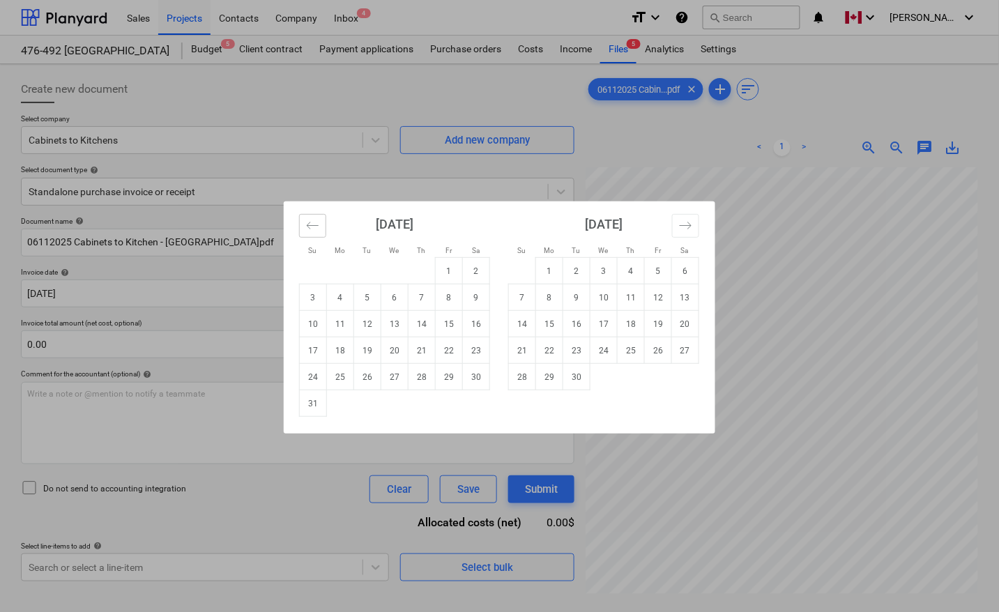
click at [307, 214] on button "Move backward to switch to the previous month." at bounding box center [312, 226] width 27 height 24
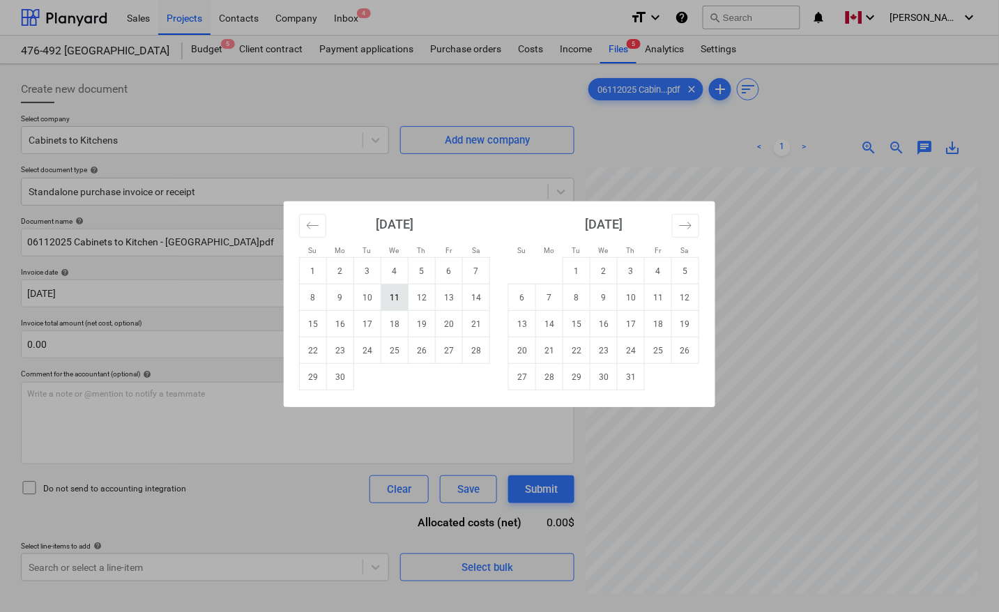
click at [399, 300] on td "11" at bounding box center [394, 297] width 27 height 26
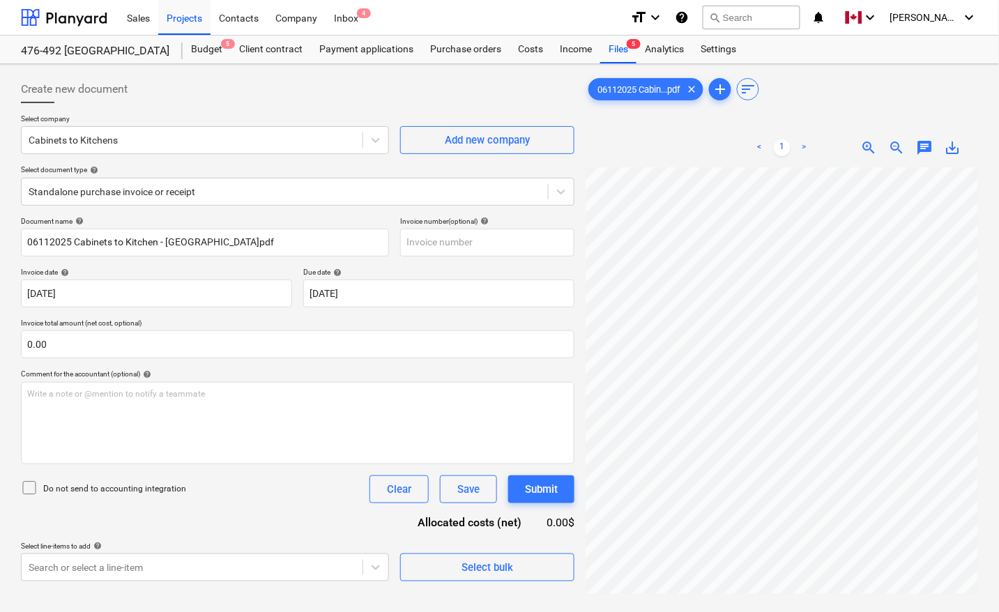
click at [190, 328] on p "Invoice total amount (net cost, optional)" at bounding box center [297, 325] width 553 height 12
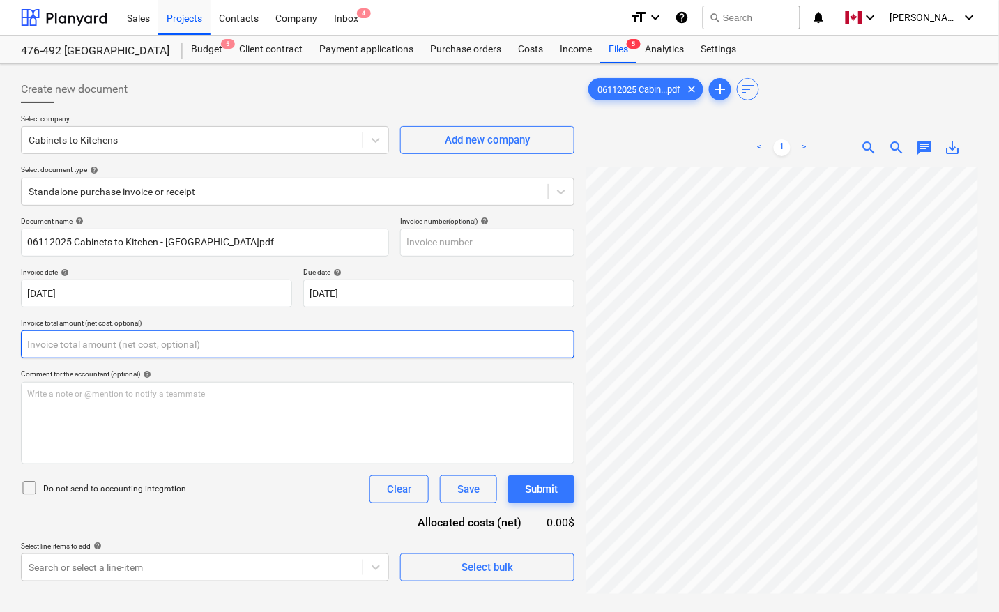
click at [192, 338] on input "text" at bounding box center [297, 344] width 553 height 28
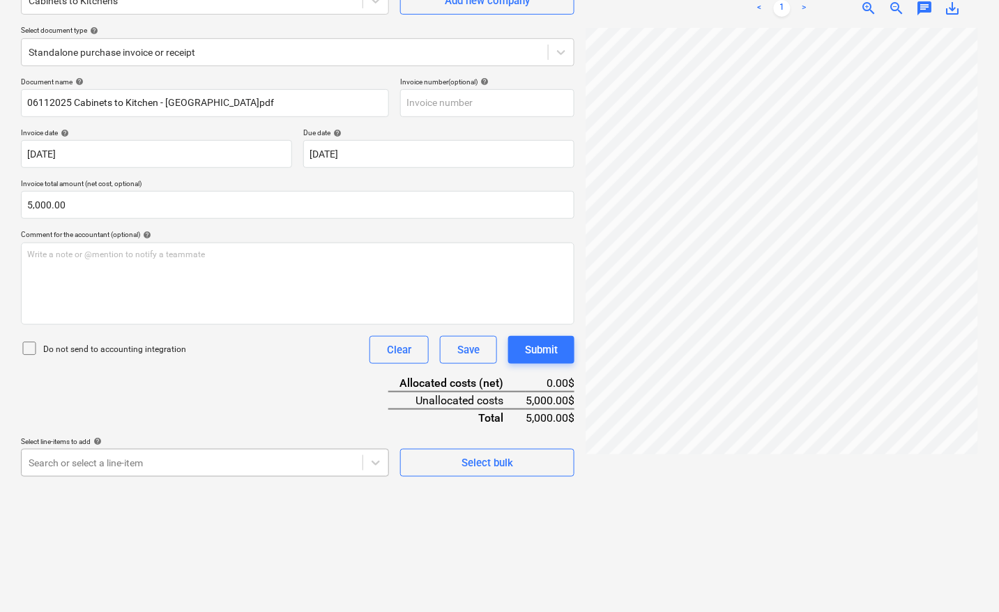
click at [151, 468] on body "Sales Projects Contacts Company Inbox 4 format_size keyboard_arrow_down help se…" at bounding box center [499, 167] width 999 height 612
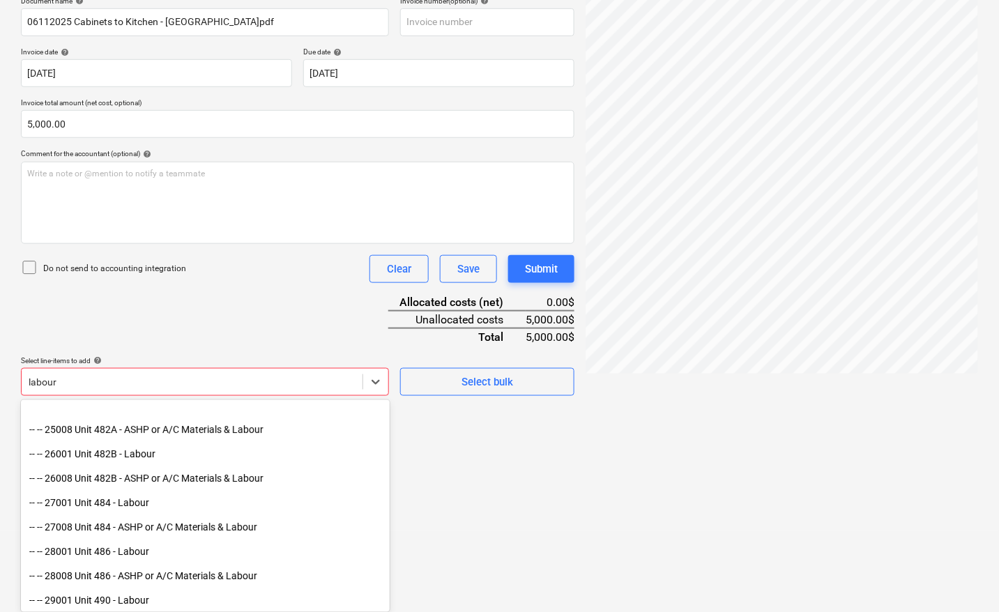
scroll to position [1220, 0]
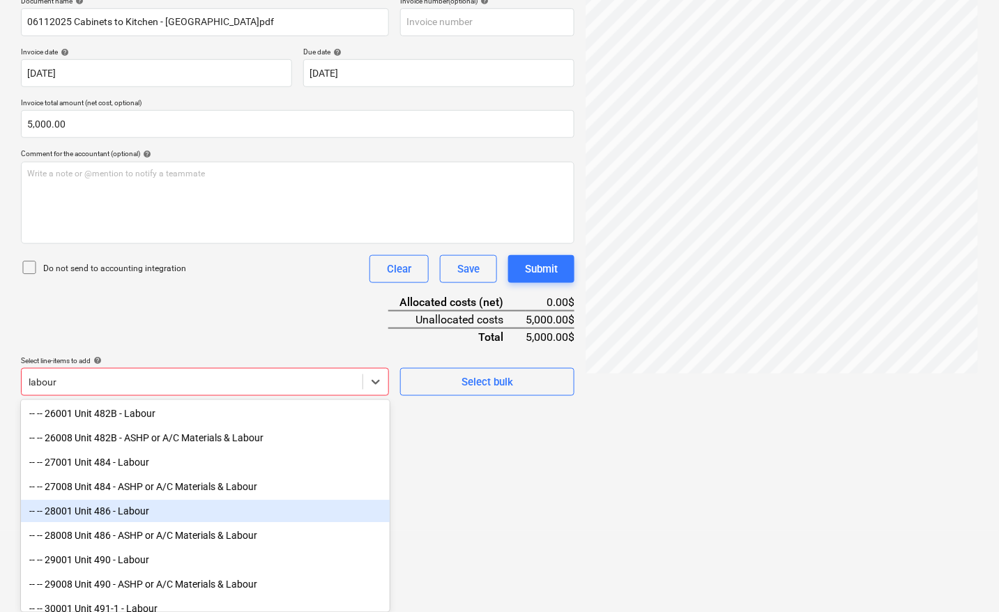
click at [143, 510] on div "-- -- 28001 Unit 486 - Labour" at bounding box center [205, 511] width 369 height 22
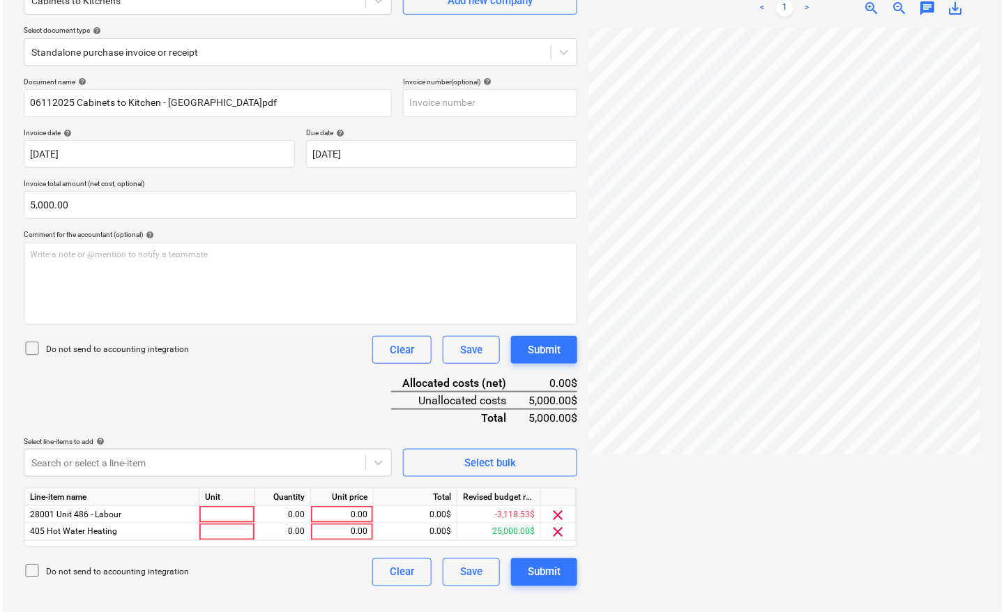
scroll to position [139, 0]
click at [541, 473] on html "Sales Projects Contacts Company Inbox 4 format_size keyboard_arrow_down help se…" at bounding box center [499, 167] width 999 height 612
click at [558, 535] on span "clear" at bounding box center [555, 532] width 17 height 17
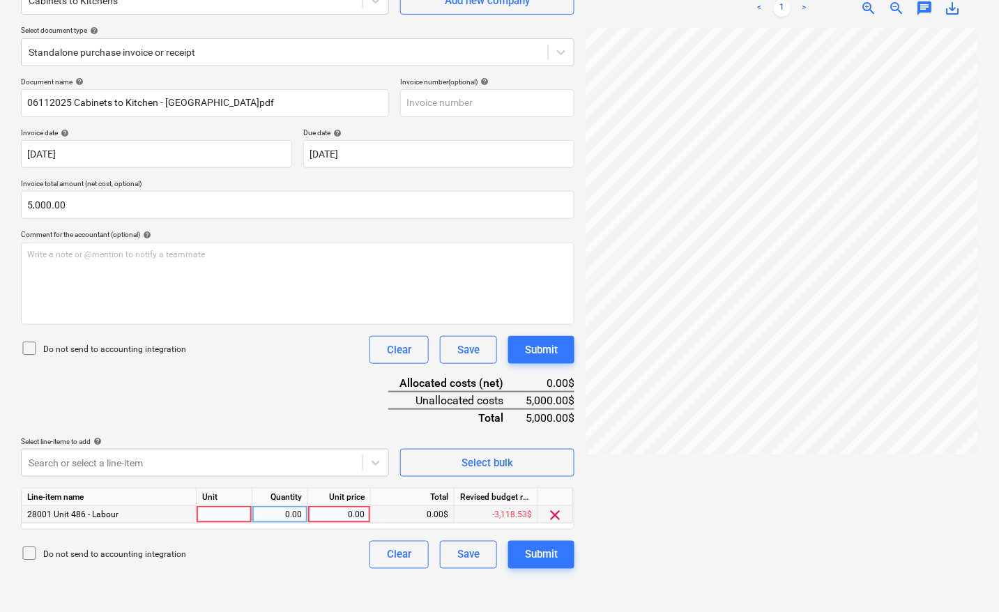
click at [240, 511] on div at bounding box center [225, 514] width 56 height 17
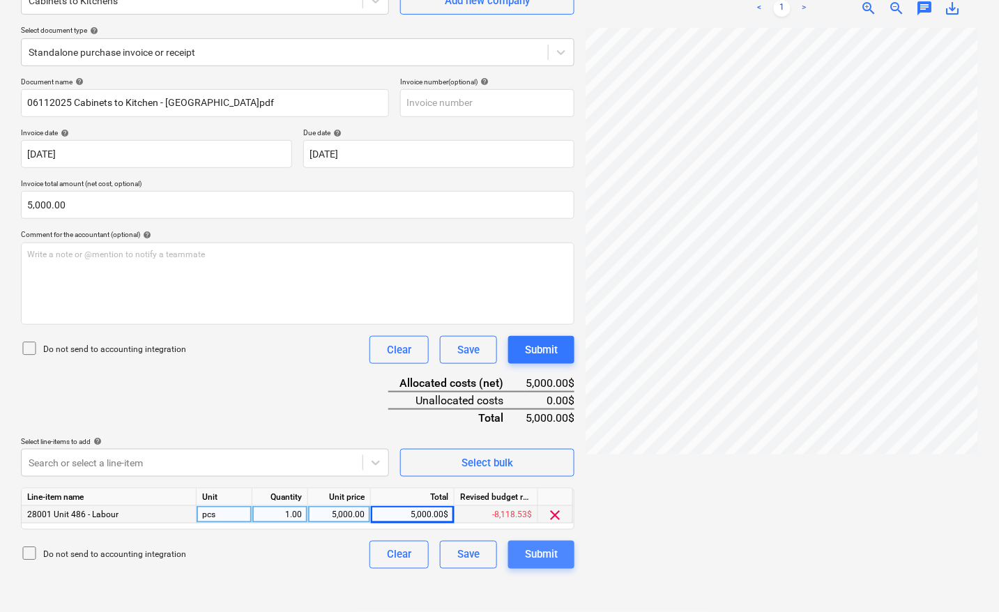
click at [541, 548] on div "Submit" at bounding box center [541, 555] width 33 height 18
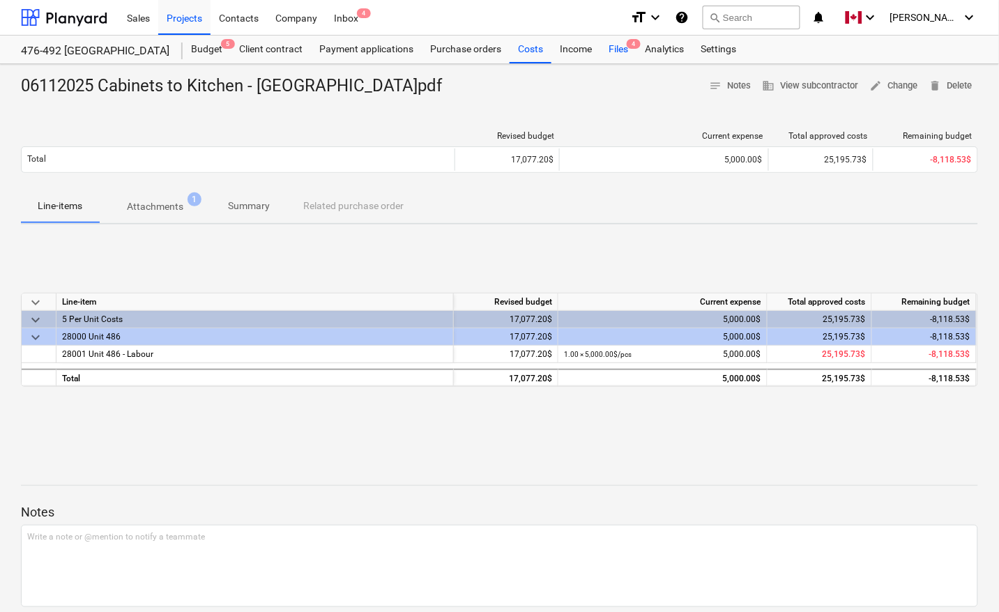
click at [622, 49] on div "Files 4" at bounding box center [618, 50] width 36 height 28
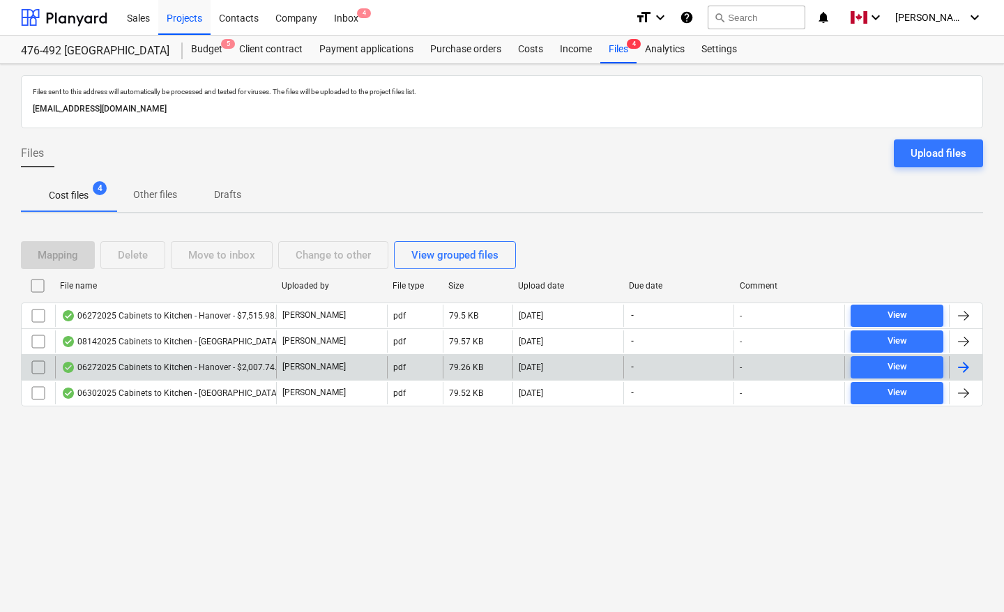
click at [966, 367] on div at bounding box center [963, 367] width 17 height 17
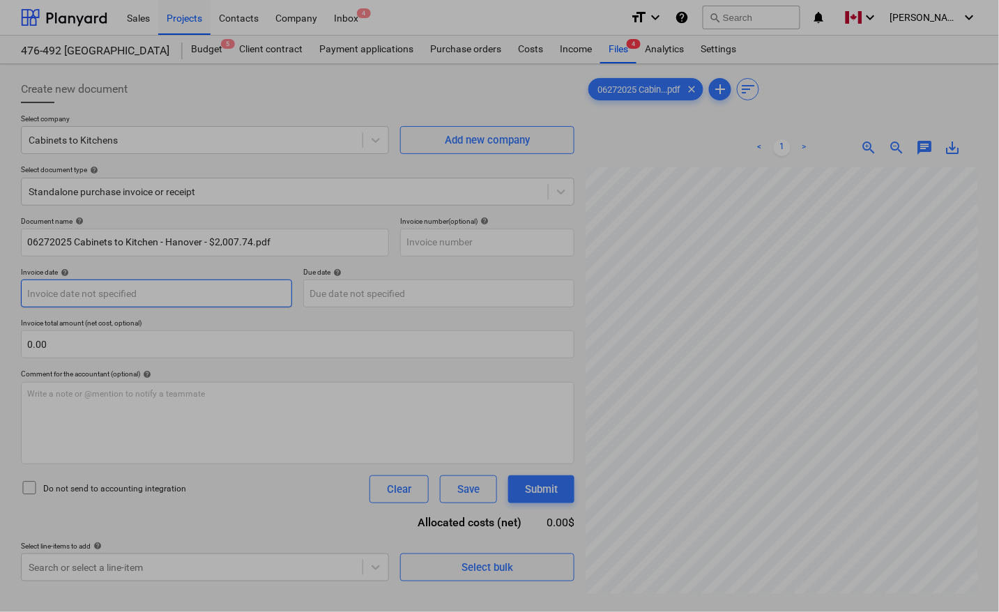
click at [60, 289] on body "Sales Projects Contacts Company Inbox 4 format_size keyboard_arrow_down help se…" at bounding box center [499, 306] width 999 height 612
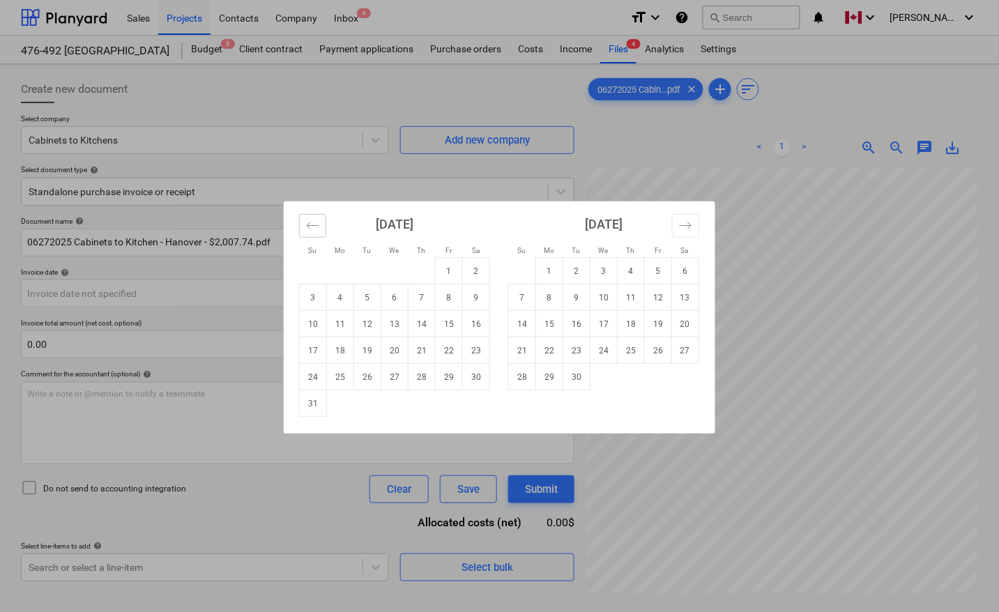
click at [315, 235] on button "Move backward to switch to the previous month." at bounding box center [312, 226] width 27 height 24
click at [315, 234] on button "Move backward to switch to the previous month." at bounding box center [312, 226] width 27 height 24
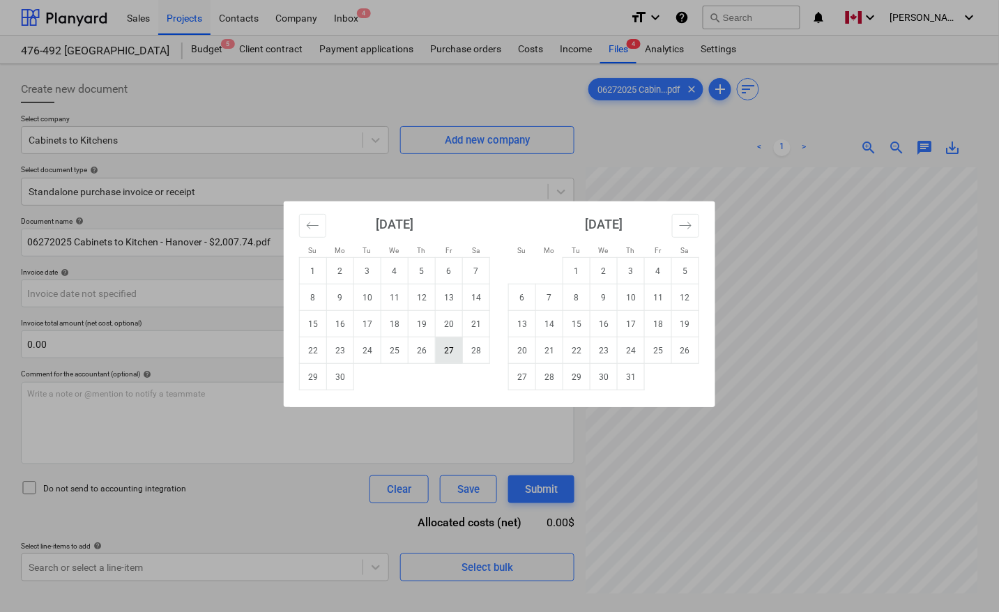
click at [446, 357] on td "27" at bounding box center [449, 350] width 27 height 26
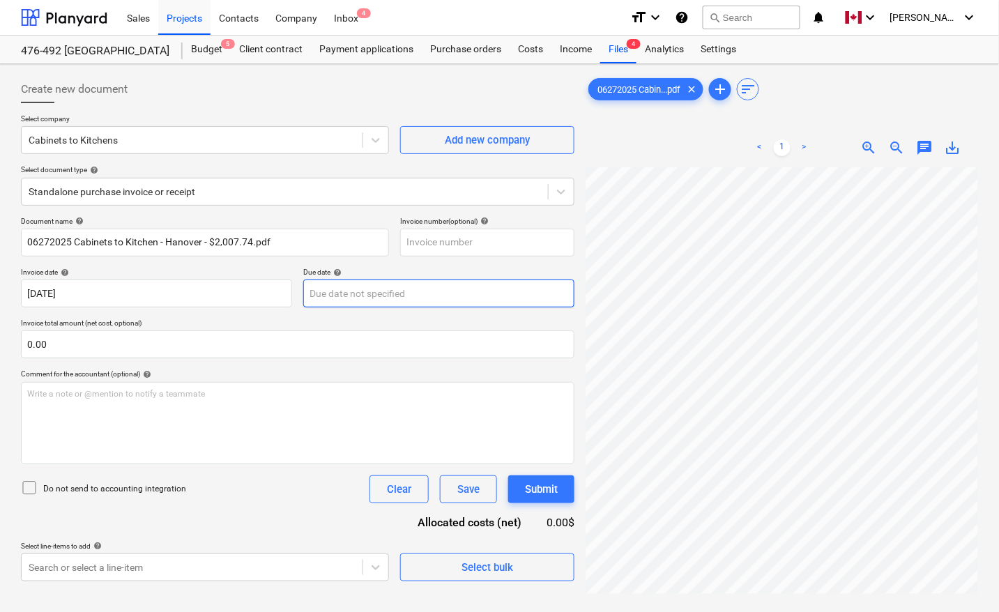
click at [404, 286] on body "Sales Projects Contacts Company Inbox 4 format_size keyboard_arrow_down help se…" at bounding box center [499, 306] width 999 height 612
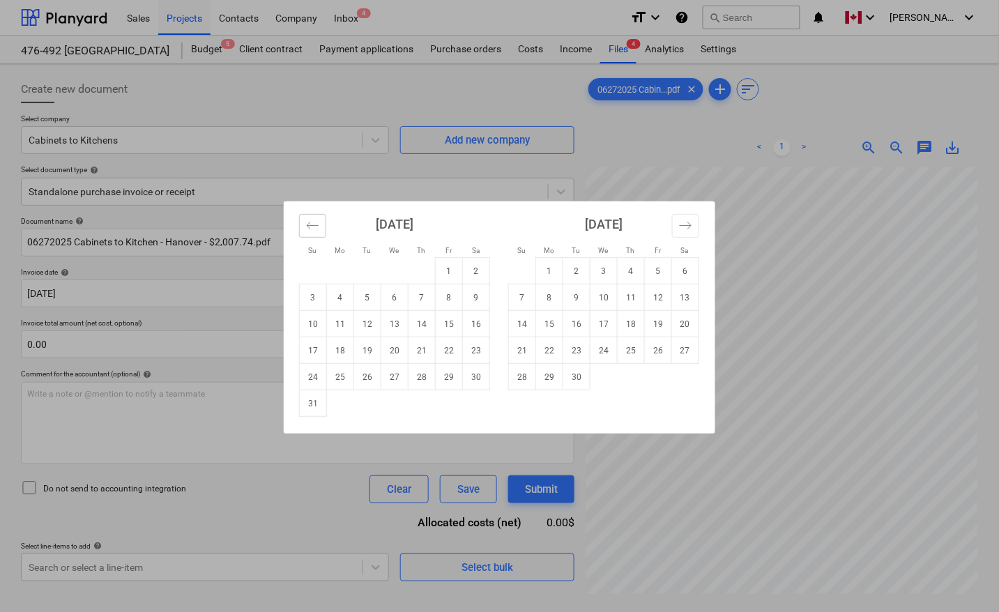
click at [311, 220] on icon "Move backward to switch to the previous month." at bounding box center [312, 225] width 13 height 13
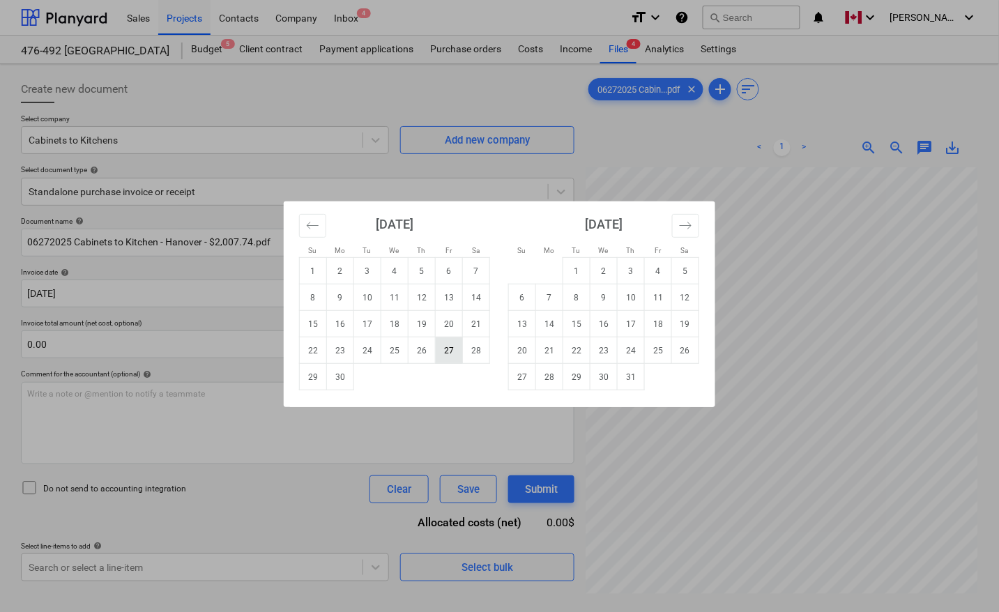
click at [445, 353] on td "27" at bounding box center [449, 350] width 27 height 26
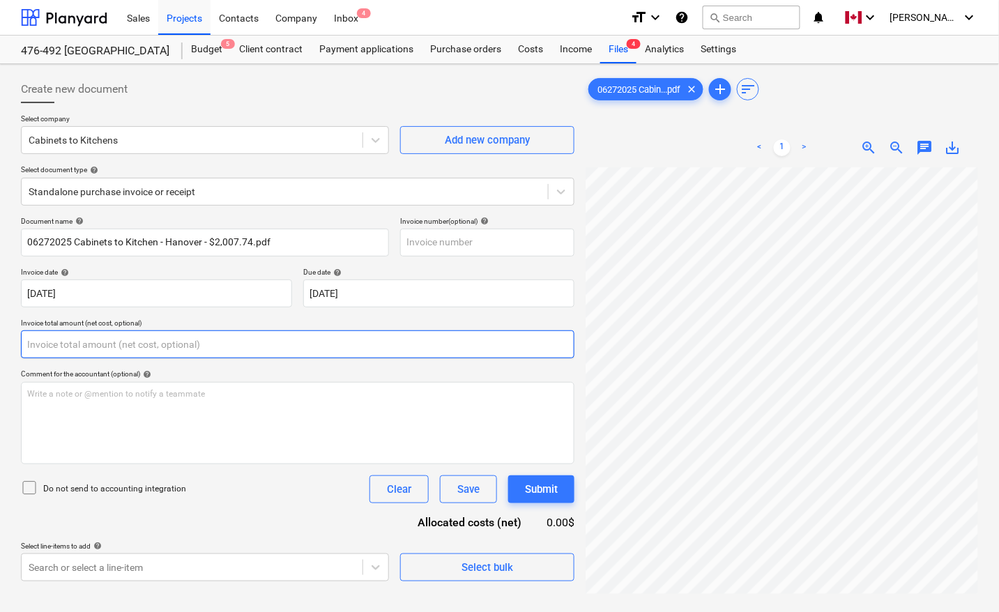
click at [280, 335] on input "text" at bounding box center [297, 344] width 553 height 28
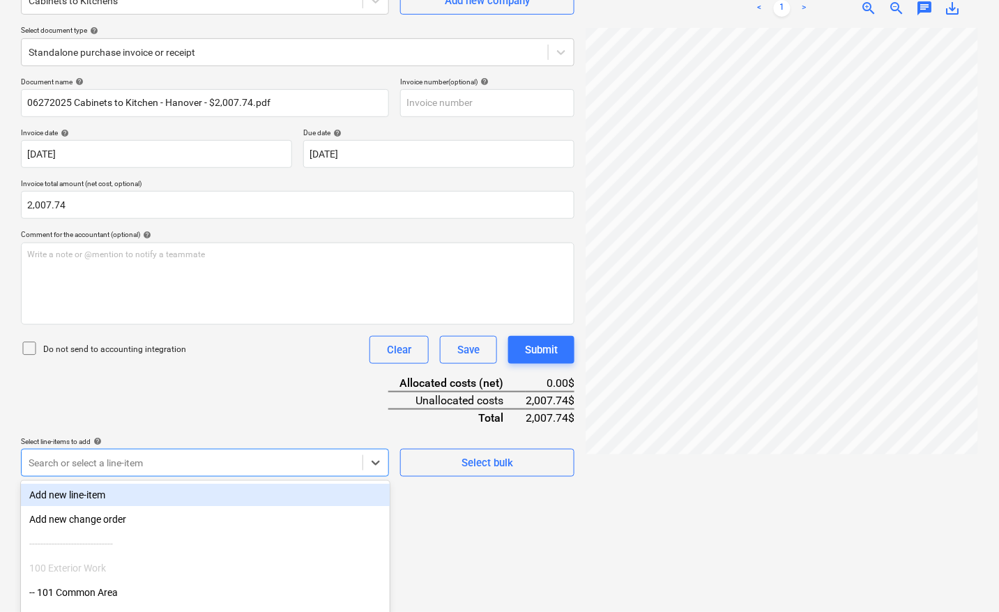
scroll to position [220, 0]
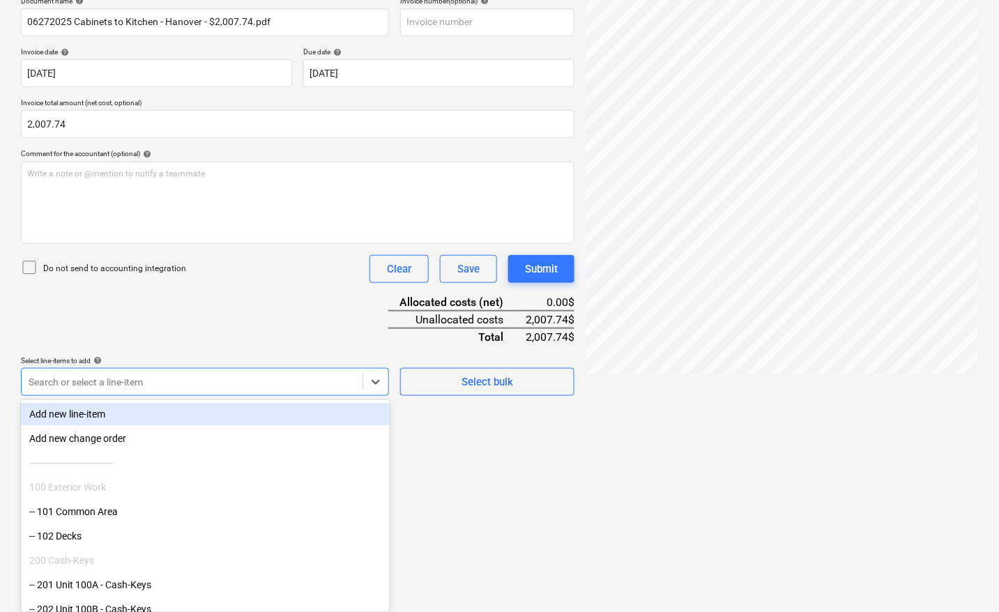
click at [261, 392] on body "Sales Projects Contacts Company Inbox 4 format_size keyboard_arrow_down help se…" at bounding box center [499, 86] width 999 height 612
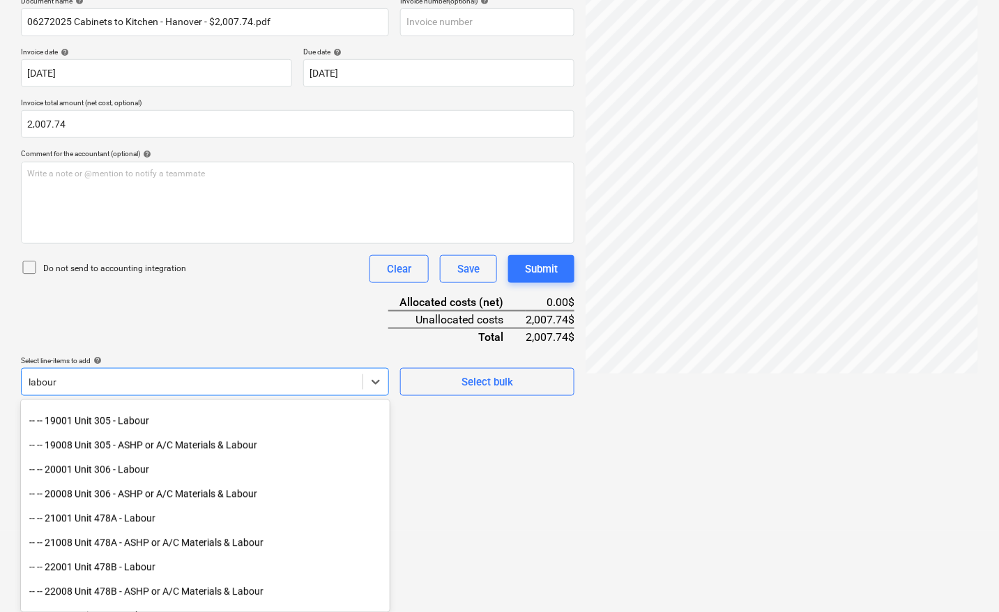
scroll to position [1220, 0]
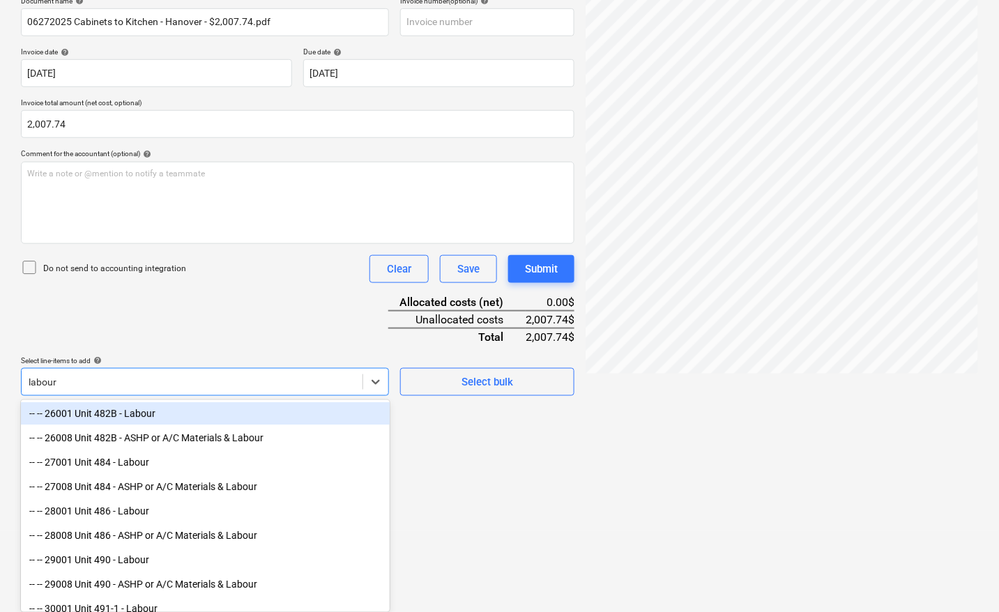
click at [148, 419] on div "-- -- 26001 Unit 482B - Labour" at bounding box center [205, 414] width 369 height 22
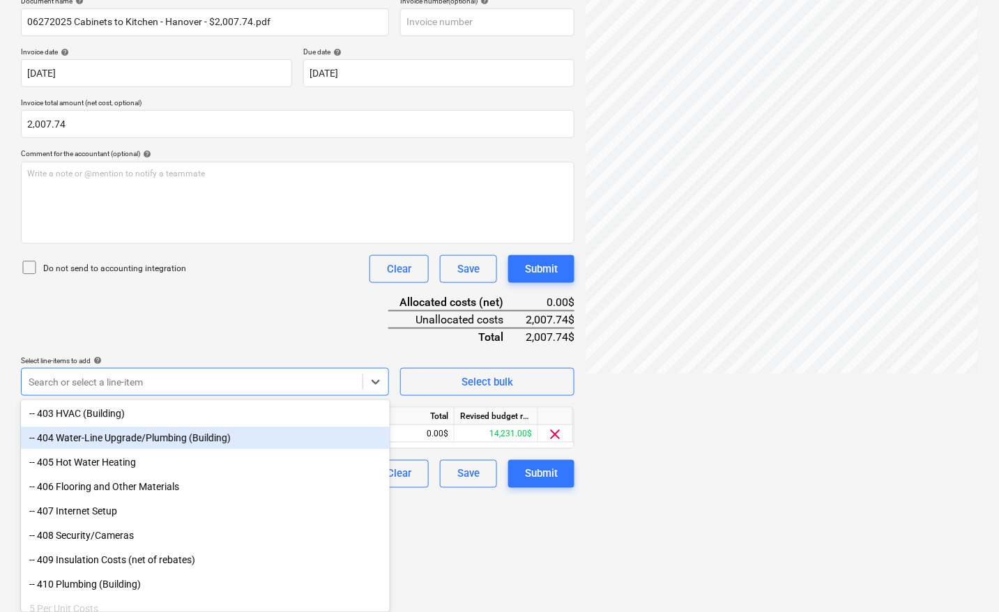
click at [558, 392] on html "Sales Projects Contacts Company Inbox 4 format_size keyboard_arrow_down help se…" at bounding box center [499, 86] width 999 height 612
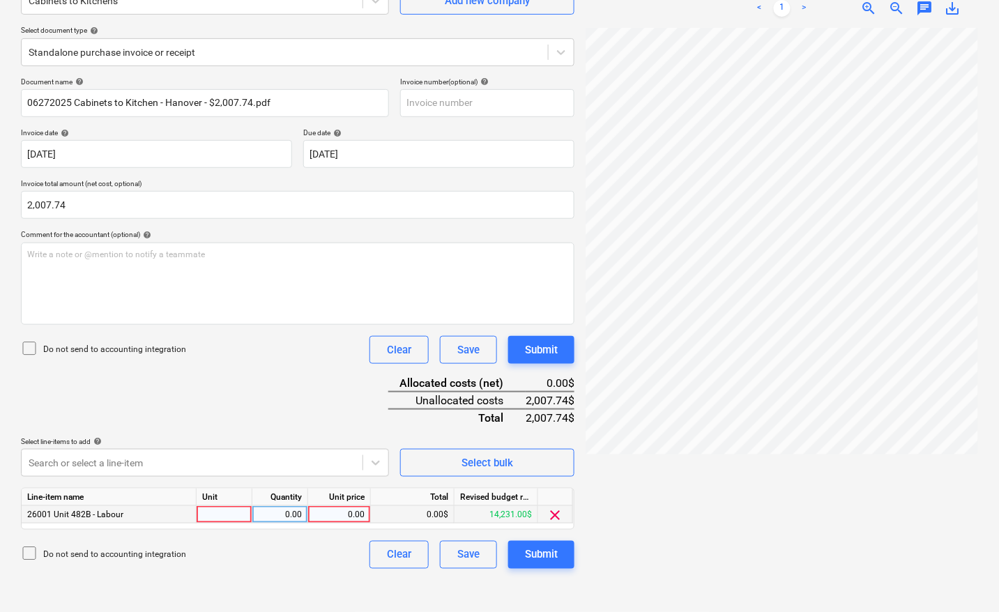
click at [124, 519] on div "26001 Unit 482B - Labour" at bounding box center [109, 514] width 175 height 17
click at [128, 516] on div "26001 Unit 482B - Labour" at bounding box center [109, 514] width 175 height 17
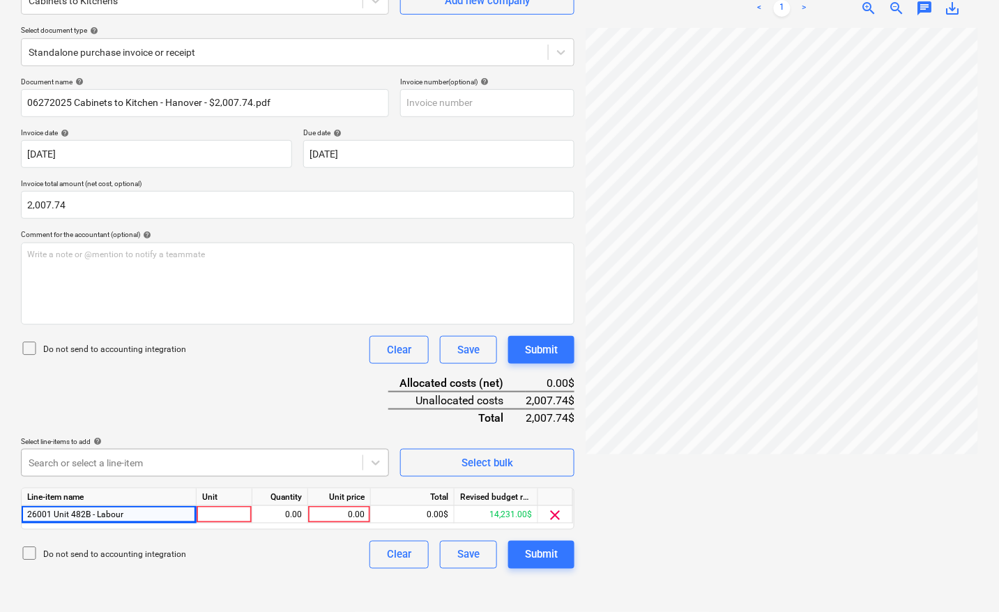
click at [159, 454] on body "Sales Projects Contacts Company Inbox 4 format_size keyboard_arrow_down help se…" at bounding box center [499, 167] width 999 height 612
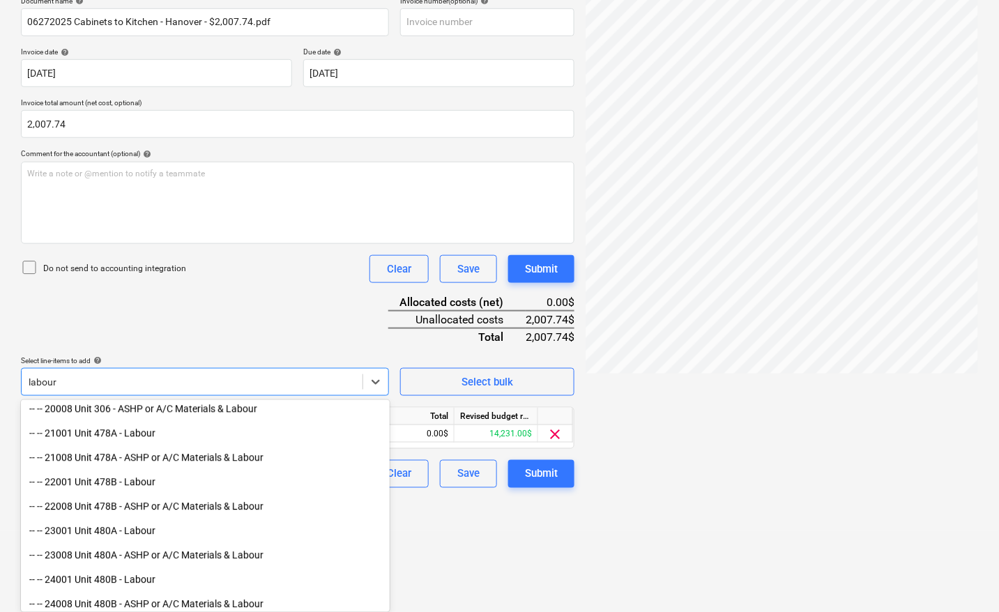
scroll to position [958, 0]
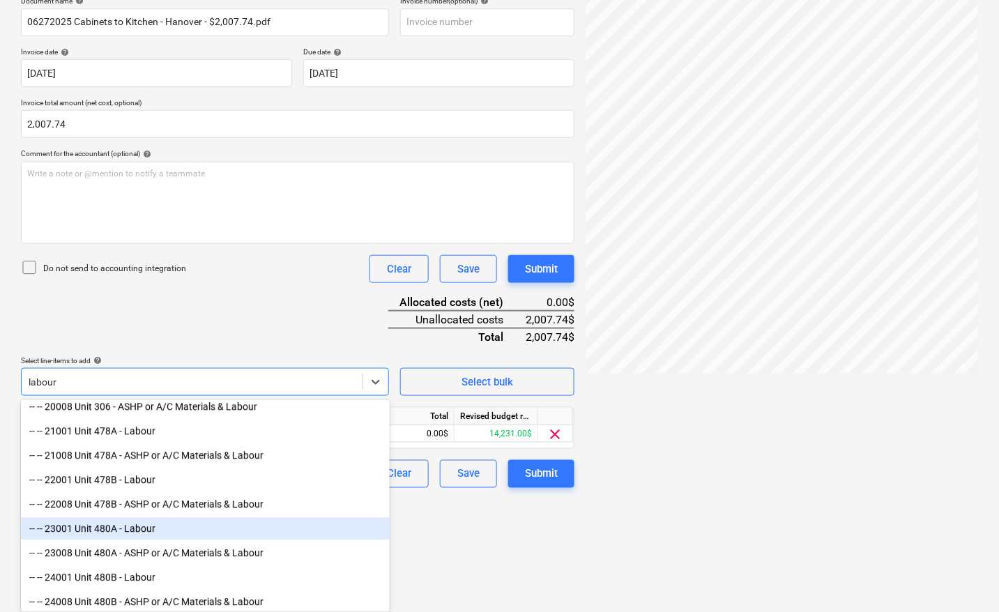
click at [152, 527] on div "-- -- 23001 Unit 480A - Labour" at bounding box center [205, 529] width 369 height 22
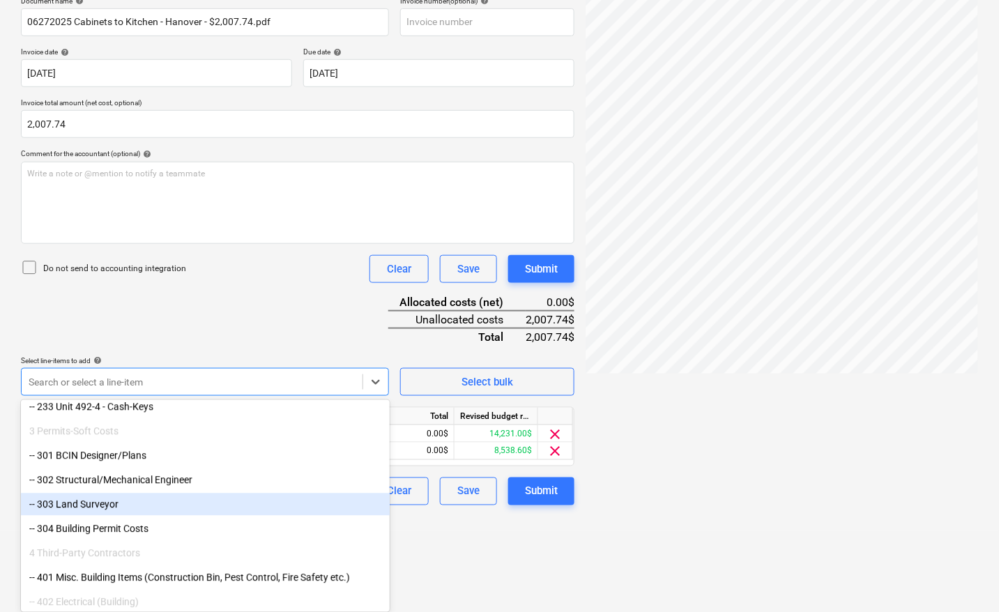
click at [540, 392] on html "Sales Projects Contacts Company Inbox 4 format_size keyboard_arrow_down help se…" at bounding box center [499, 86] width 999 height 612
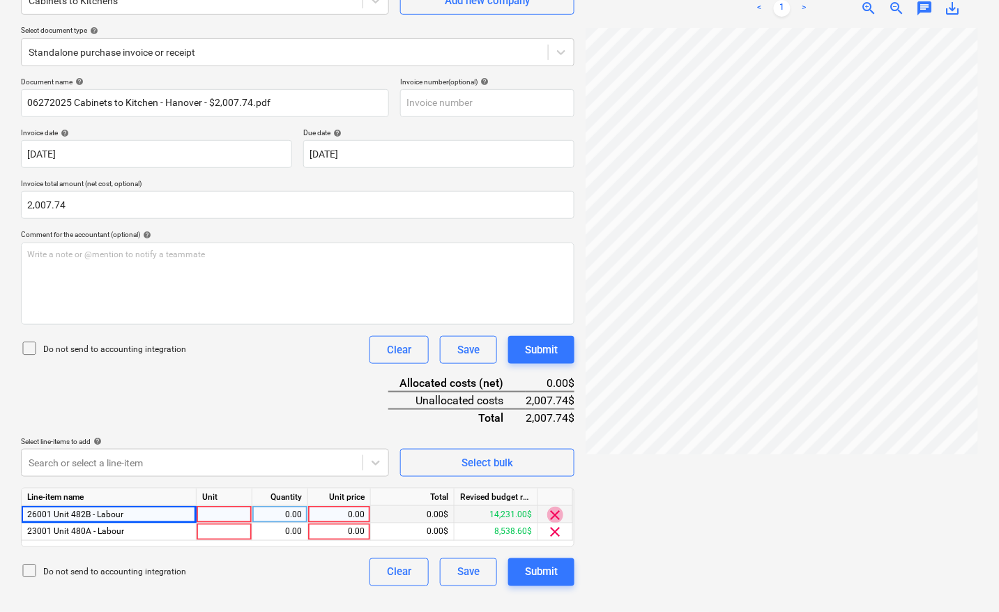
click at [555, 511] on span "clear" at bounding box center [555, 515] width 17 height 17
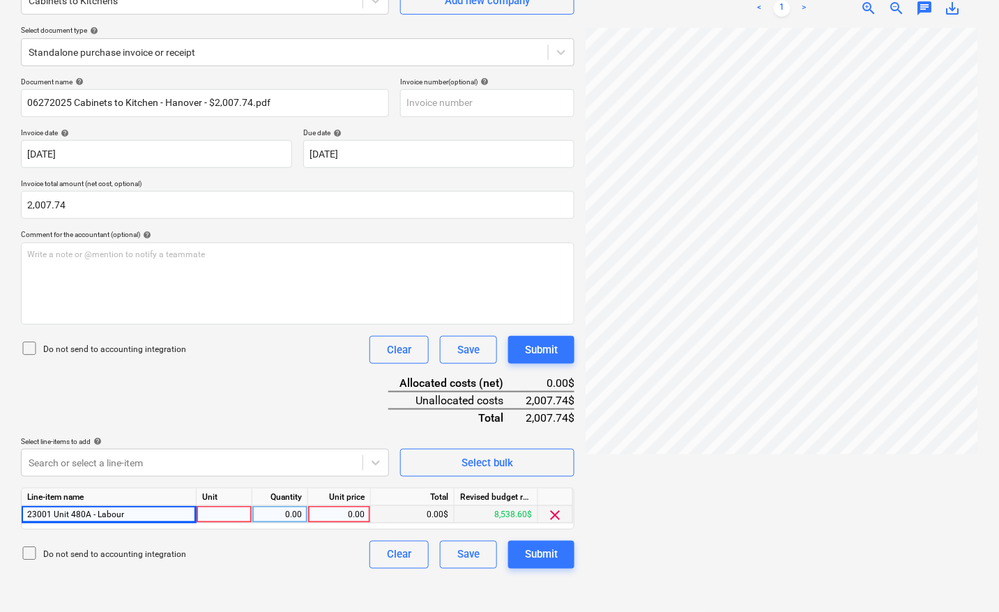
click at [233, 513] on div at bounding box center [225, 514] width 56 height 17
click at [101, 462] on body "Sales Projects Contacts Company Inbox 4 format_size keyboard_arrow_down help se…" at bounding box center [499, 167] width 999 height 612
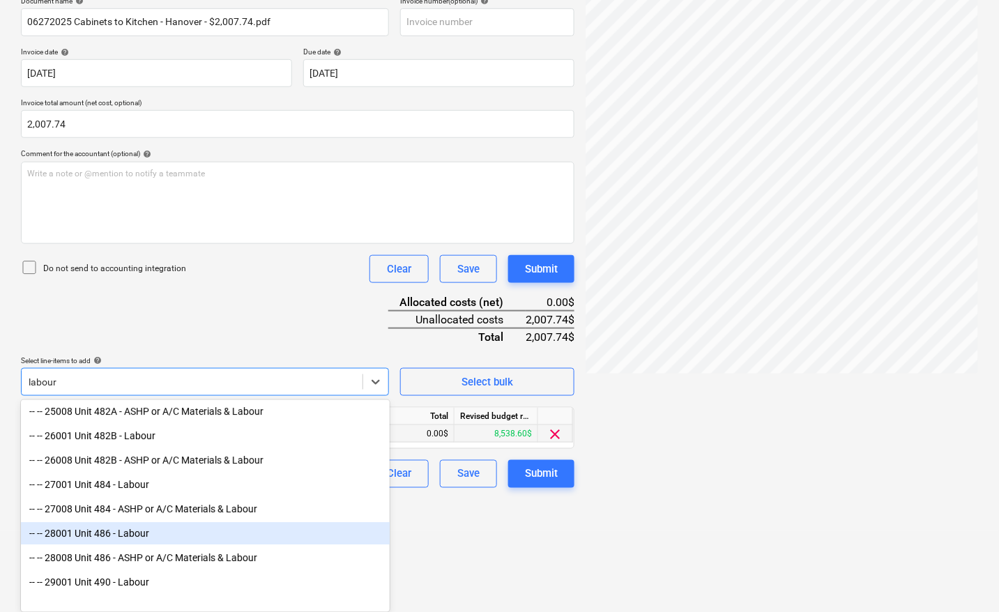
scroll to position [1133, 0]
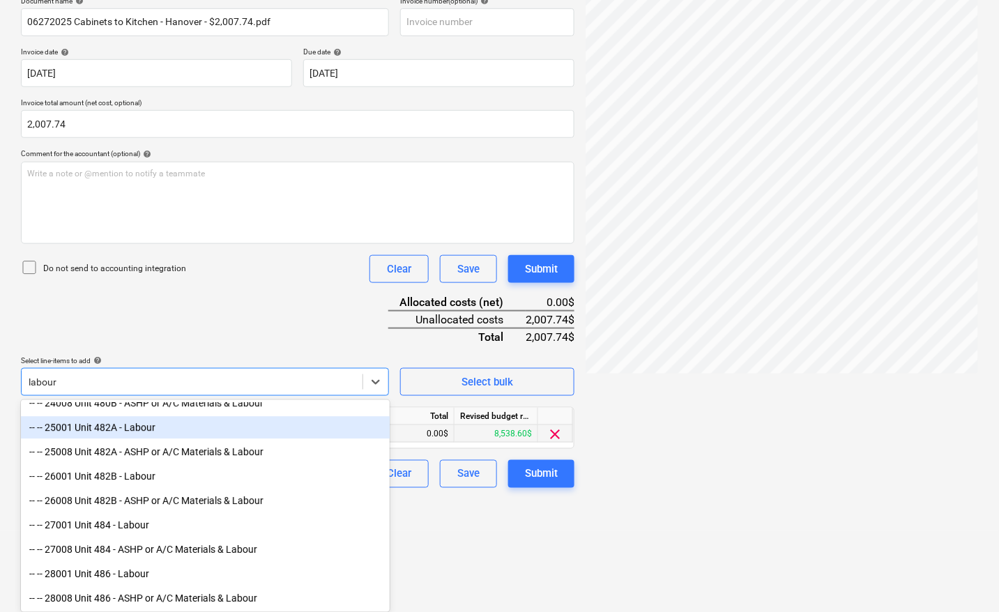
click at [148, 434] on div "-- -- 25001 Unit 482A - Labour" at bounding box center [205, 428] width 369 height 22
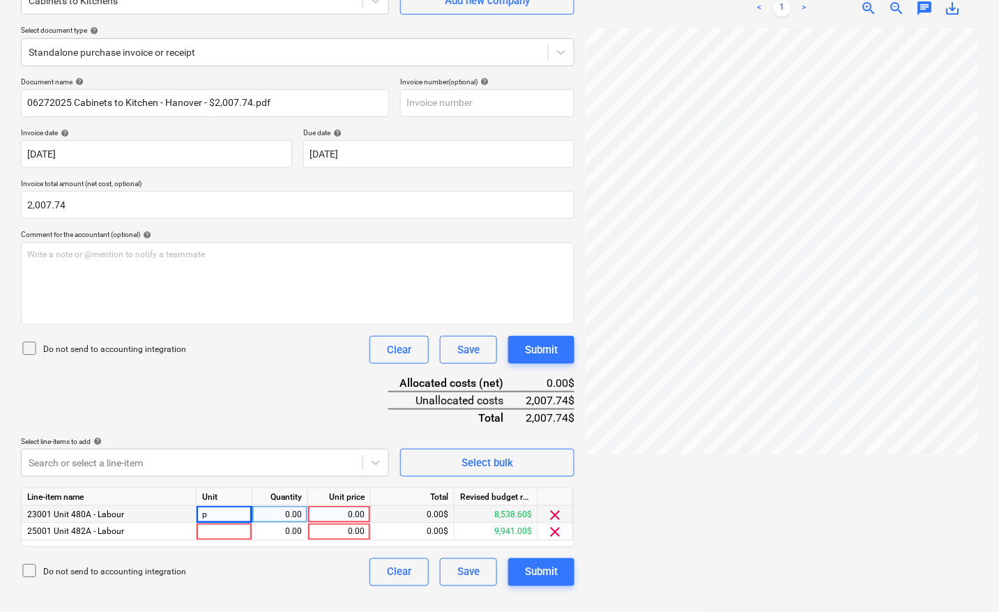
click at [479, 473] on html "Sales Projects Contacts Company Inbox 4 format_size keyboard_arrow_down help se…" at bounding box center [499, 167] width 999 height 612
click at [552, 514] on span "clear" at bounding box center [555, 515] width 17 height 17
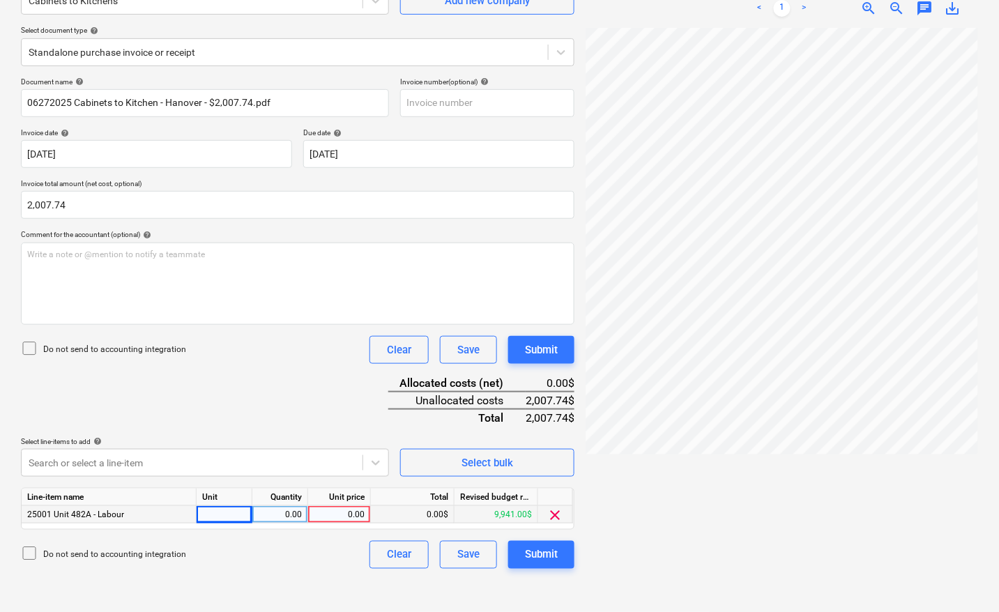
click at [214, 512] on div at bounding box center [225, 514] width 56 height 17
click at [647, 544] on div at bounding box center [781, 314] width 392 height 573
click at [544, 555] on div "Submit" at bounding box center [541, 555] width 33 height 18
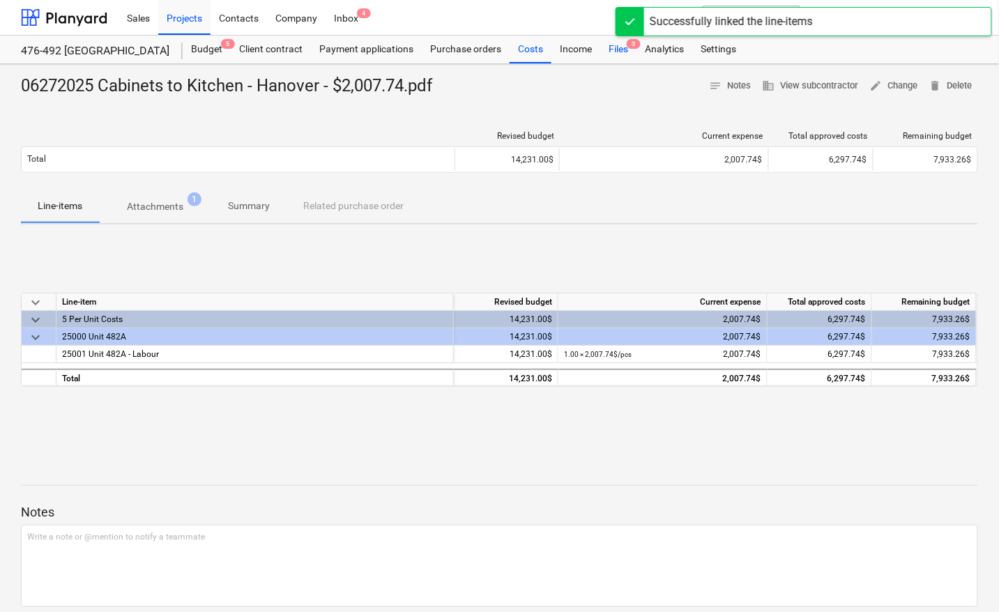
click at [612, 49] on div "Files 3" at bounding box center [618, 50] width 36 height 28
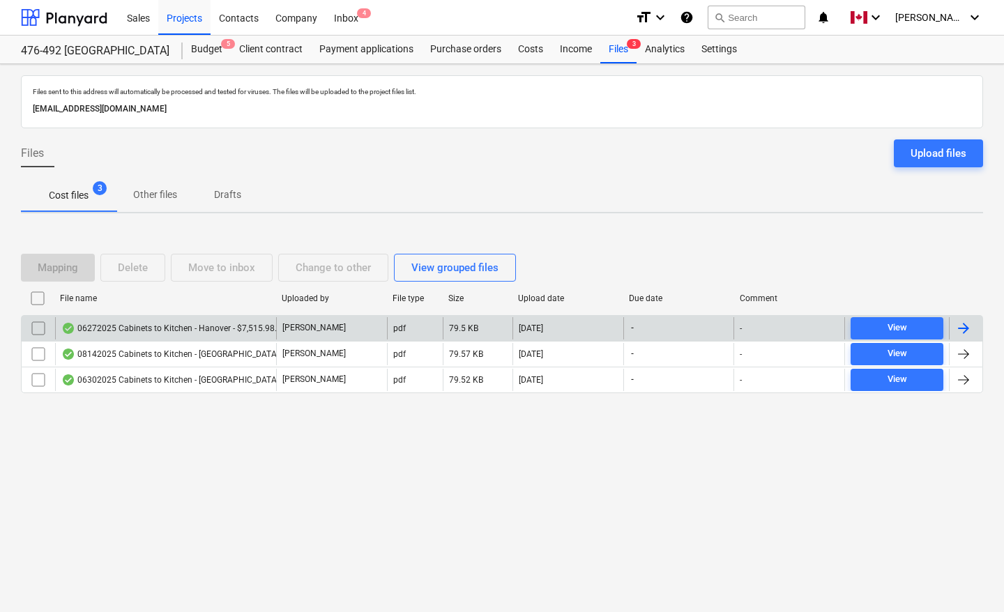
click at [972, 324] on div at bounding box center [965, 328] width 33 height 22
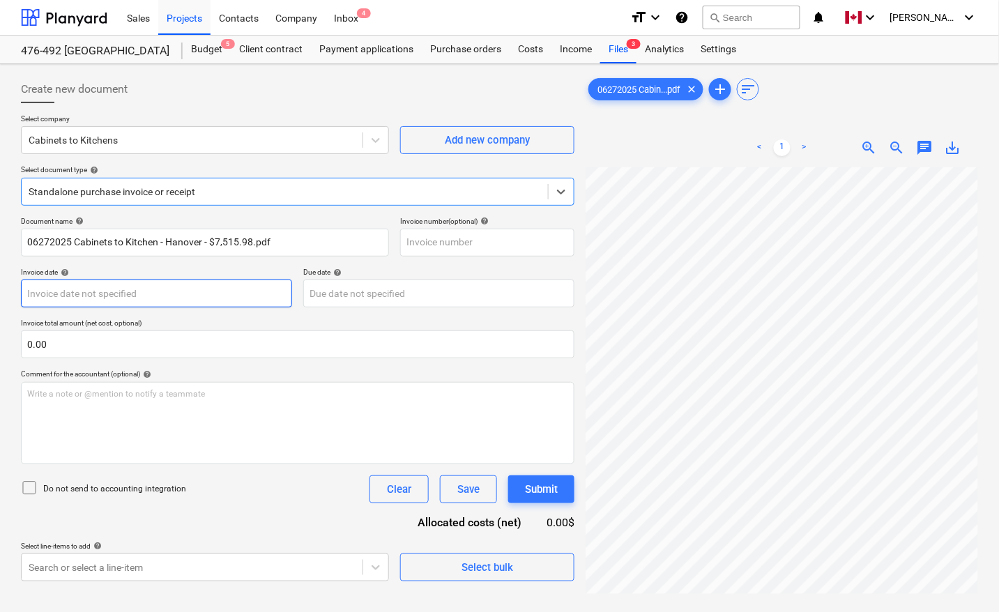
click at [85, 291] on body "Sales Projects Contacts Company Inbox 4 format_size keyboard_arrow_down help se…" at bounding box center [499, 306] width 999 height 612
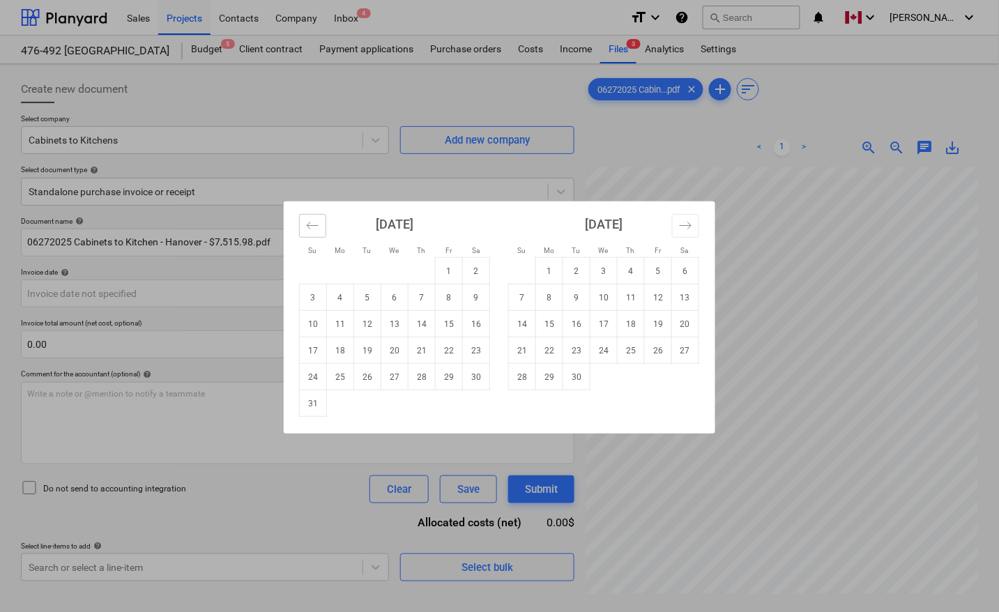
click at [310, 221] on icon "Move backward to switch to the previous month." at bounding box center [312, 225] width 13 height 13
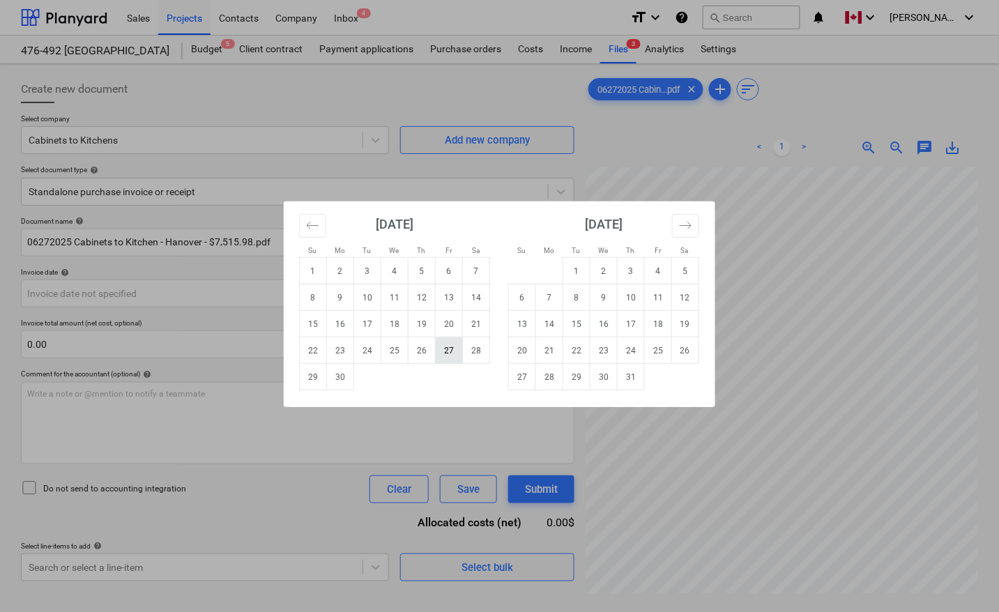
click at [443, 354] on td "27" at bounding box center [449, 350] width 27 height 26
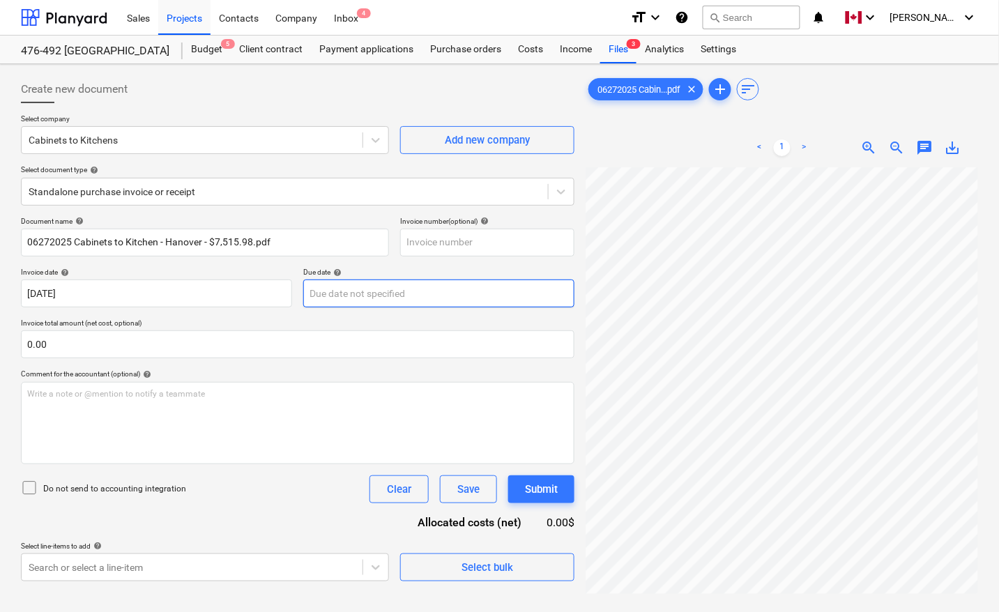
click at [406, 284] on body "Sales Projects Contacts Company Inbox 4 format_size keyboard_arrow_down help se…" at bounding box center [499, 306] width 999 height 612
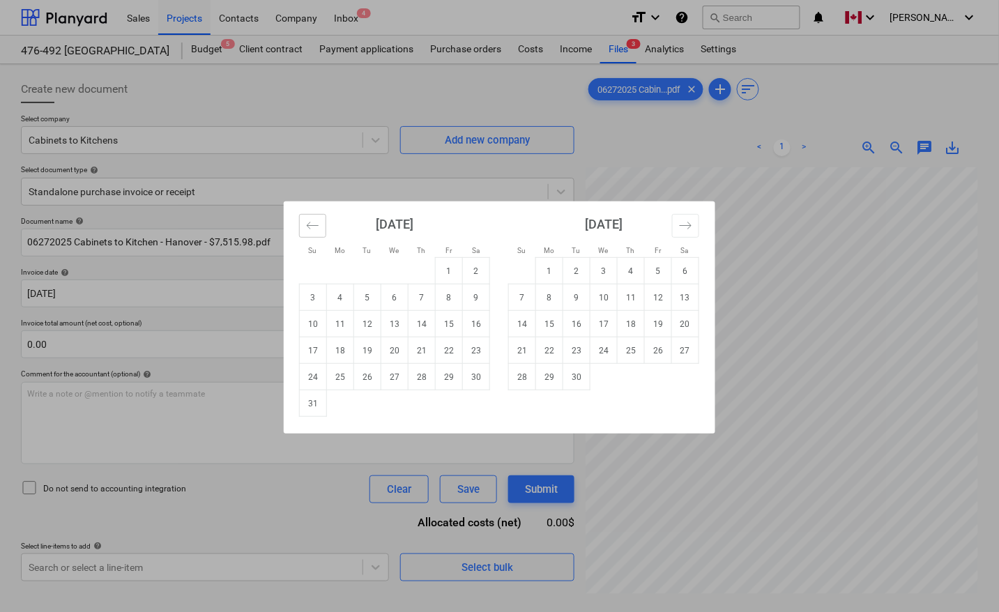
click at [307, 221] on icon "Move backward to switch to the previous month." at bounding box center [312, 225] width 13 height 13
click at [309, 221] on icon "Move backward to switch to the previous month." at bounding box center [312, 225] width 13 height 13
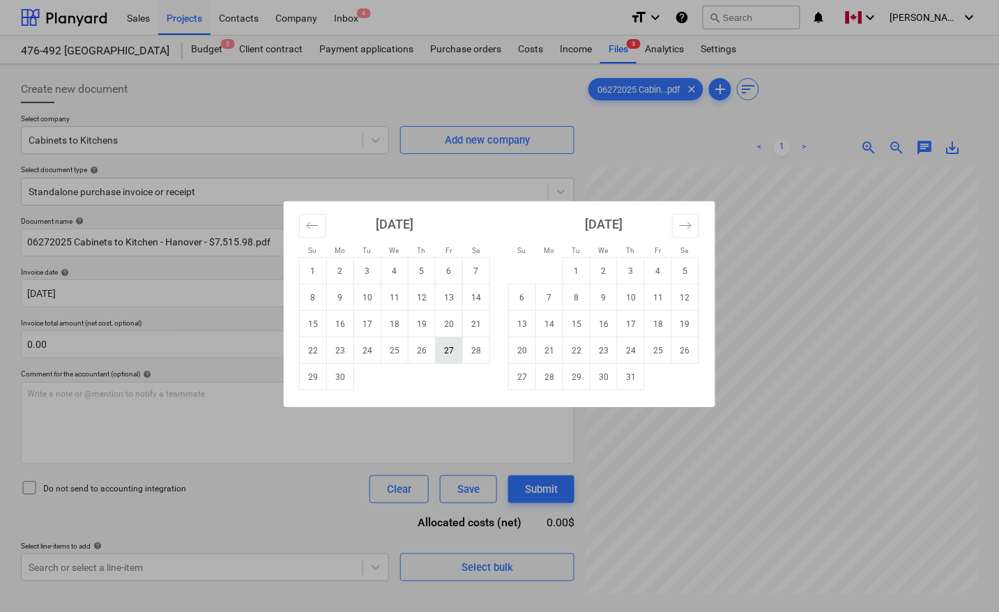
click at [450, 353] on td "27" at bounding box center [449, 350] width 27 height 26
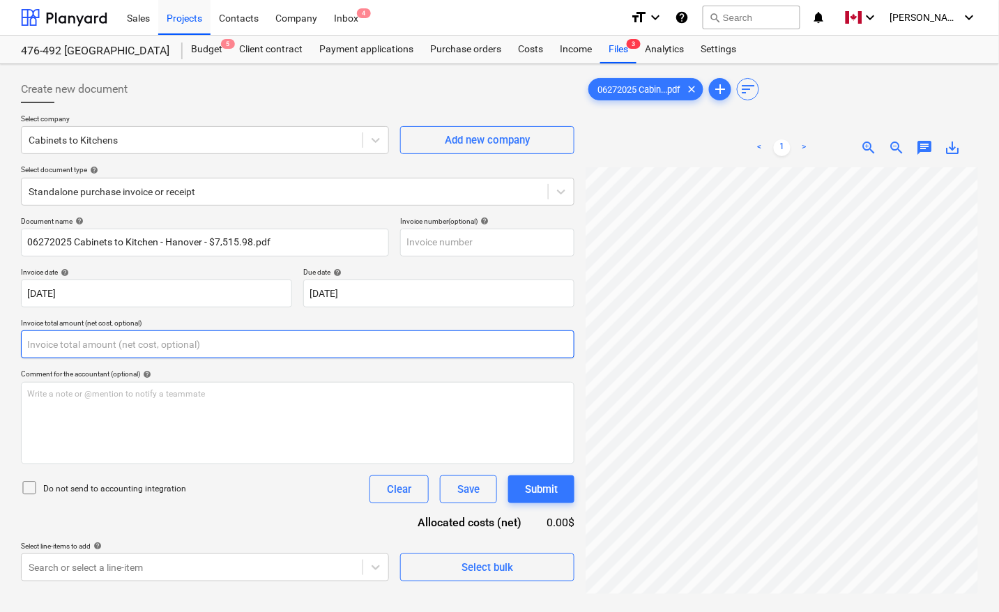
click at [232, 348] on input "text" at bounding box center [297, 344] width 553 height 28
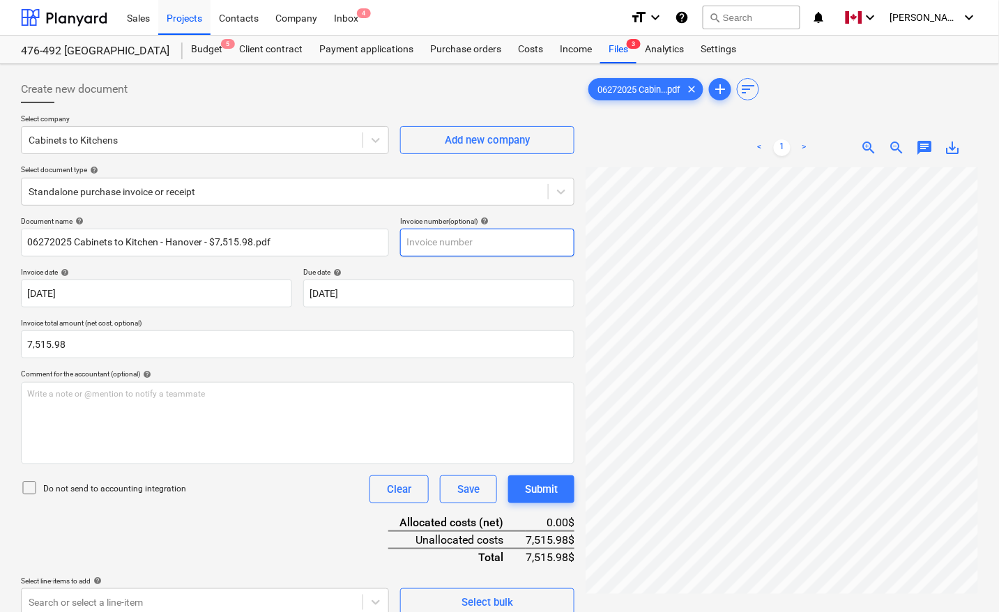
click at [419, 238] on input "text" at bounding box center [487, 243] width 174 height 28
click at [227, 525] on div "Document name help 06272025 Cabinets to Kitchen - Hanover - $7,515.98.pdf Invoi…" at bounding box center [297, 416] width 553 height 399
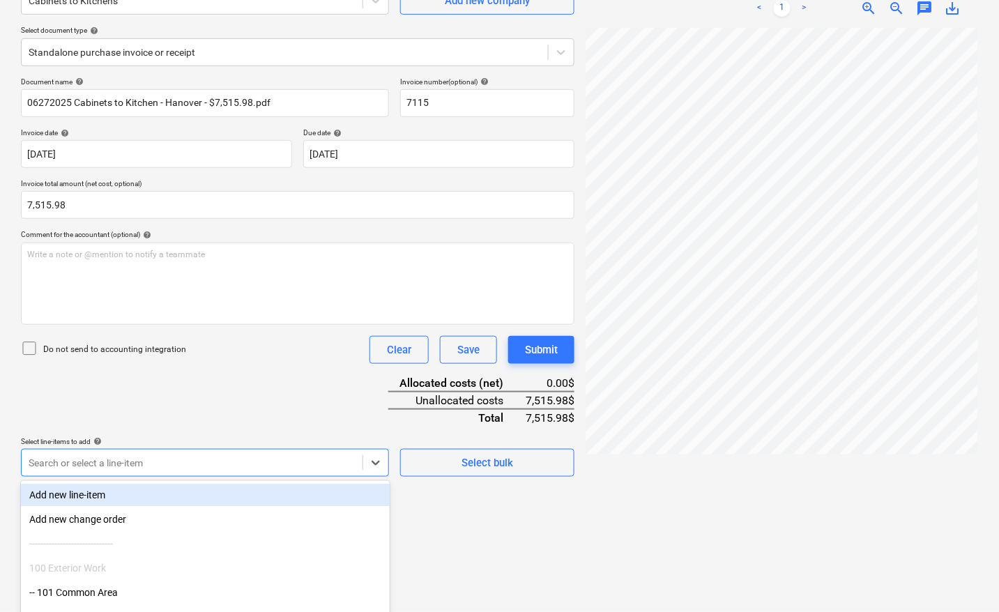
scroll to position [220, 0]
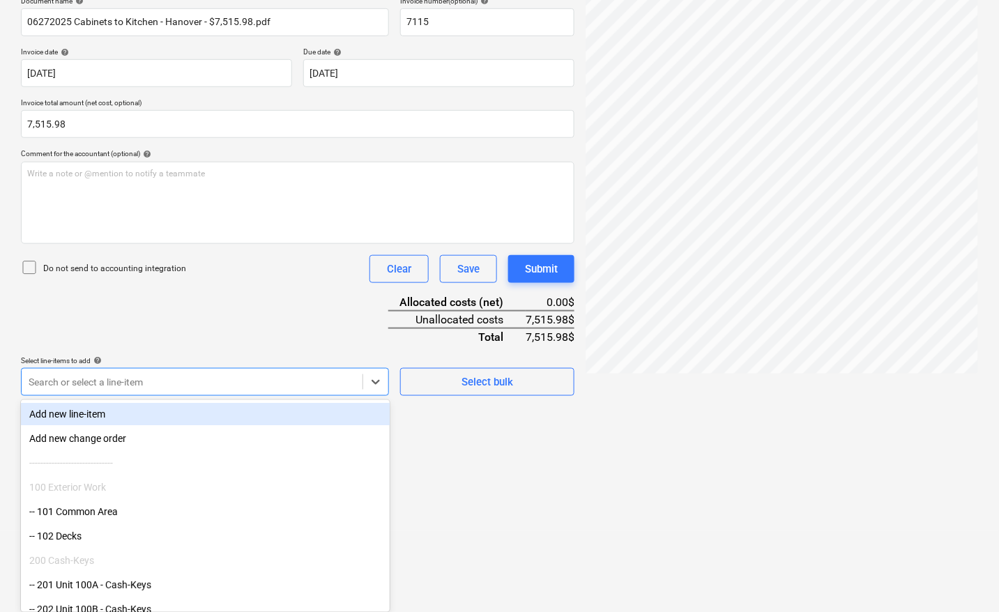
click at [213, 392] on body "Sales Projects Contacts Company Inbox 4 format_size keyboard_arrow_down help se…" at bounding box center [499, 86] width 999 height 612
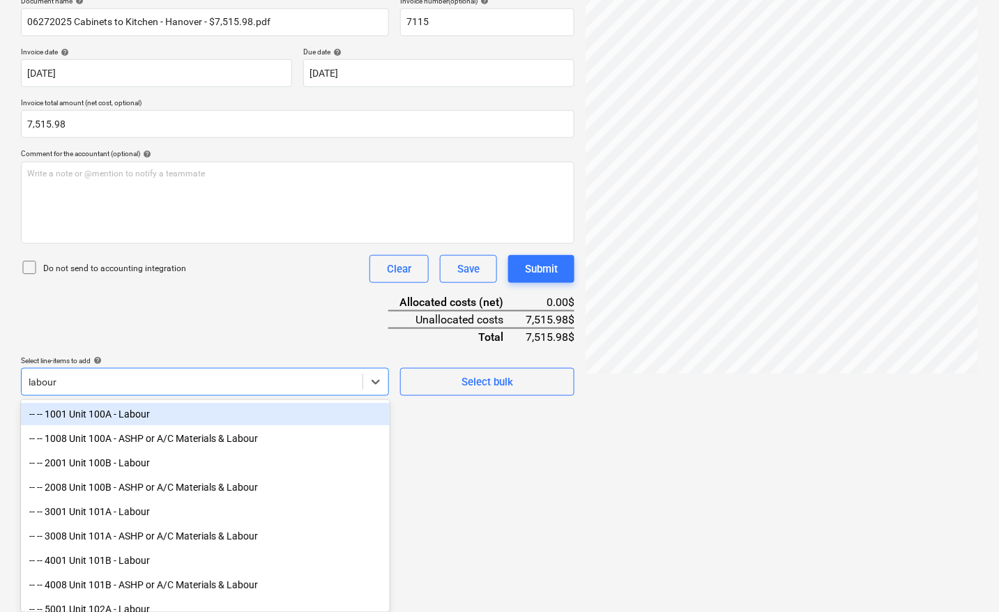
click at [176, 415] on div "-- -- 1001 Unit 100A - Labour" at bounding box center [205, 414] width 369 height 22
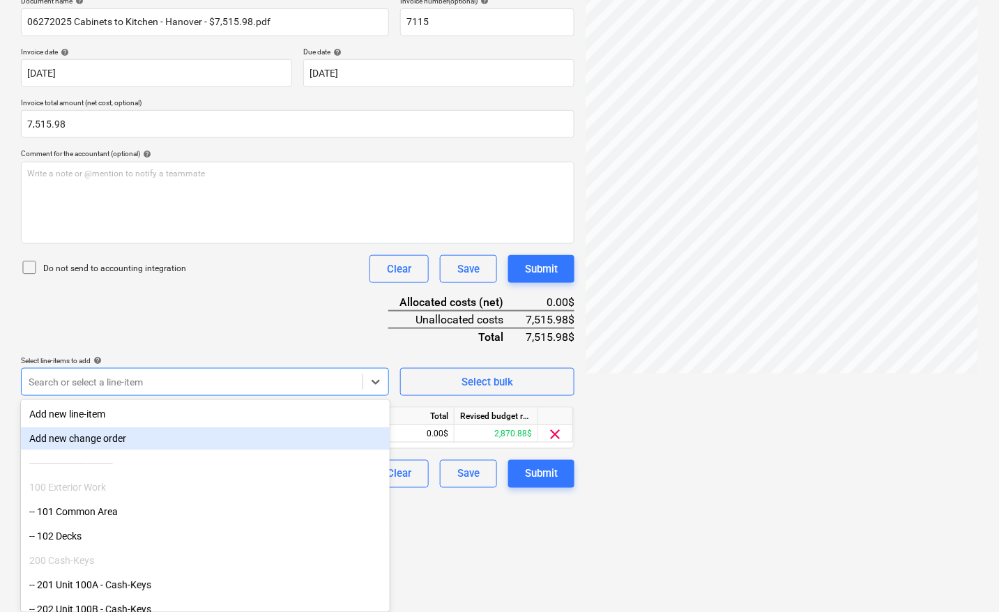
click at [704, 422] on div at bounding box center [781, 233] width 392 height 573
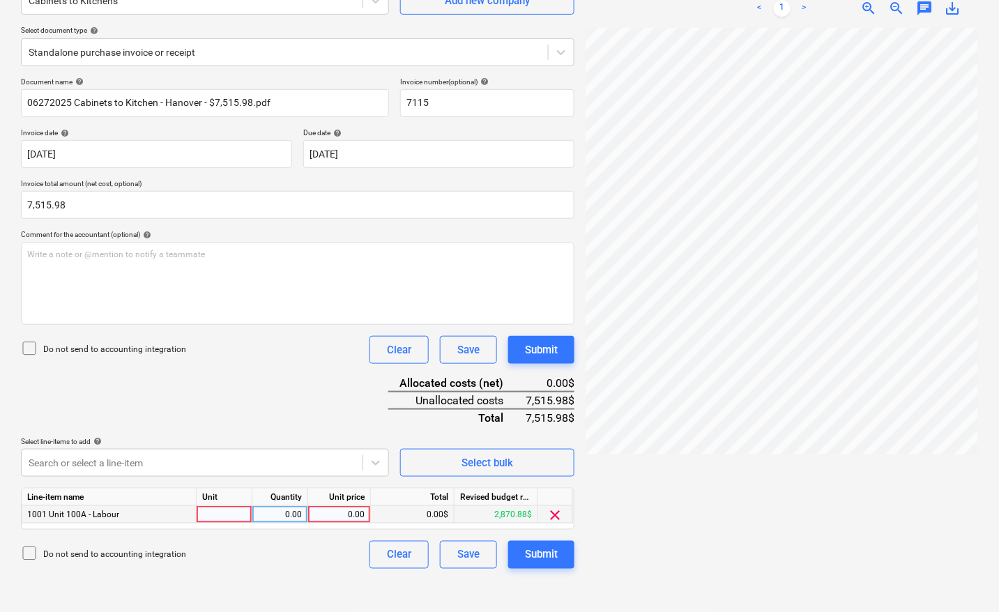
click at [232, 517] on div at bounding box center [225, 514] width 56 height 17
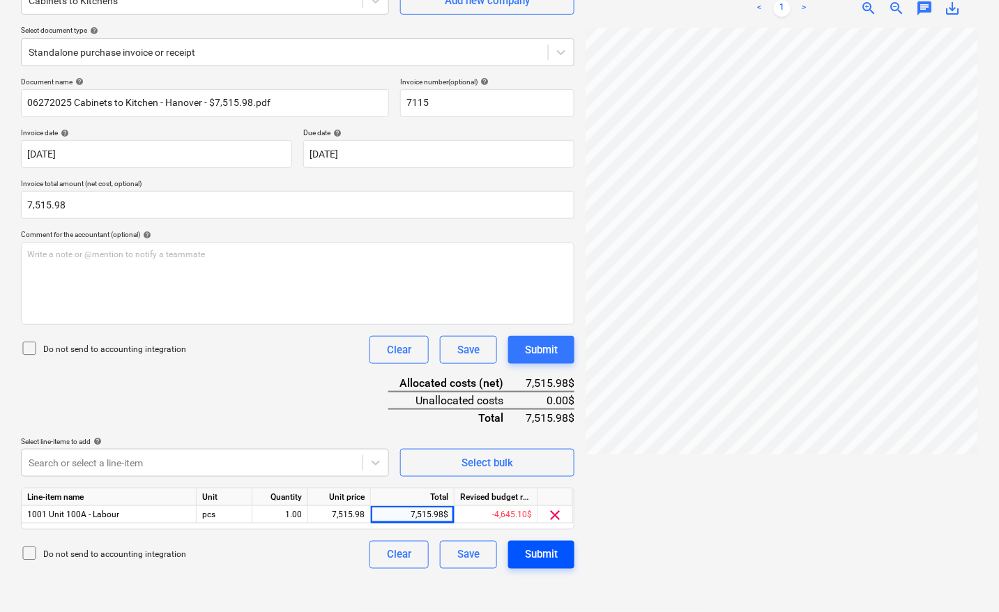
click at [548, 555] on div "Submit" at bounding box center [541, 555] width 33 height 18
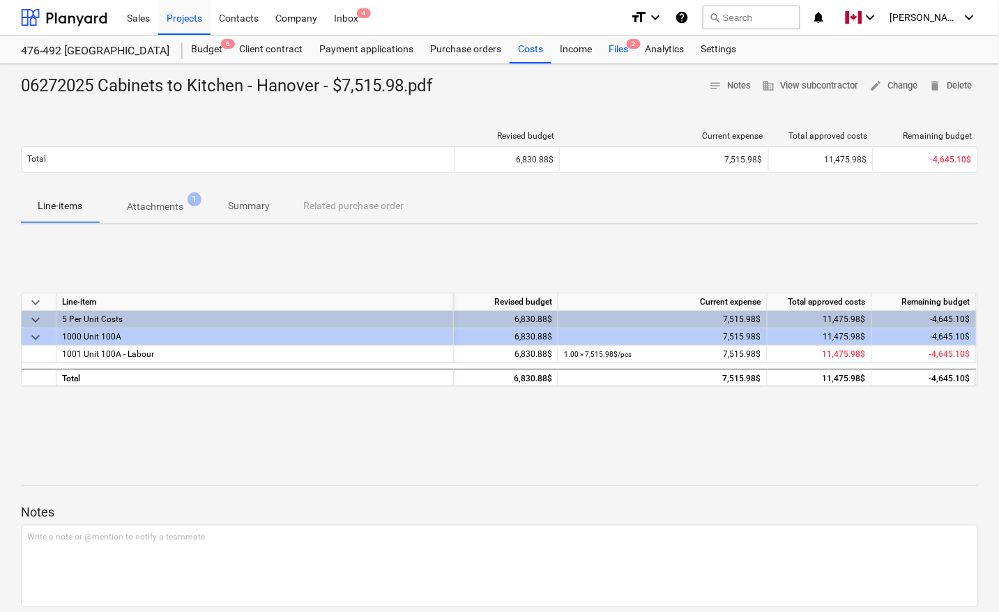
click at [618, 54] on div "Files 2" at bounding box center [618, 50] width 36 height 28
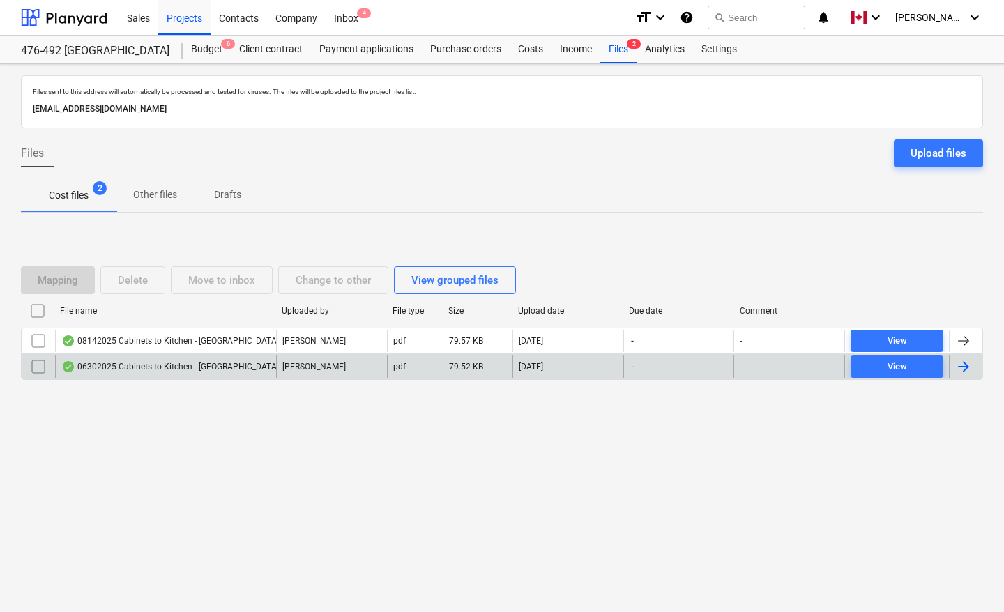
click at [972, 369] on div at bounding box center [965, 366] width 33 height 22
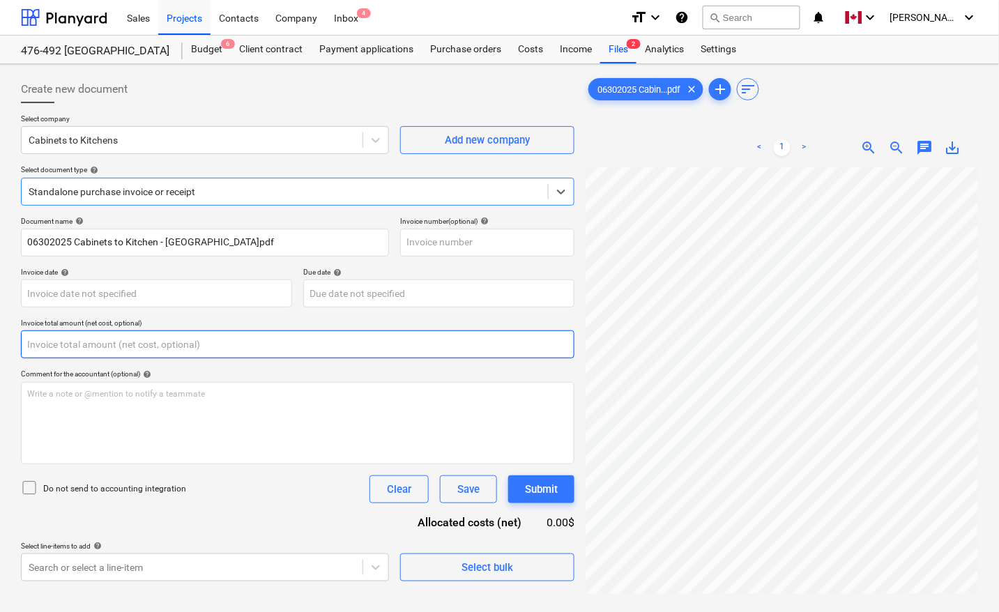
click at [61, 345] on input "text" at bounding box center [297, 344] width 553 height 28
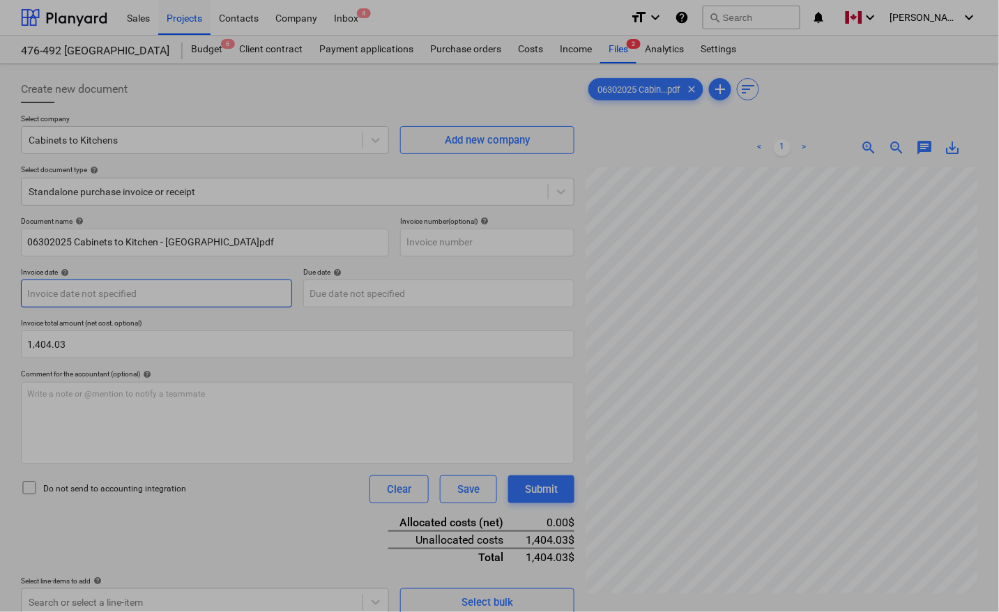
click at [79, 300] on body "Sales Projects Contacts Company Inbox 4 format_size keyboard_arrow_down help se…" at bounding box center [499, 306] width 999 height 612
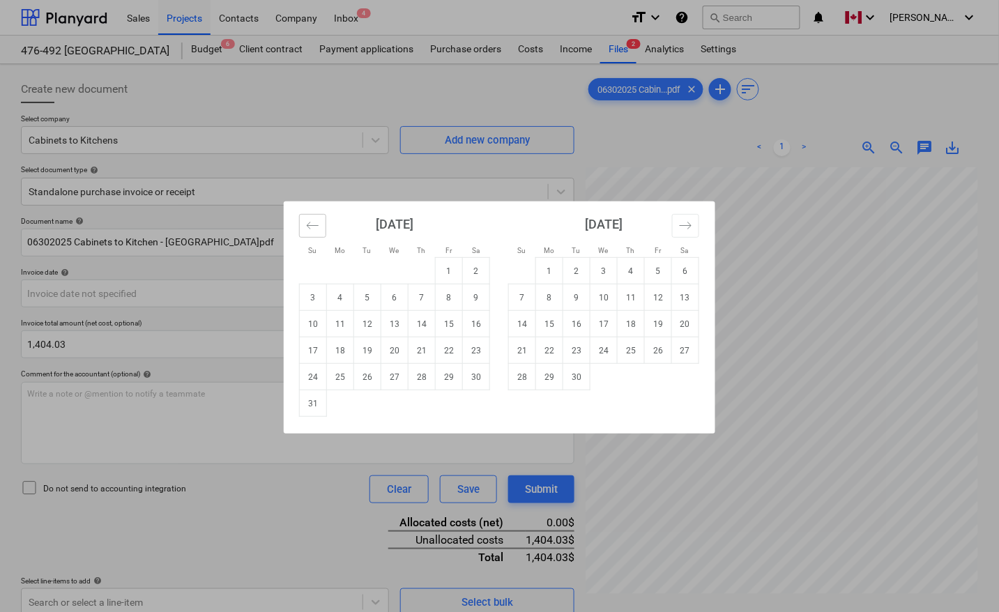
click at [319, 224] on icon "Move backward to switch to the previous month." at bounding box center [312, 225] width 13 height 13
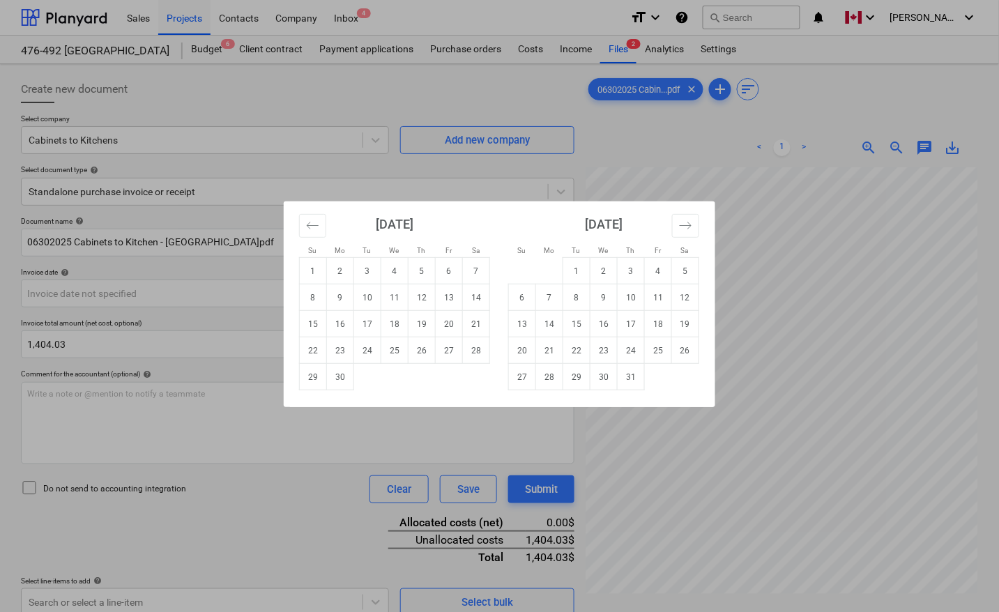
click at [344, 374] on td "30" at bounding box center [340, 377] width 27 height 26
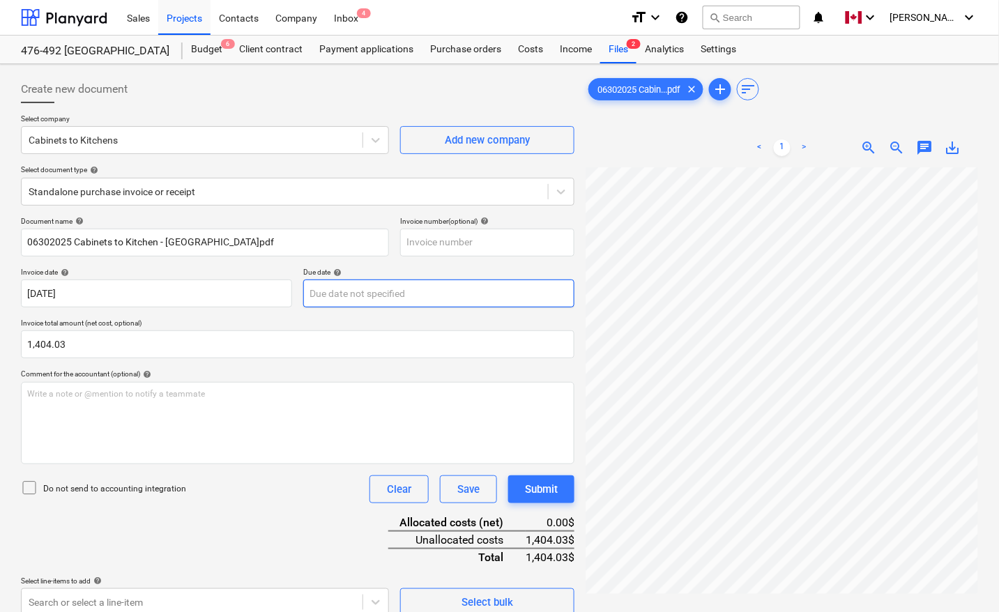
click at [388, 290] on body "Sales Projects Contacts Company Inbox 4 format_size keyboard_arrow_down help se…" at bounding box center [499, 306] width 999 height 612
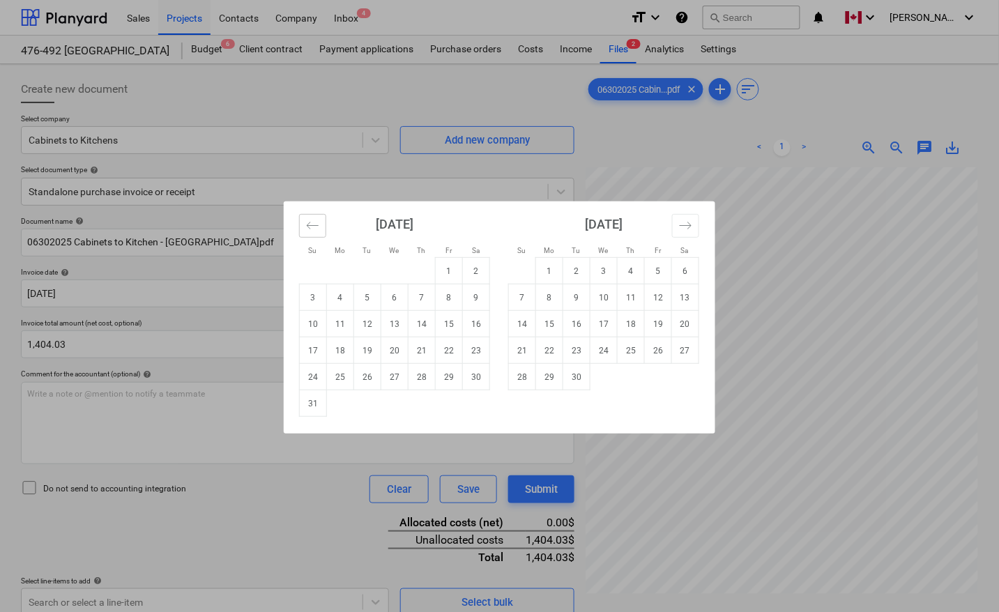
click at [314, 224] on icon "Move backward to switch to the previous month." at bounding box center [312, 225] width 13 height 13
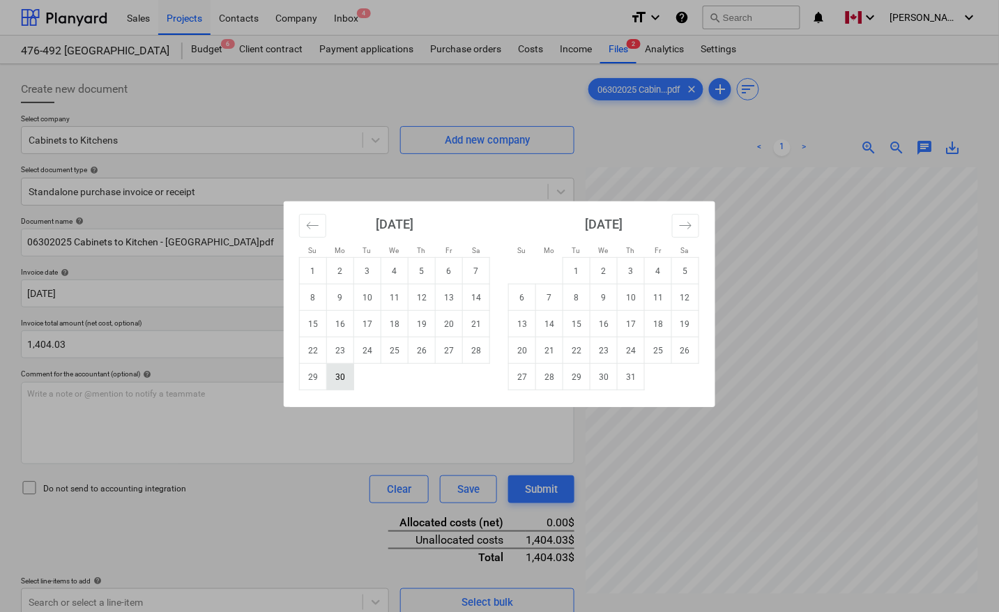
click at [342, 374] on td "30" at bounding box center [340, 377] width 27 height 26
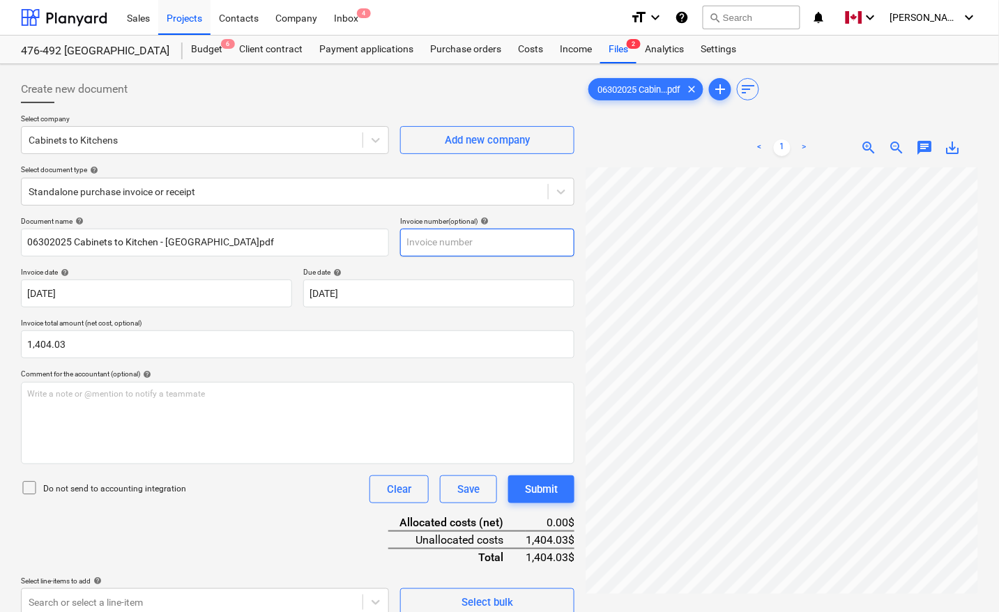
click at [422, 241] on input "text" at bounding box center [487, 243] width 174 height 28
click at [178, 523] on div "Document name help 06302025 Cabinets to Kitchen - [GEOGRAPHIC_DATA]pdf Invoice …" at bounding box center [297, 416] width 553 height 399
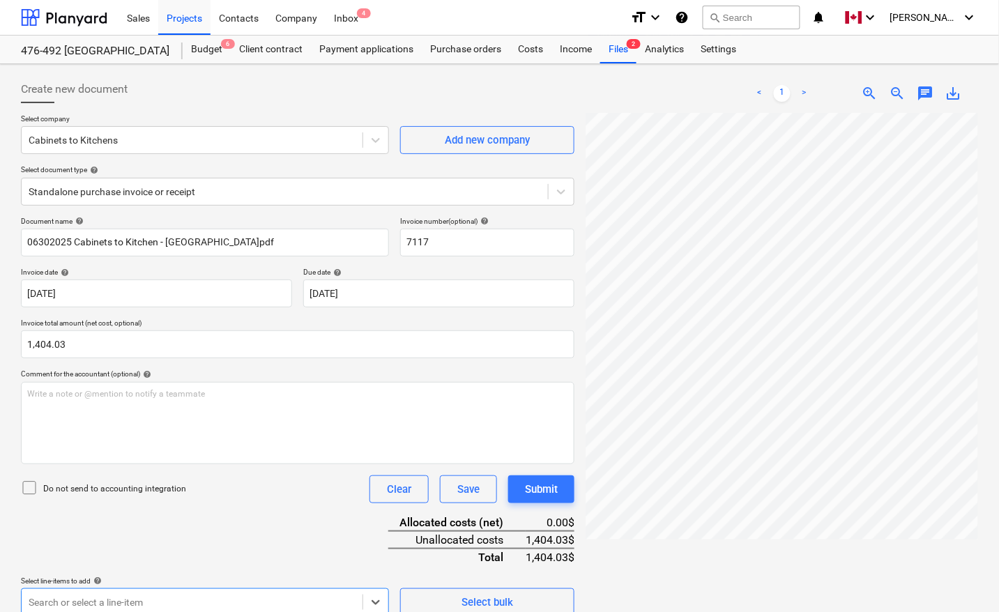
scroll to position [220, 0]
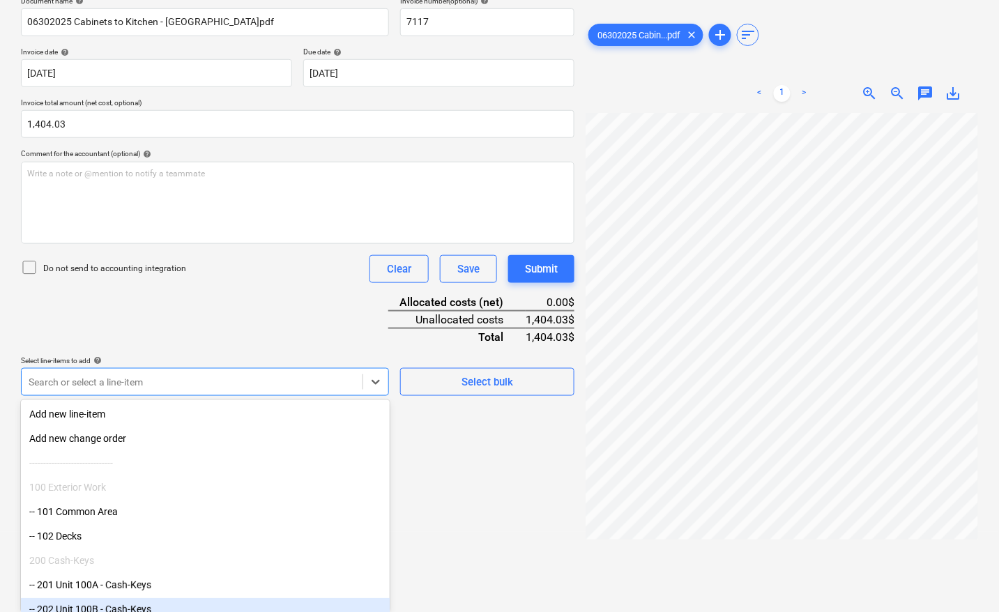
click at [162, 392] on body "Sales Projects Contacts Company Inbox 4 format_size keyboard_arrow_down help se…" at bounding box center [499, 86] width 999 height 612
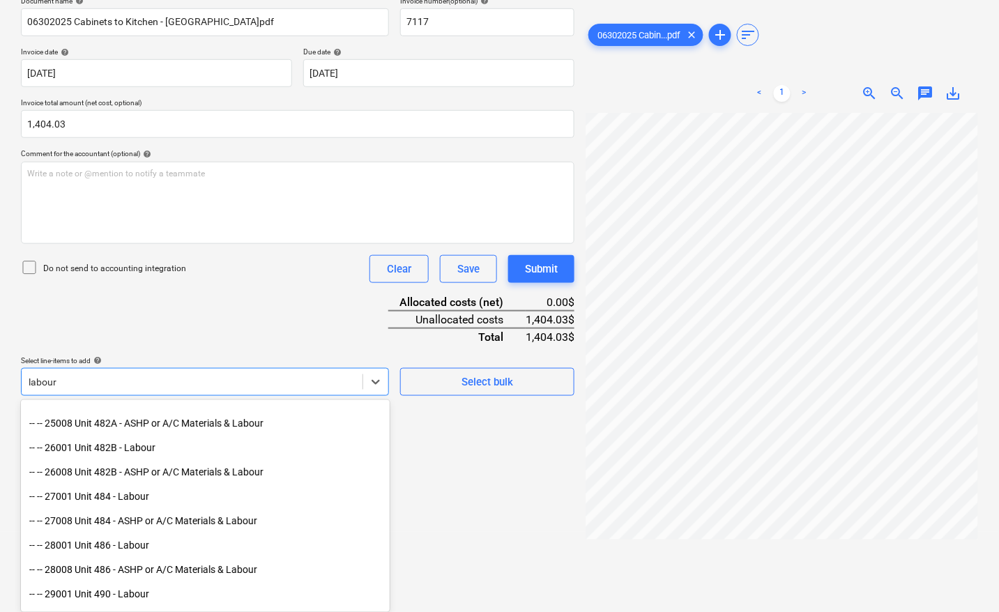
scroll to position [1133, 0]
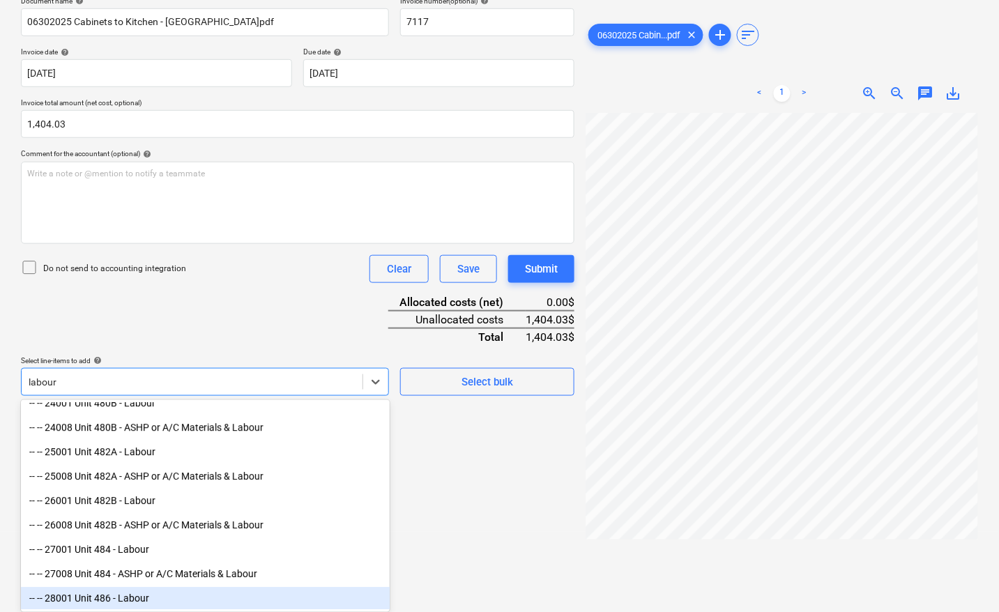
click at [141, 597] on div "-- -- 28001 Unit 486 - Labour" at bounding box center [205, 599] width 369 height 22
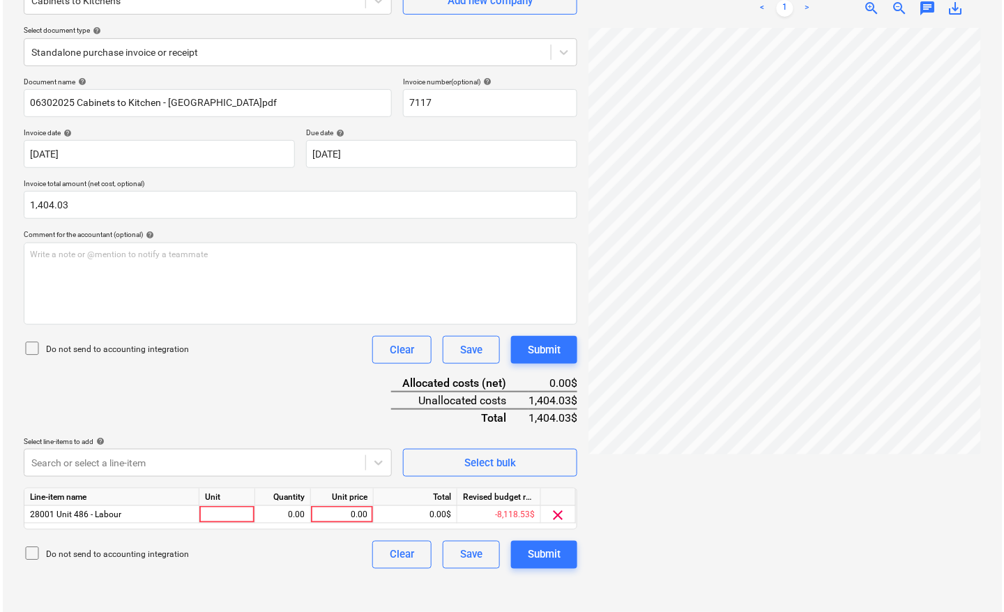
scroll to position [139, 0]
click at [510, 523] on div "Create new document Select company Cabinets to Kitchens Add new company Select …" at bounding box center [297, 268] width 565 height 676
click at [227, 507] on div at bounding box center [225, 514] width 56 height 17
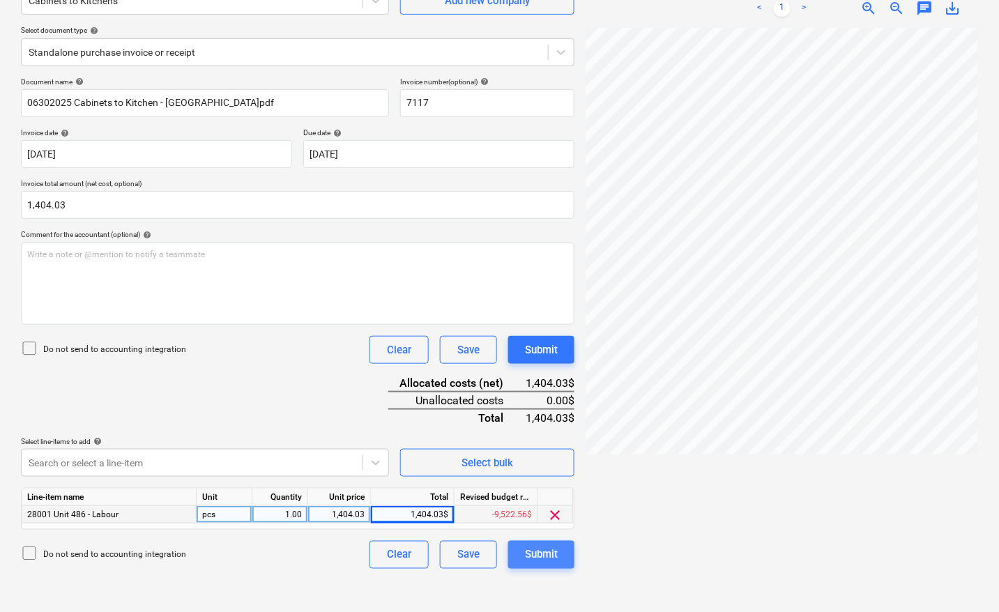
click at [537, 554] on div "Submit" at bounding box center [541, 555] width 33 height 18
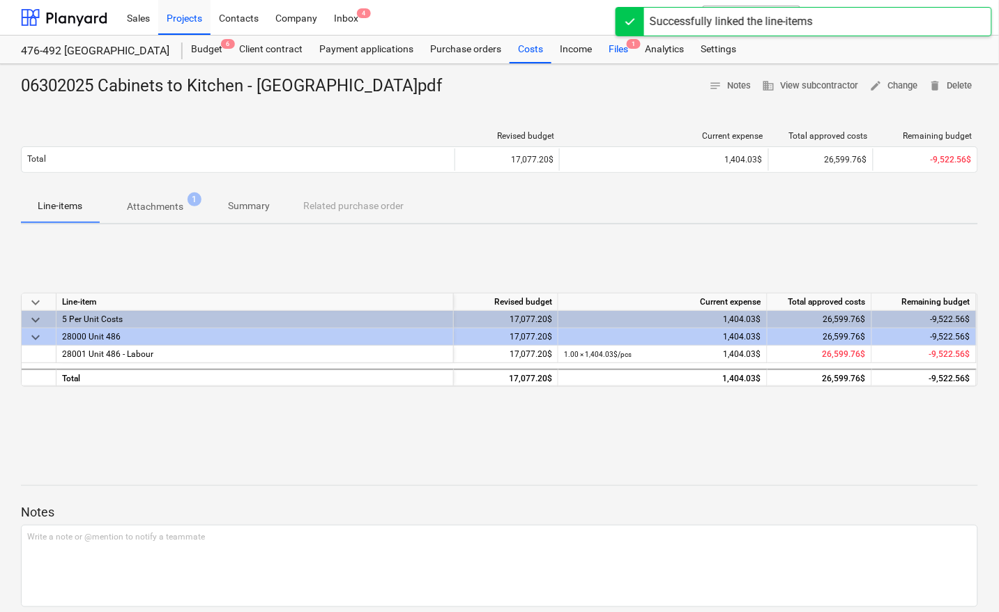
click at [621, 50] on div "Files 1" at bounding box center [618, 50] width 36 height 28
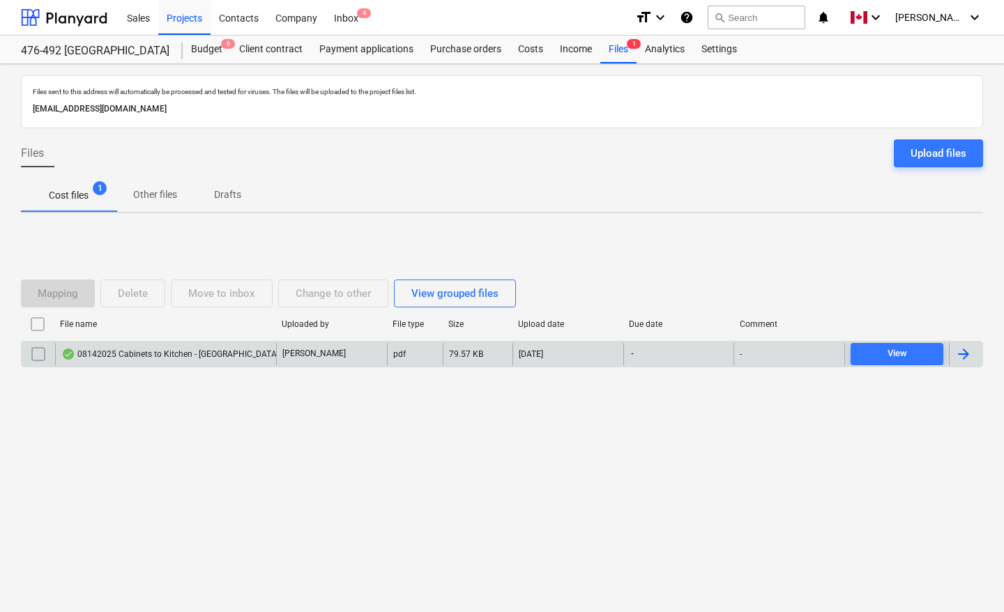
click at [965, 351] on div at bounding box center [963, 354] width 17 height 17
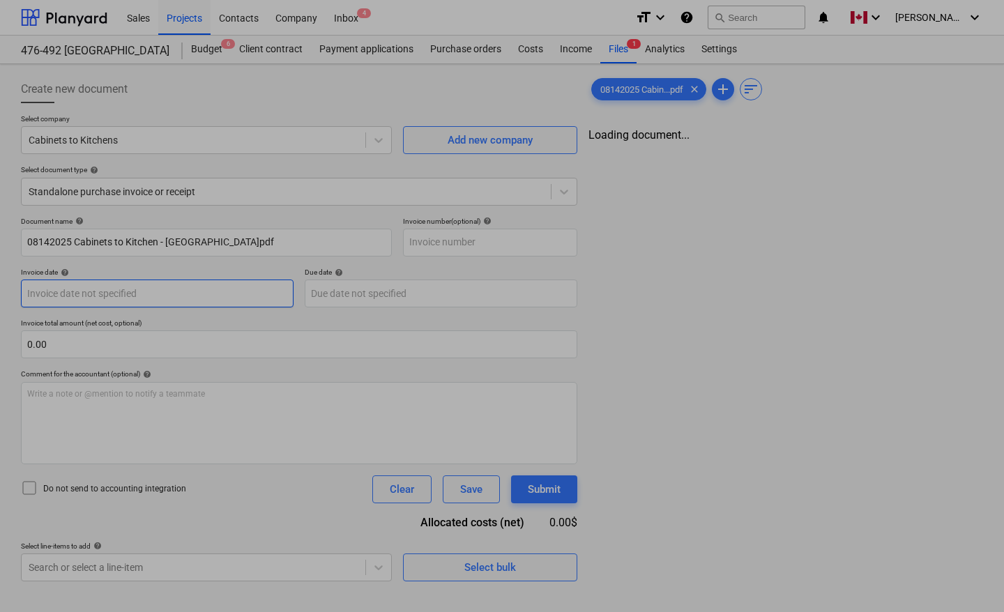
click at [56, 289] on body "Sales Projects Contacts Company Inbox 4 format_size keyboard_arrow_down help se…" at bounding box center [502, 306] width 1004 height 612
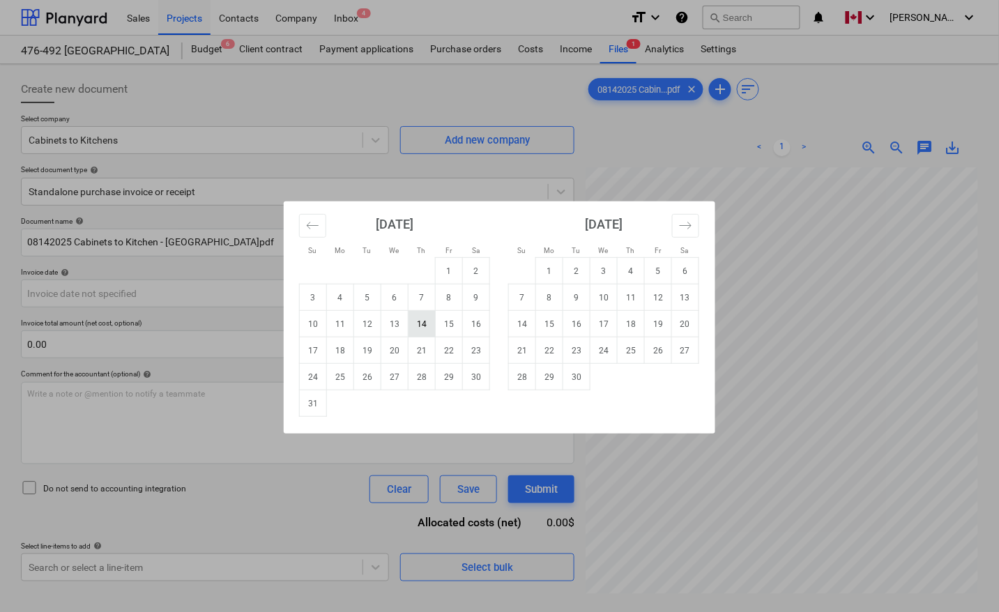
click at [423, 329] on td "14" at bounding box center [421, 324] width 27 height 26
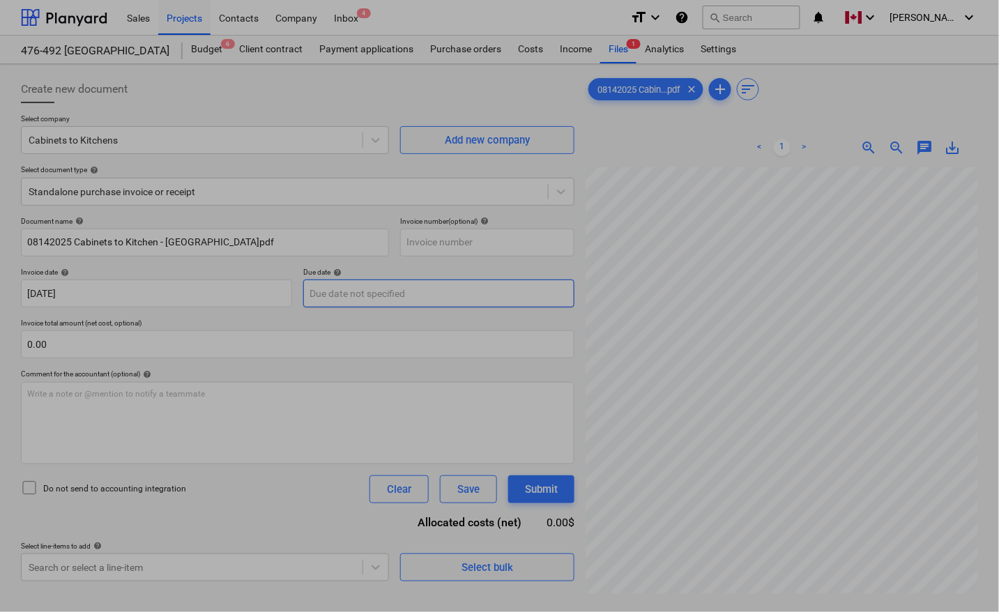
click at [398, 290] on body "Sales Projects Contacts Company Inbox 4 format_size keyboard_arrow_down help se…" at bounding box center [499, 306] width 999 height 612
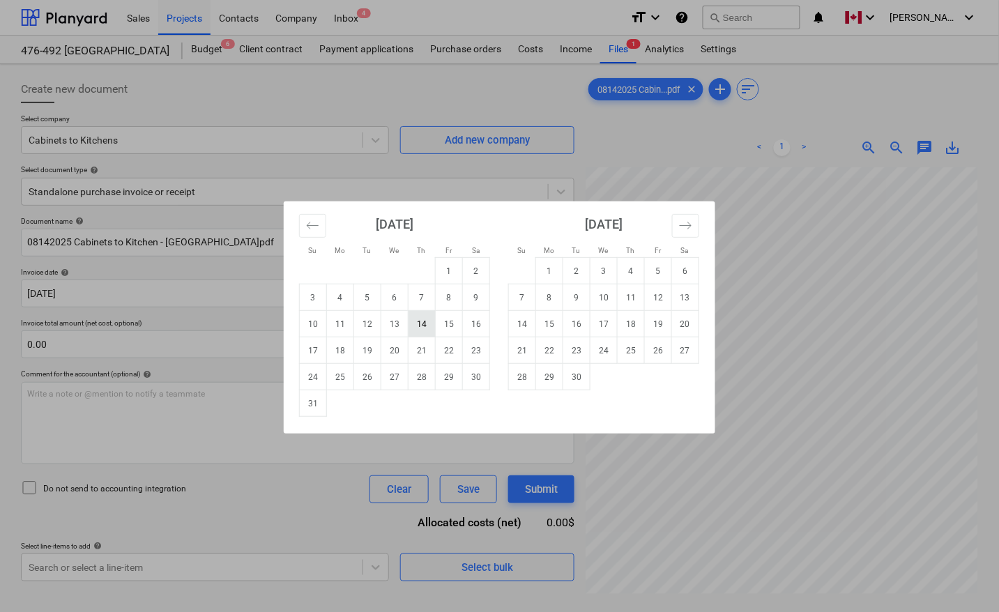
click at [420, 328] on td "14" at bounding box center [421, 324] width 27 height 26
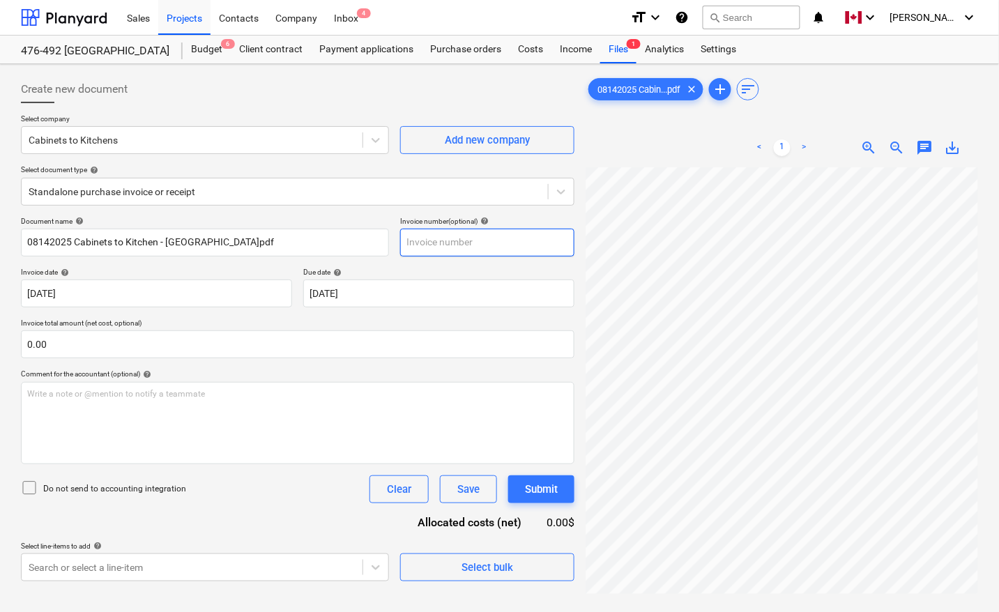
click at [427, 252] on input "text" at bounding box center [487, 243] width 174 height 28
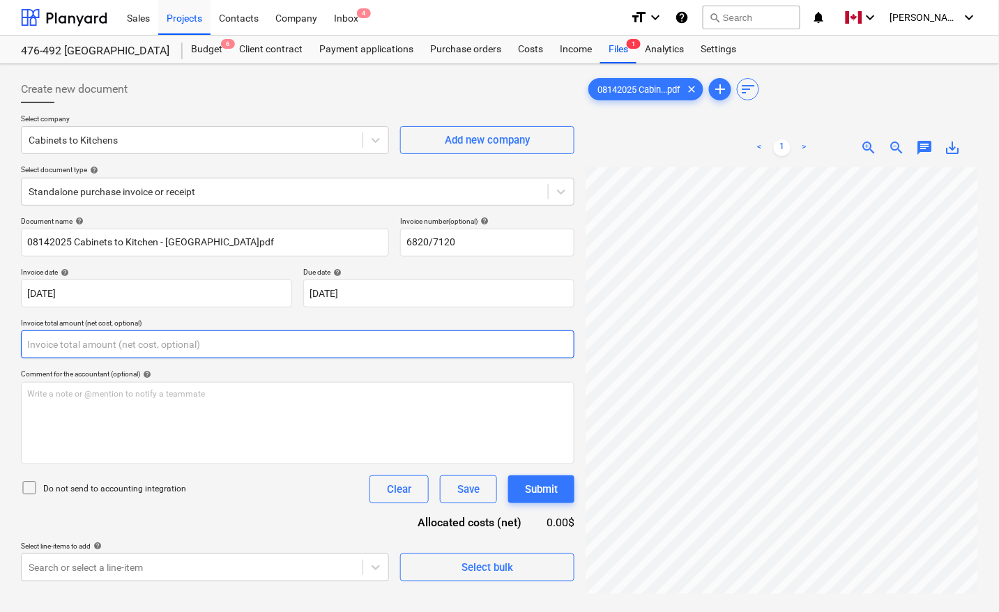
click at [46, 344] on input "text" at bounding box center [297, 344] width 553 height 28
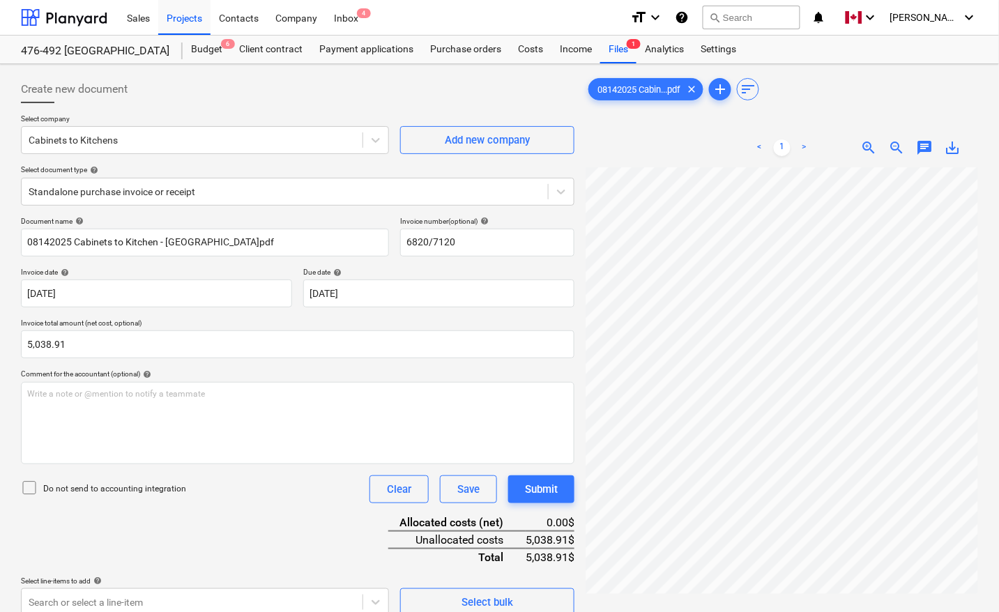
click at [249, 532] on div "Document name help 08142025 Cabinets to Kitchen - [GEOGRAPHIC_DATA]pdf Invoice …" at bounding box center [297, 416] width 553 height 399
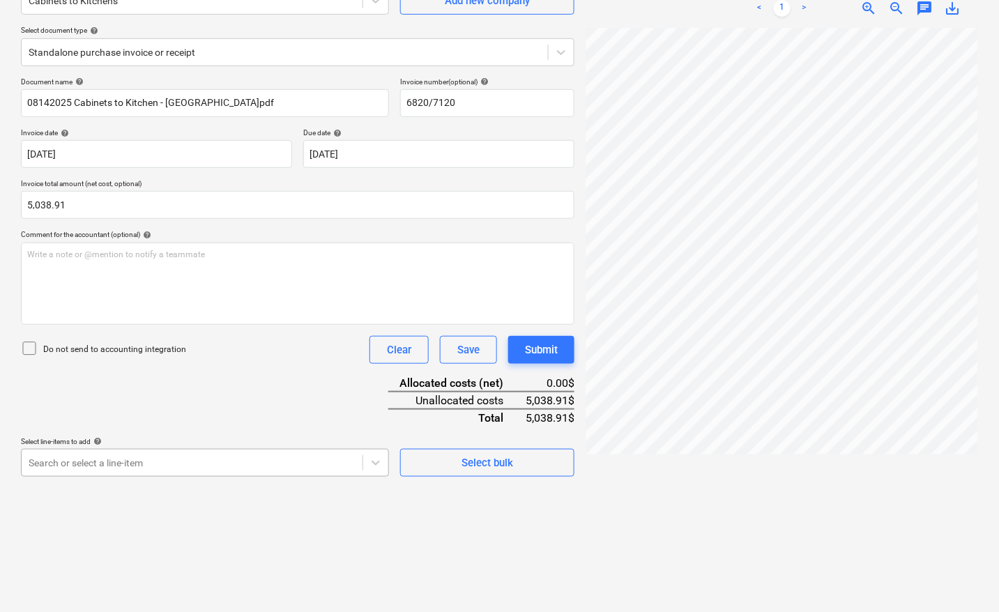
scroll to position [220, 0]
click at [103, 461] on body "Sales Projects Contacts Company Inbox 4 format_size keyboard_arrow_down help se…" at bounding box center [499, 167] width 999 height 612
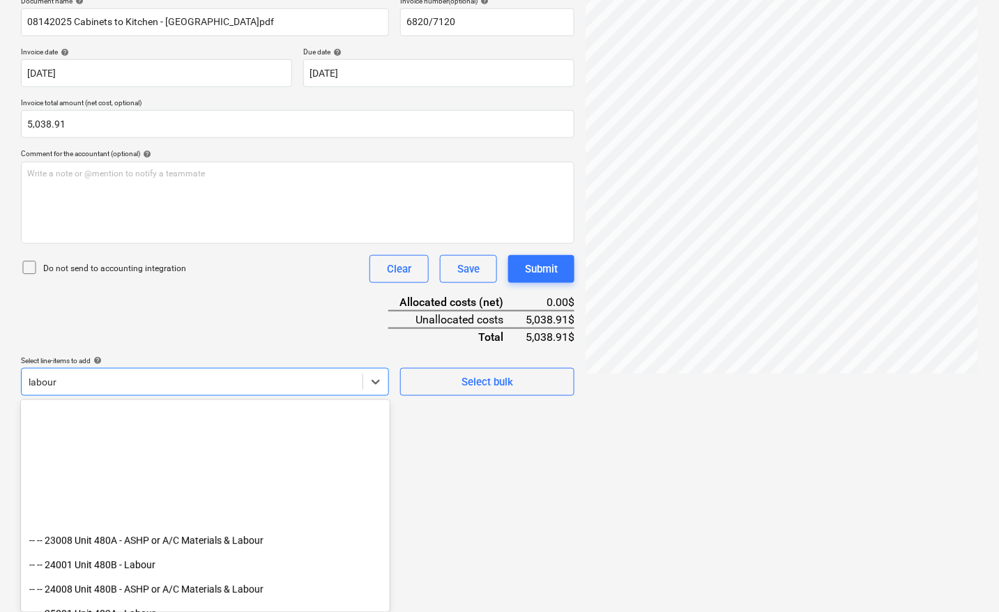
scroll to position [1133, 0]
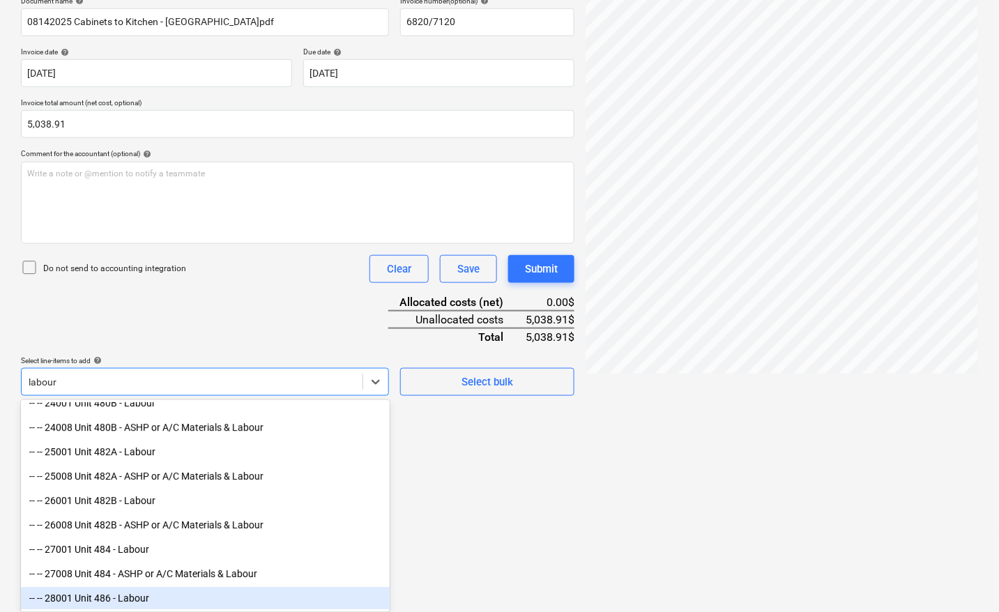
click at [144, 604] on div "-- -- 28001 Unit 486 - Labour" at bounding box center [205, 599] width 369 height 22
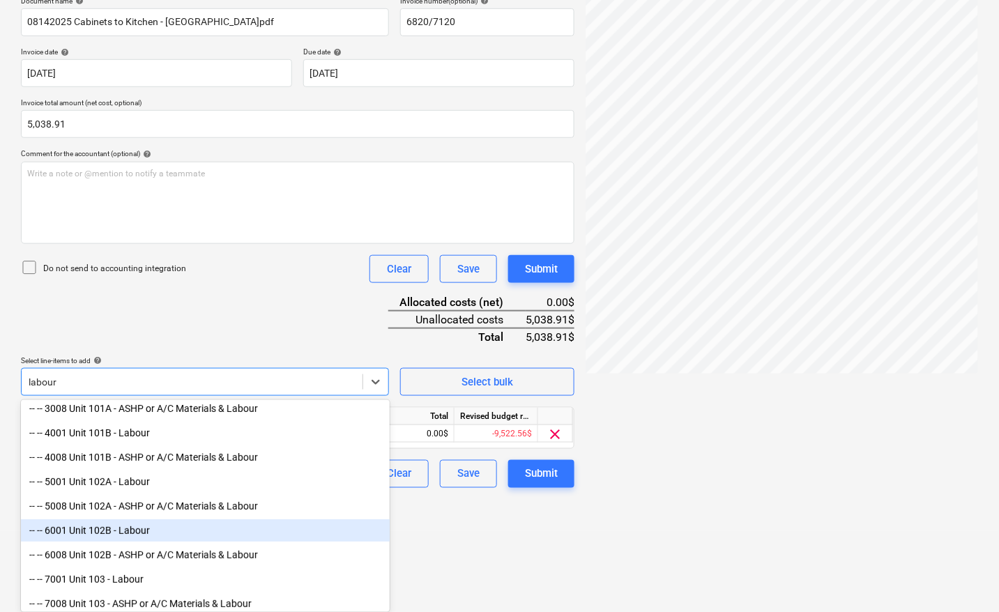
scroll to position [0, 0]
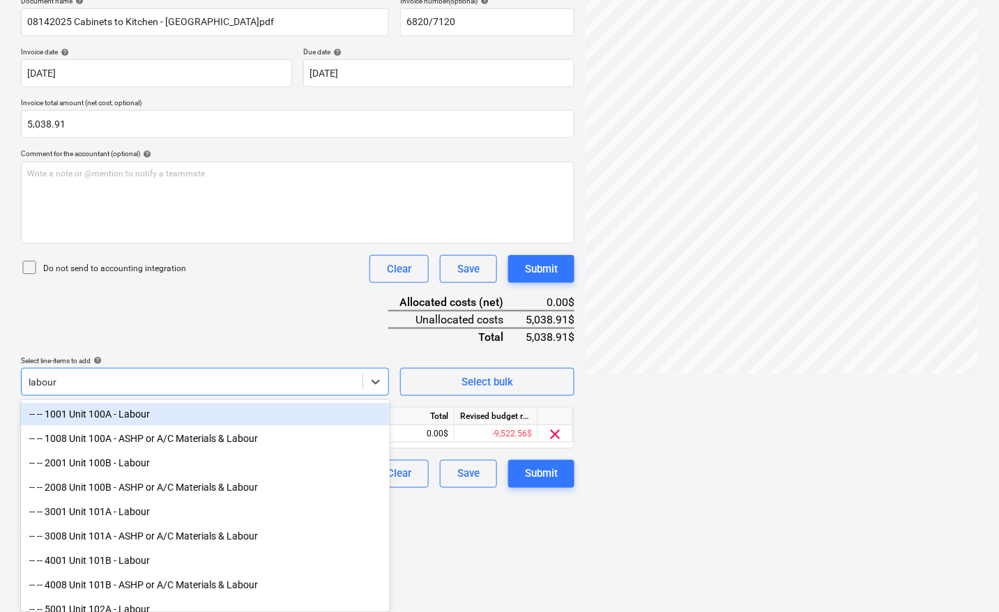
click at [155, 418] on div "-- -- 1001 Unit 100A - Labour" at bounding box center [205, 414] width 369 height 22
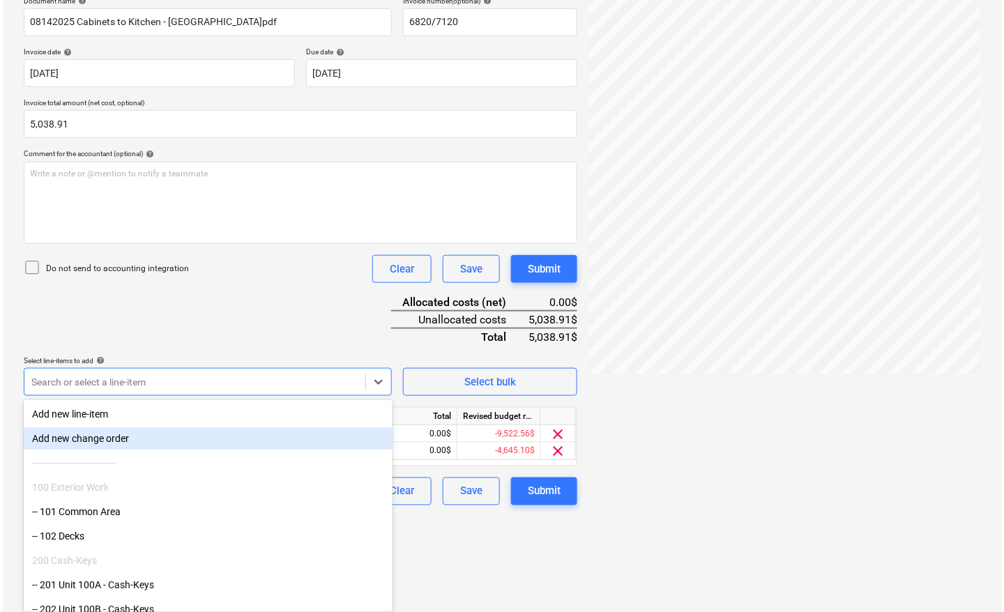
scroll to position [139, 0]
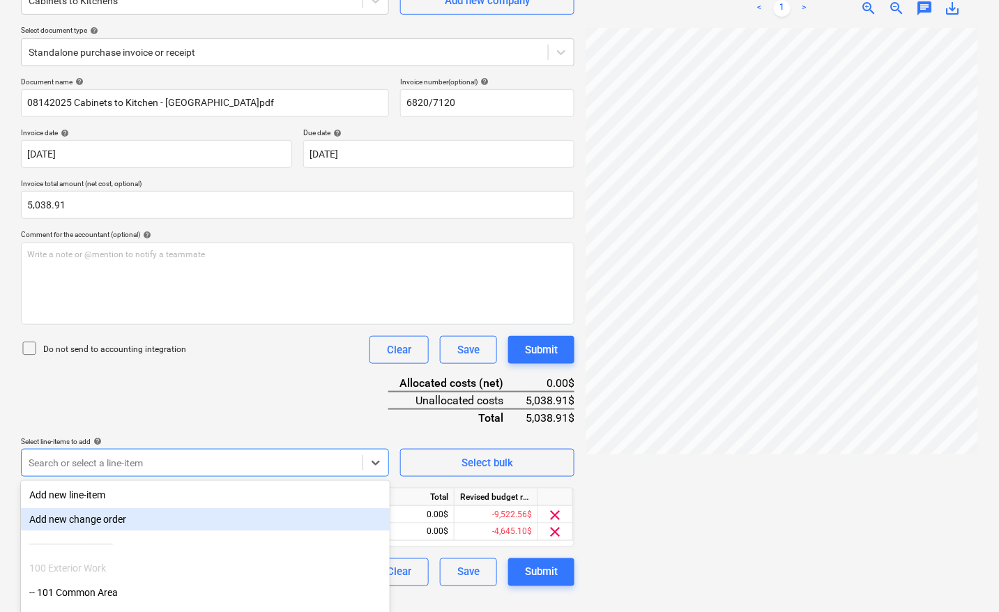
click at [726, 471] on div at bounding box center [781, 314] width 392 height 573
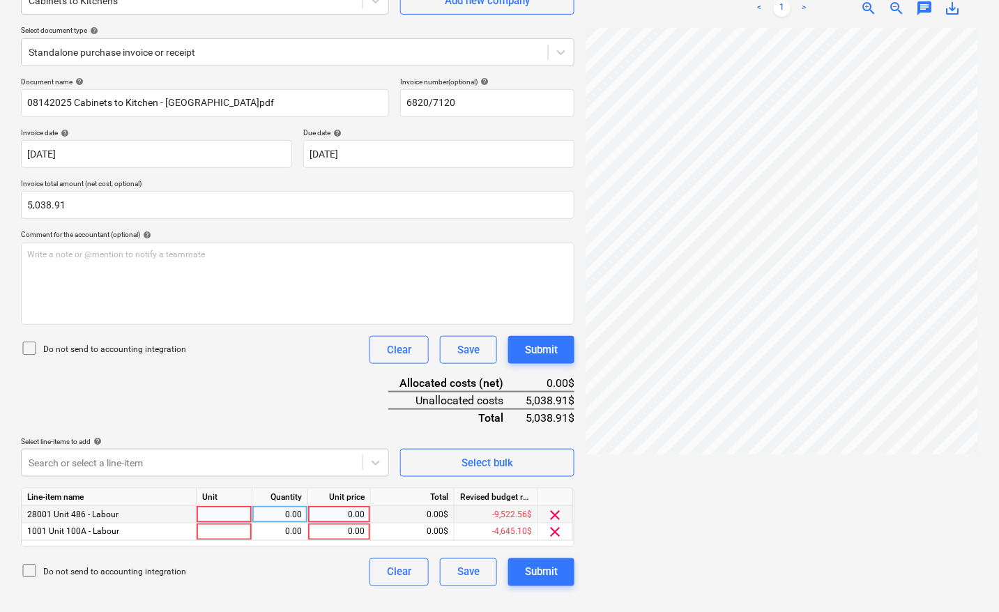
click at [238, 516] on div at bounding box center [225, 514] width 56 height 17
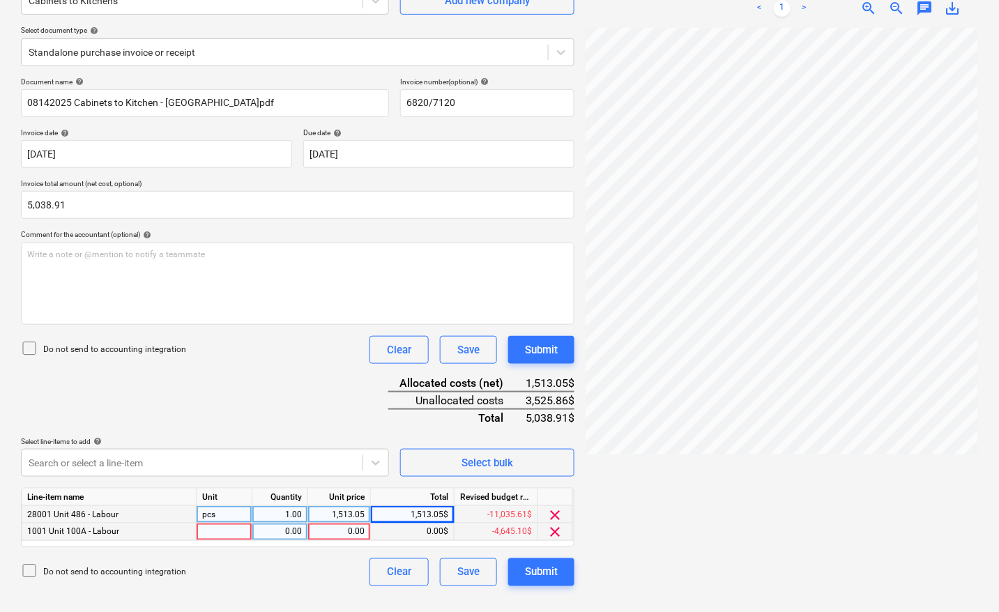
click at [229, 532] on div at bounding box center [225, 531] width 56 height 17
click at [652, 495] on div at bounding box center [781, 314] width 392 height 573
click at [537, 565] on div "Submit" at bounding box center [541, 572] width 33 height 18
